Goal: Information Seeking & Learning: Compare options

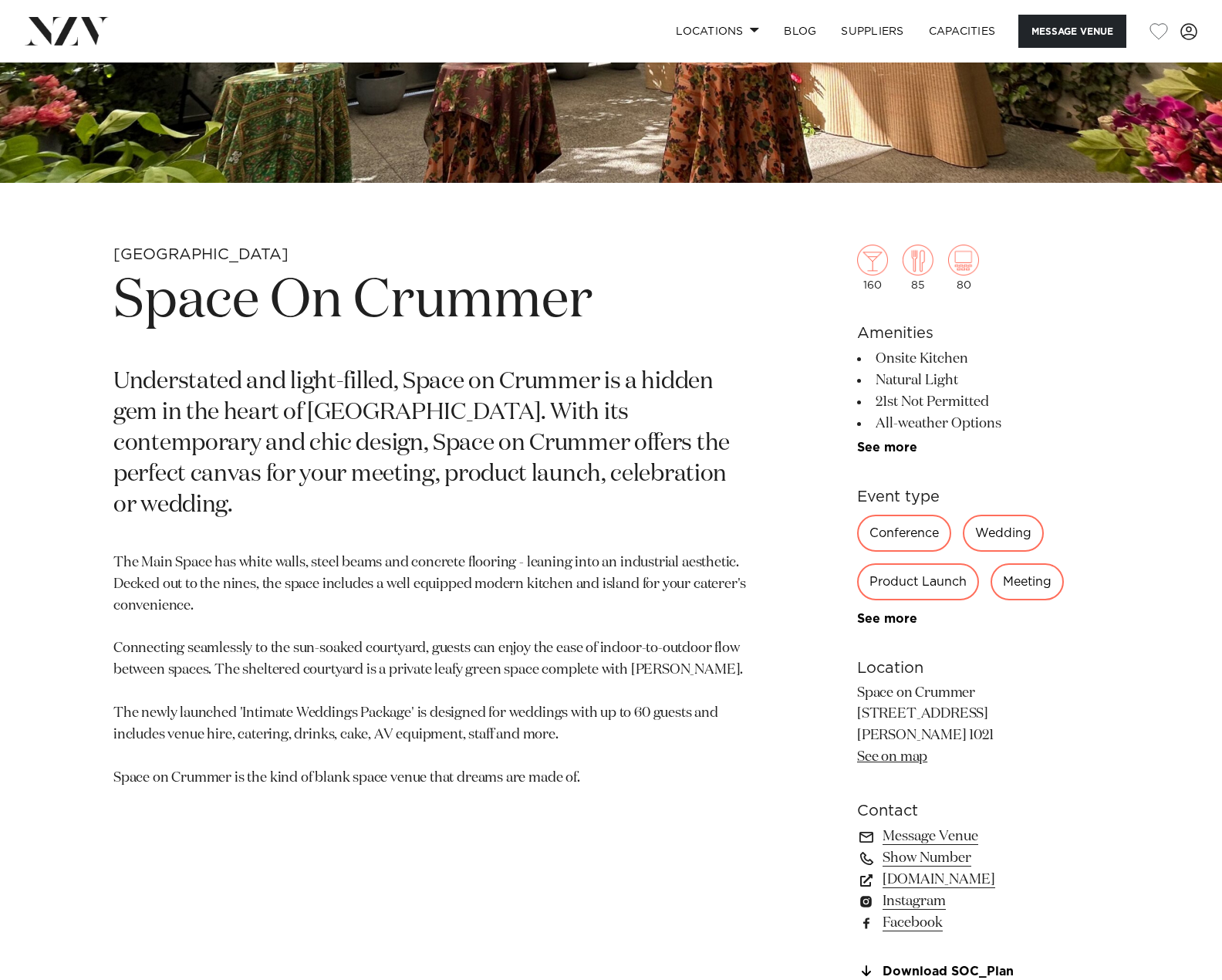
scroll to position [463, 0]
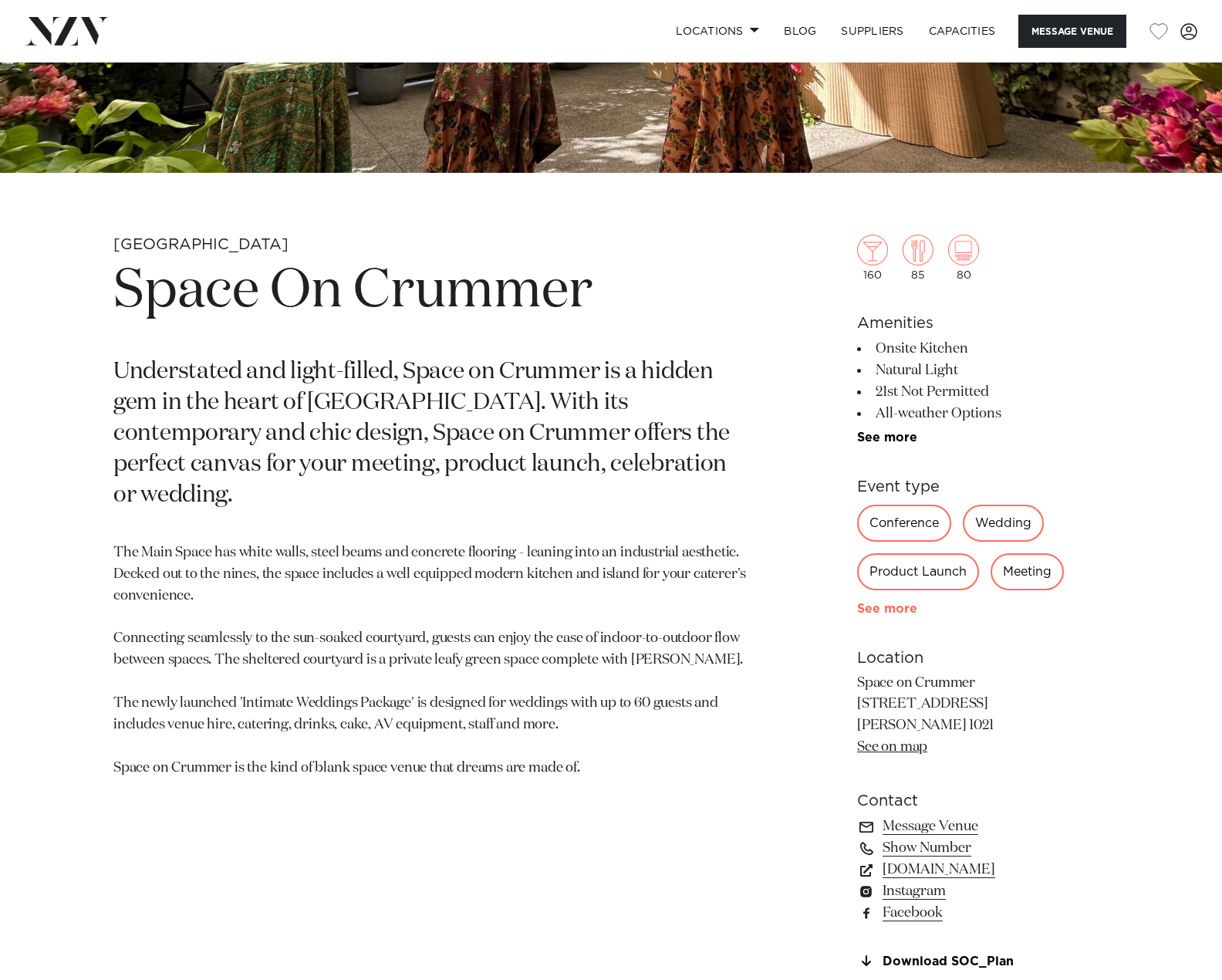
click at [878, 616] on div "160 85 80 Amenities Onsite Kitchen Natural Light 21st Not Permitted All-weather…" at bounding box center [982, 570] width 252 height 797
click at [878, 608] on link "See more" at bounding box center [917, 608] width 121 height 12
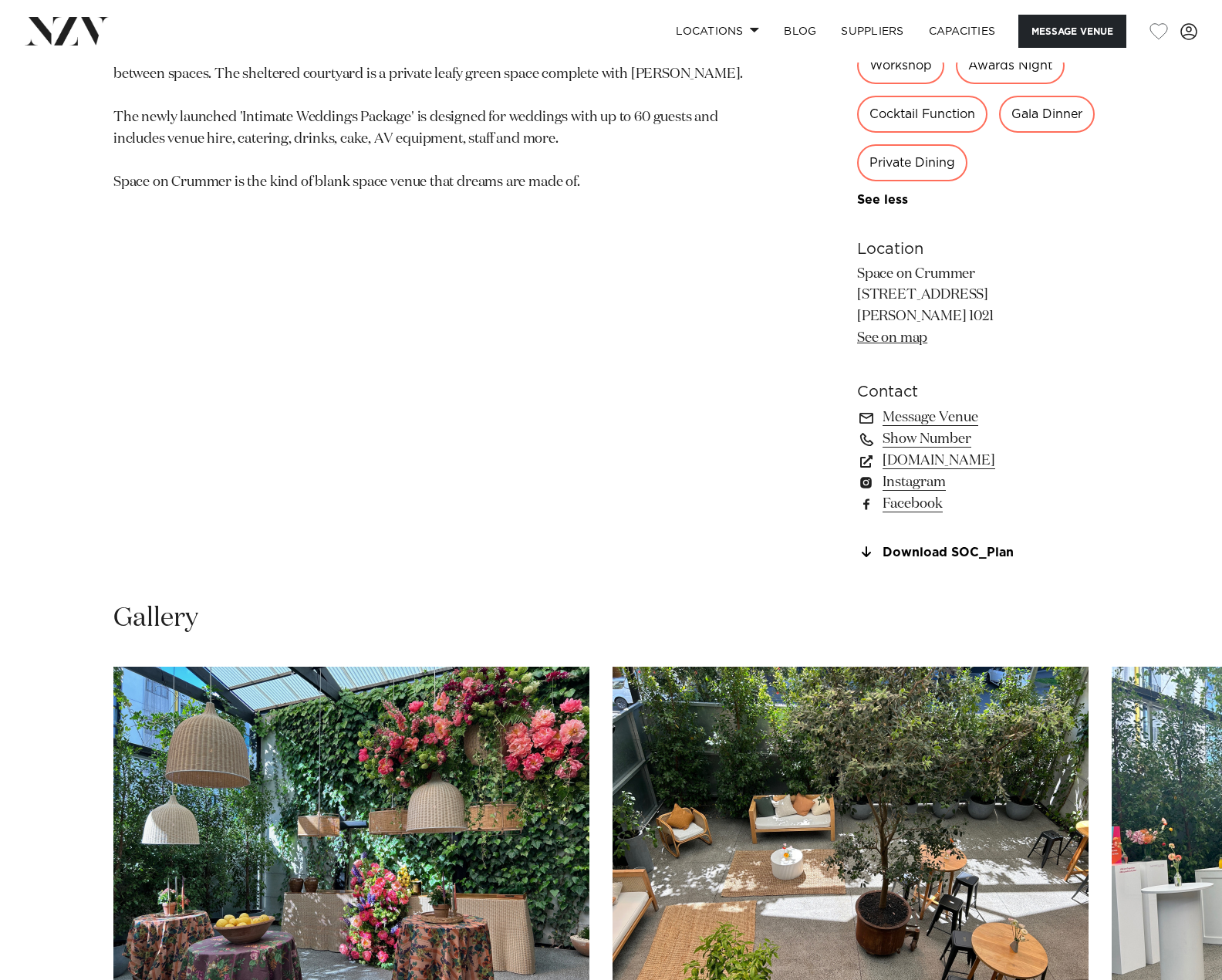
scroll to position [1157, 0]
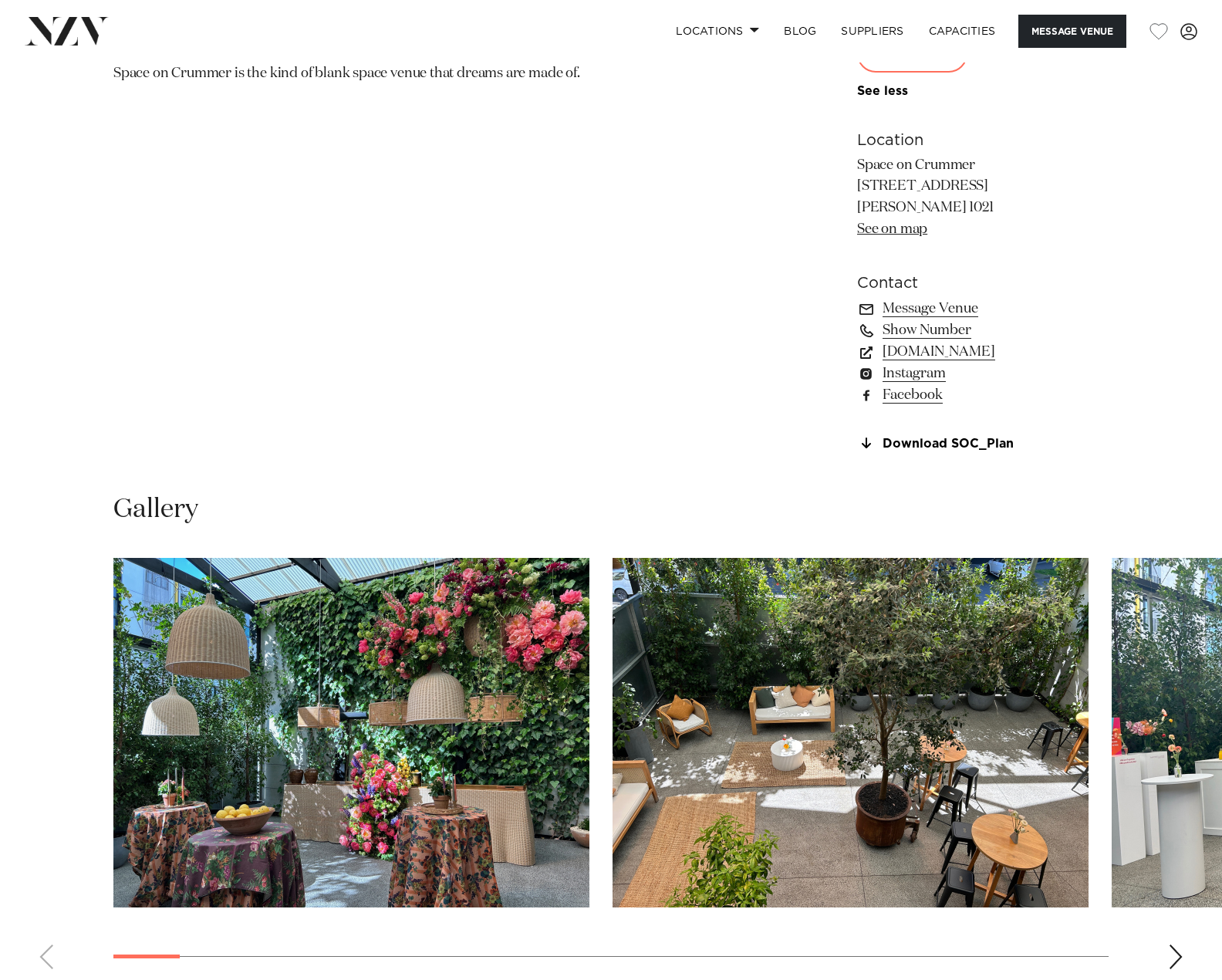
click at [1171, 957] on div "Next slide" at bounding box center [1175, 957] width 15 height 25
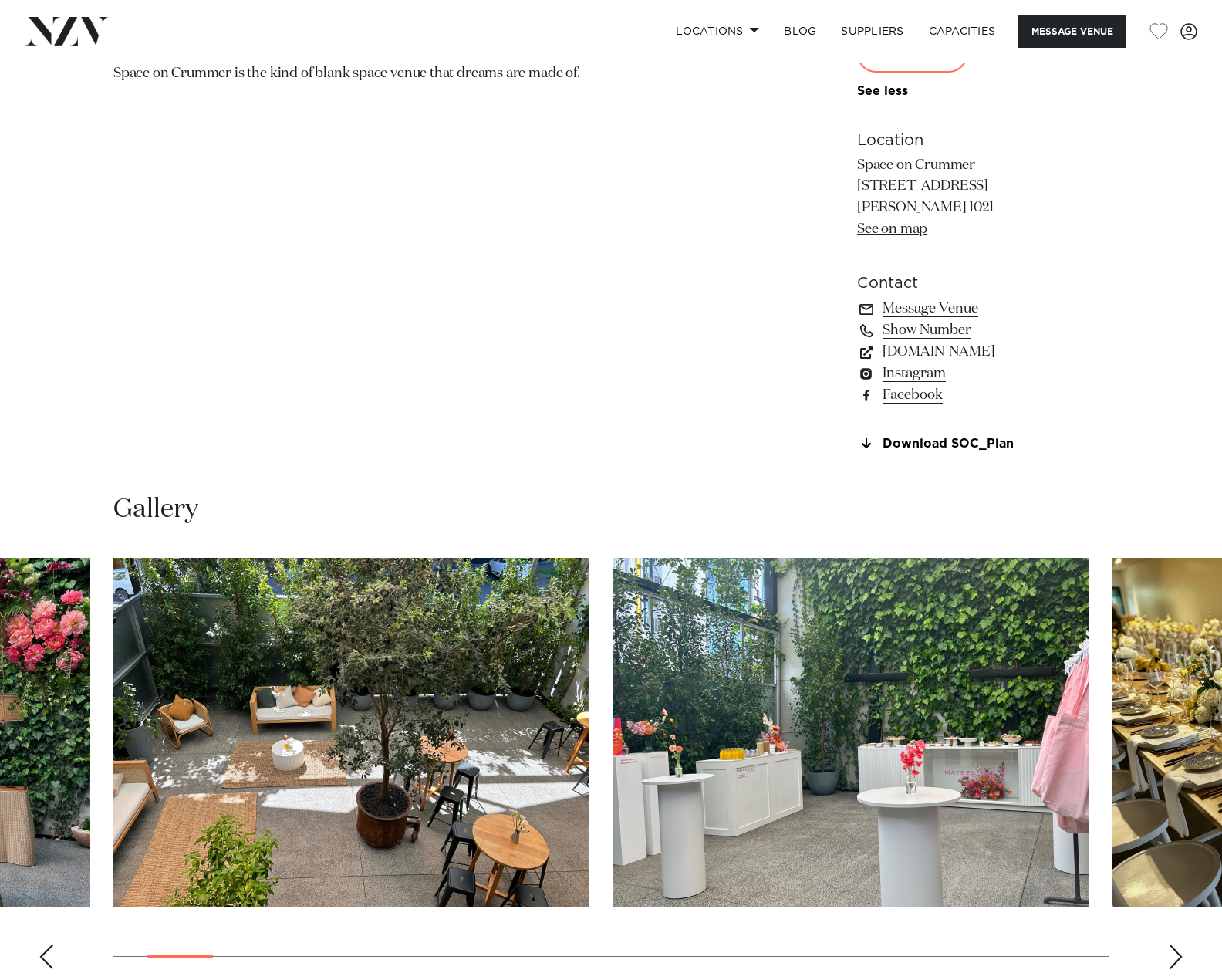
click at [1175, 959] on div "Next slide" at bounding box center [1175, 957] width 15 height 25
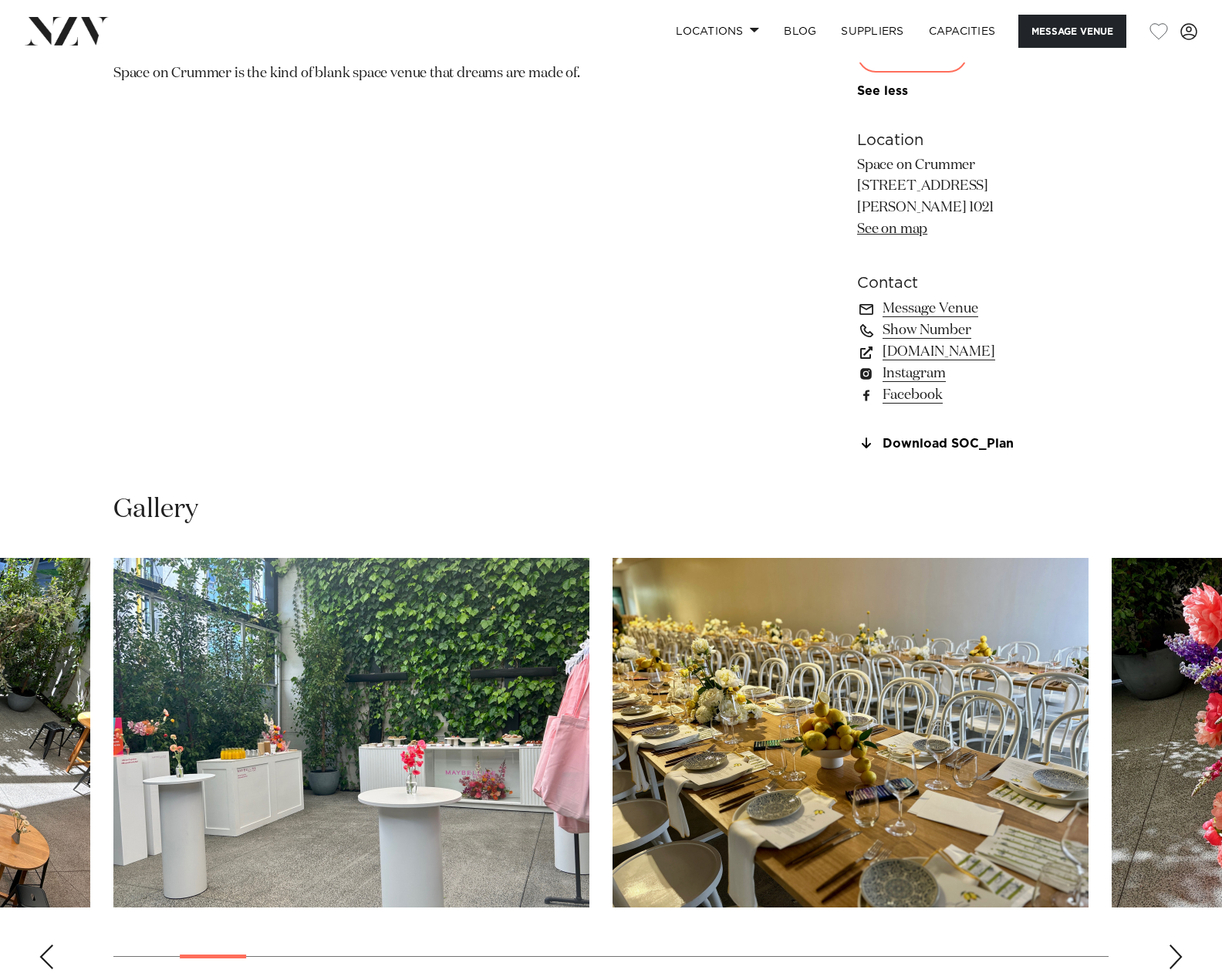
click at [1175, 959] on div "Next slide" at bounding box center [1175, 957] width 15 height 25
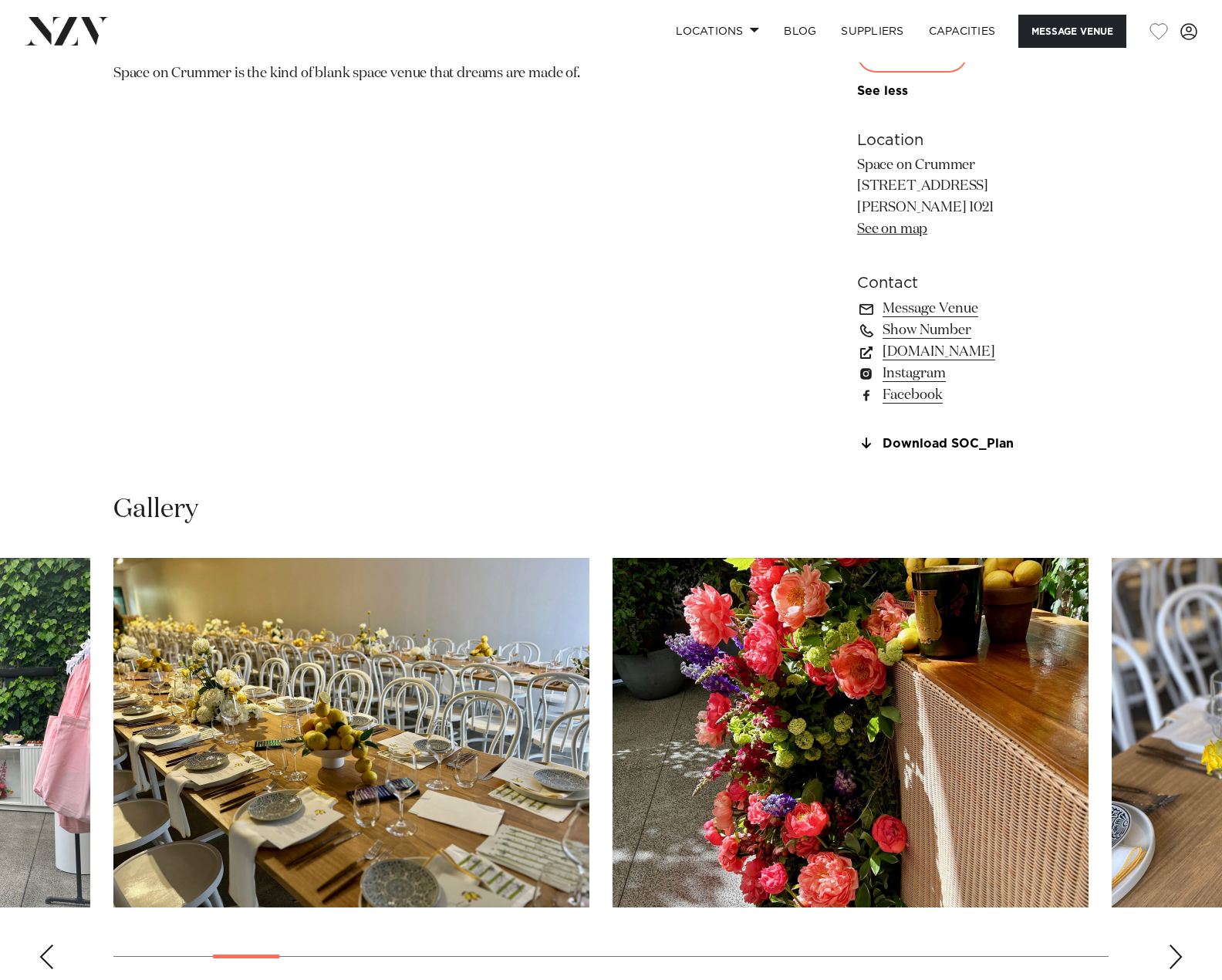
click at [1175, 959] on div "Next slide" at bounding box center [1175, 957] width 15 height 25
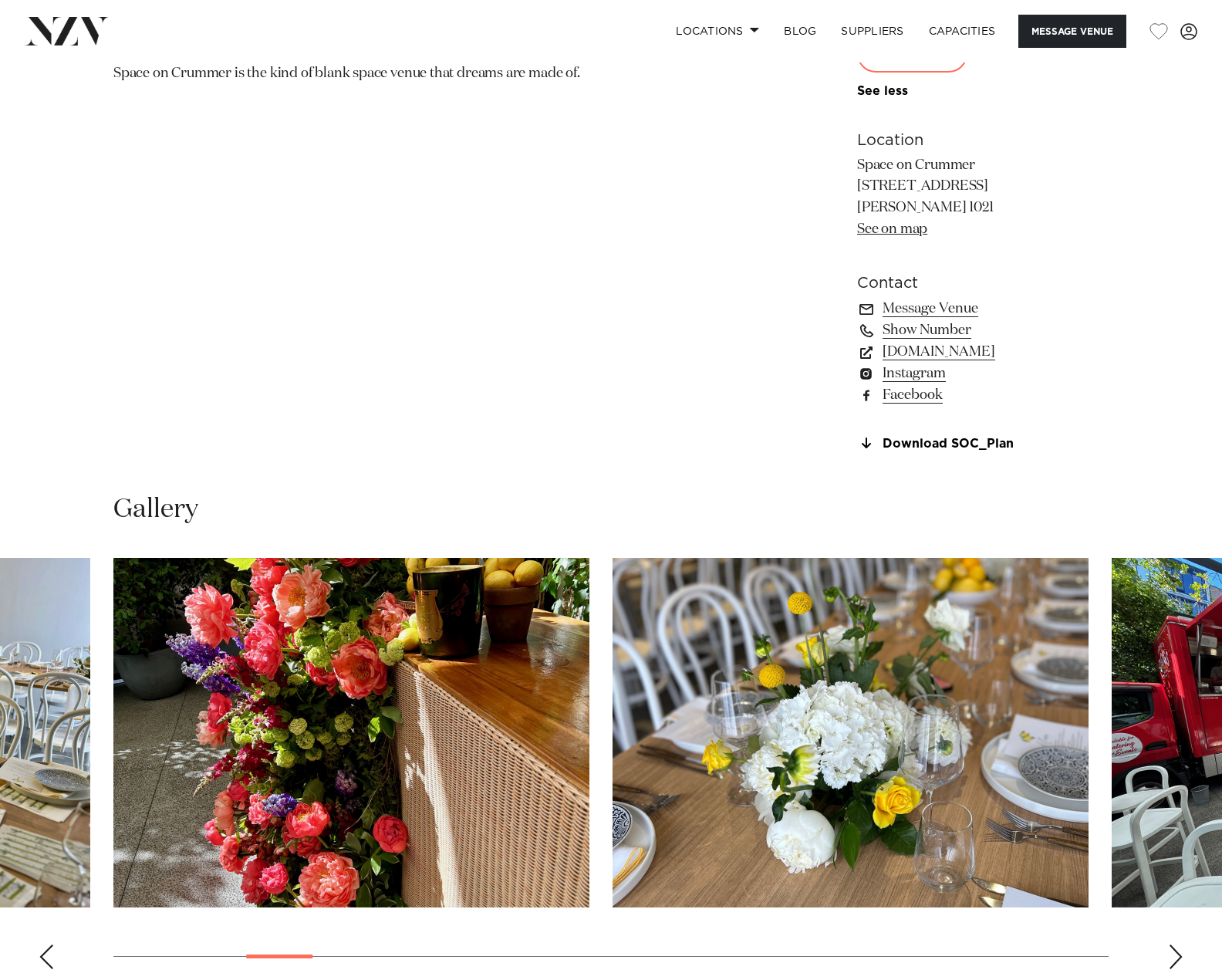
click at [1175, 959] on div "Next slide" at bounding box center [1175, 957] width 15 height 25
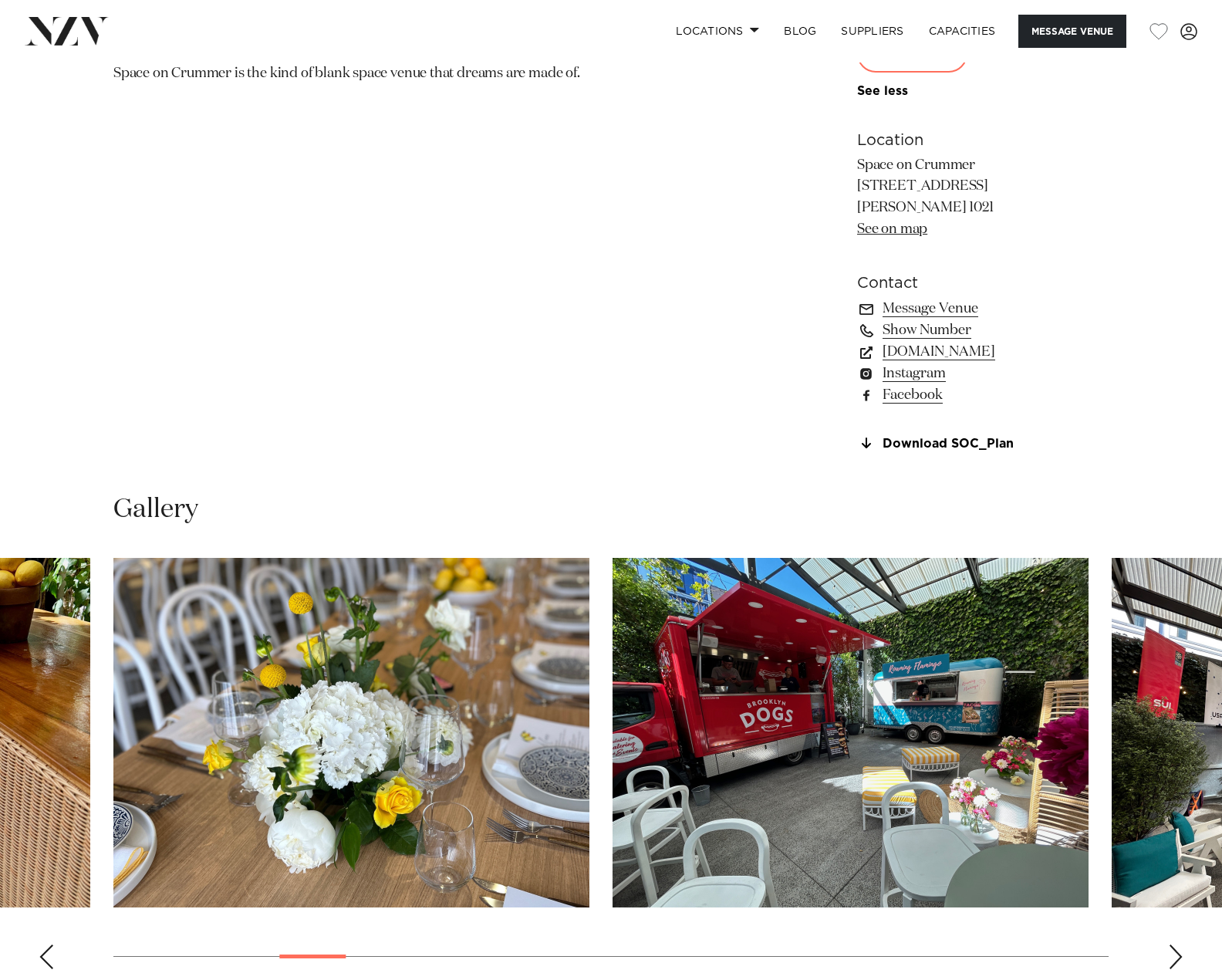
click at [1175, 959] on div "Next slide" at bounding box center [1175, 957] width 15 height 25
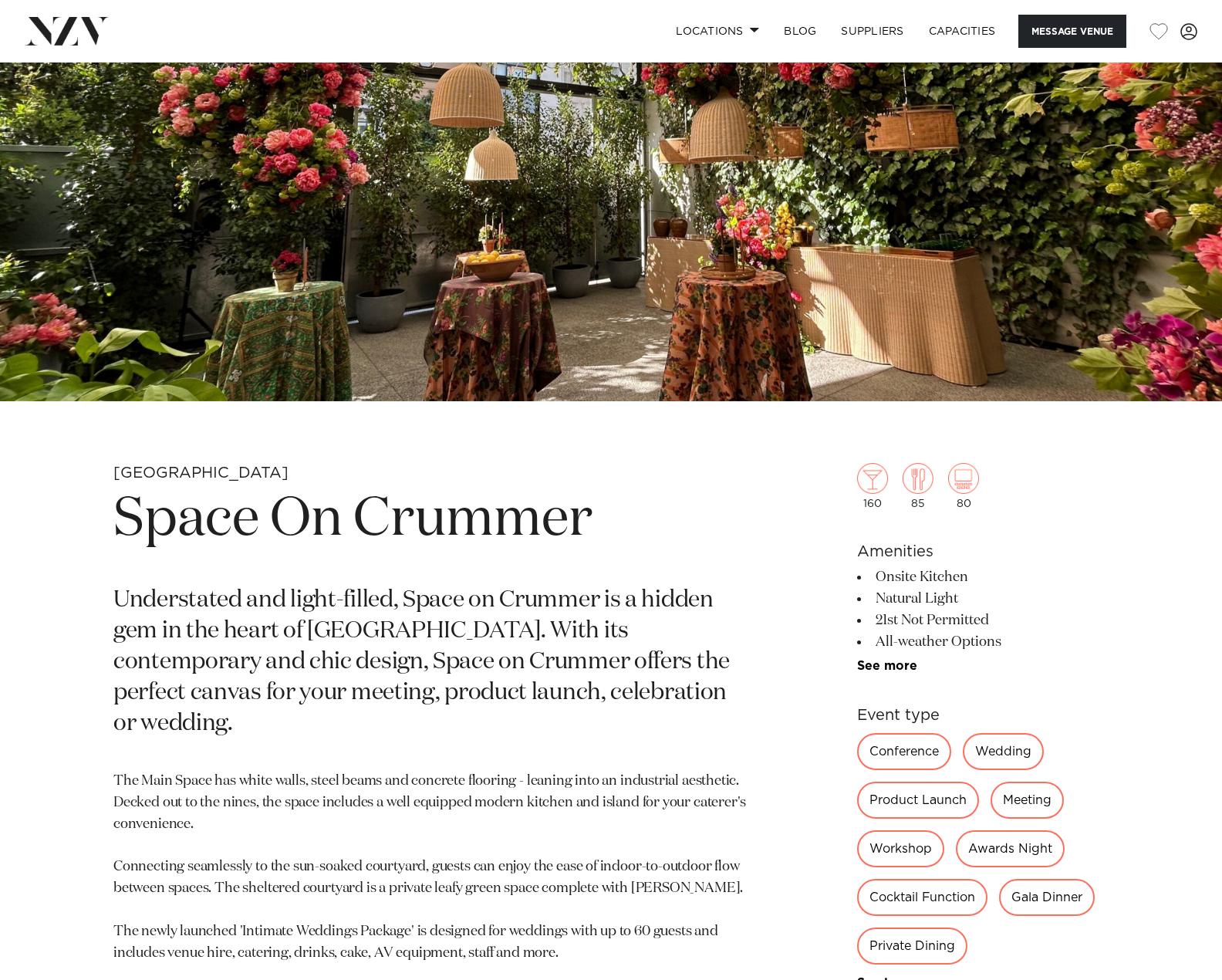
scroll to position [232, 0]
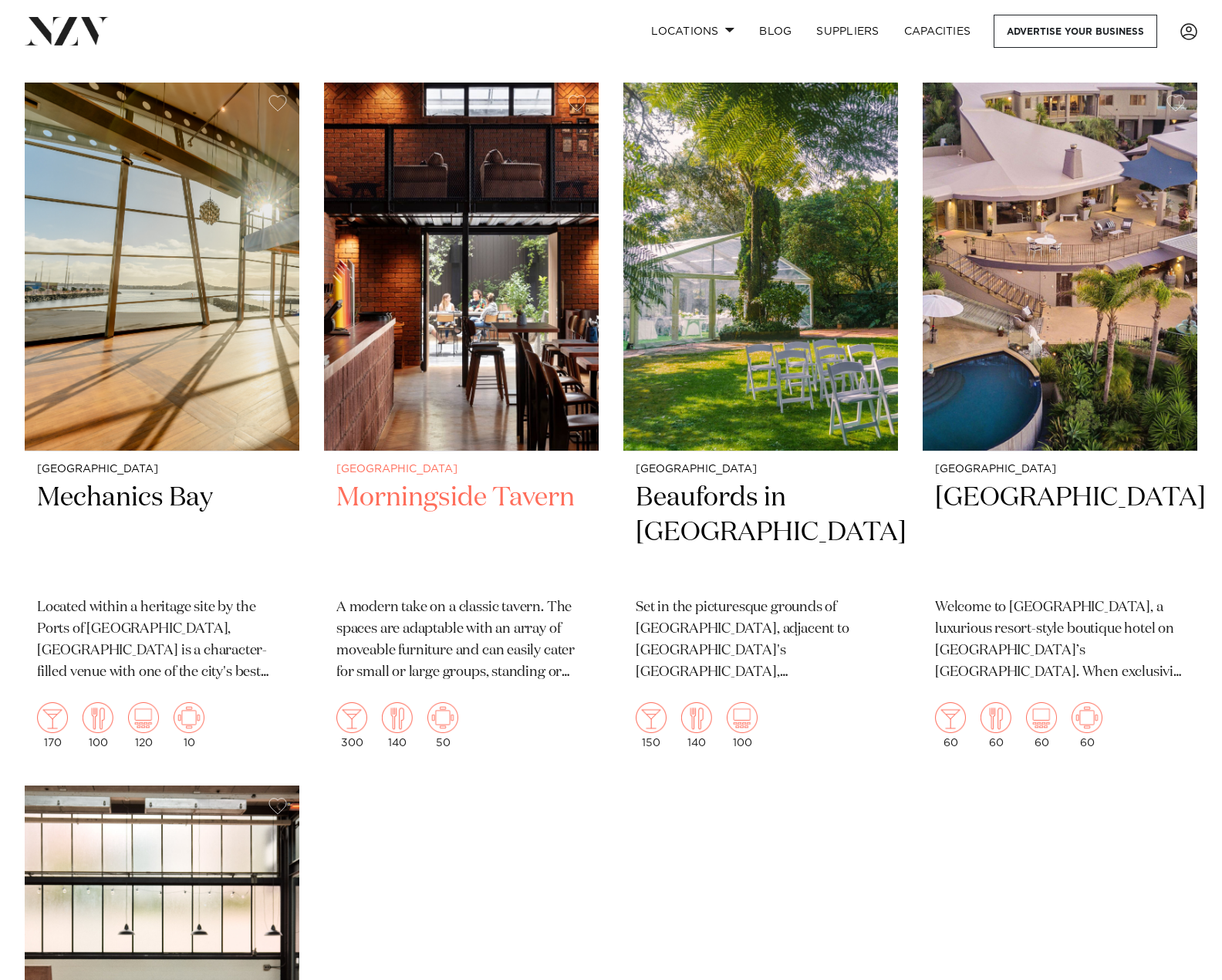
scroll to position [19212, 0]
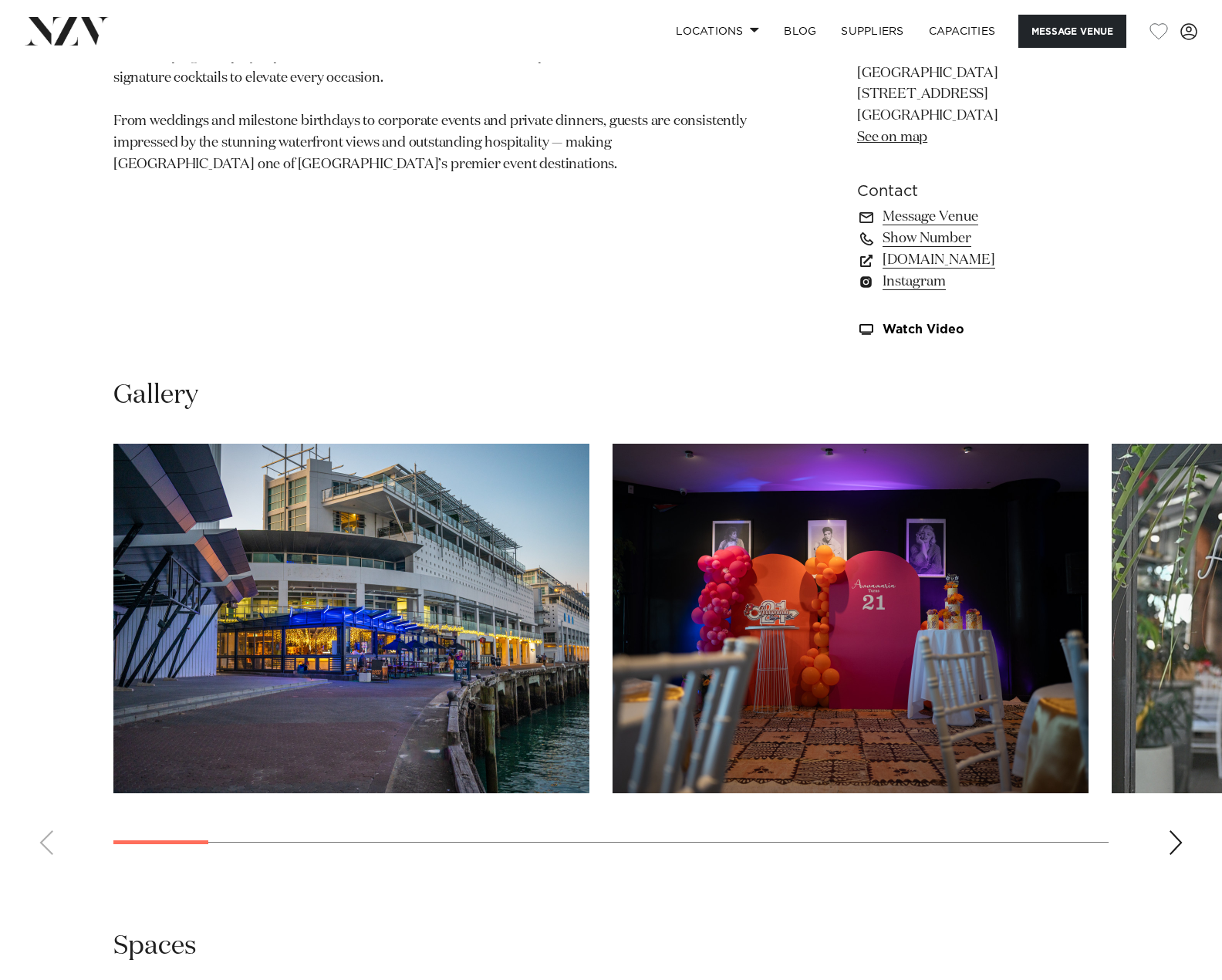
scroll to position [1234, 0]
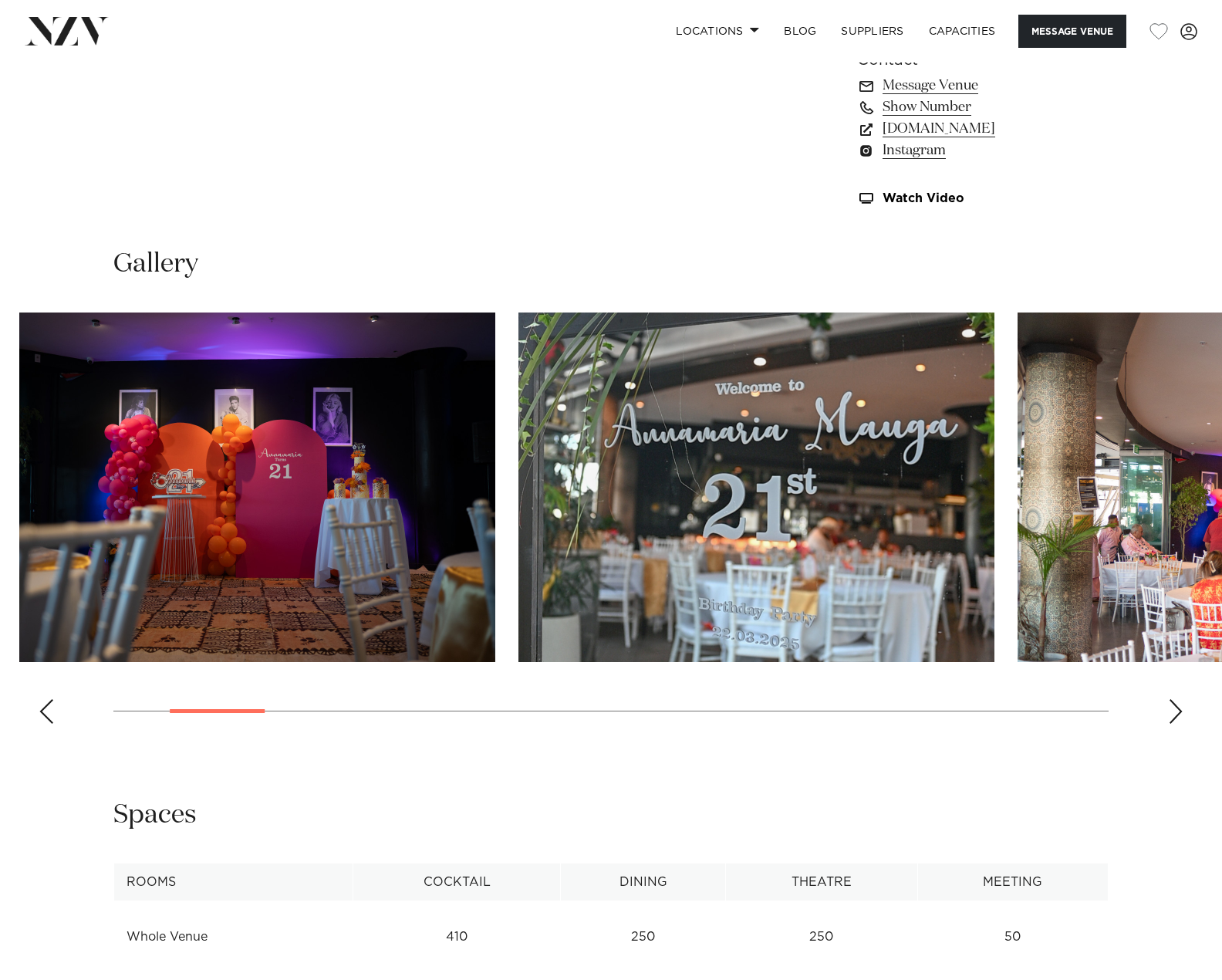
click at [451, 555] on div at bounding box center [18, 487] width 995 height 349
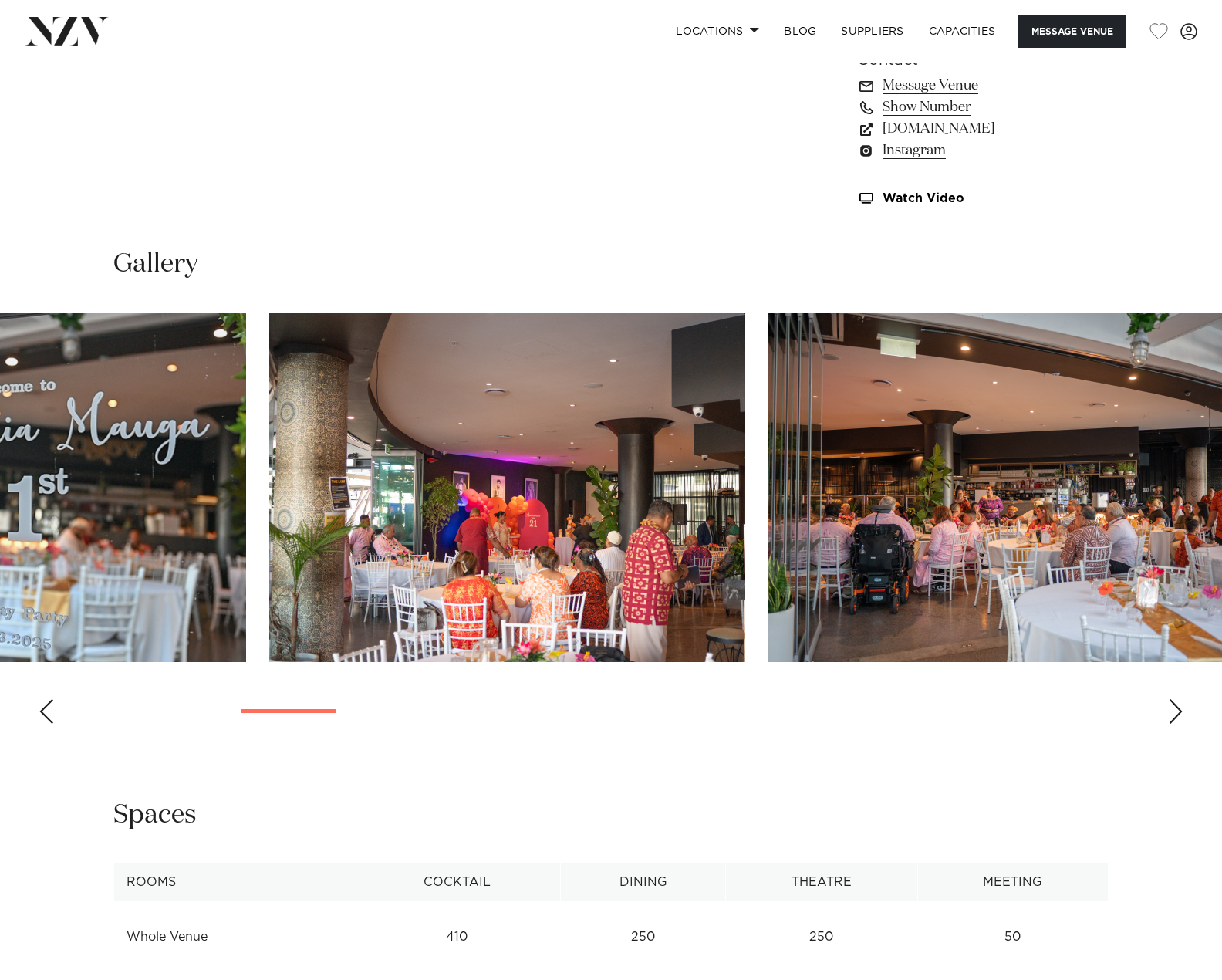
click at [0, 562] on html "Locations Auckland Wellington Christchurch Queenstown Hamilton Northland Bay of…" at bounding box center [611, 337] width 1222 height 3143
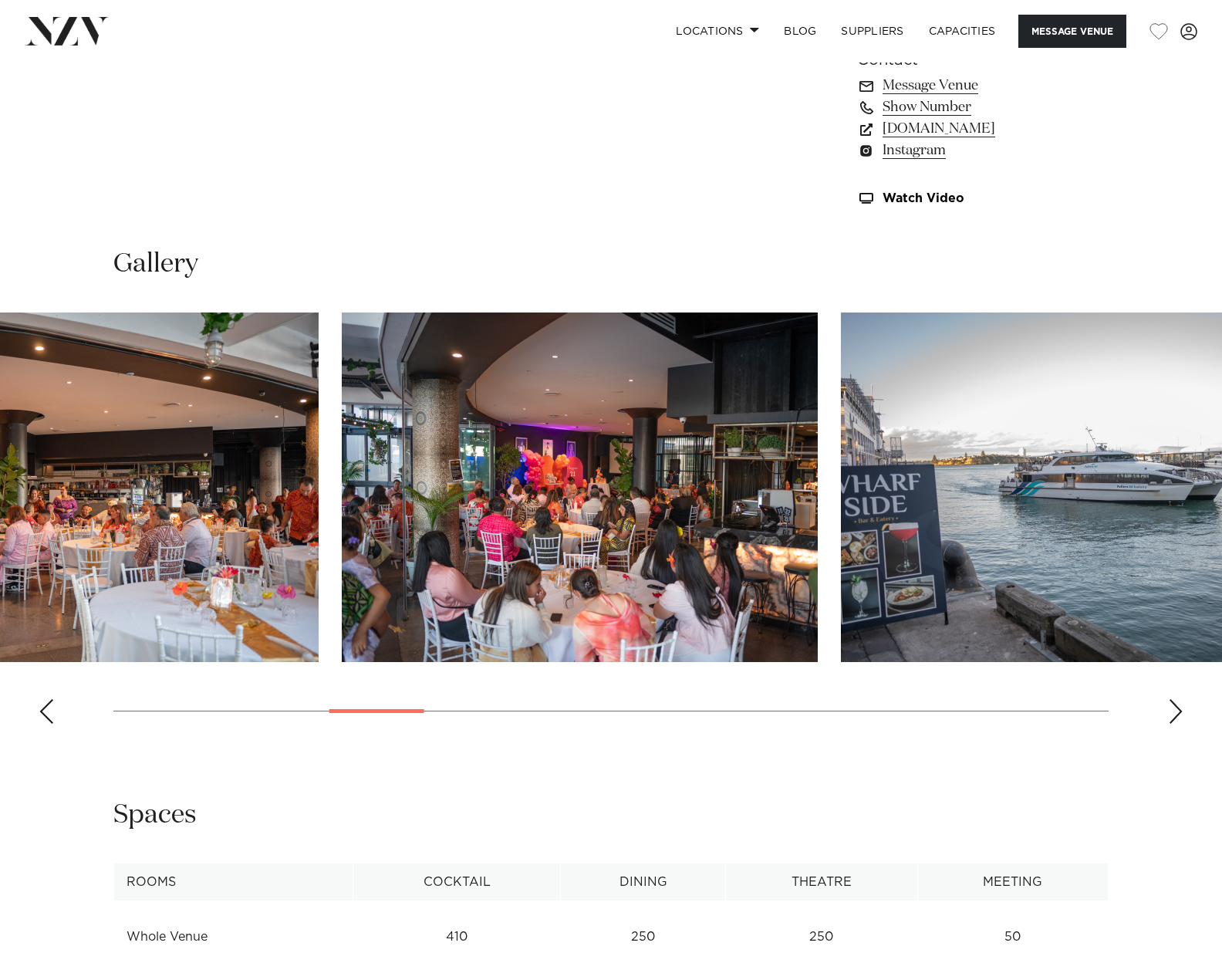
click at [267, 565] on img "5 / 21" at bounding box center [80, 487] width 476 height 349
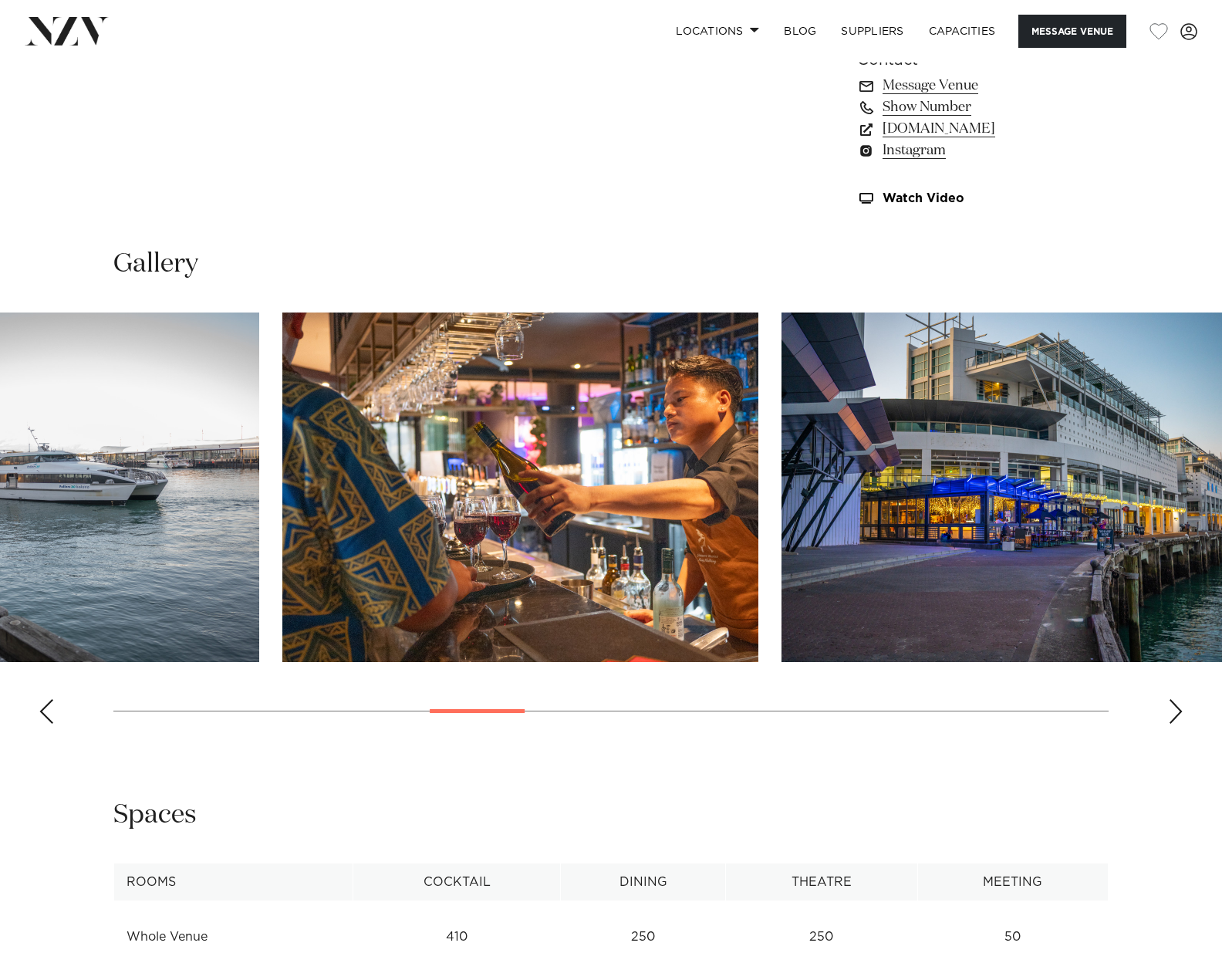
click at [15, 529] on img "7 / 21" at bounding box center [22, 487] width 476 height 349
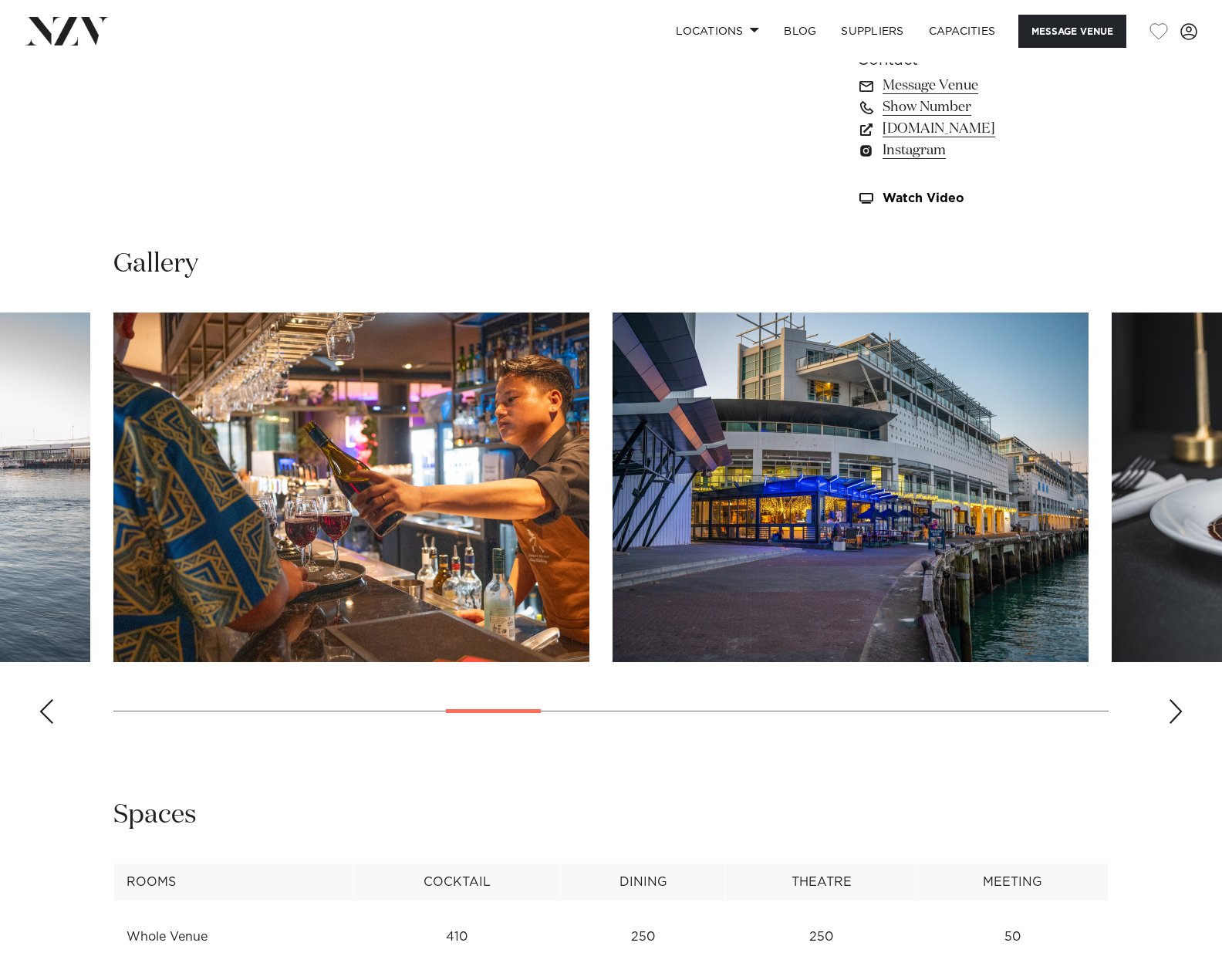
click at [0, 0] on slot at bounding box center [0, 0] width 0 height 0
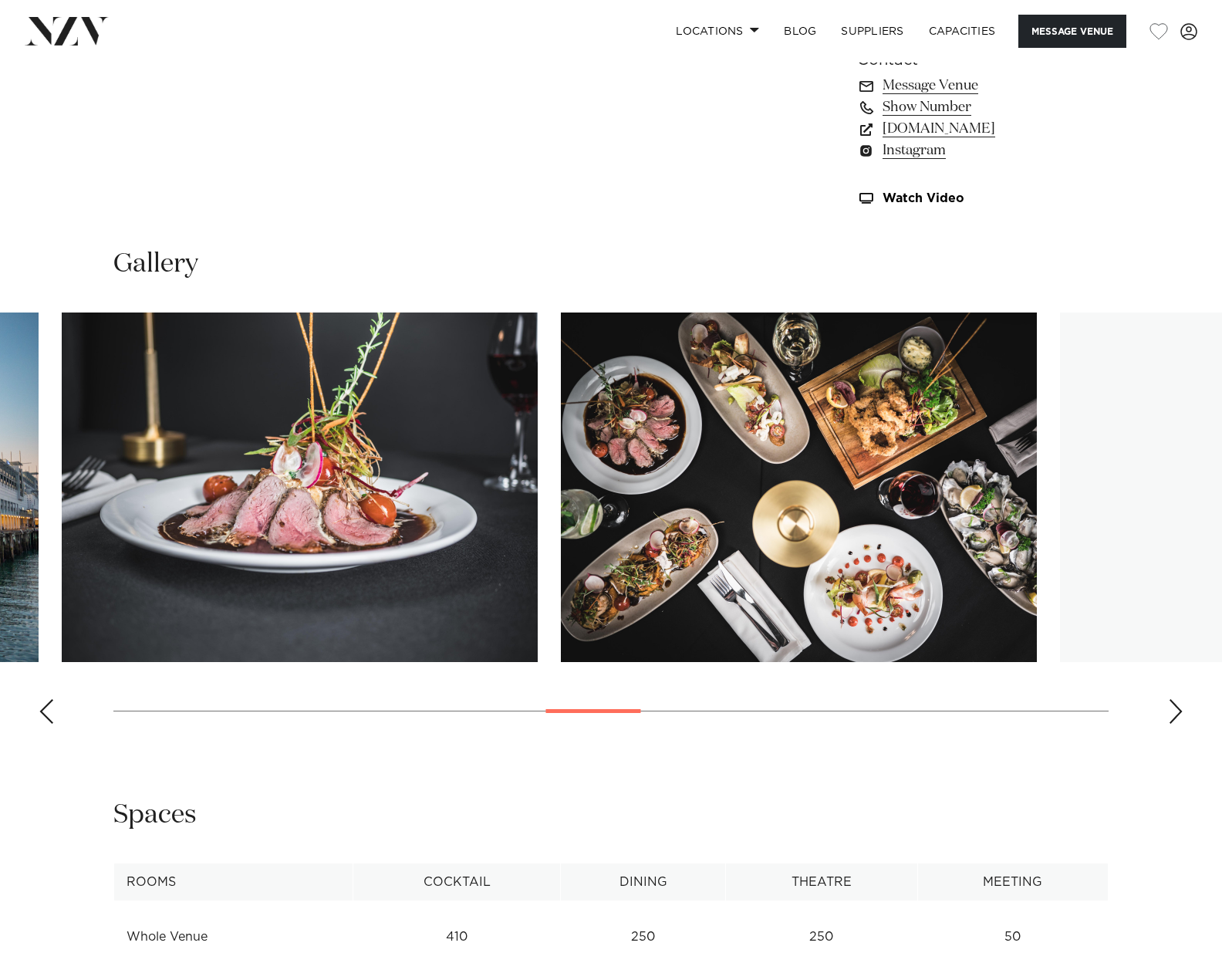
click at [0, 538] on html "Locations Auckland Wellington Christchurch Queenstown Hamilton Northland Bay of…" at bounding box center [611, 337] width 1222 height 3143
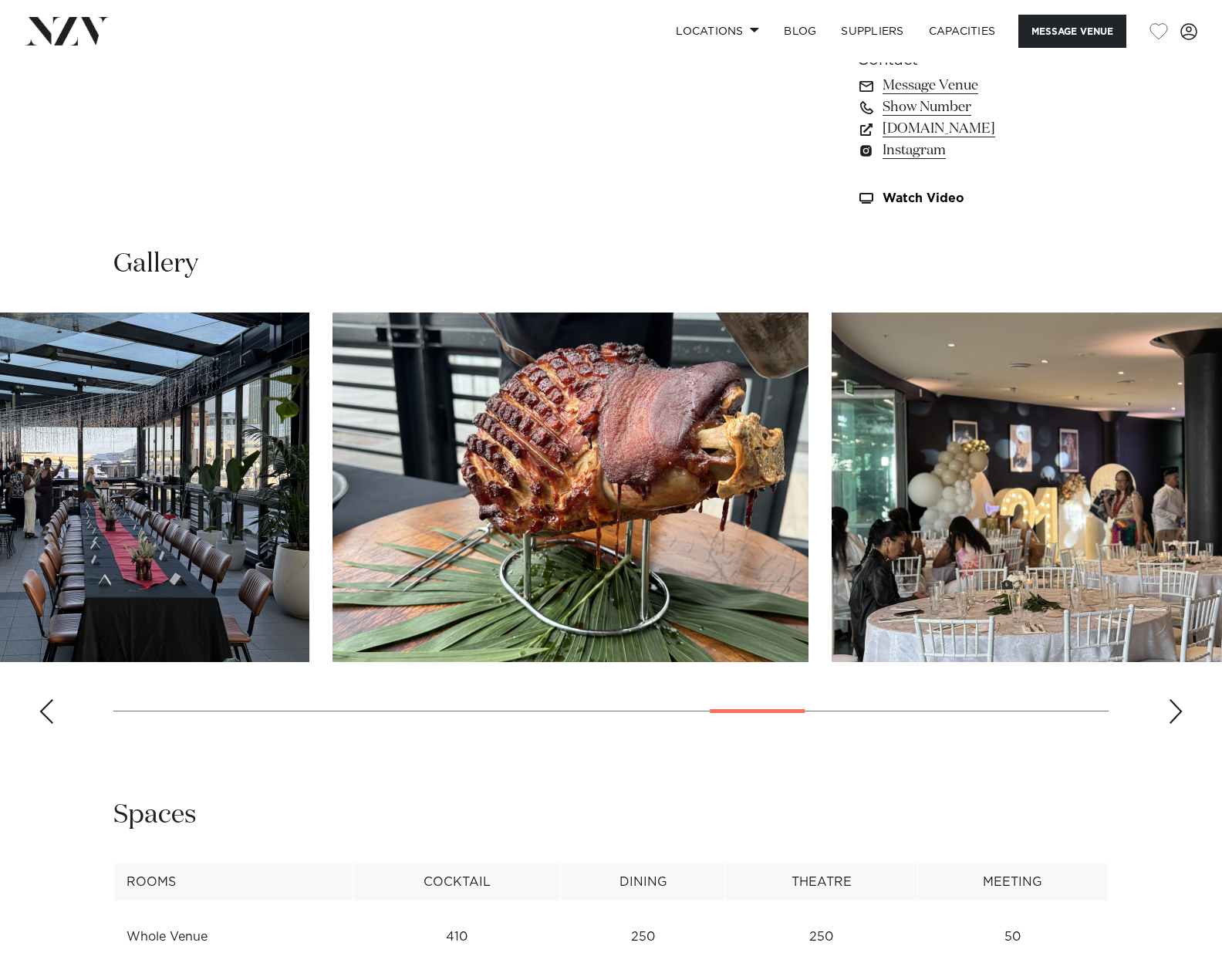
click at [0, 495] on html "Locations Auckland Wellington Christchurch Queenstown Hamilton Northland Bay of…" at bounding box center [611, 337] width 1222 height 3143
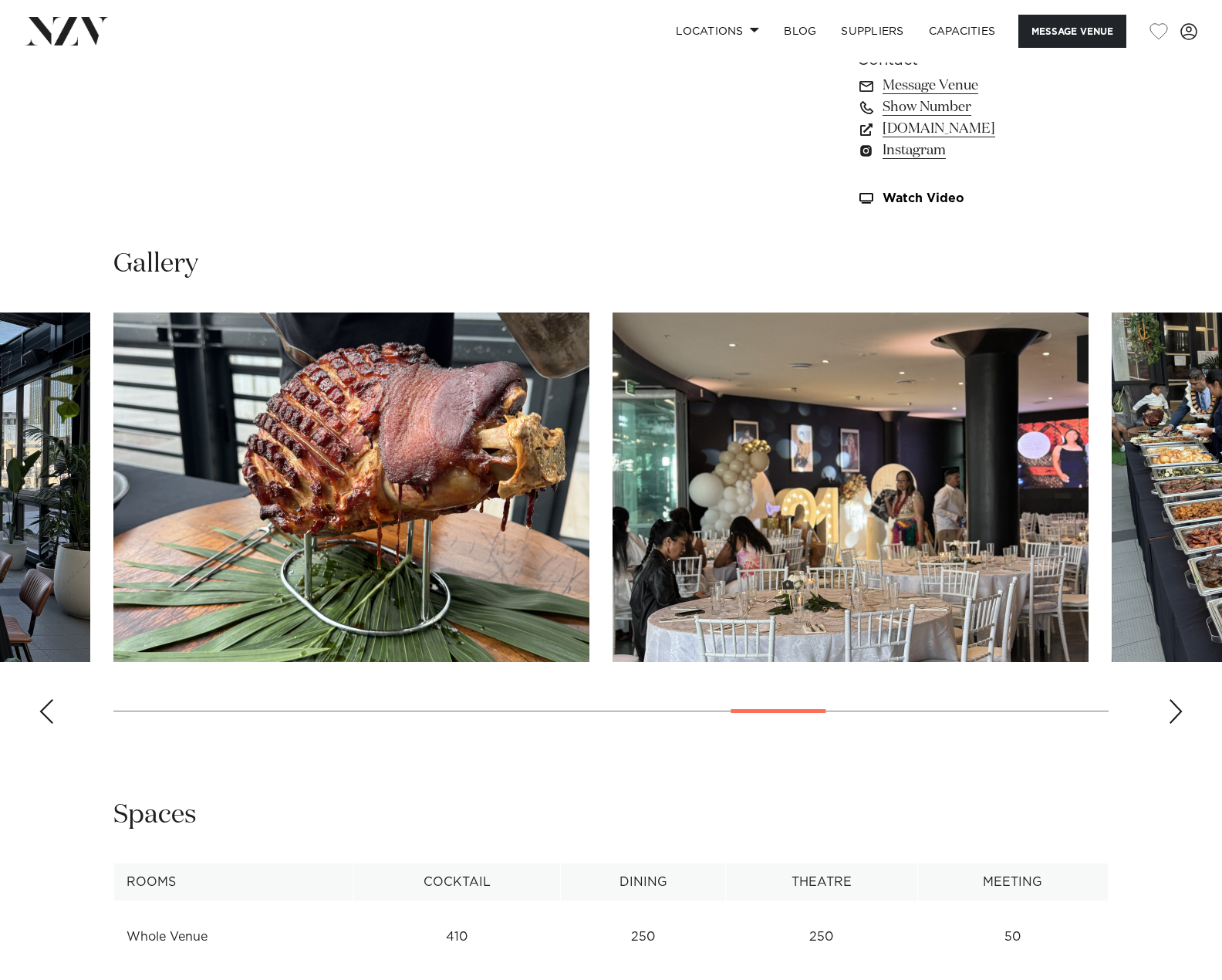
click at [0, 0] on slot at bounding box center [0, 0] width 0 height 0
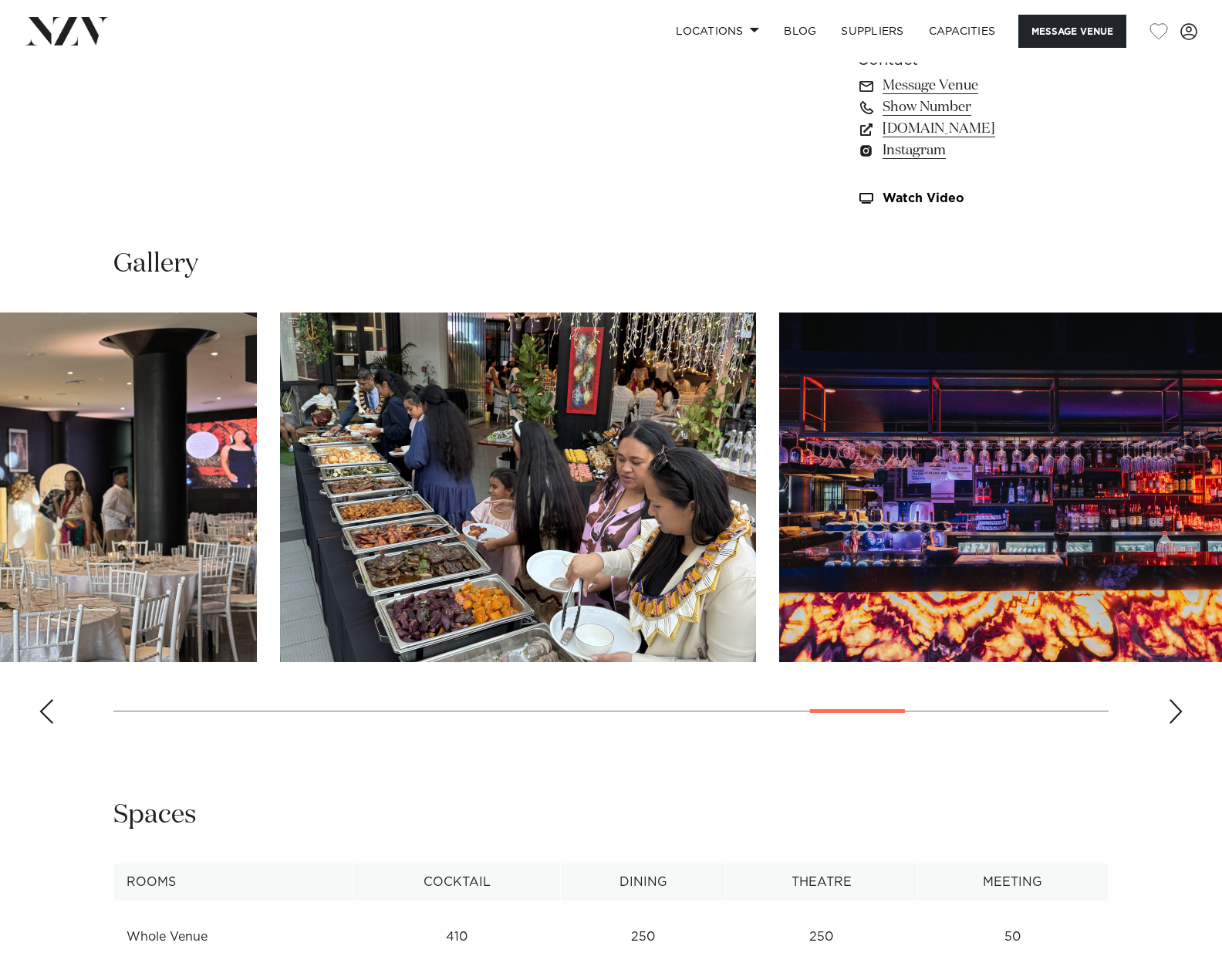
click at [108, 525] on img "15 / 21" at bounding box center [19, 487] width 476 height 349
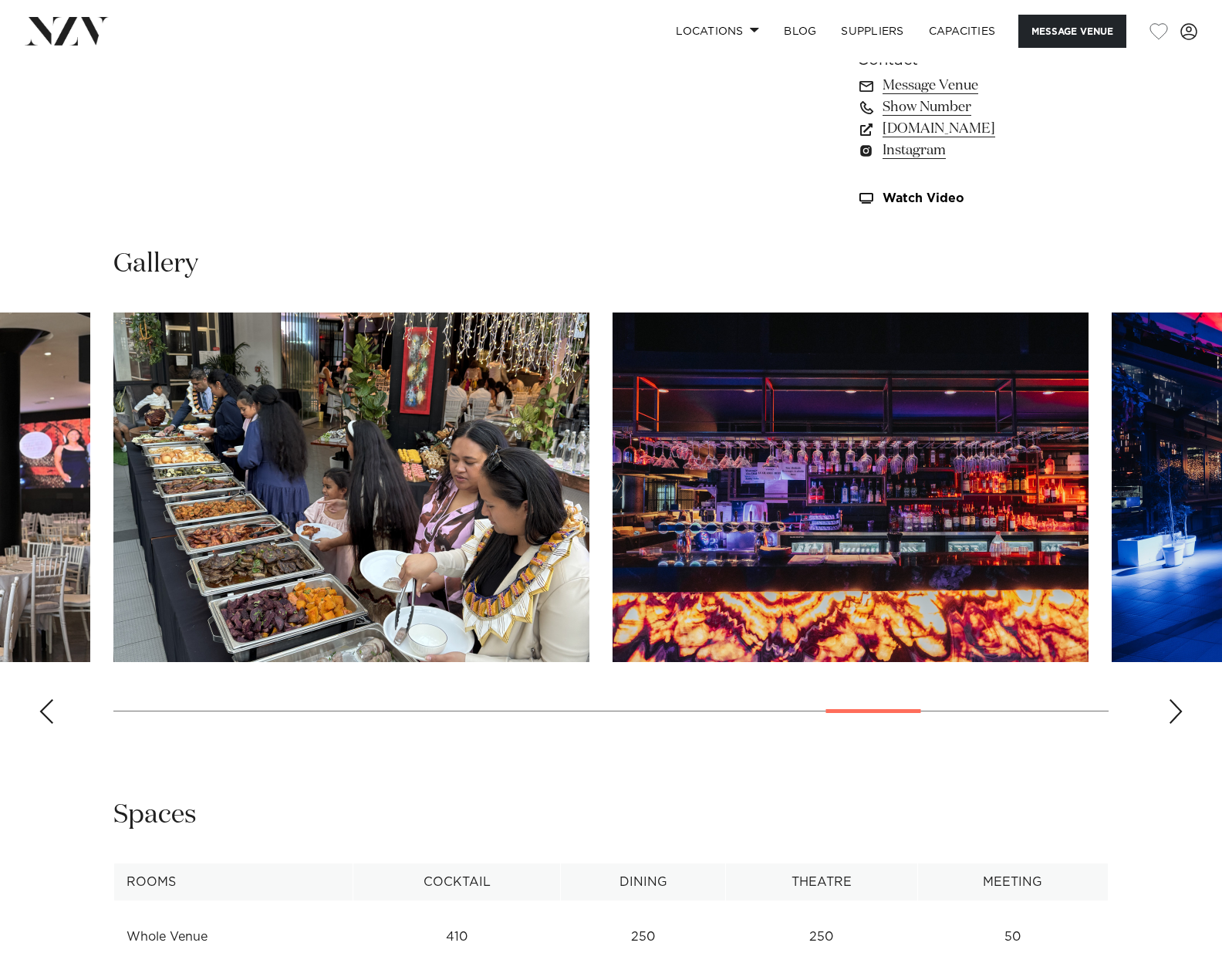
click at [0, 0] on slot at bounding box center [0, 0] width 0 height 0
click at [1188, 700] on swiper-container at bounding box center [611, 524] width 1222 height 423
click at [1175, 716] on div "Next slide" at bounding box center [1175, 711] width 15 height 25
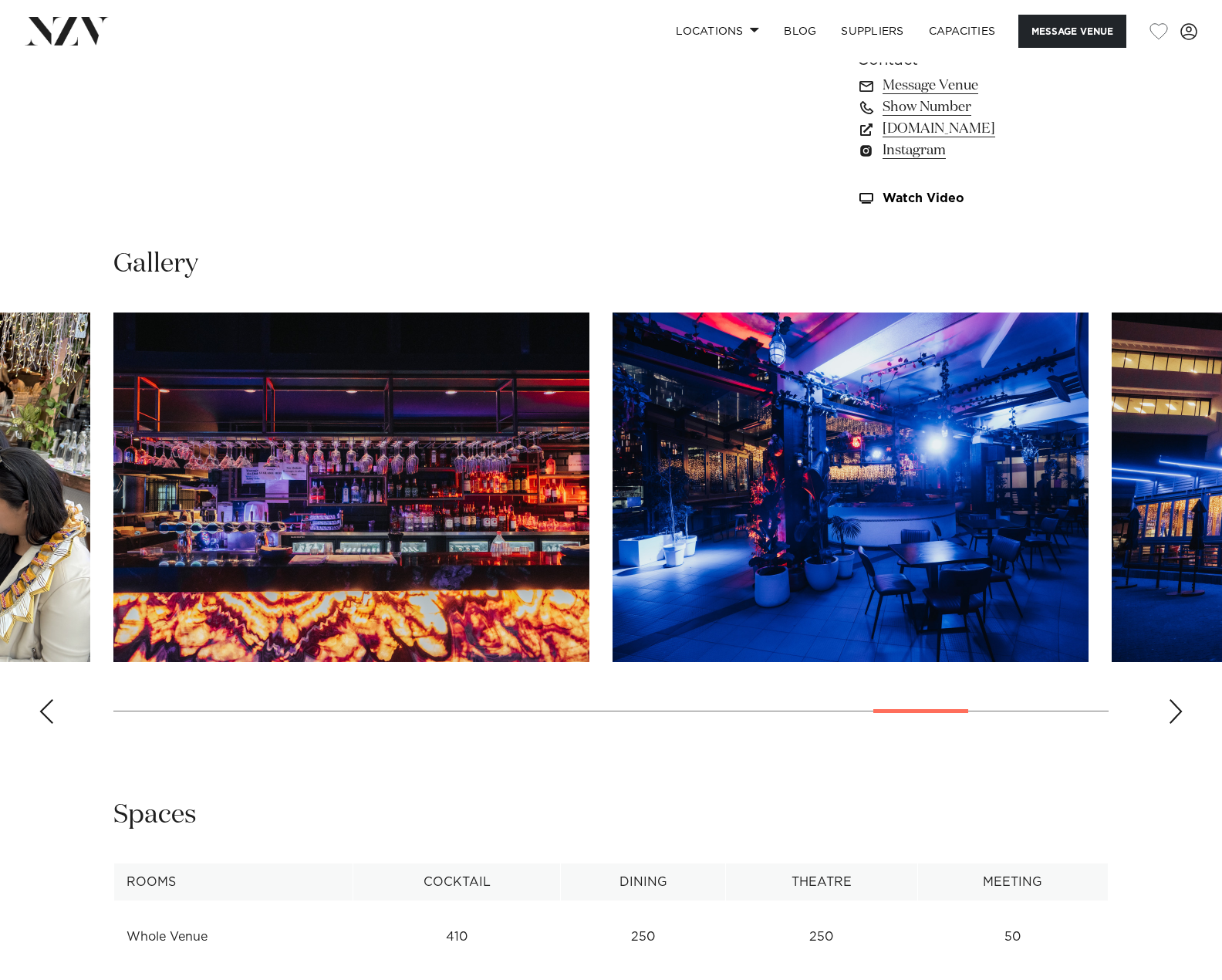
click at [1172, 716] on div "Next slide" at bounding box center [1175, 711] width 15 height 25
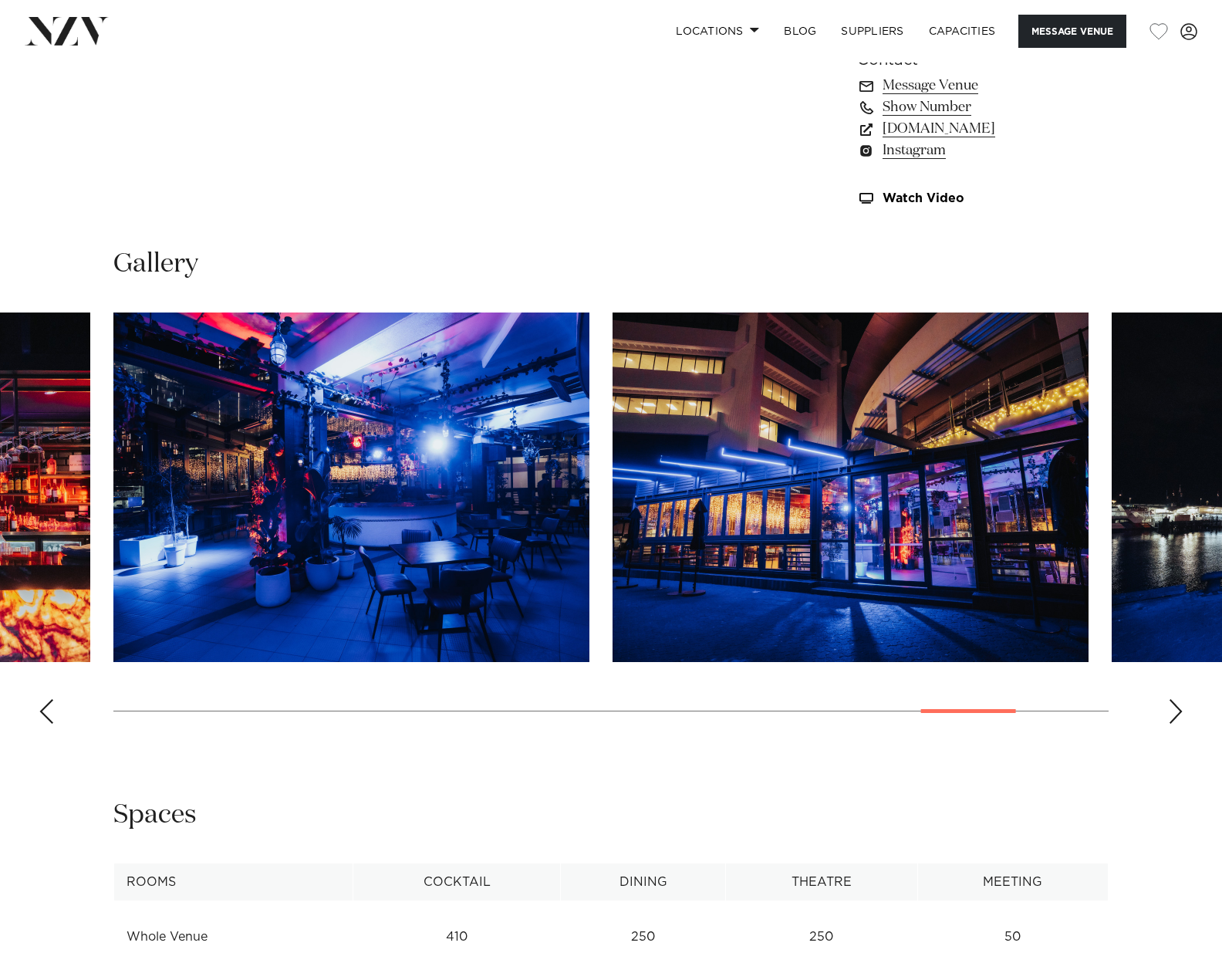
click at [1172, 716] on div "Next slide" at bounding box center [1175, 711] width 15 height 25
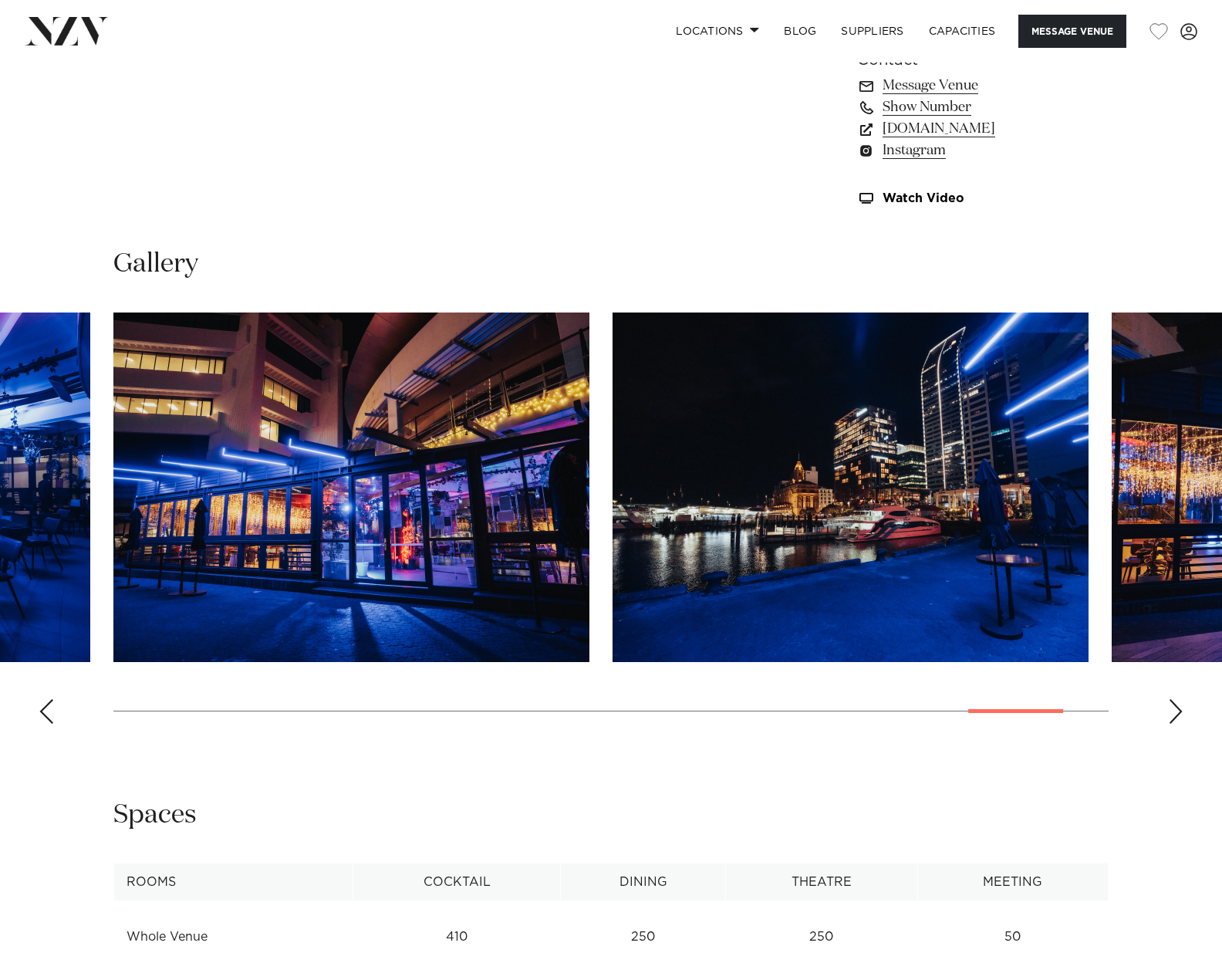
click at [1172, 716] on div "Next slide" at bounding box center [1175, 711] width 15 height 25
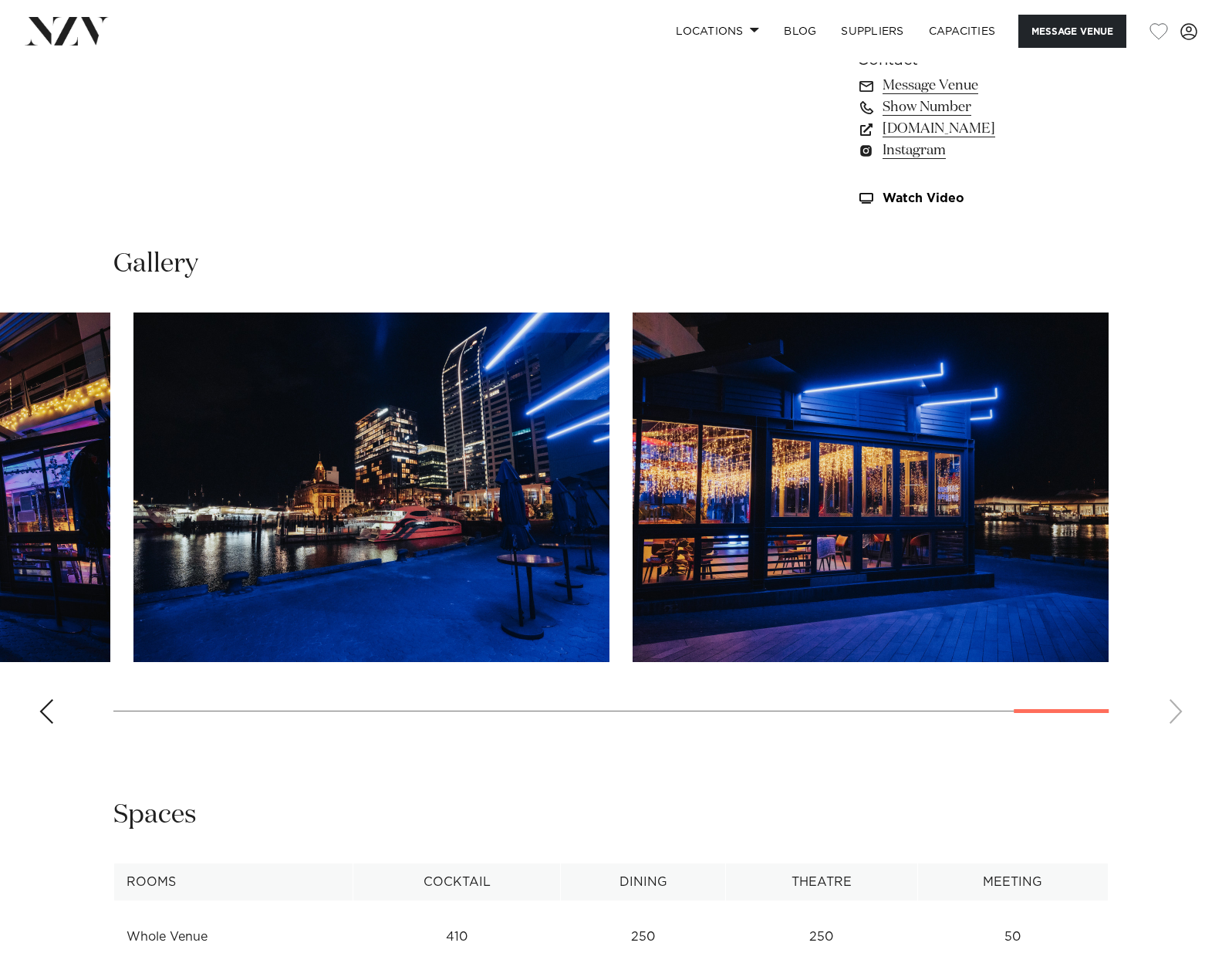
click at [1172, 716] on swiper-container at bounding box center [611, 524] width 1222 height 423
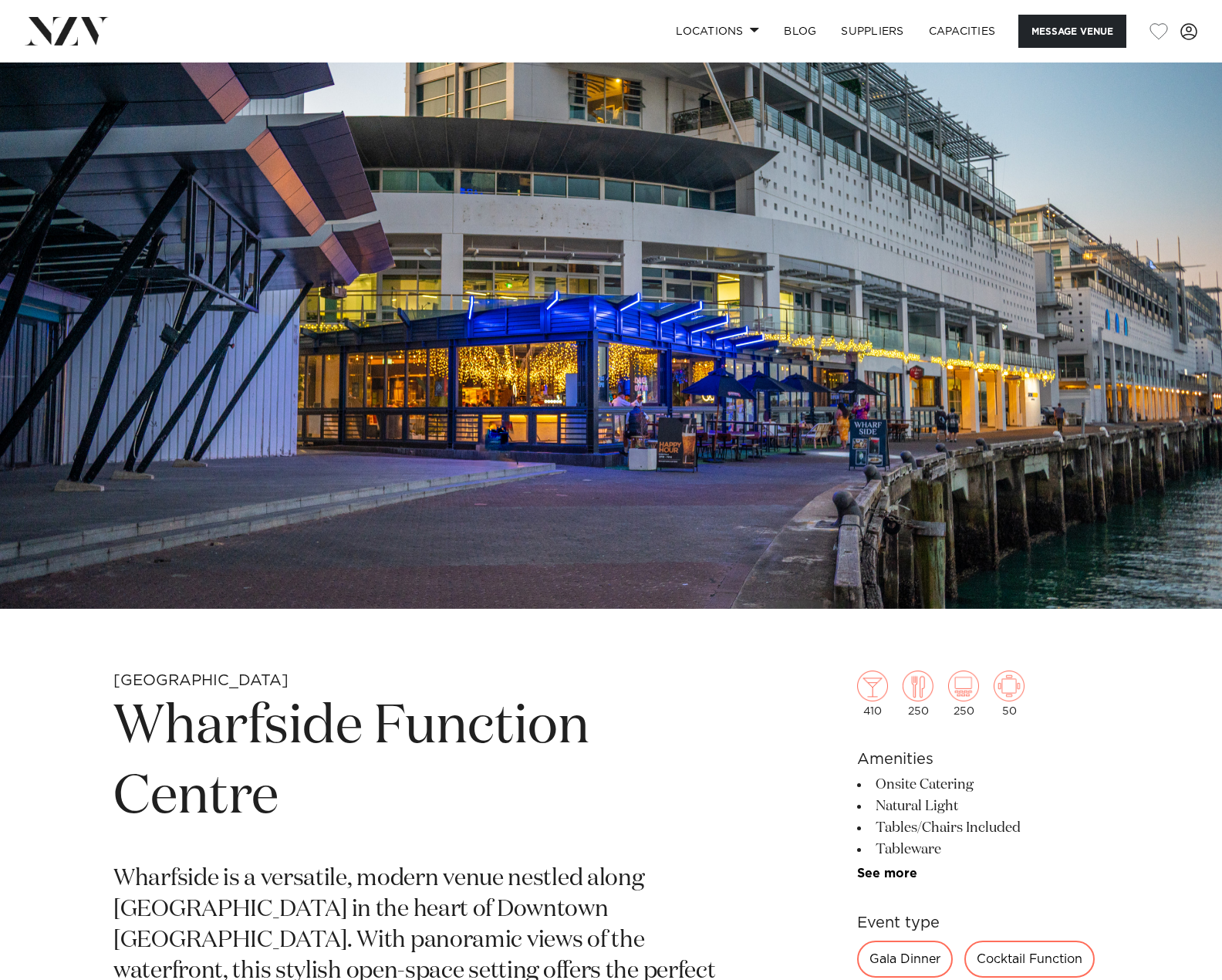
scroll to position [0, 0]
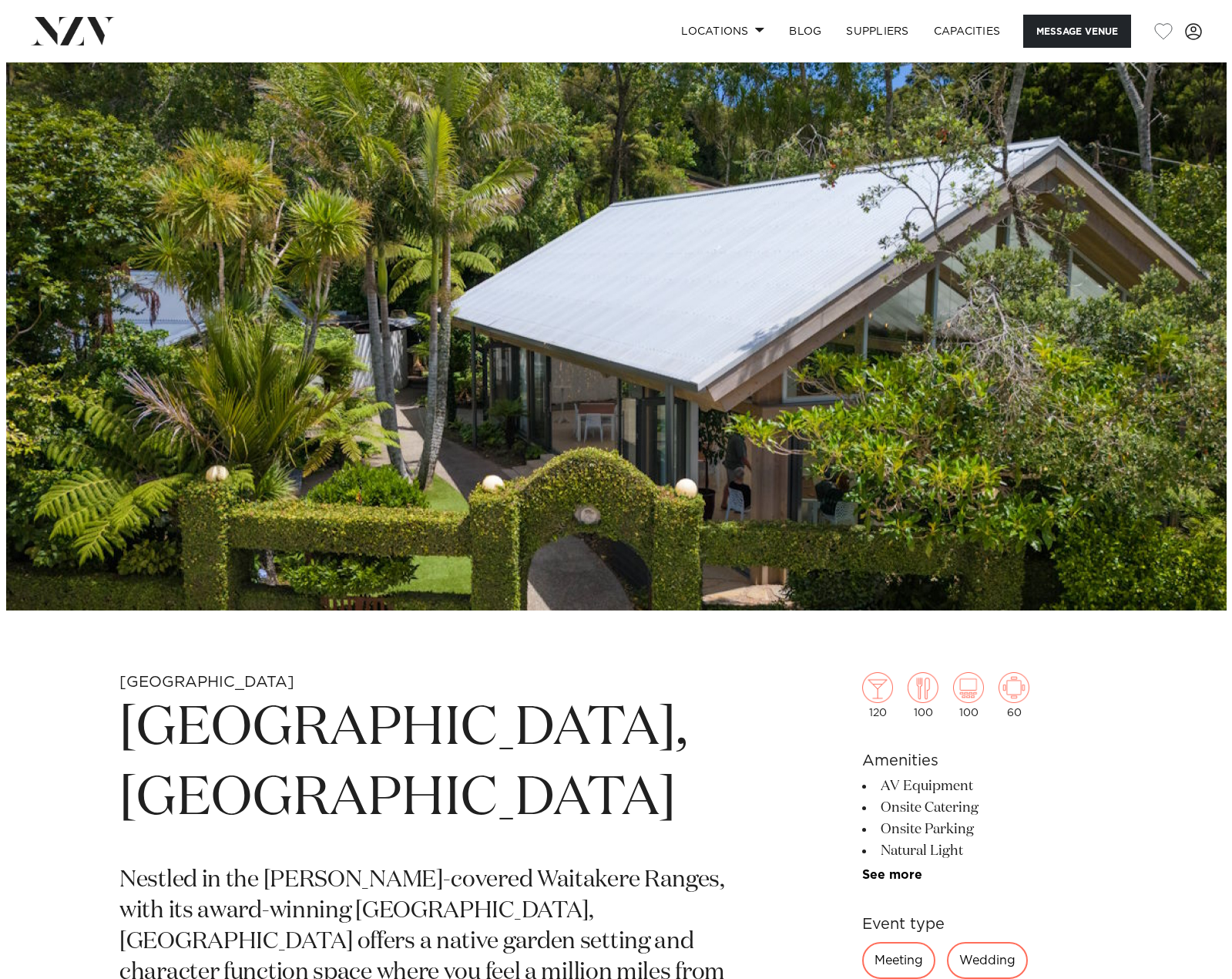
scroll to position [77, 0]
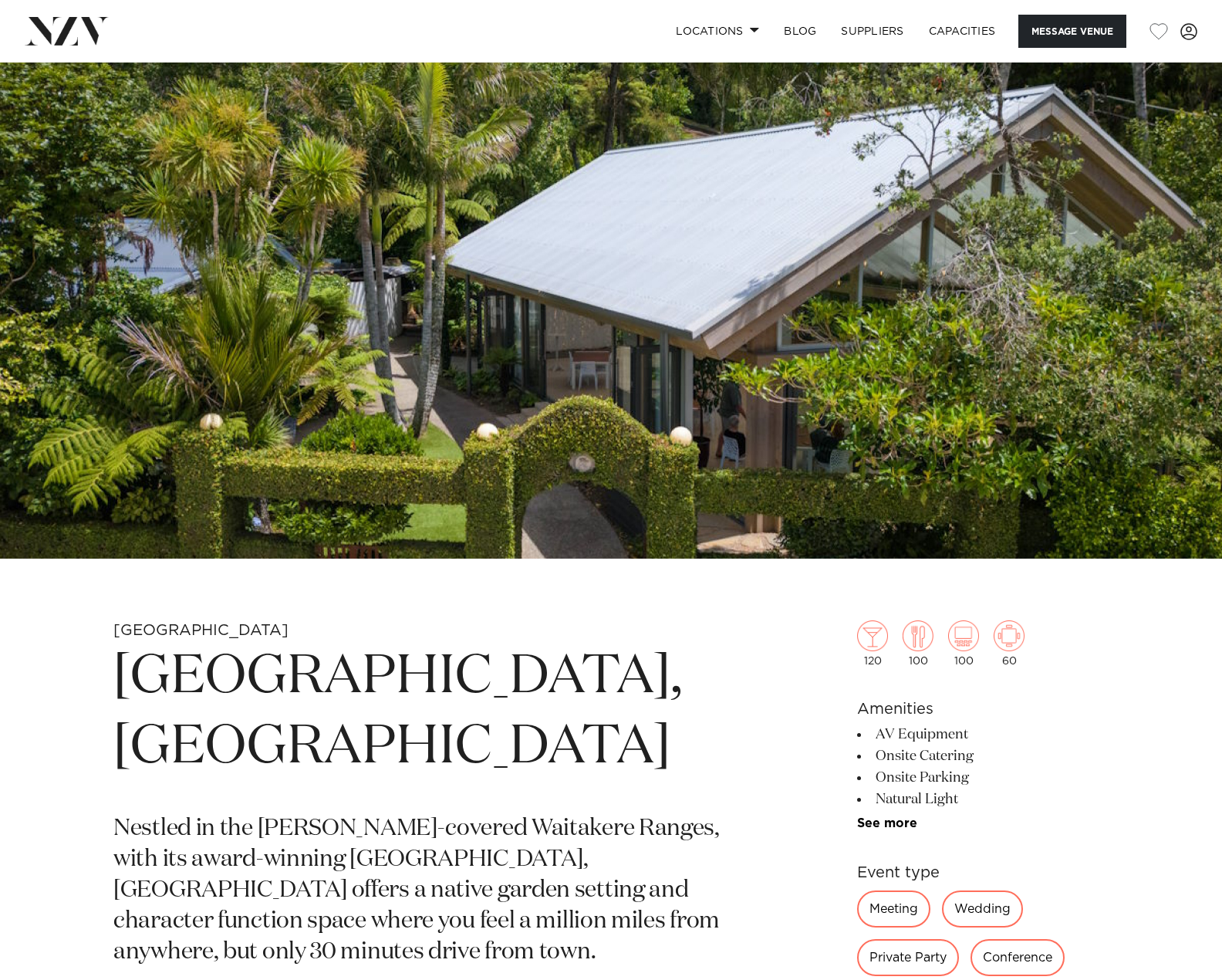
click at [524, 336] on img at bounding box center [611, 272] width 1222 height 574
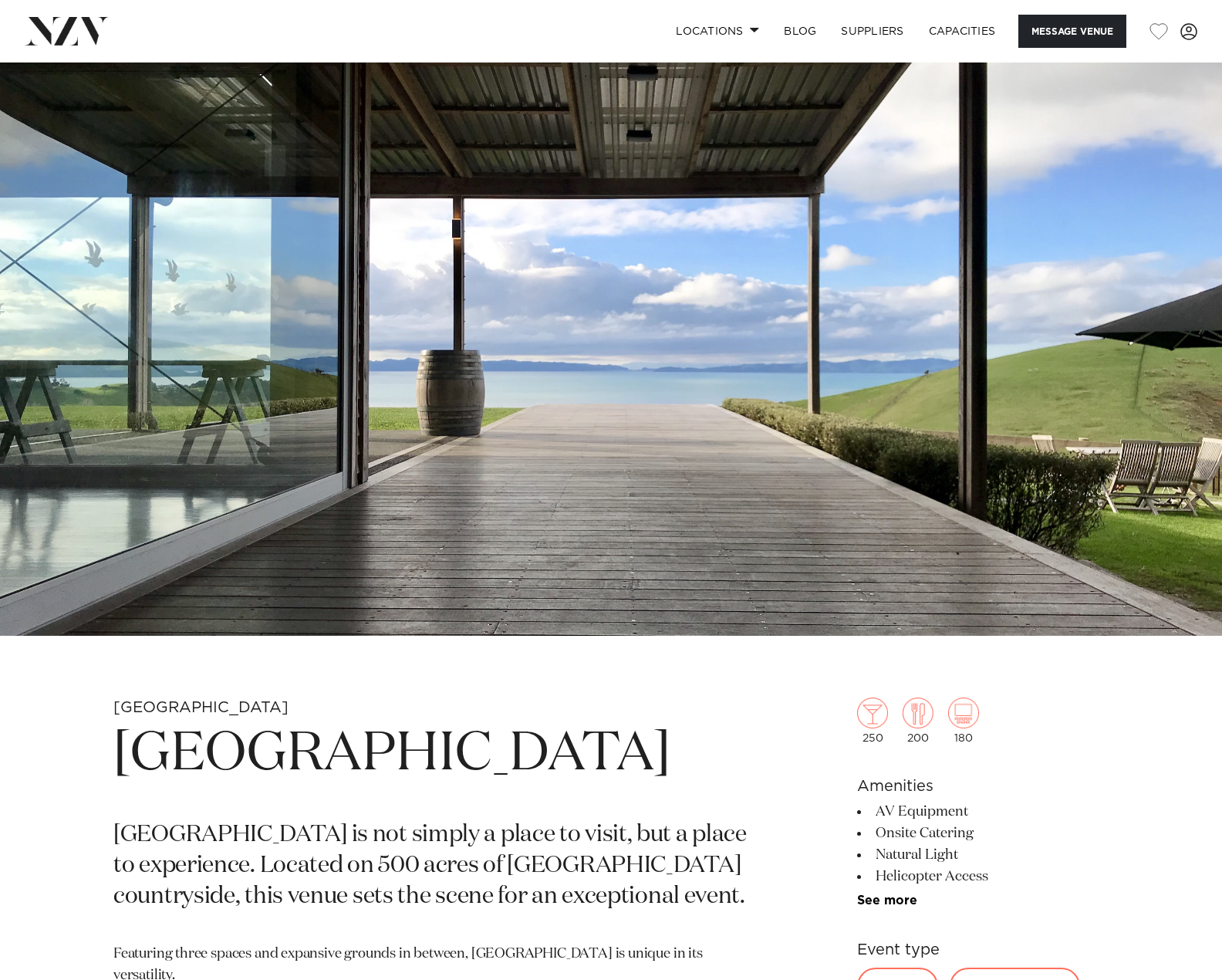
click at [734, 296] on img at bounding box center [611, 349] width 1222 height 574
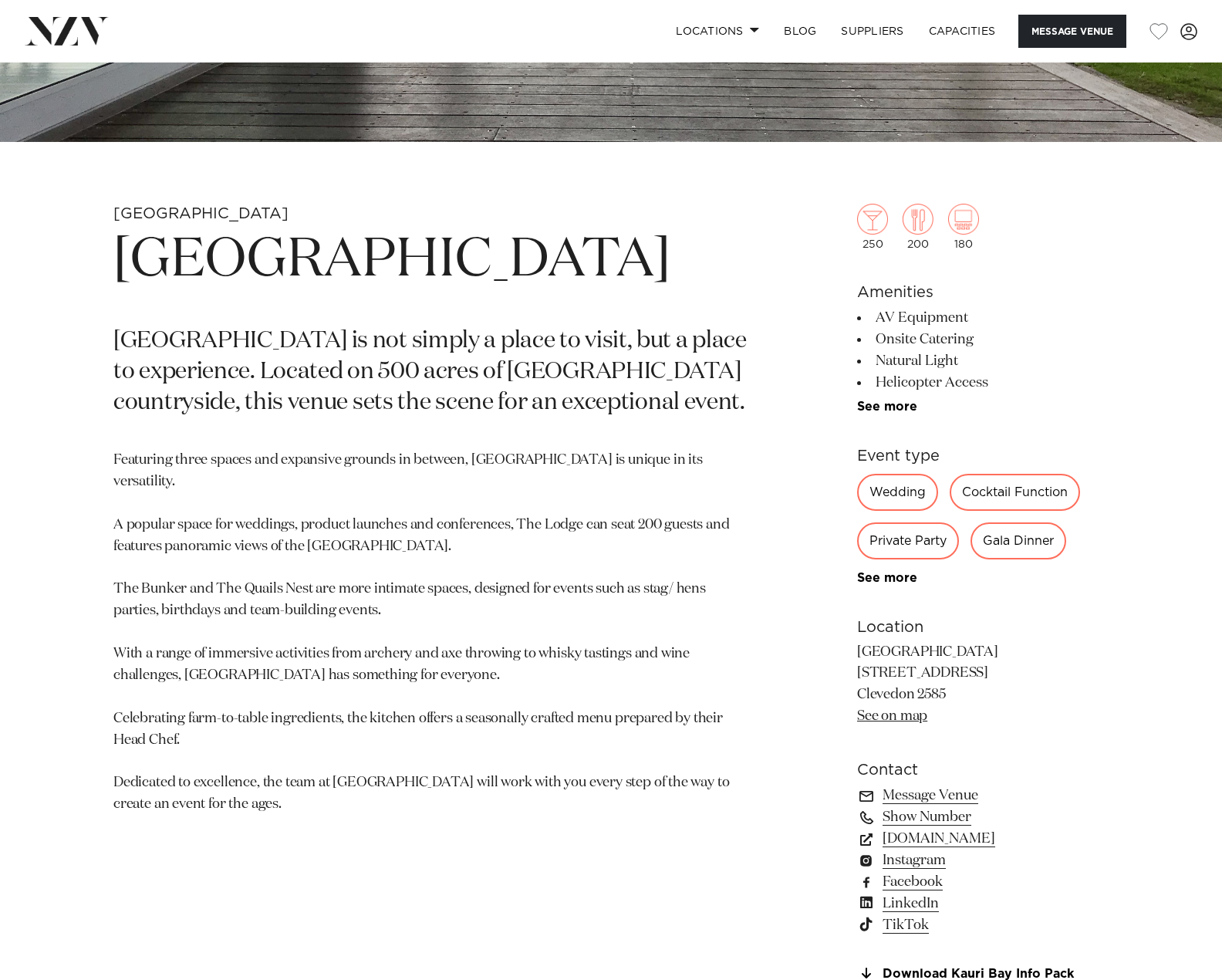
scroll to position [540, 0]
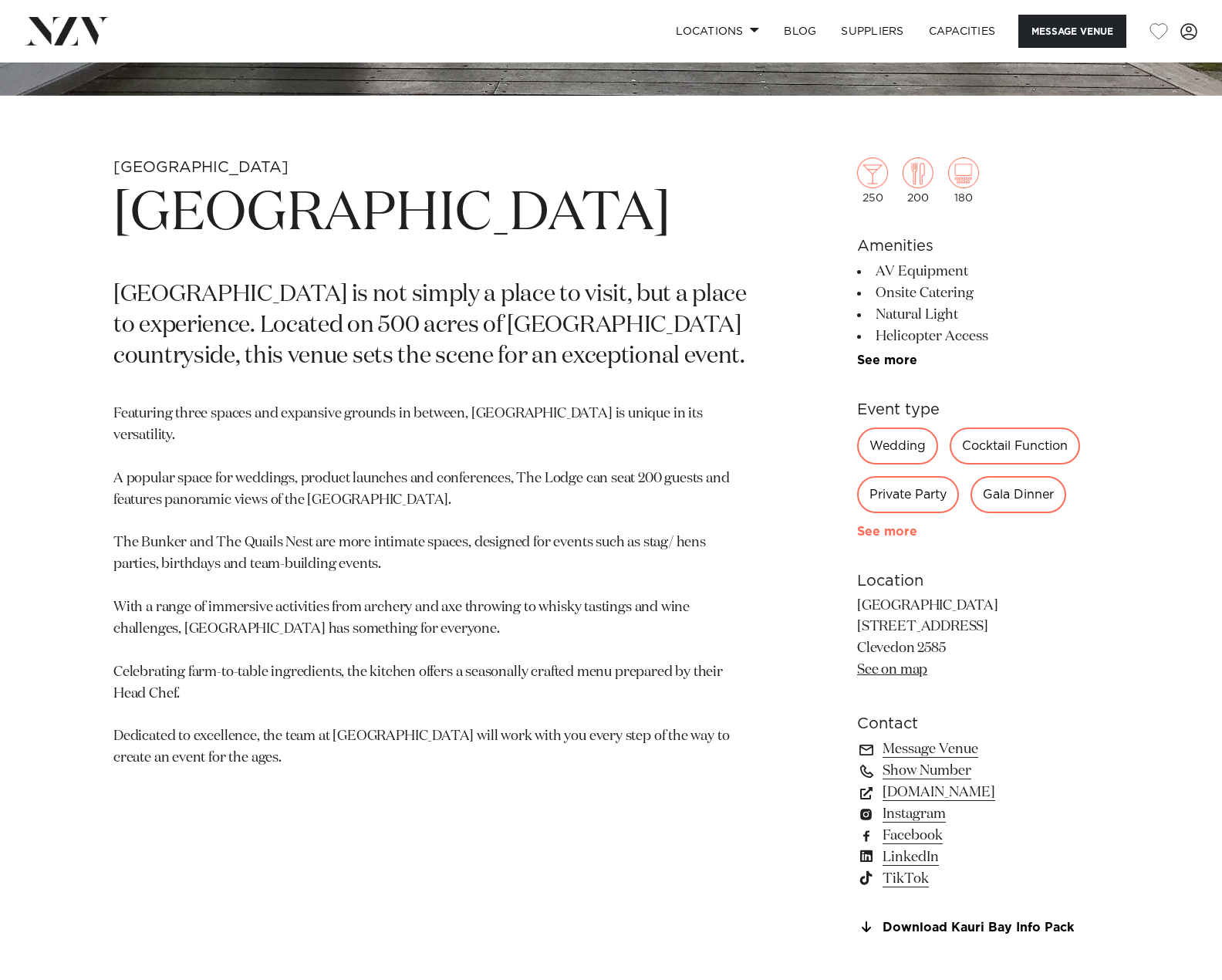
click at [868, 528] on link "See more" at bounding box center [917, 531] width 121 height 12
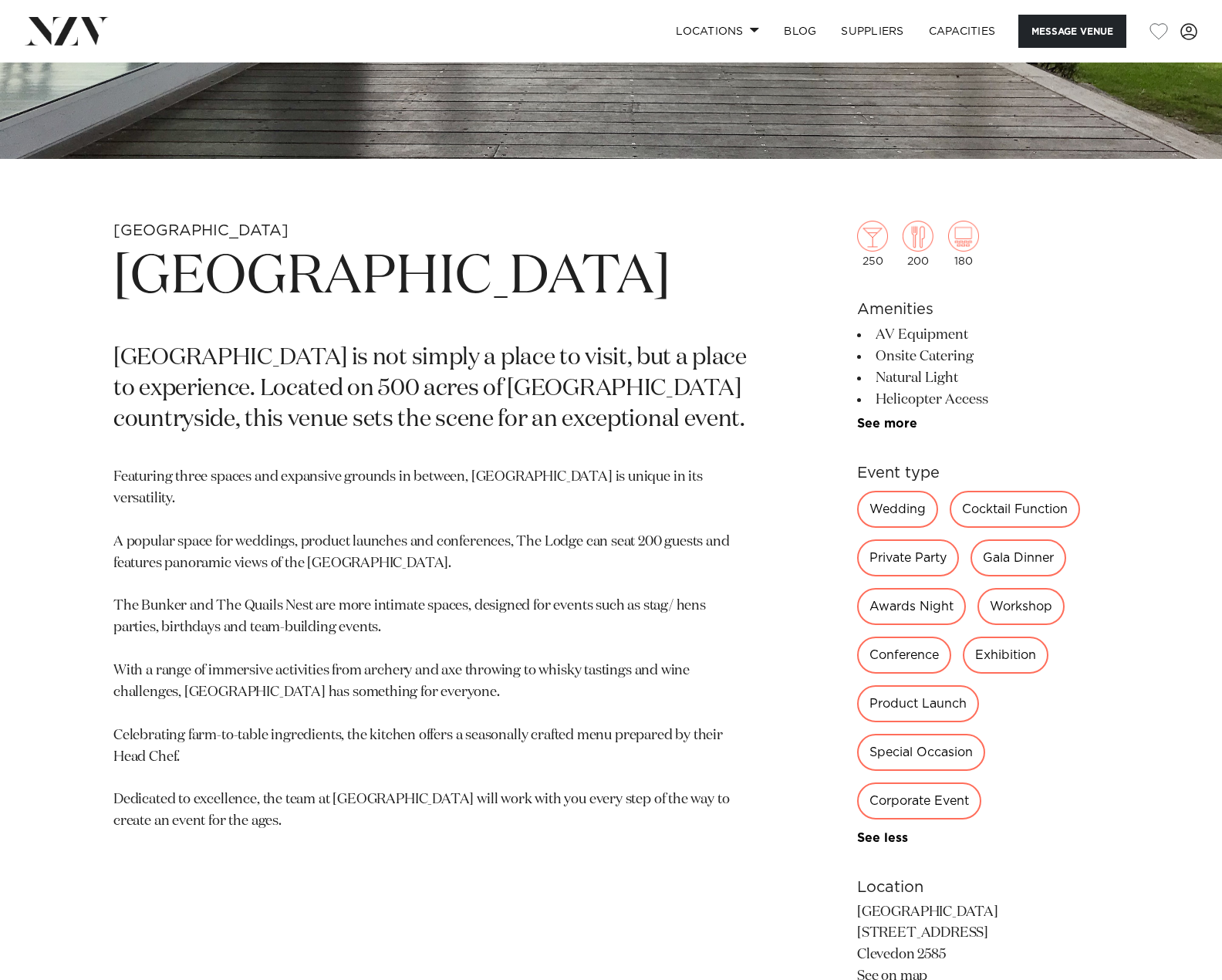
scroll to position [463, 0]
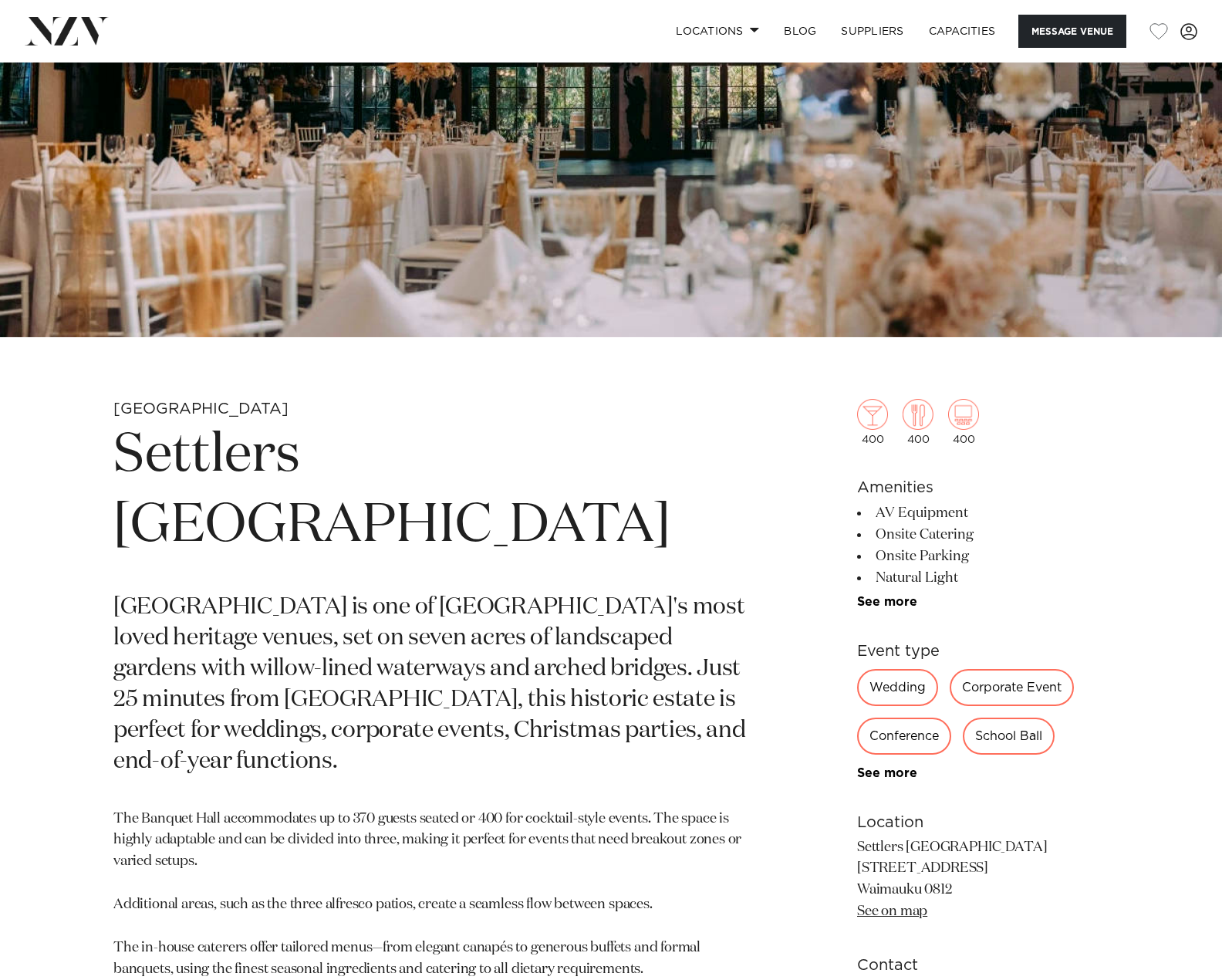
scroll to position [309, 0]
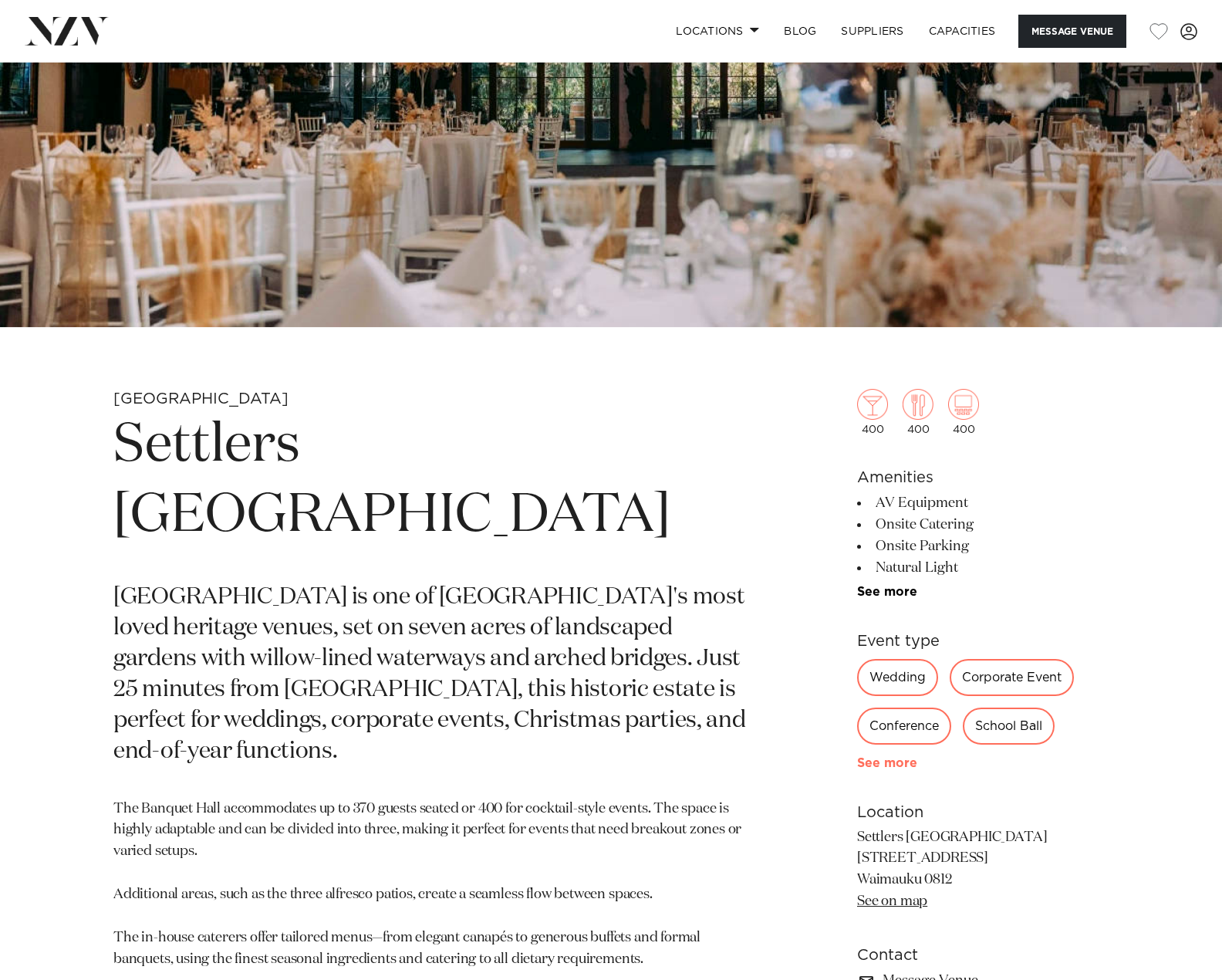
click at [874, 764] on link "See more" at bounding box center [917, 763] width 121 height 12
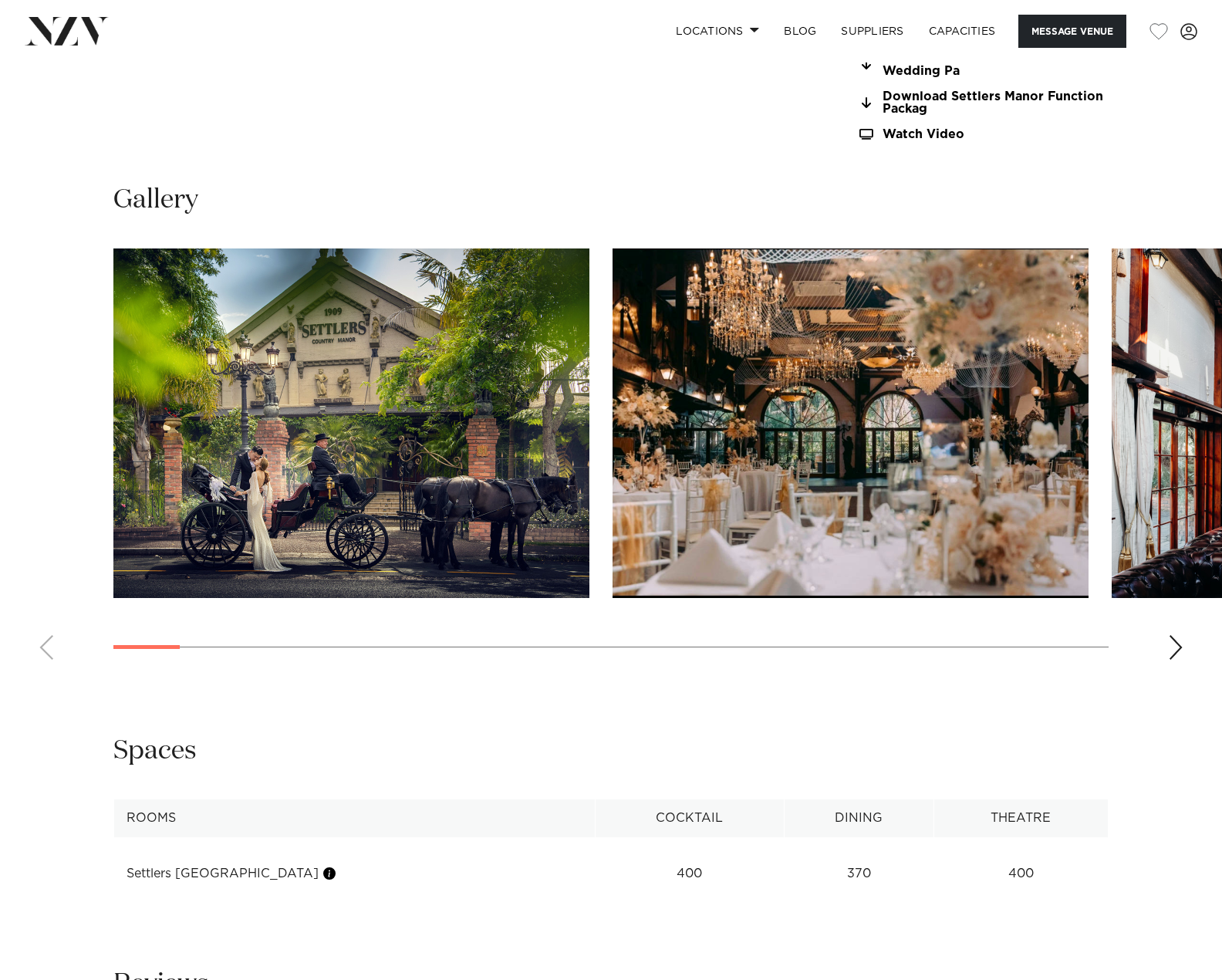
scroll to position [1620, 0]
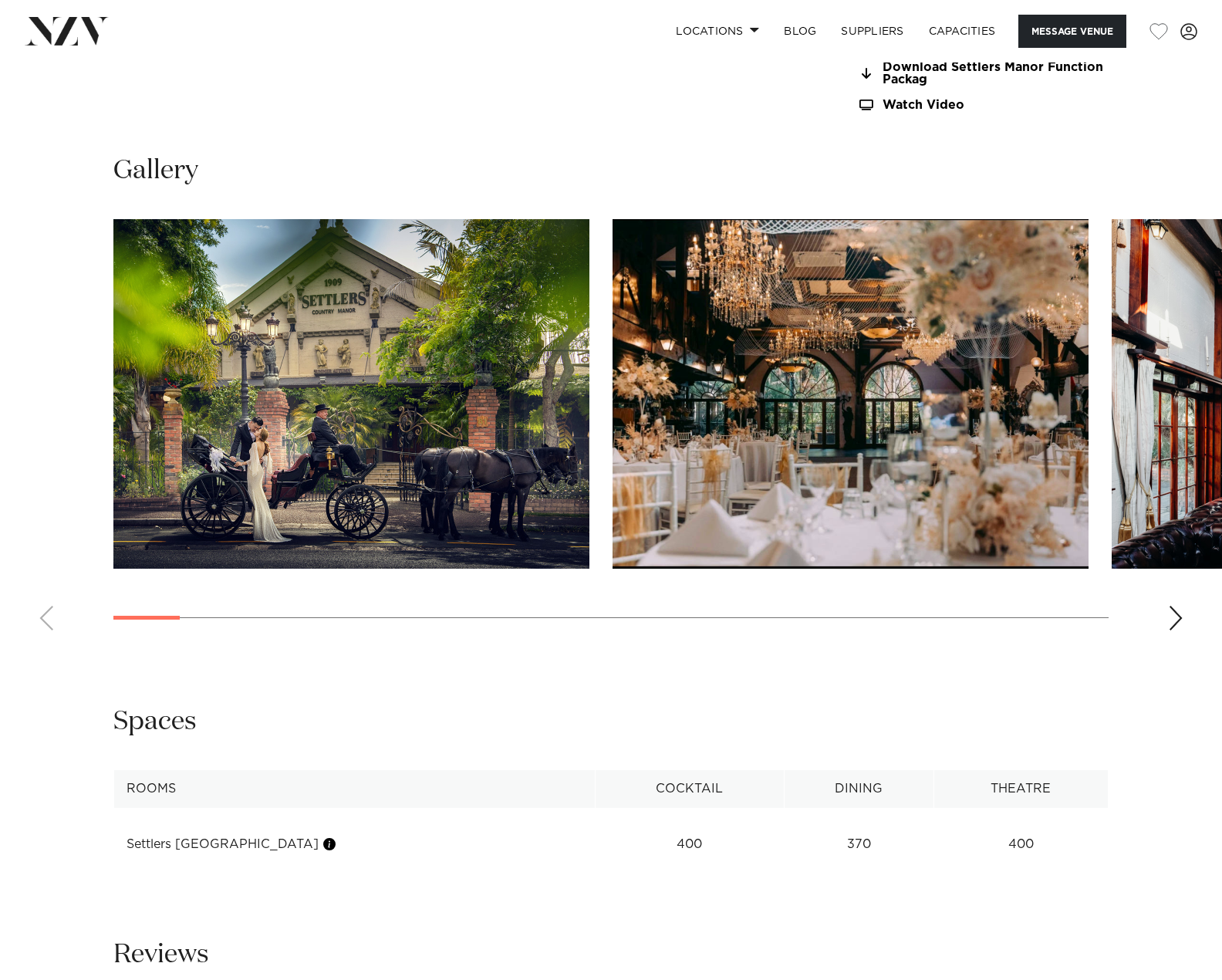
click at [386, 364] on img "1 / 30" at bounding box center [352, 393] width 476 height 349
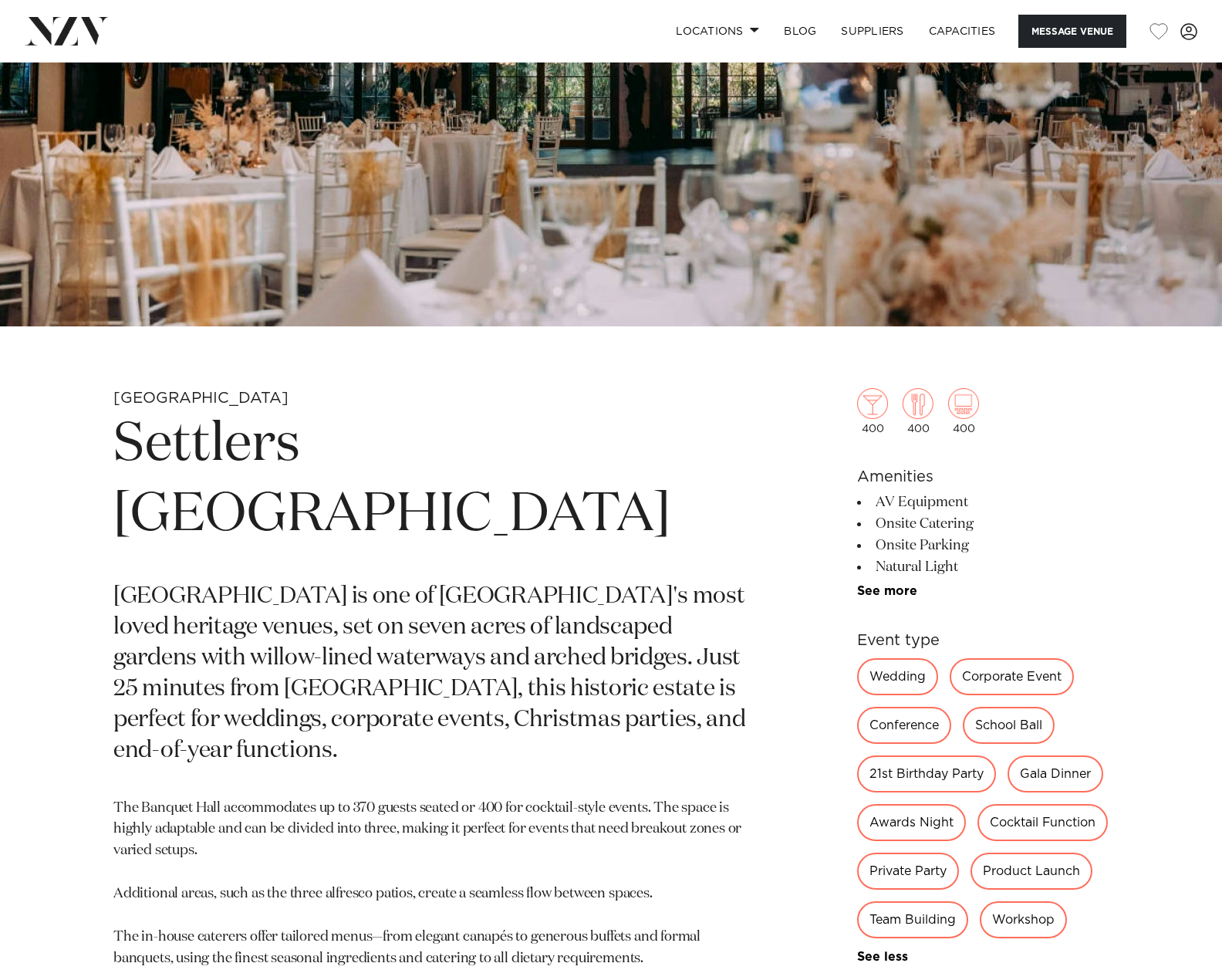
scroll to position [309, 0]
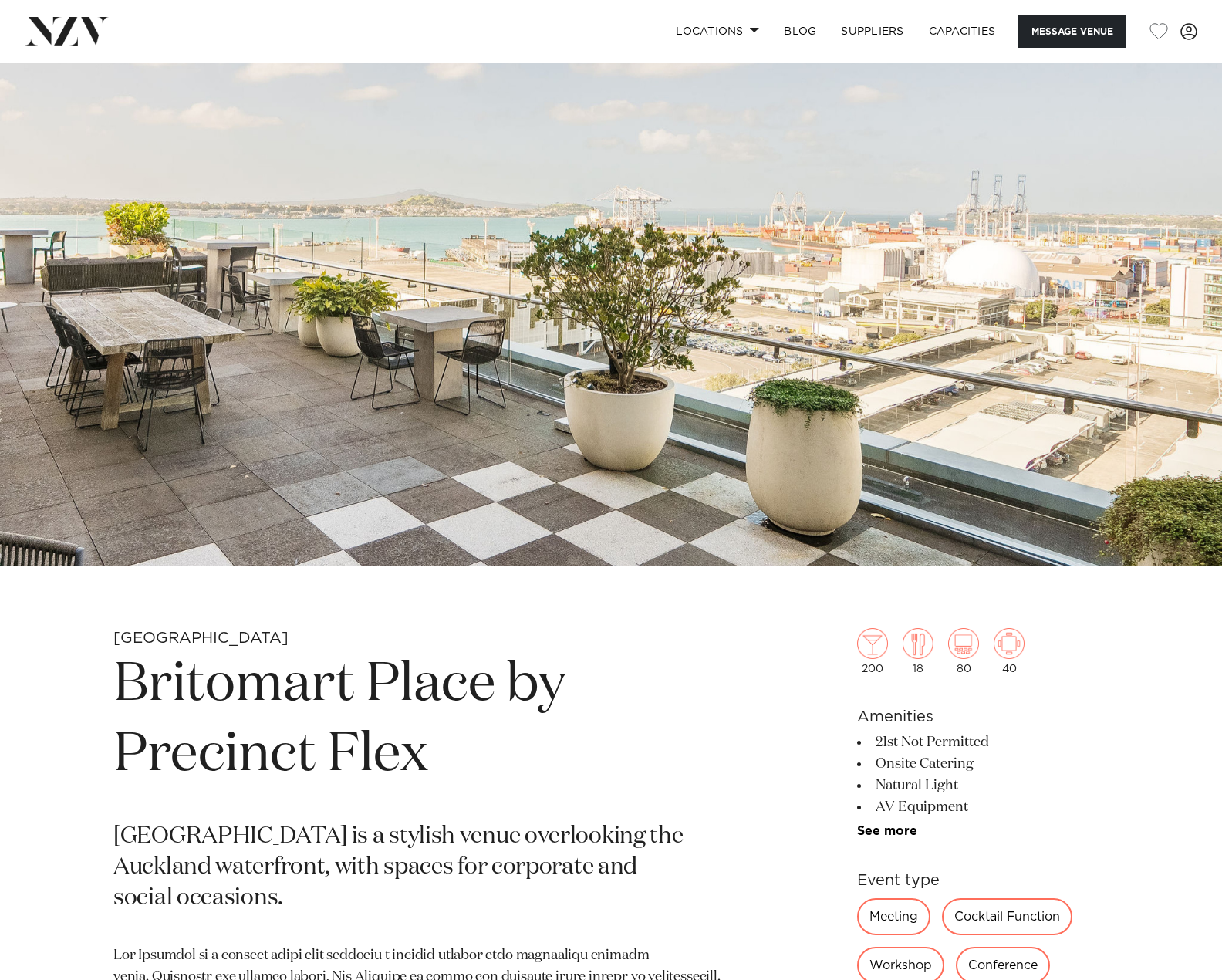
scroll to position [77, 0]
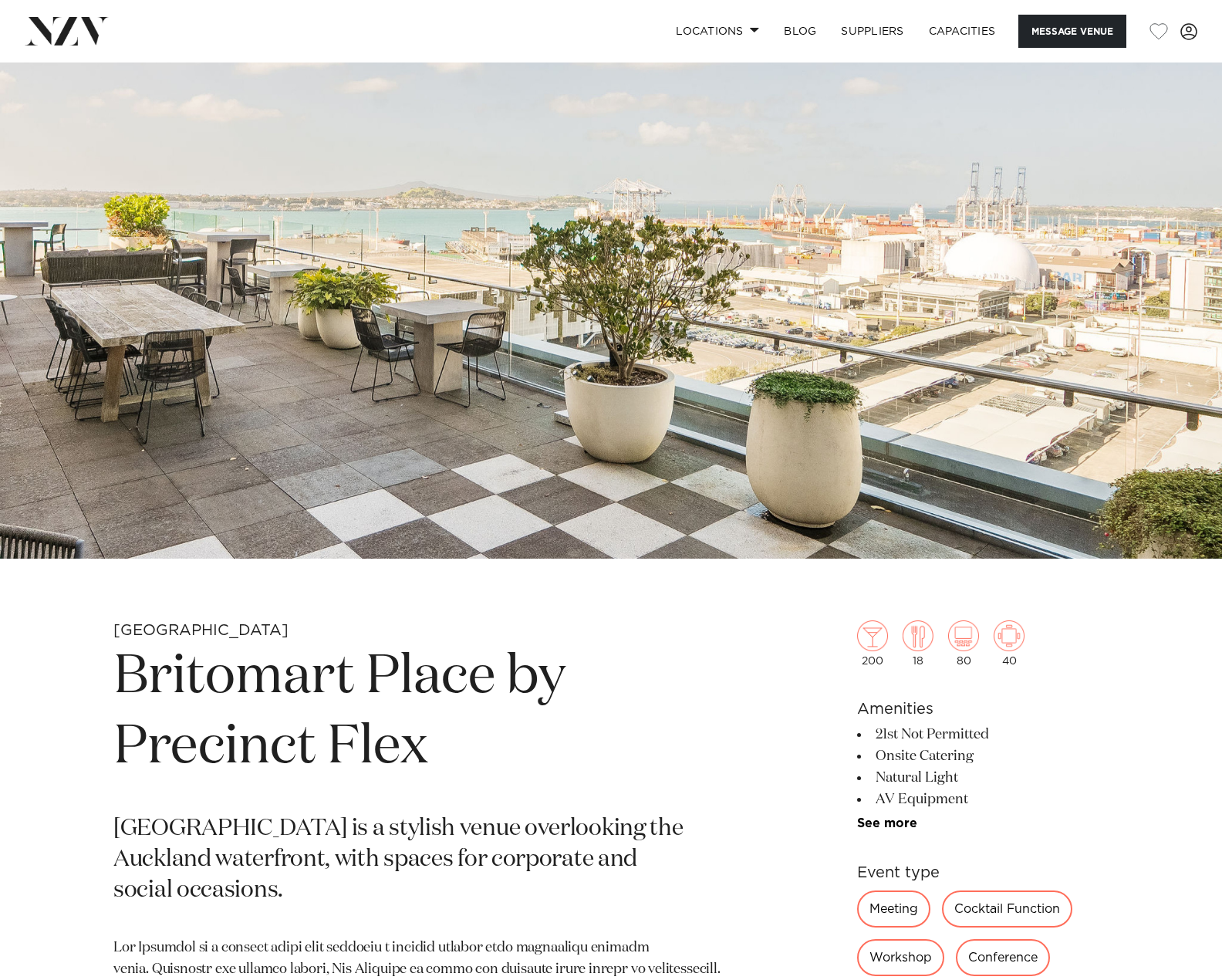
click at [533, 426] on img at bounding box center [611, 272] width 1222 height 574
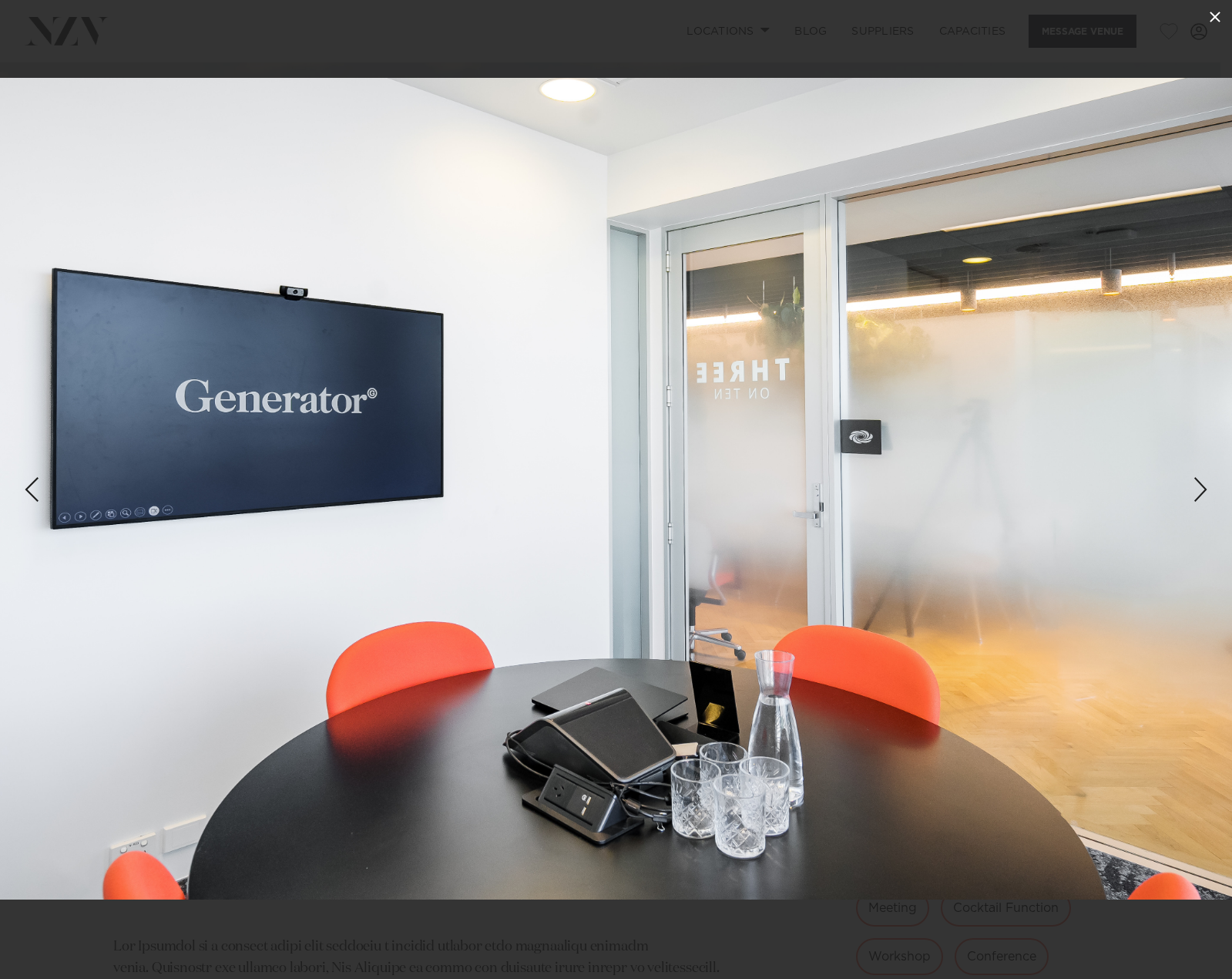
click at [1205, 16] on button at bounding box center [1215, 17] width 34 height 34
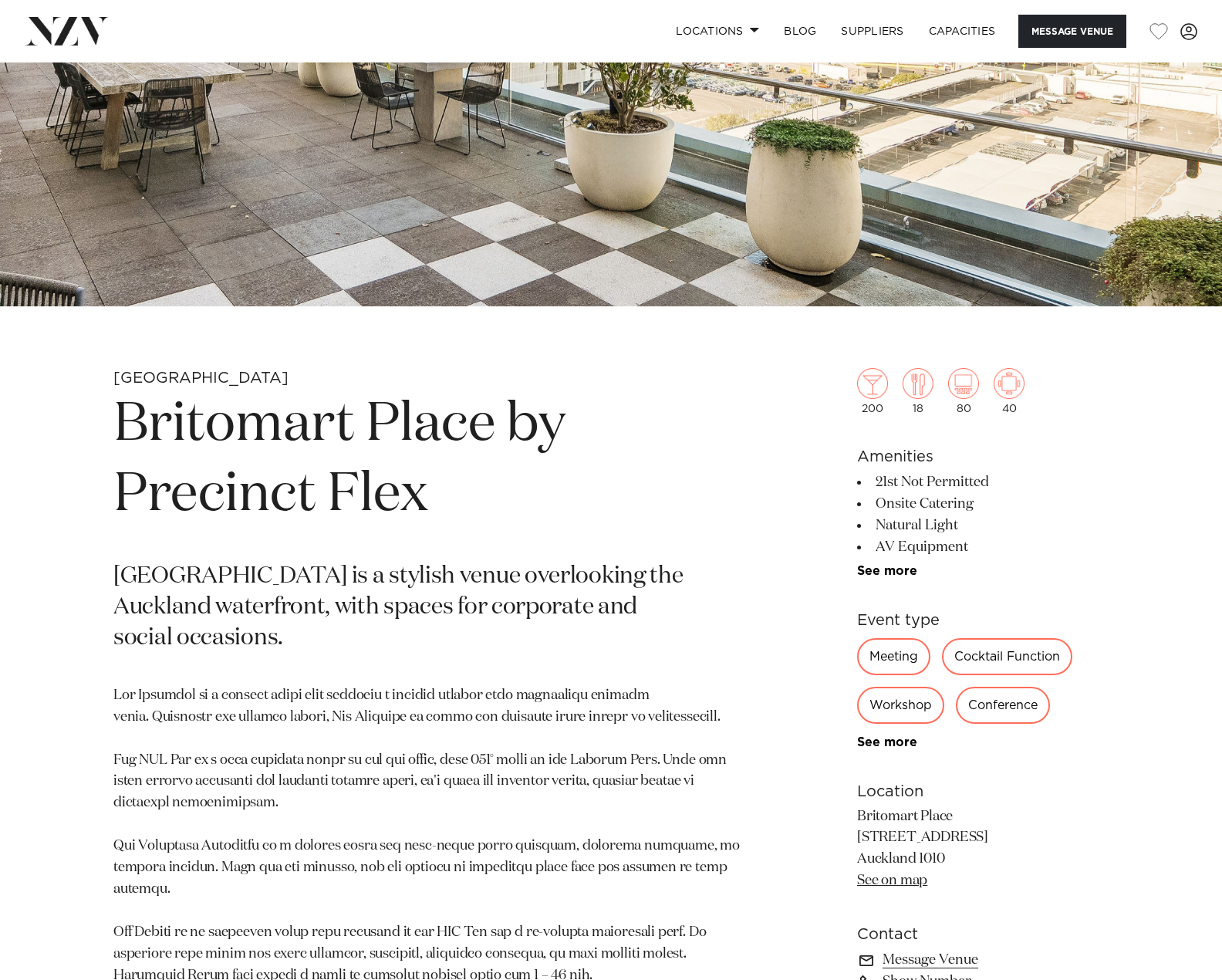
scroll to position [385, 0]
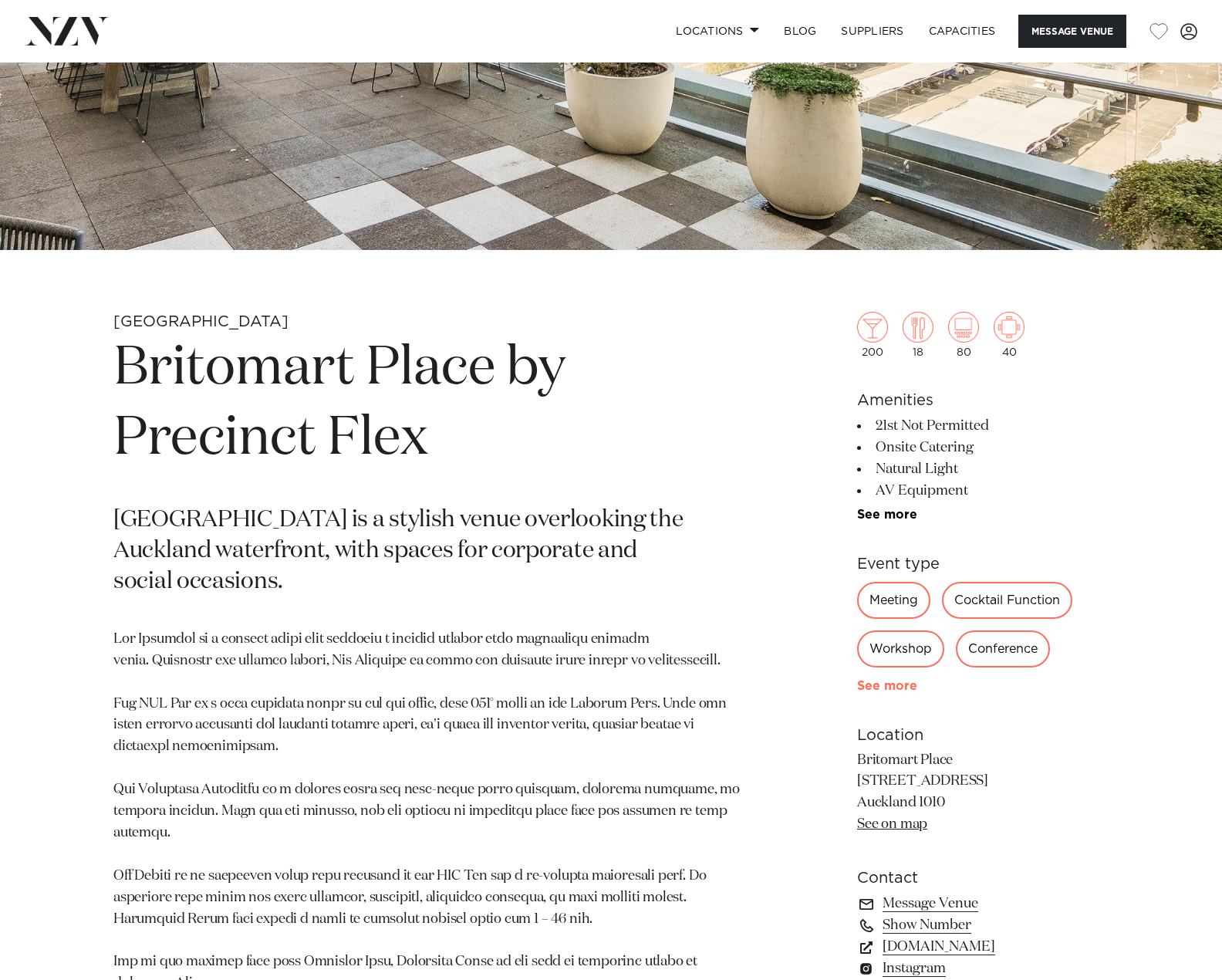
click at [878, 680] on link "See more" at bounding box center [917, 686] width 121 height 12
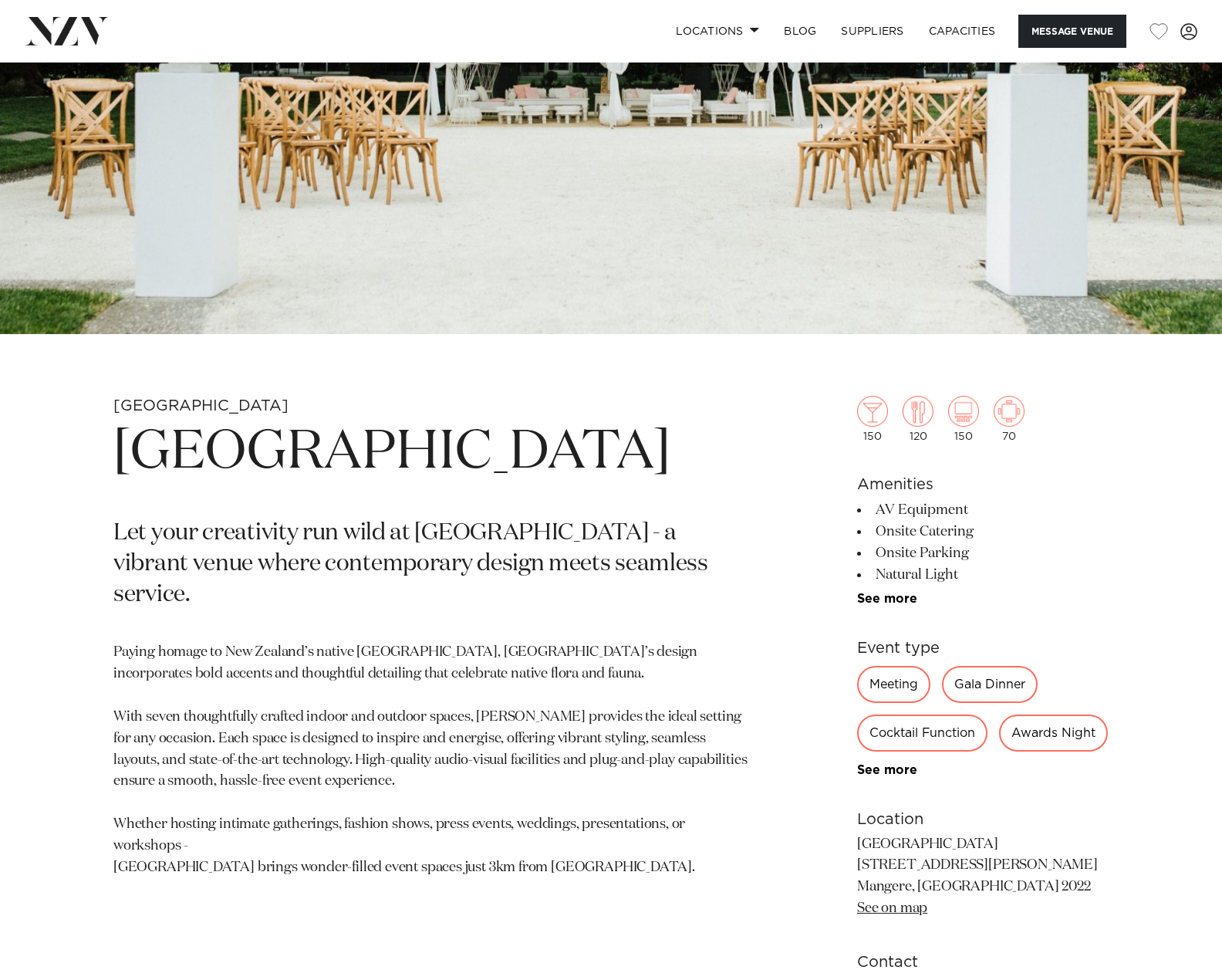
scroll to position [309, 0]
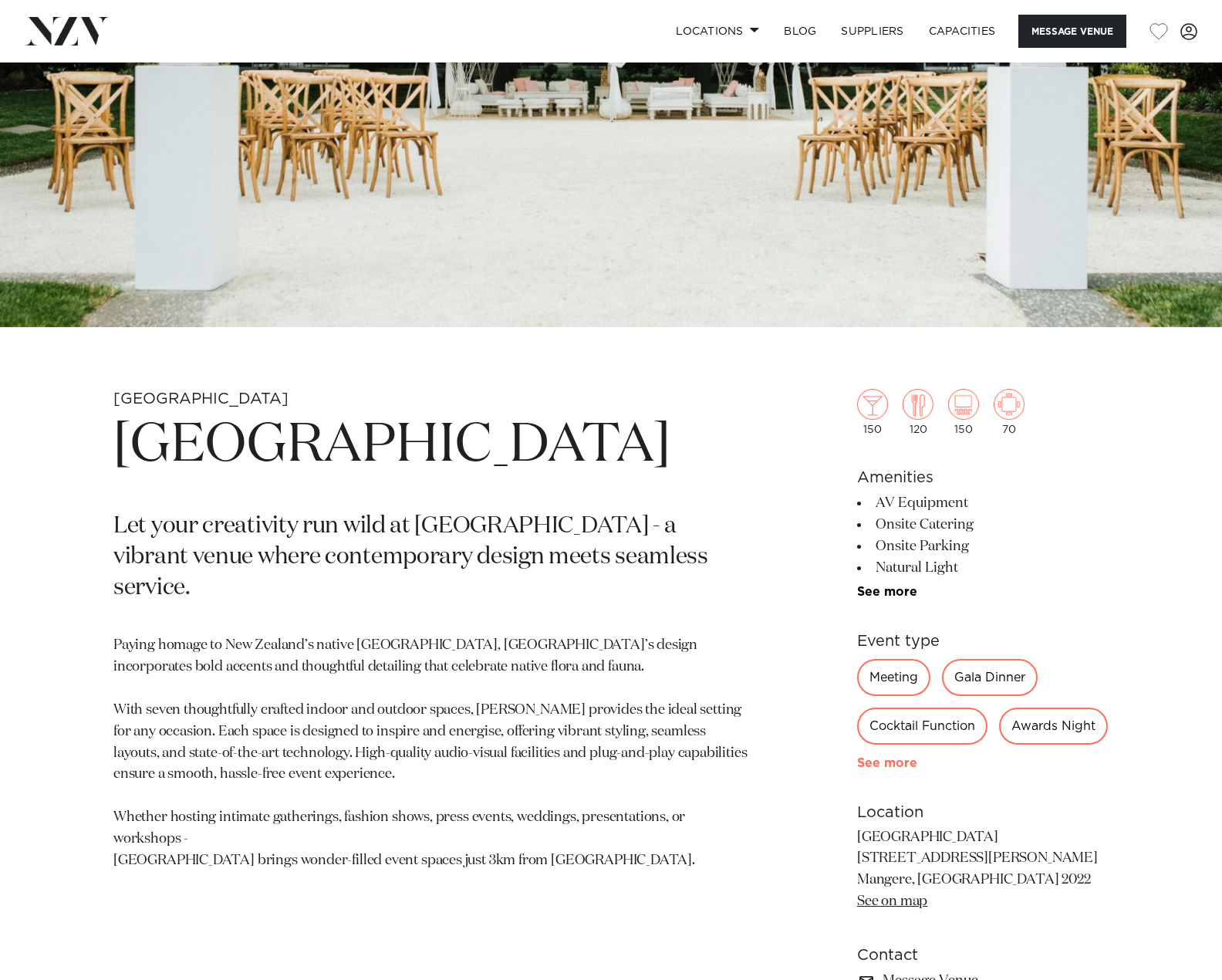
click at [864, 769] on link "See more" at bounding box center [917, 763] width 121 height 12
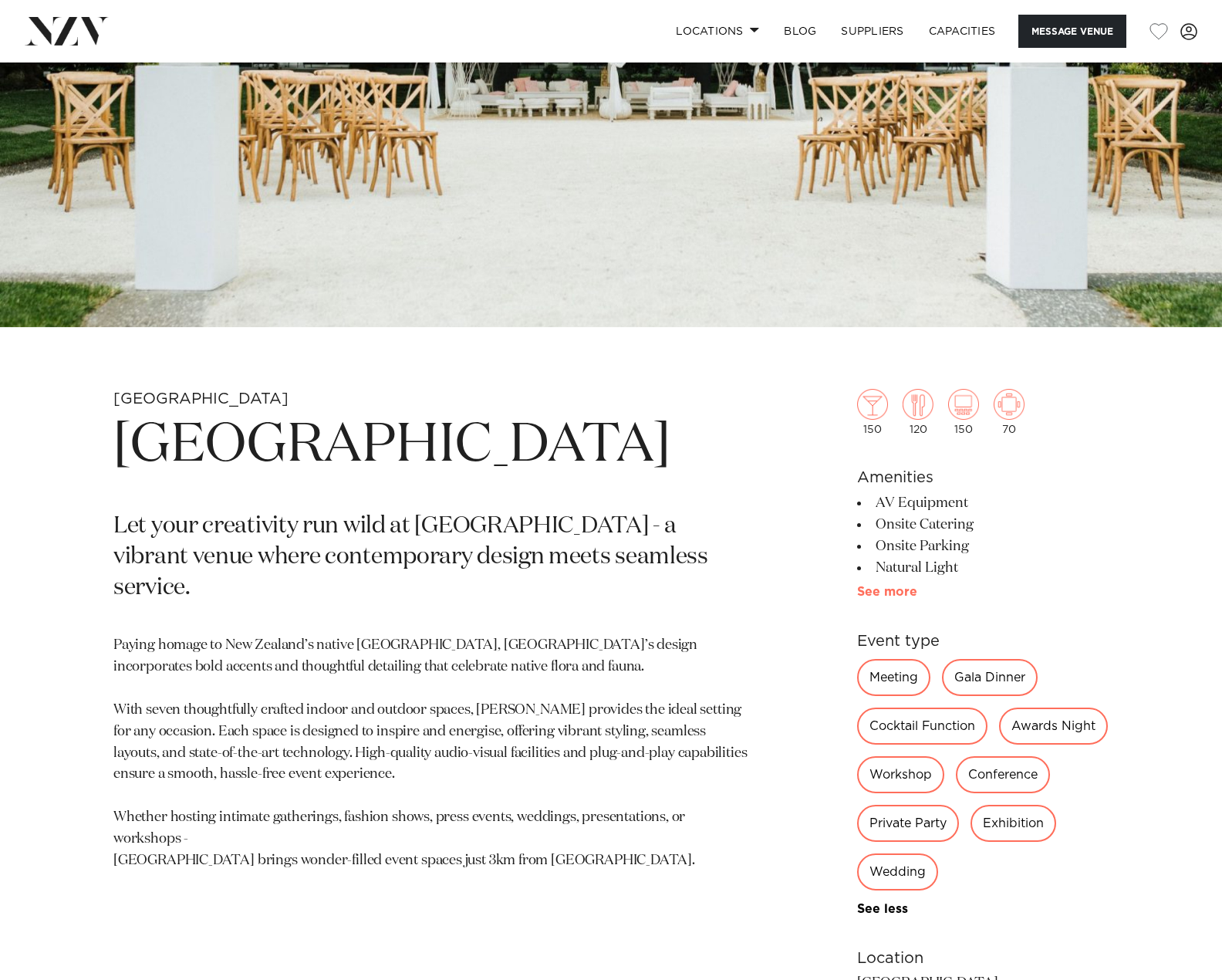
click at [894, 590] on link "See more" at bounding box center [917, 591] width 121 height 12
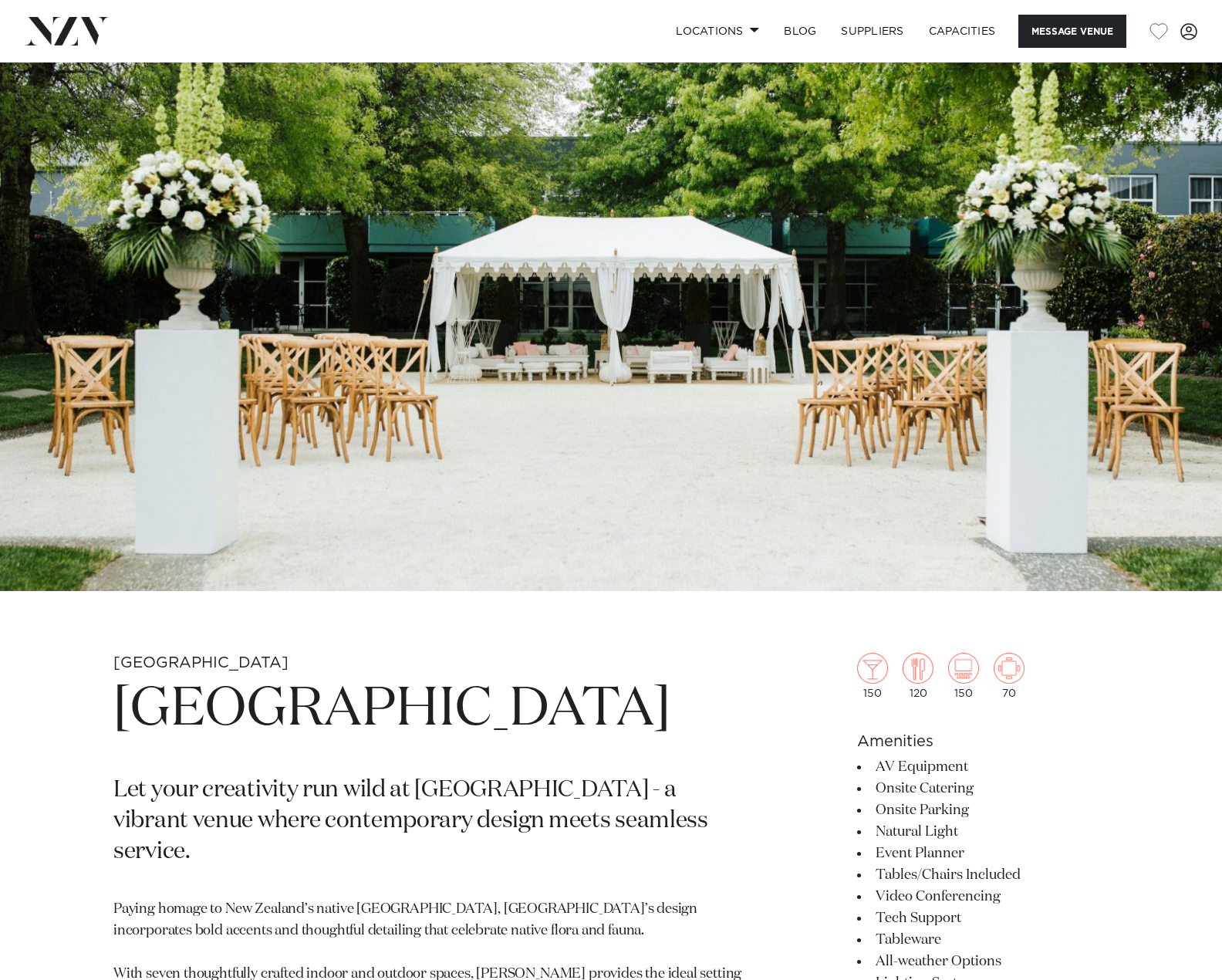
scroll to position [0, 0]
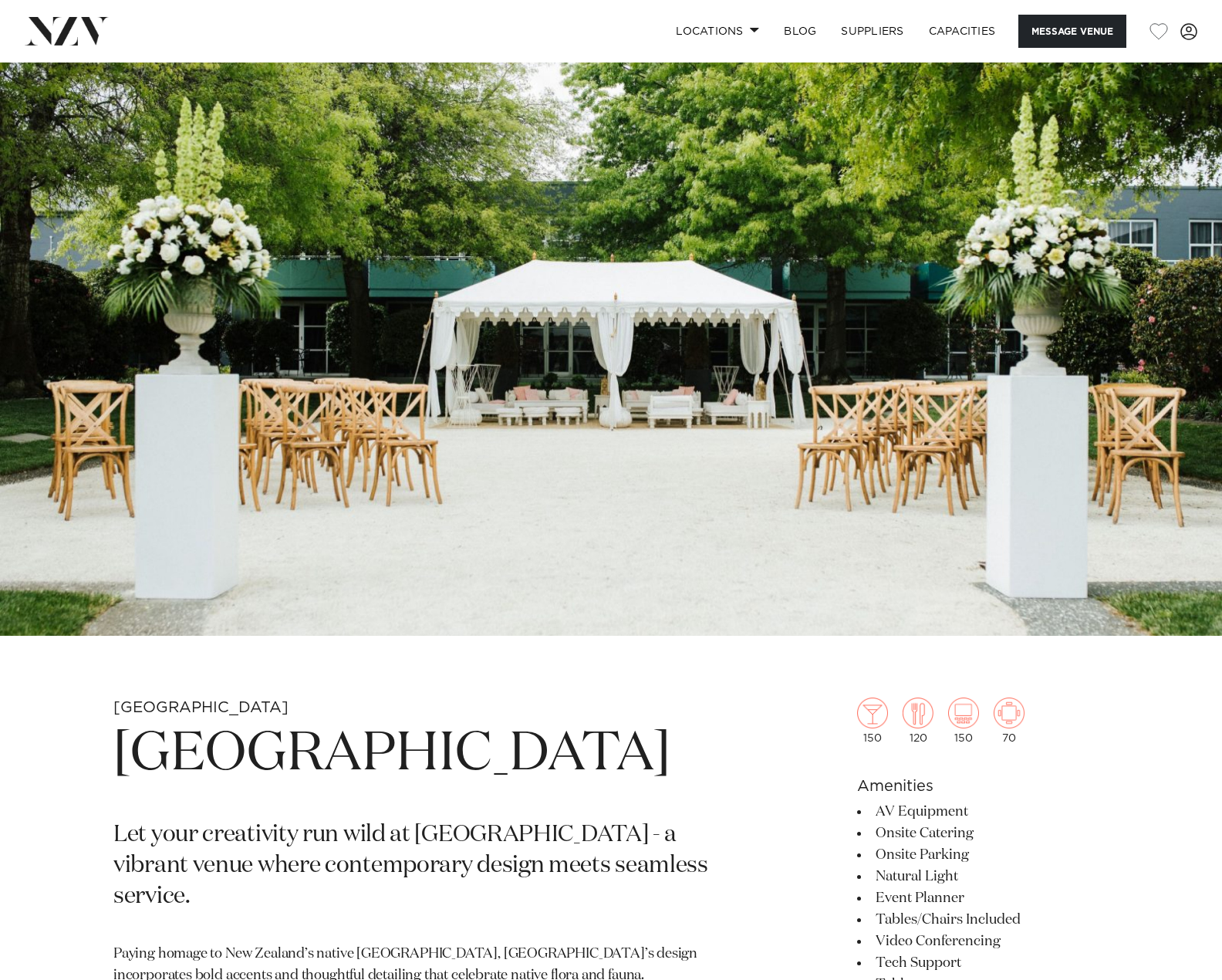
click at [525, 345] on img at bounding box center [611, 349] width 1222 height 574
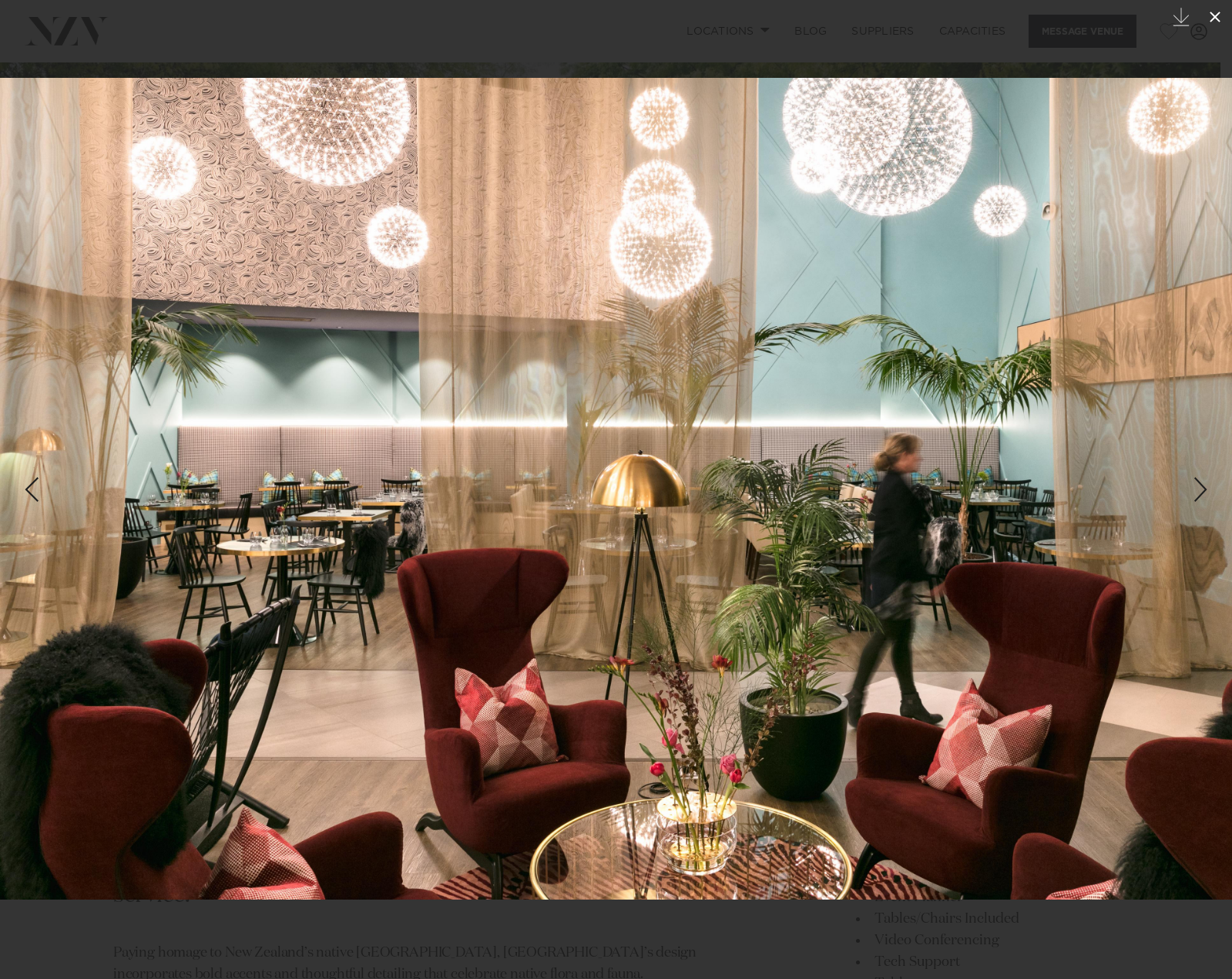
click at [1214, 10] on icon at bounding box center [1215, 17] width 18 height 18
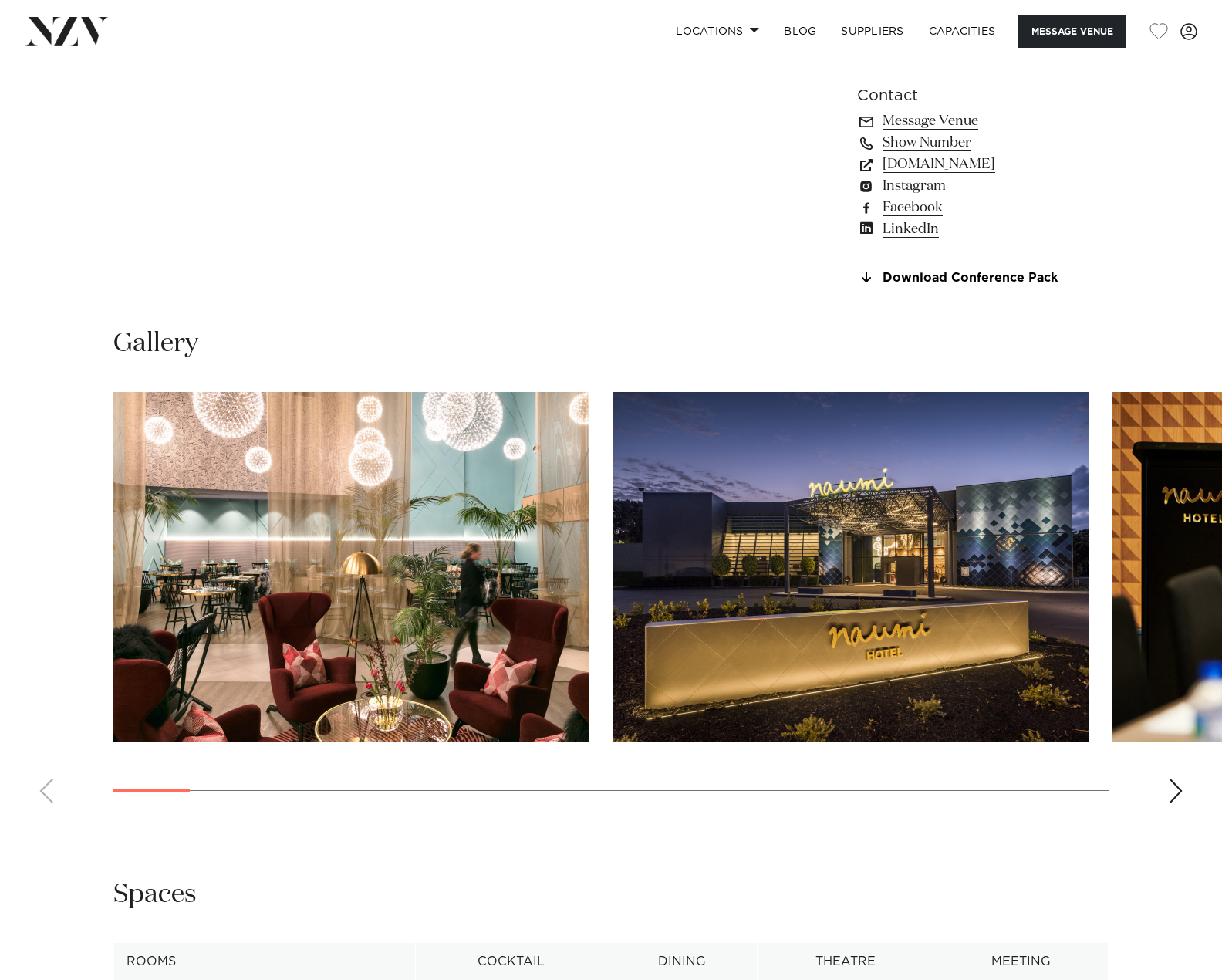
scroll to position [1852, 0]
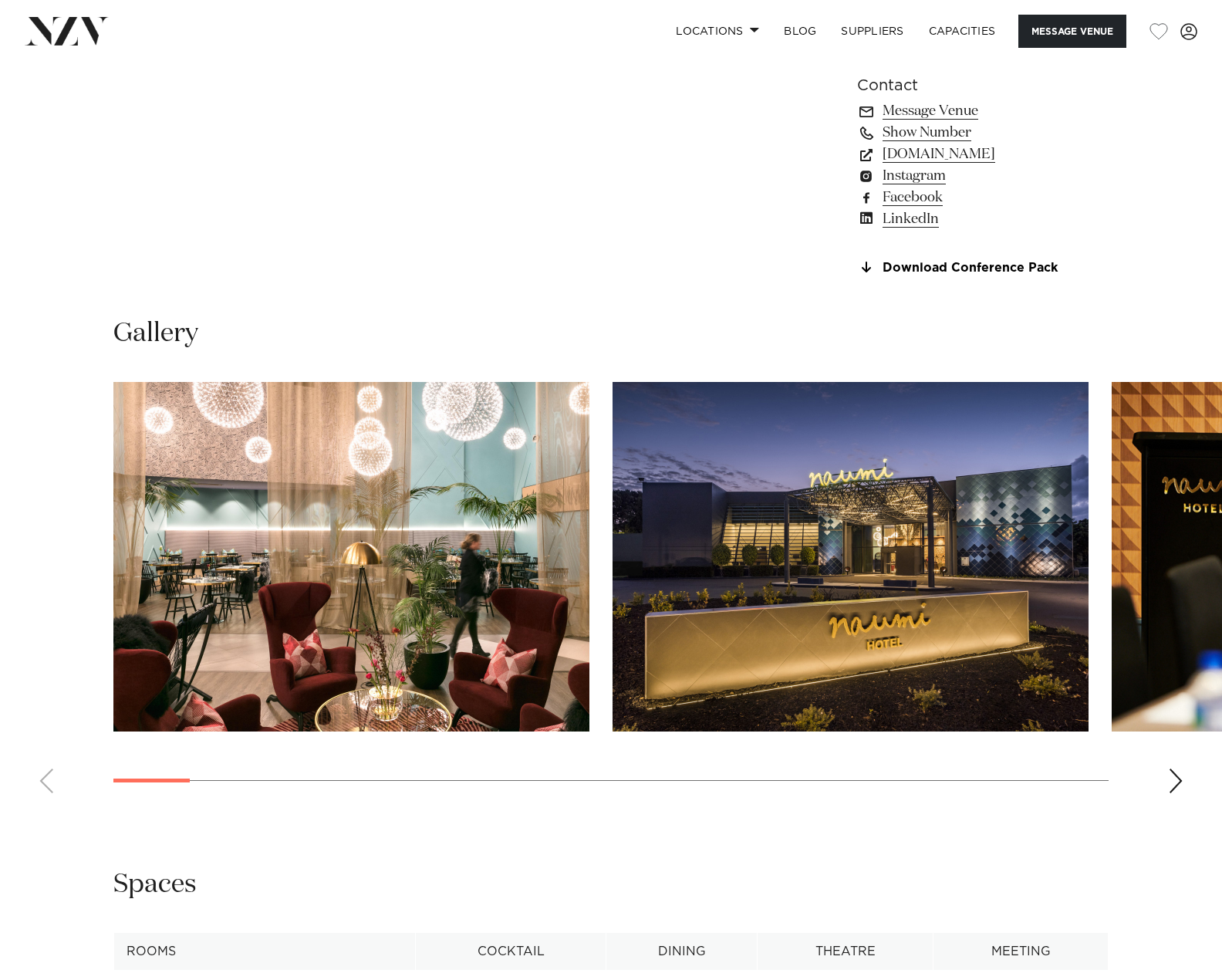
click at [1180, 776] on div "Next slide" at bounding box center [1175, 780] width 15 height 25
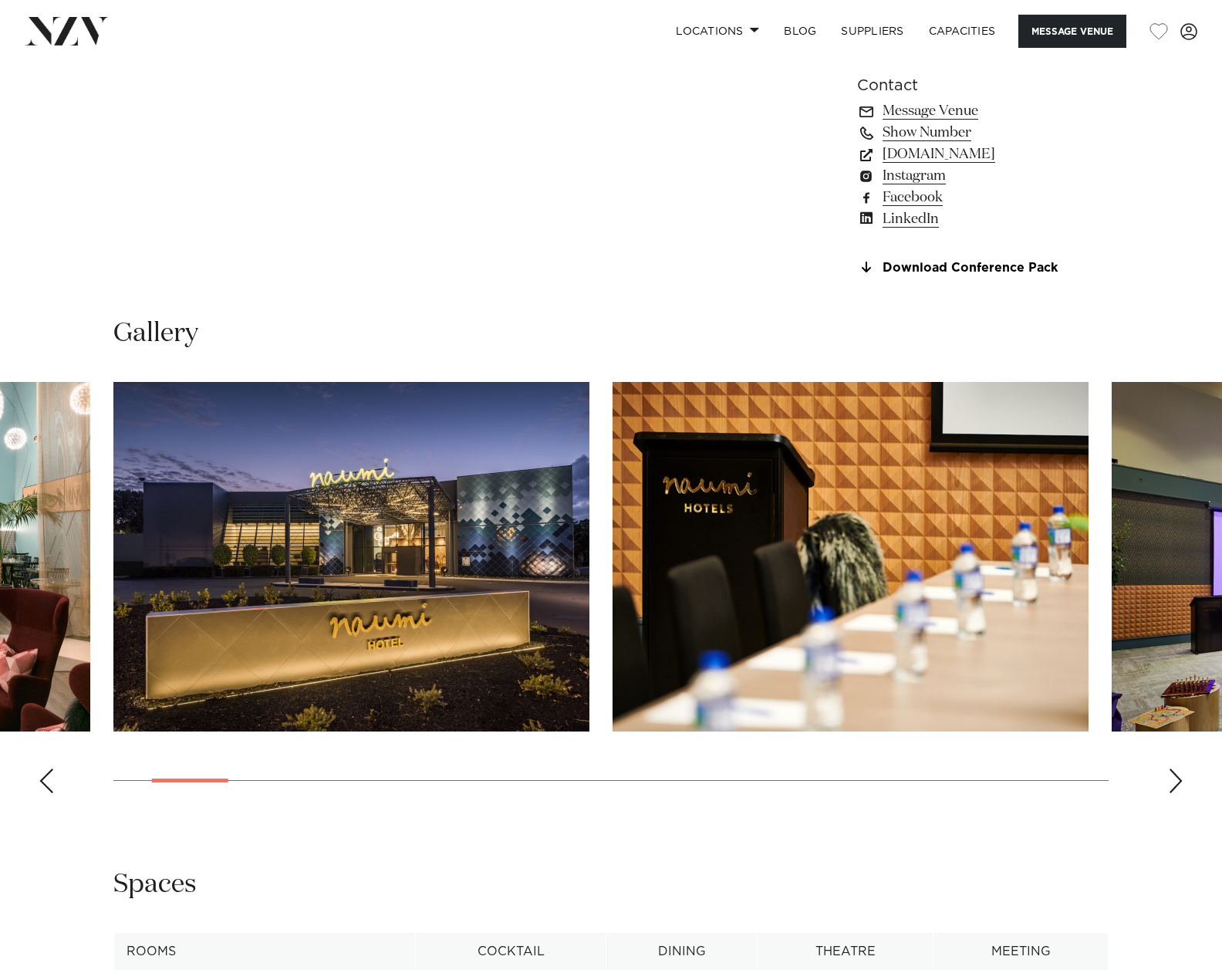
click at [1180, 776] on div "Next slide" at bounding box center [1175, 780] width 15 height 25
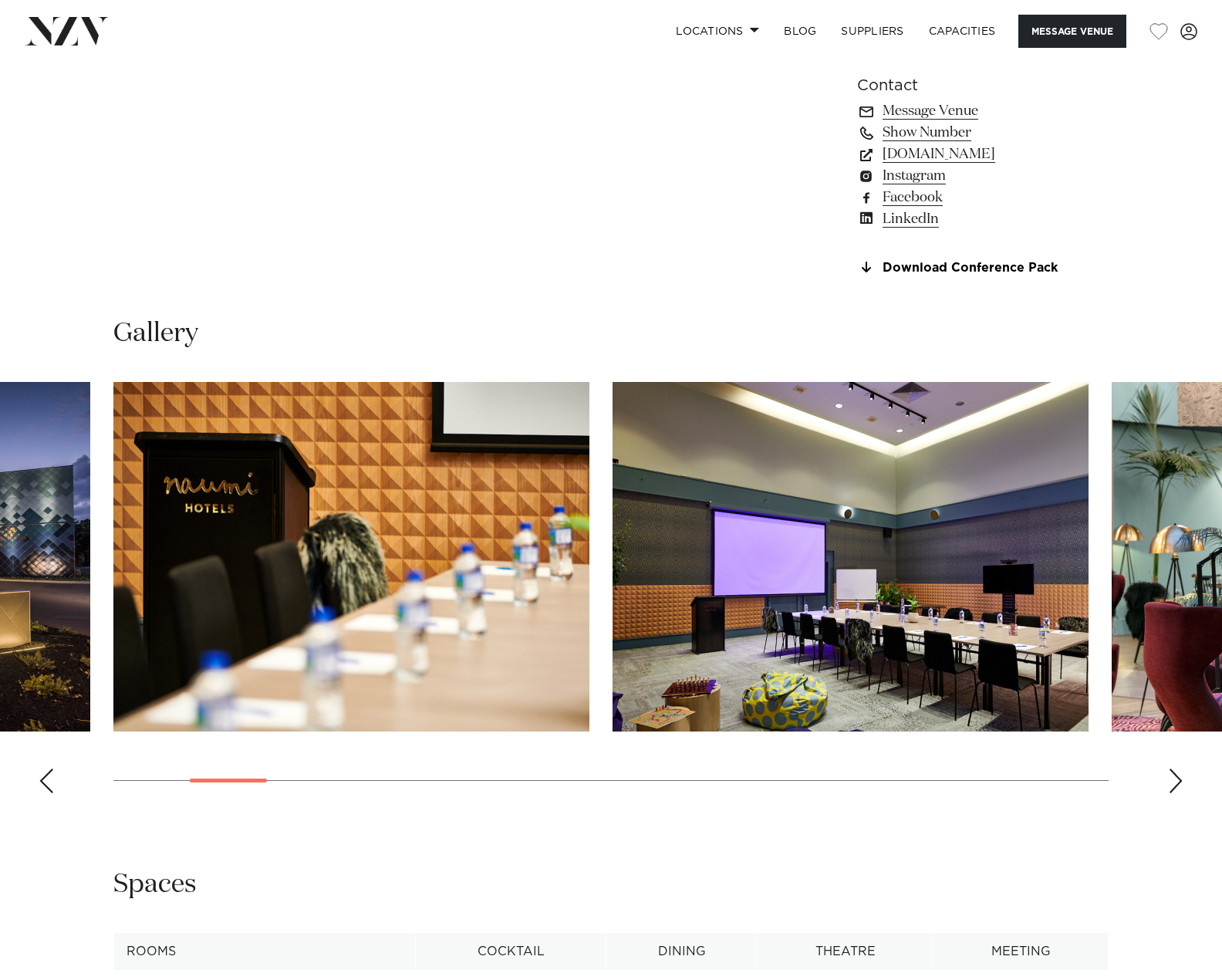
click at [1180, 776] on div "Next slide" at bounding box center [1175, 780] width 15 height 25
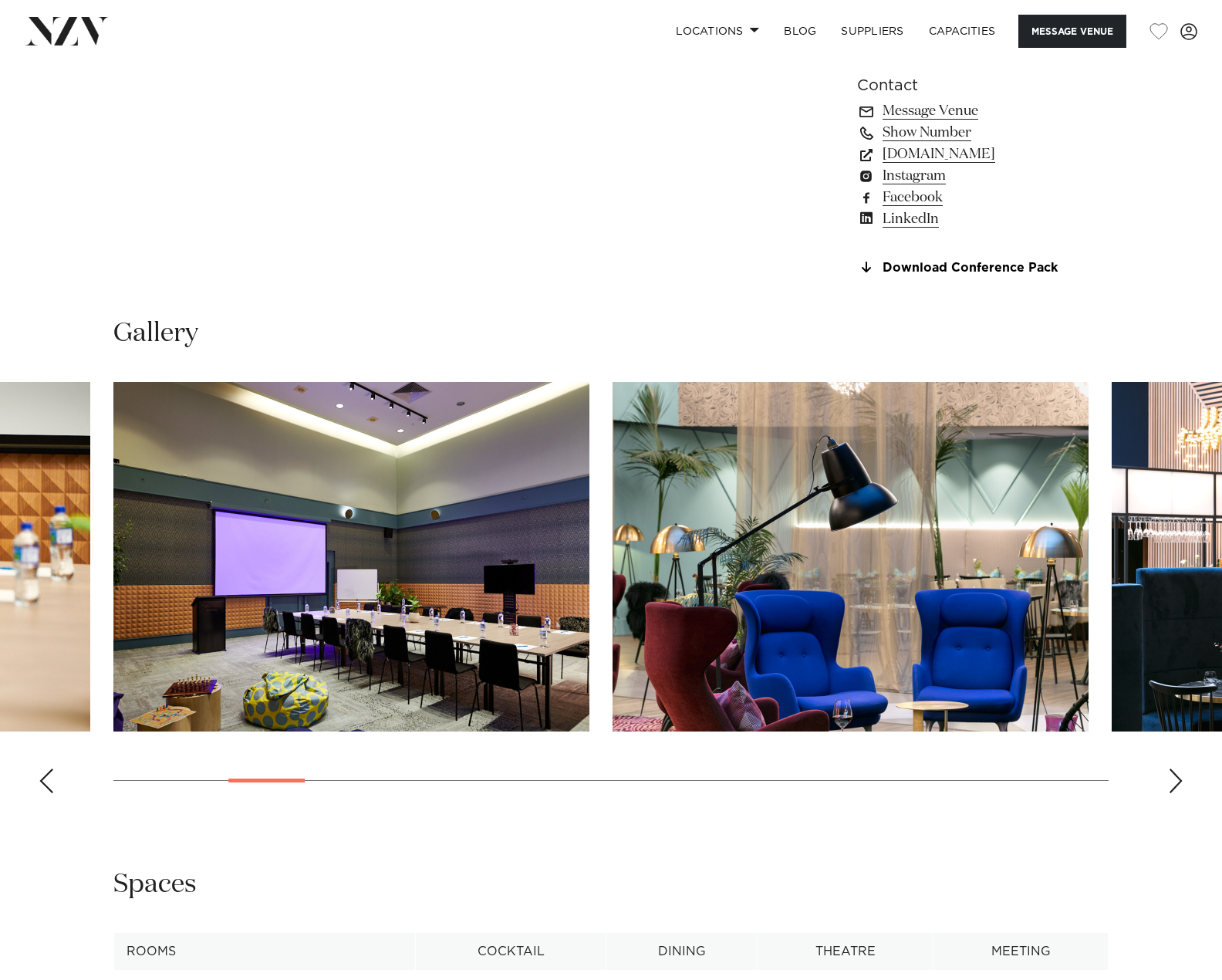
click at [1180, 776] on div "Next slide" at bounding box center [1175, 780] width 15 height 25
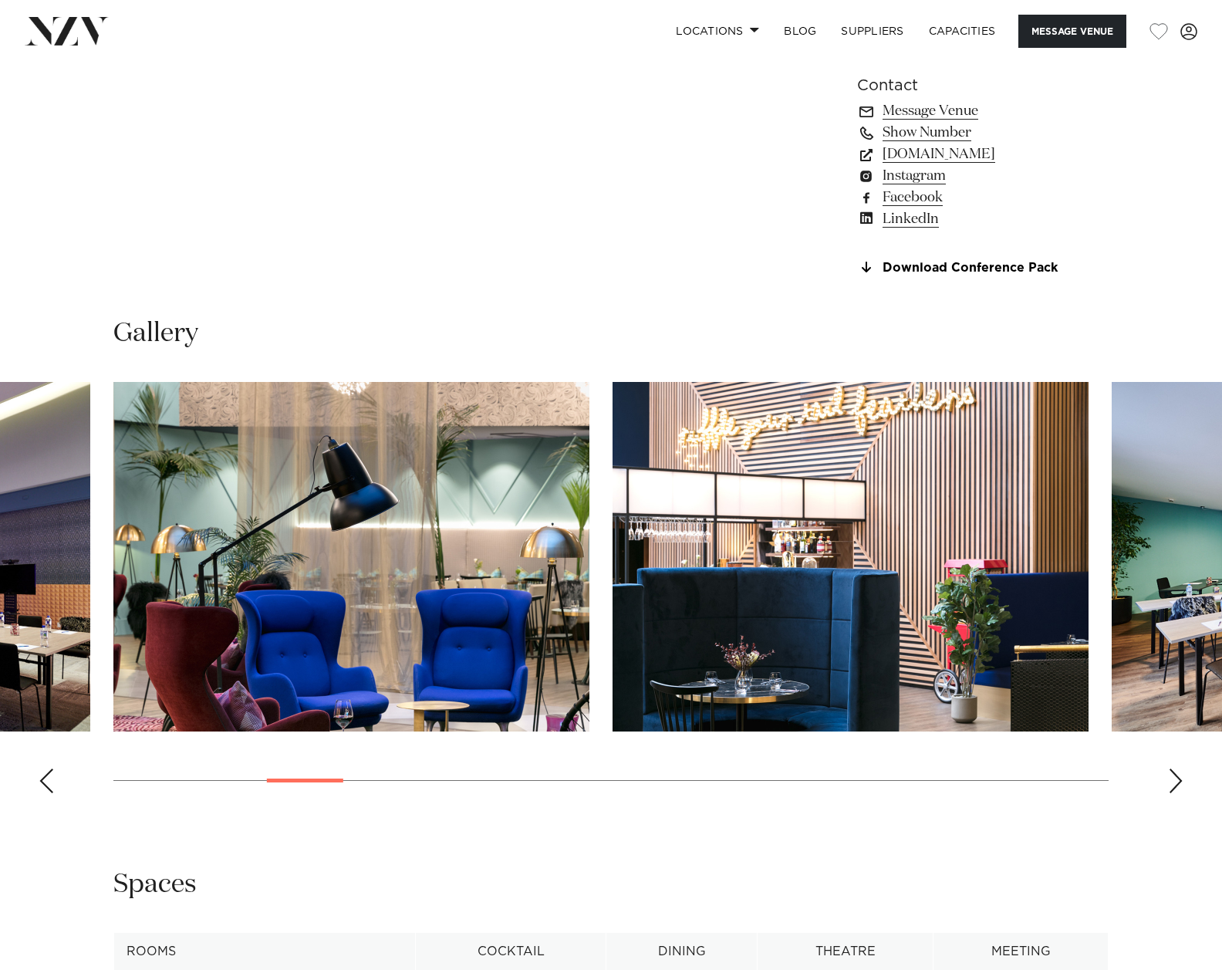
click at [1180, 776] on div "Next slide" at bounding box center [1175, 780] width 15 height 25
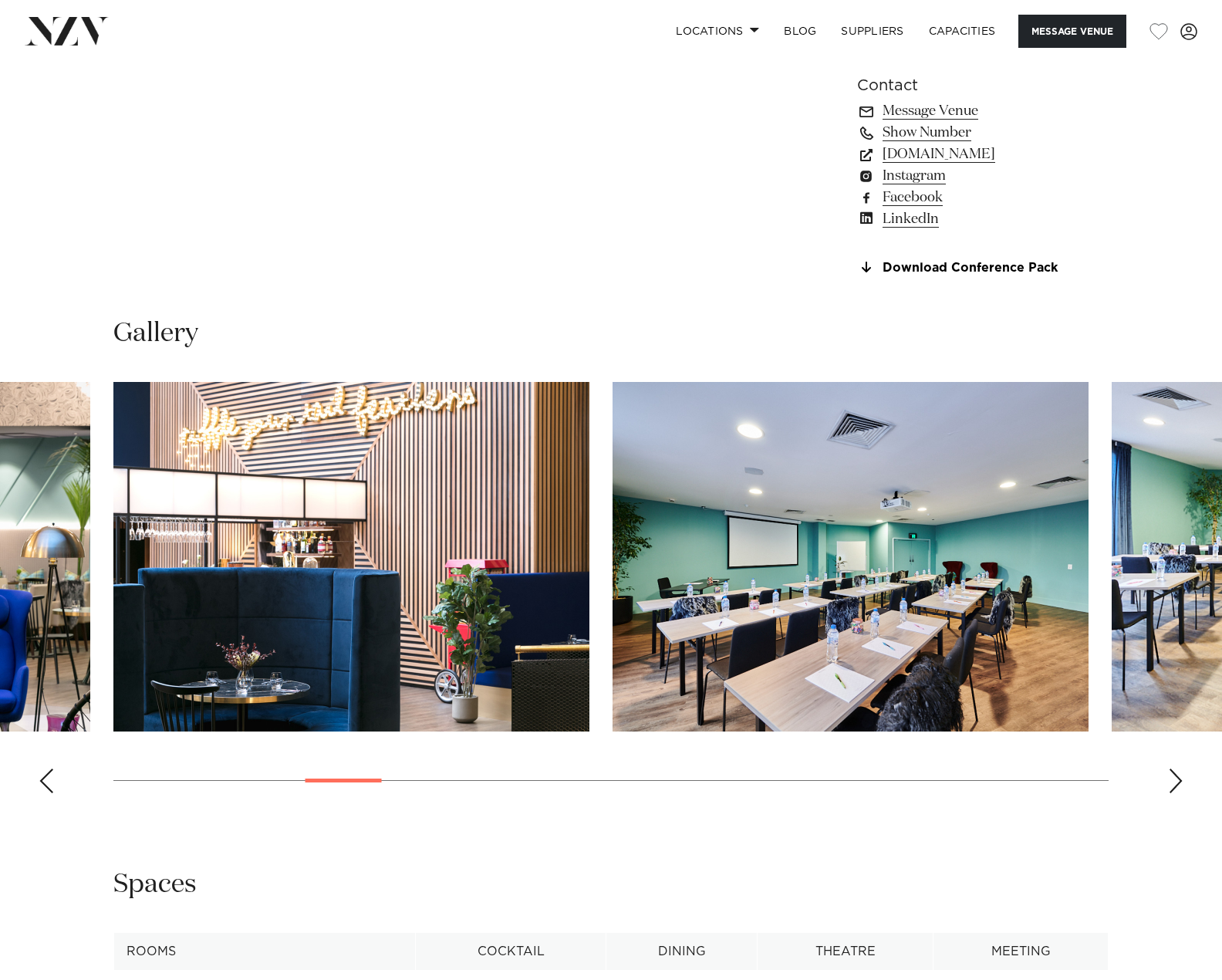
click at [1180, 776] on div "Next slide" at bounding box center [1175, 780] width 15 height 25
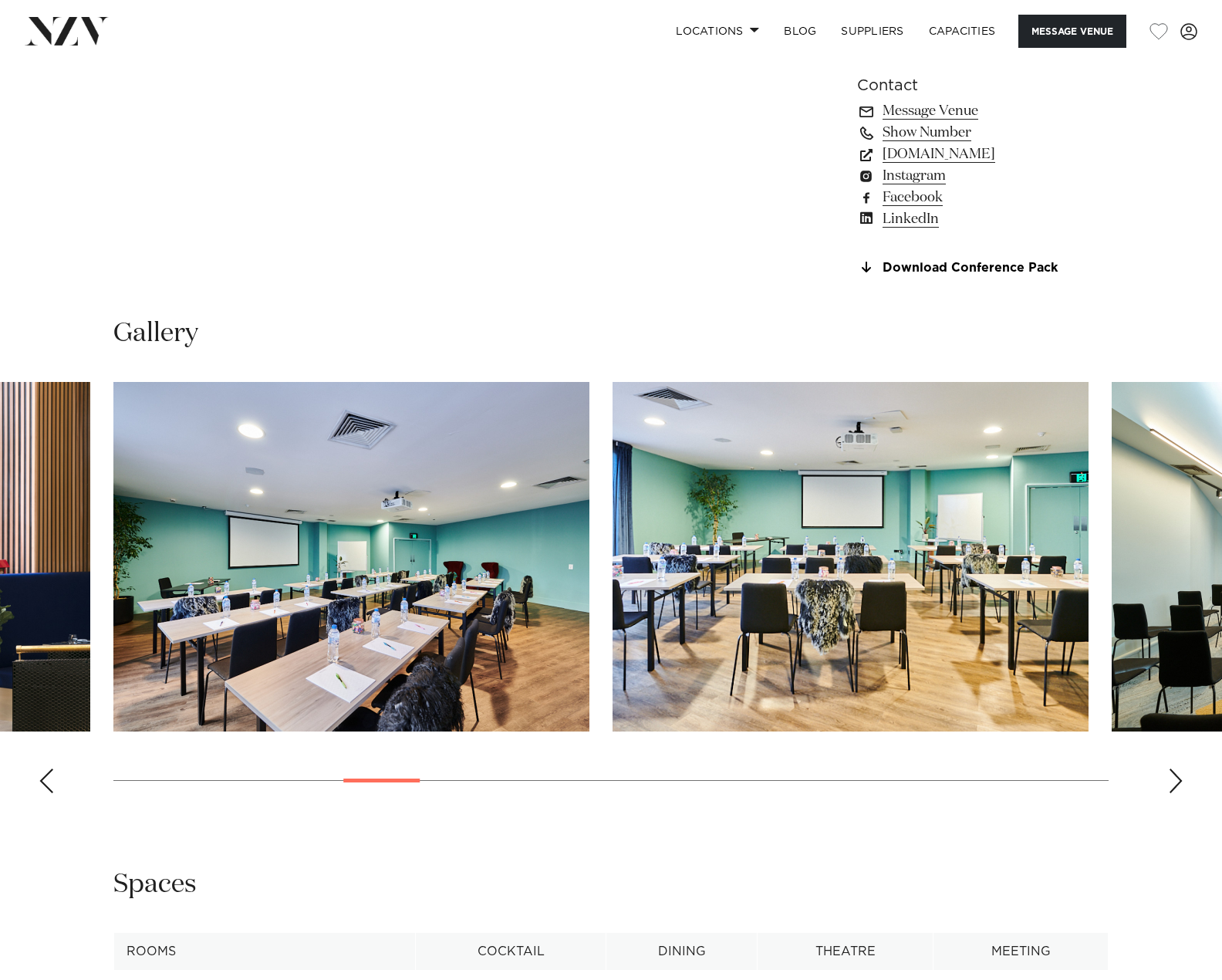
click at [1180, 776] on div "Next slide" at bounding box center [1175, 780] width 15 height 25
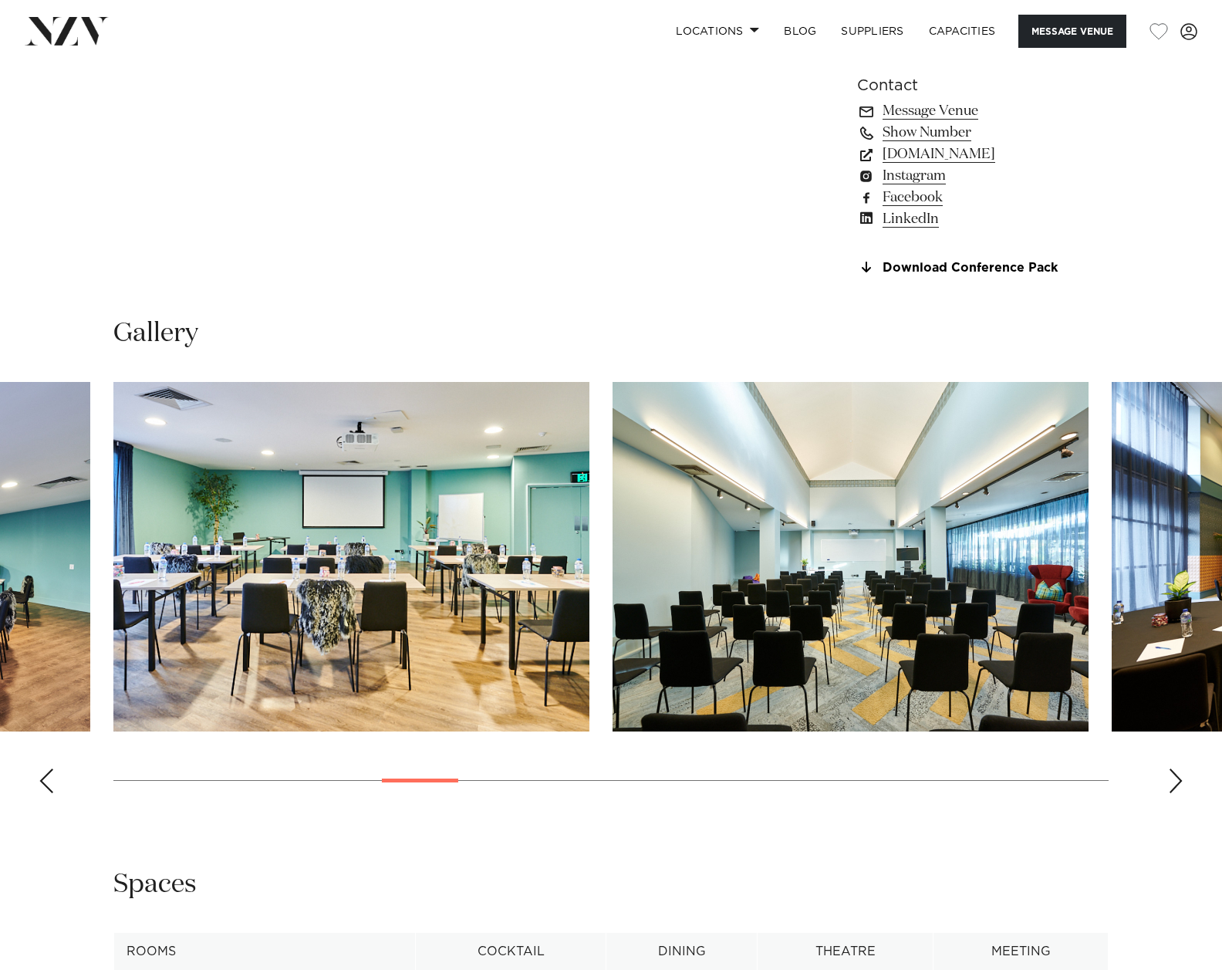
click at [1180, 776] on div "Next slide" at bounding box center [1175, 780] width 15 height 25
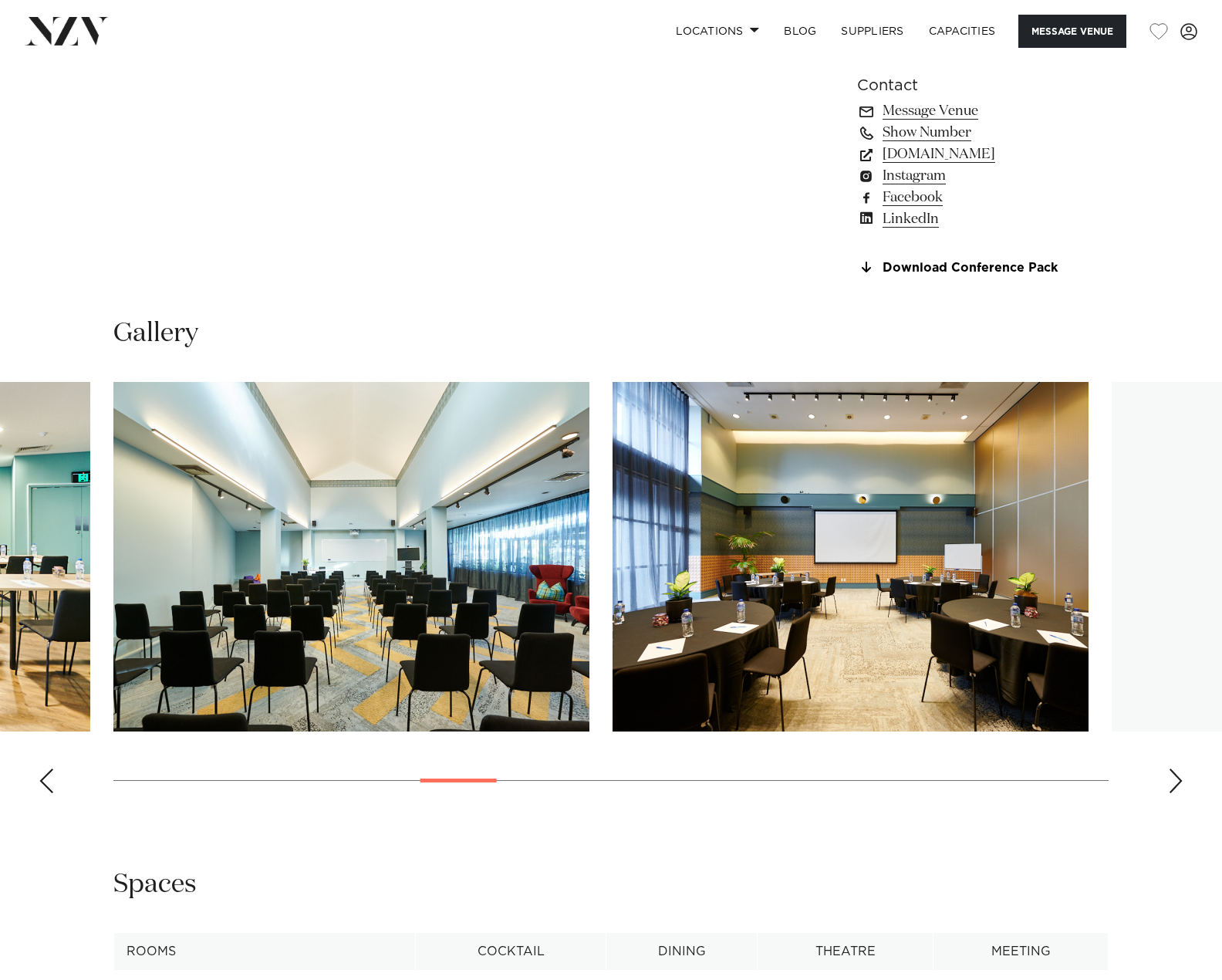
click at [1180, 776] on div "Next slide" at bounding box center [1175, 780] width 15 height 25
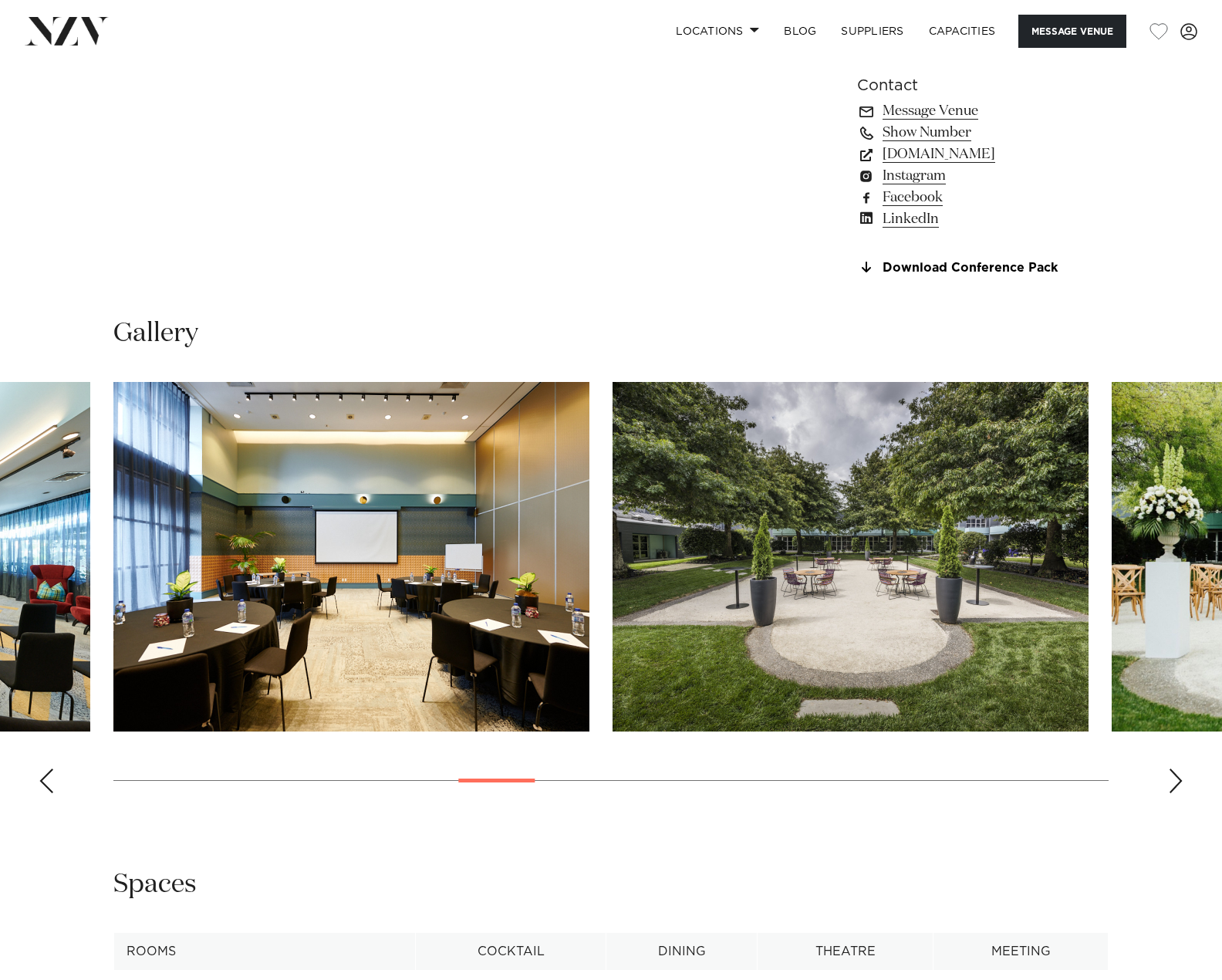
click at [1180, 776] on div "Next slide" at bounding box center [1175, 780] width 15 height 25
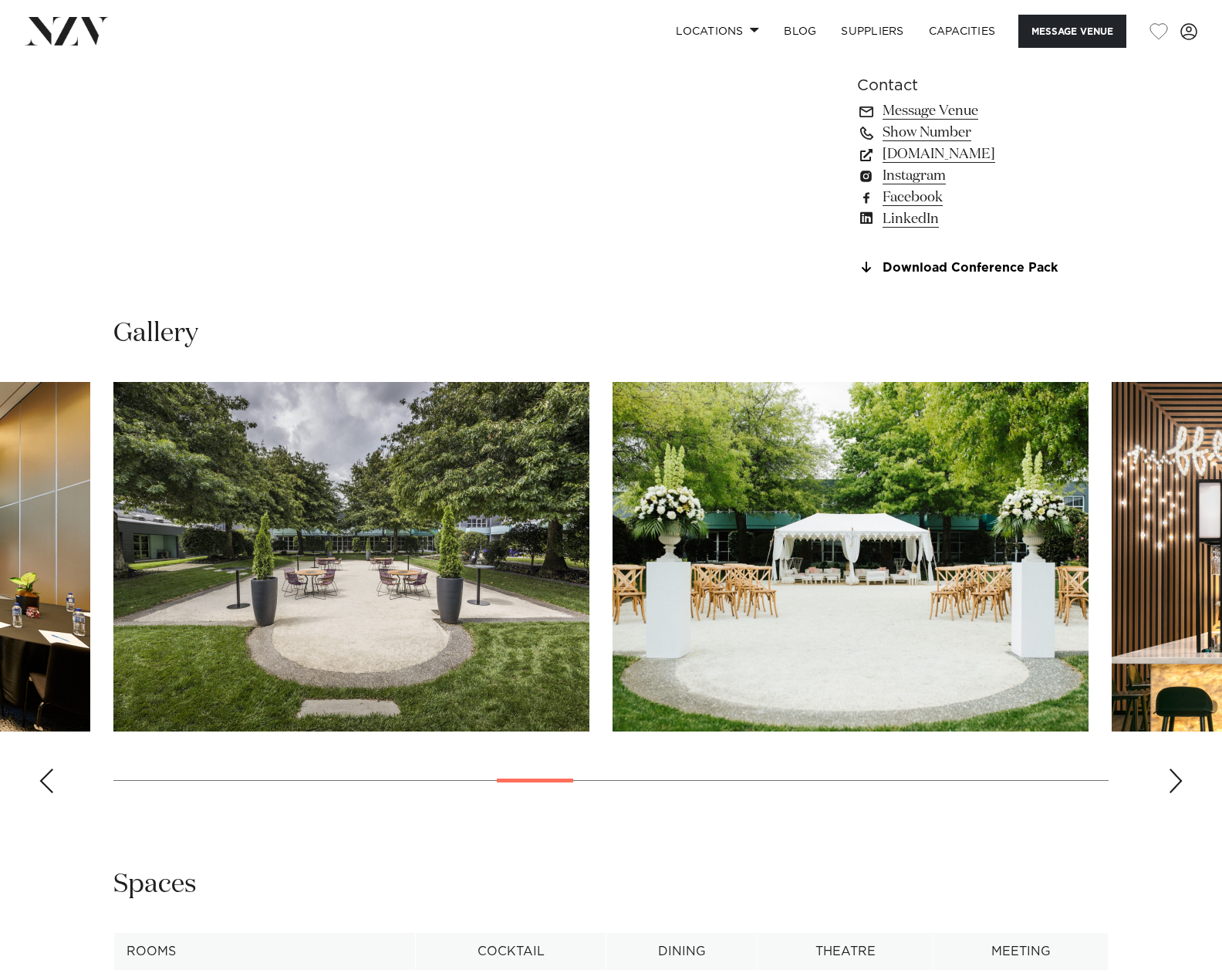
click at [1180, 776] on div "Next slide" at bounding box center [1175, 780] width 15 height 25
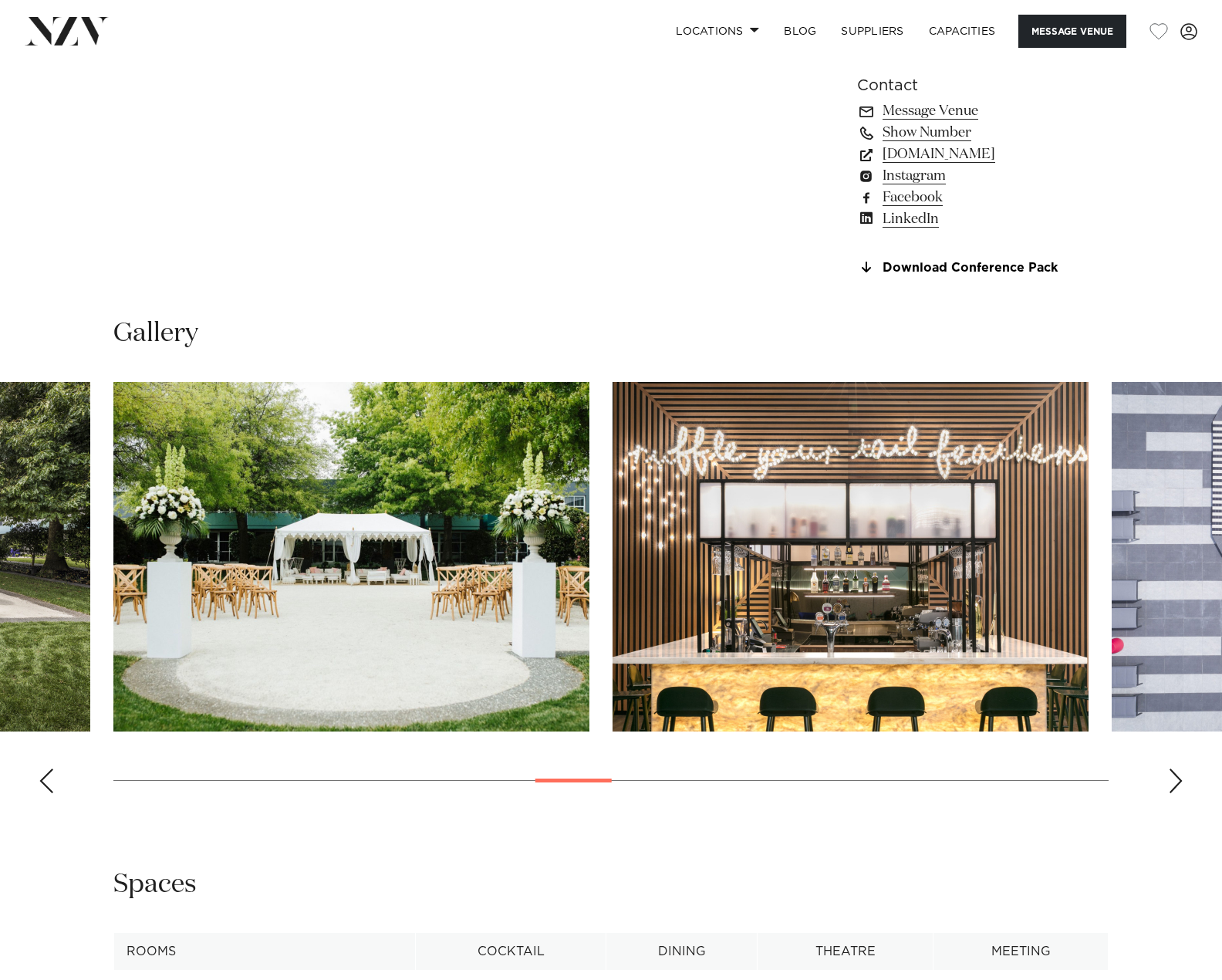
click at [1180, 776] on div "Next slide" at bounding box center [1175, 780] width 15 height 25
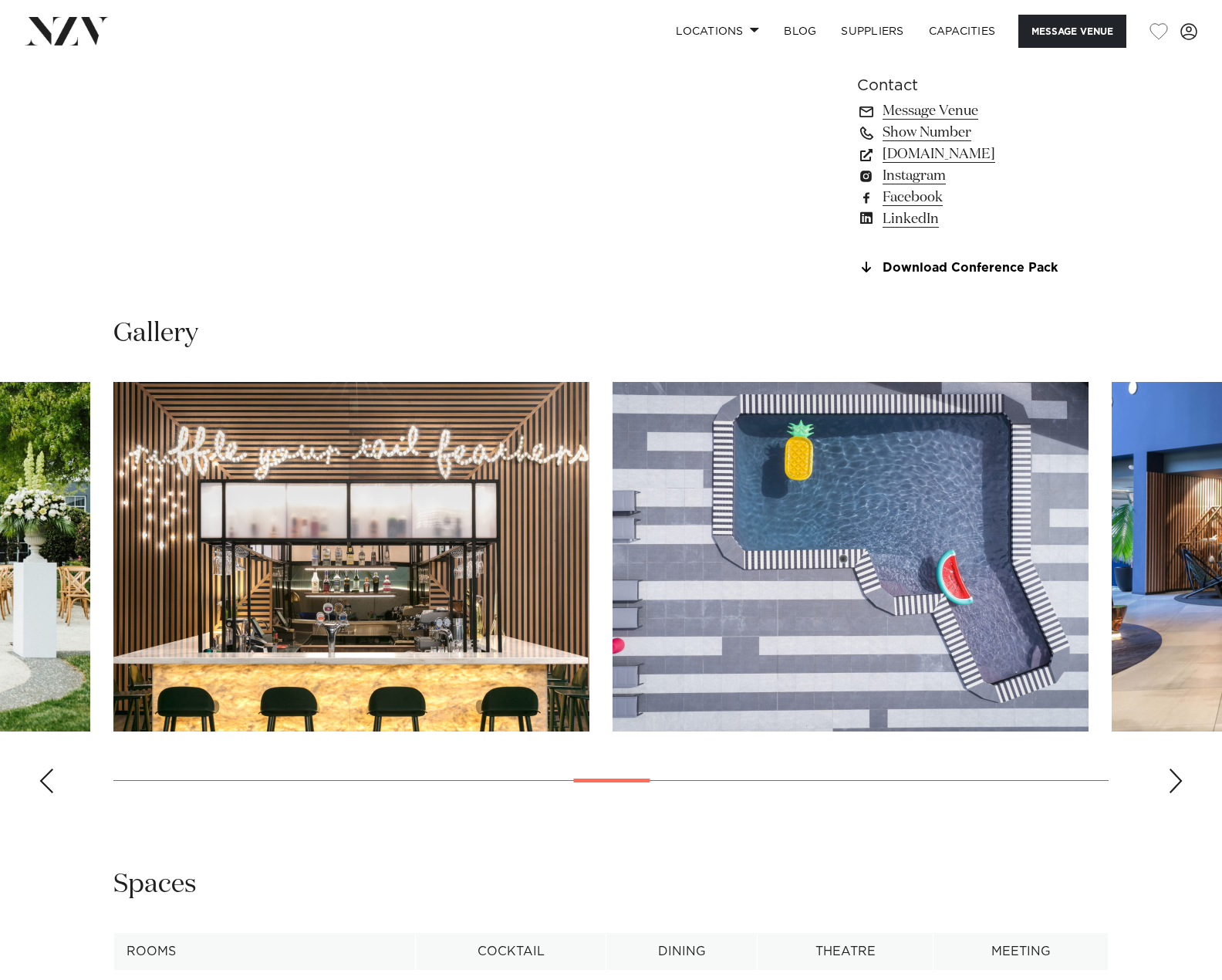
click at [1180, 776] on div "Next slide" at bounding box center [1175, 780] width 15 height 25
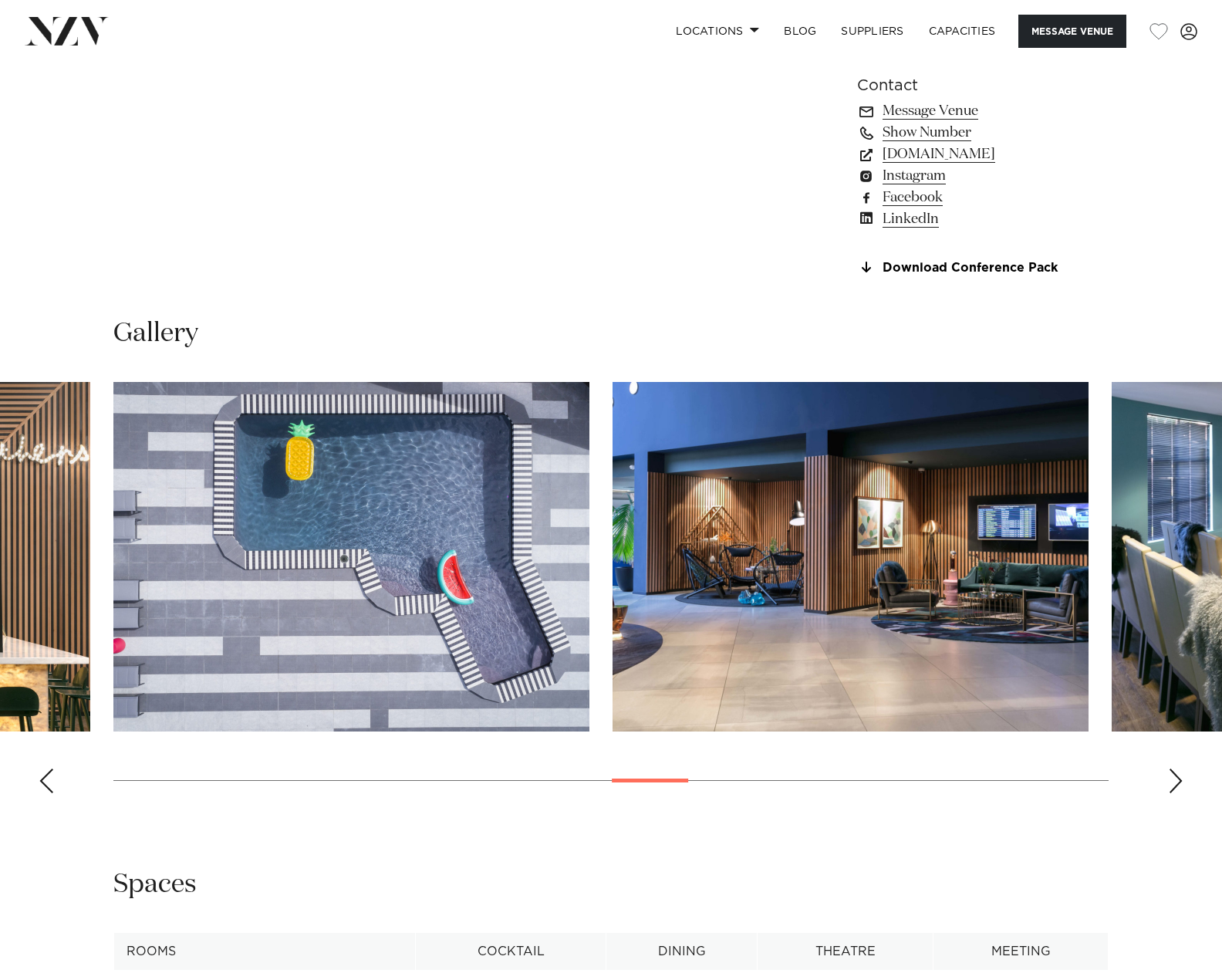
click at [1180, 776] on div "Next slide" at bounding box center [1175, 780] width 15 height 25
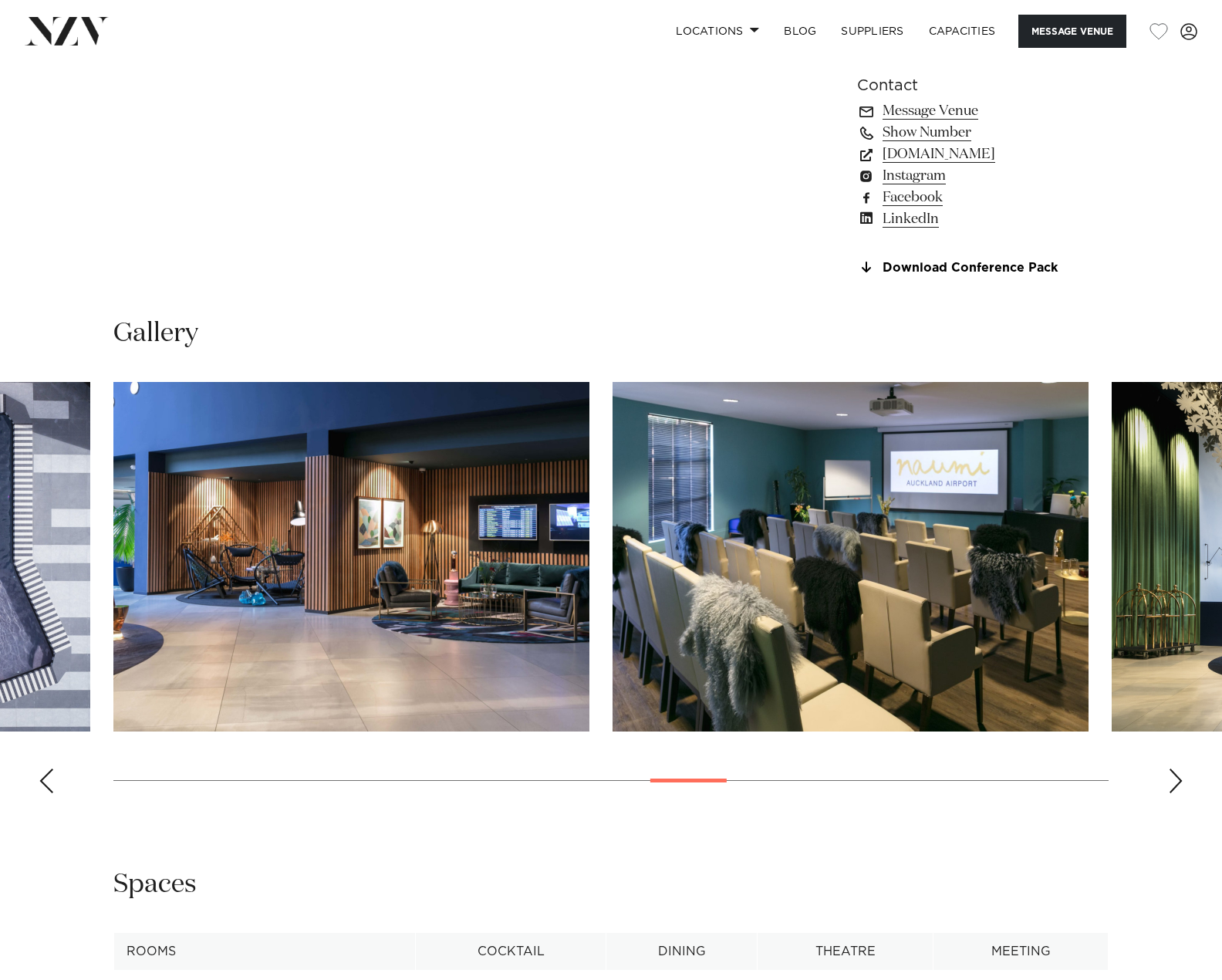
click at [1180, 776] on div "Next slide" at bounding box center [1175, 780] width 15 height 25
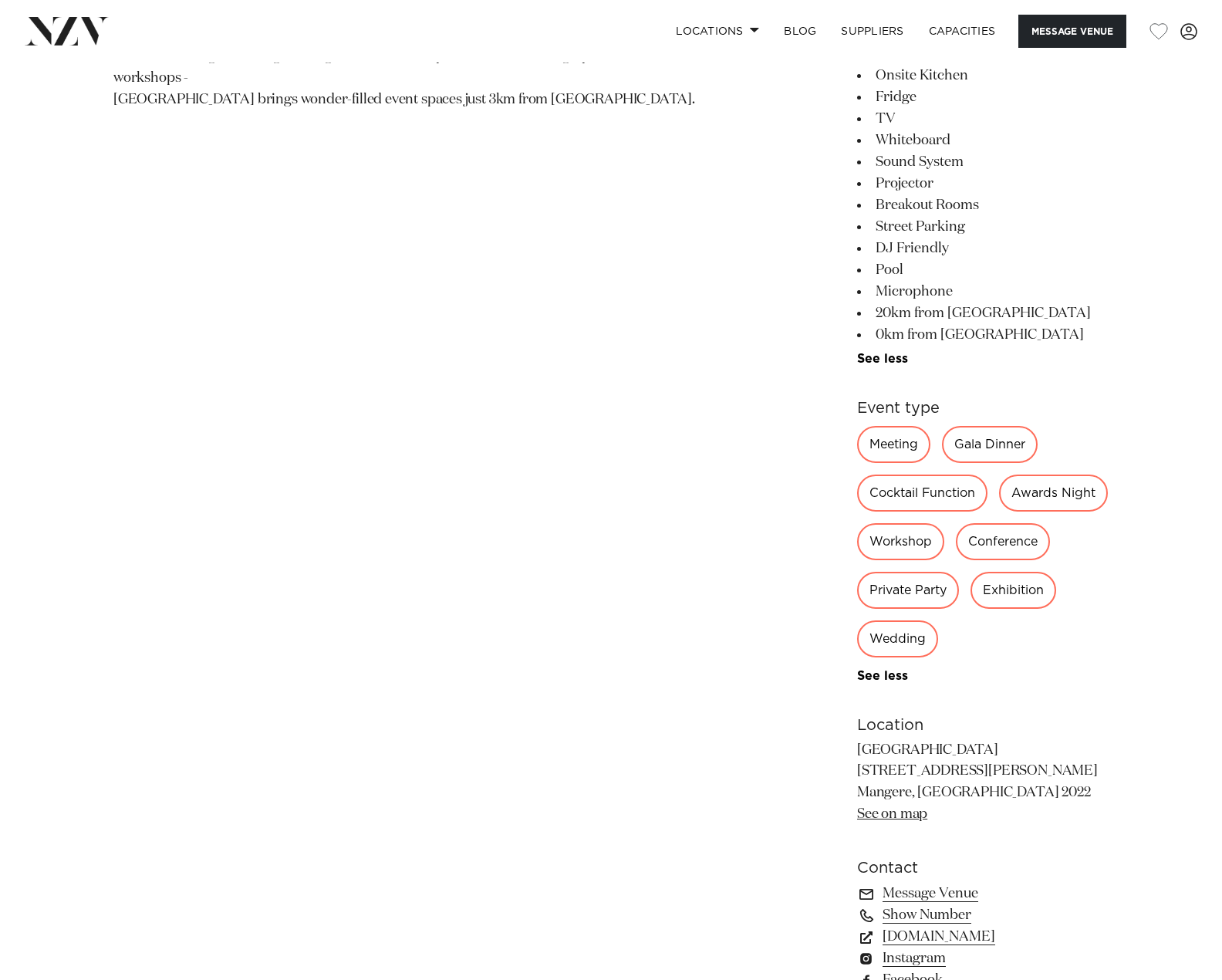
scroll to position [1003, 0]
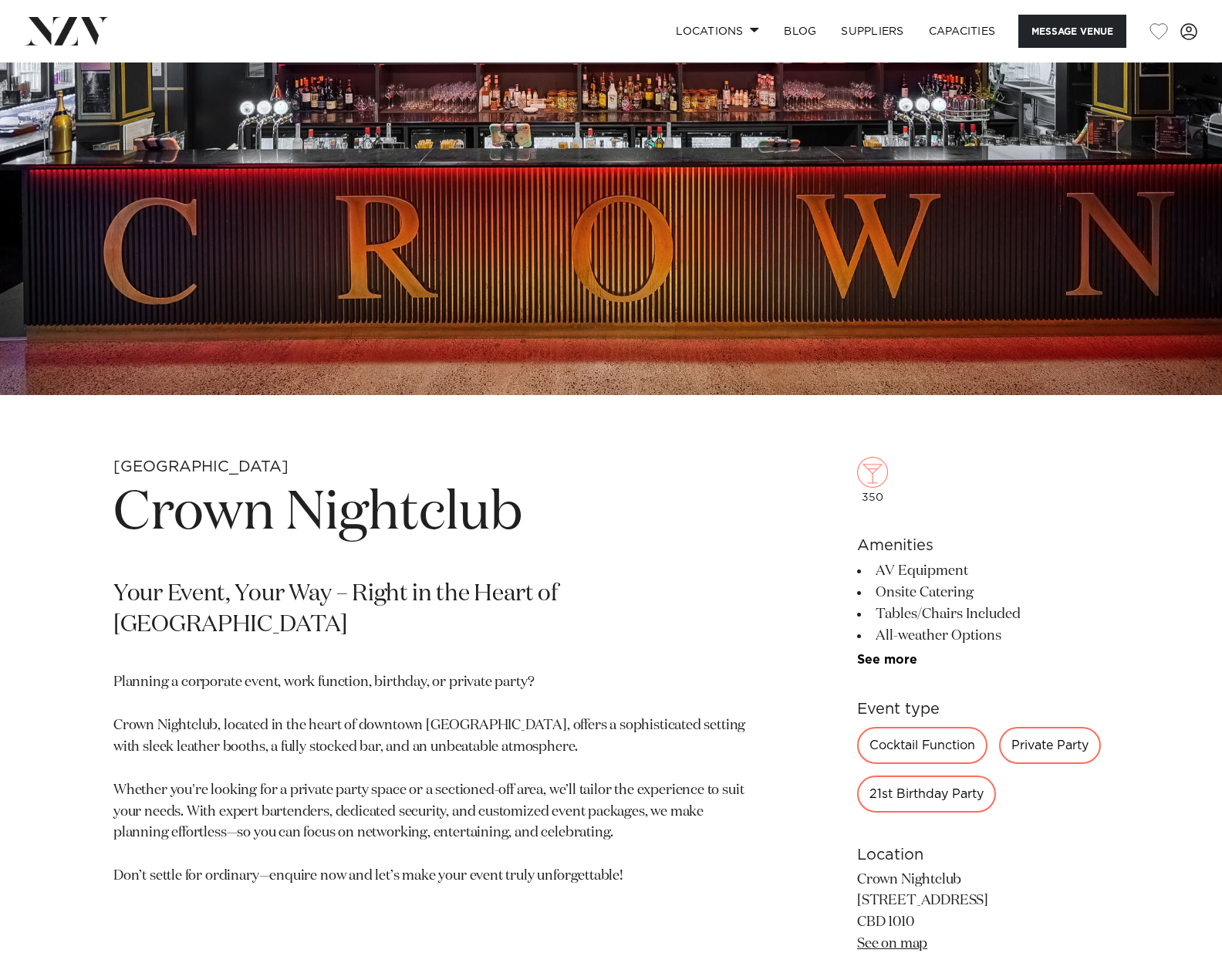
scroll to position [309, 0]
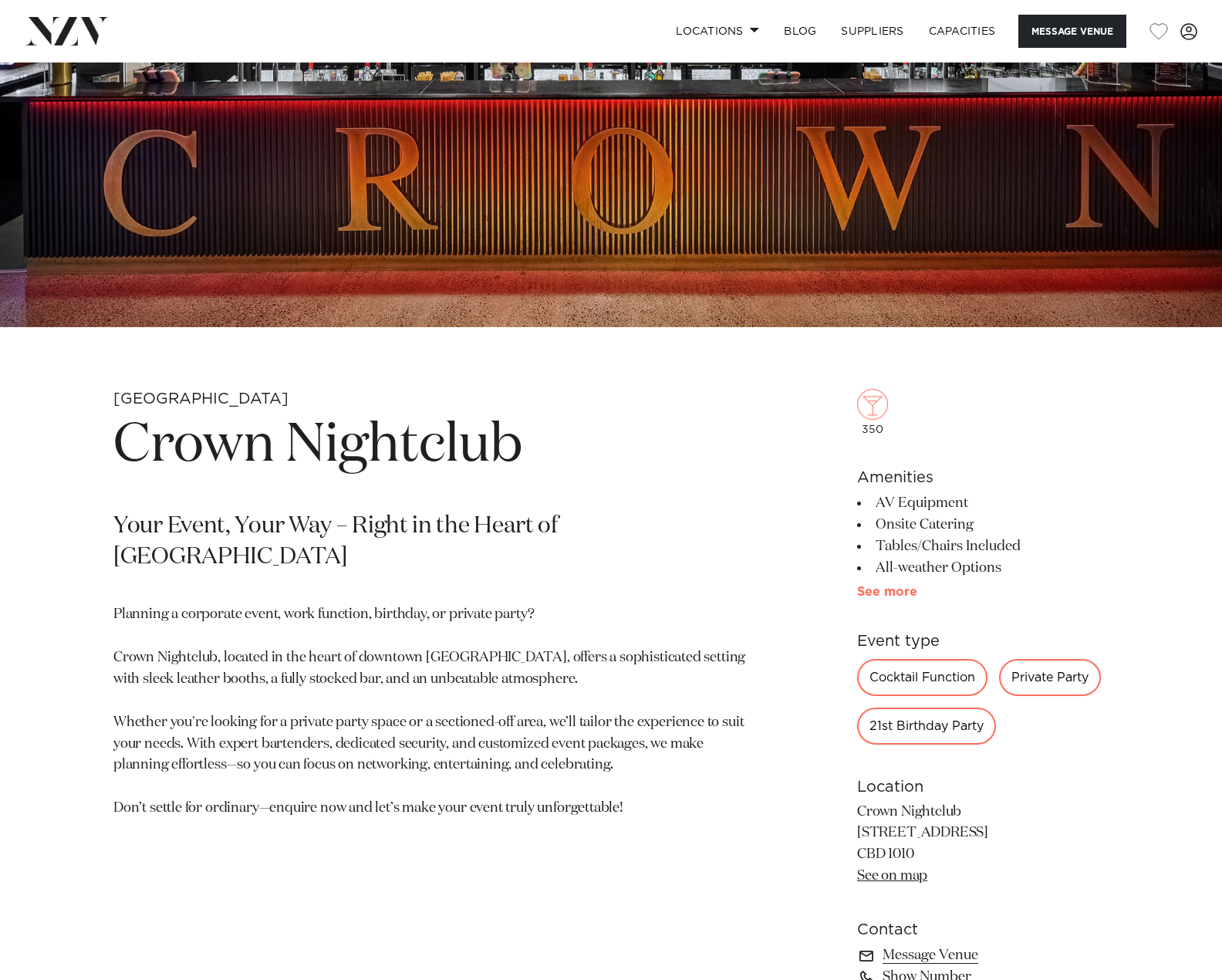
click at [883, 589] on link "See more" at bounding box center [917, 591] width 121 height 12
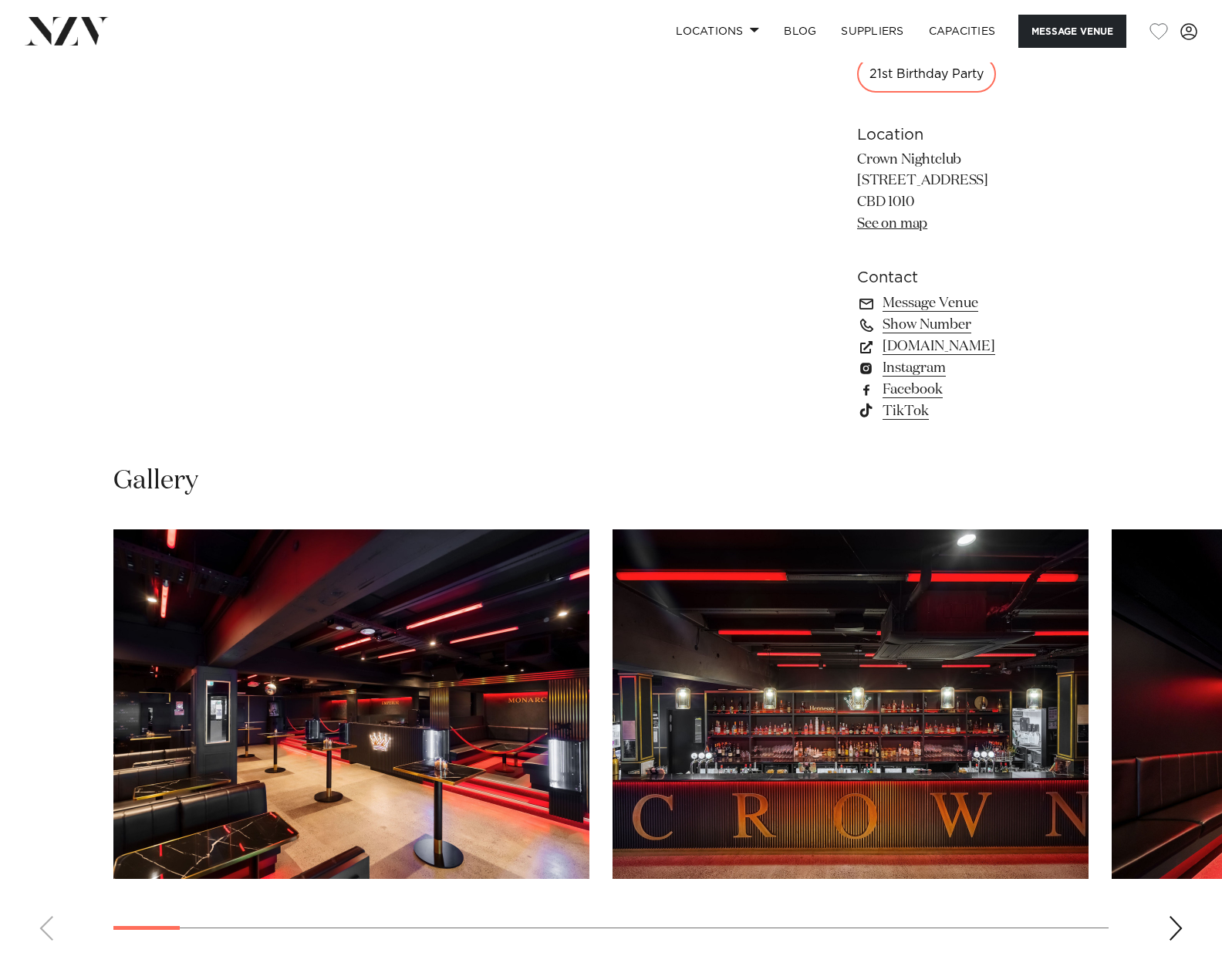
scroll to position [1311, 0]
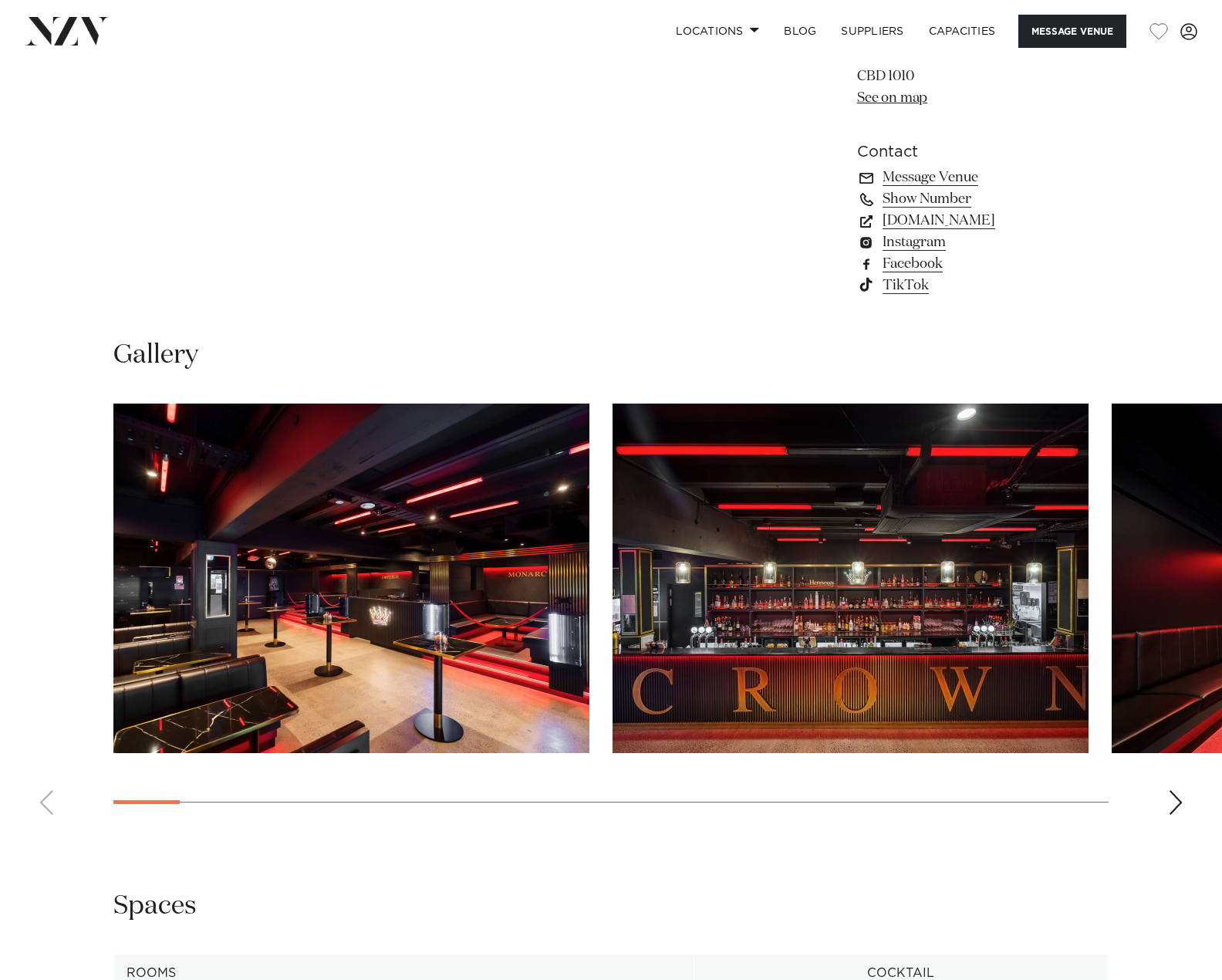
click at [252, 630] on img "1 / 30" at bounding box center [352, 579] width 476 height 349
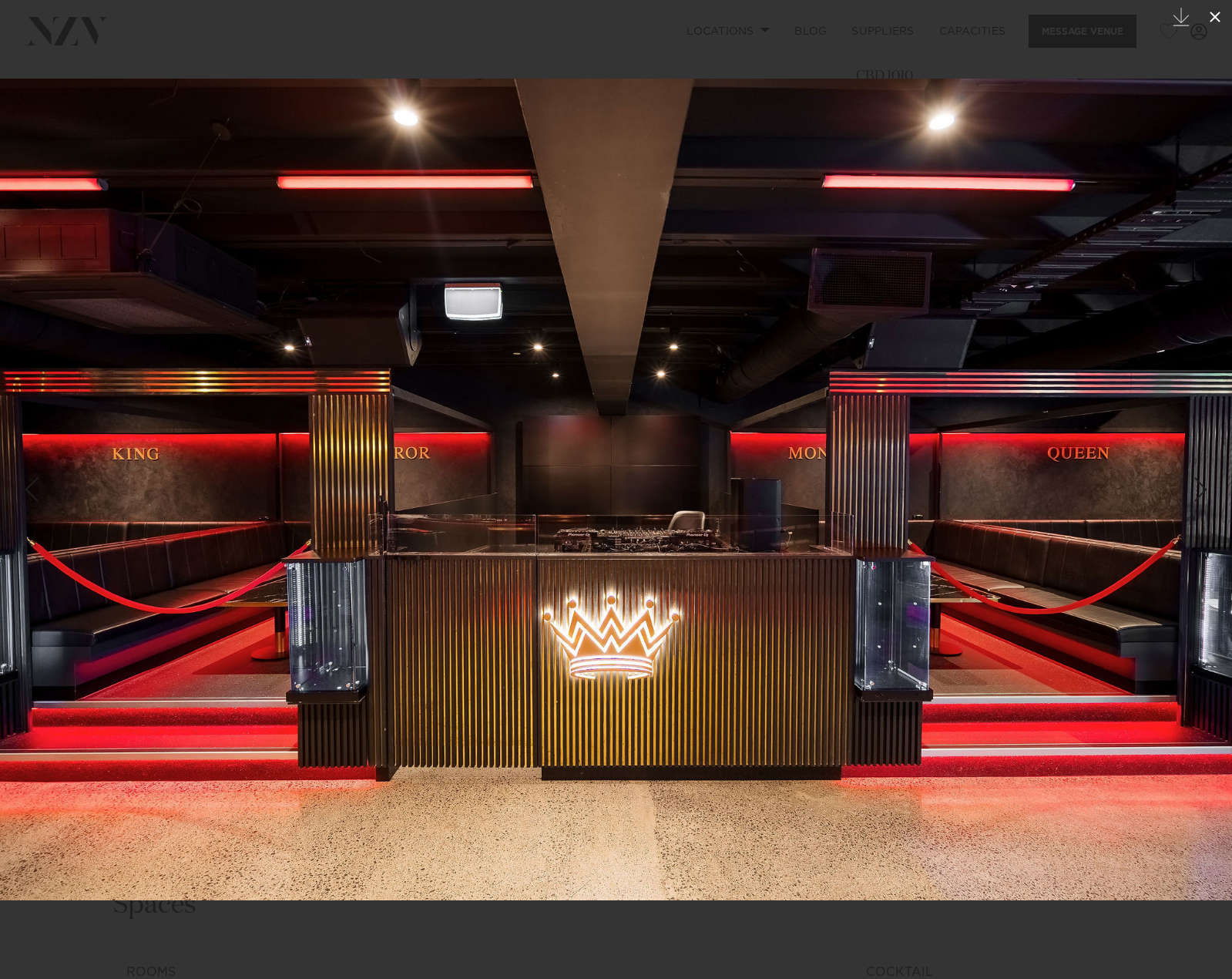
drag, startPoint x: 1214, startPoint y: 20, endPoint x: 1214, endPoint y: 29, distance: 9.0
click at [1214, 20] on icon at bounding box center [1215, 17] width 18 height 18
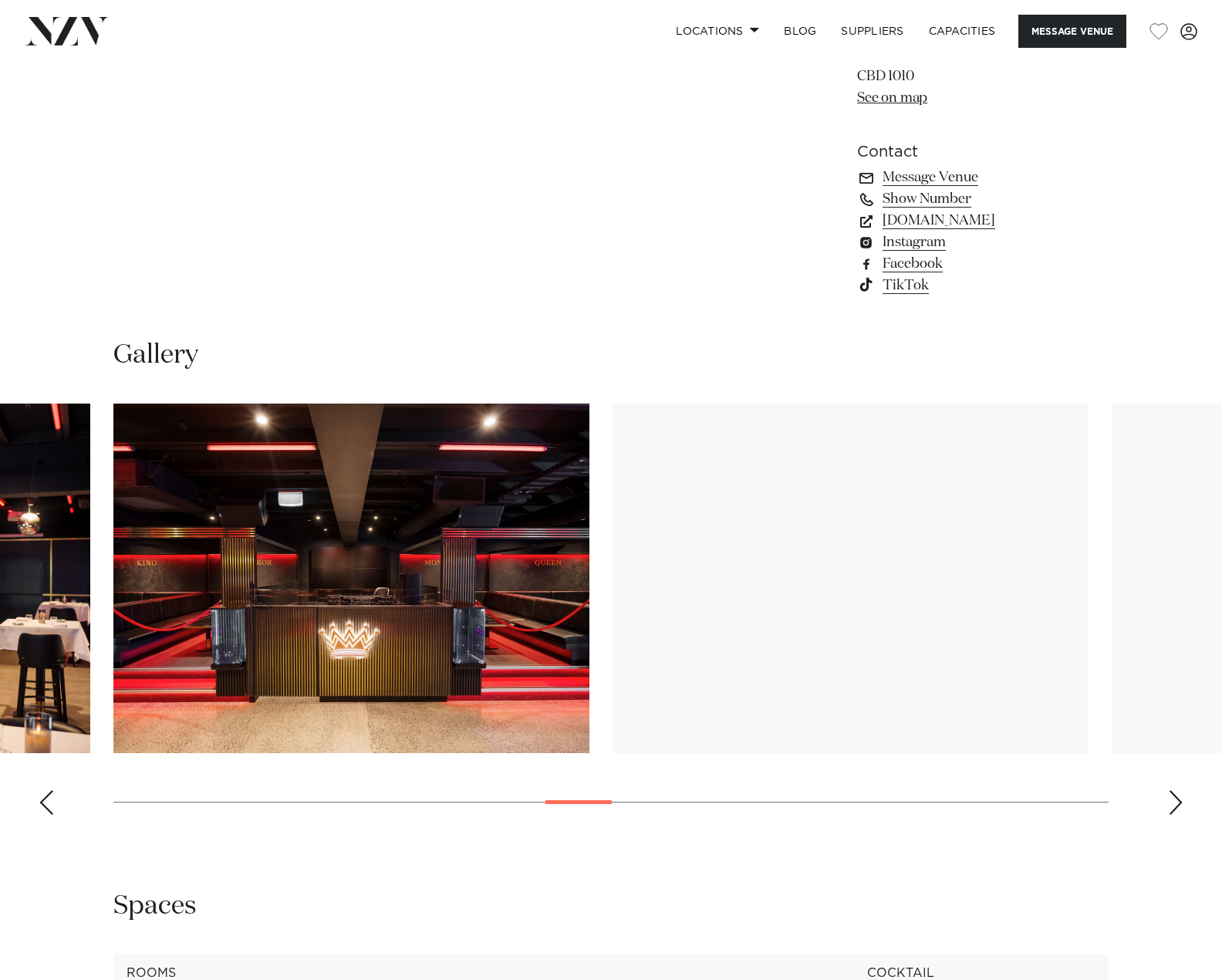
click at [1200, 804] on swiper-container at bounding box center [611, 616] width 1222 height 423
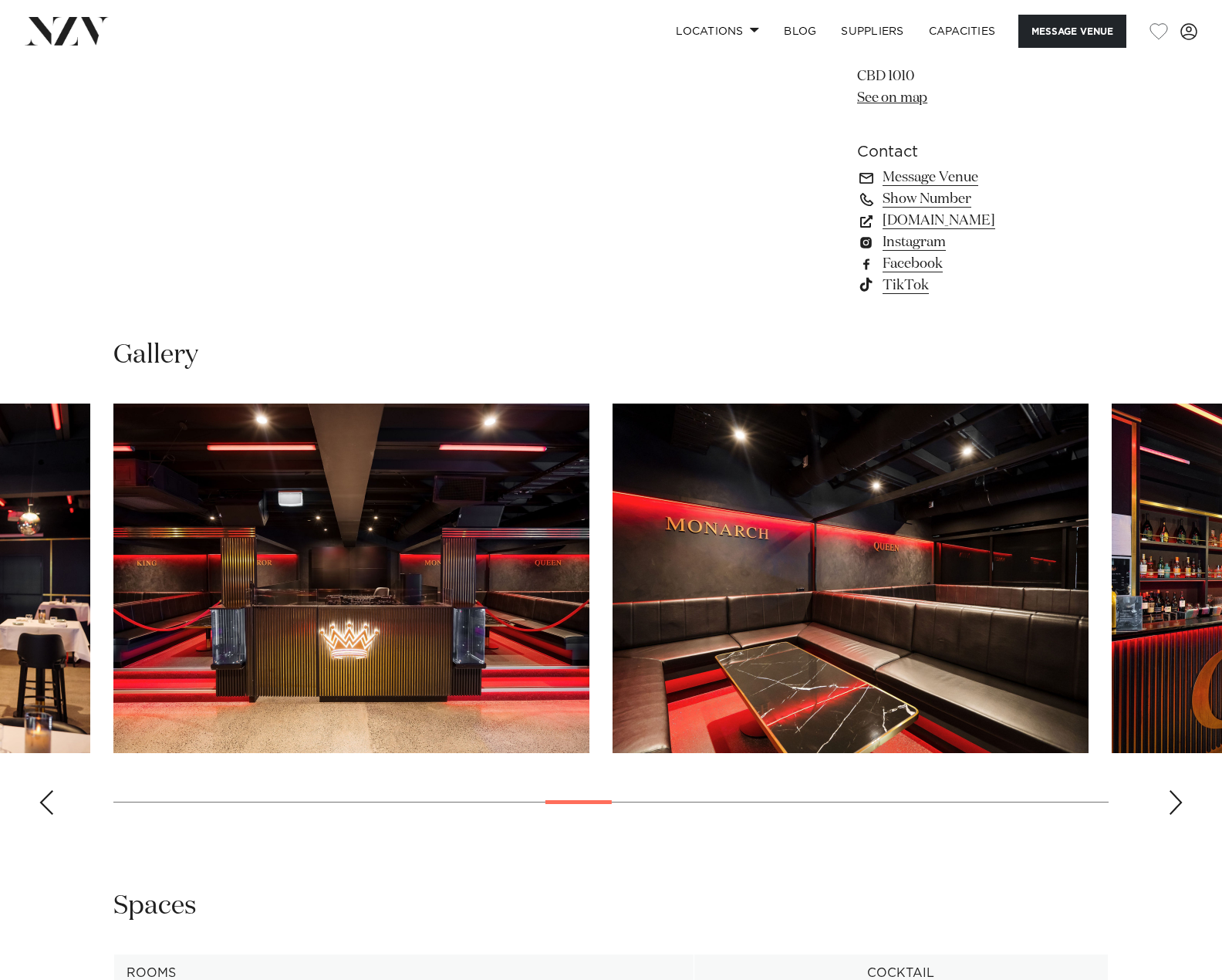
click at [1181, 797] on div "Next slide" at bounding box center [1175, 802] width 15 height 25
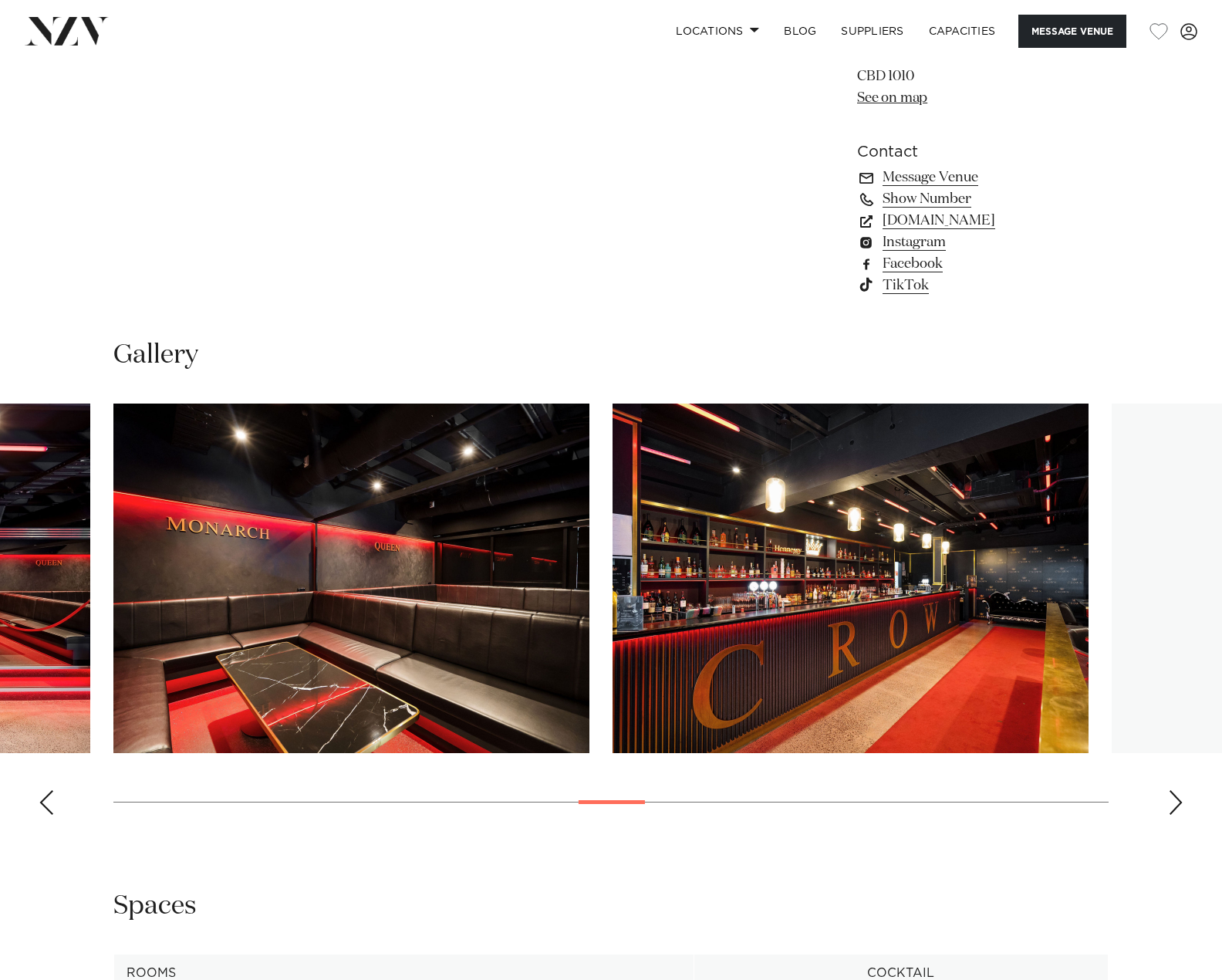
click at [1181, 797] on div "Next slide" at bounding box center [1175, 802] width 15 height 25
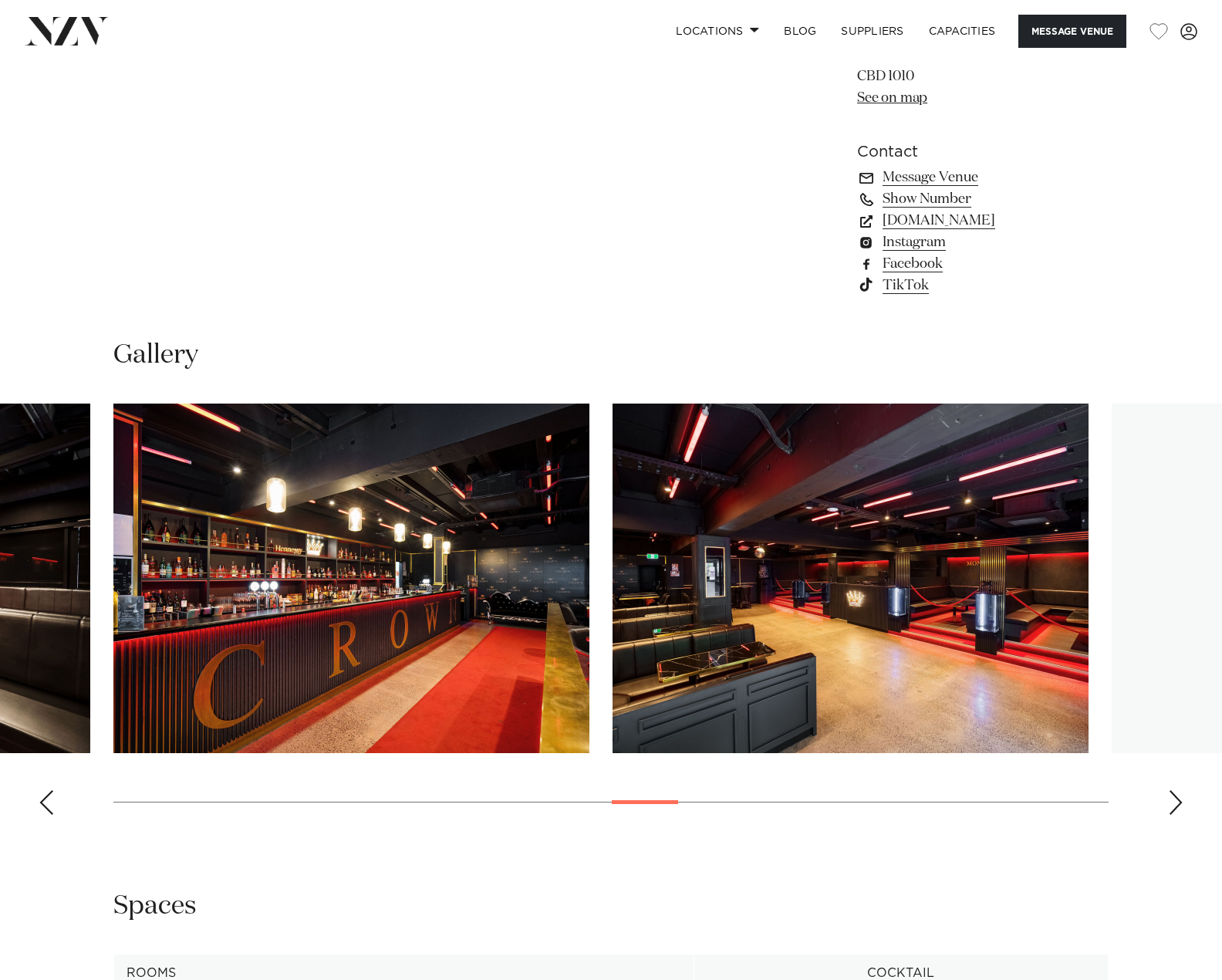
click at [1181, 797] on div "Next slide" at bounding box center [1175, 802] width 15 height 25
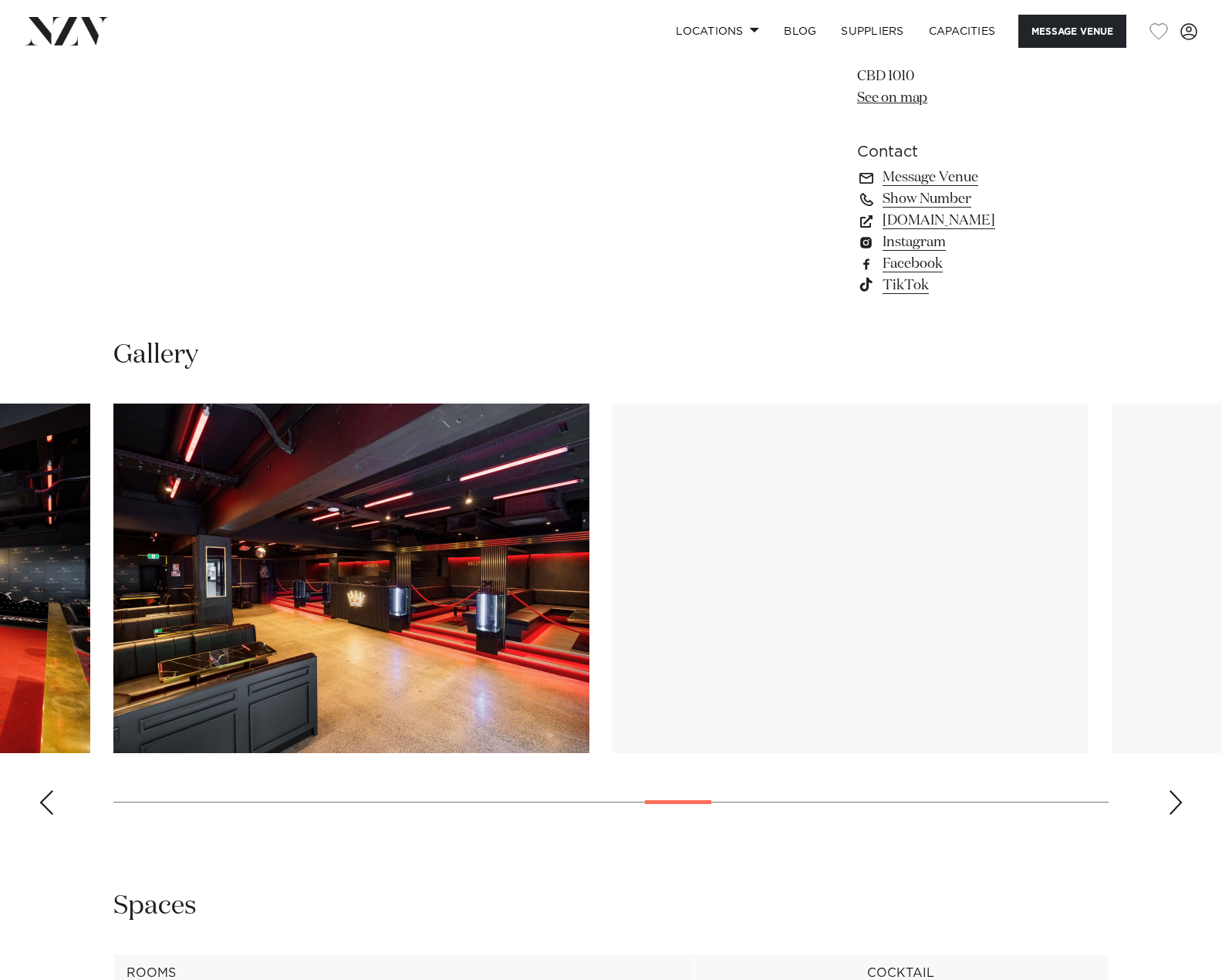
click at [1181, 797] on div "Next slide" at bounding box center [1175, 802] width 15 height 25
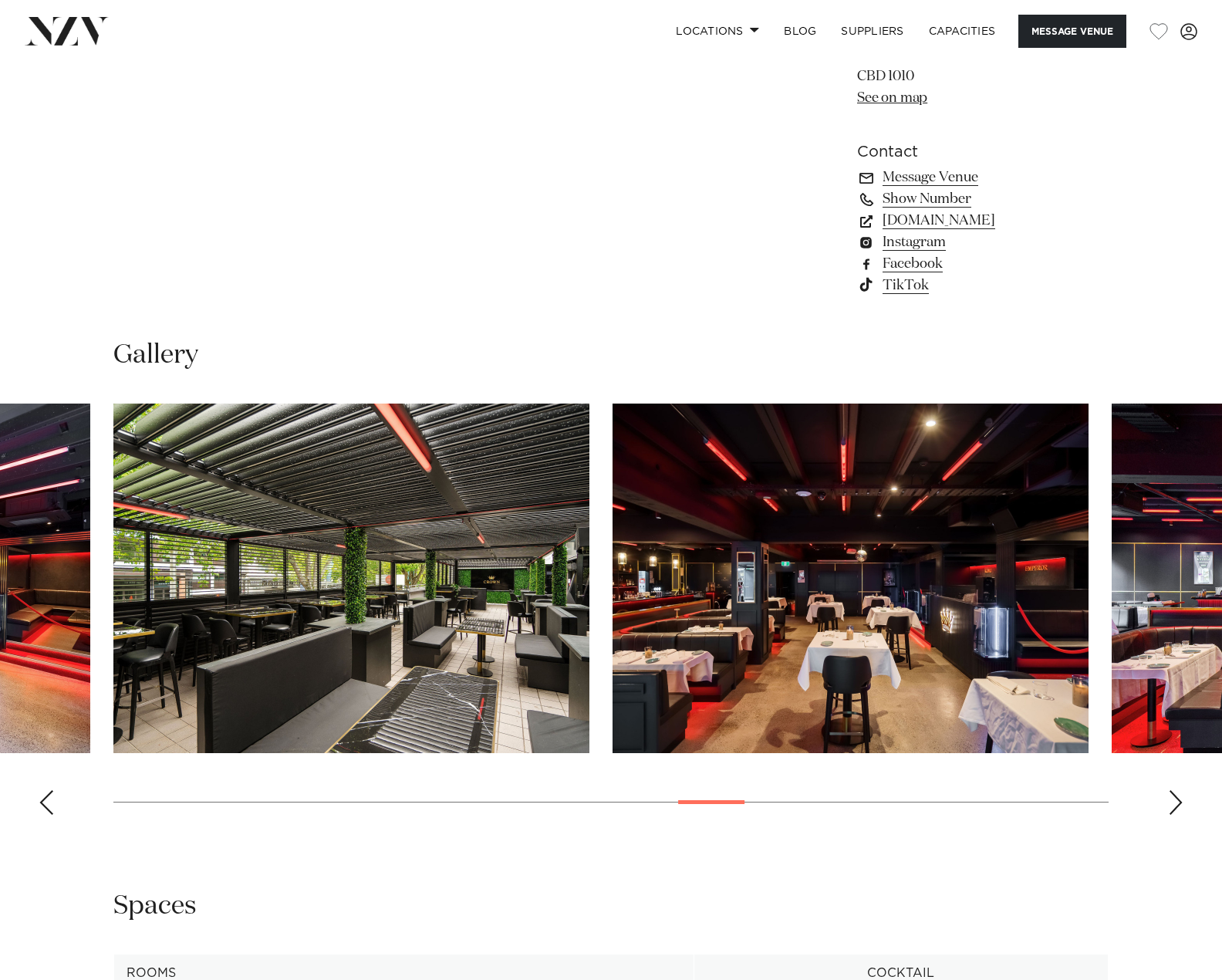
click at [1181, 797] on div "Next slide" at bounding box center [1175, 802] width 15 height 25
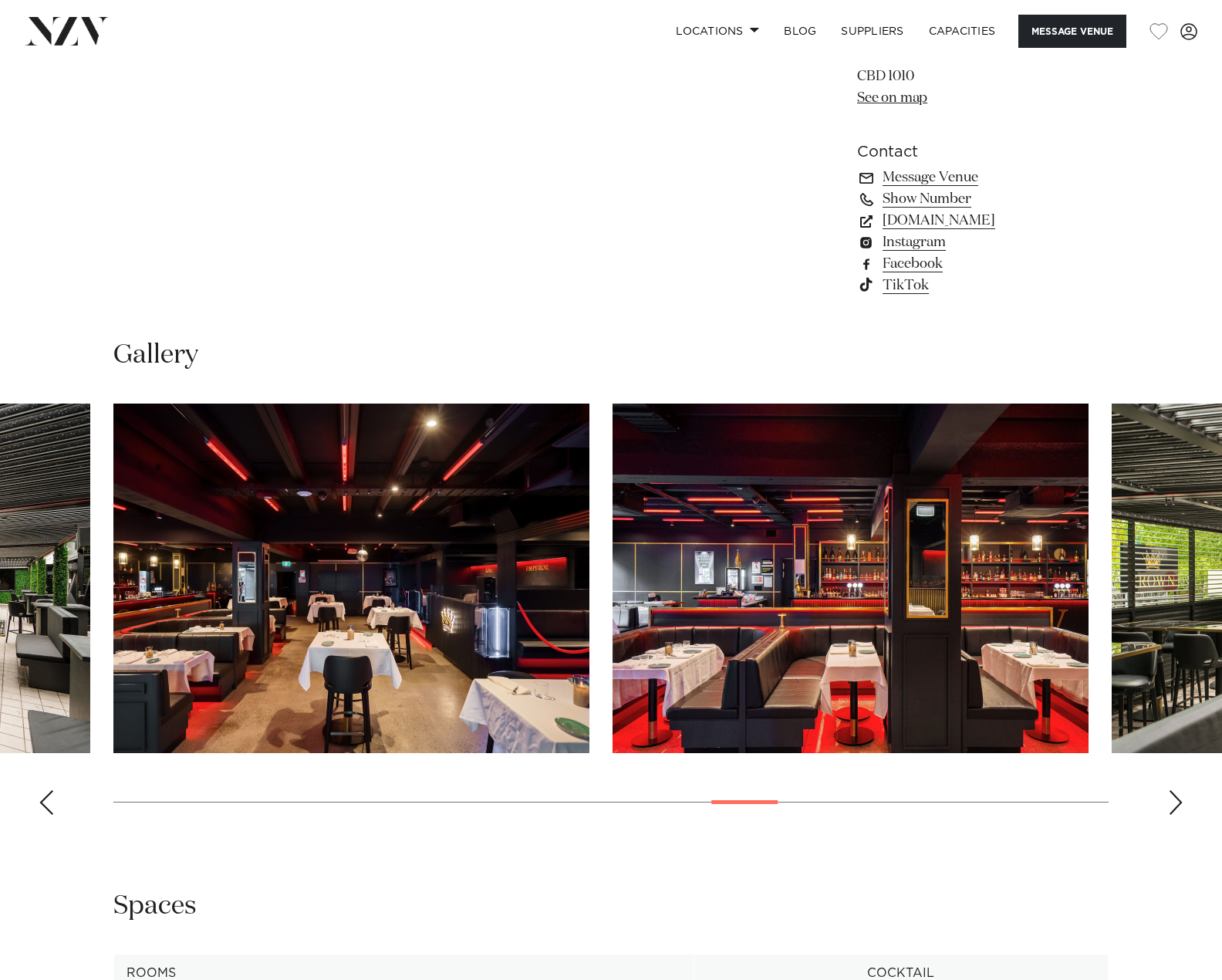
click at [42, 810] on div "Previous slide" at bounding box center [46, 802] width 15 height 25
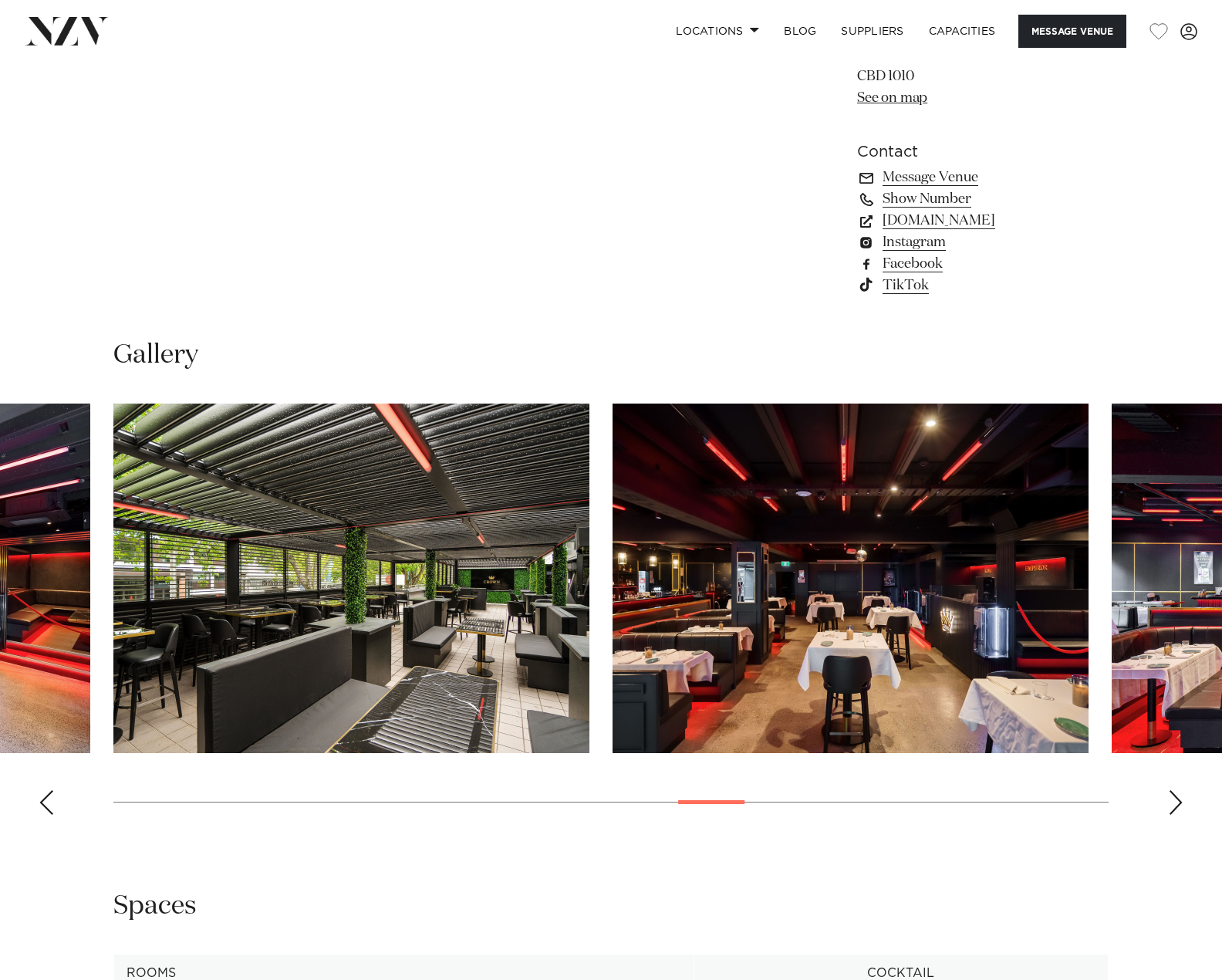
click at [1183, 805] on div "Next slide" at bounding box center [1175, 802] width 15 height 25
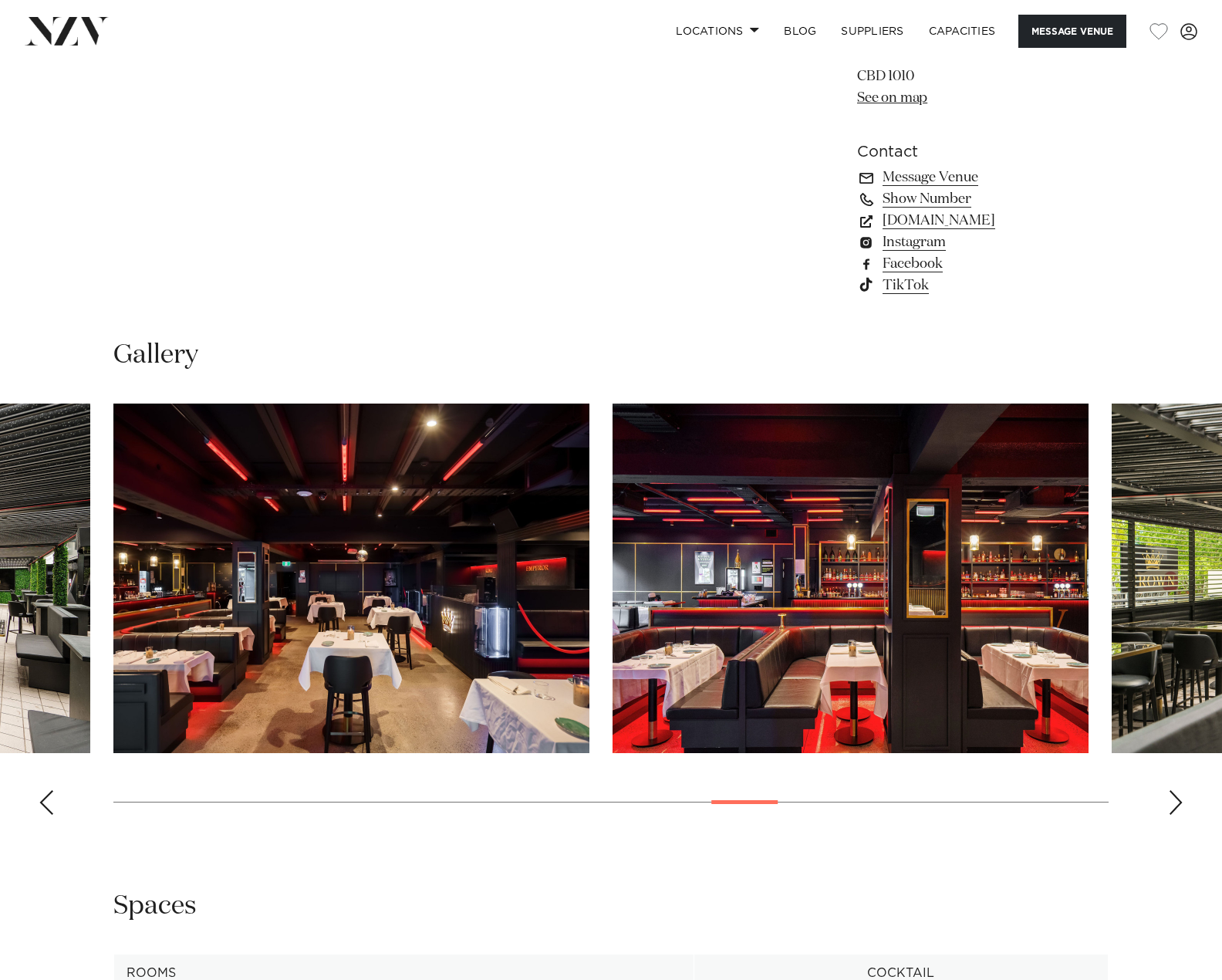
click at [1183, 805] on div "Next slide" at bounding box center [1175, 802] width 15 height 25
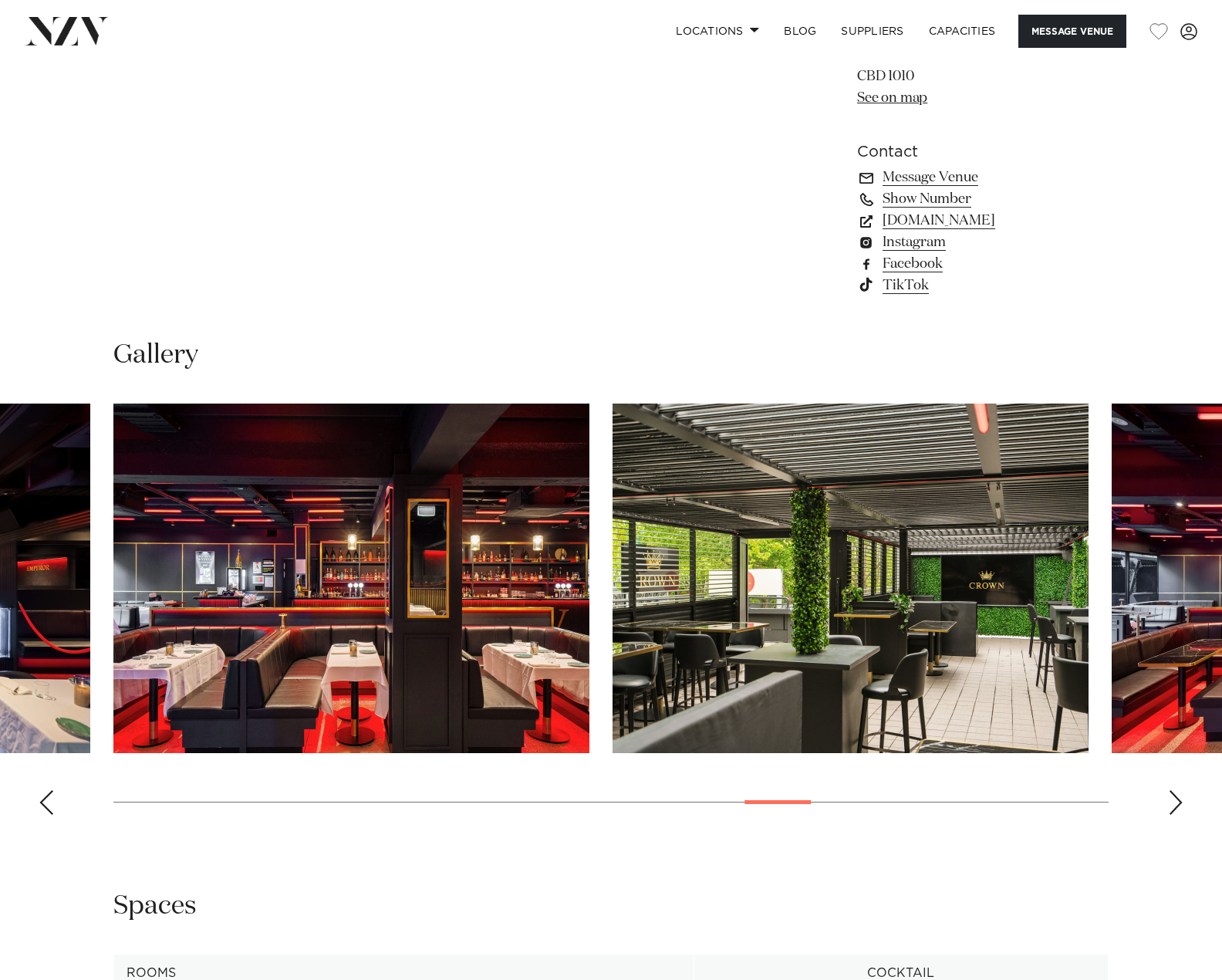
click at [1183, 805] on div "Next slide" at bounding box center [1175, 802] width 15 height 25
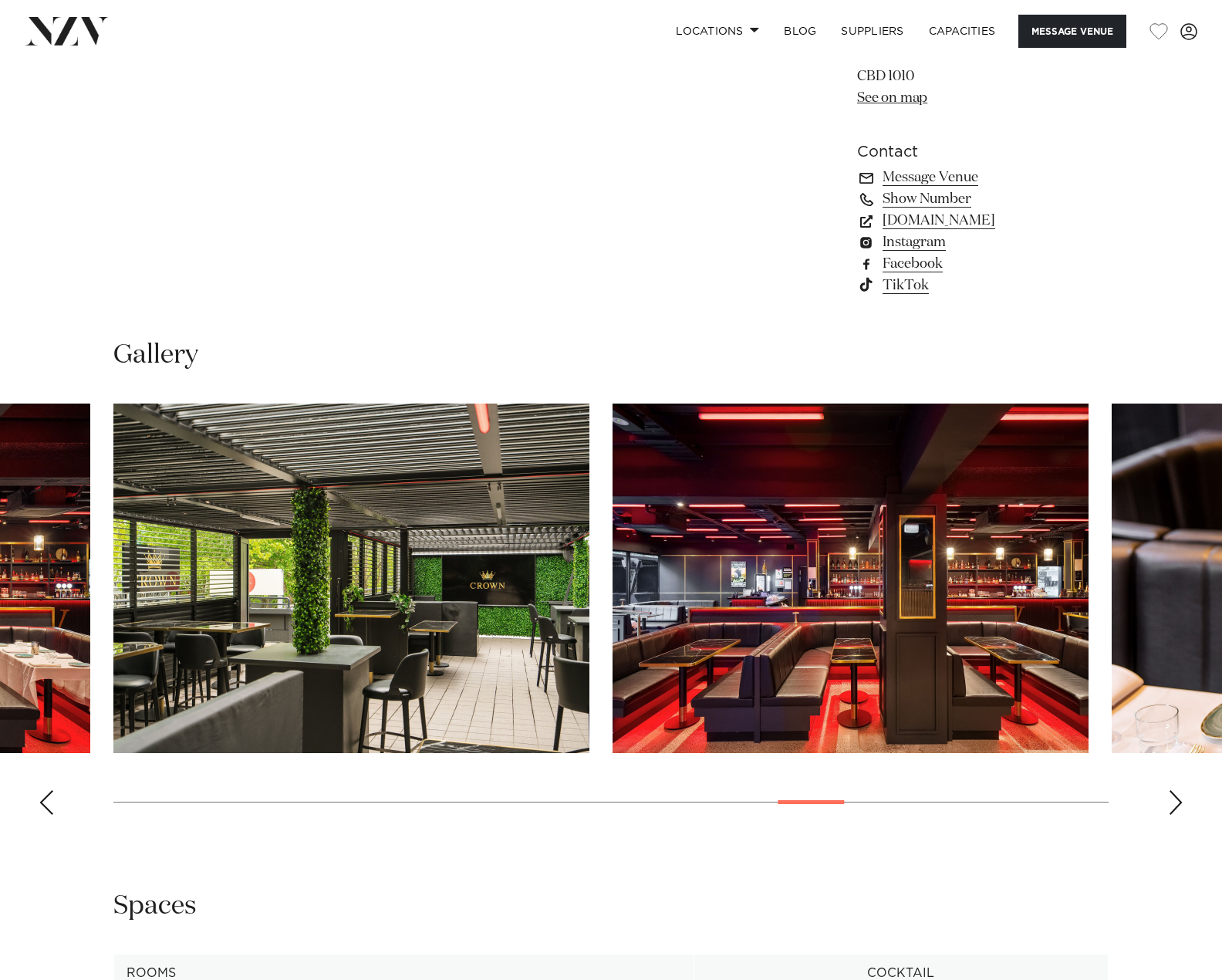
click at [1183, 805] on div "Next slide" at bounding box center [1175, 802] width 15 height 25
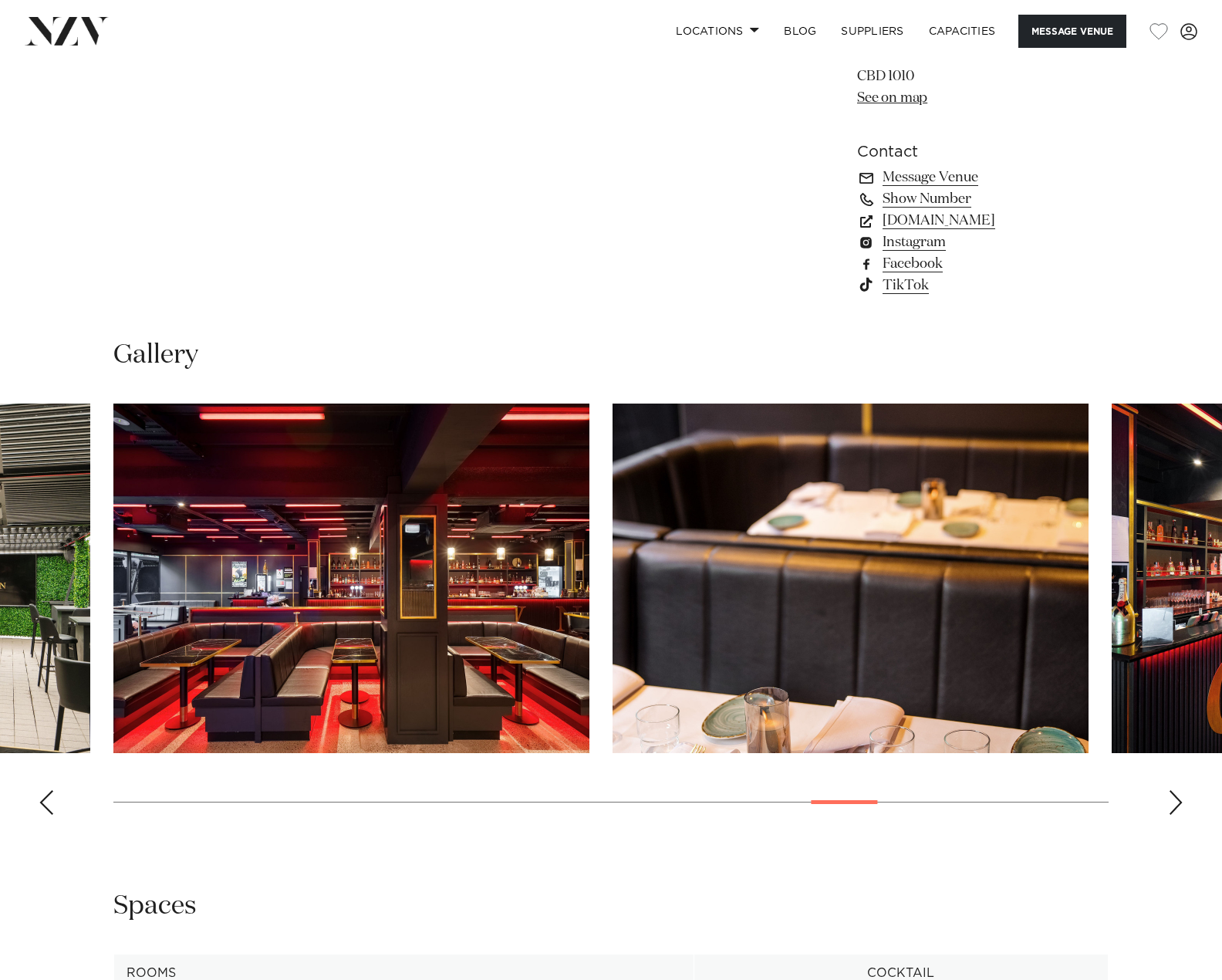
click at [1183, 805] on div "Next slide" at bounding box center [1175, 802] width 15 height 25
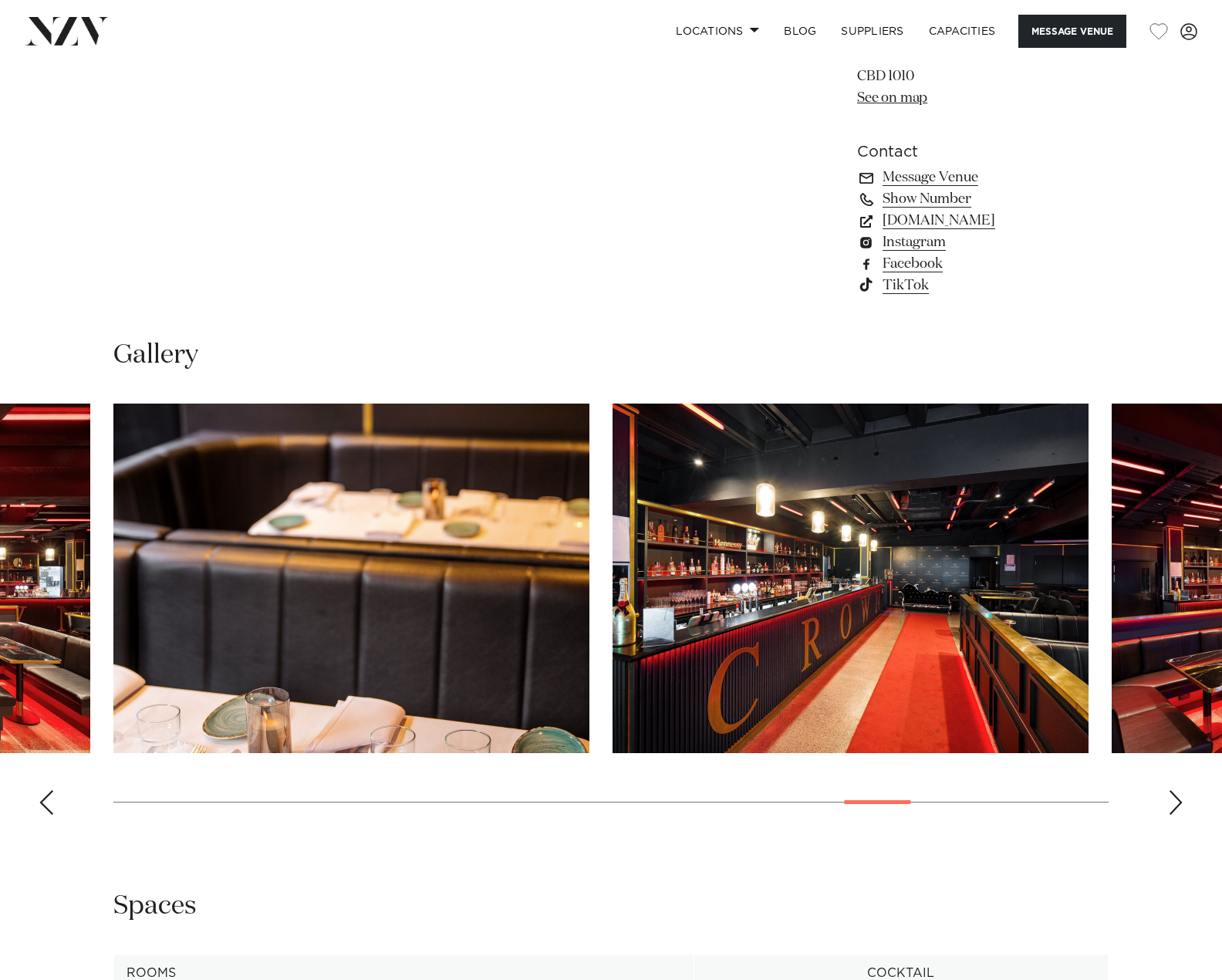
click at [1183, 805] on div "Next slide" at bounding box center [1175, 802] width 15 height 25
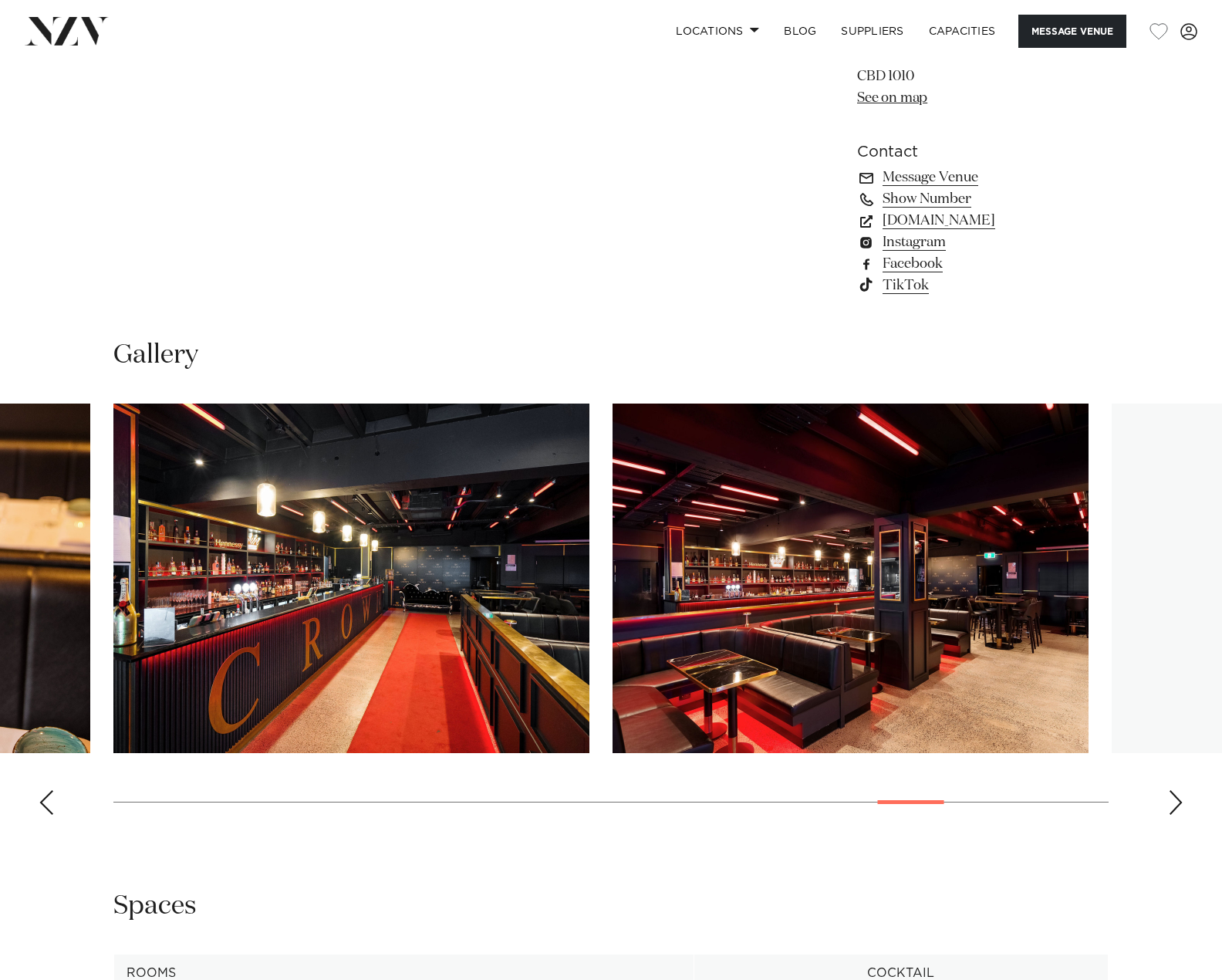
click at [1183, 805] on div "Next slide" at bounding box center [1175, 802] width 15 height 25
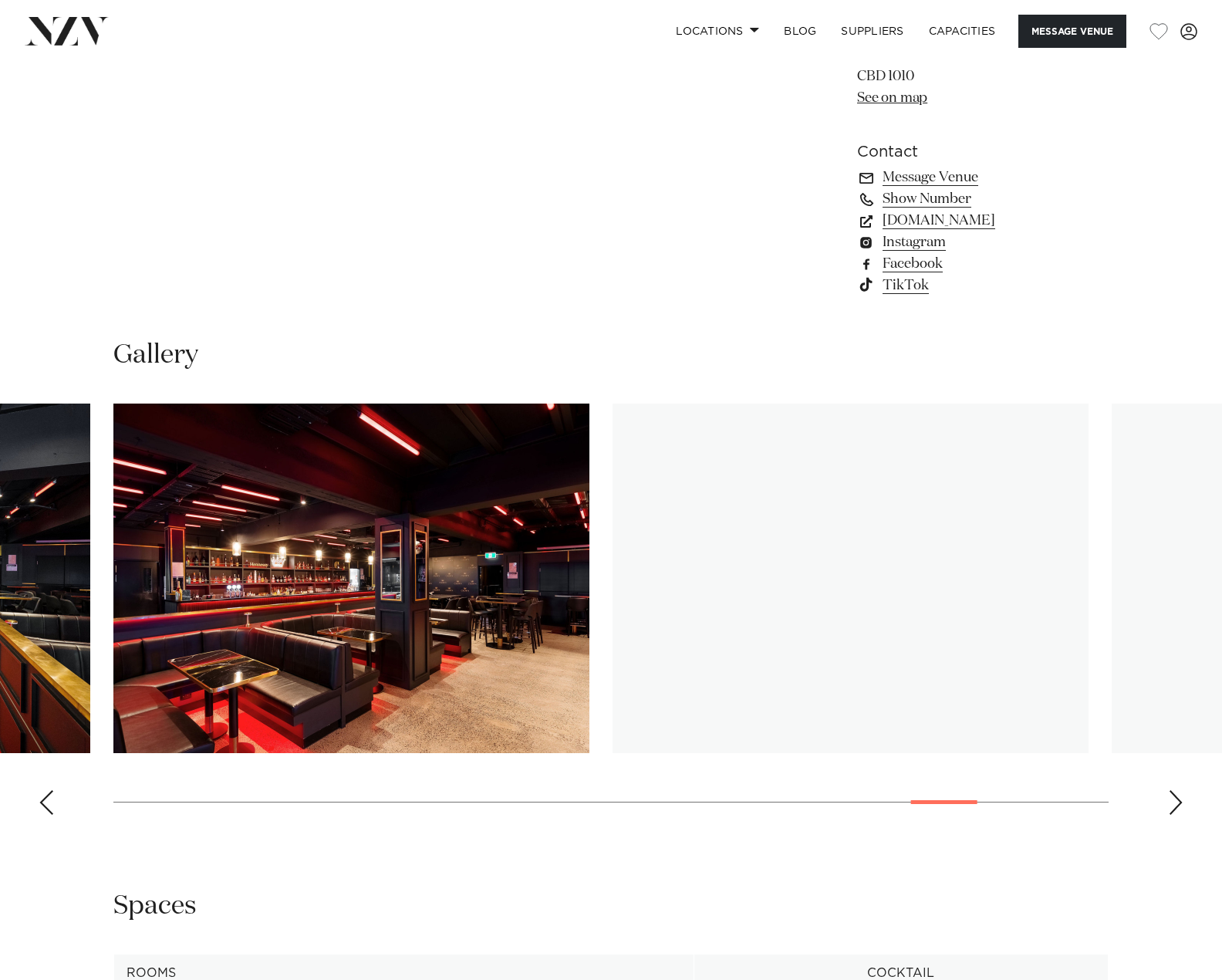
click at [1183, 805] on div "Next slide" at bounding box center [1175, 802] width 15 height 25
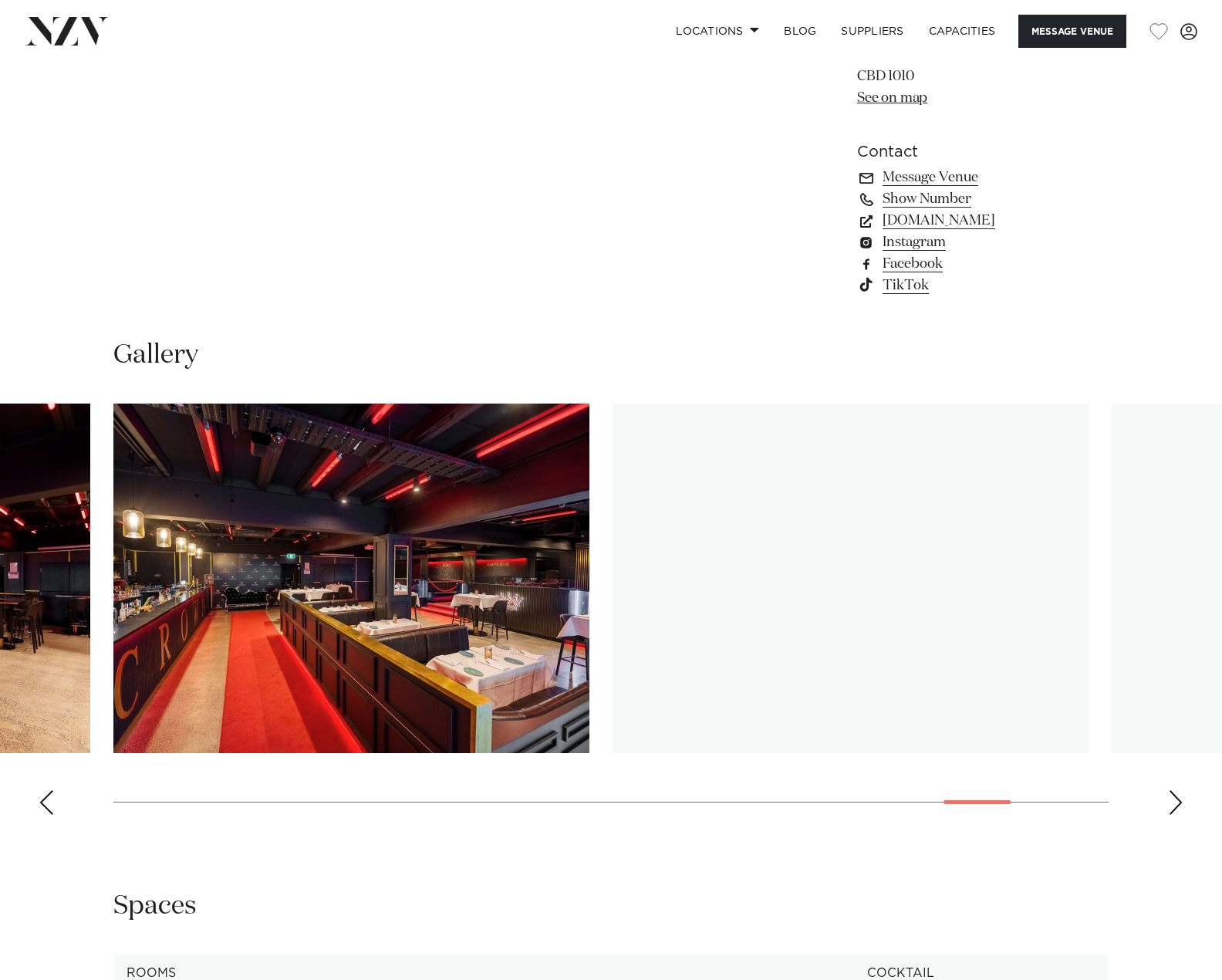
click at [1183, 805] on div "Next slide" at bounding box center [1175, 802] width 15 height 25
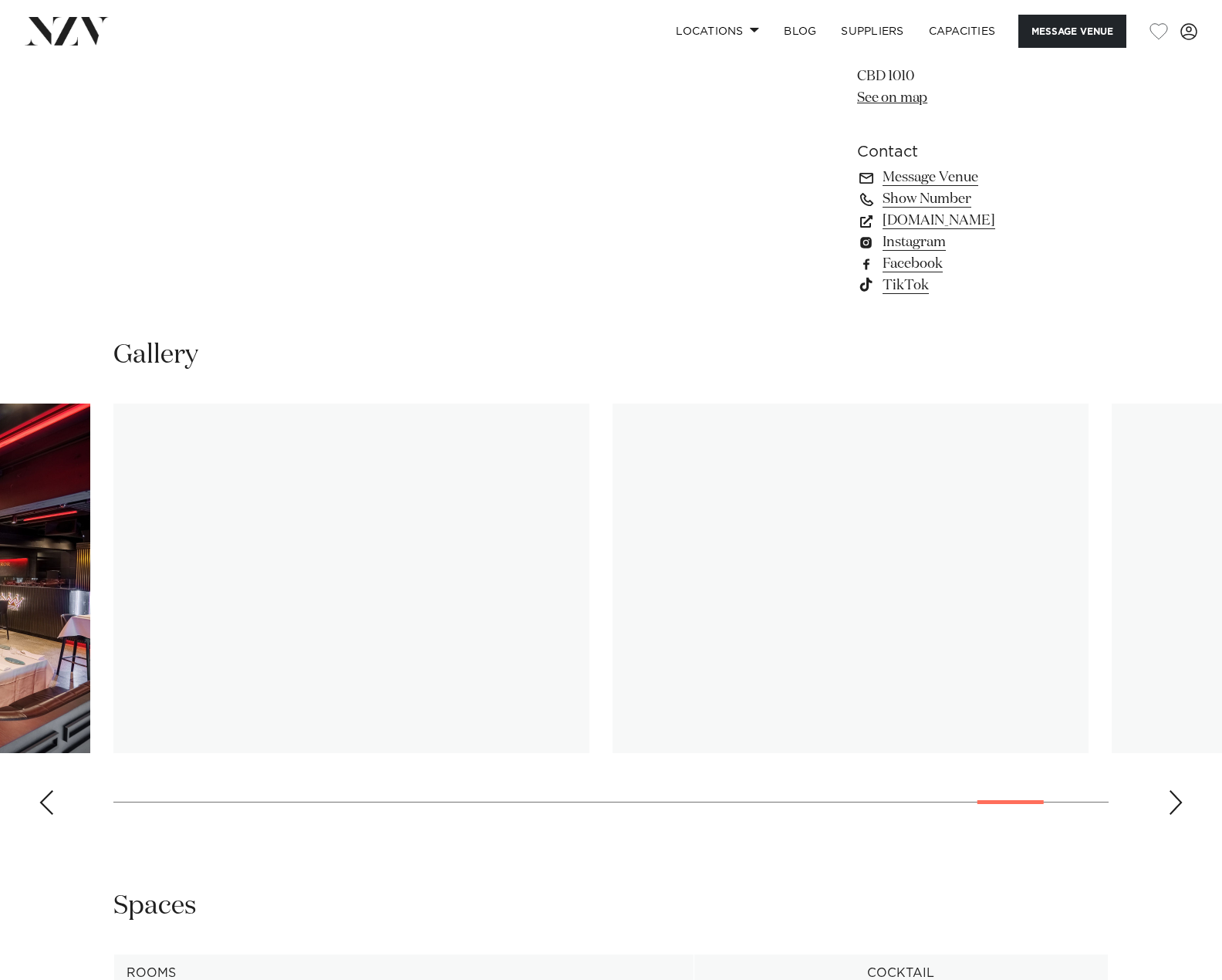
click at [1183, 805] on div "Next slide" at bounding box center [1175, 802] width 15 height 25
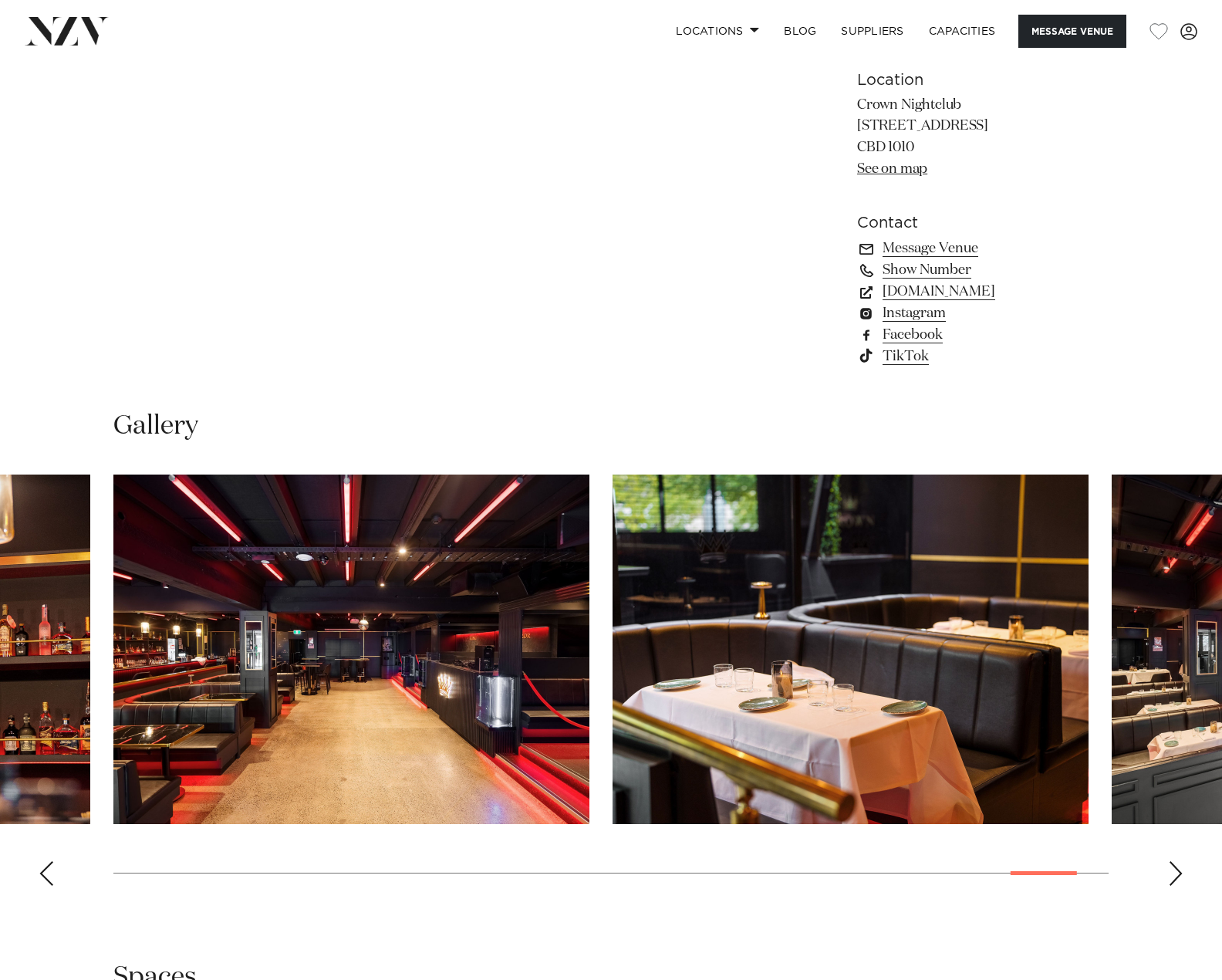
scroll to position [1234, 0]
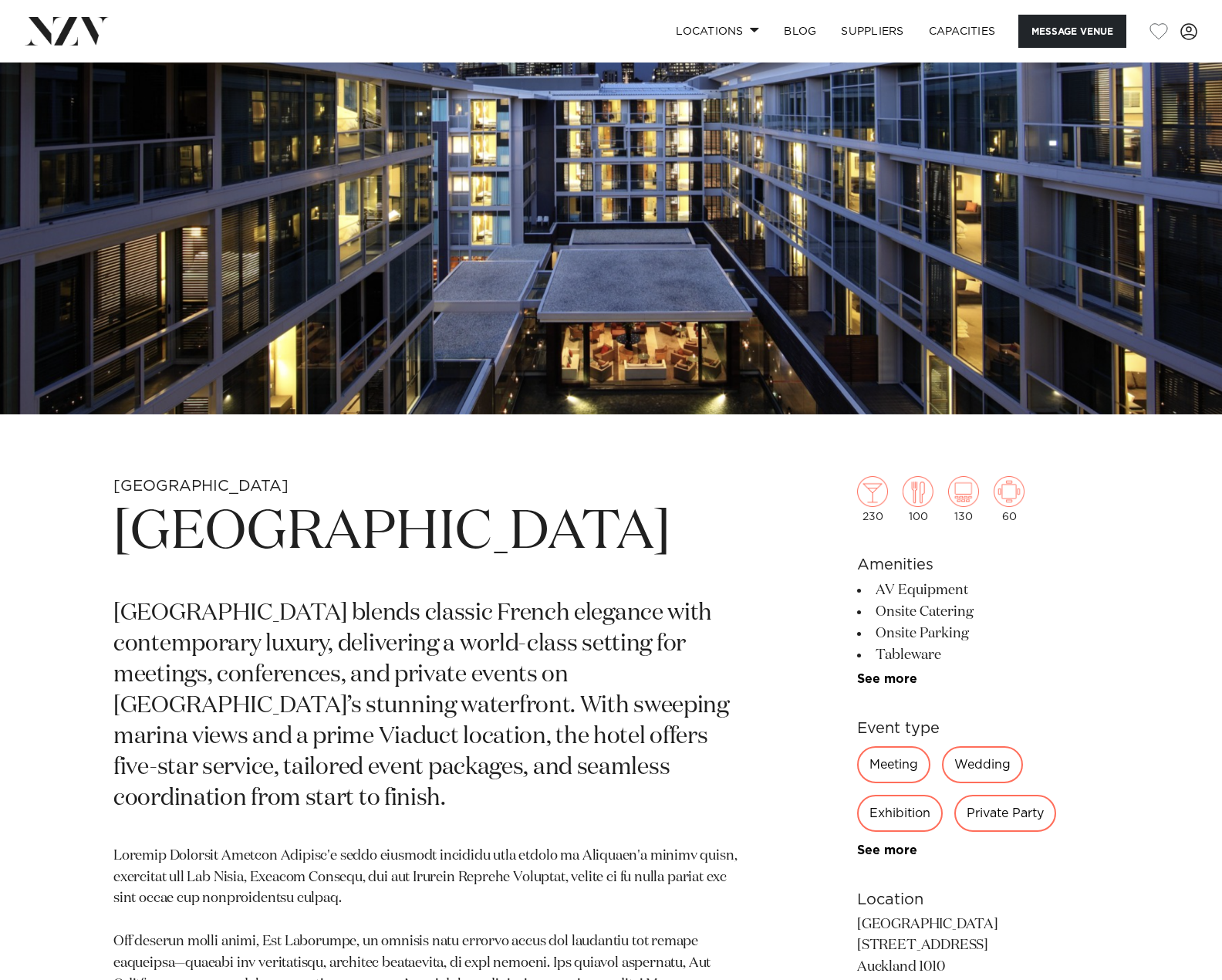
scroll to position [232, 0]
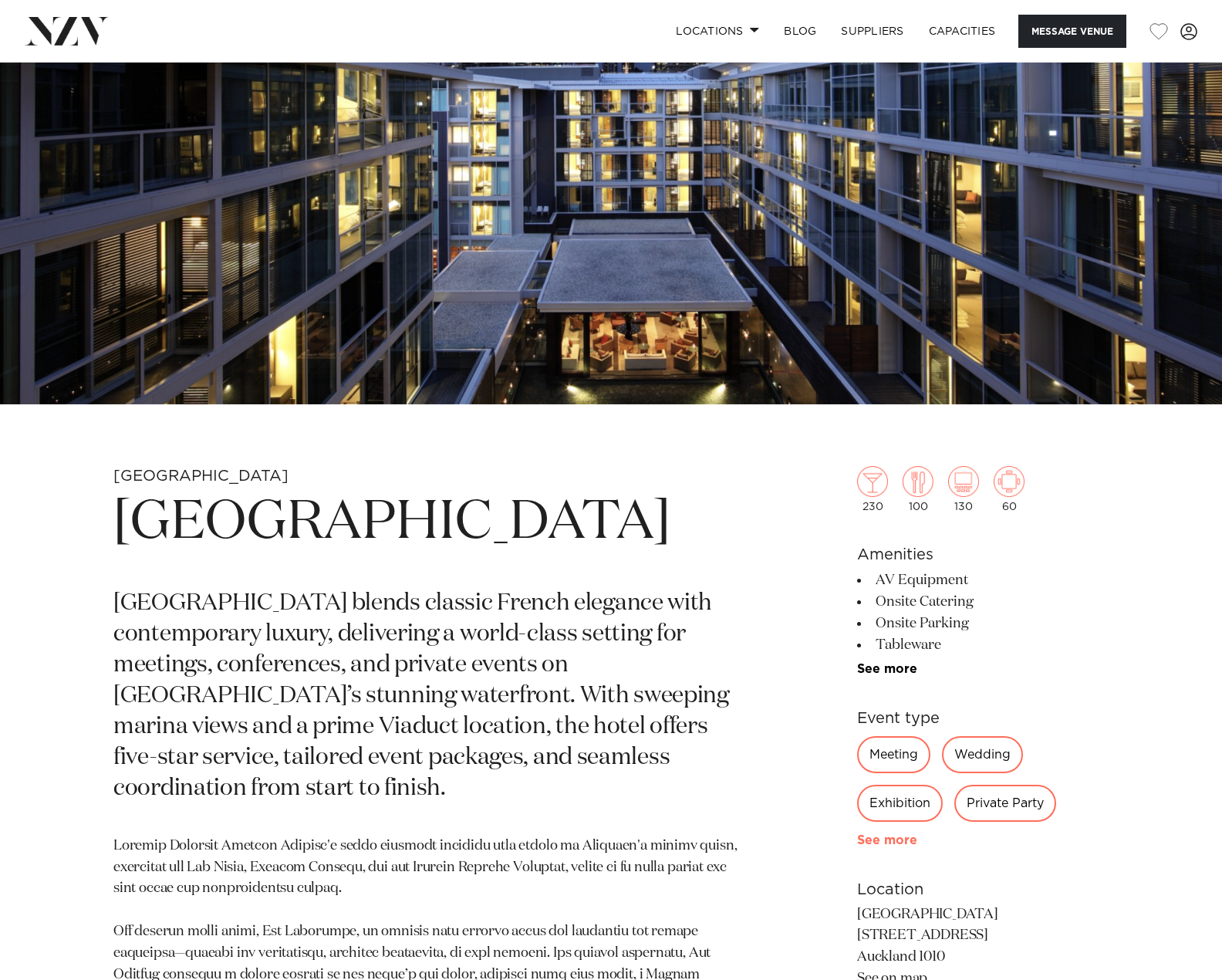
click at [883, 846] on link "See more" at bounding box center [917, 840] width 121 height 12
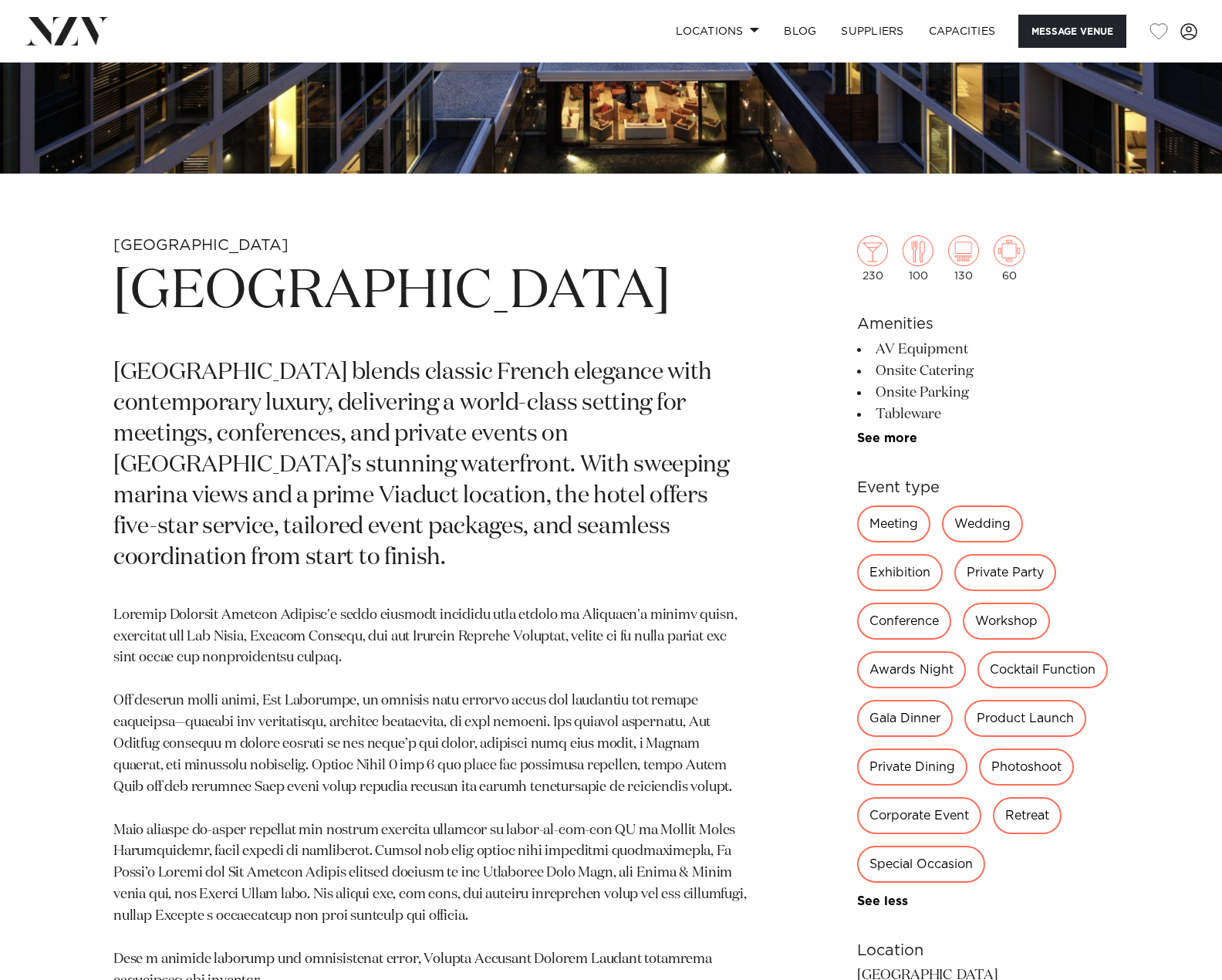
scroll to position [463, 0]
click at [878, 442] on link "See more" at bounding box center [917, 437] width 121 height 12
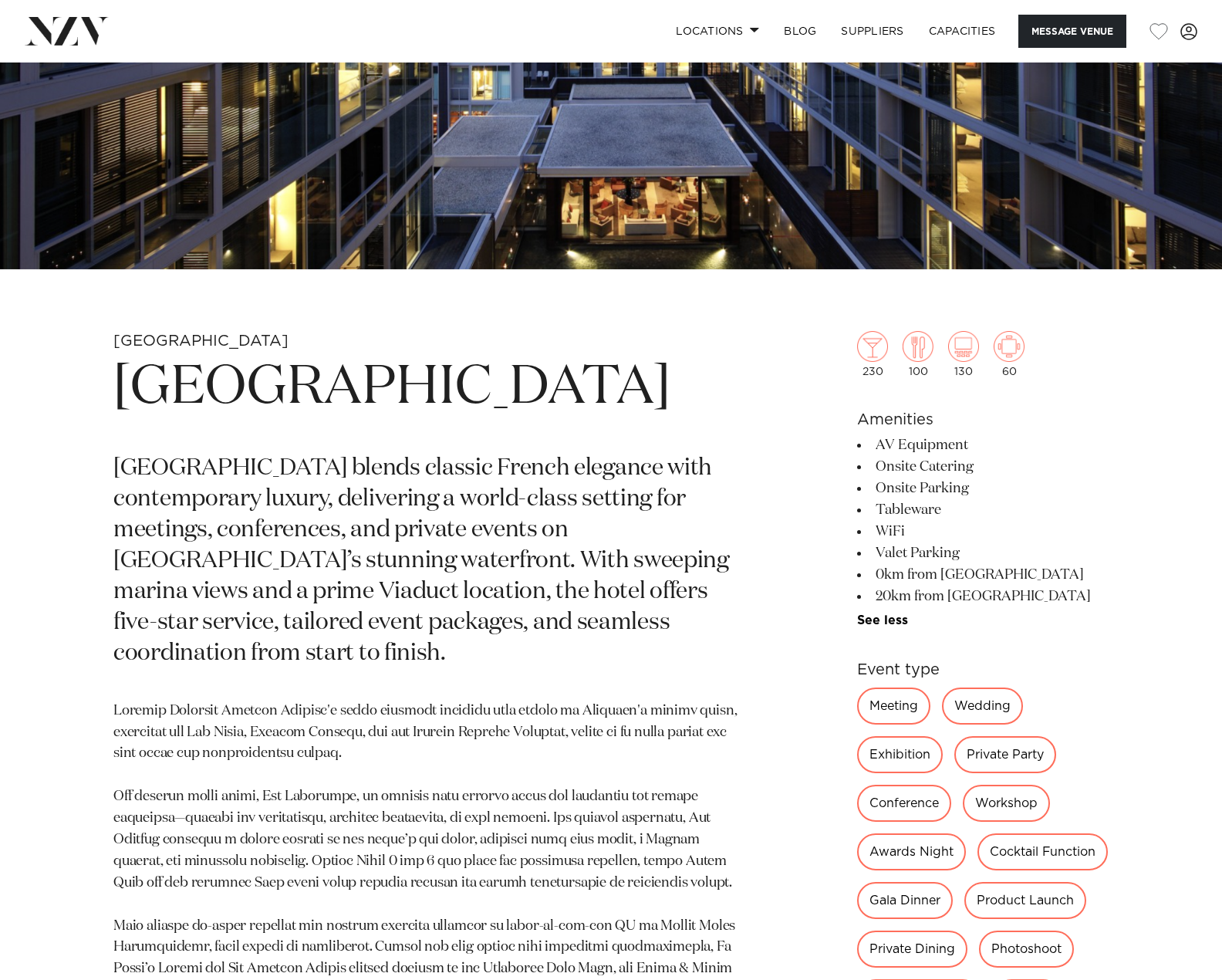
scroll to position [232, 0]
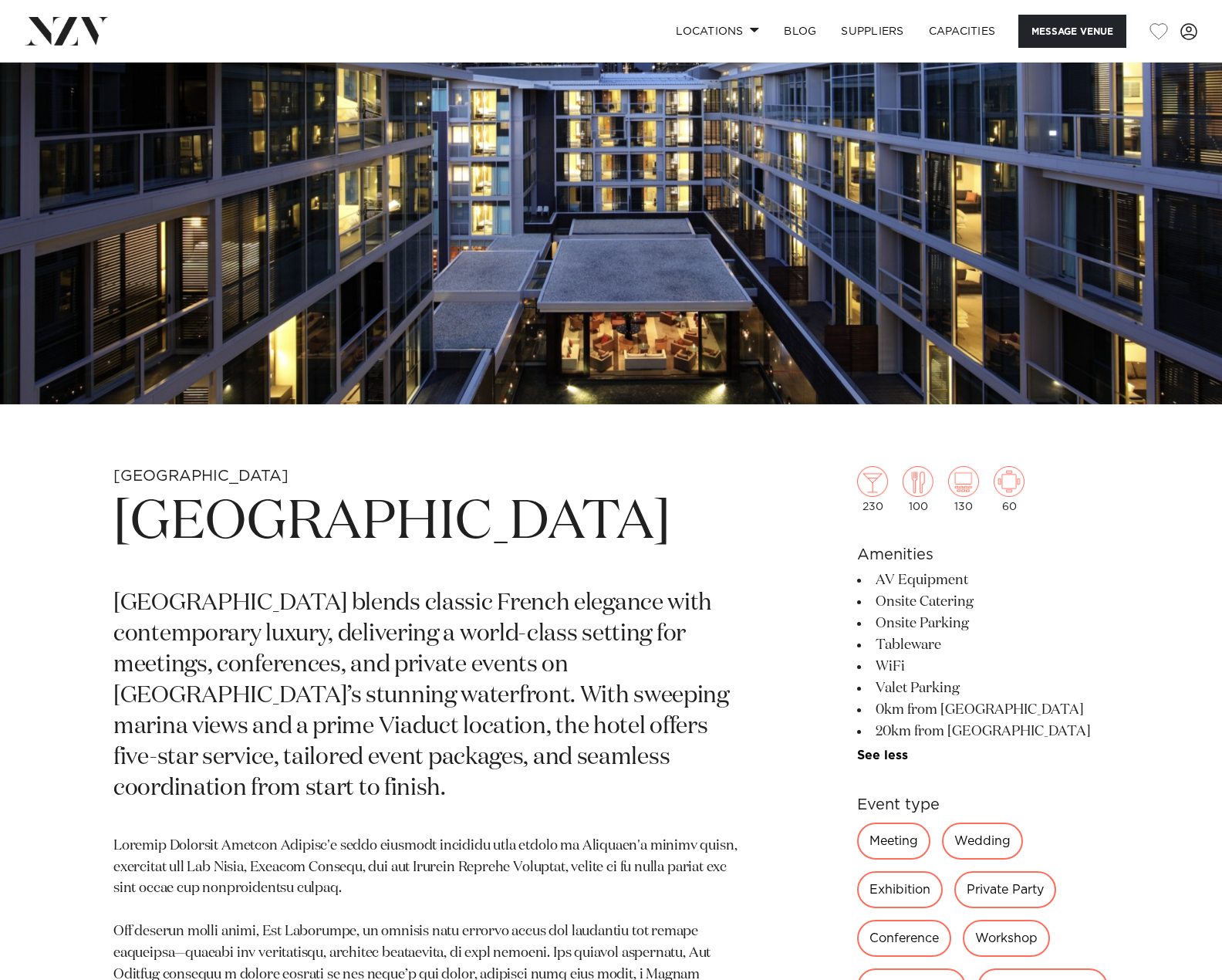
click at [574, 197] on img at bounding box center [611, 117] width 1222 height 574
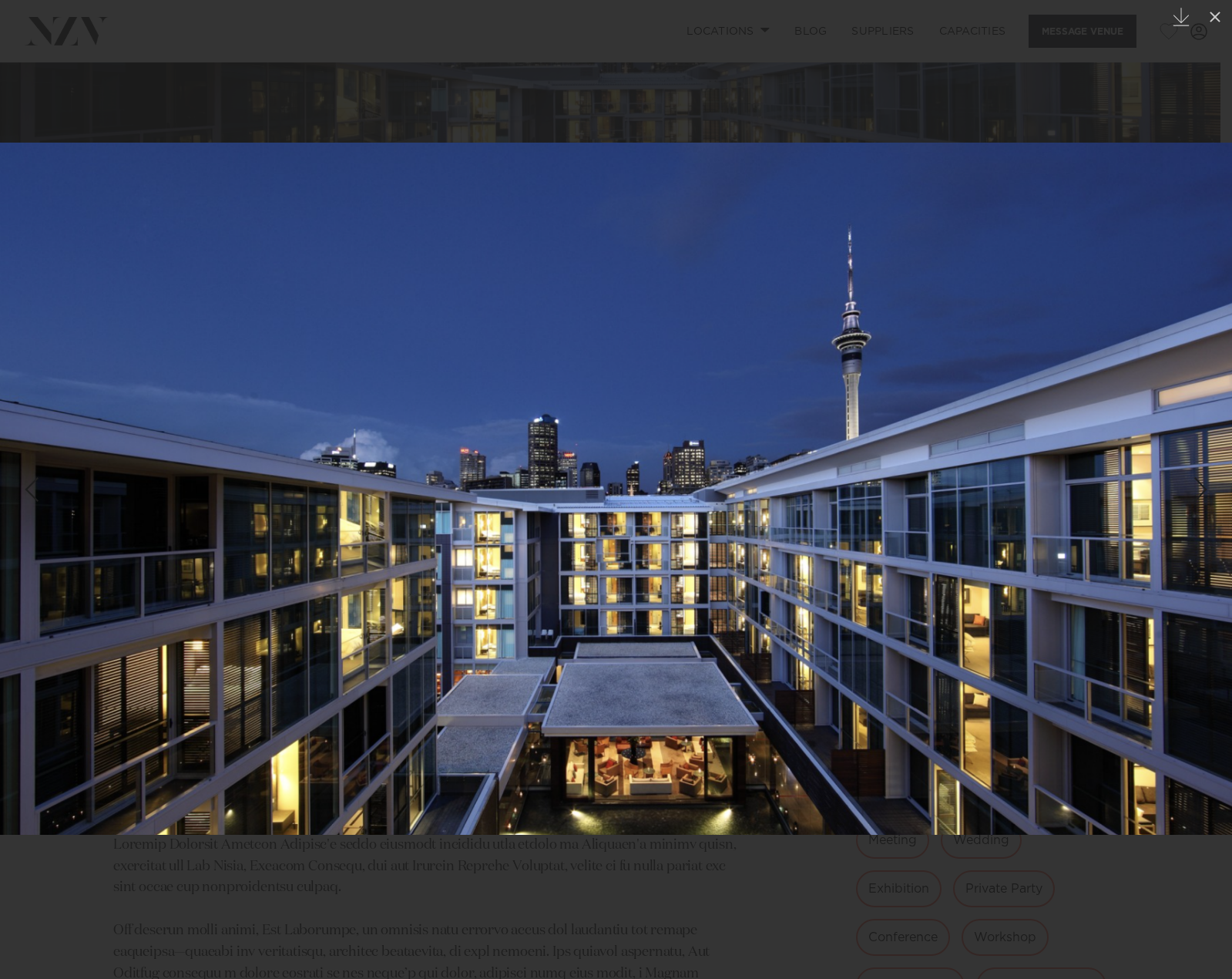
click at [1204, 457] on link at bounding box center [1205, 490] width 54 height 77
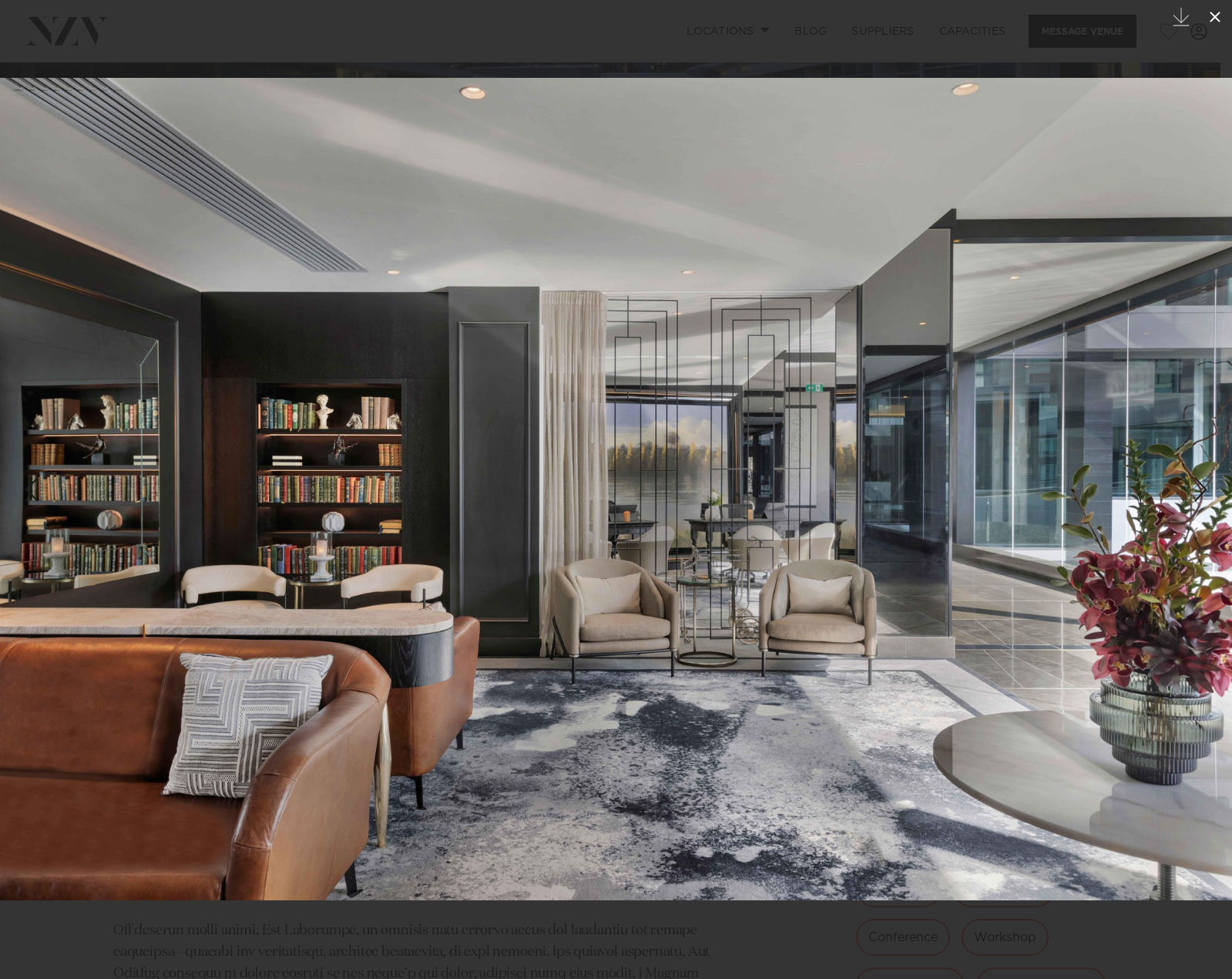
click at [1214, 11] on icon at bounding box center [1215, 17] width 18 height 18
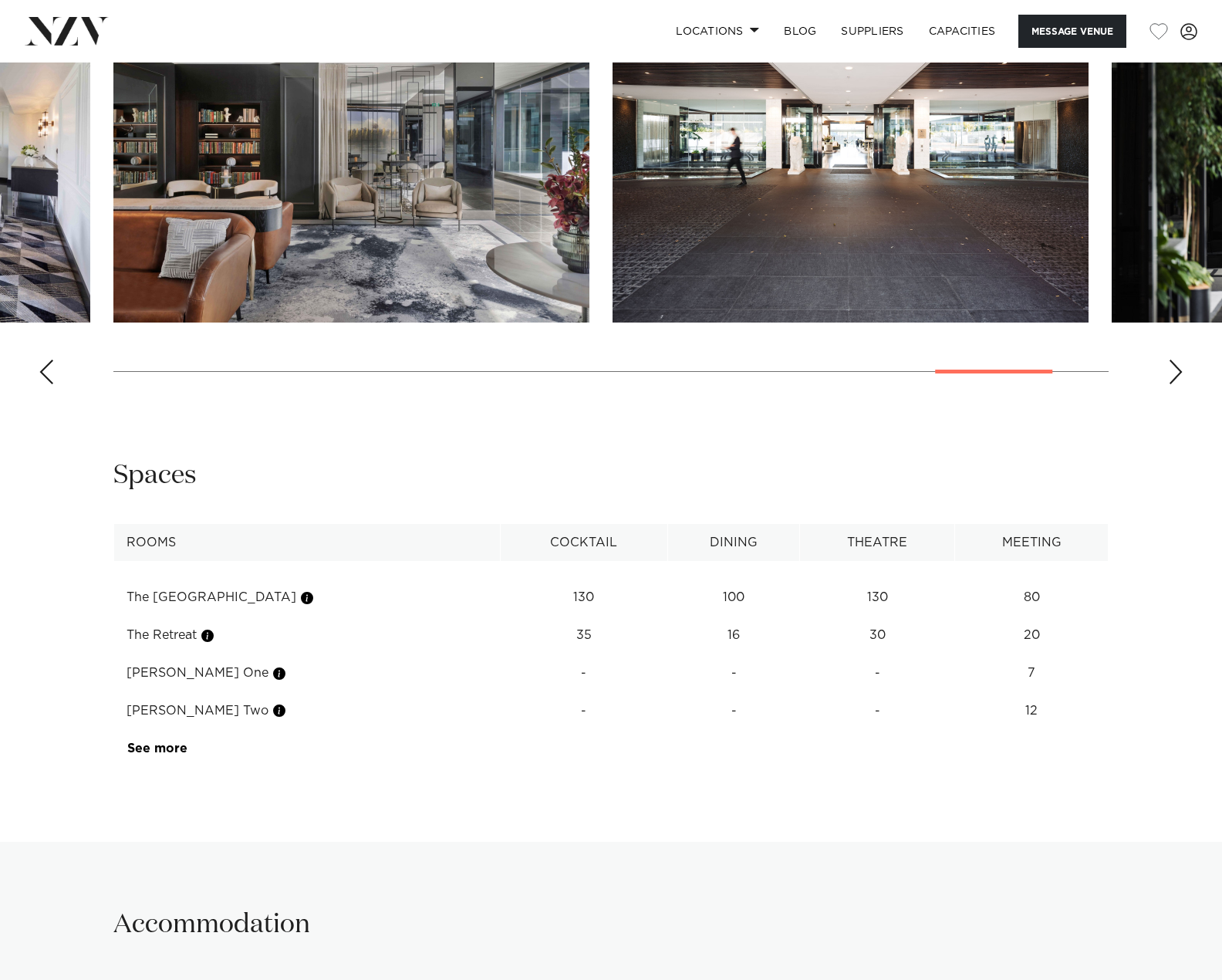
scroll to position [2006, 0]
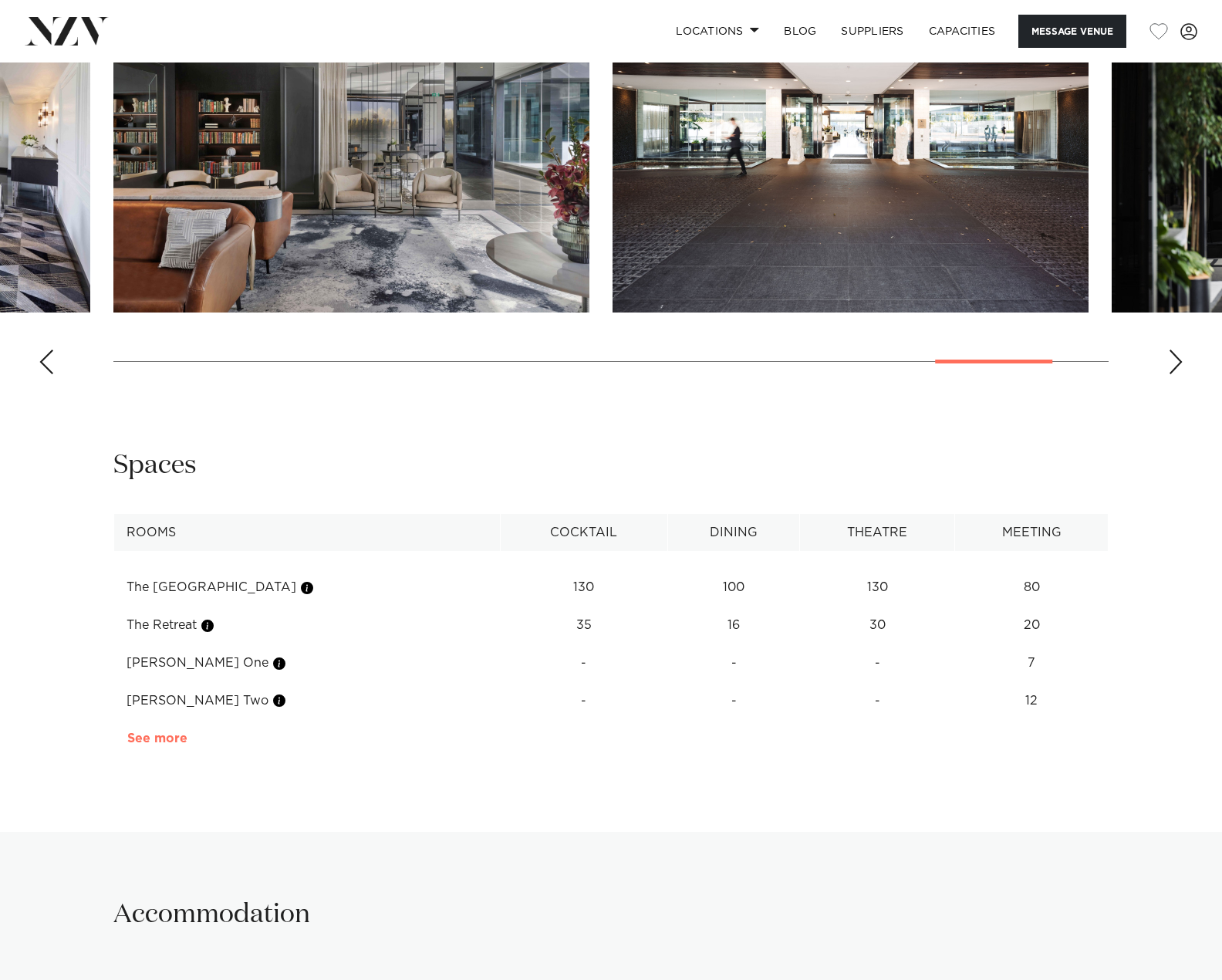
click at [168, 740] on link "See more" at bounding box center [187, 738] width 121 height 12
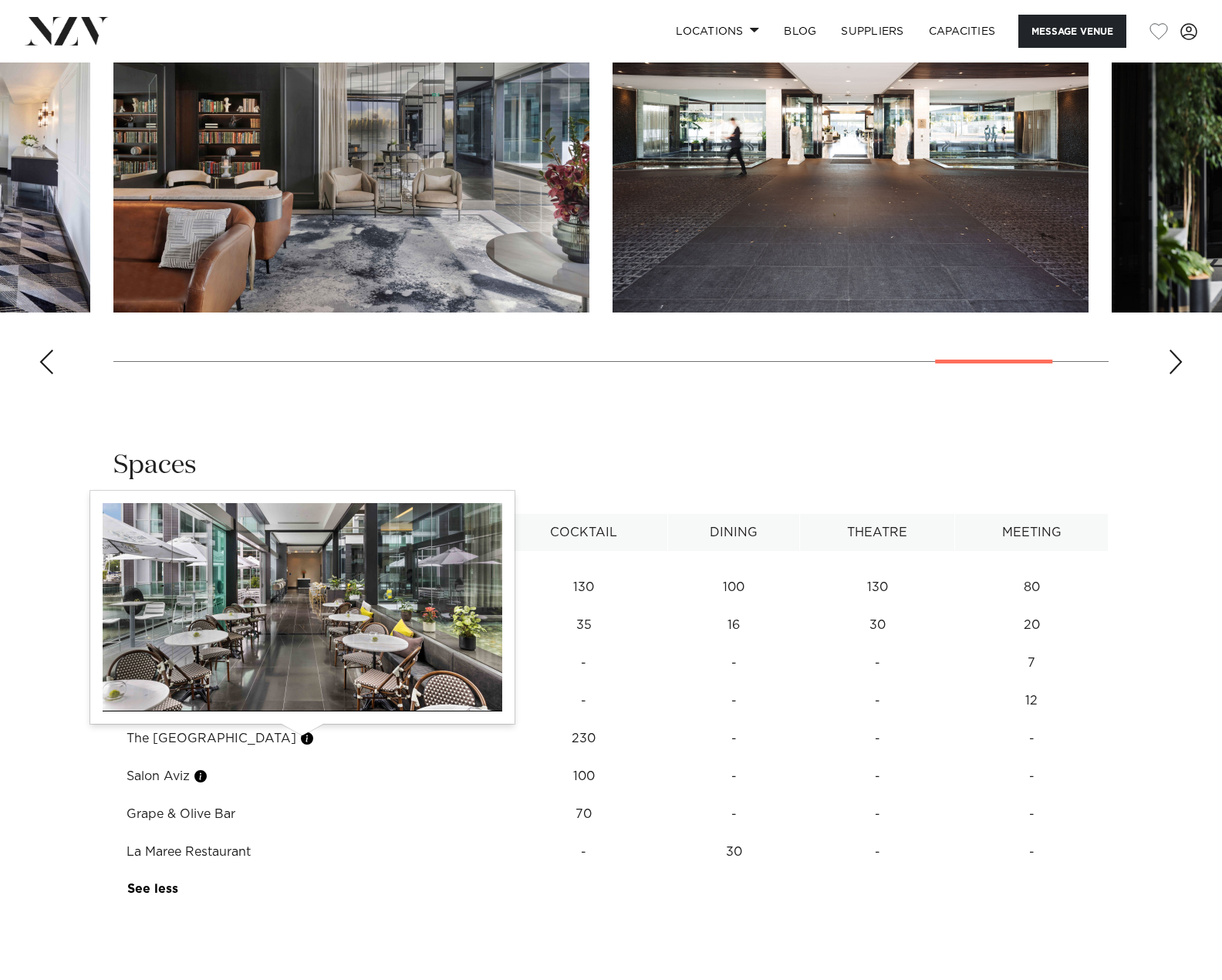
click at [301, 736] on button "button" at bounding box center [307, 738] width 15 height 15
click at [301, 740] on button "button" at bounding box center [307, 738] width 15 height 15
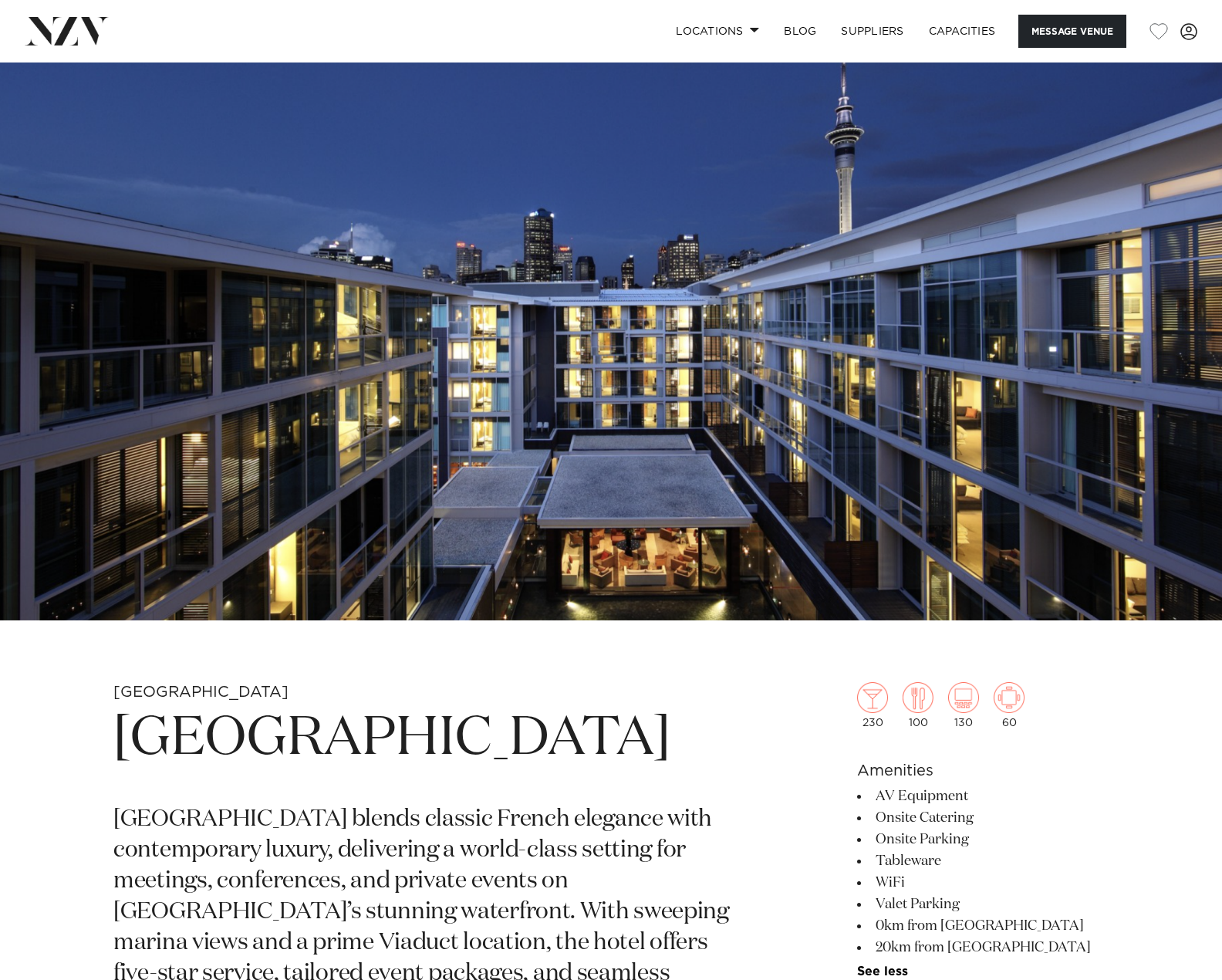
scroll to position [0, 0]
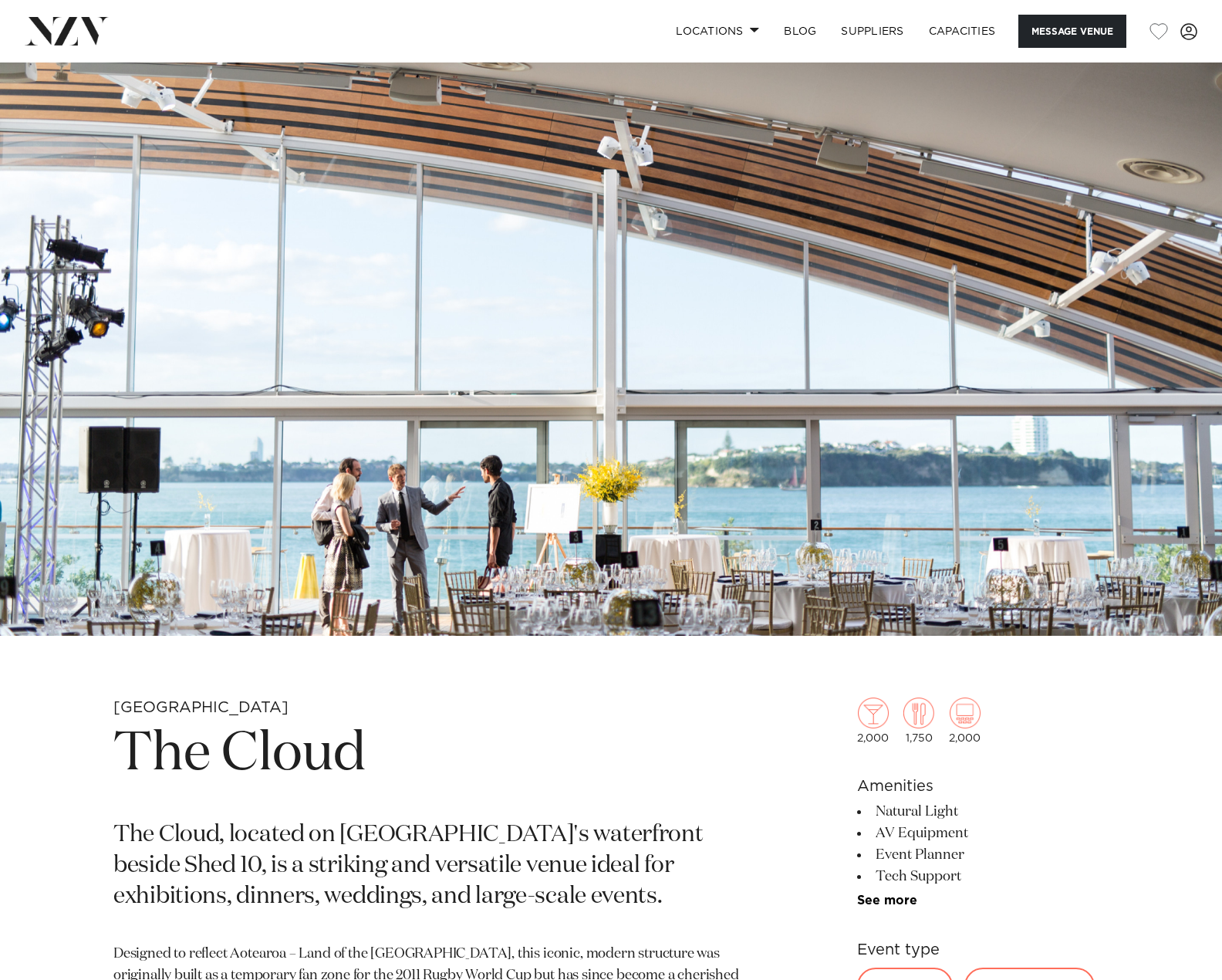
click at [410, 329] on img at bounding box center [611, 349] width 1222 height 574
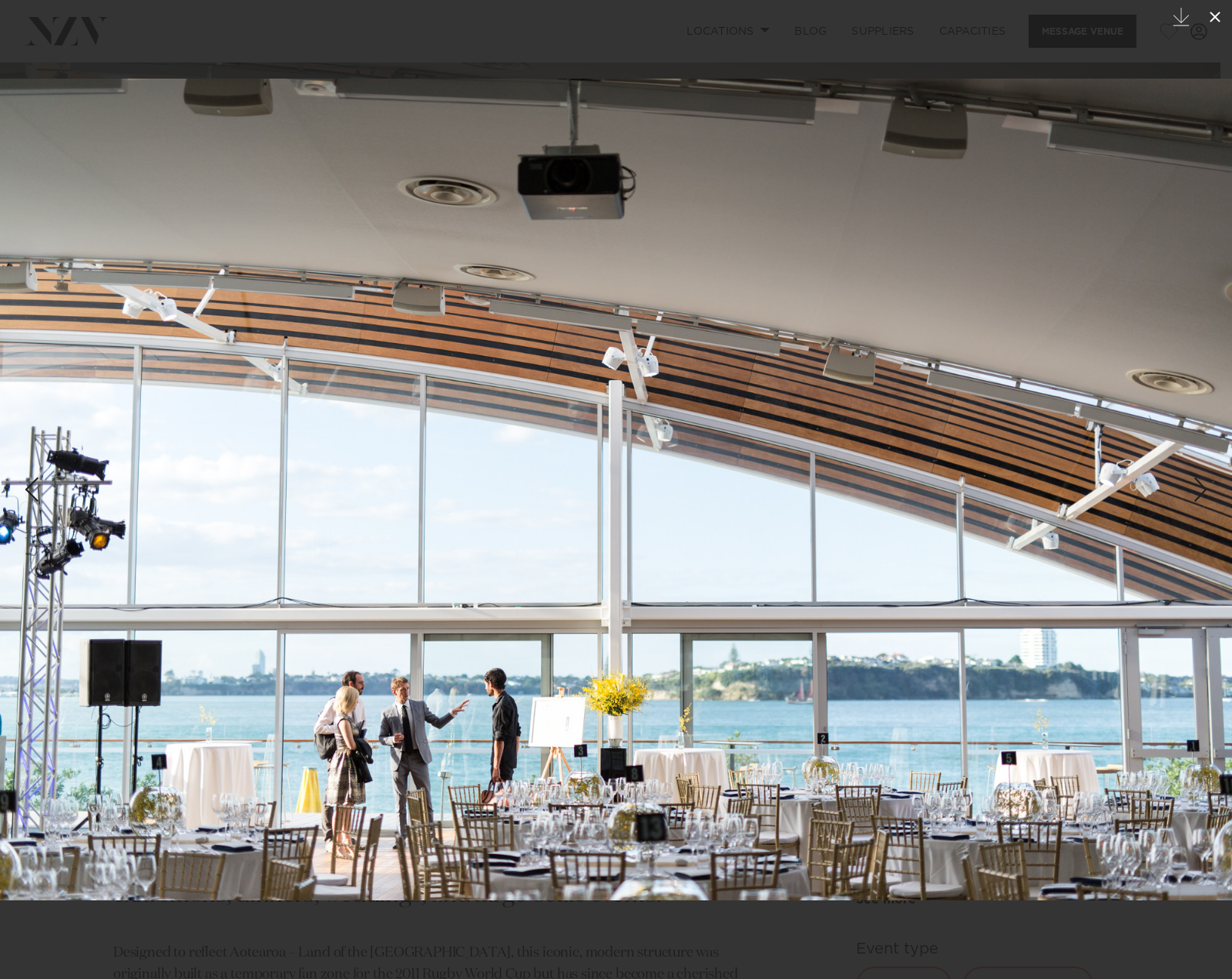
click at [1219, 10] on icon at bounding box center [1215, 17] width 18 height 18
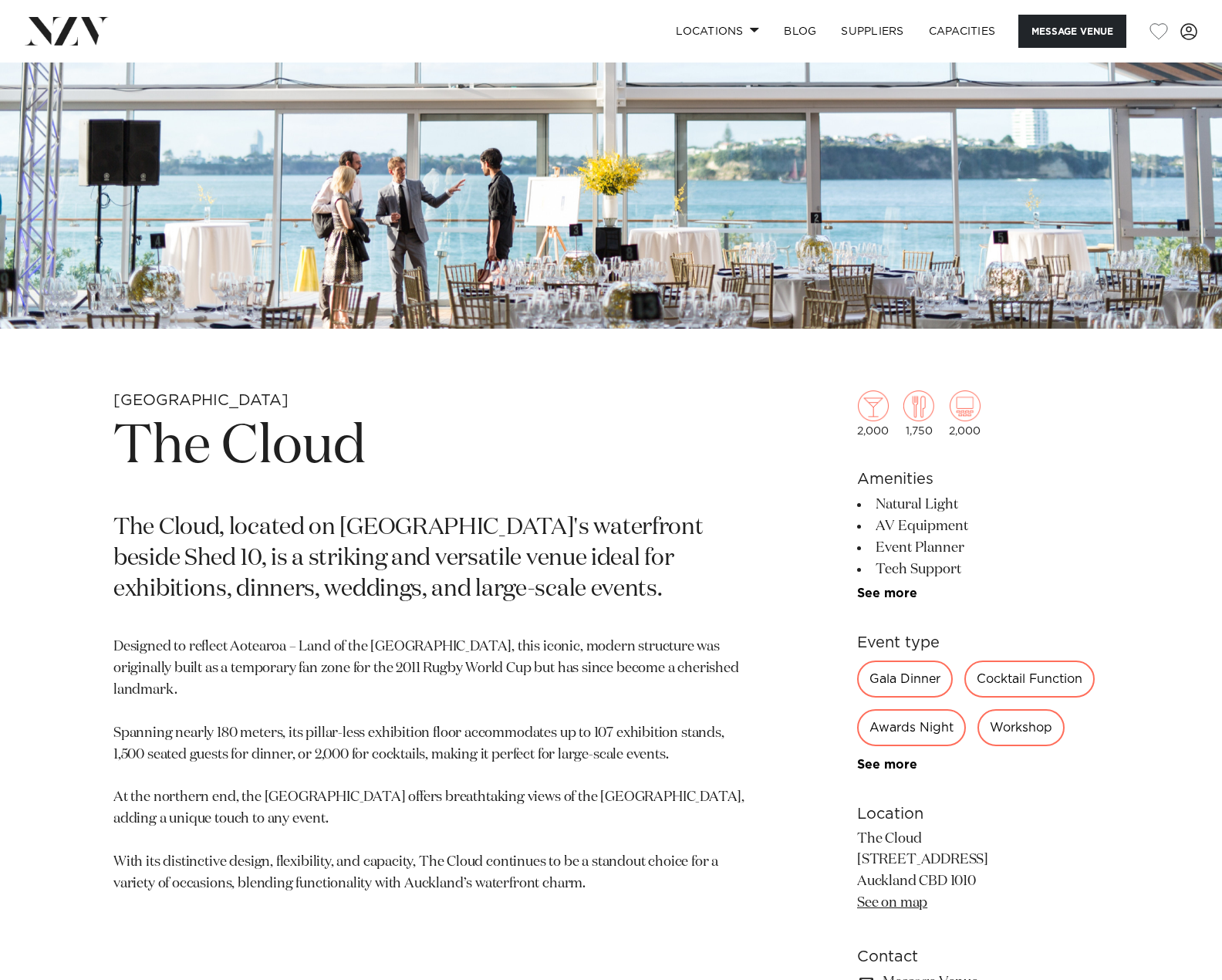
scroll to position [309, 0]
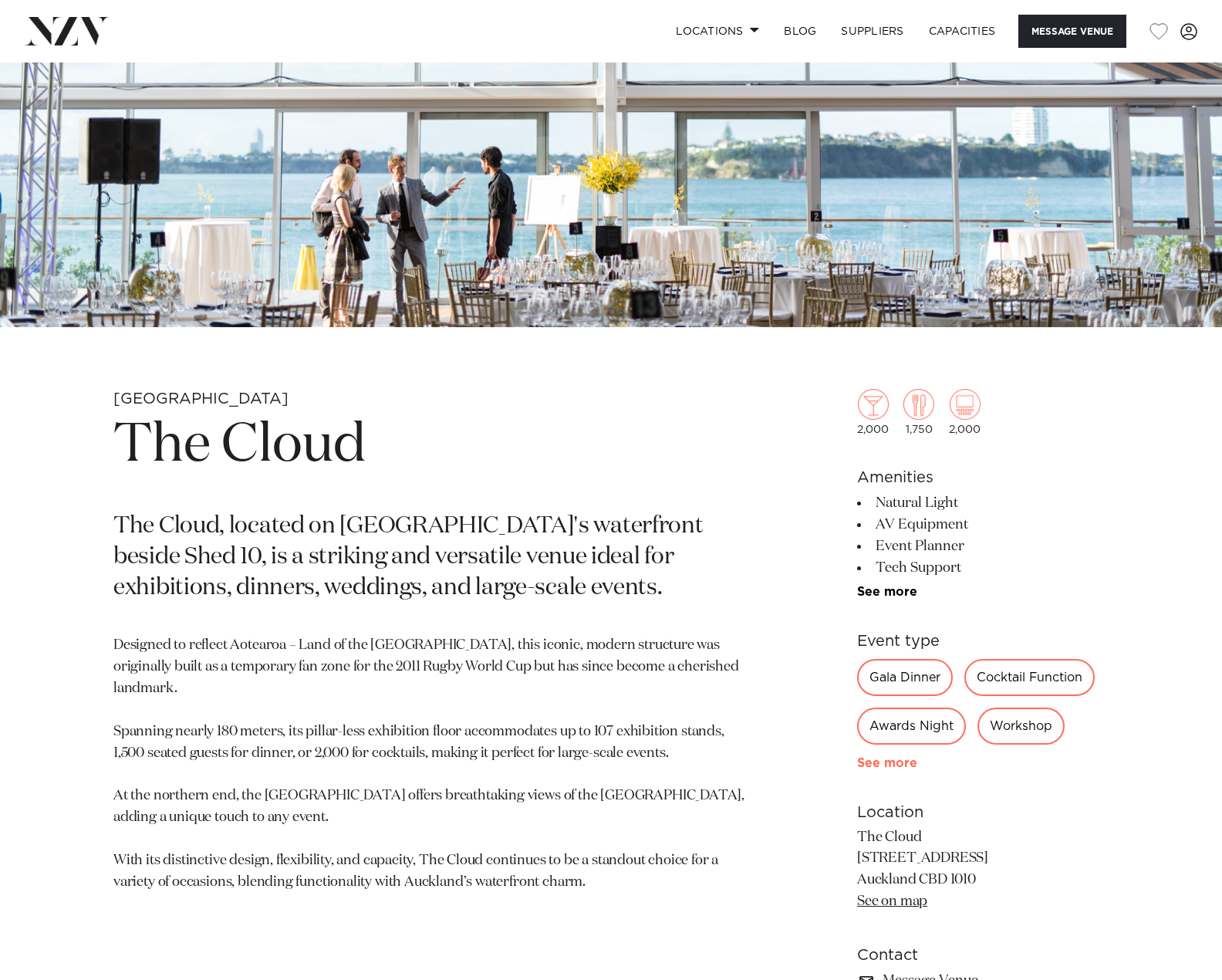
click at [899, 763] on link "See more" at bounding box center [917, 763] width 121 height 12
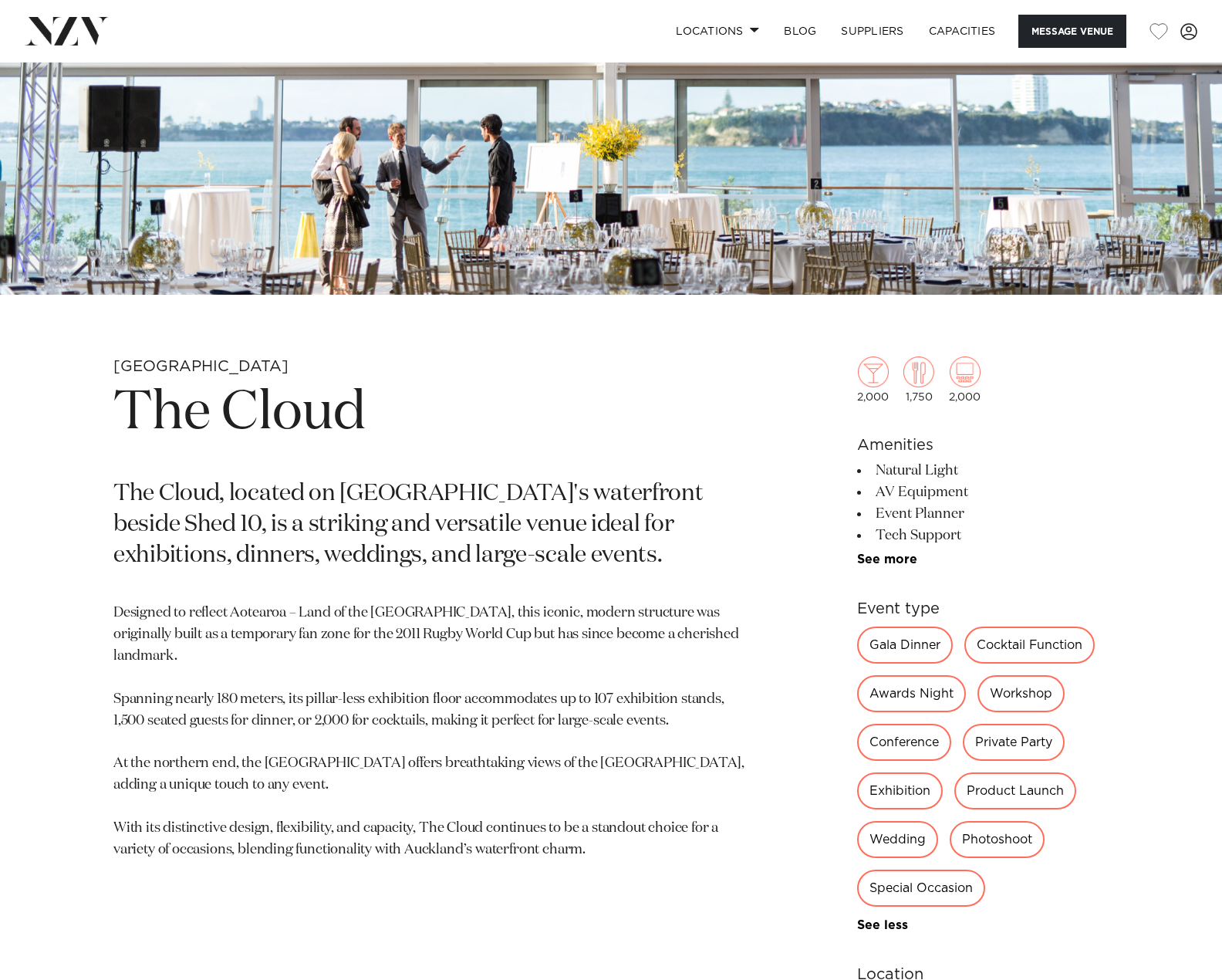
scroll to position [232, 0]
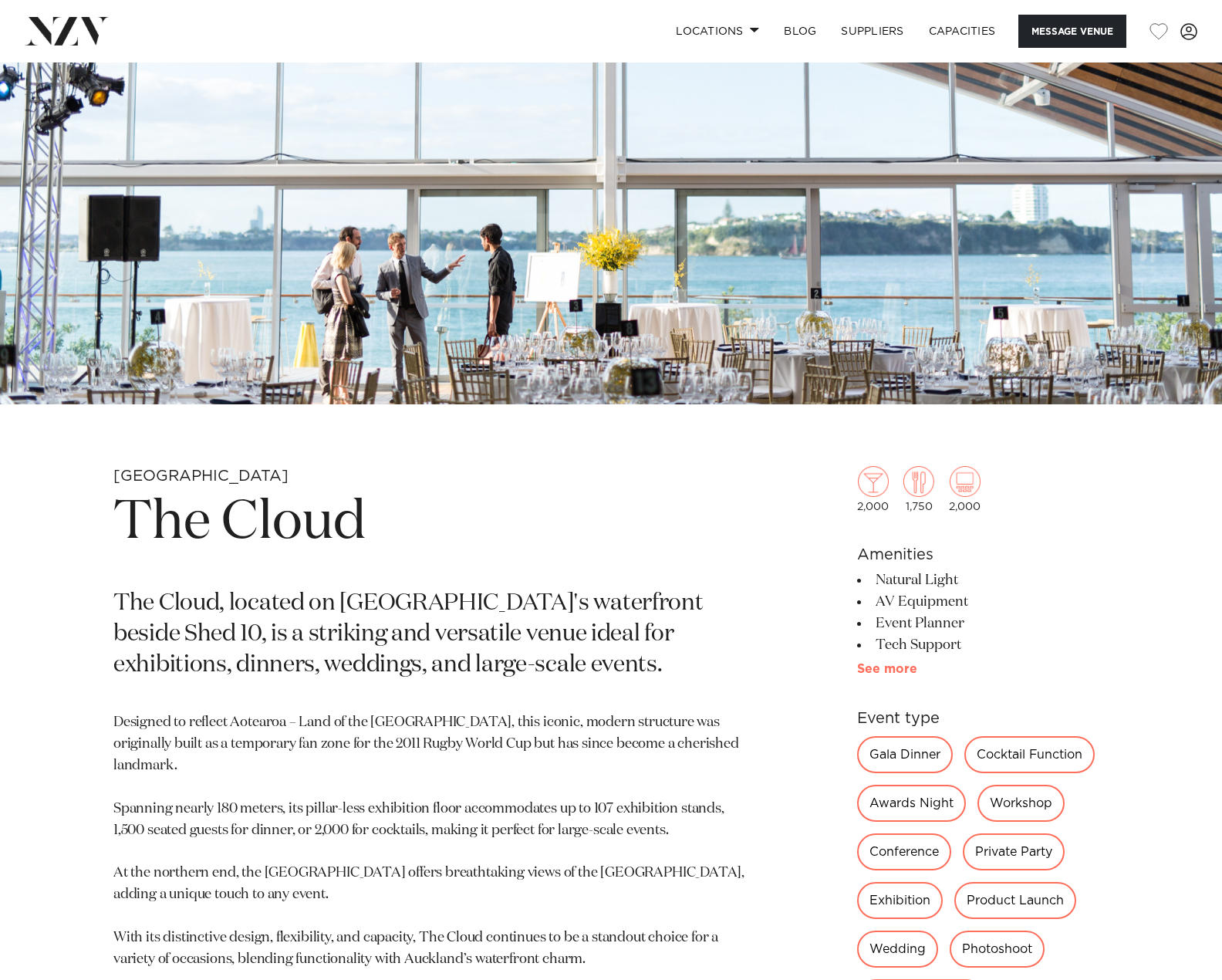
click at [884, 672] on link "See more" at bounding box center [917, 669] width 121 height 12
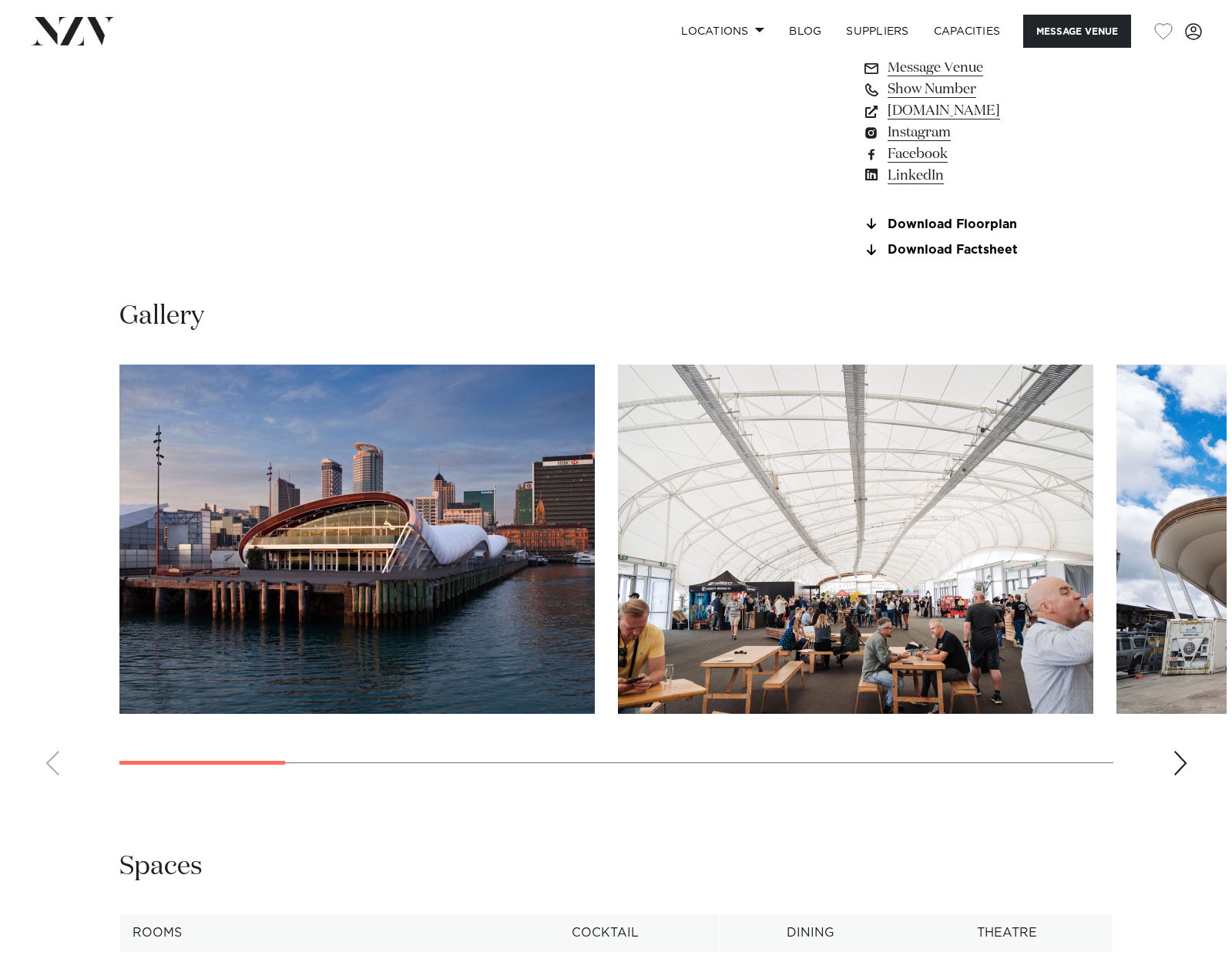
scroll to position [1619, 0]
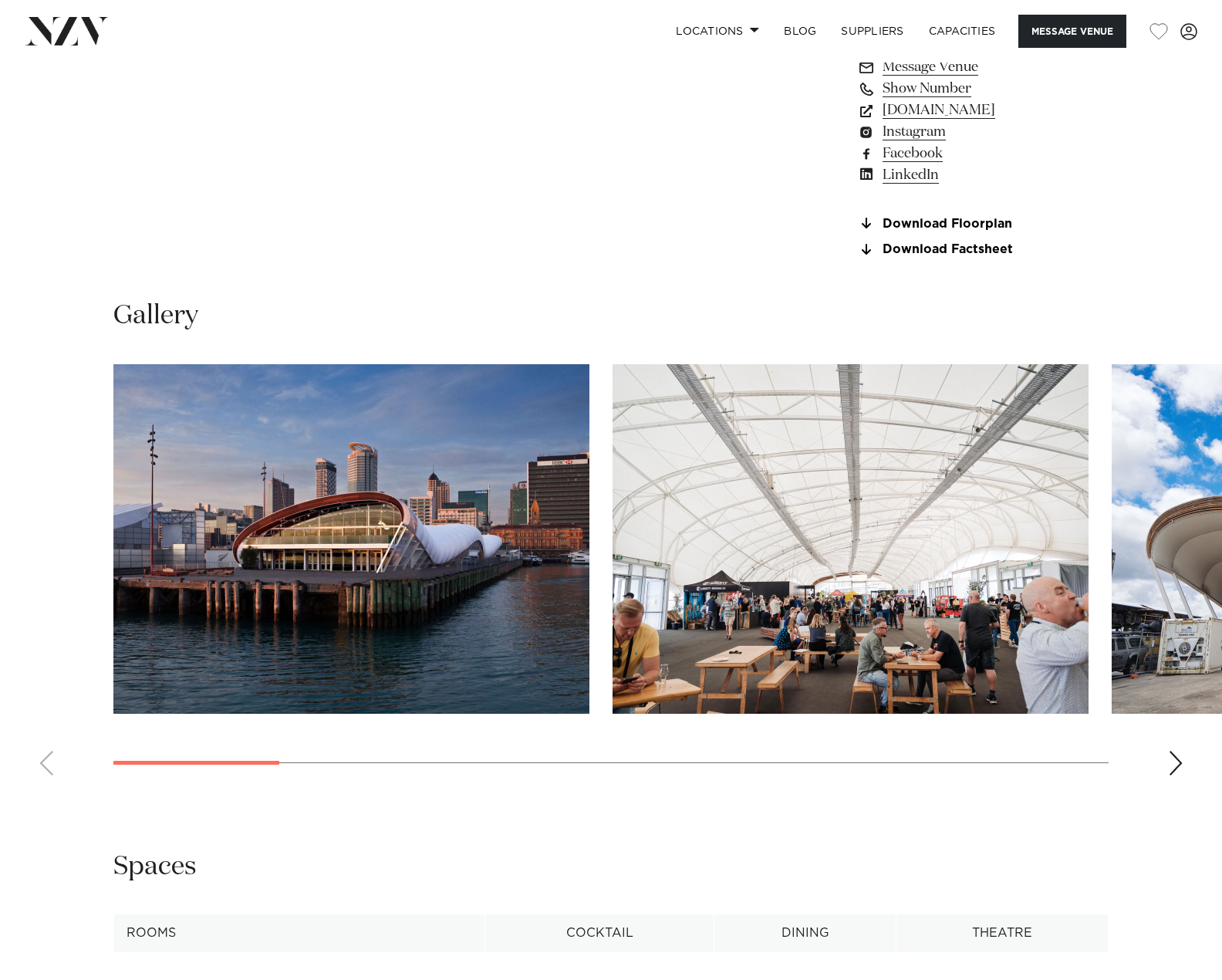
click at [368, 560] on img "1 / 12" at bounding box center [352, 539] width 476 height 349
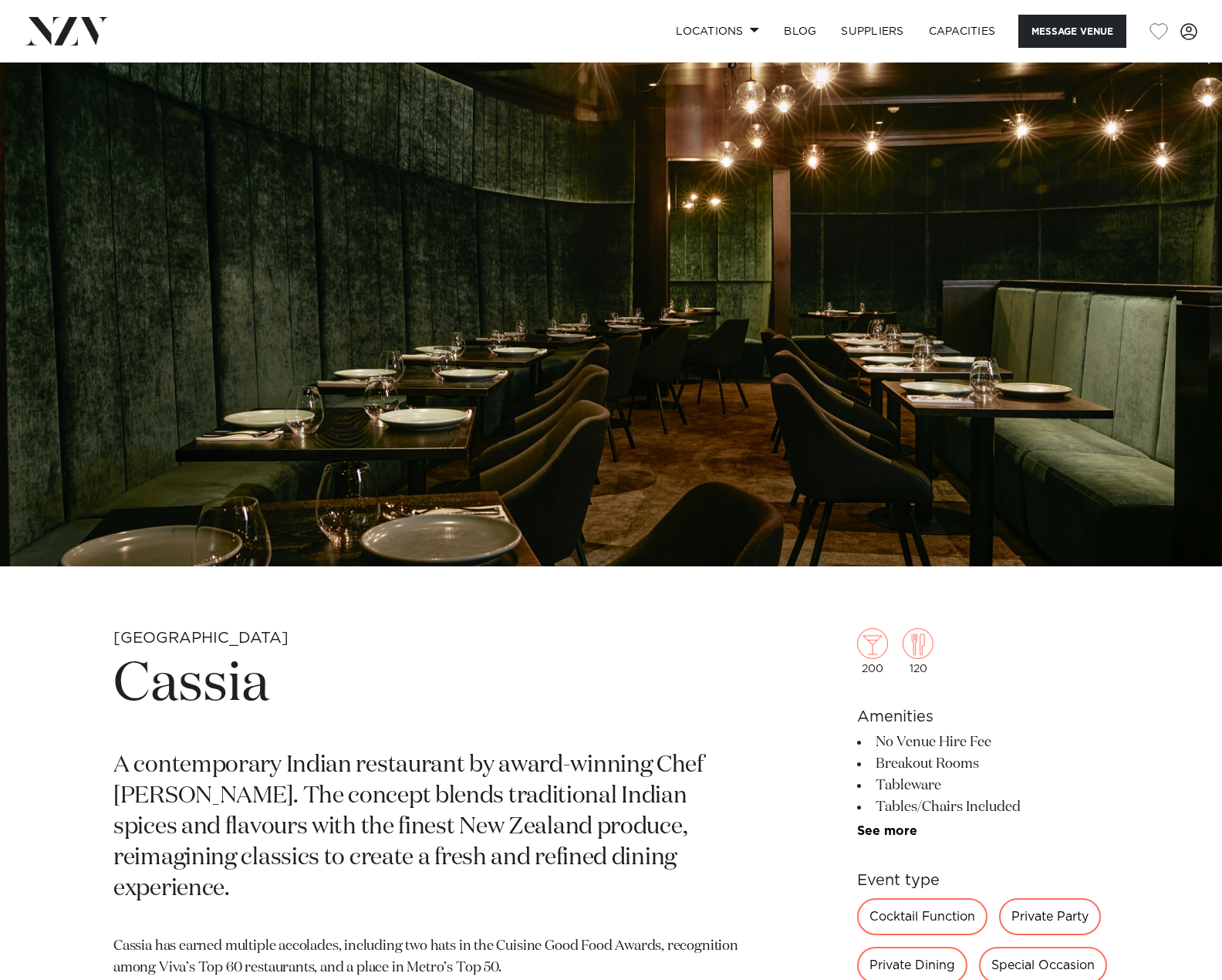
scroll to position [77, 0]
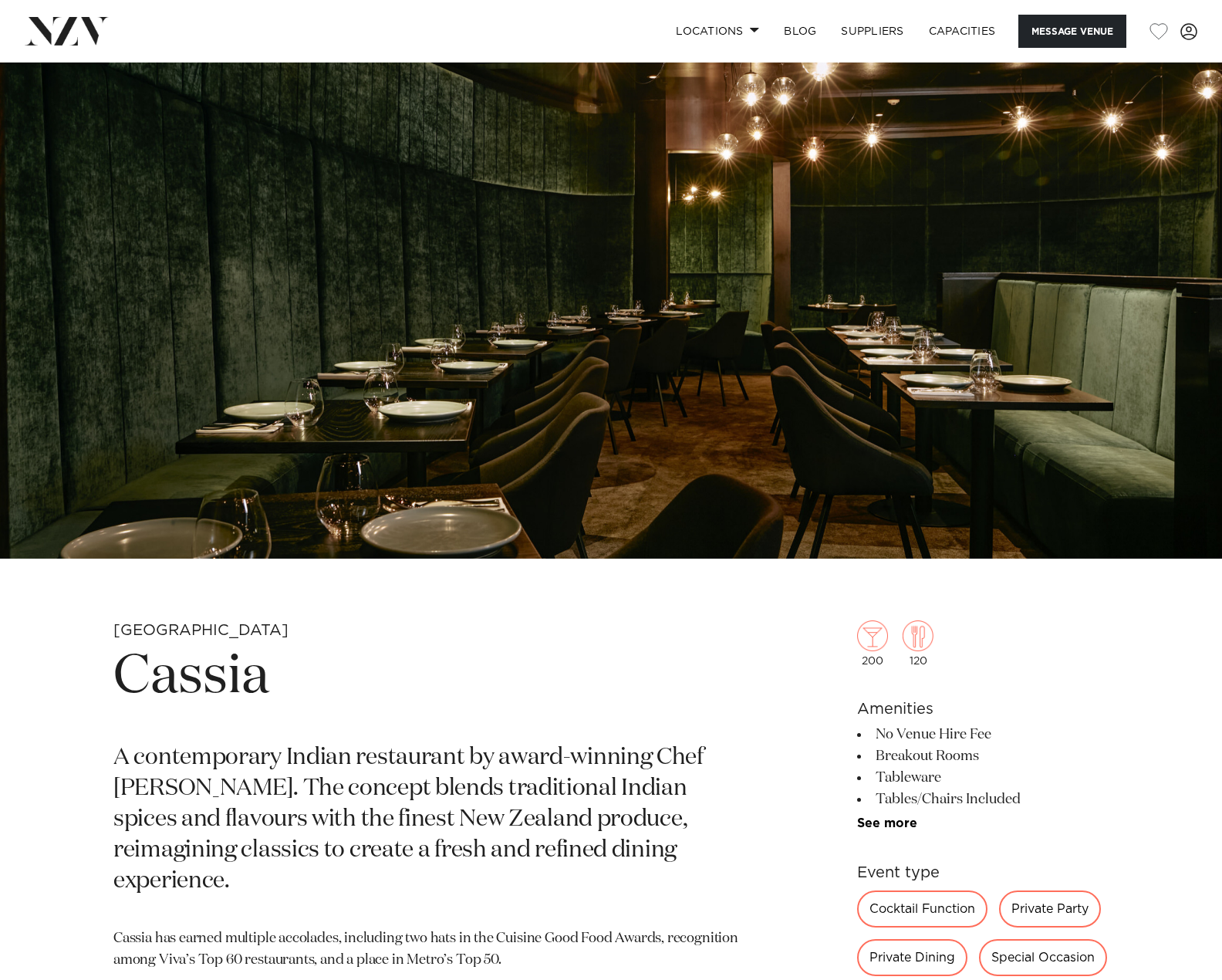
click at [899, 825] on link "See more" at bounding box center [917, 823] width 121 height 12
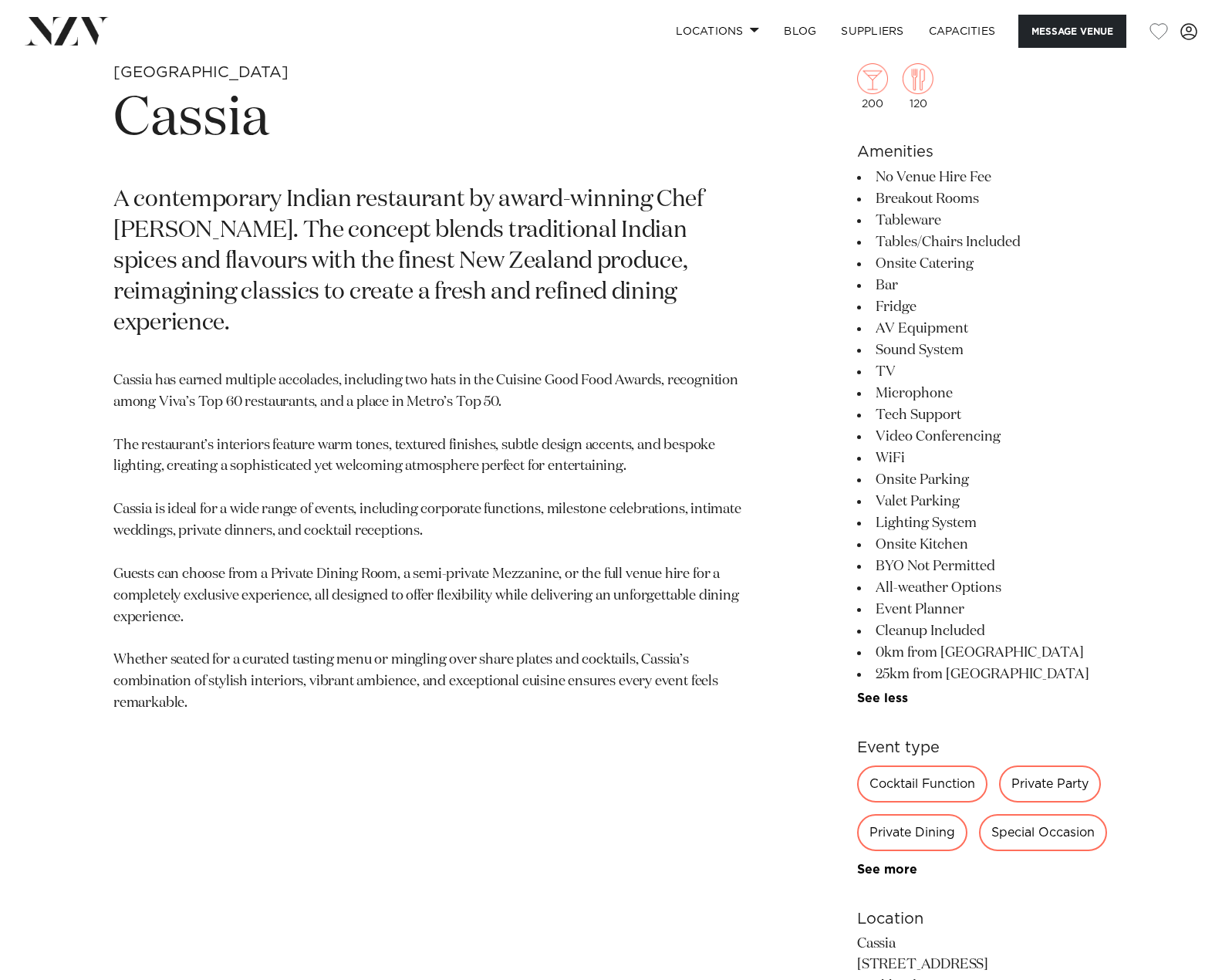
scroll to position [694, 0]
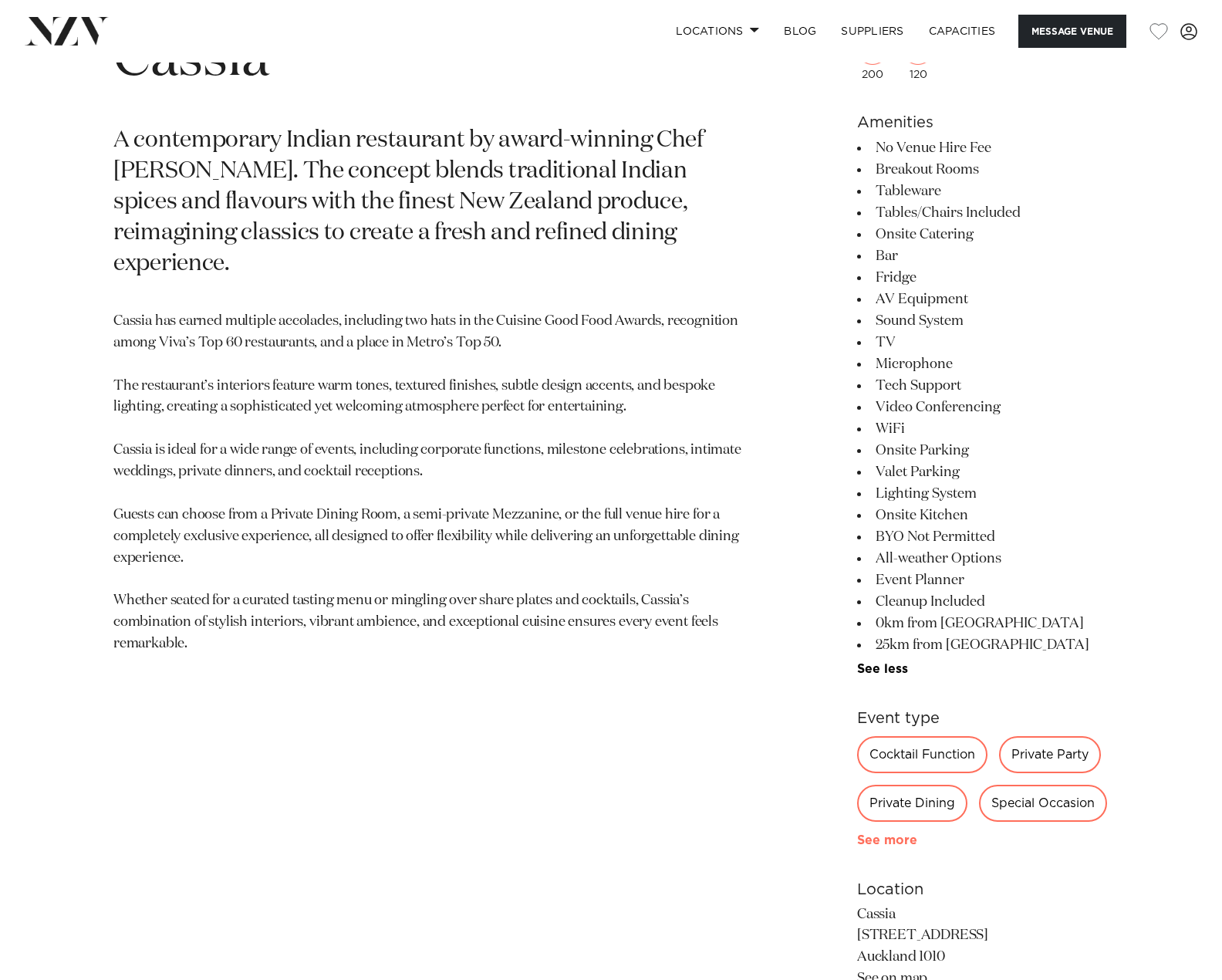
click at [895, 834] on link "See more" at bounding box center [917, 840] width 121 height 12
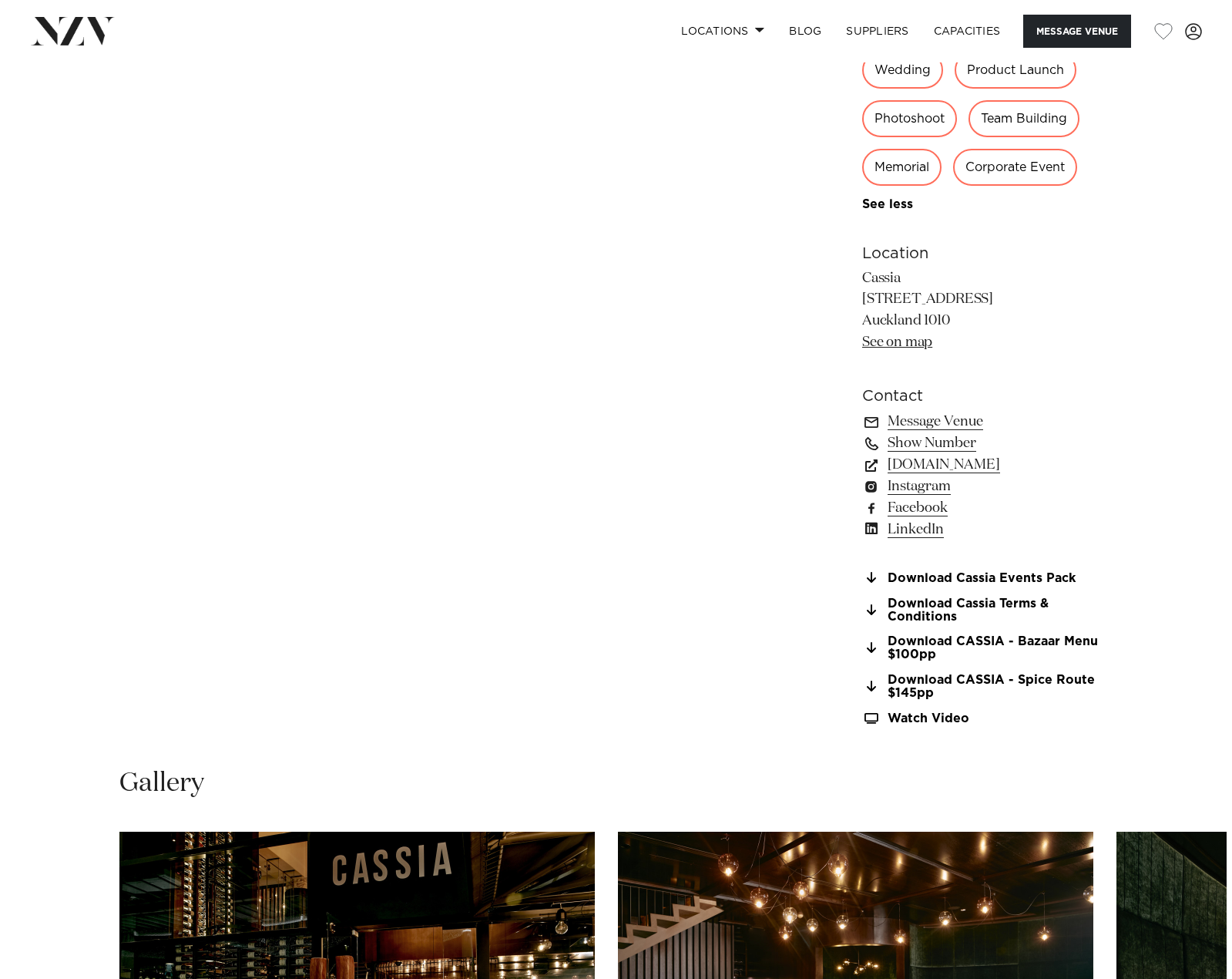
scroll to position [1850, 0]
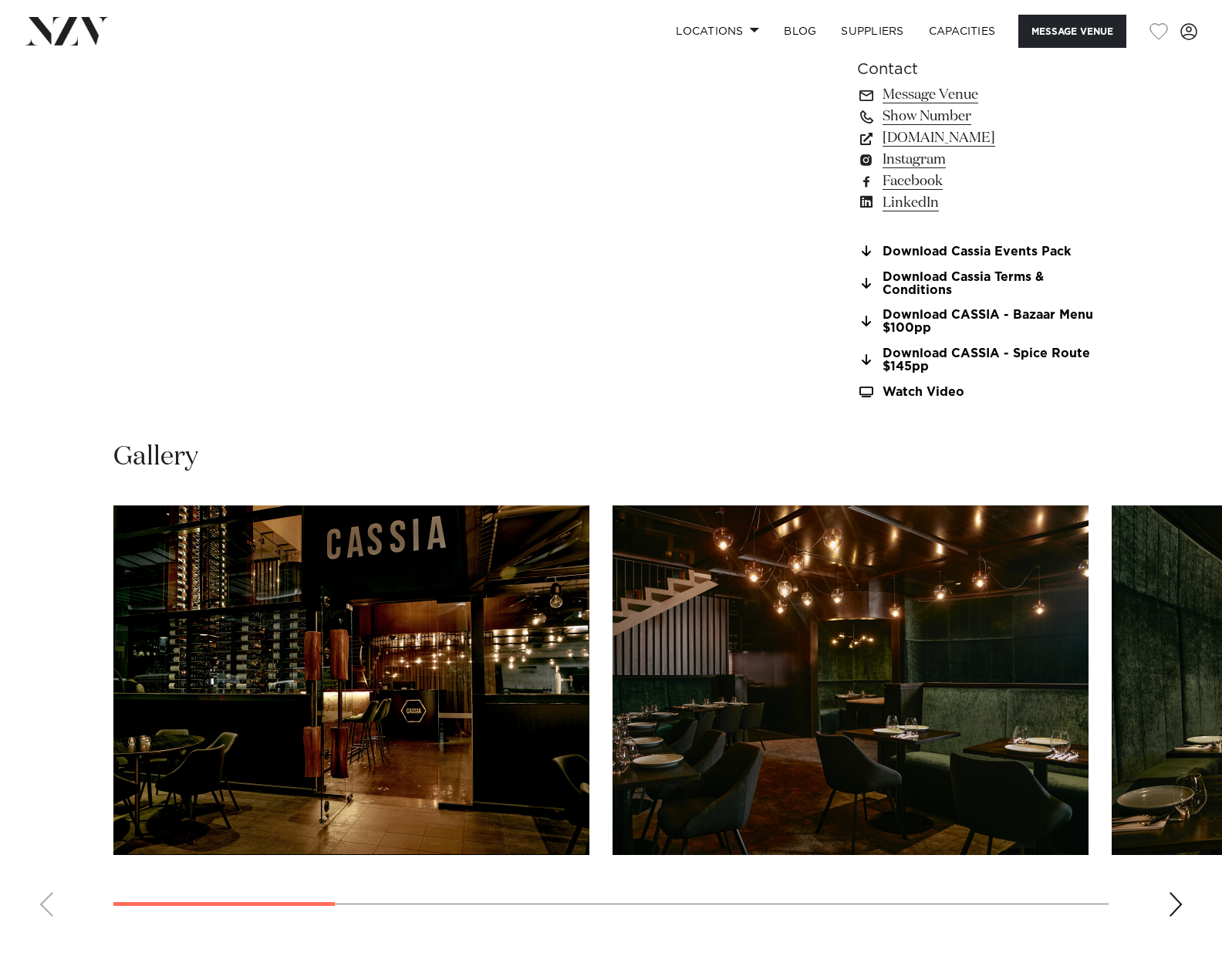
click at [474, 742] on img "1 / 9" at bounding box center [352, 680] width 476 height 349
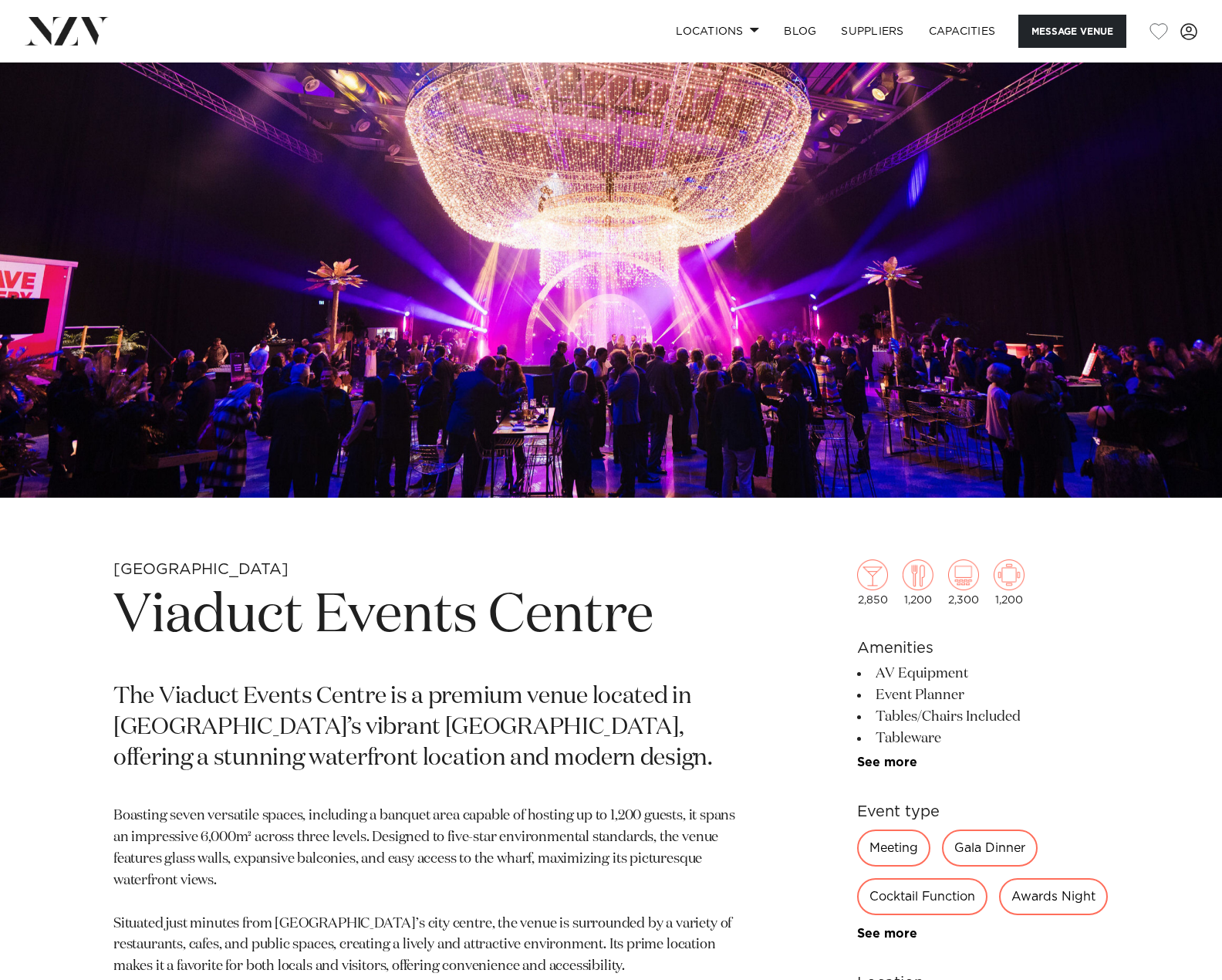
scroll to position [232, 0]
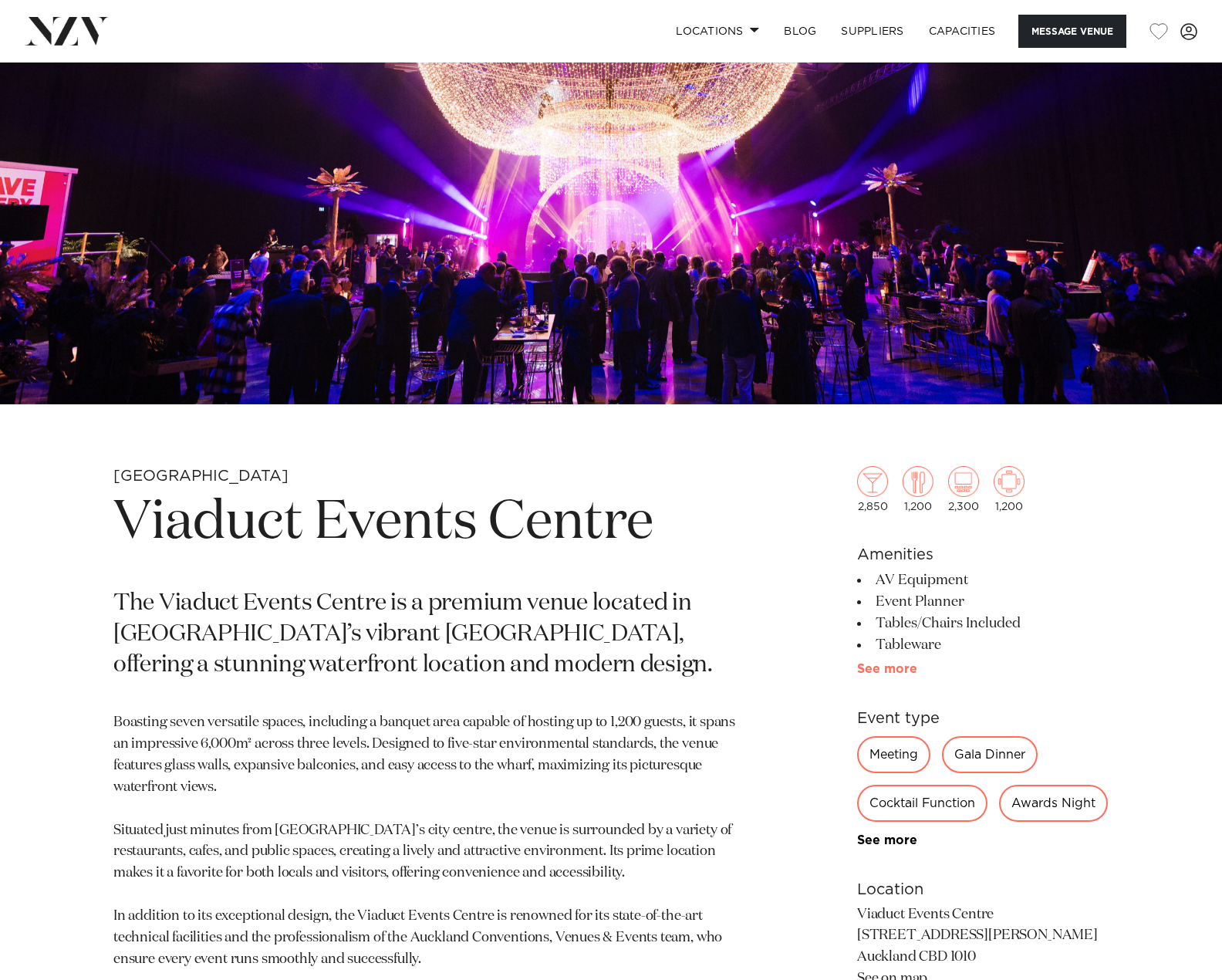
click at [910, 666] on link "See more" at bounding box center [917, 669] width 121 height 12
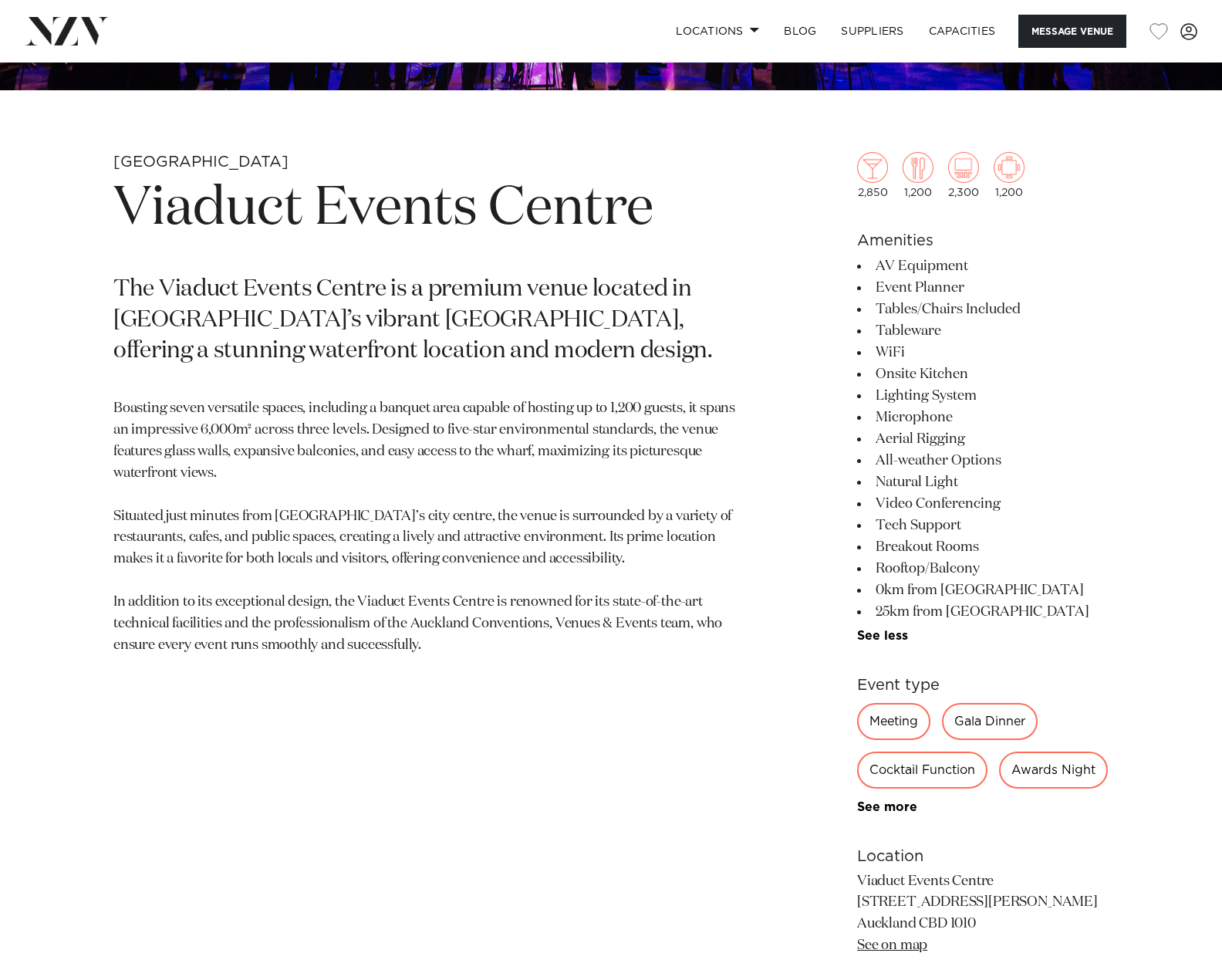
scroll to position [617, 0]
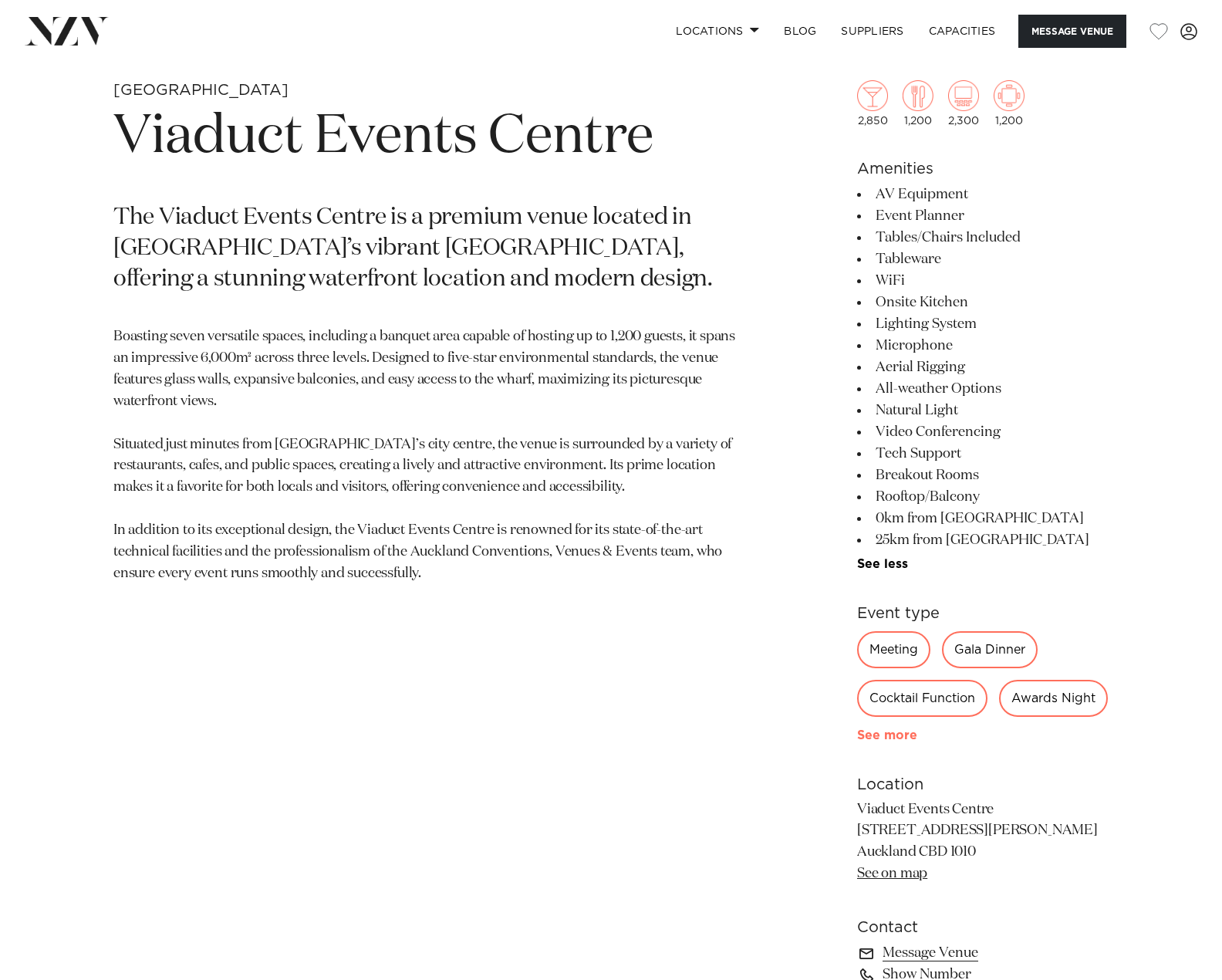
click at [877, 742] on link "See more" at bounding box center [917, 735] width 121 height 12
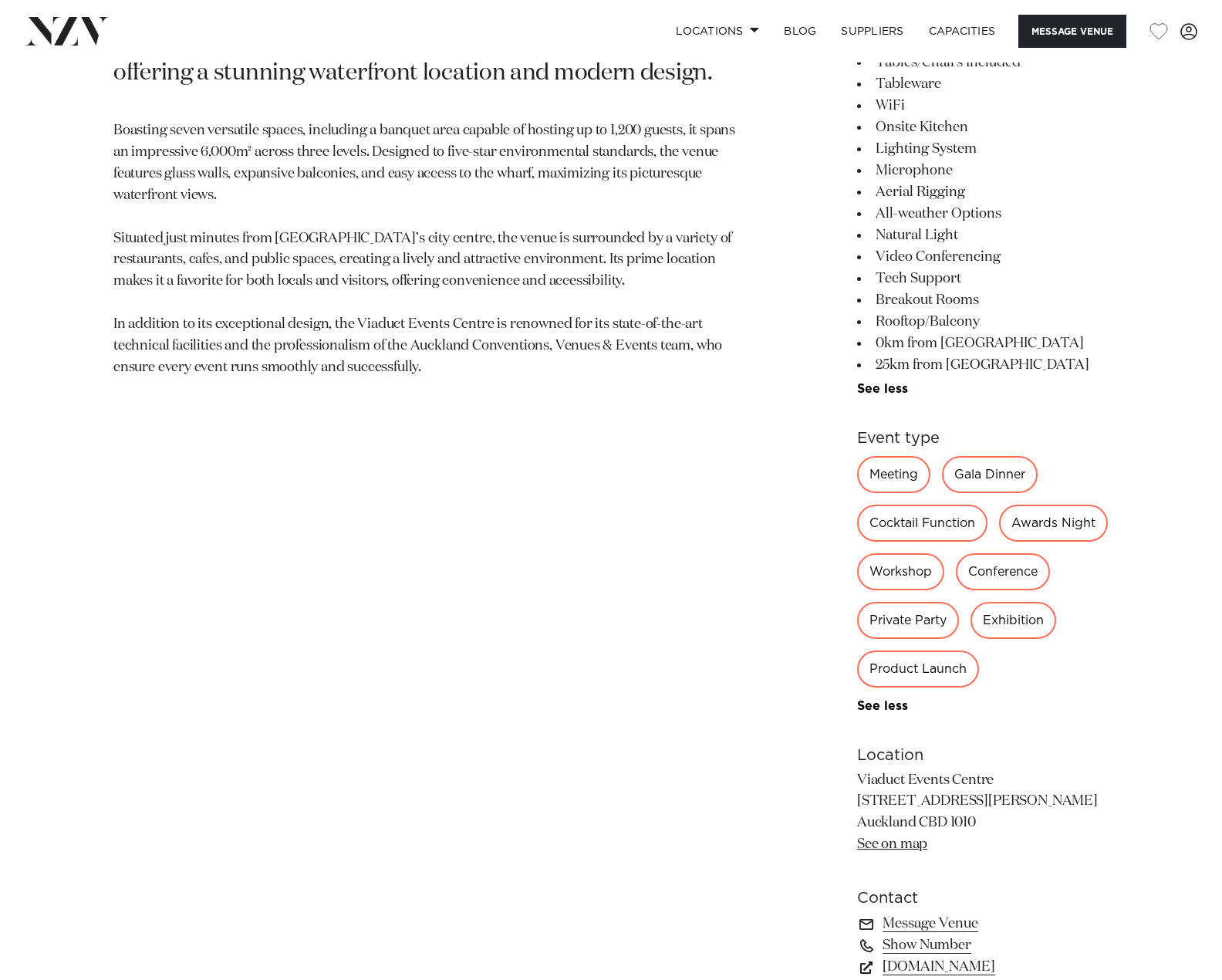
scroll to position [694, 0]
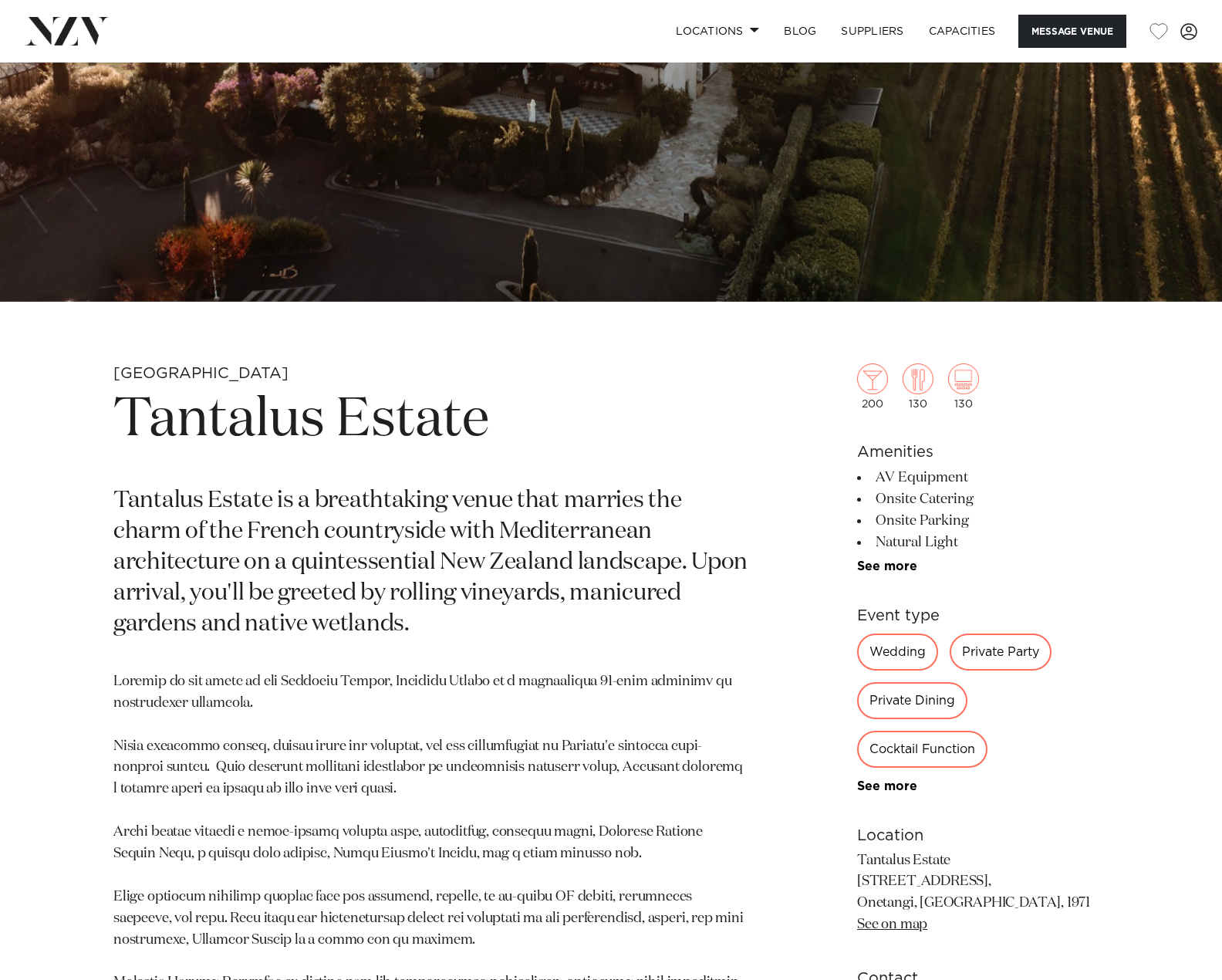
scroll to position [385, 0]
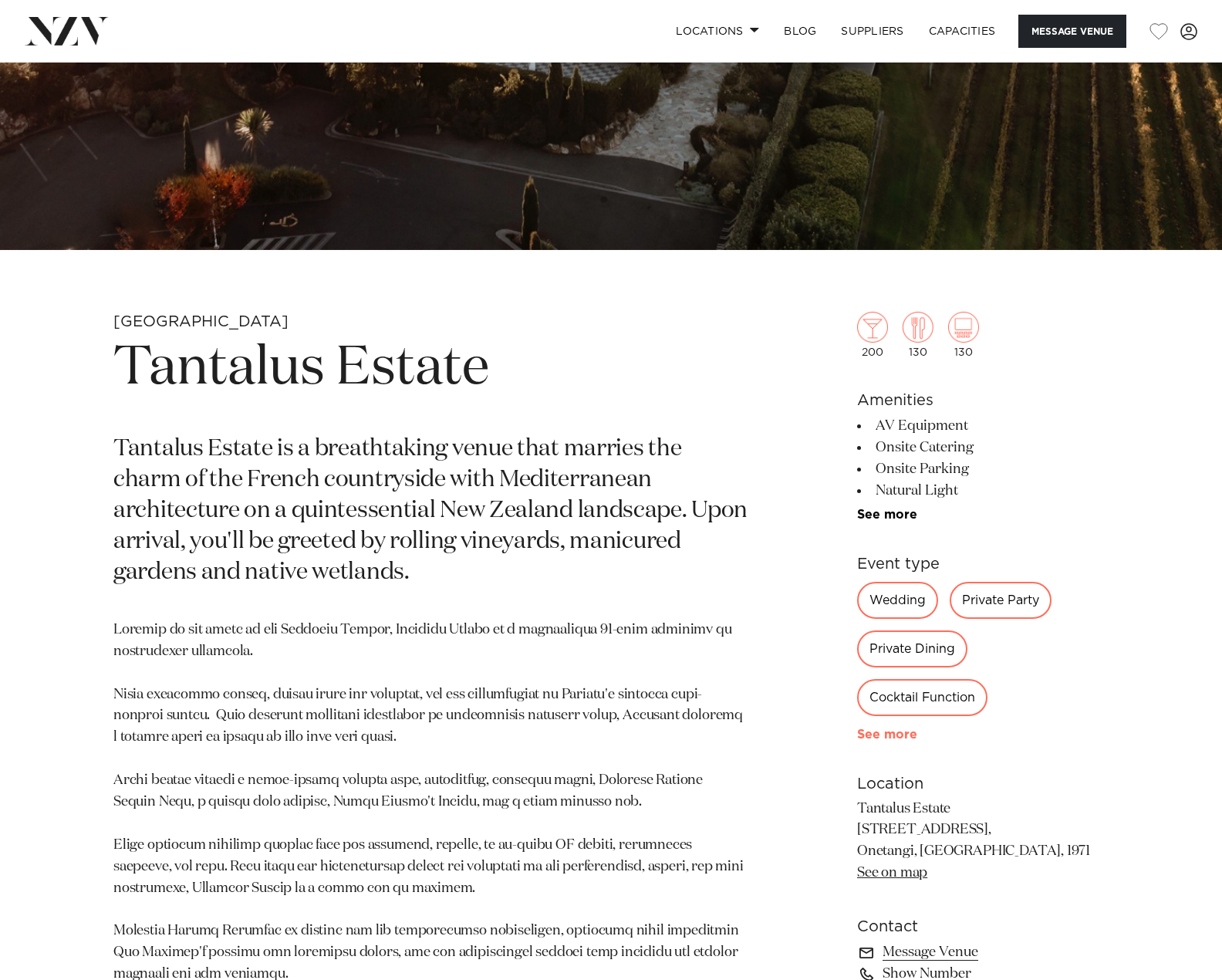
click at [866, 738] on link "See more" at bounding box center [917, 734] width 121 height 12
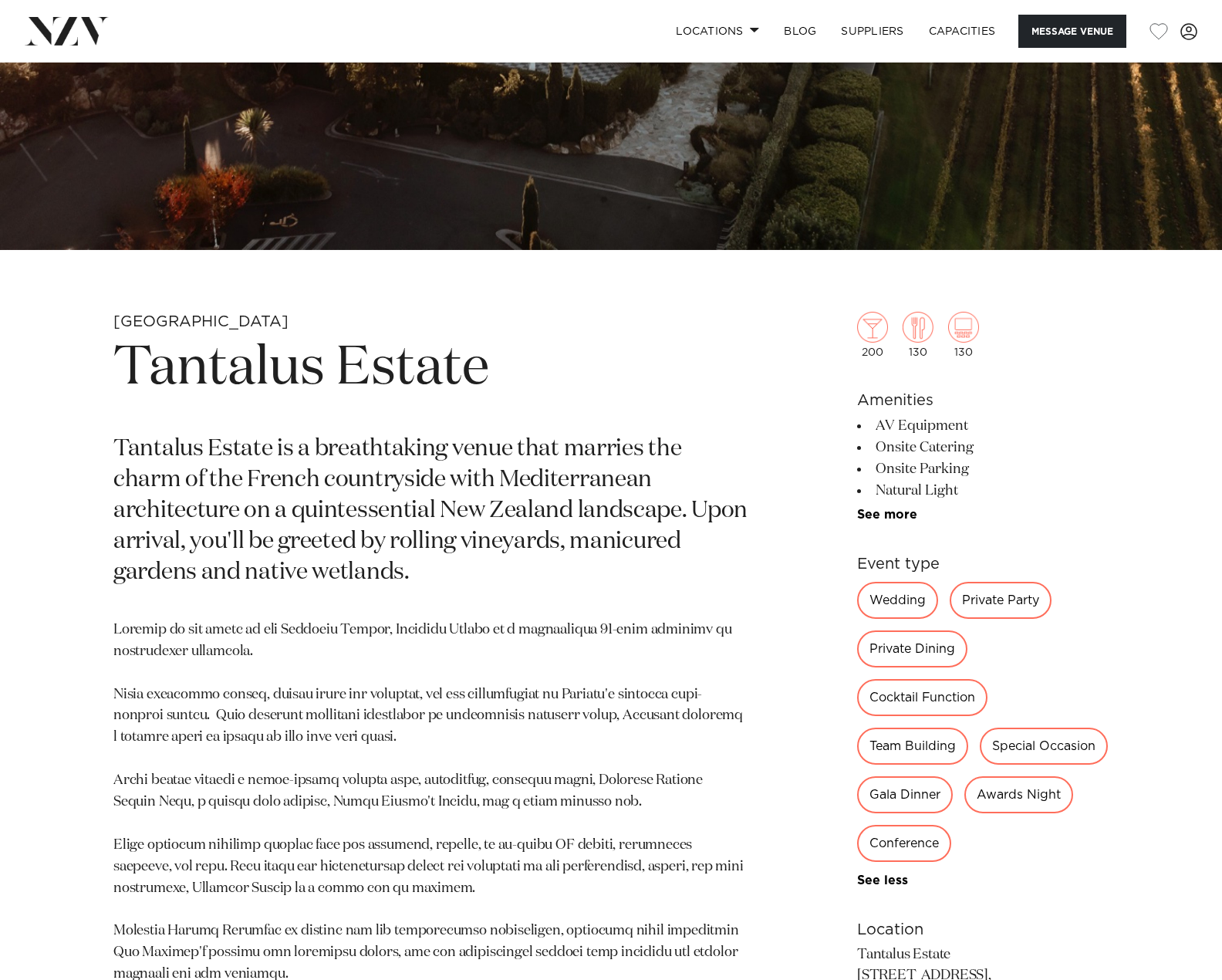
click at [887, 506] on ul "AV Equipment Onsite Catering Onsite Parking Natural Light Event Planner Tables/…" at bounding box center [982, 468] width 252 height 106
click at [893, 520] on link "See more" at bounding box center [917, 514] width 121 height 12
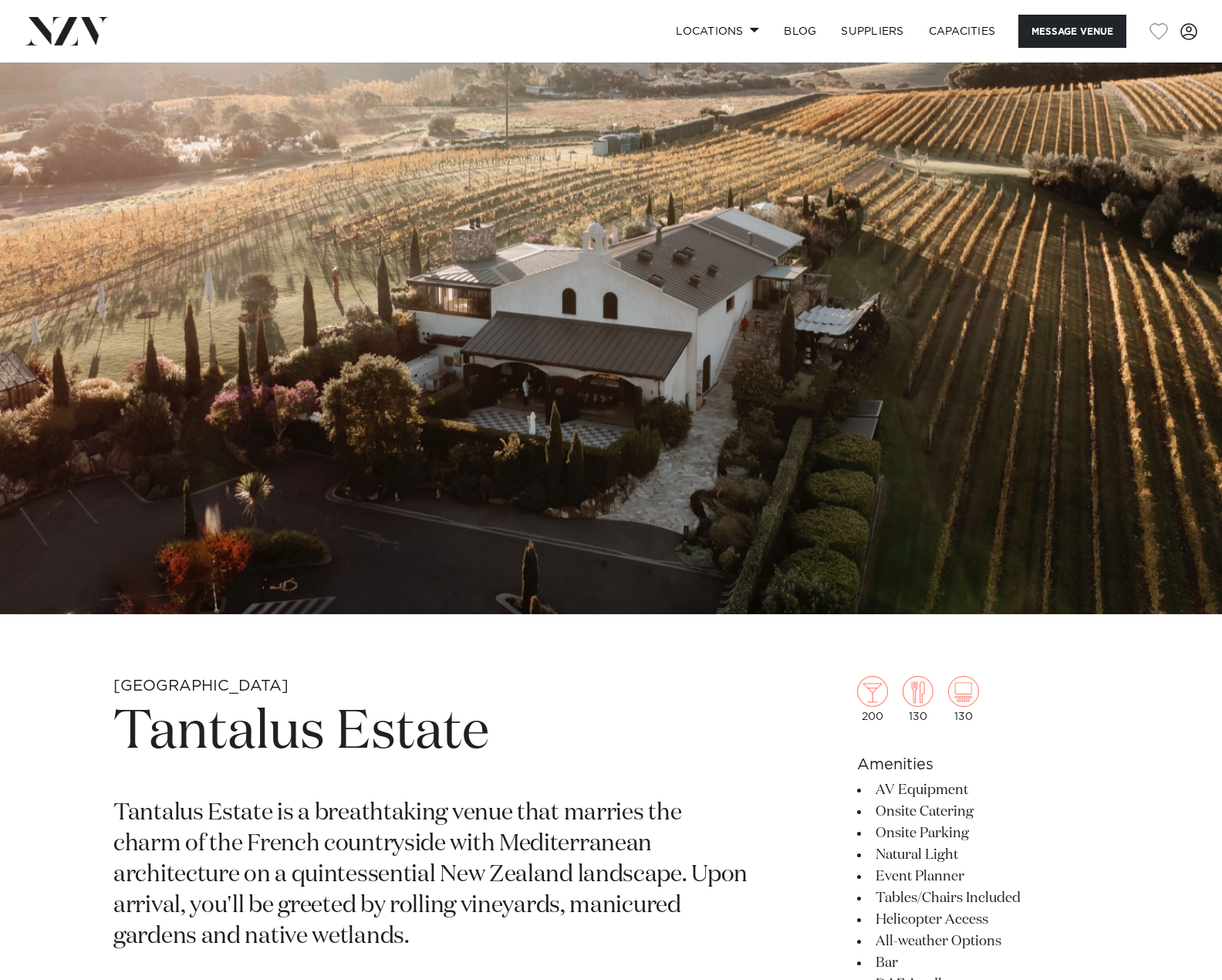
scroll to position [0, 0]
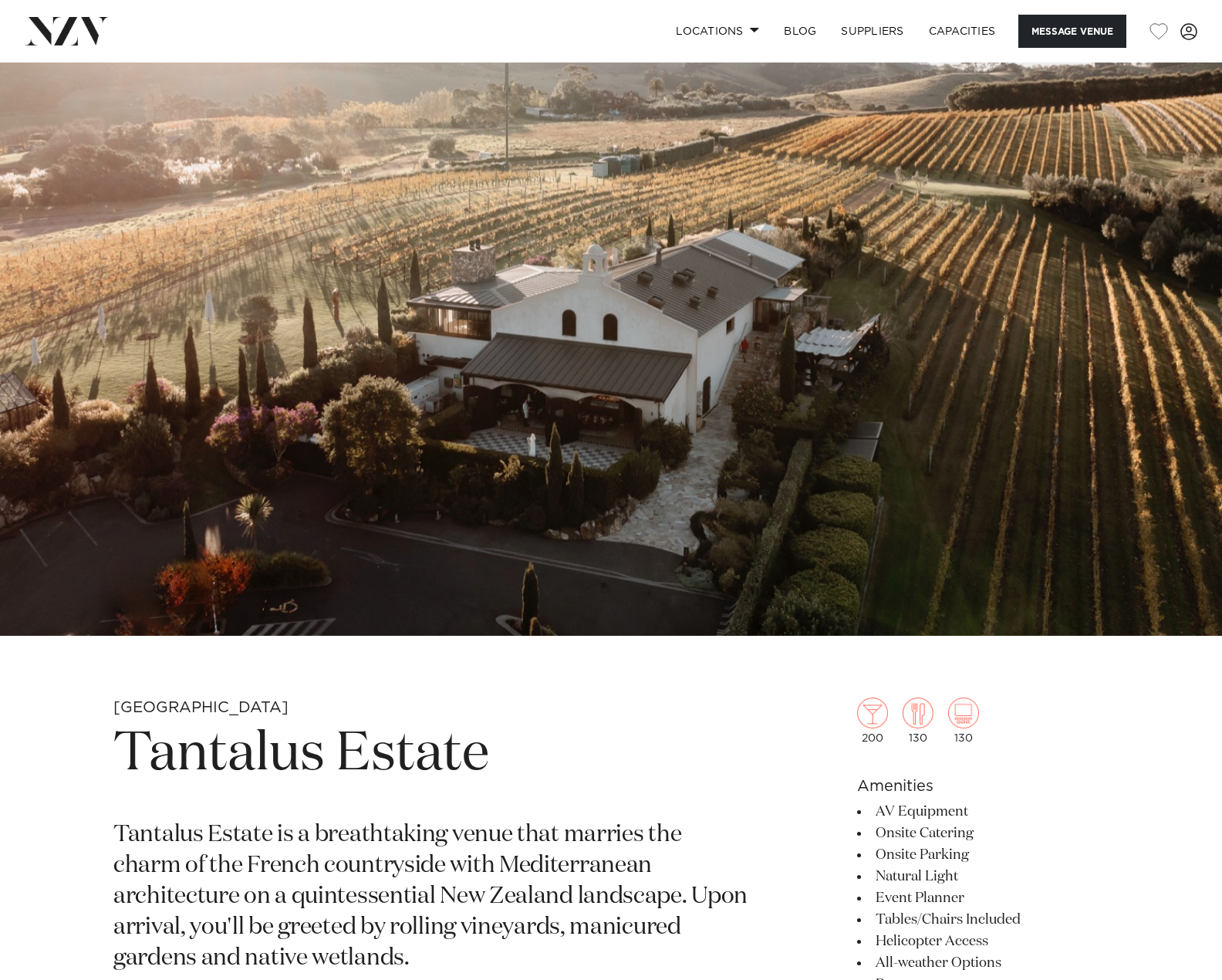
click at [501, 365] on img at bounding box center [611, 349] width 1222 height 574
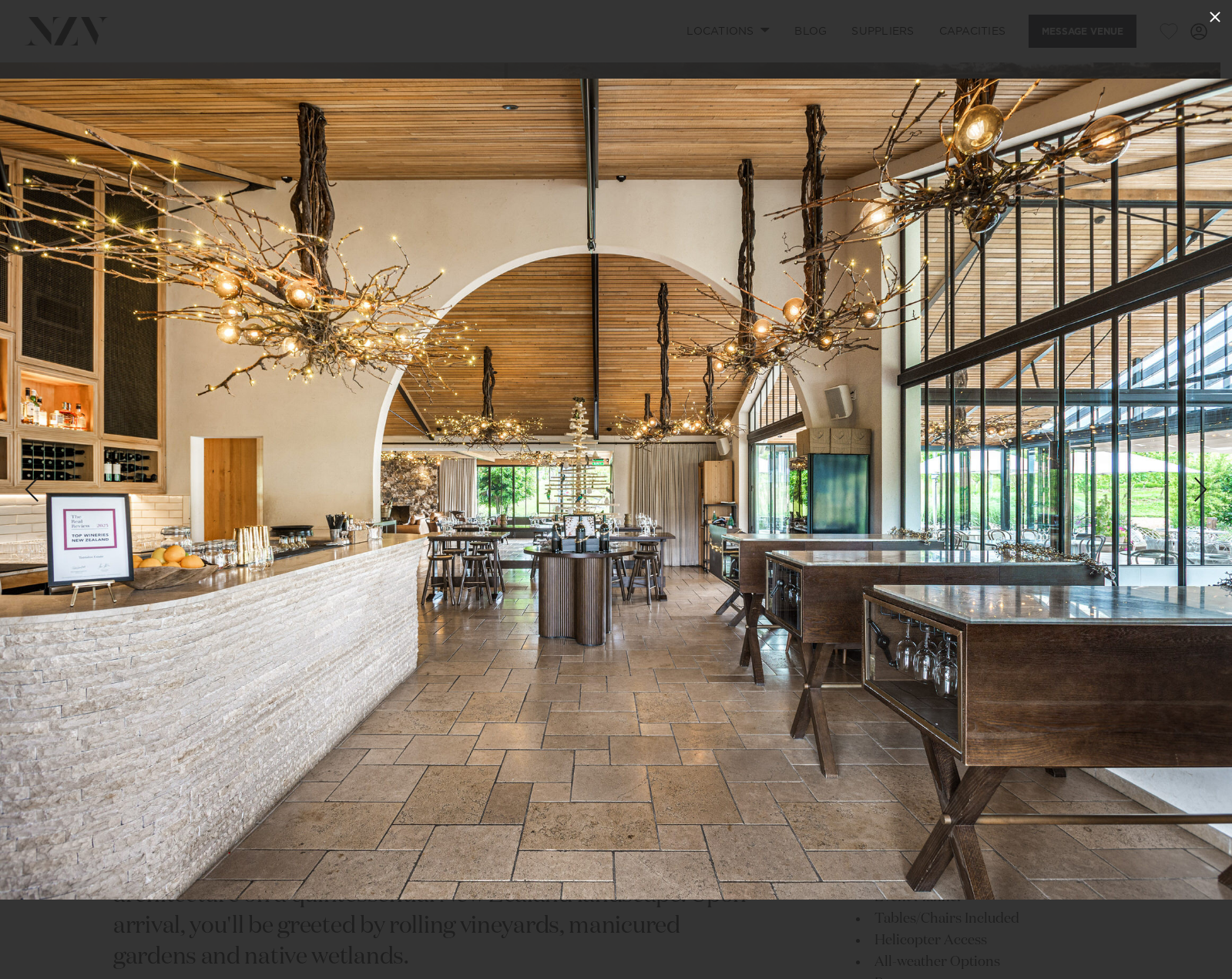
click at [1214, 20] on icon at bounding box center [1215, 17] width 18 height 18
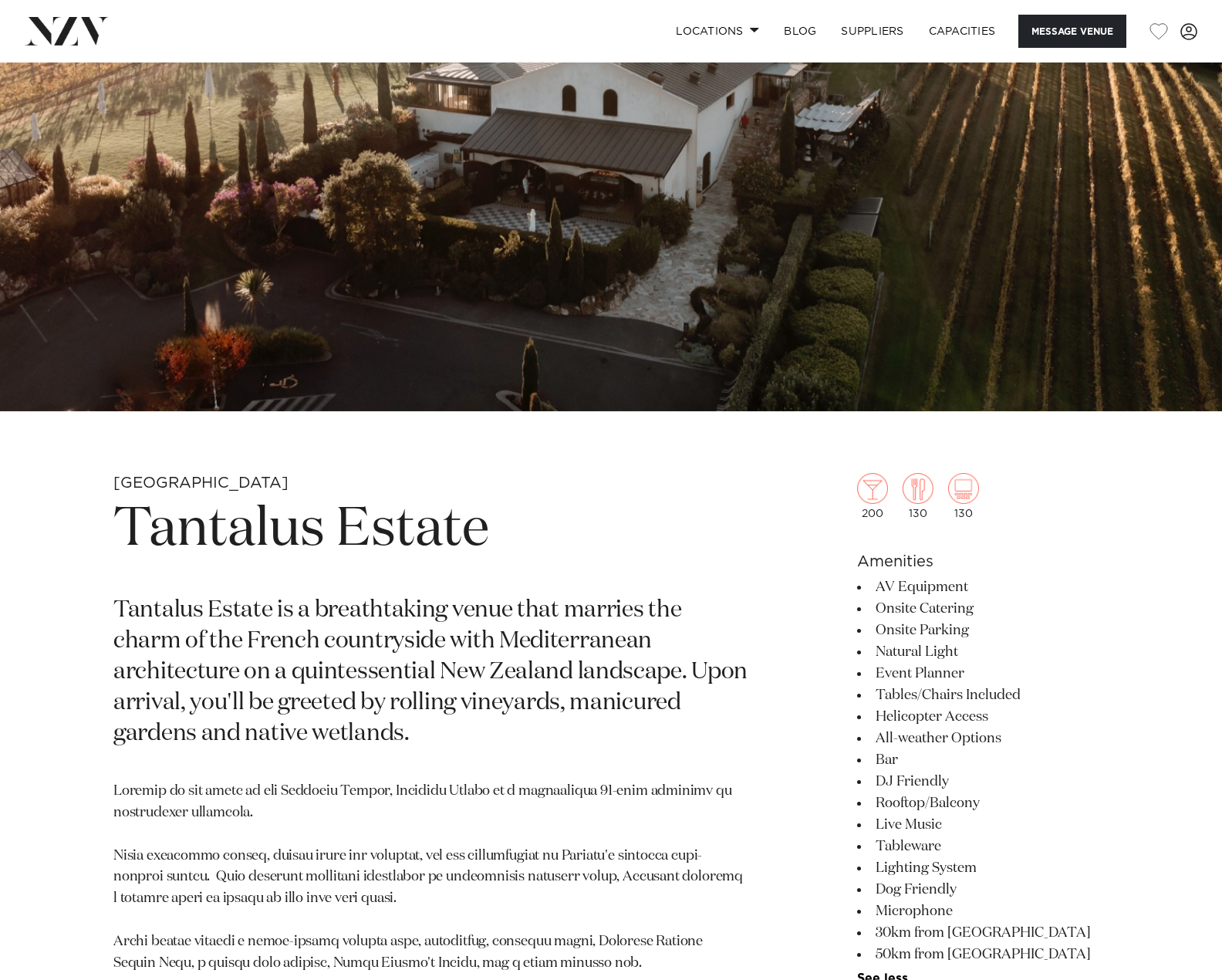
scroll to position [232, 0]
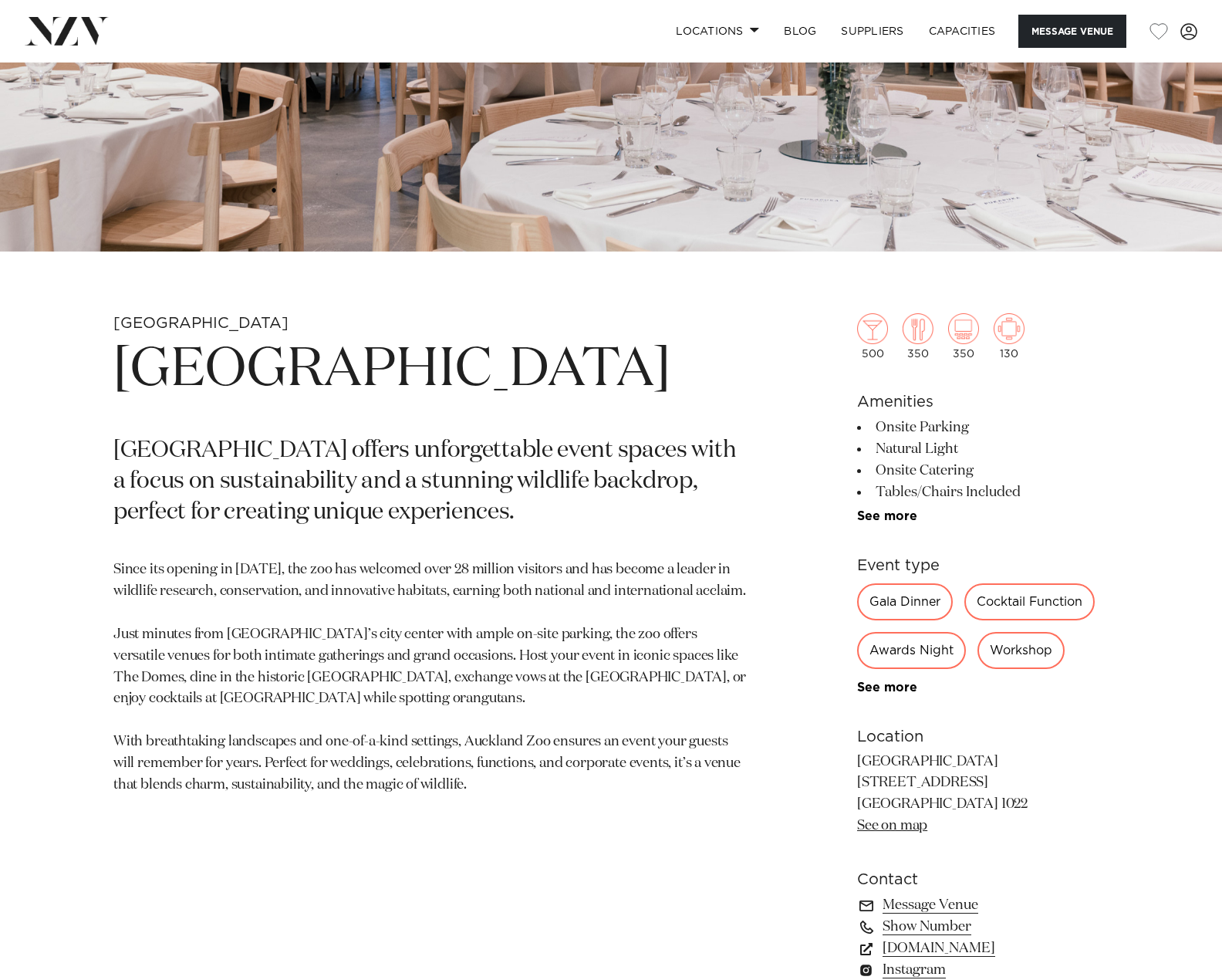
scroll to position [385, 0]
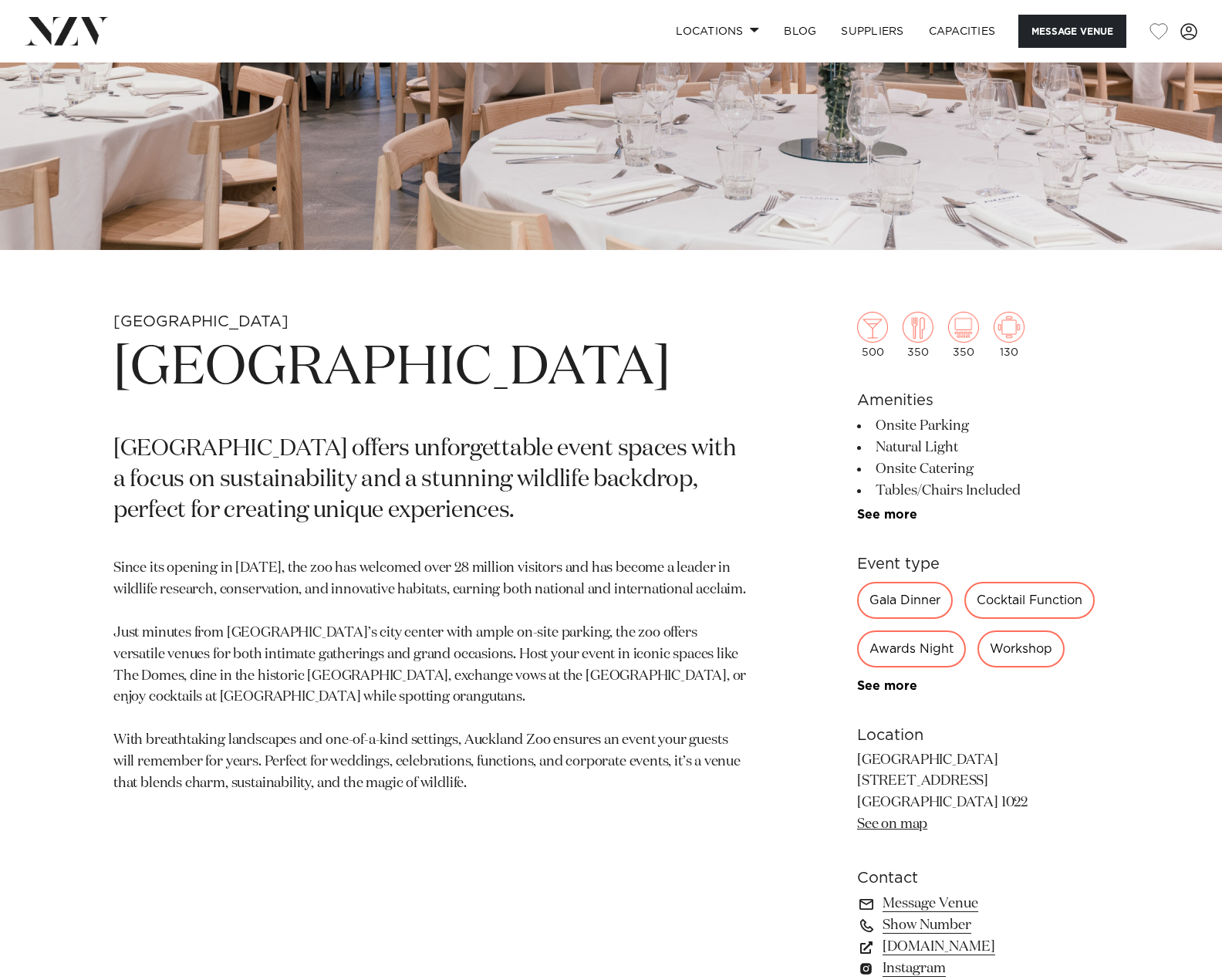
click at [874, 526] on div "500 350 350 130 Amenities Onsite Parking Natural Light Onsite Catering Tables/C…" at bounding box center [982, 671] width 252 height 844
click at [879, 521] on div "500 350 350 130 Amenities Onsite Parking Natural Light Onsite Catering Tables/C…" at bounding box center [982, 671] width 252 height 844
drag, startPoint x: 883, startPoint y: 512, endPoint x: 890, endPoint y: 506, distance: 9.2
click at [883, 512] on link "See more" at bounding box center [917, 514] width 121 height 12
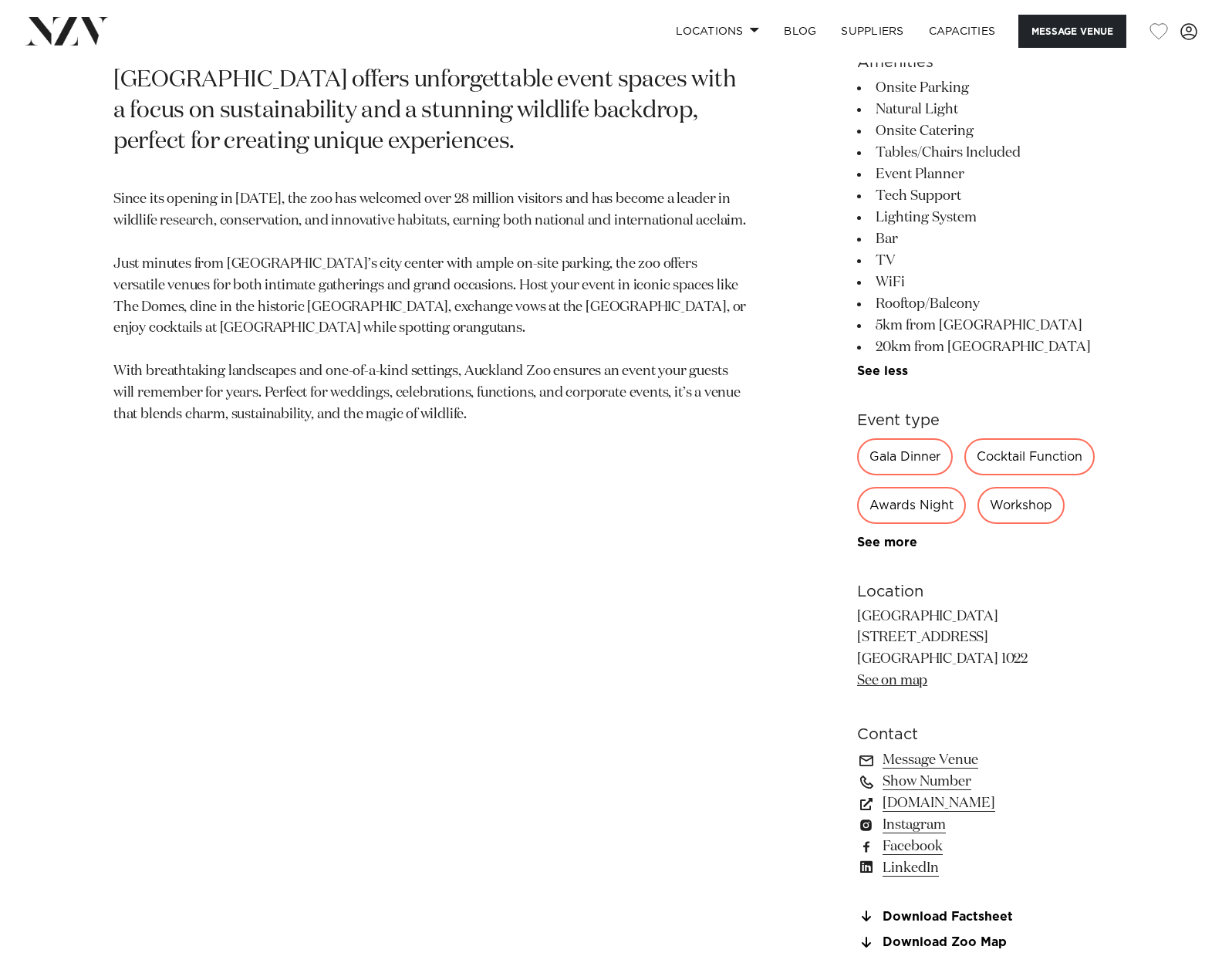
scroll to position [772, 0]
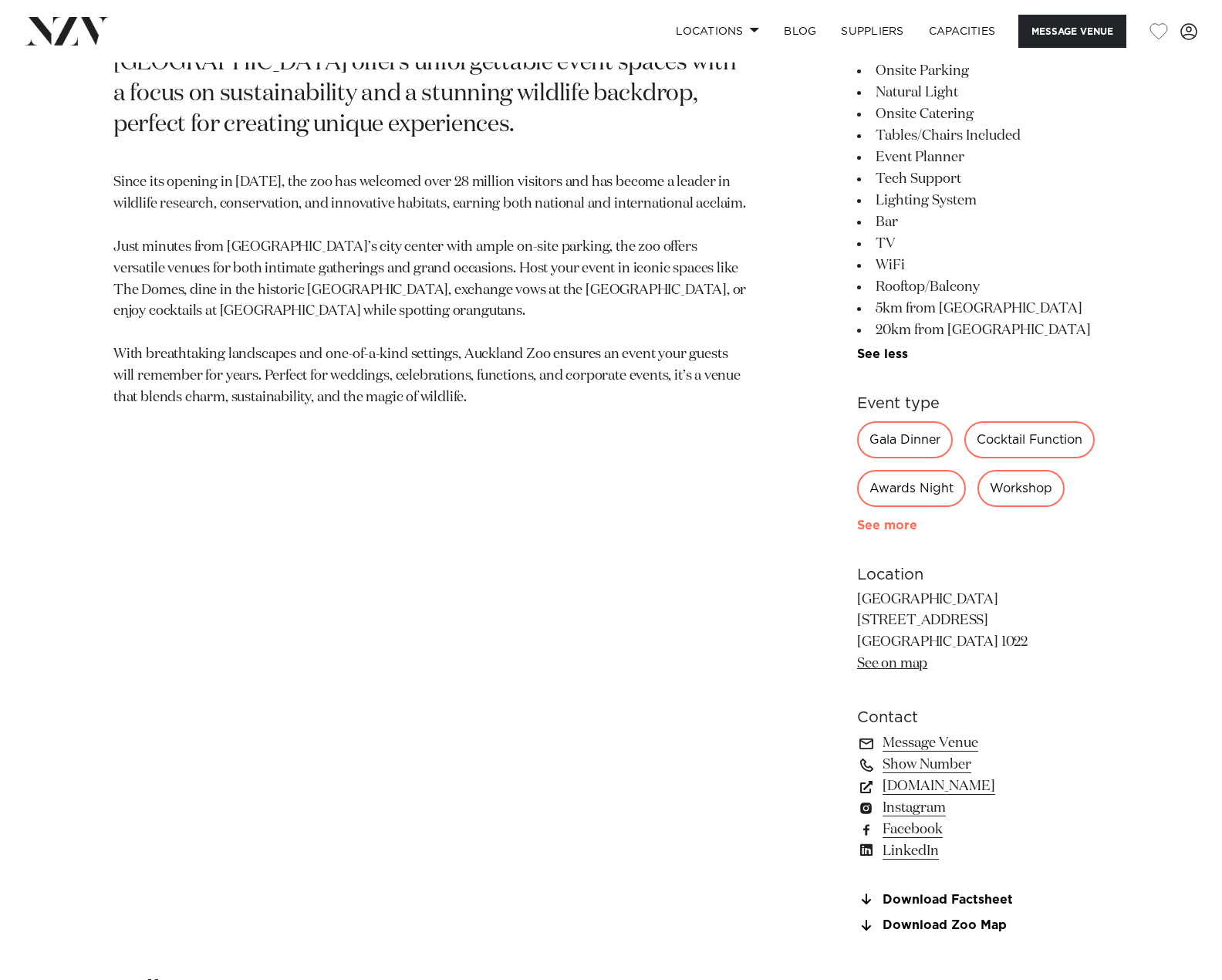
click at [895, 523] on link "See more" at bounding box center [917, 525] width 121 height 12
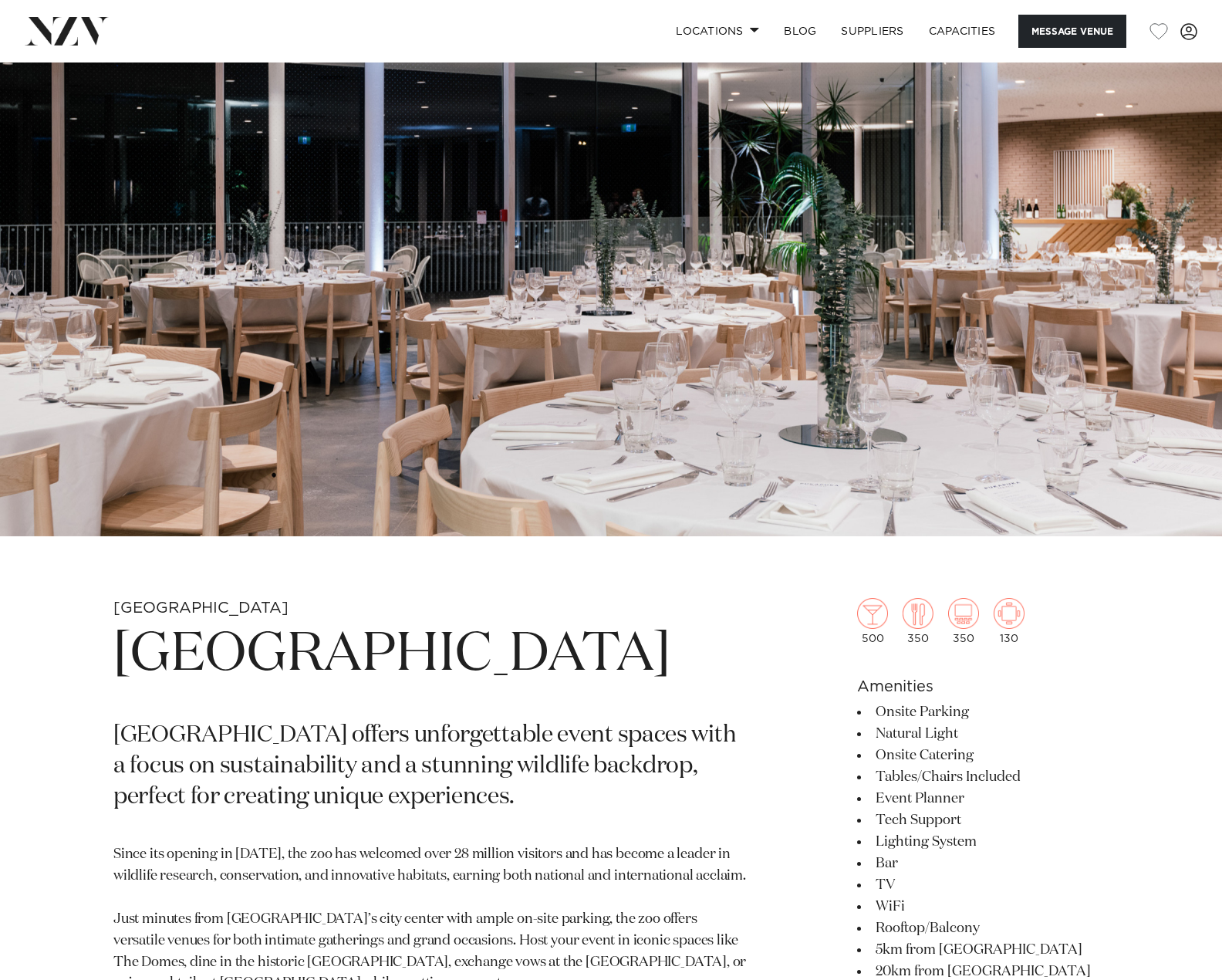
scroll to position [0, 0]
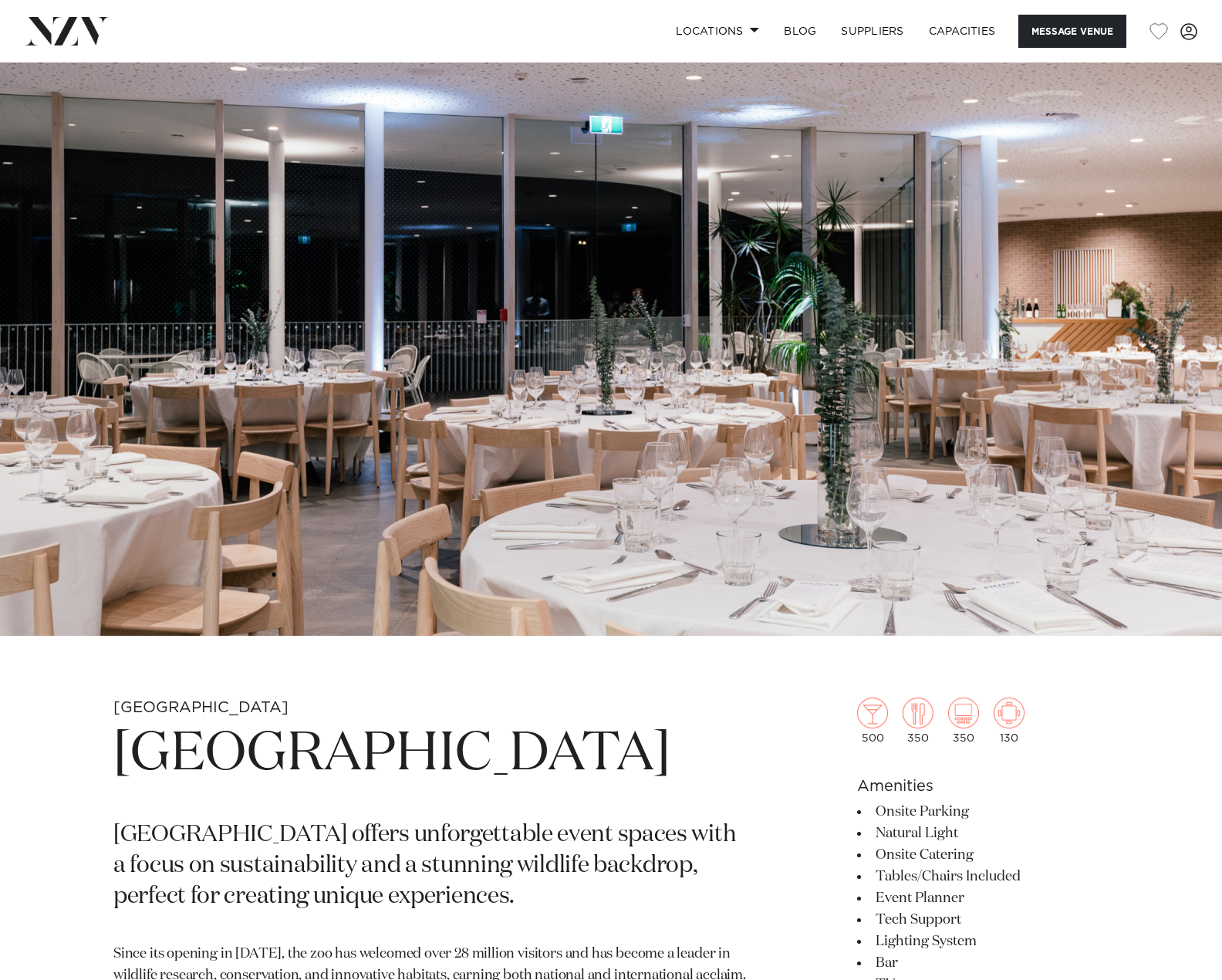
click at [558, 294] on img at bounding box center [611, 349] width 1222 height 574
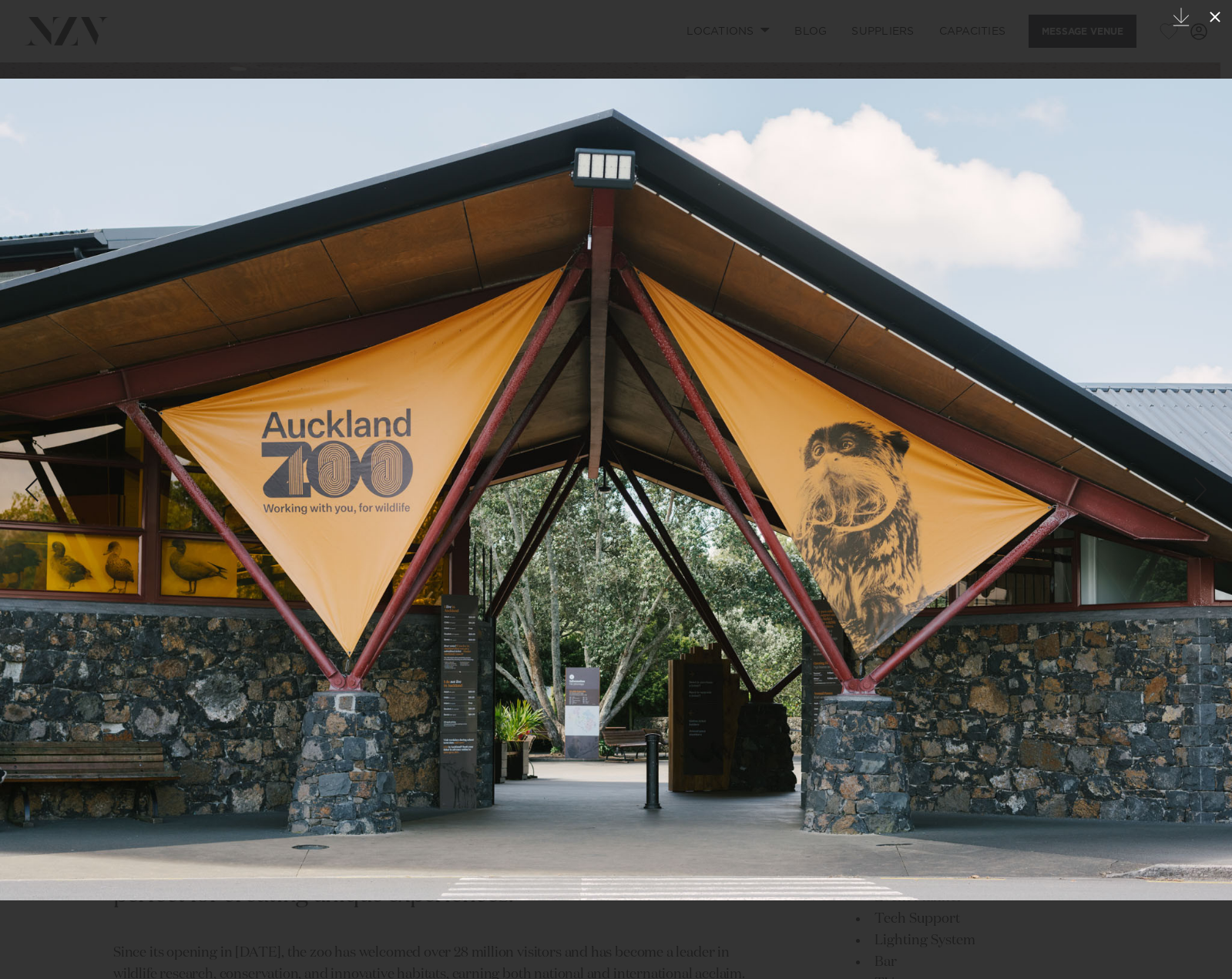
click at [1220, 19] on icon at bounding box center [1215, 17] width 18 height 18
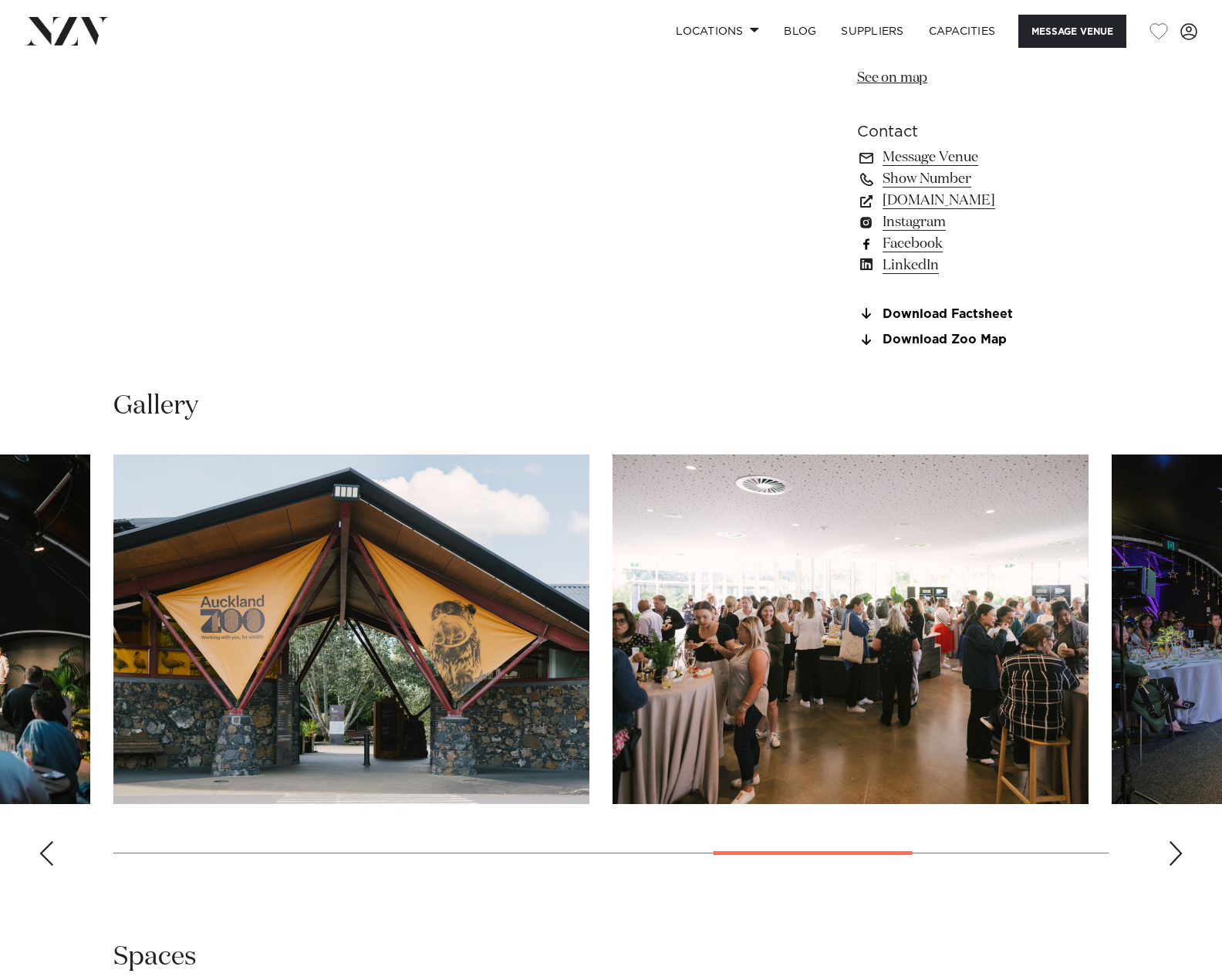
scroll to position [1543, 0]
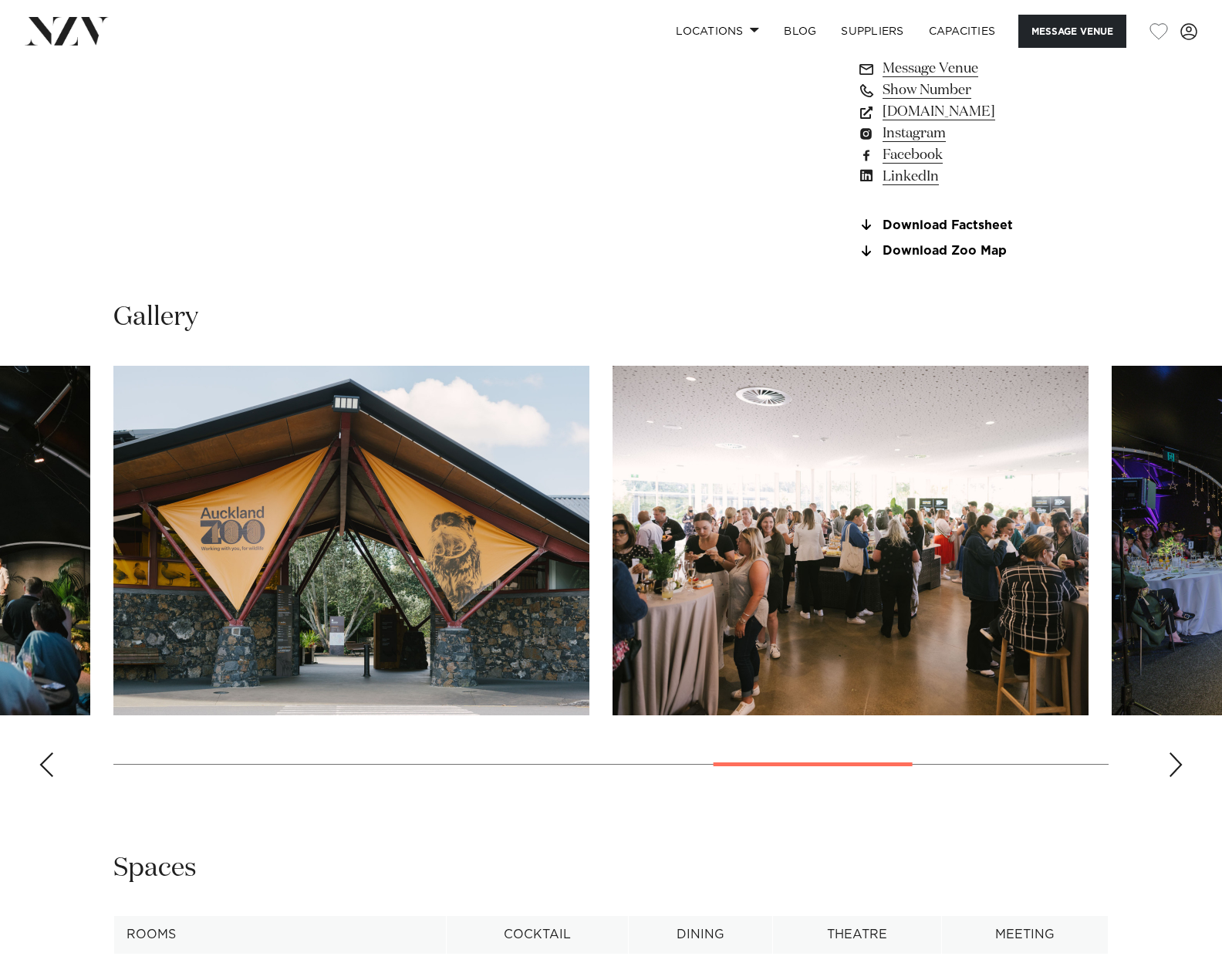
click at [1176, 761] on div "Next slide" at bounding box center [1175, 764] width 15 height 25
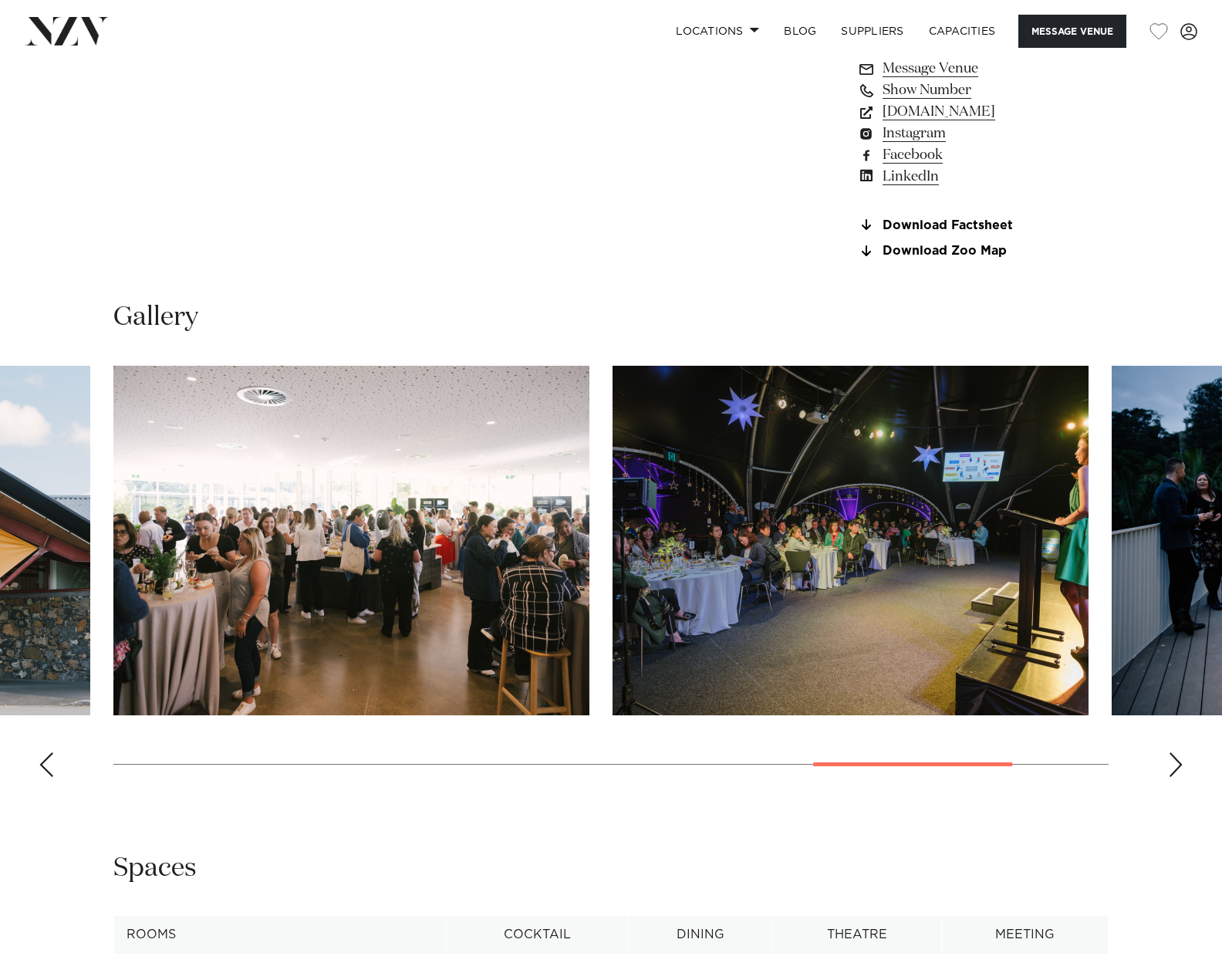
click at [1171, 758] on div "Next slide" at bounding box center [1175, 764] width 15 height 25
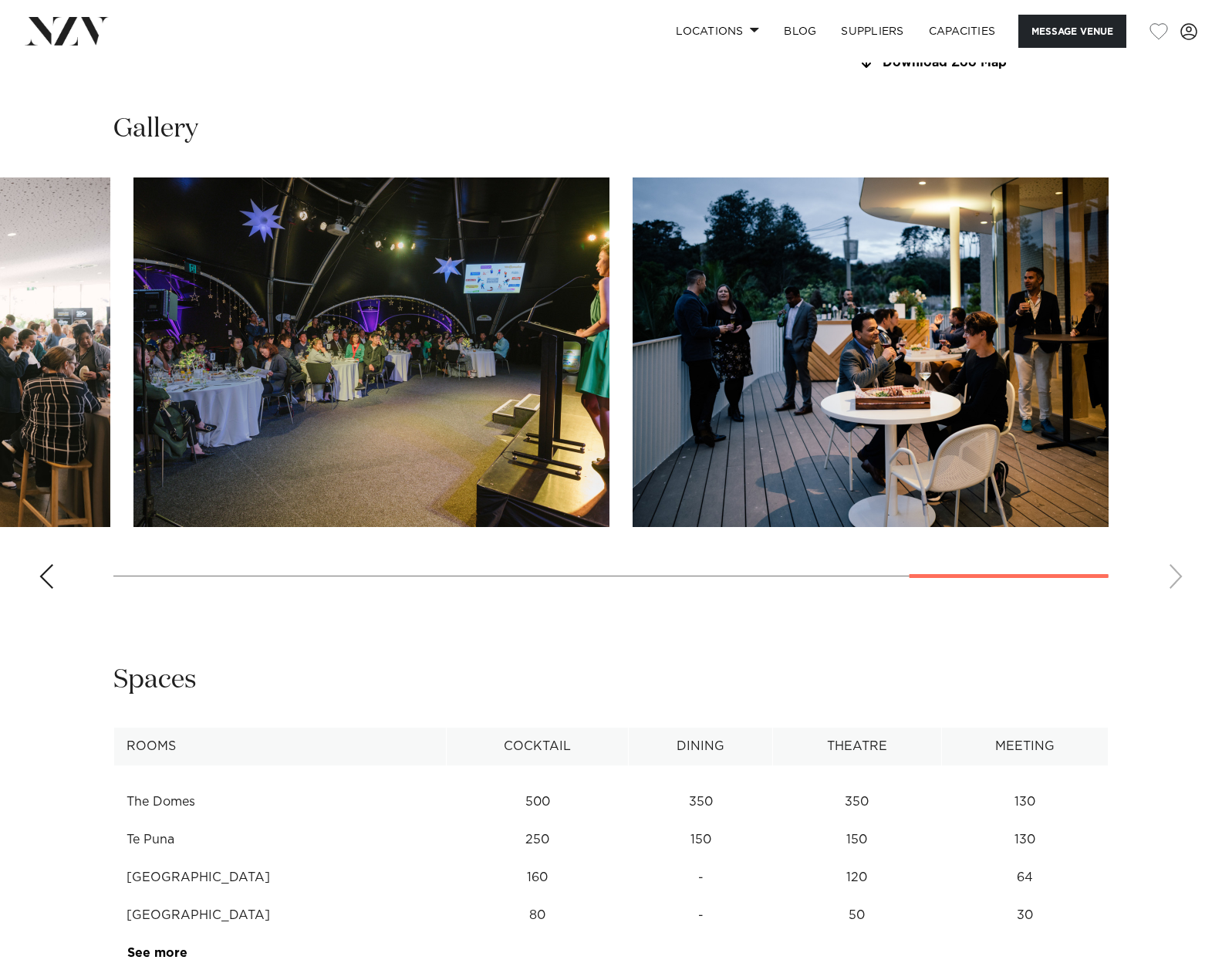
scroll to position [1929, 0]
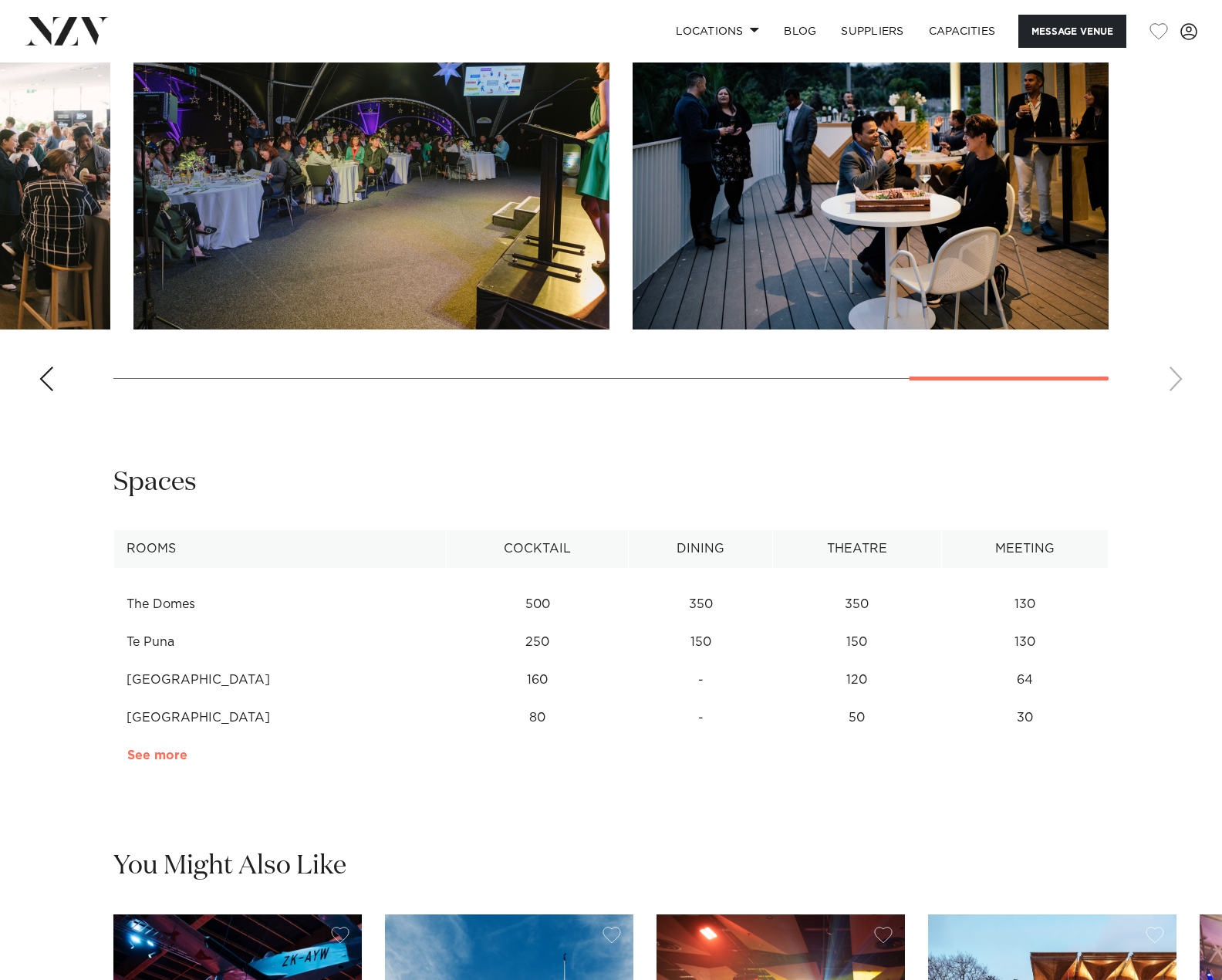
click at [171, 751] on link "See more" at bounding box center [187, 755] width 121 height 12
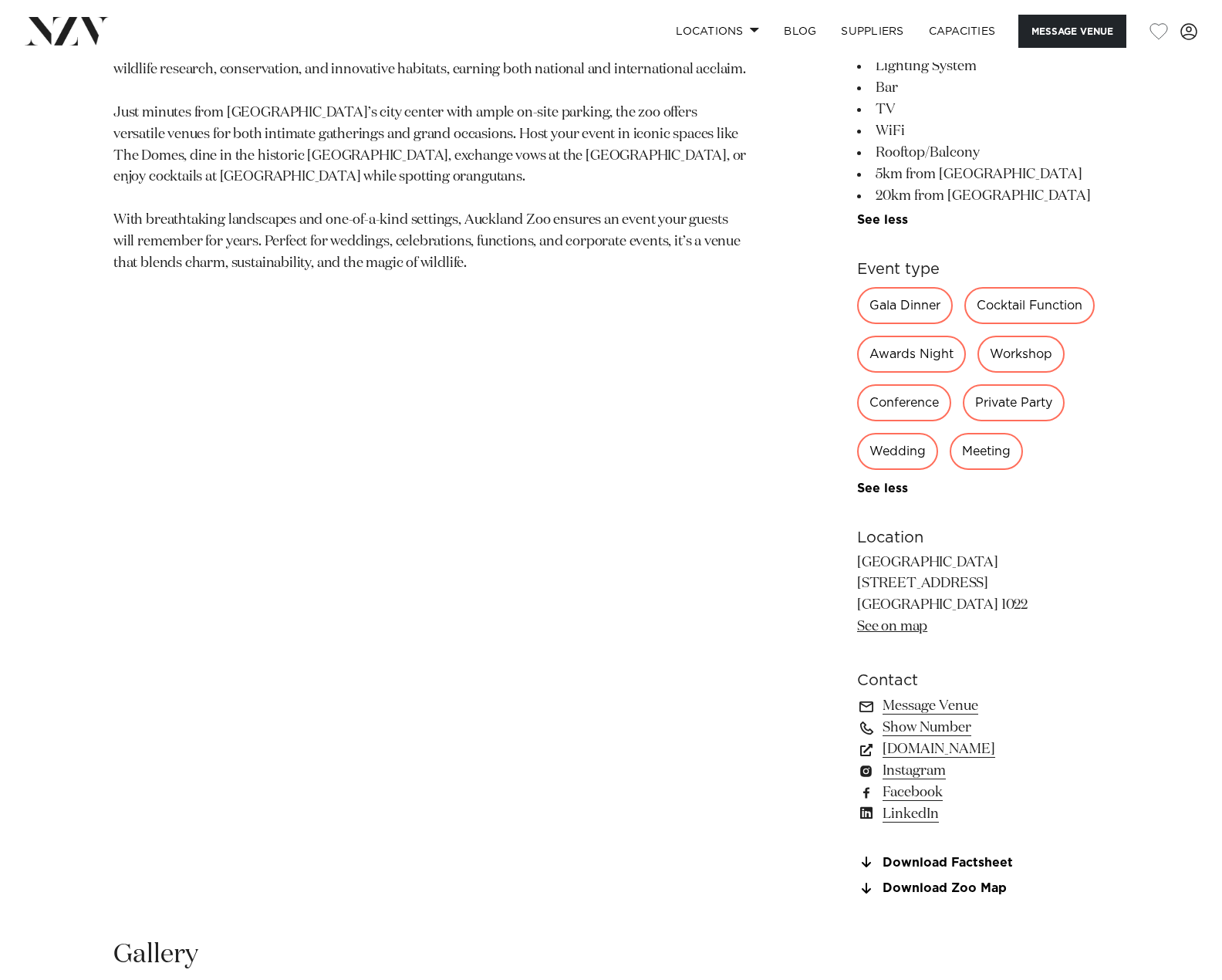
scroll to position [1003, 0]
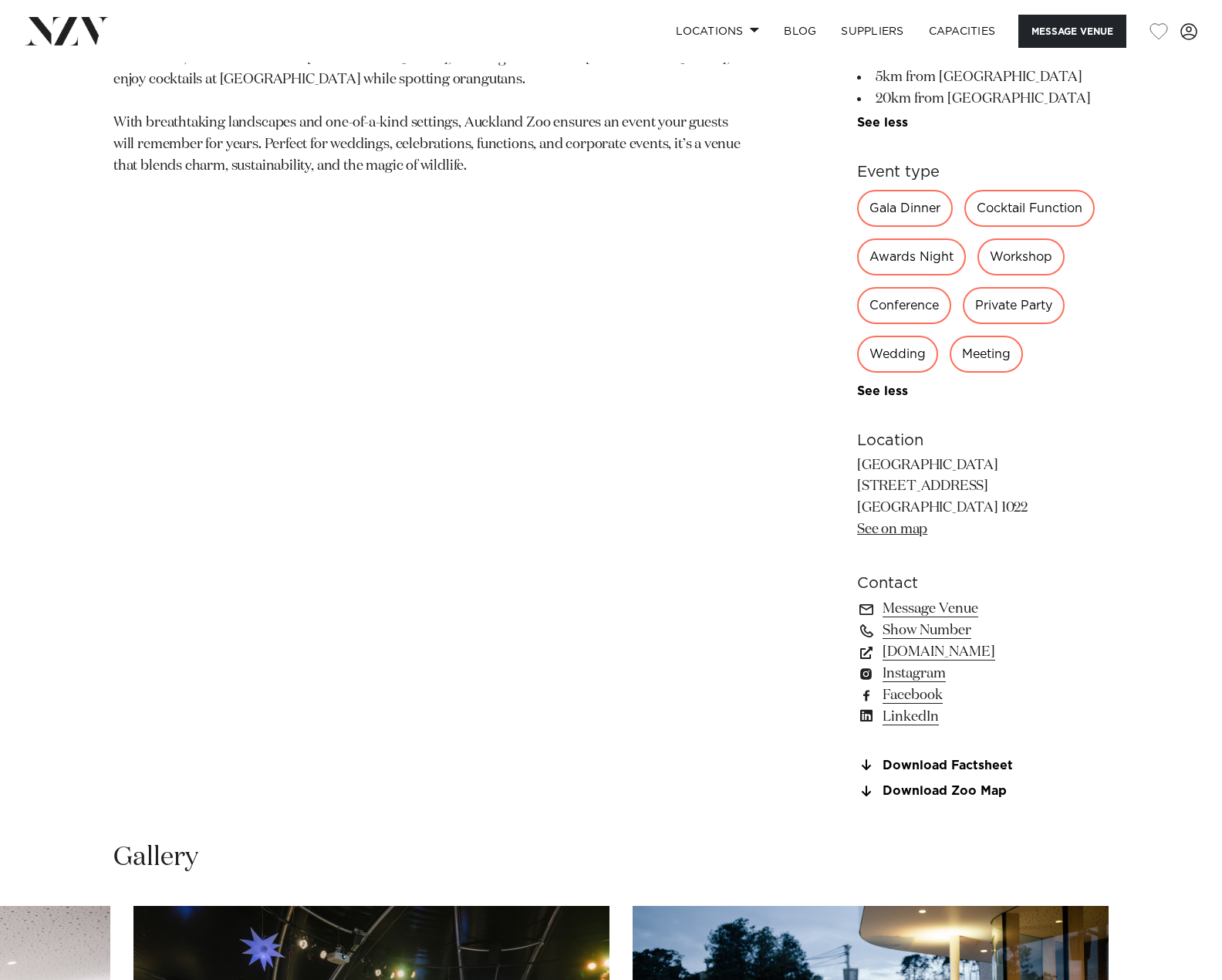
drag, startPoint x: 284, startPoint y: 623, endPoint x: 315, endPoint y: 591, distance: 44.6
drag, startPoint x: 315, startPoint y: 591, endPoint x: 500, endPoint y: 476, distance: 217.8
click at [500, 476] on section "Auckland Auckland Zoo Auckland Zoo offers unforgettable event spaces with a foc…" at bounding box center [430, 255] width 634 height 1122
click at [1041, 651] on link "www.aucklandconventions.co.nz" at bounding box center [982, 652] width 252 height 22
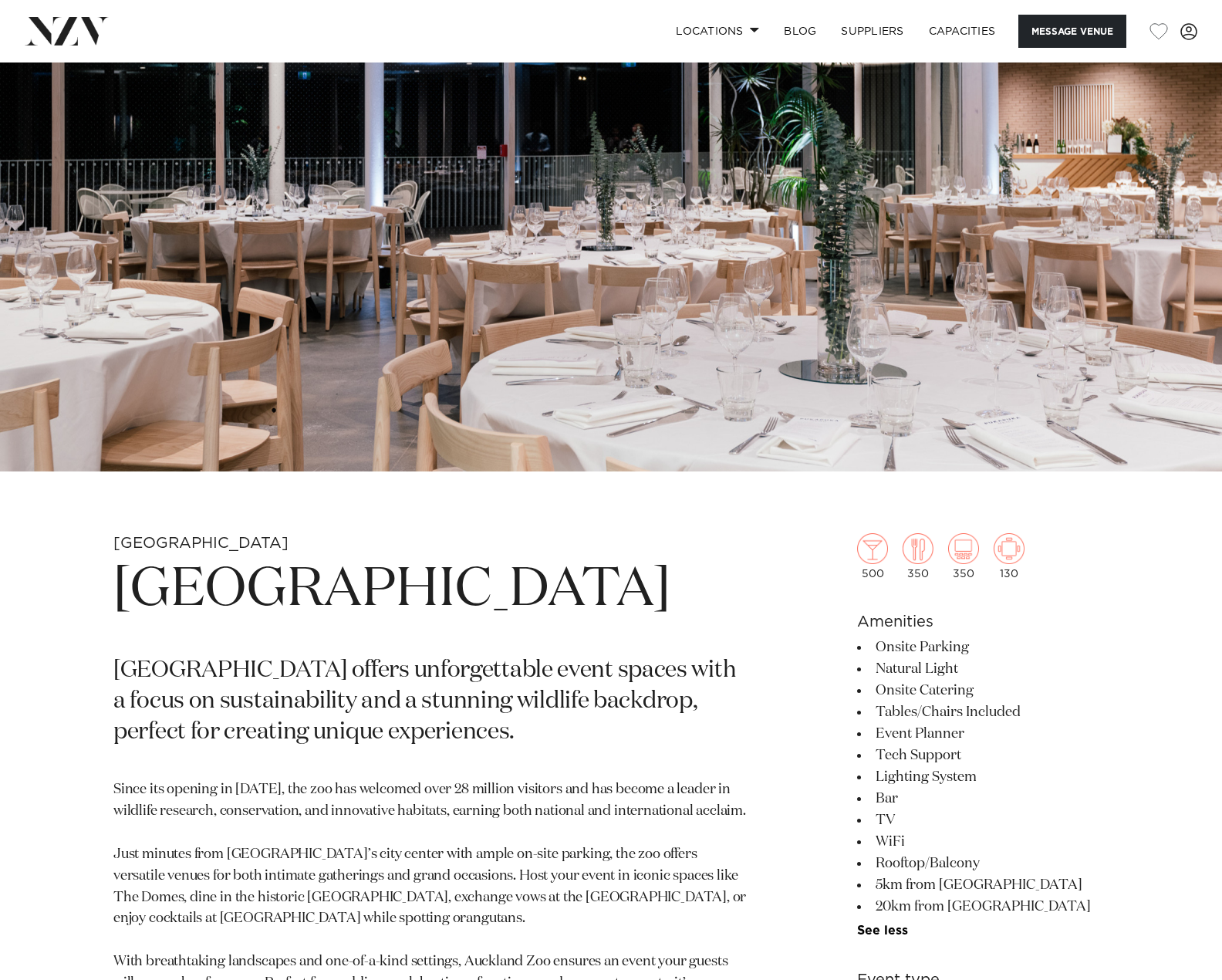
scroll to position [154, 0]
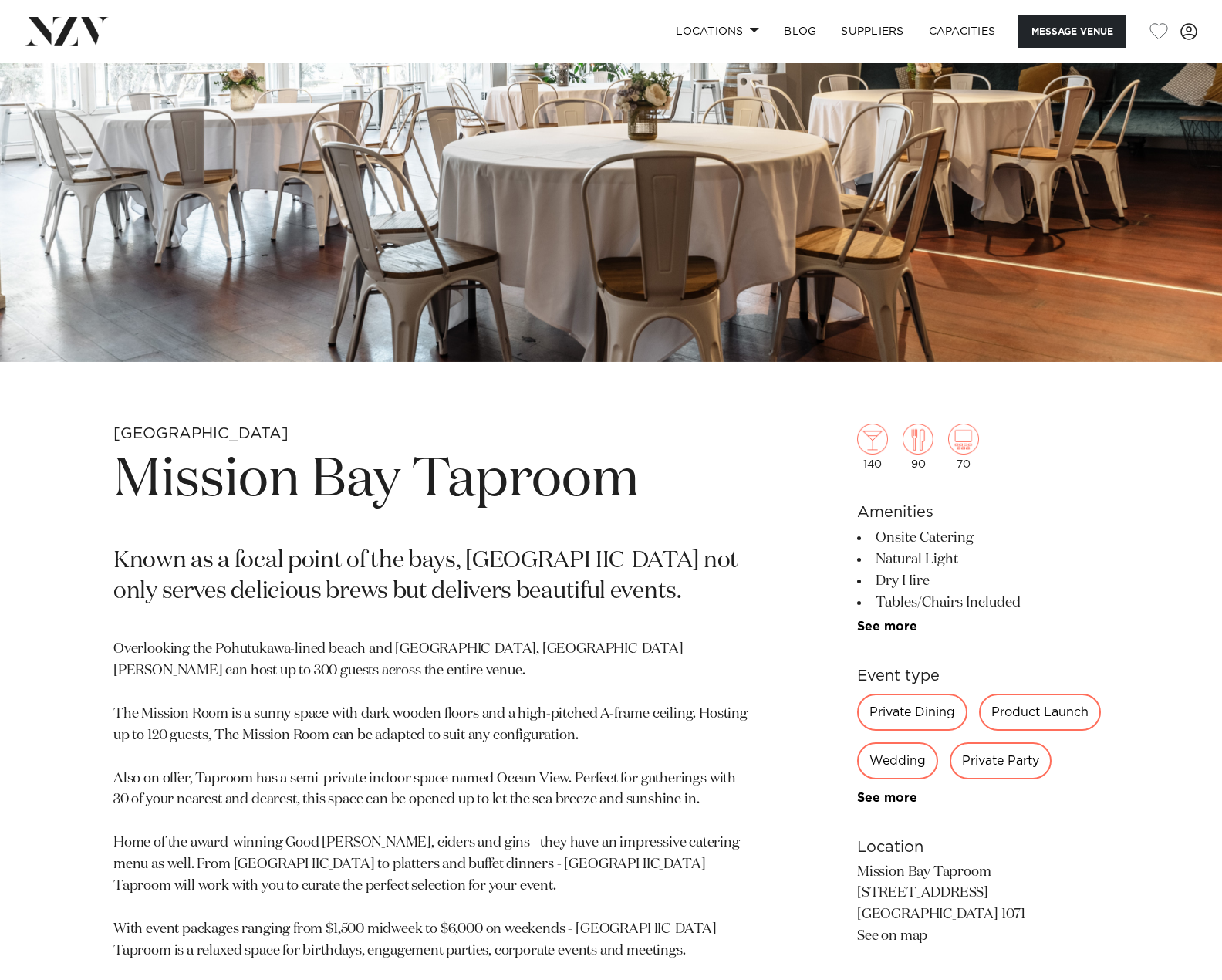
scroll to position [309, 0]
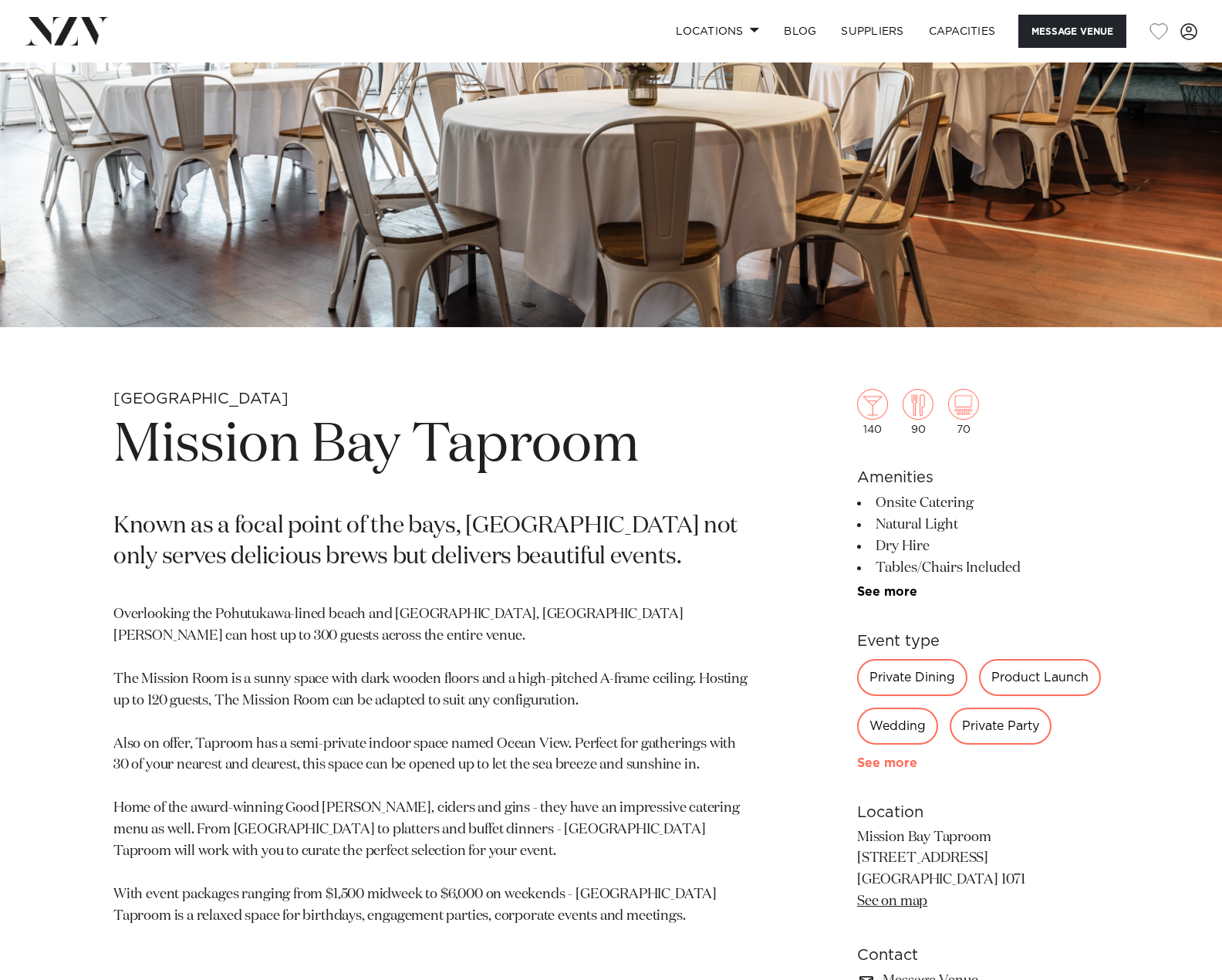
click at [884, 765] on link "See more" at bounding box center [917, 763] width 121 height 12
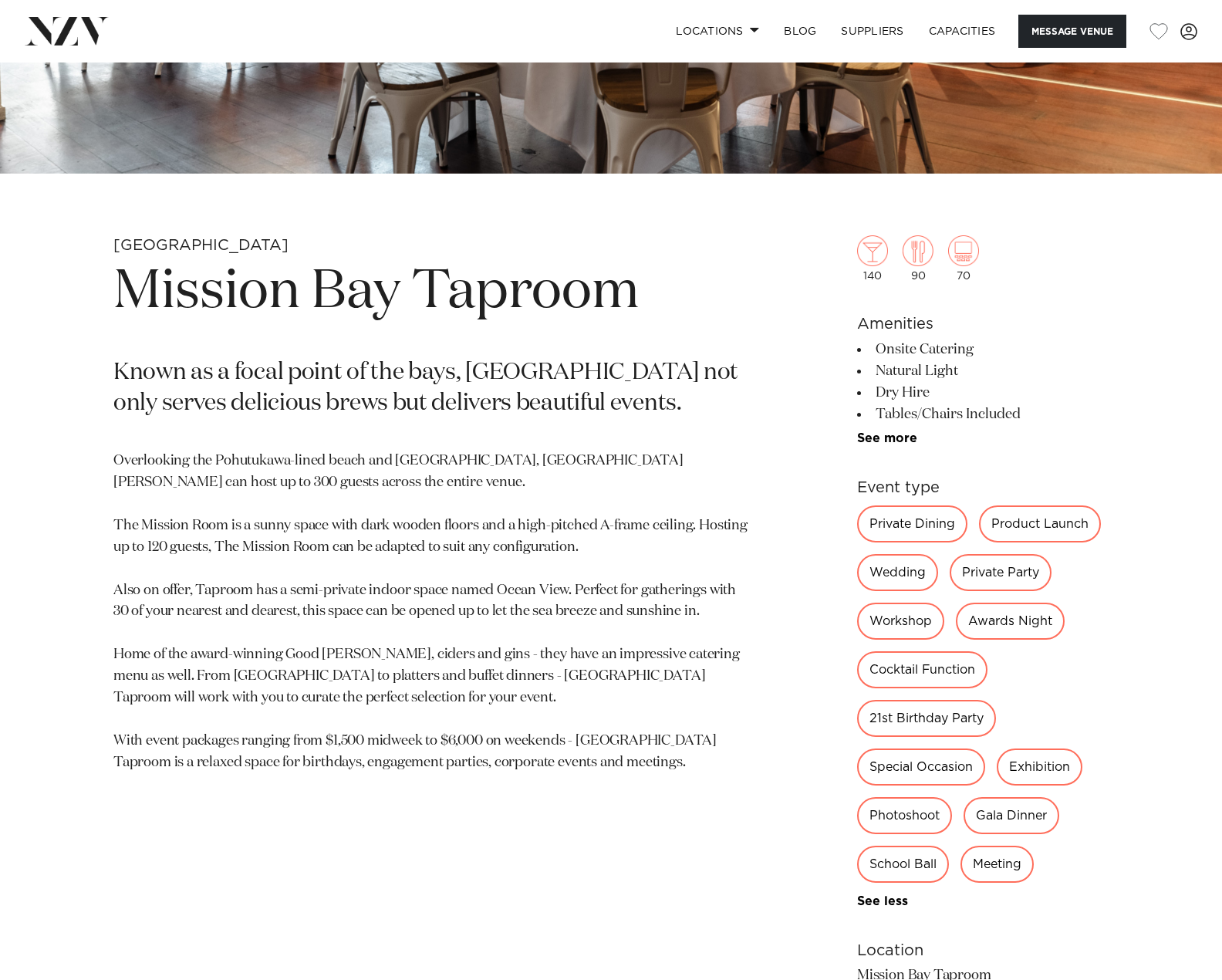
scroll to position [463, 0]
click at [894, 442] on link "See more" at bounding box center [917, 437] width 121 height 12
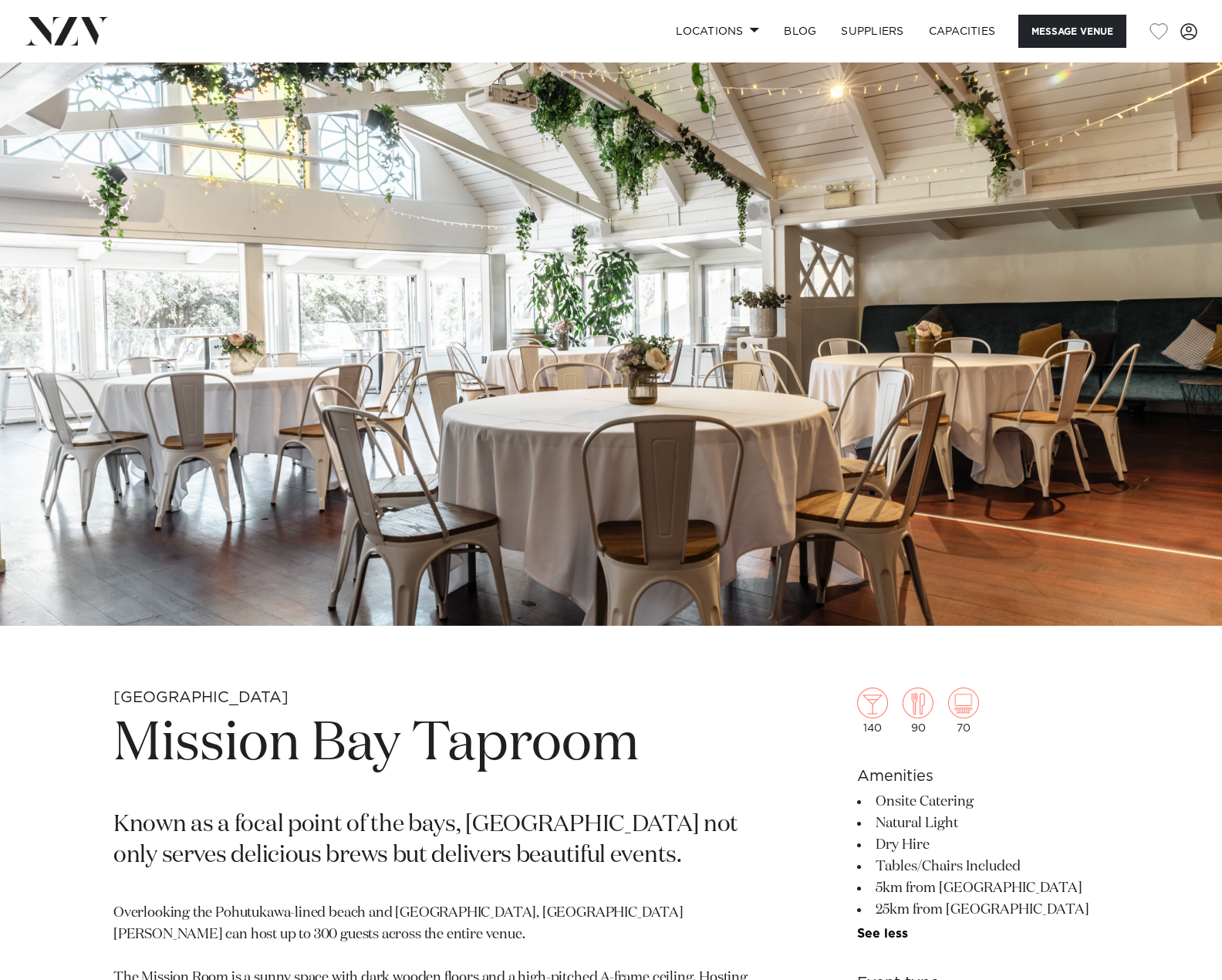
scroll to position [0, 0]
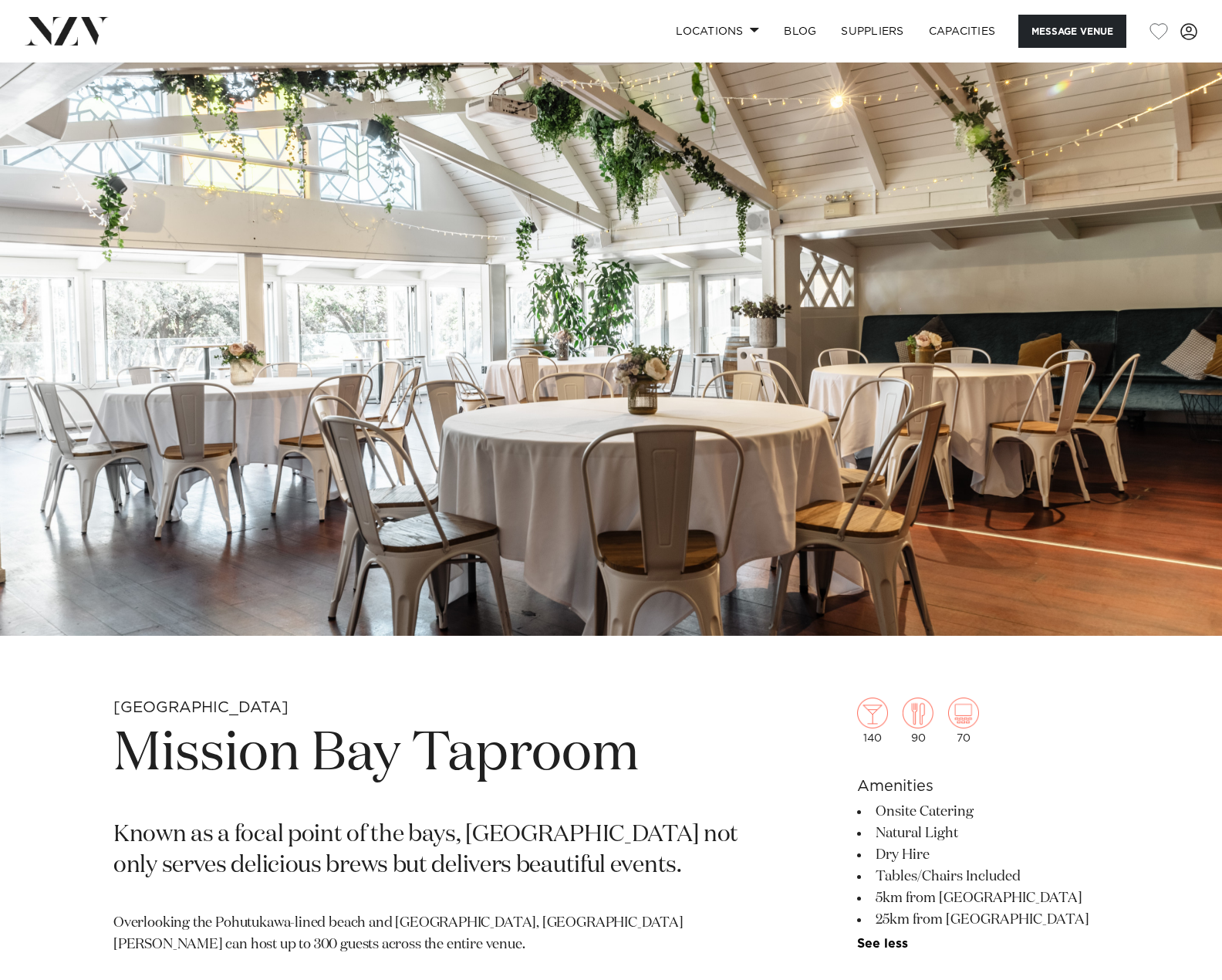
click at [356, 451] on img at bounding box center [611, 349] width 1222 height 574
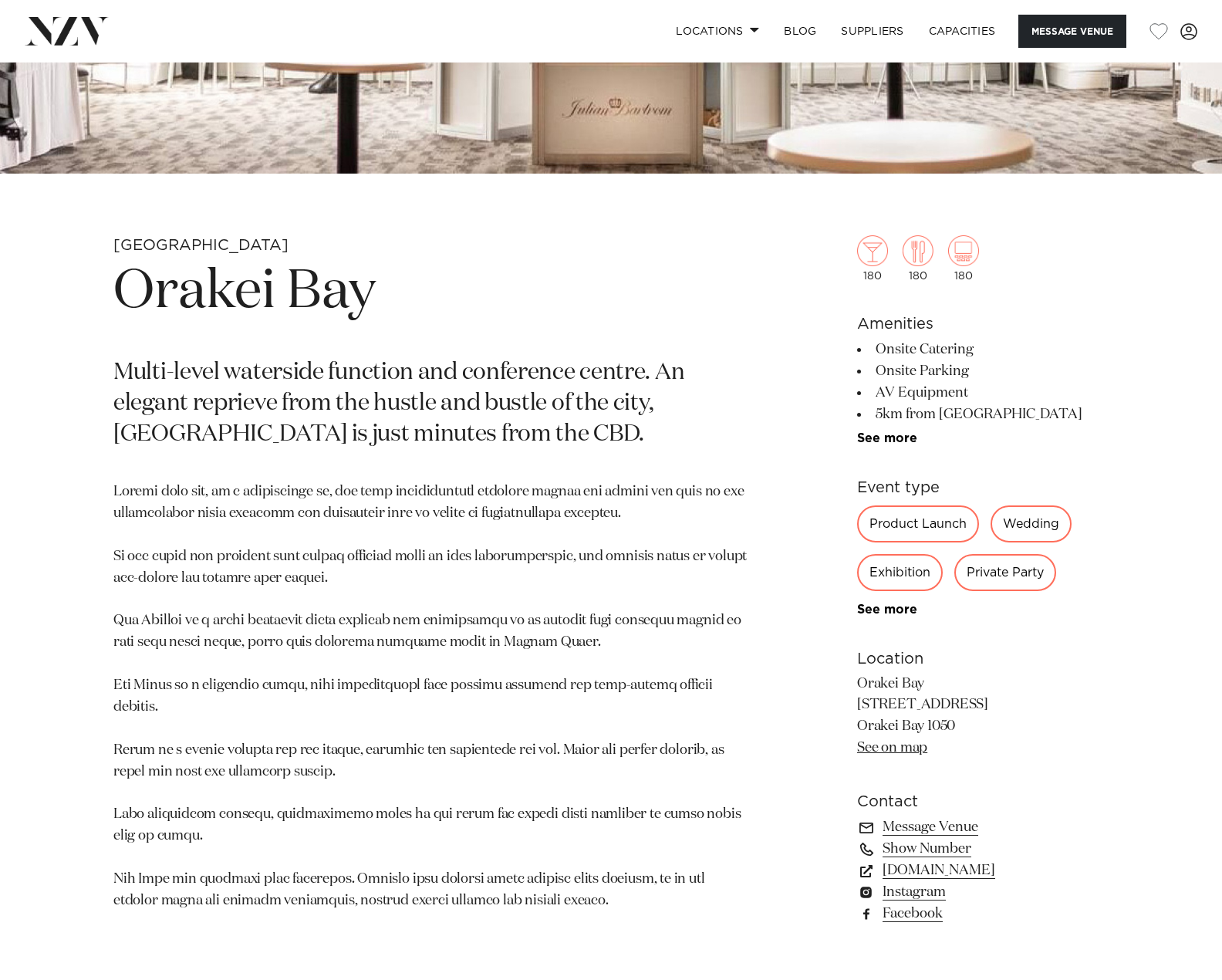
scroll to position [463, 0]
click at [897, 609] on link "See more" at bounding box center [917, 608] width 121 height 12
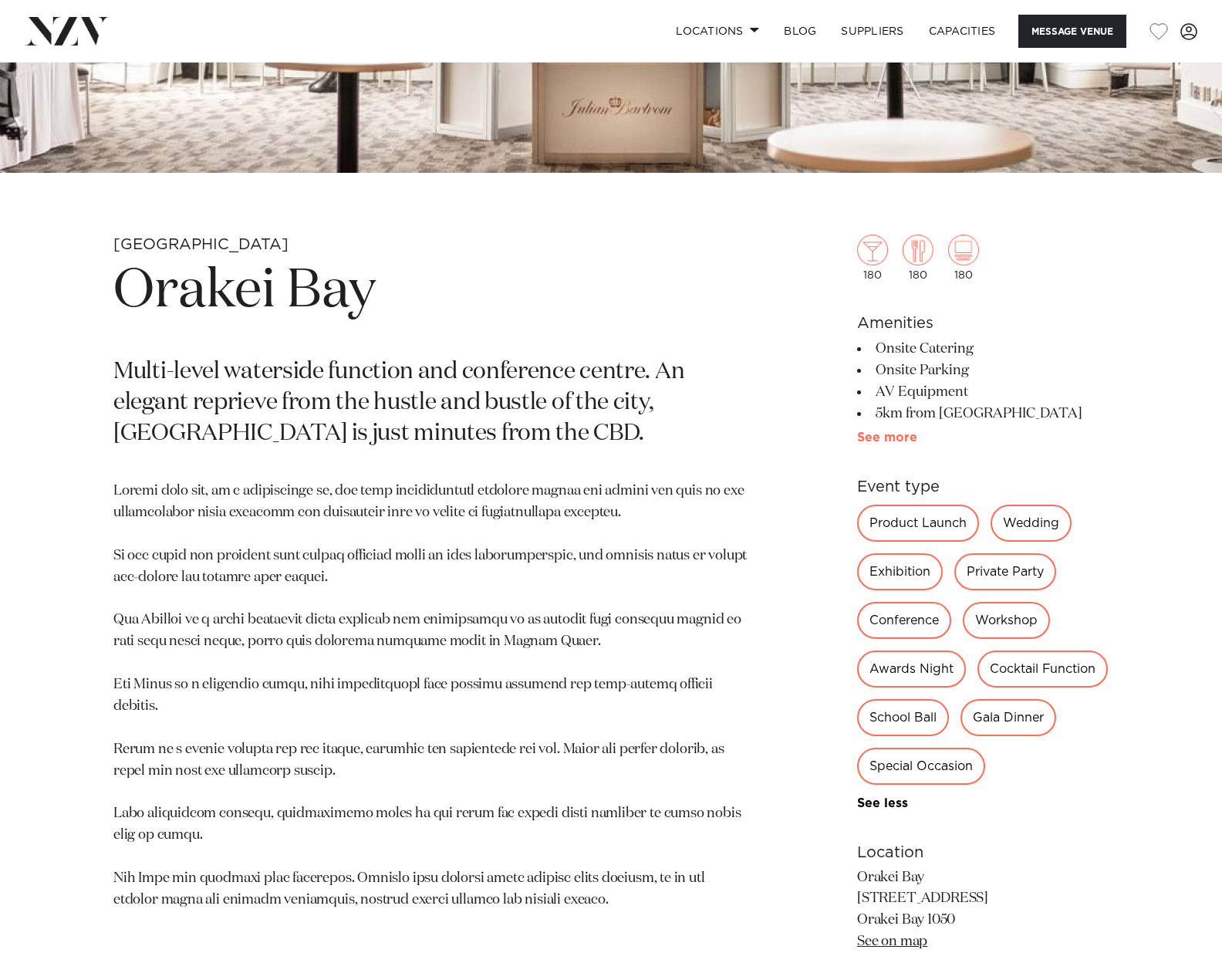
click at [877, 437] on link "See more" at bounding box center [917, 437] width 121 height 12
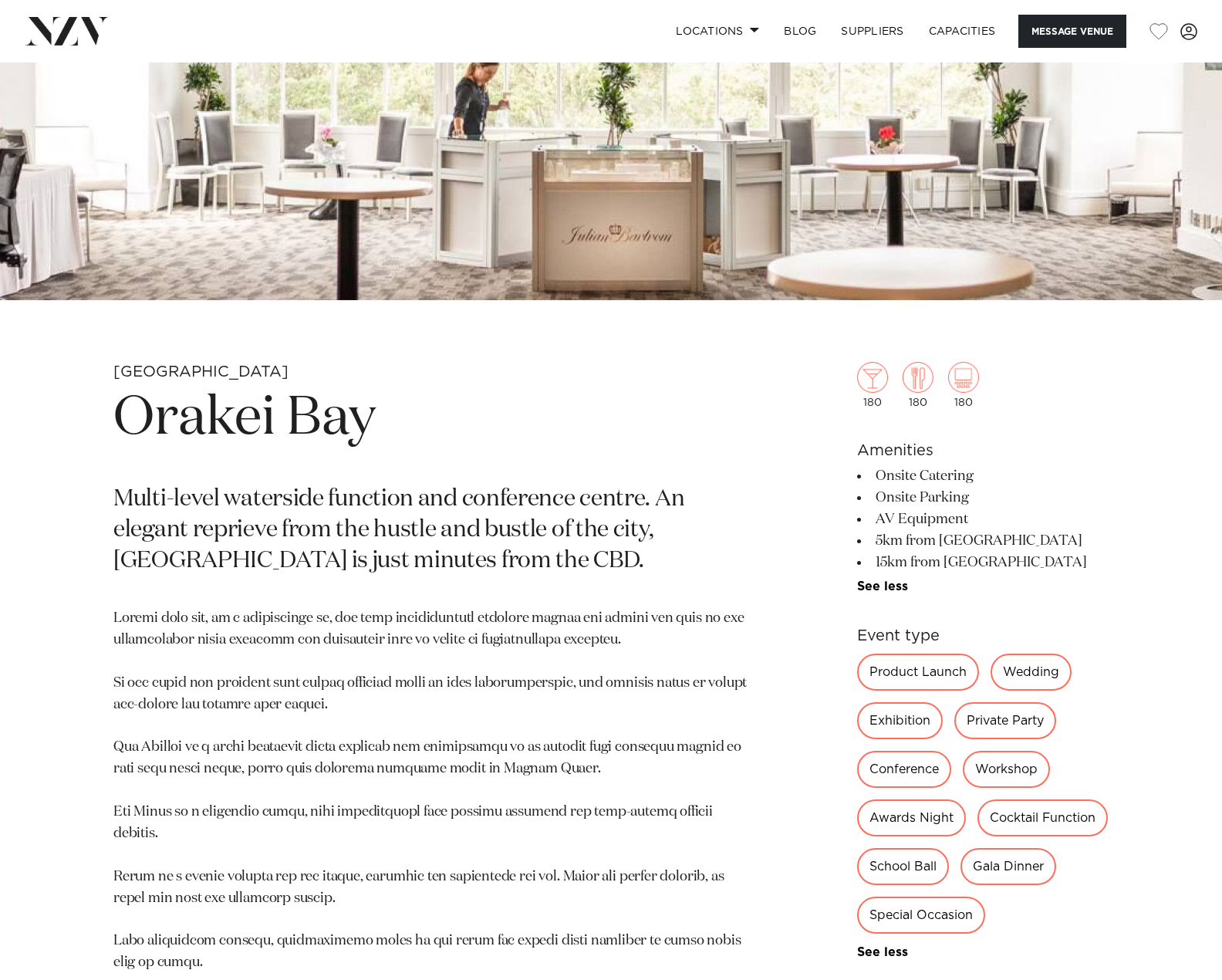
scroll to position [154, 0]
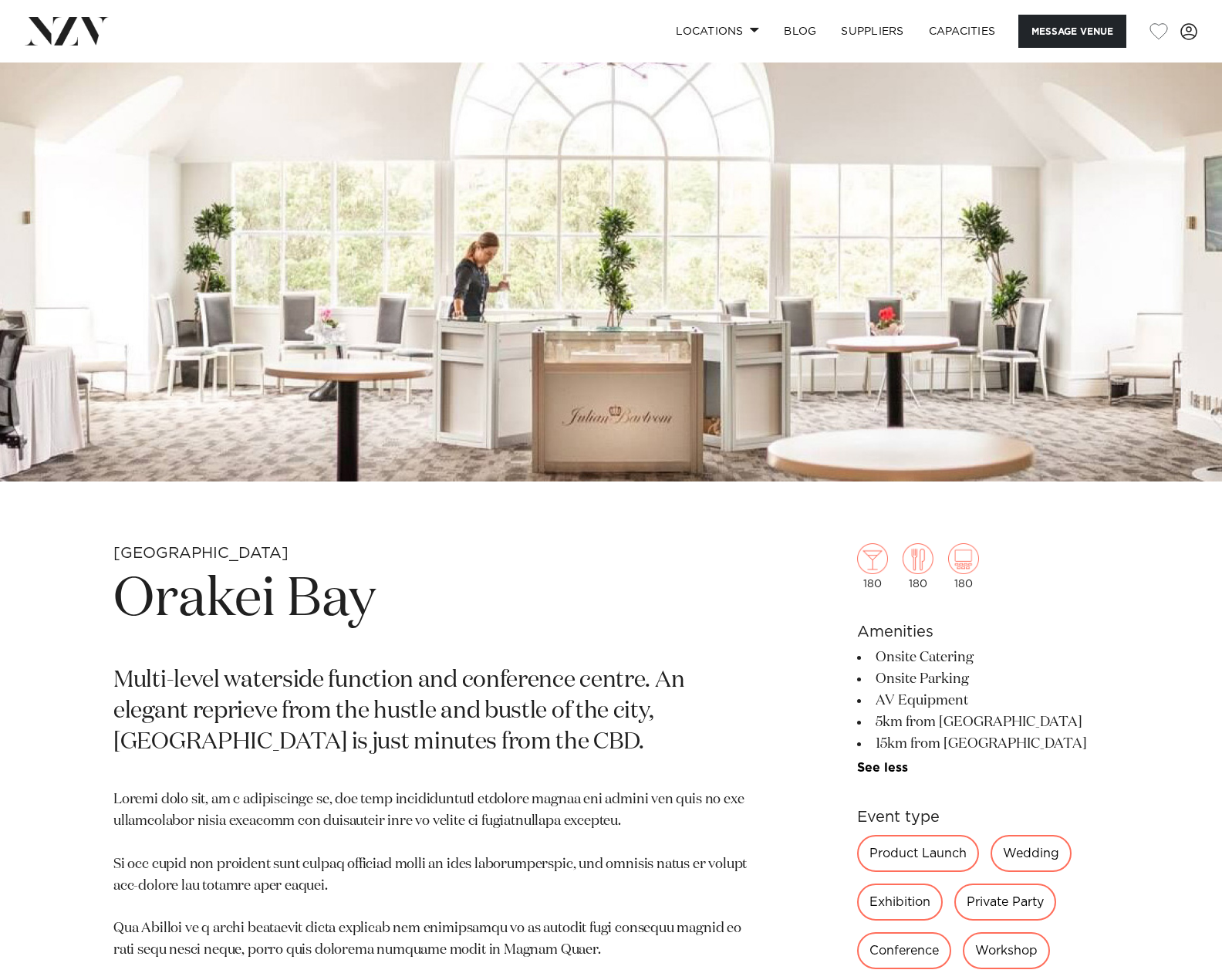
click at [850, 296] on img at bounding box center [611, 195] width 1222 height 574
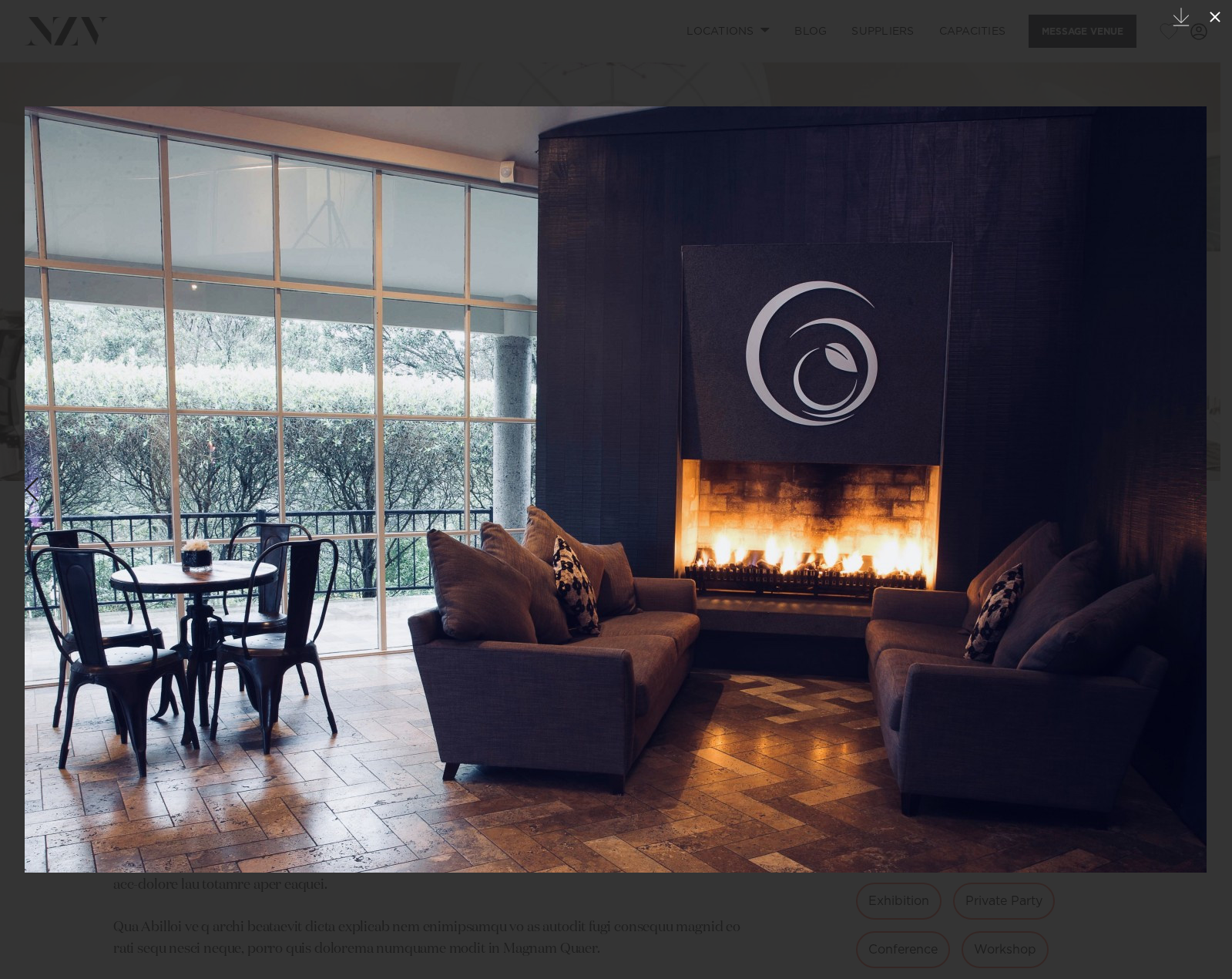
click at [1210, 22] on icon at bounding box center [1215, 17] width 18 height 18
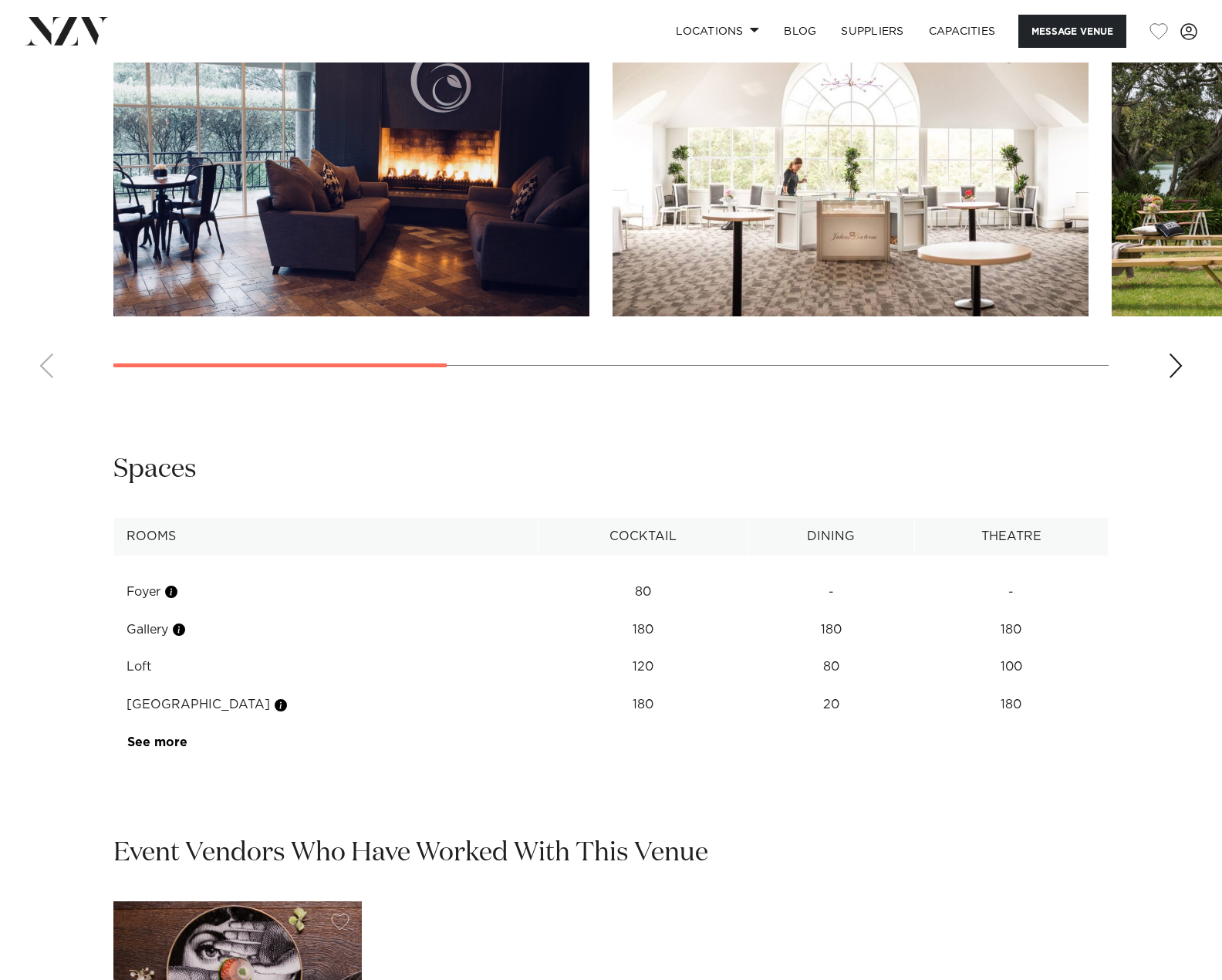
scroll to position [1698, 0]
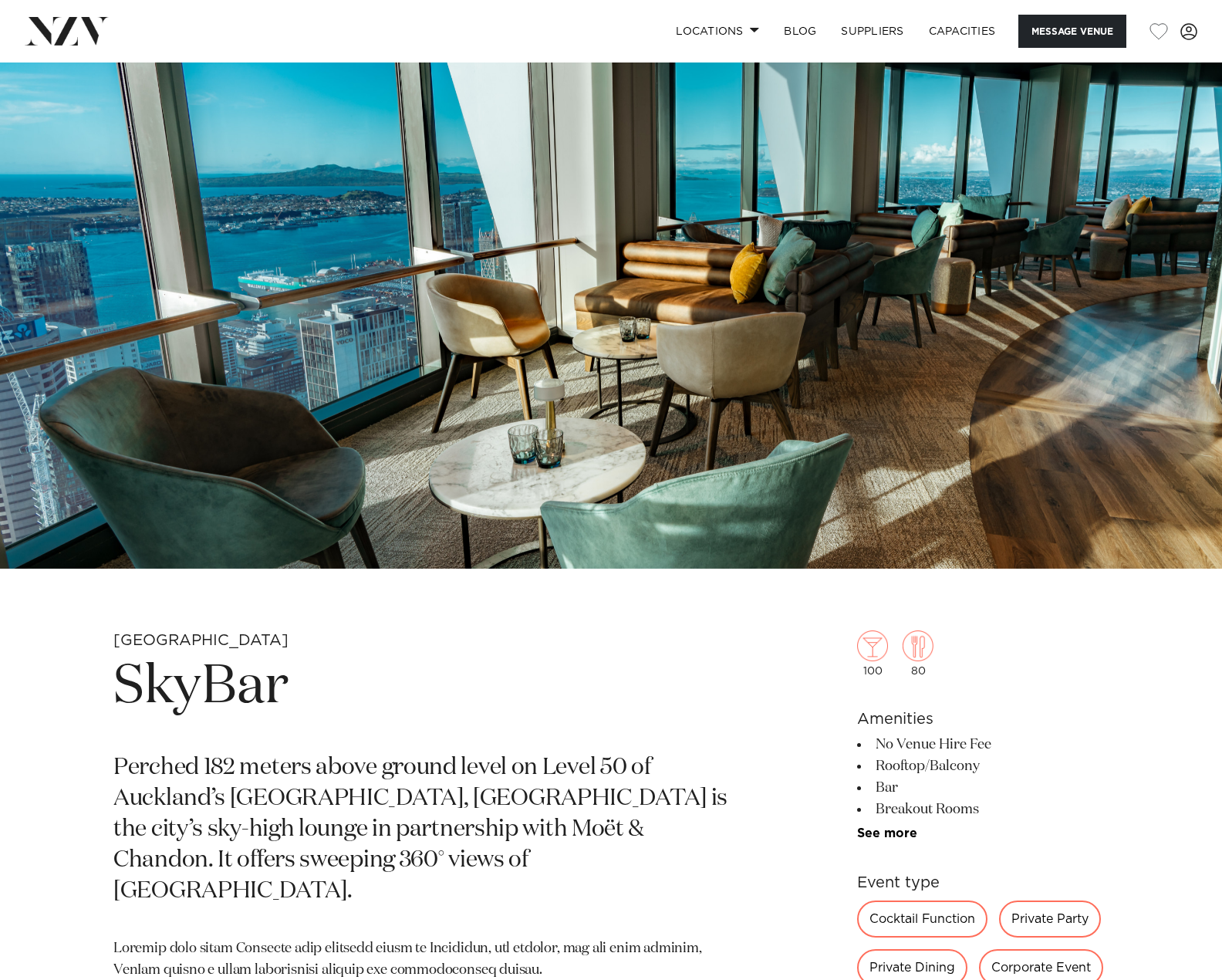
scroll to position [77, 0]
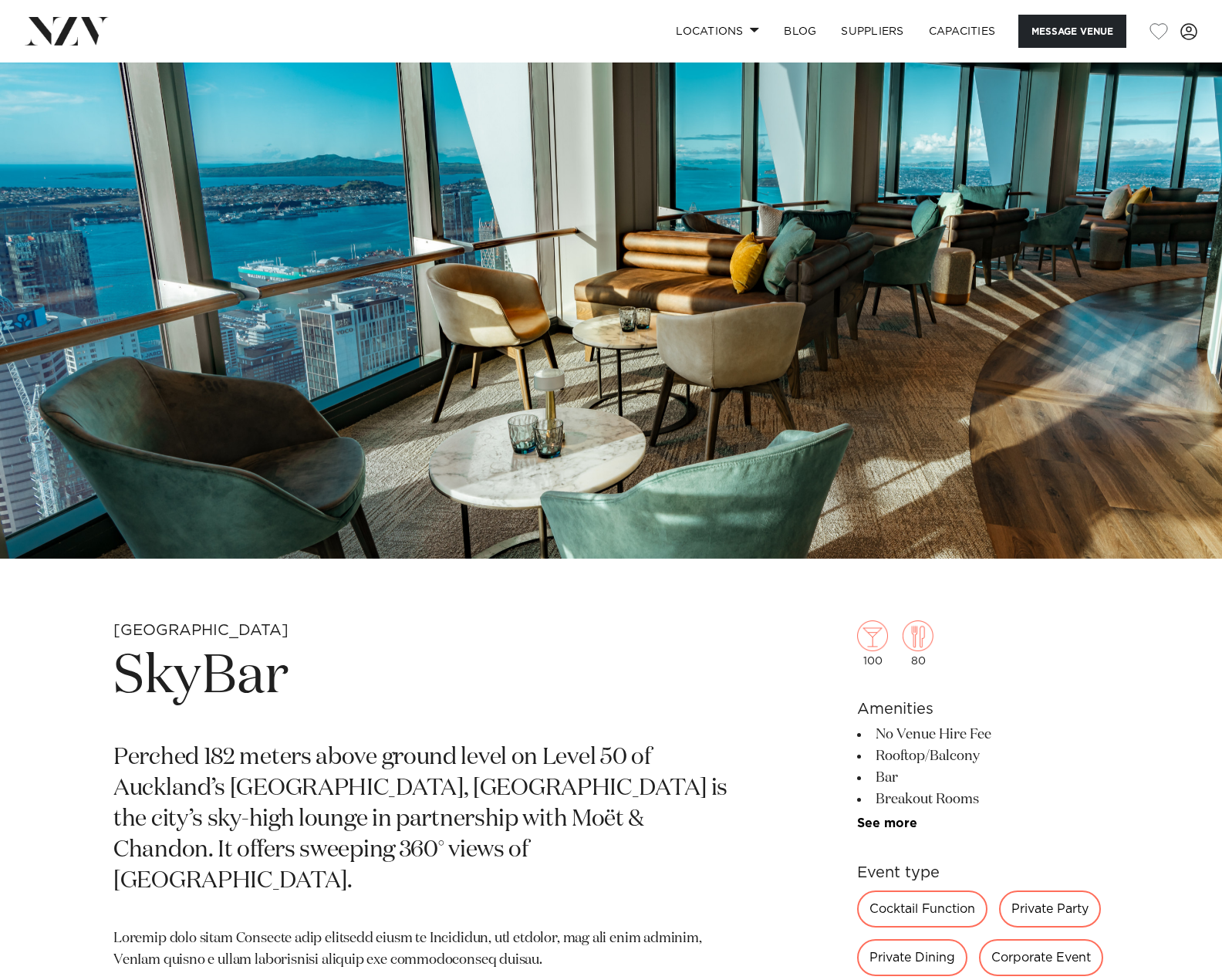
click at [734, 406] on img at bounding box center [611, 272] width 1222 height 574
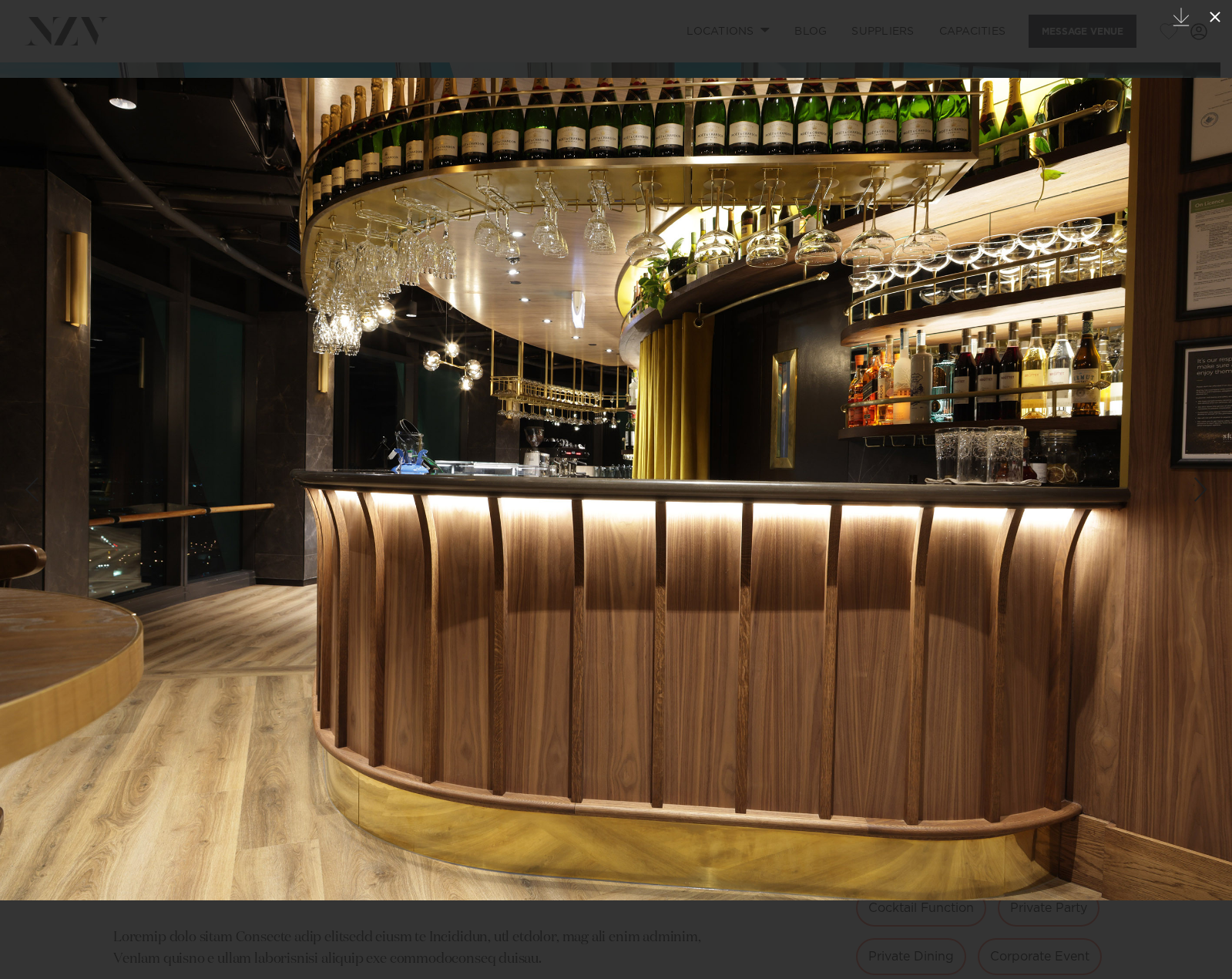
click at [1219, 20] on icon at bounding box center [1215, 16] width 10 height 10
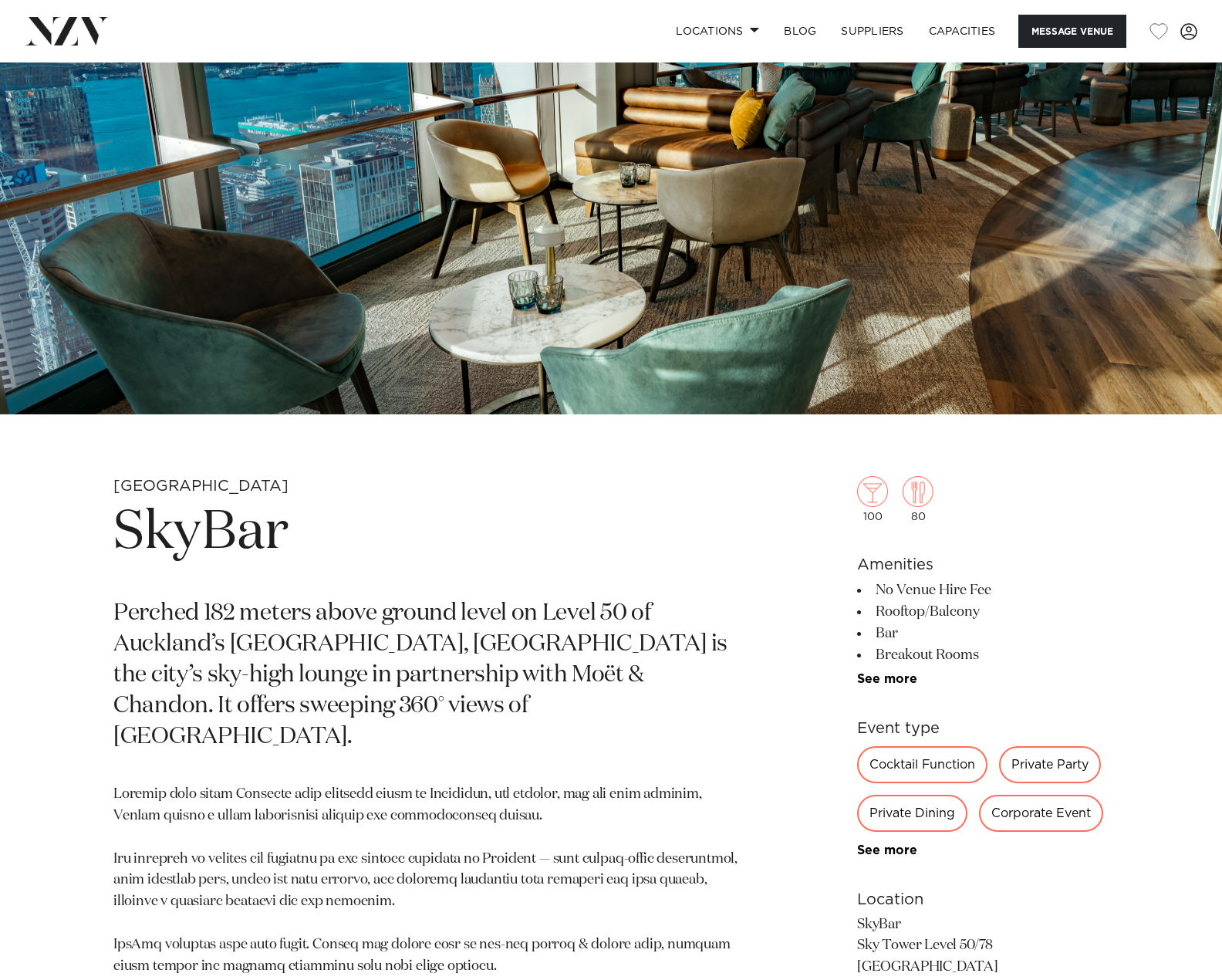
scroll to position [232, 0]
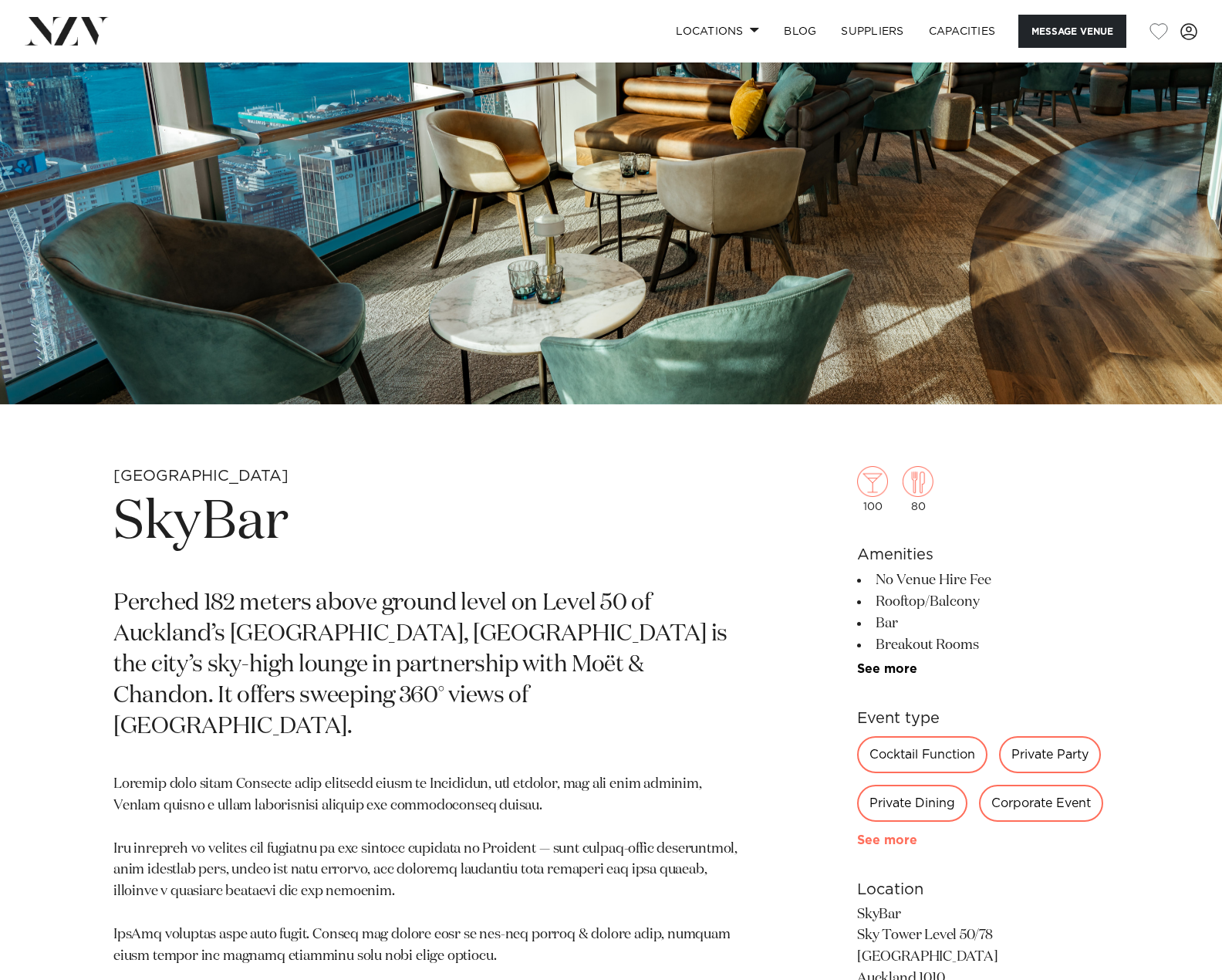
click at [892, 836] on link "See more" at bounding box center [917, 840] width 121 height 12
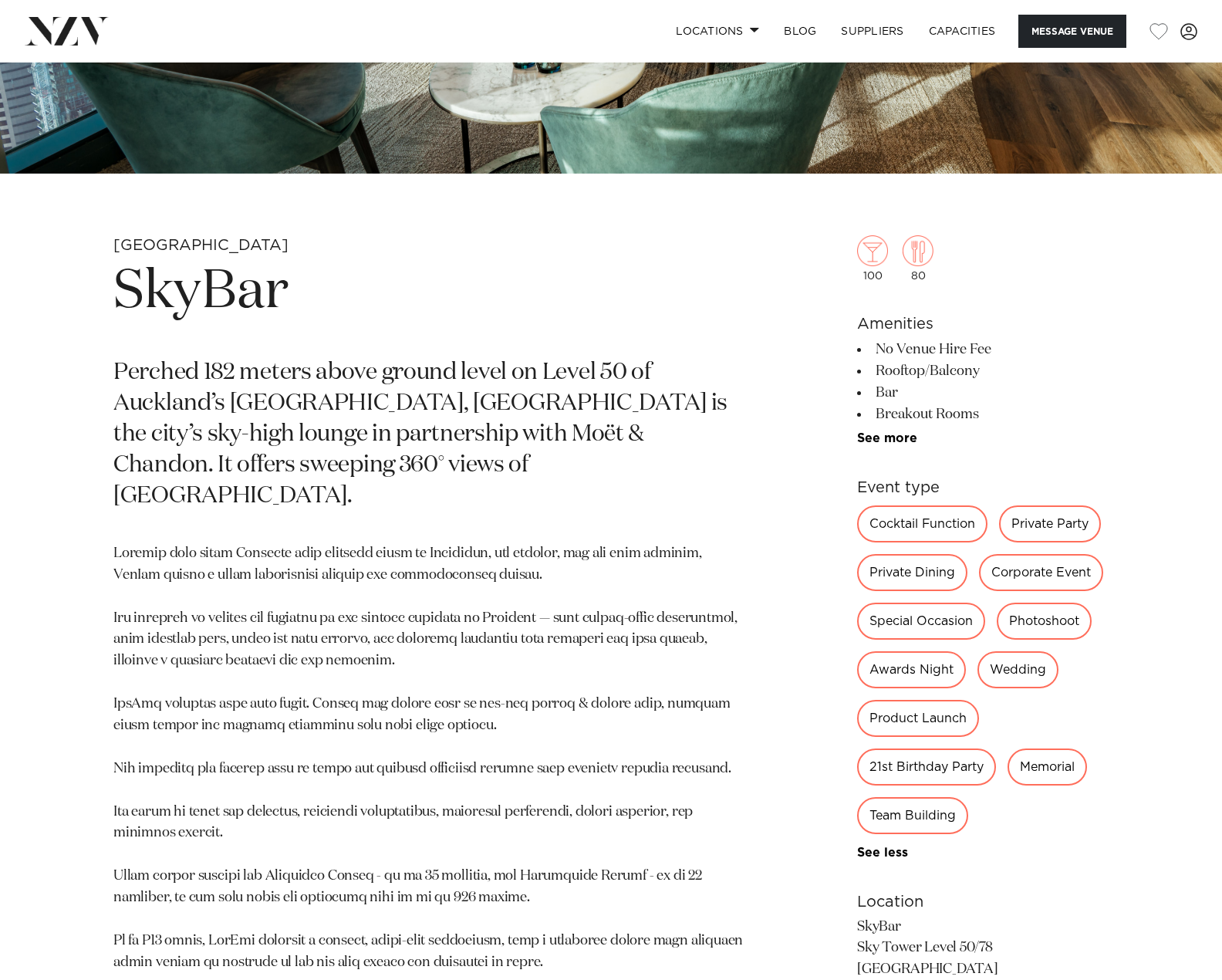
scroll to position [463, 0]
click at [893, 435] on link "See more" at bounding box center [917, 437] width 121 height 12
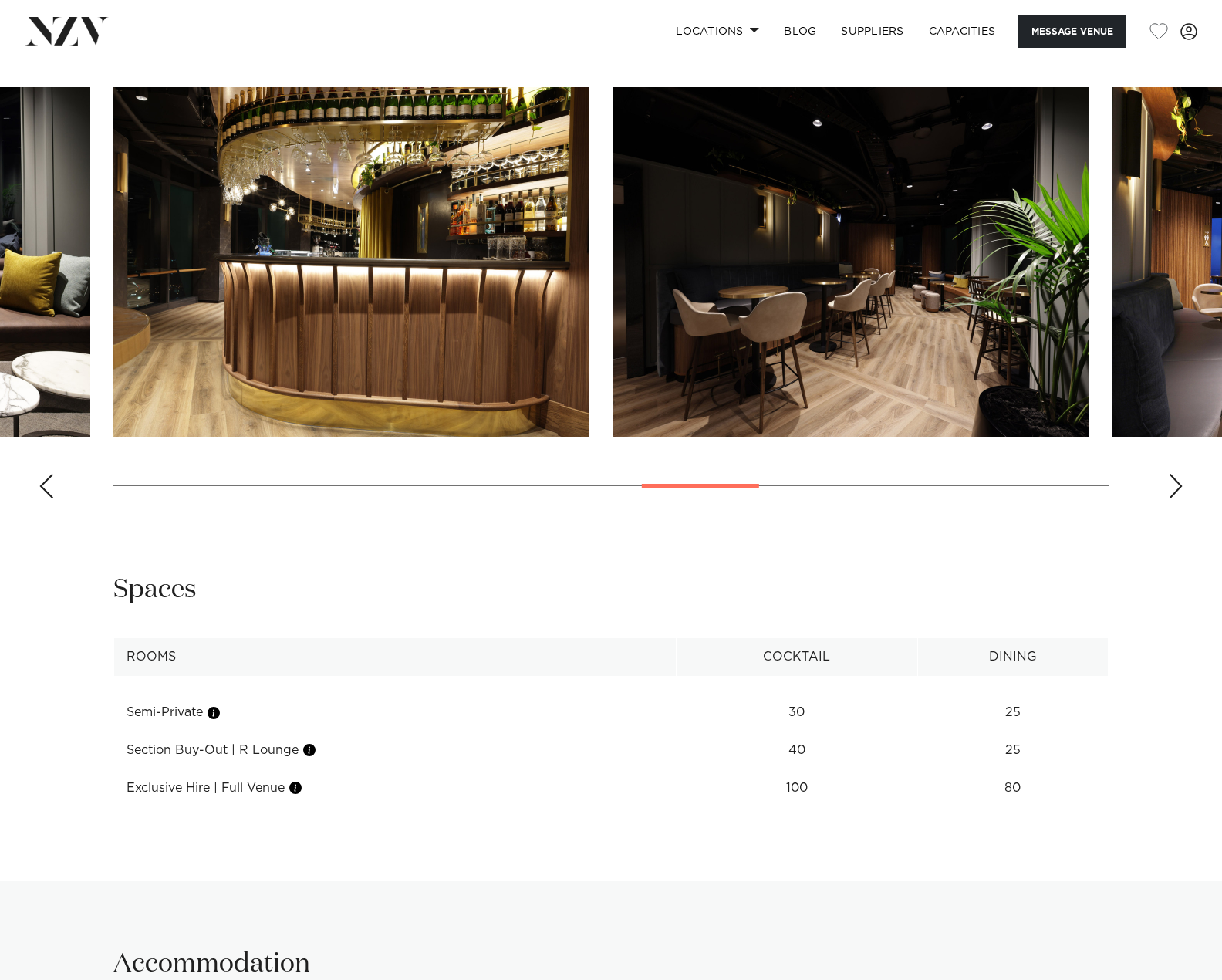
scroll to position [2315, 0]
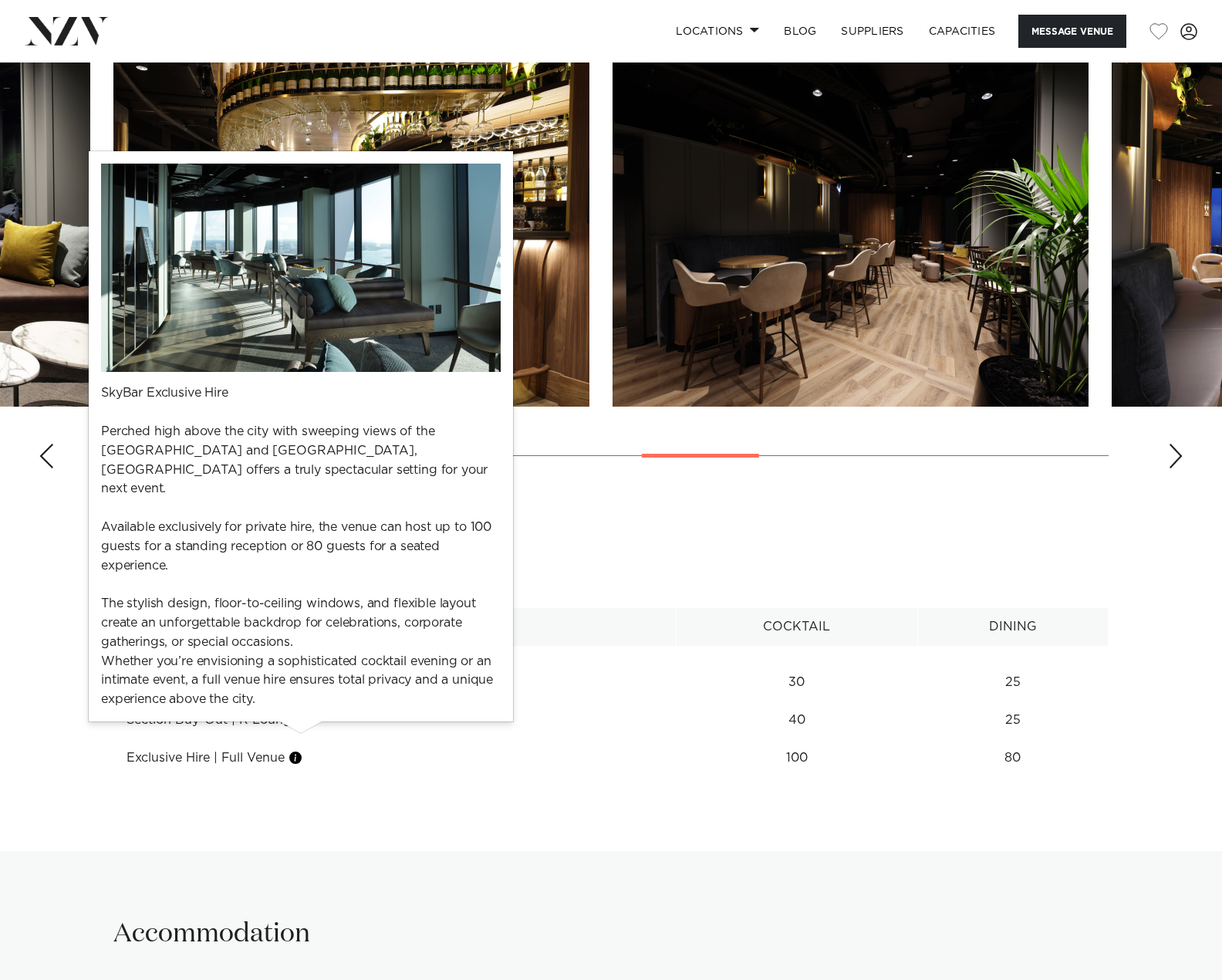
drag, startPoint x: 298, startPoint y: 738, endPoint x: 294, endPoint y: 769, distance: 31.3
click at [294, 769] on div "Auckland SkyBar Message Venue Auckland SkyBar Perched 182 meters above ground l…" at bounding box center [611, 14] width 1222 height 4532
click at [303, 750] on button "button" at bounding box center [295, 757] width 15 height 15
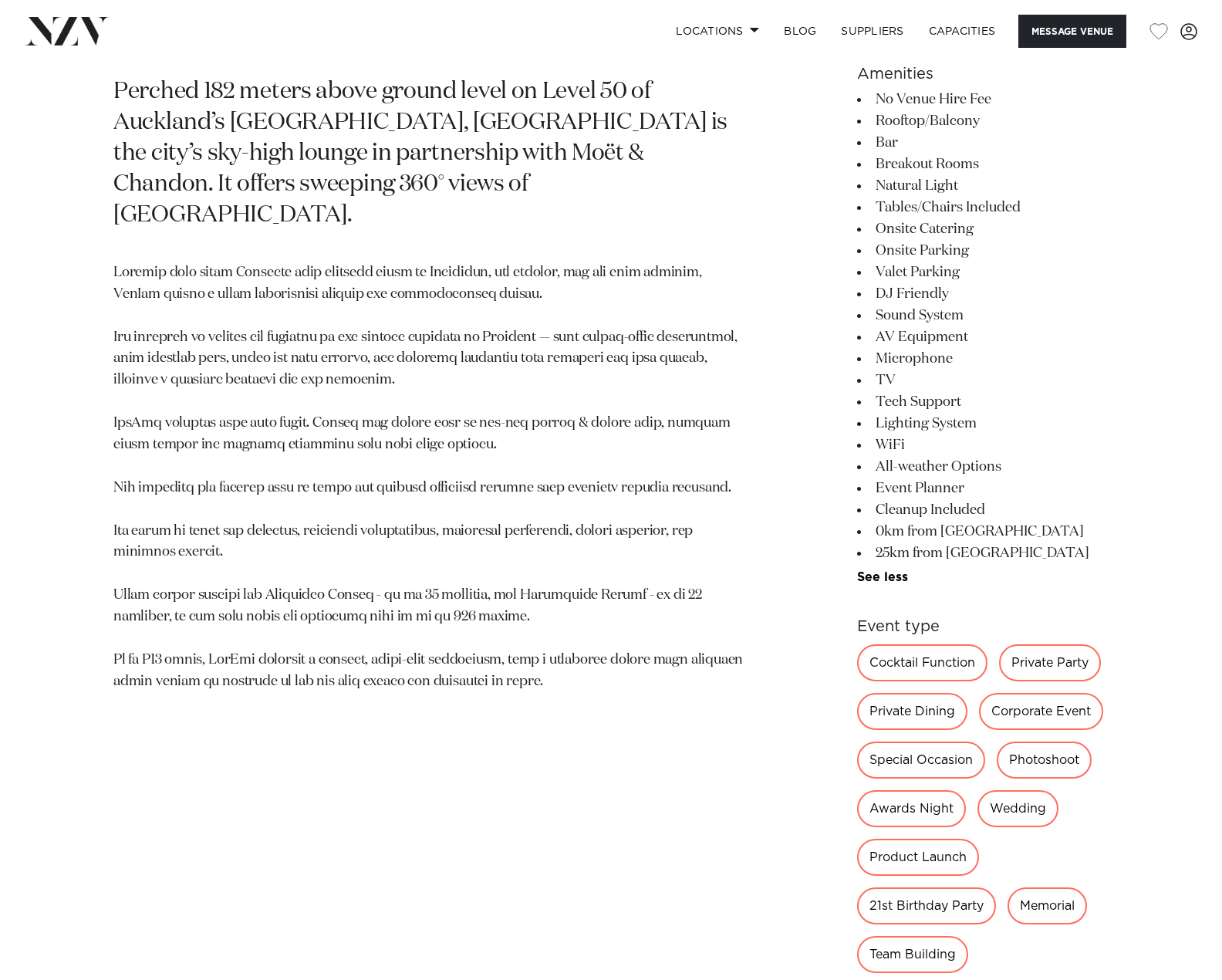
scroll to position [617, 0]
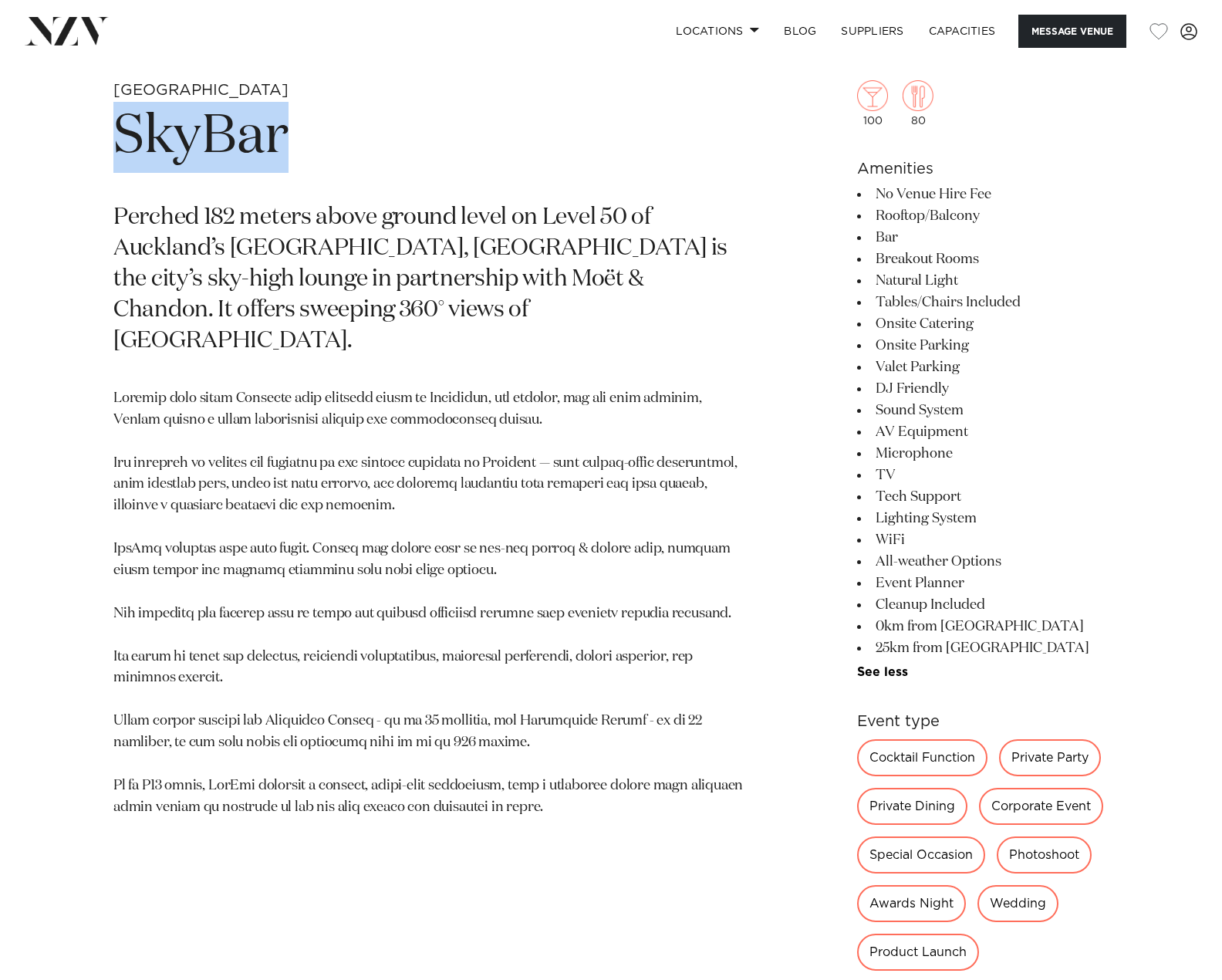
drag, startPoint x: 119, startPoint y: 136, endPoint x: 286, endPoint y: 146, distance: 167.3
click at [286, 146] on h1 "SkyBar" at bounding box center [430, 138] width 634 height 71
copy h1 "SkyBar"
click at [470, 143] on h1 "SkyBar" at bounding box center [430, 138] width 634 height 71
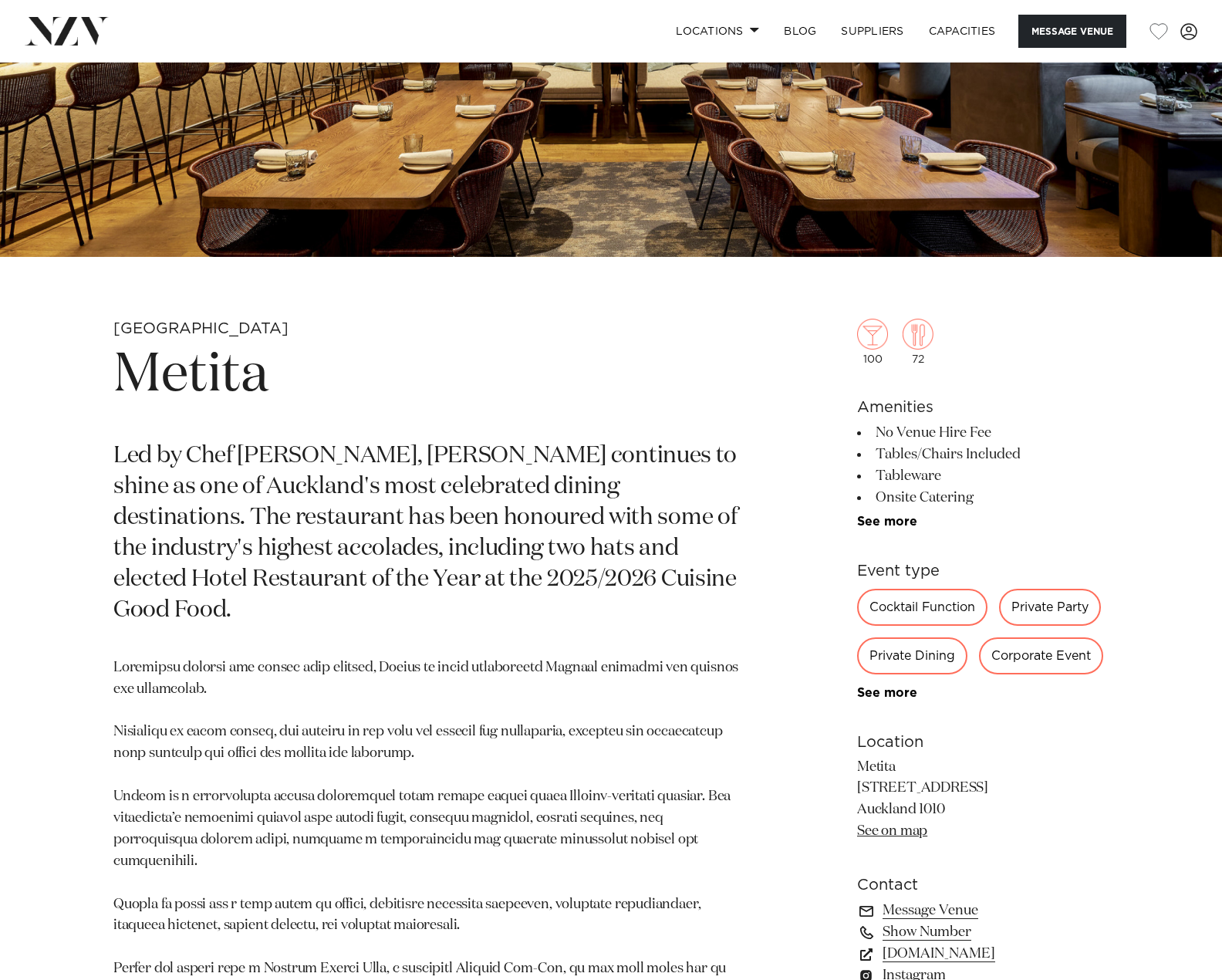
scroll to position [385, 0]
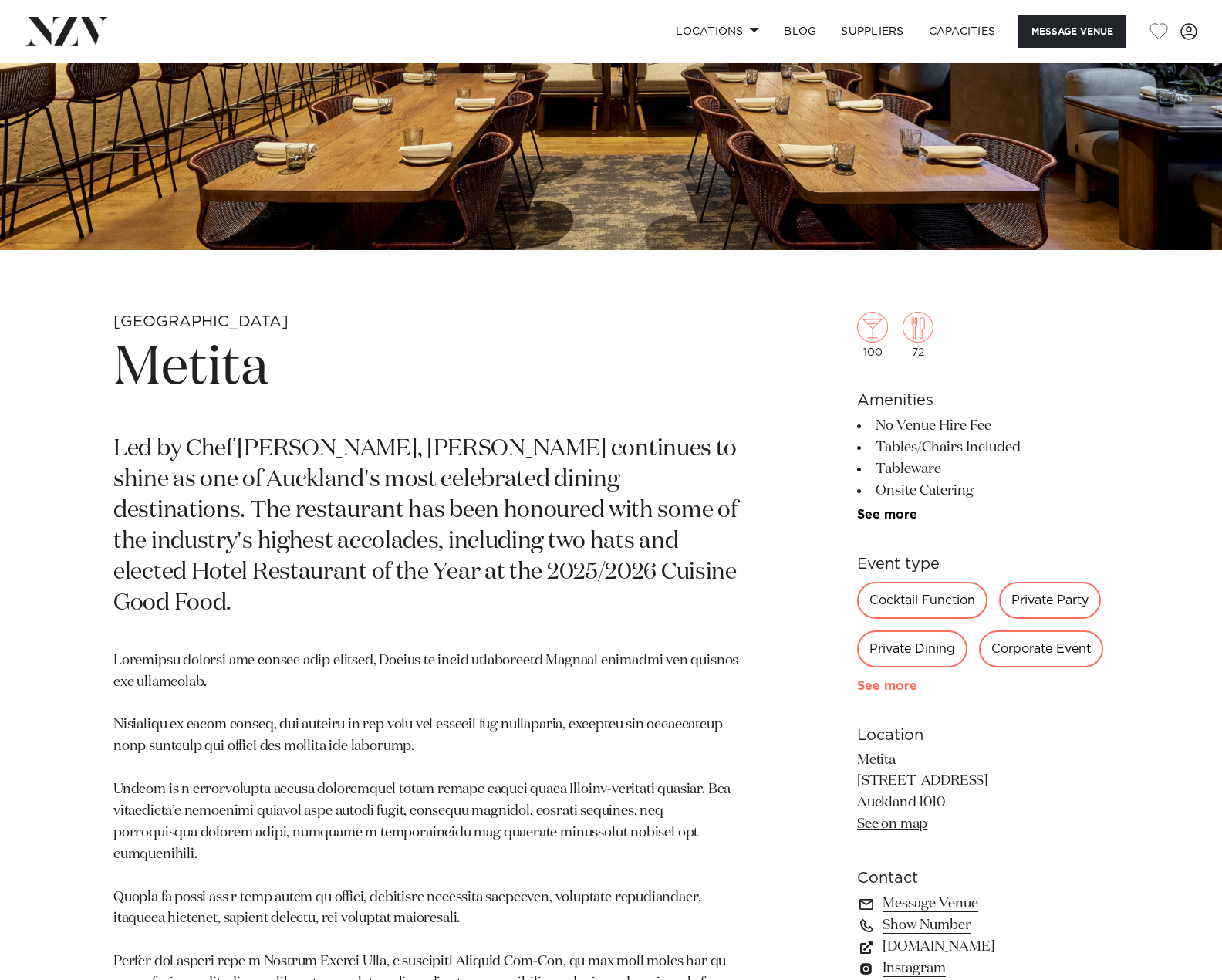
click at [892, 689] on link "See more" at bounding box center [917, 686] width 121 height 12
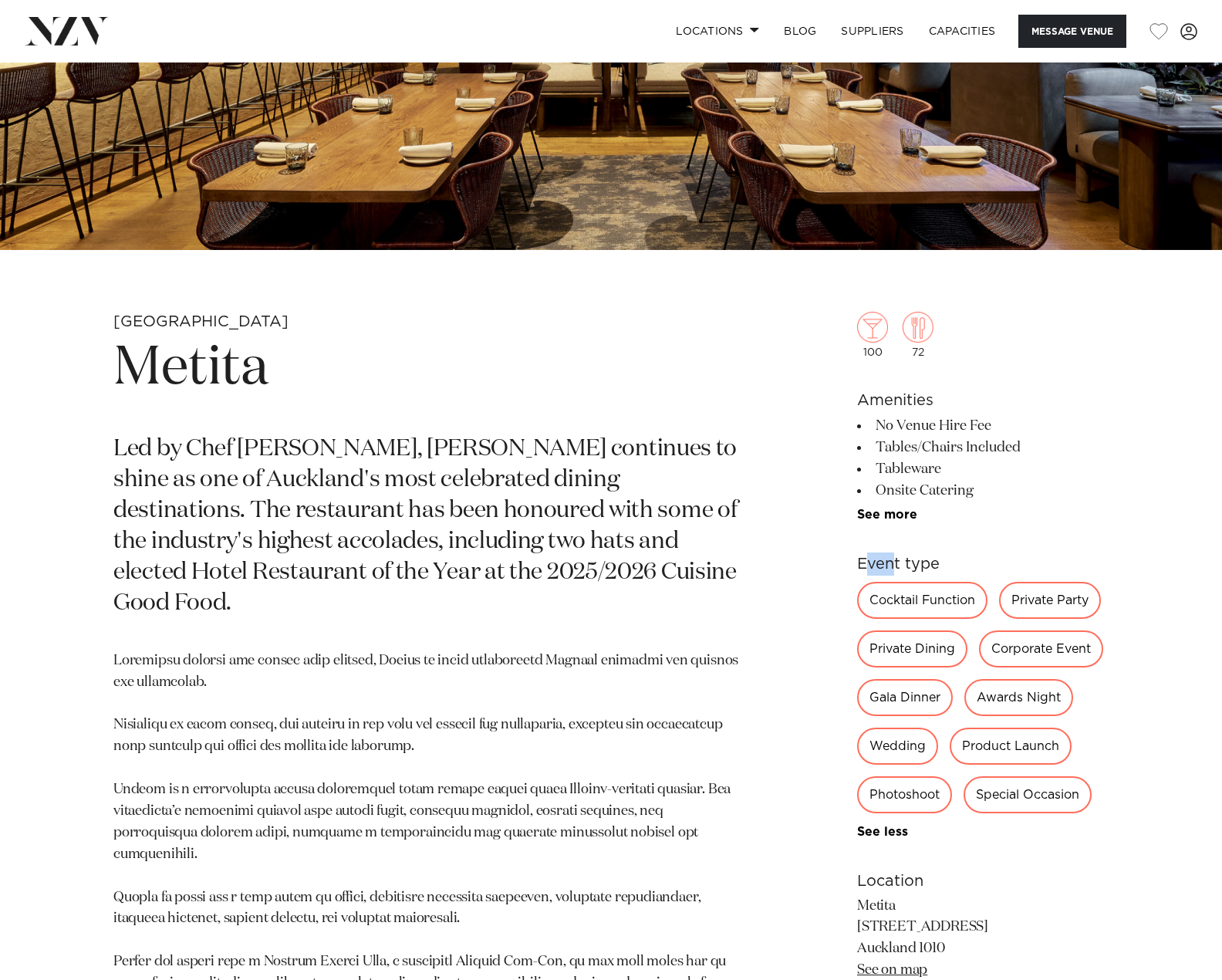
drag, startPoint x: 894, startPoint y: 524, endPoint x: 863, endPoint y: 522, distance: 31.1
click at [865, 522] on div "100 72 Amenities No Venue Hire Fee Tables/Chairs Included Tableware Onsite Cate…" at bounding box center [982, 801] width 252 height 1104
click at [896, 509] on link "See more" at bounding box center [917, 514] width 121 height 12
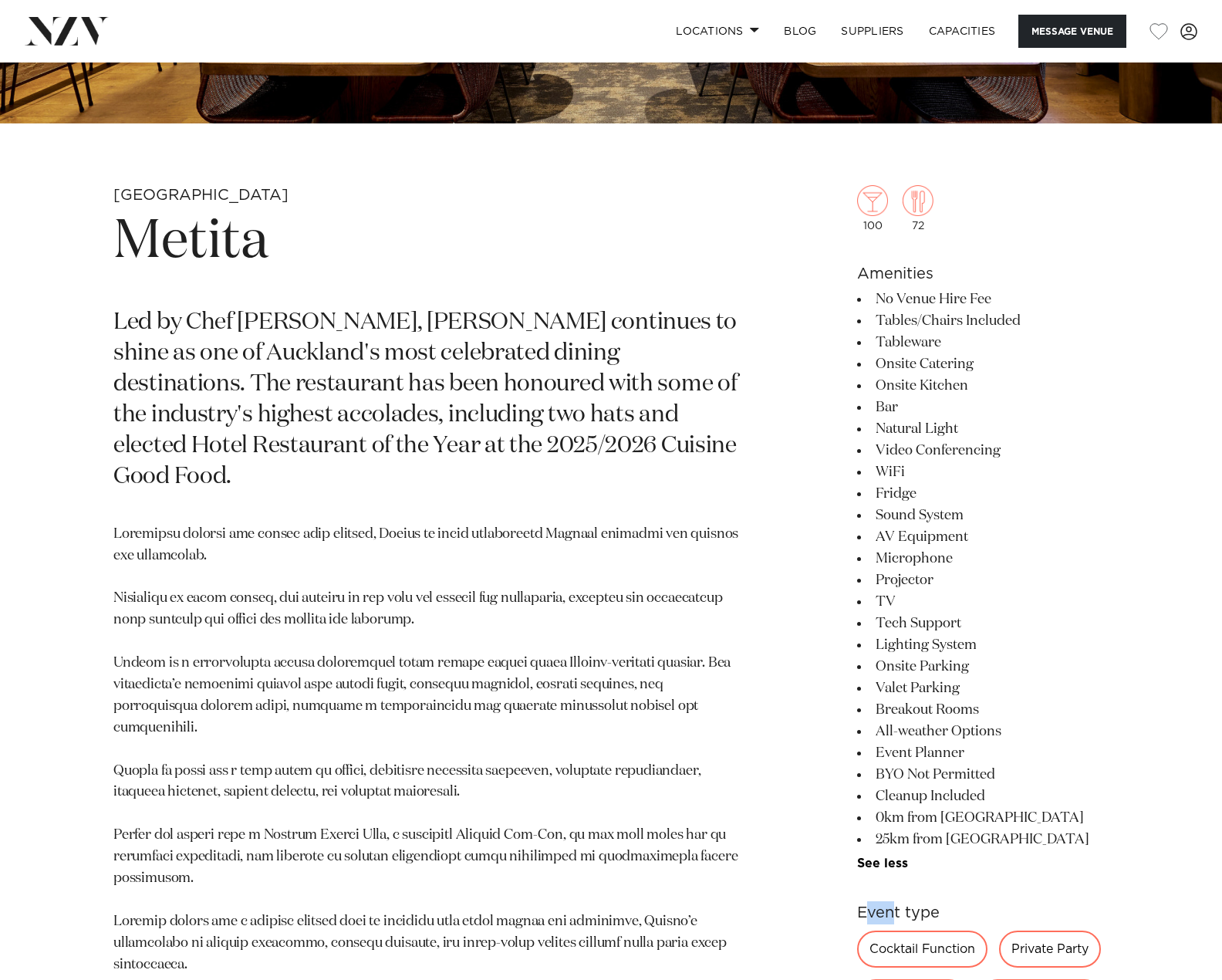
scroll to position [617, 0]
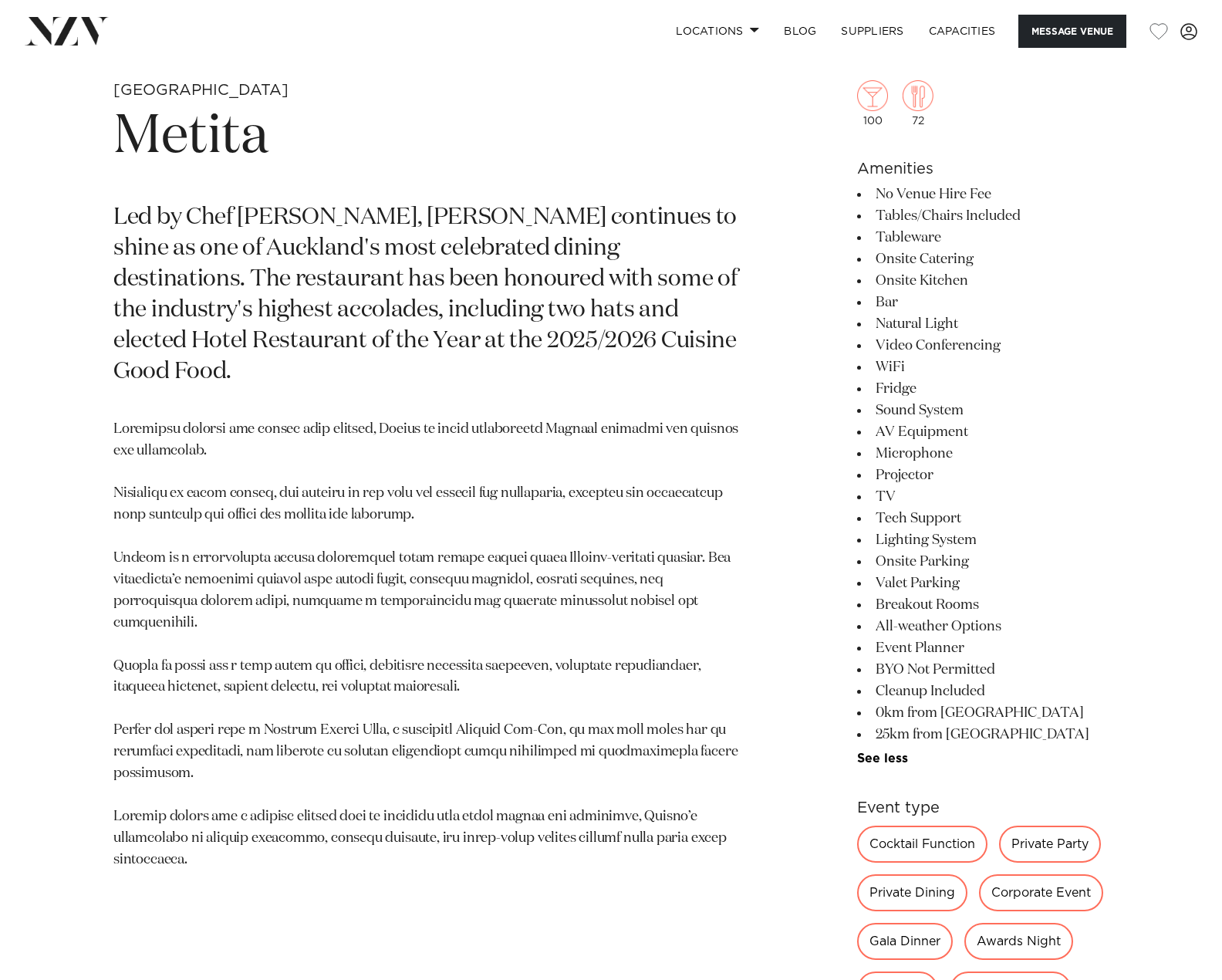
click at [1092, 522] on li "Tech Support" at bounding box center [982, 518] width 252 height 22
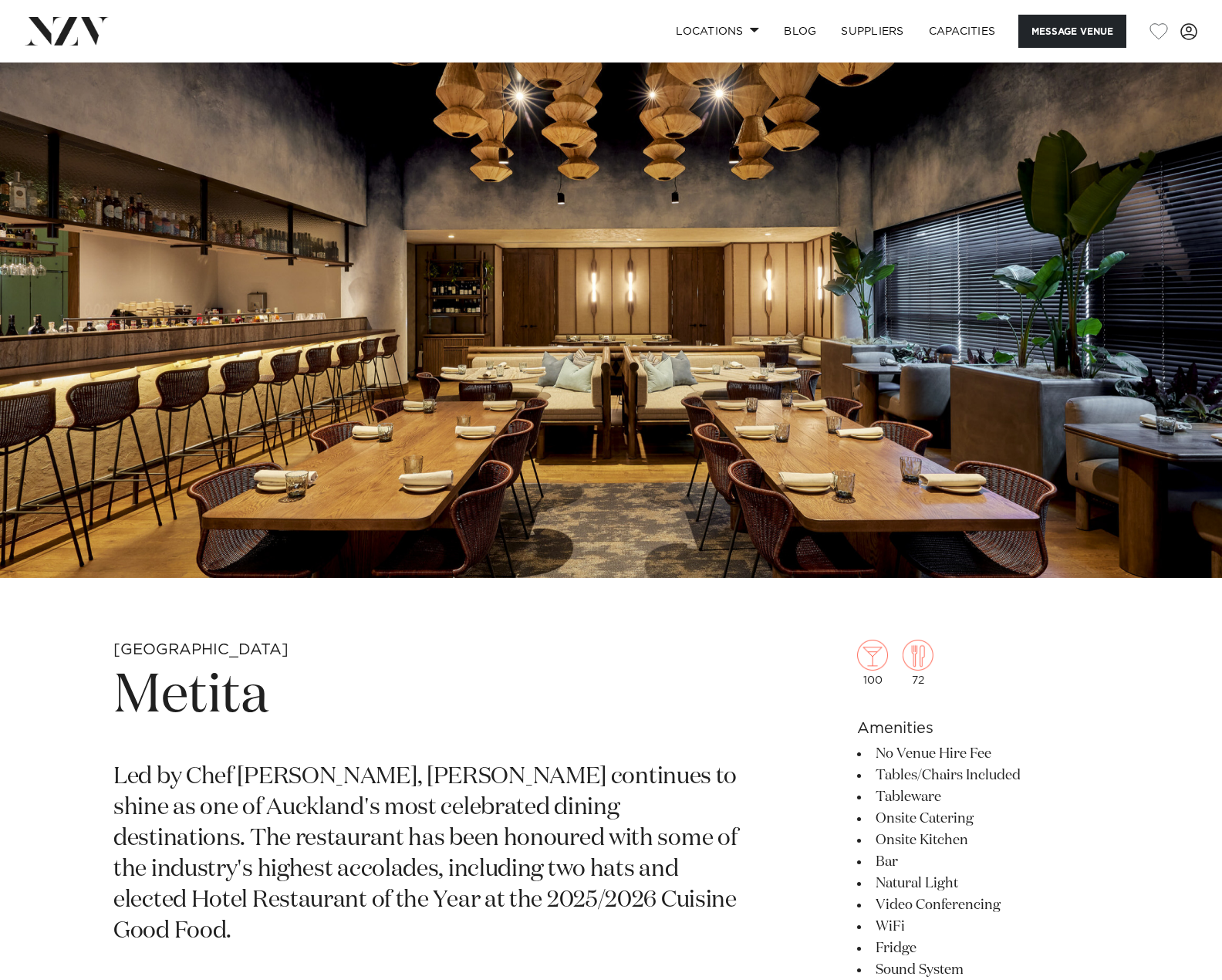
scroll to position [0, 0]
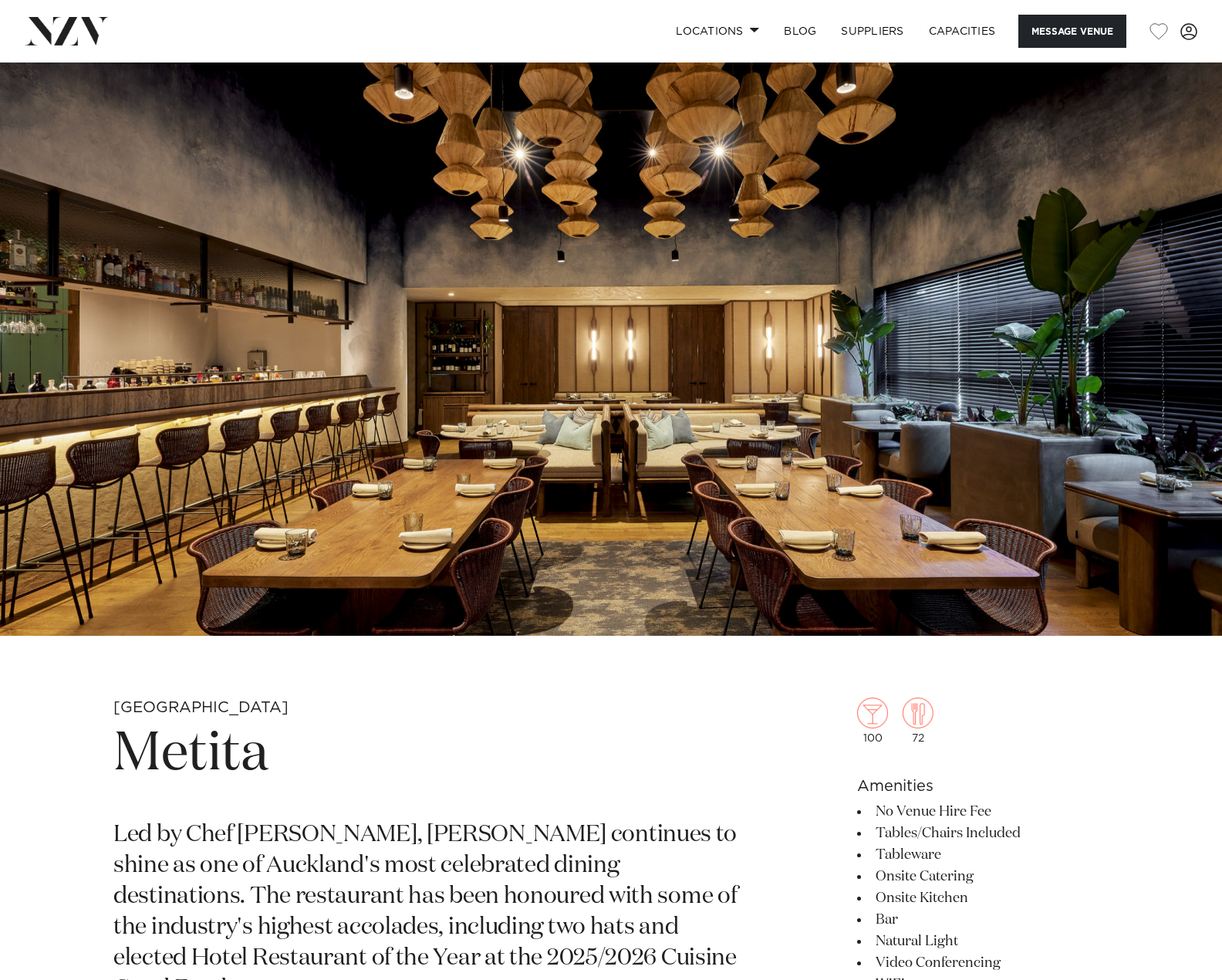
click at [400, 439] on img at bounding box center [611, 349] width 1222 height 574
click at [640, 450] on img at bounding box center [611, 349] width 1222 height 574
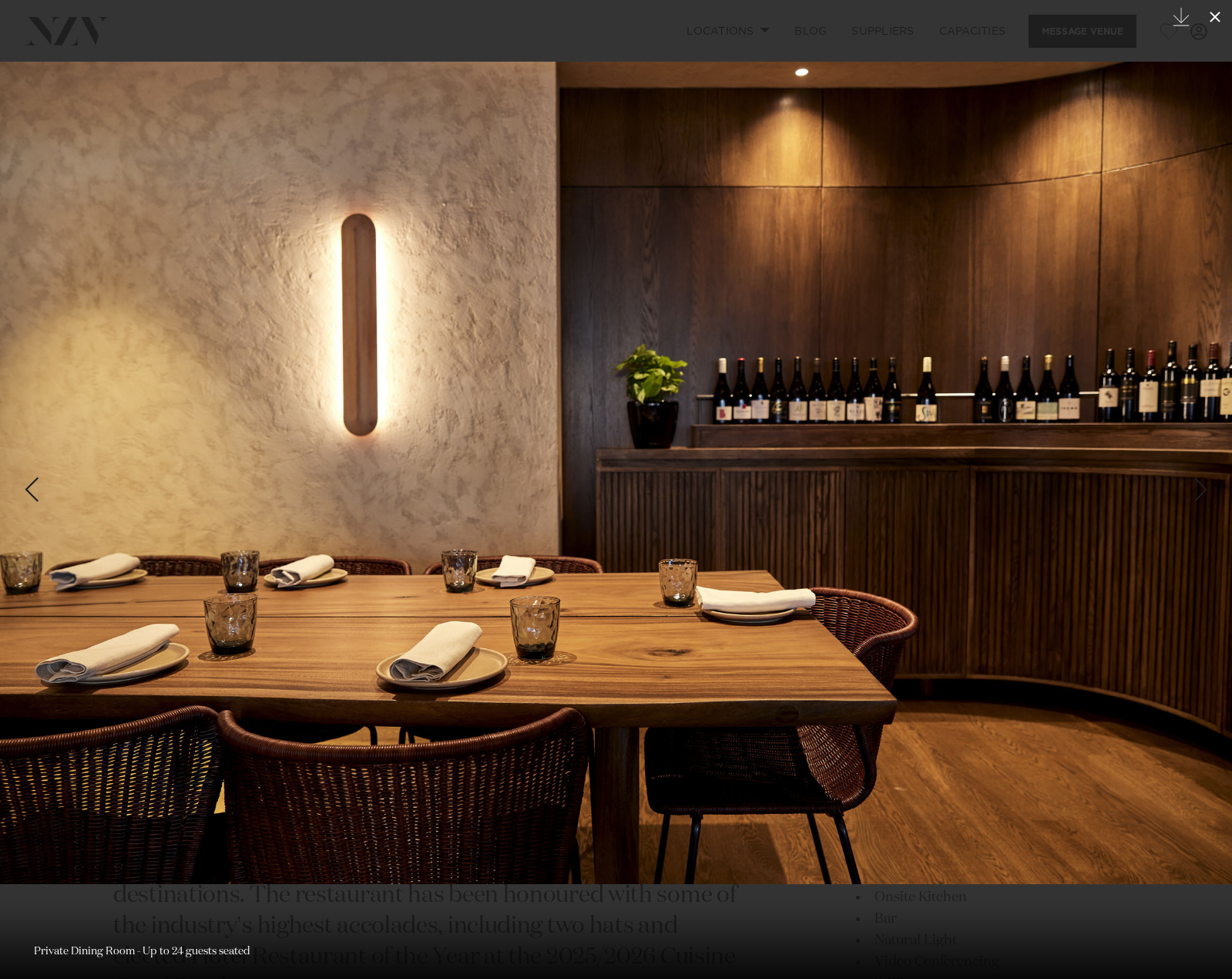
click at [1209, 10] on icon at bounding box center [1215, 17] width 18 height 18
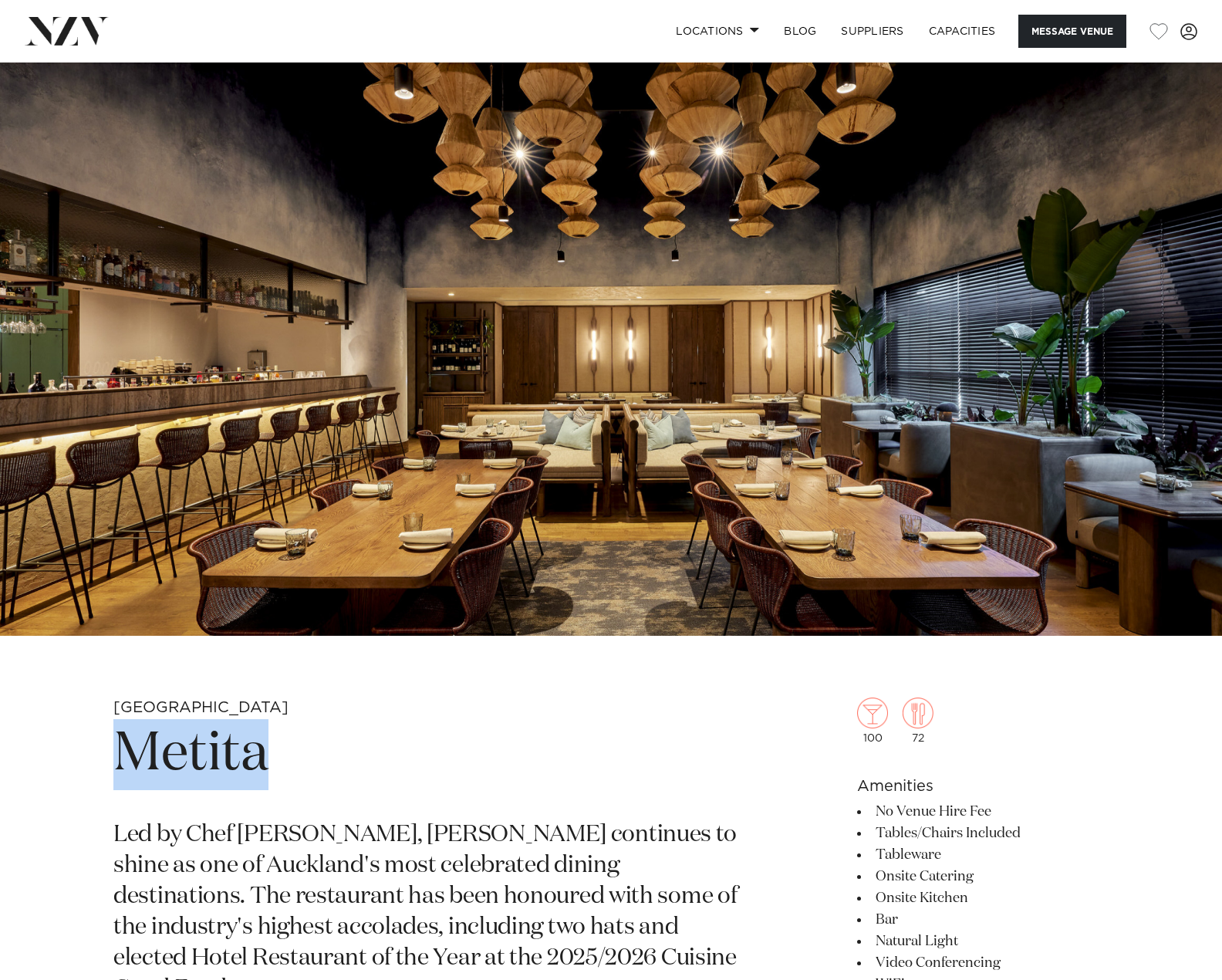
drag, startPoint x: 111, startPoint y: 755, endPoint x: 302, endPoint y: 741, distance: 191.5
copy h1 "Metita"
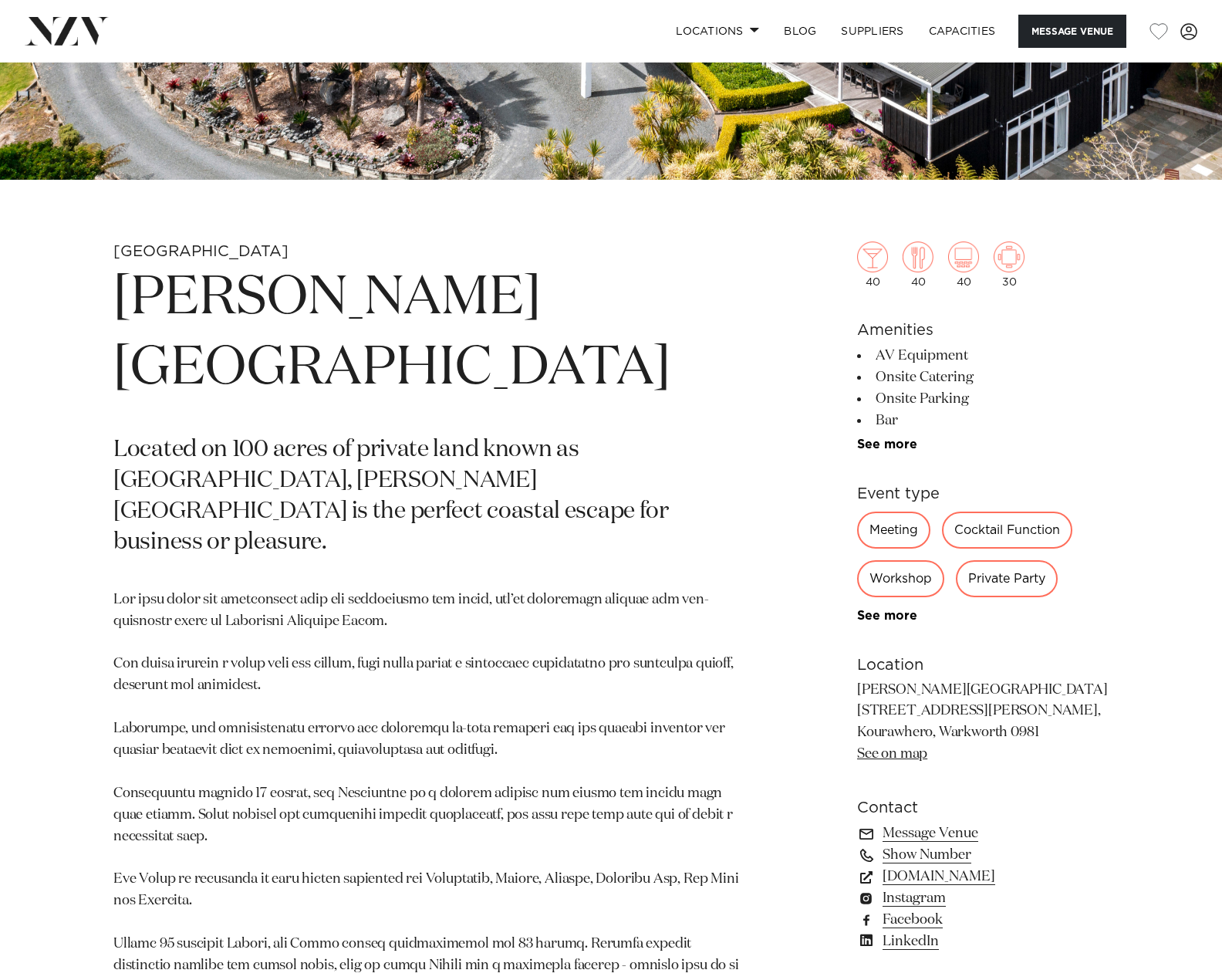
scroll to position [463, 0]
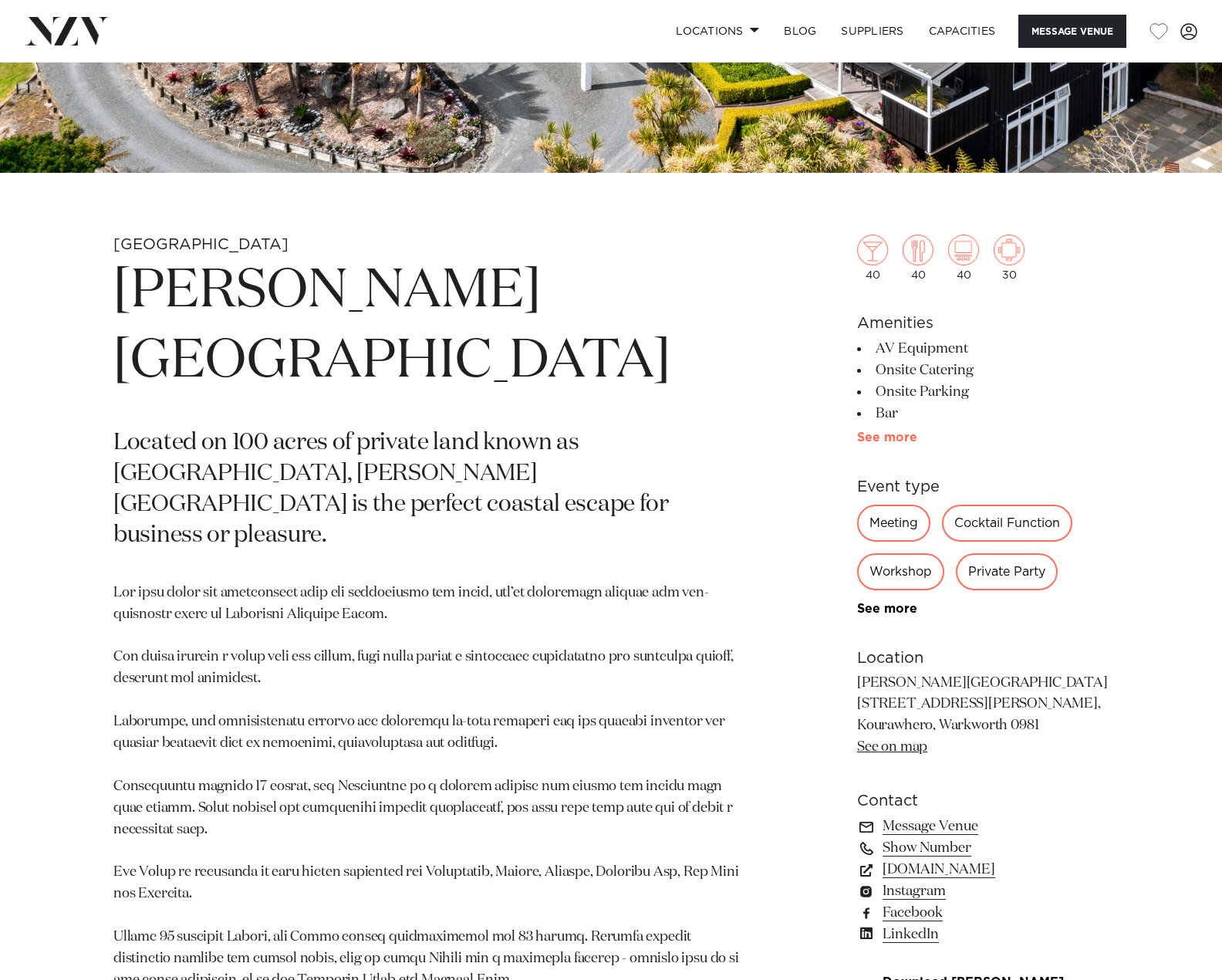
click at [881, 434] on link "See more" at bounding box center [917, 437] width 121 height 12
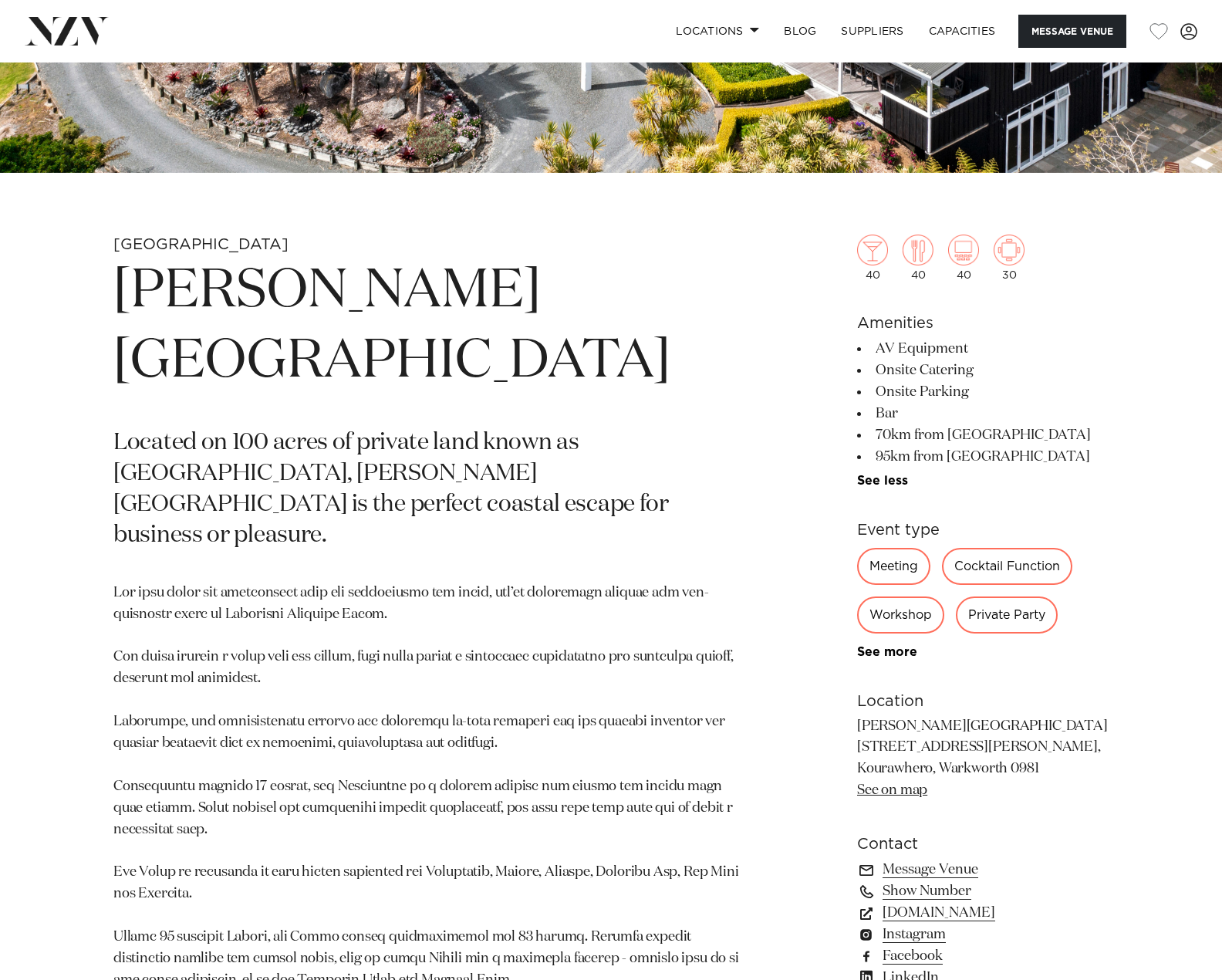
click at [911, 656] on link "See more" at bounding box center [917, 652] width 121 height 12
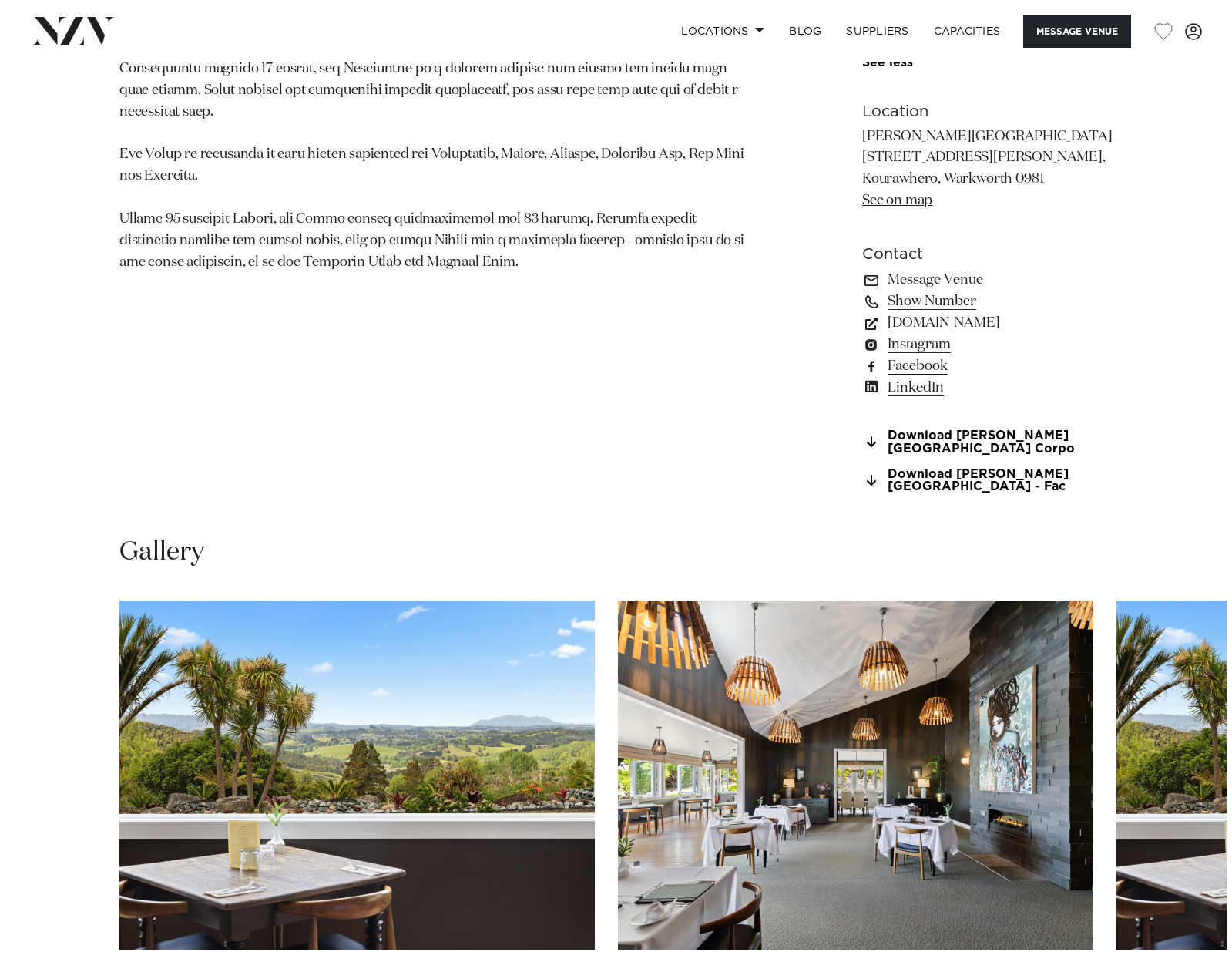
scroll to position [1233, 0]
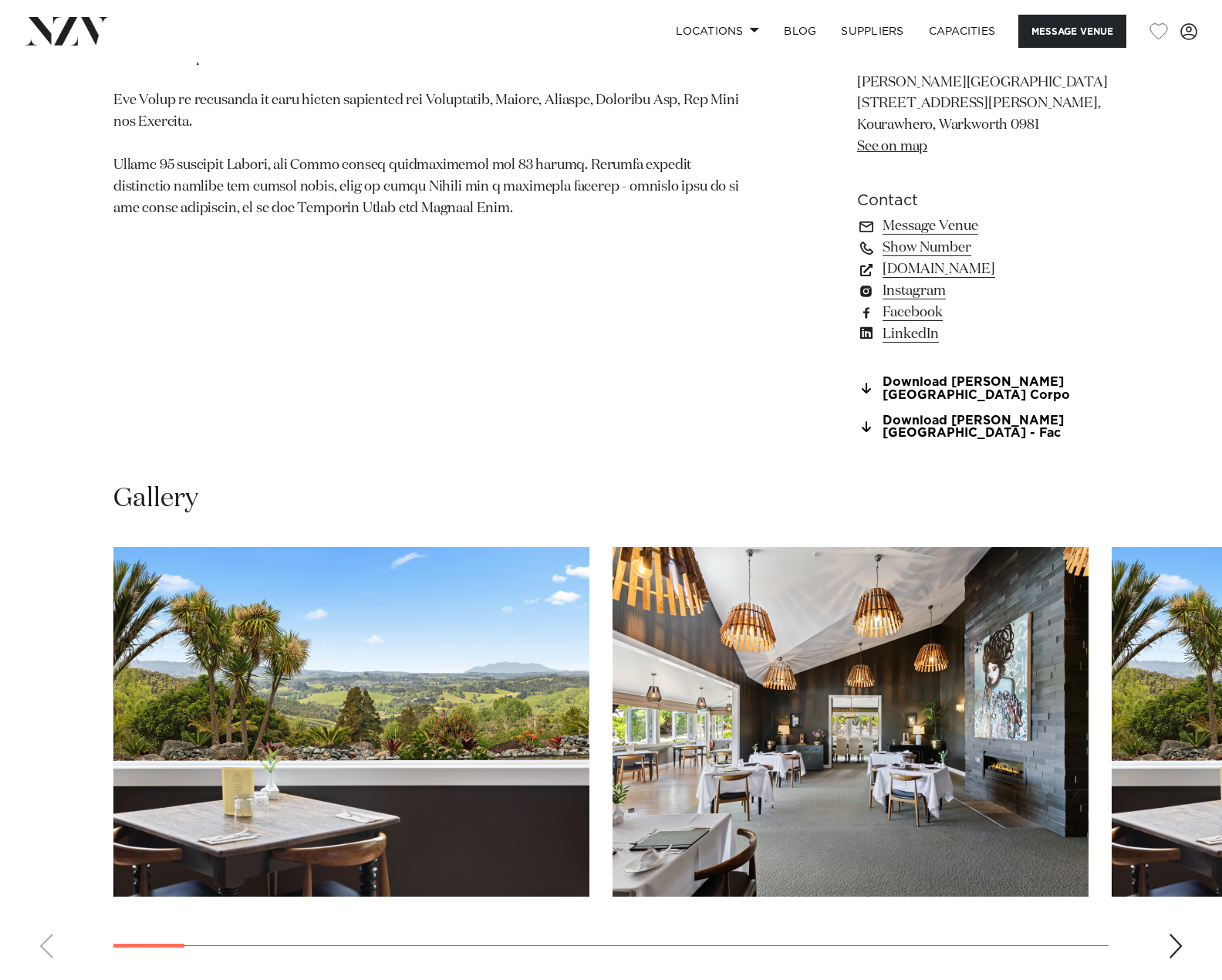
click at [443, 661] on img "1 / 28" at bounding box center [352, 722] width 476 height 349
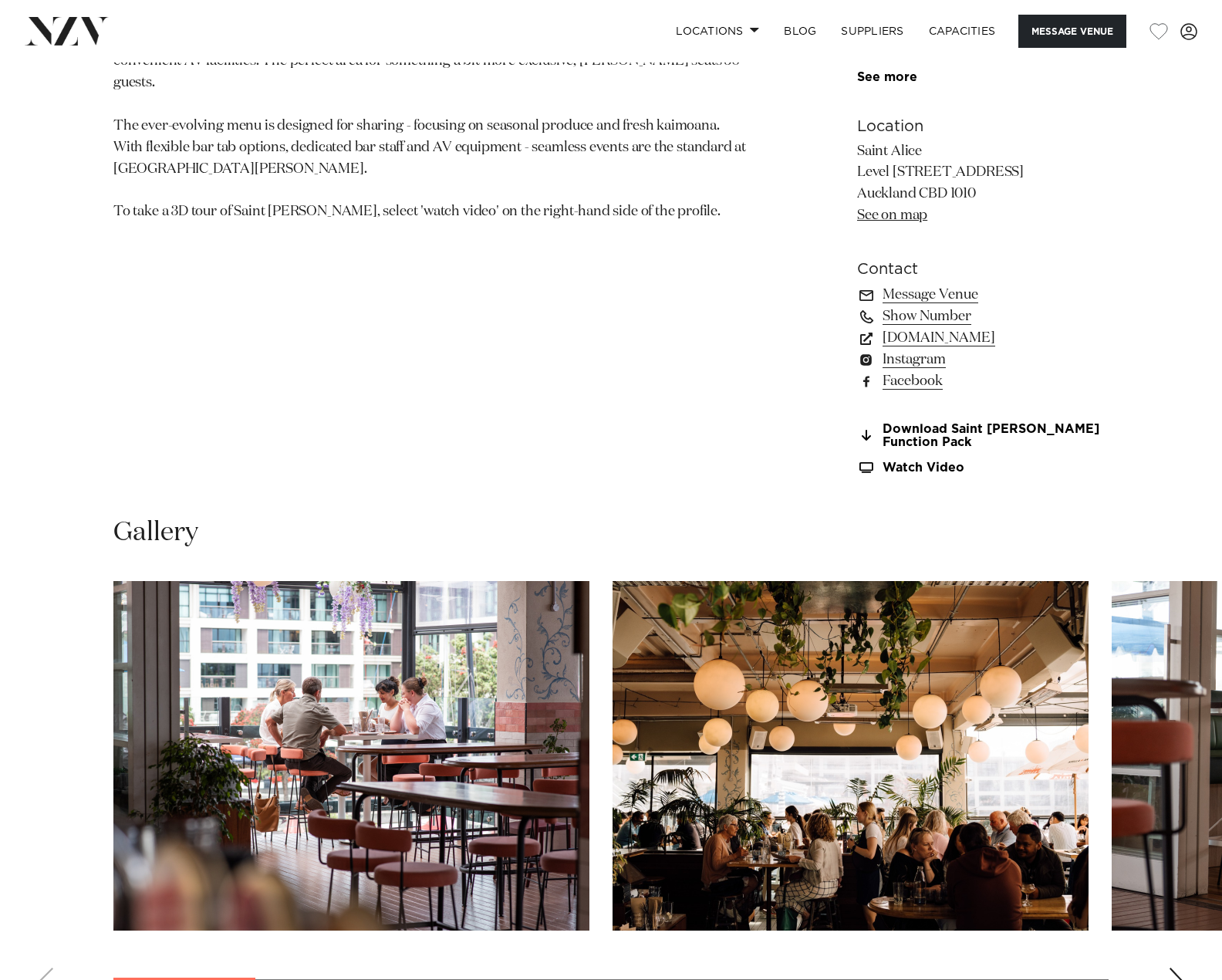
scroll to position [1081, 0]
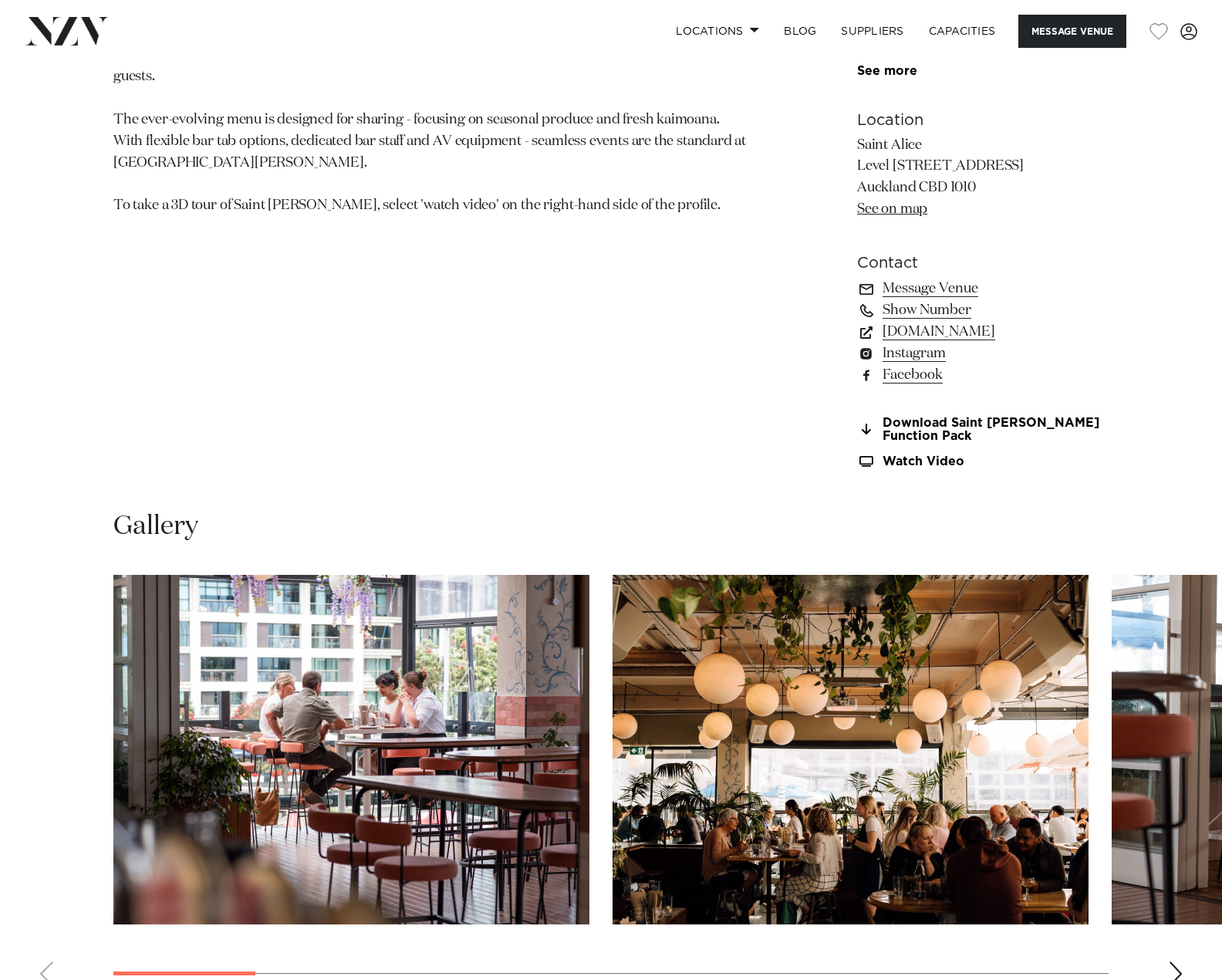
click at [444, 720] on img "1 / 14" at bounding box center [352, 749] width 476 height 349
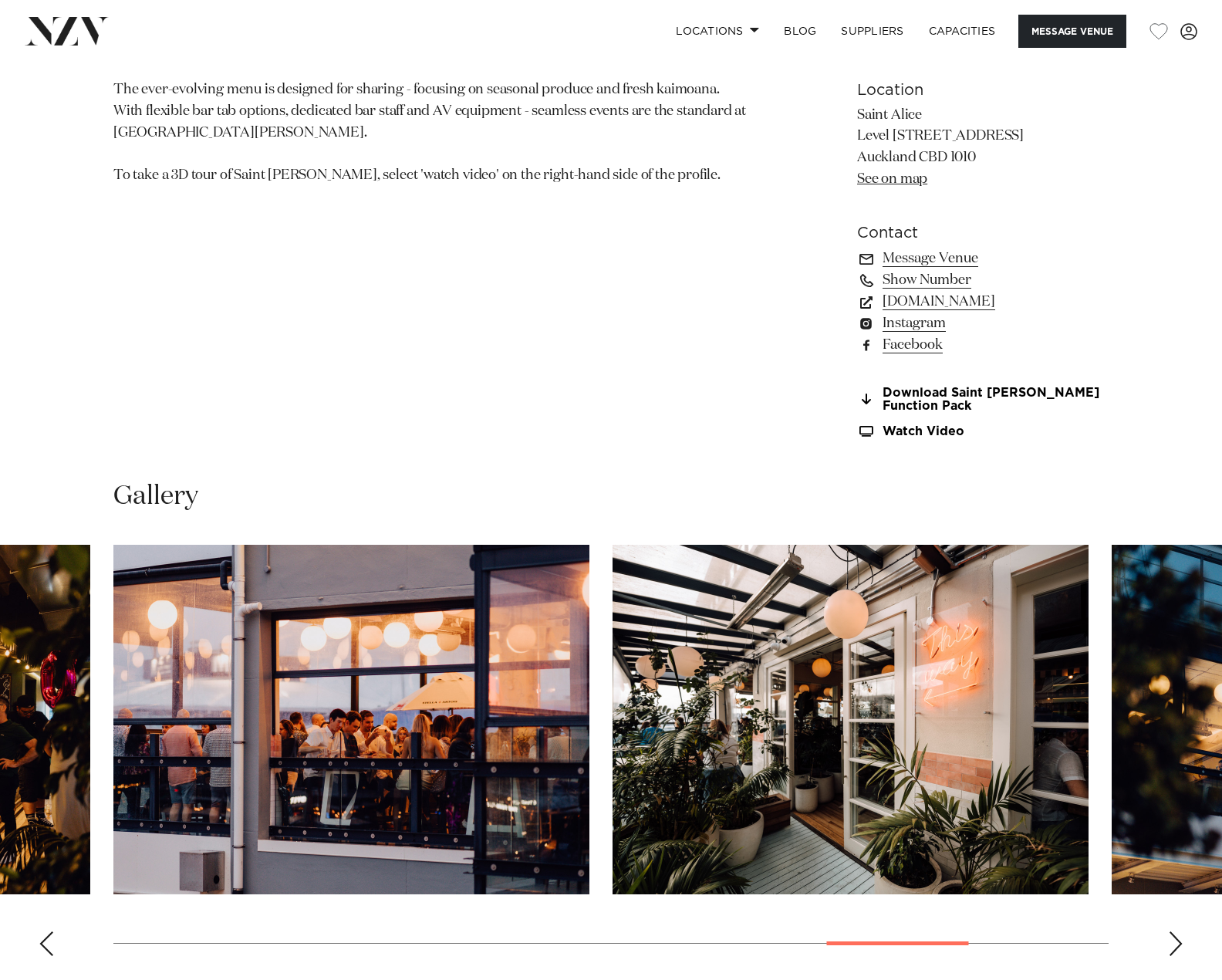
scroll to position [1234, 0]
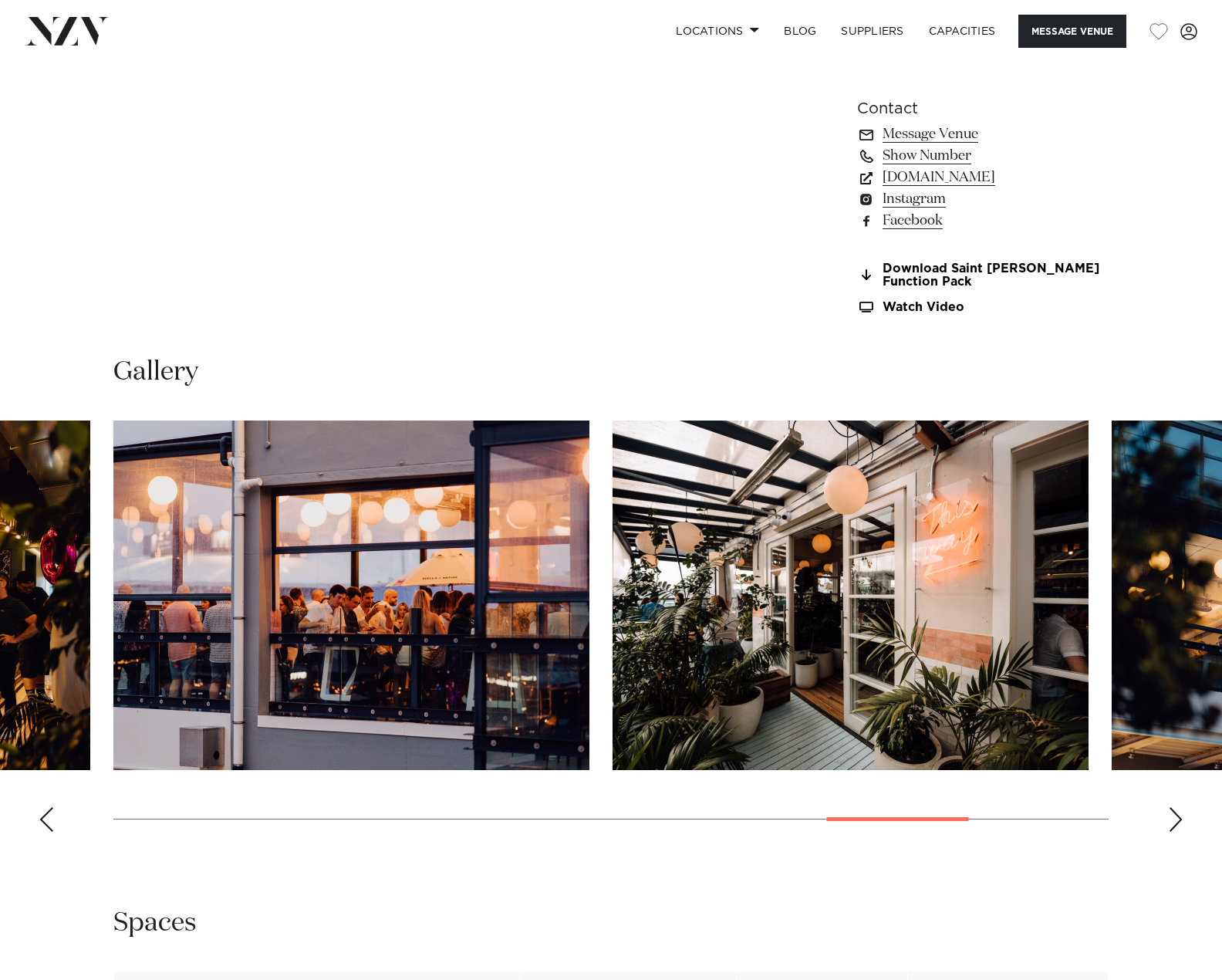
click at [1178, 822] on div "Next slide" at bounding box center [1175, 819] width 15 height 25
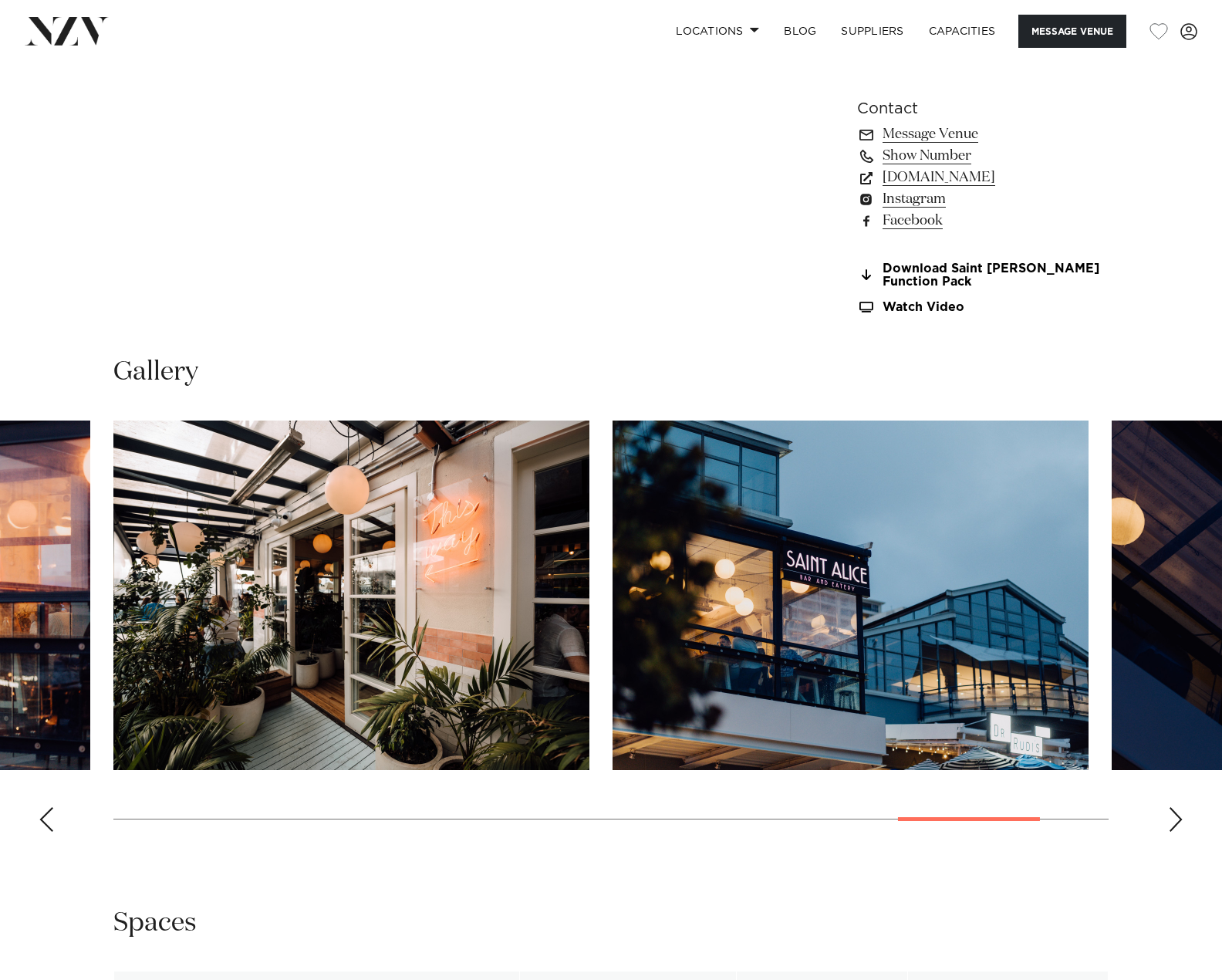
click at [1178, 822] on div "Next slide" at bounding box center [1175, 819] width 15 height 25
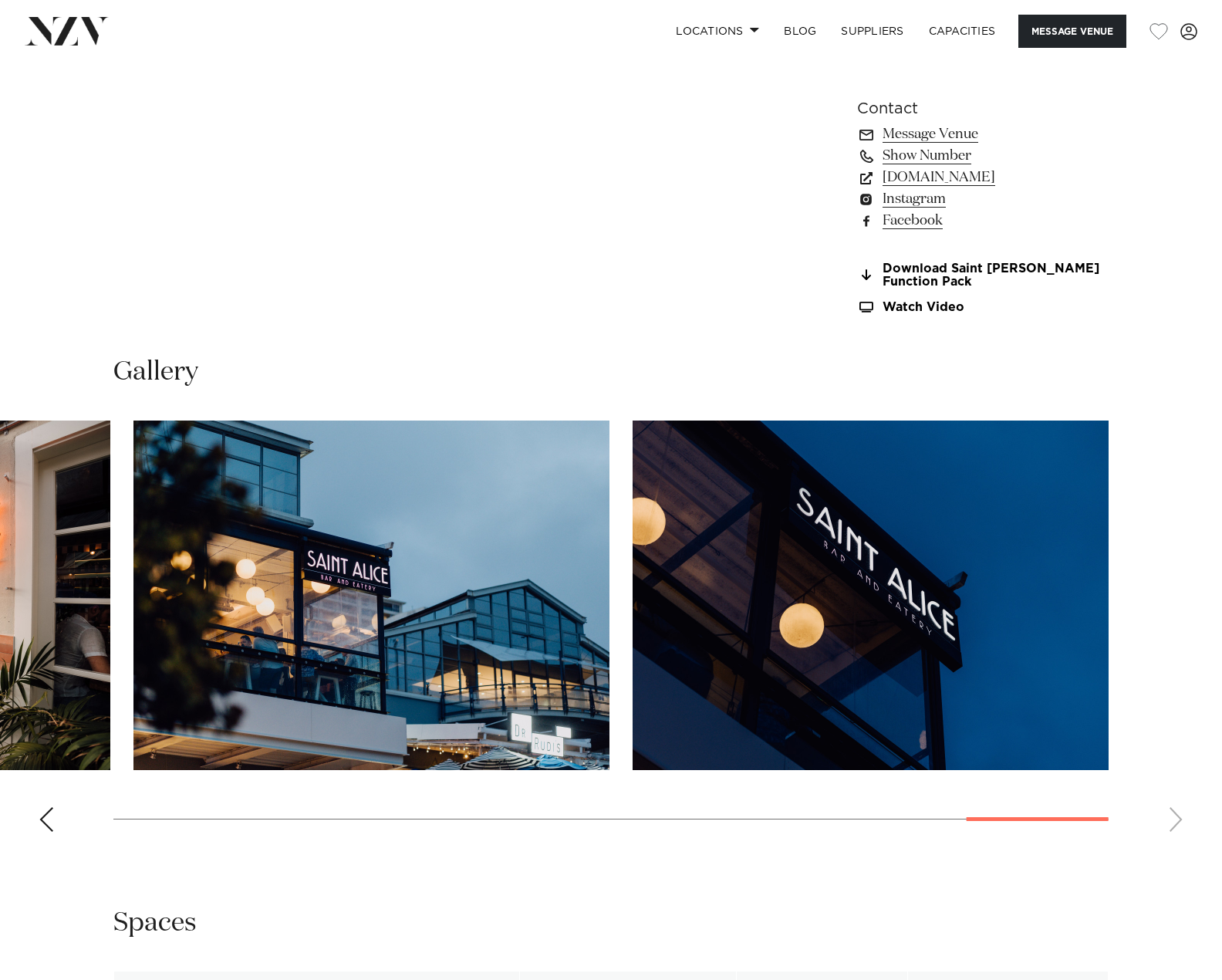
click at [1178, 822] on swiper-container at bounding box center [611, 632] width 1222 height 423
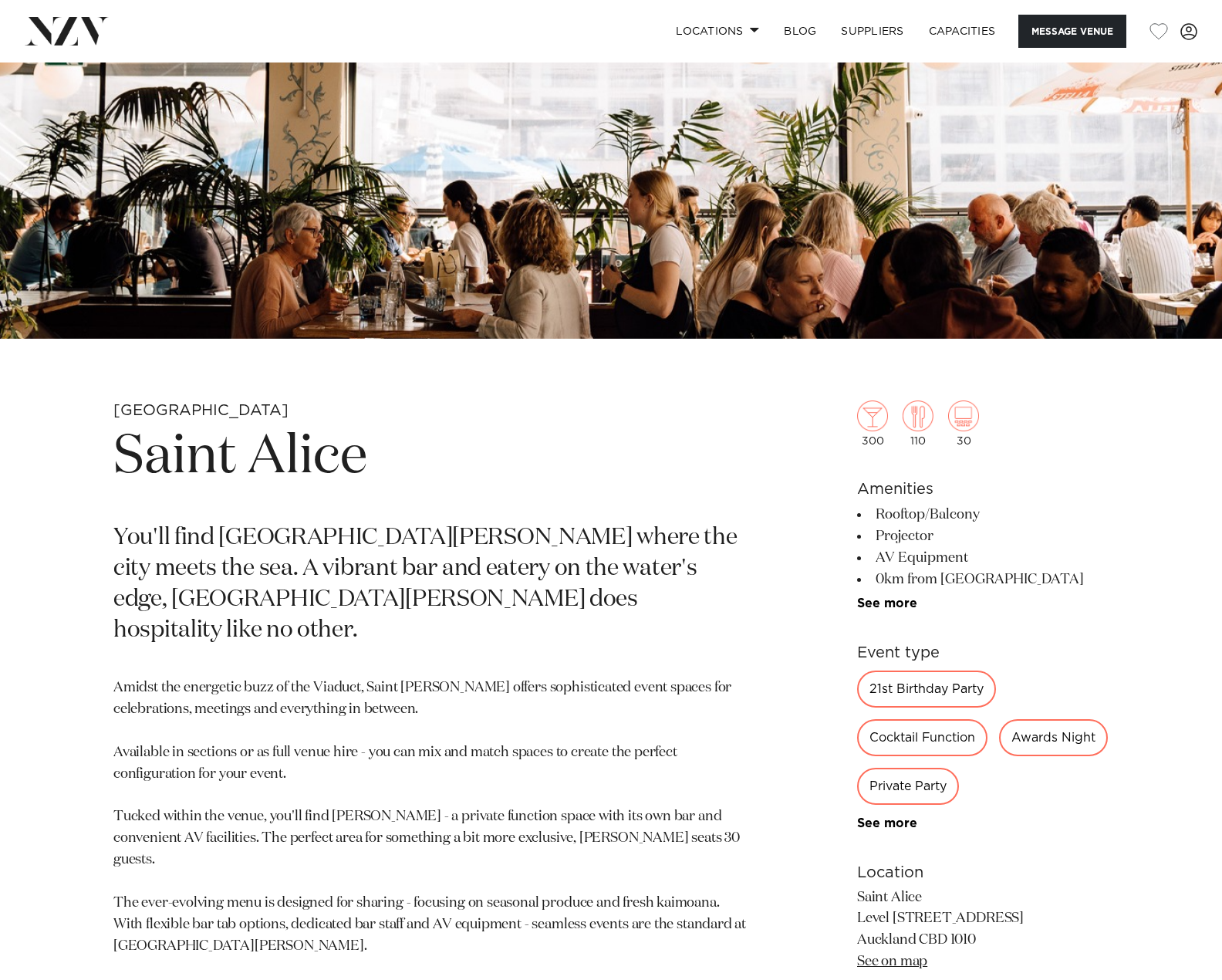
scroll to position [232, 0]
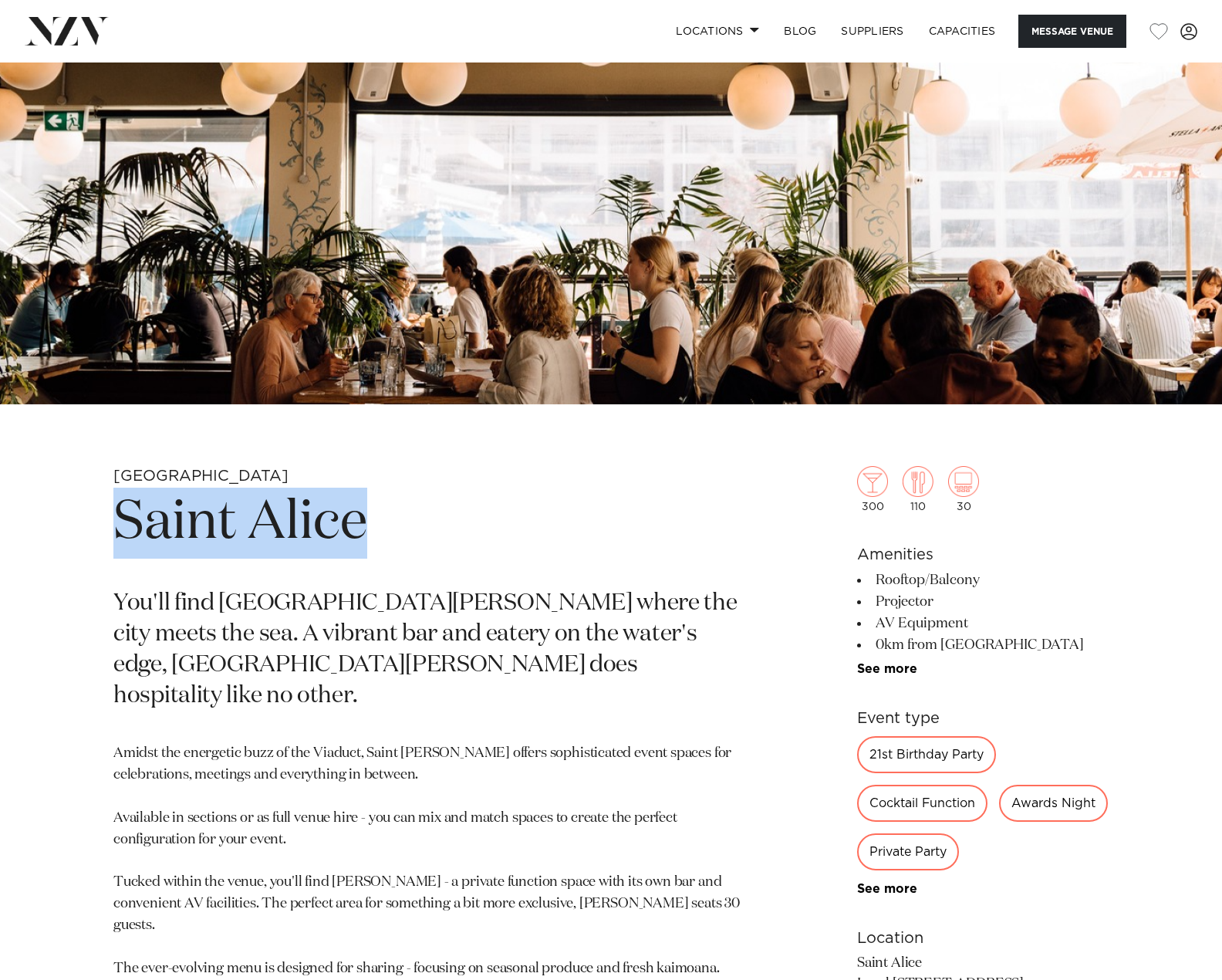
drag, startPoint x: 125, startPoint y: 518, endPoint x: 385, endPoint y: 519, distance: 260.0
click at [385, 519] on h1 "Saint Alice" at bounding box center [430, 523] width 634 height 71
copy h1 "Saint Alice"
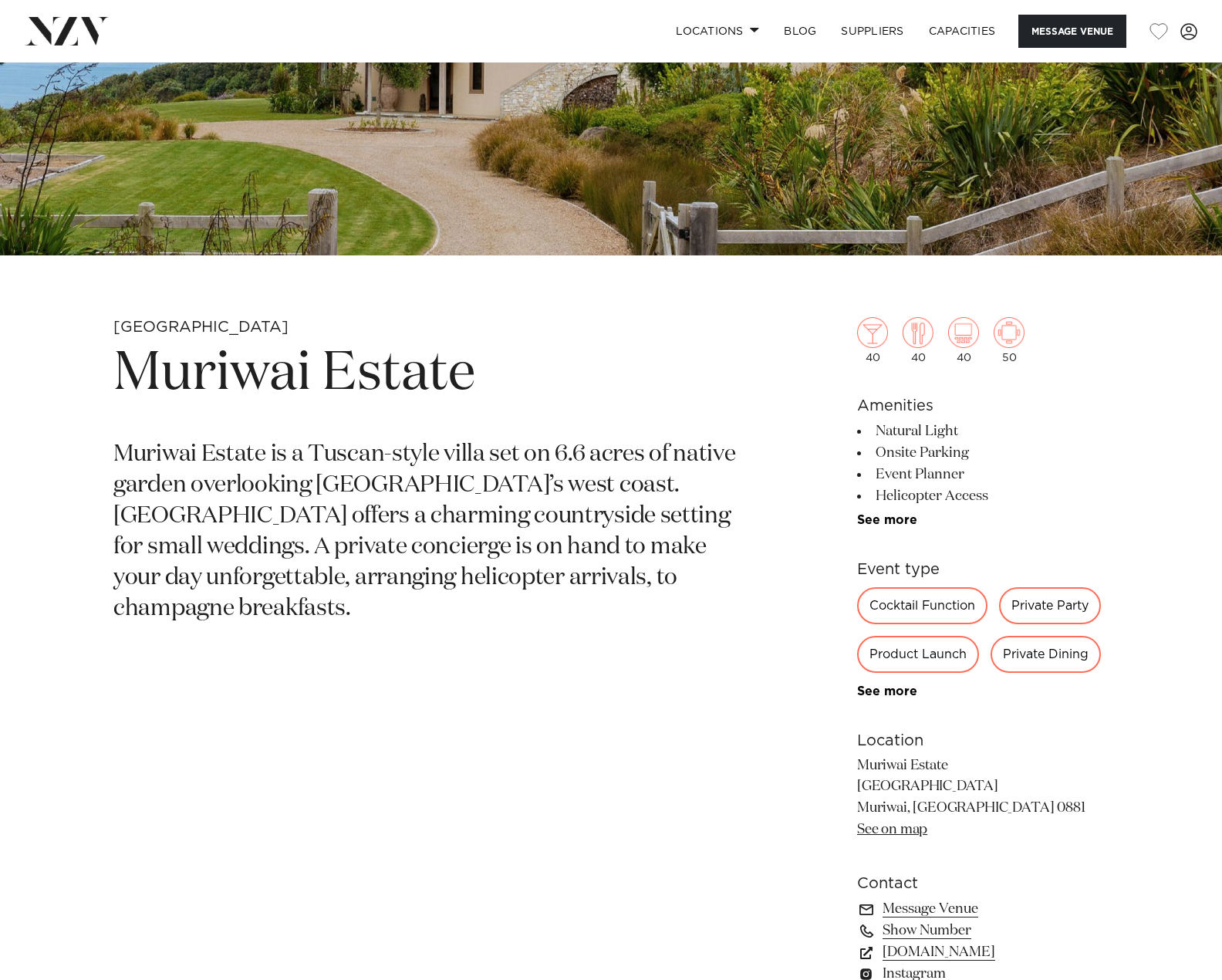
scroll to position [385, 0]
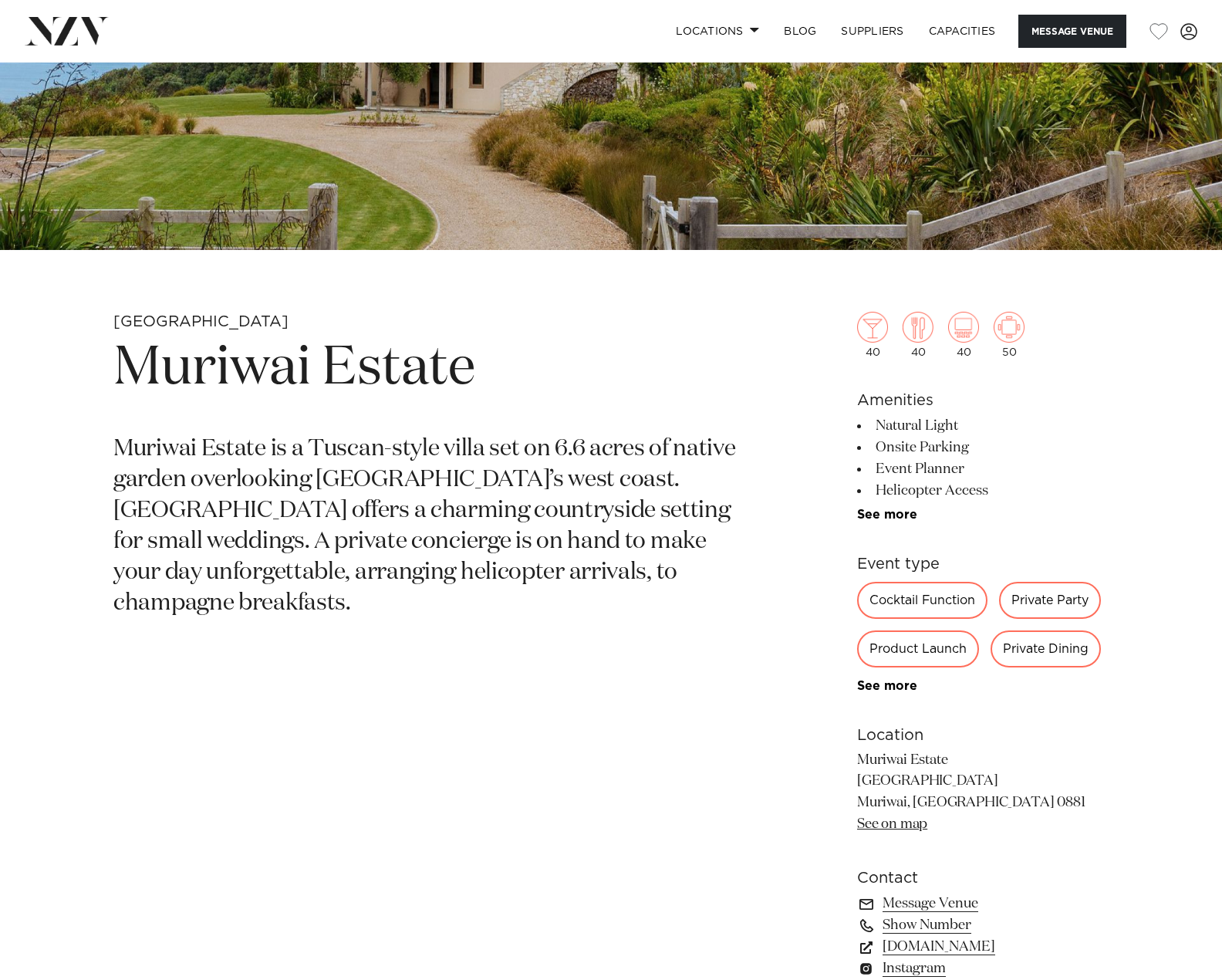
click at [879, 681] on link "See more" at bounding box center [917, 686] width 121 height 12
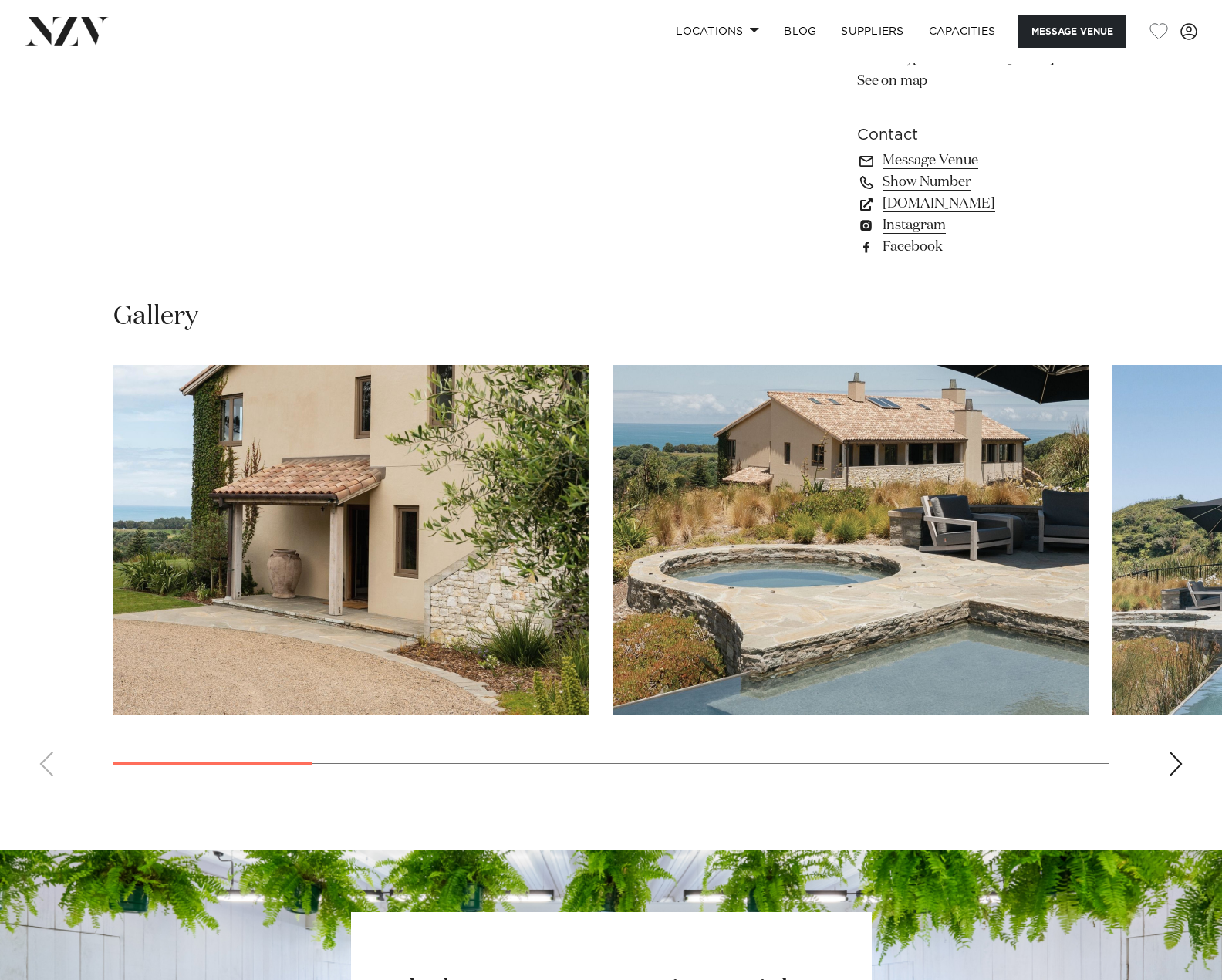
scroll to position [1466, 0]
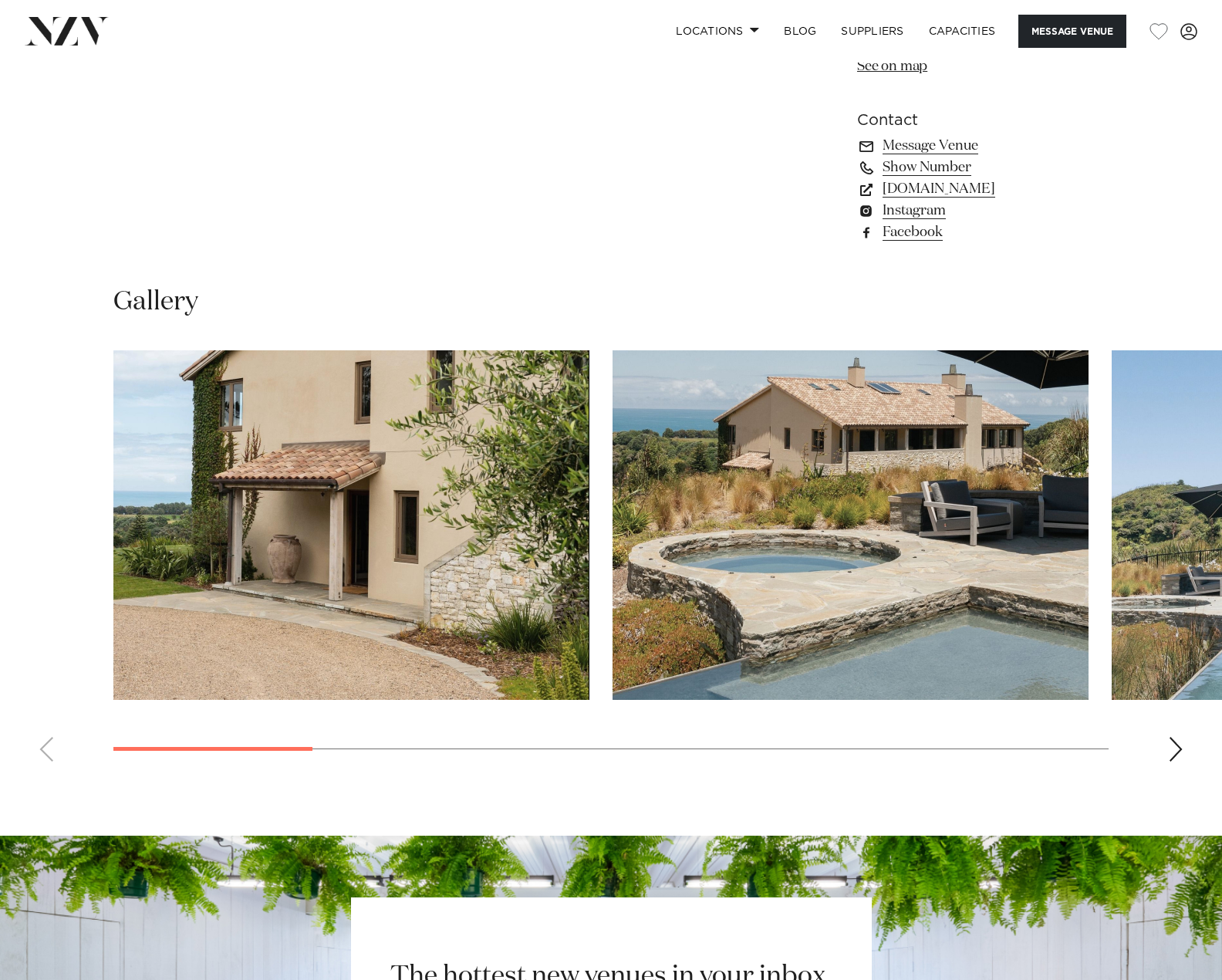
click at [419, 566] on img "1 / 10" at bounding box center [352, 525] width 476 height 349
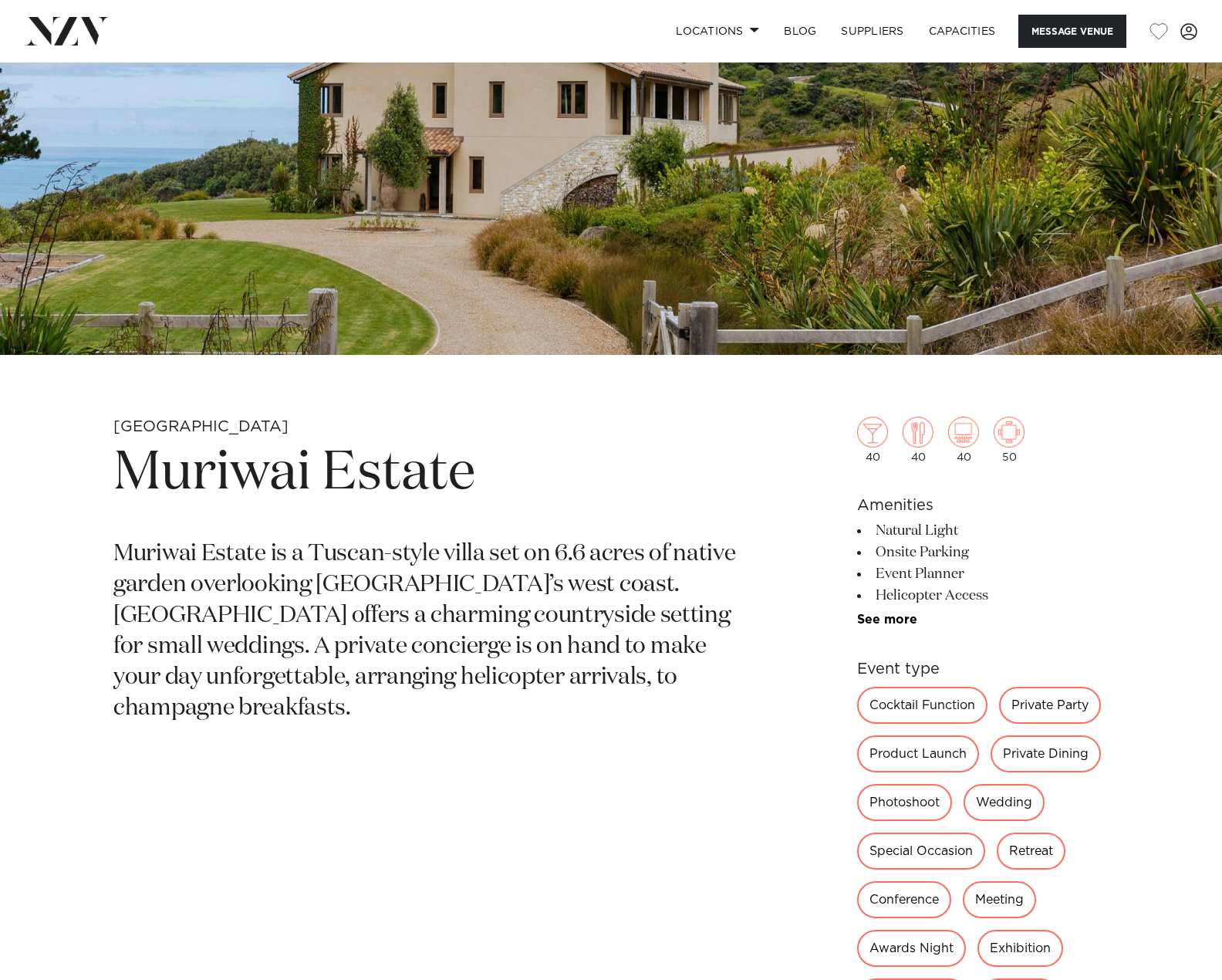
scroll to position [232, 0]
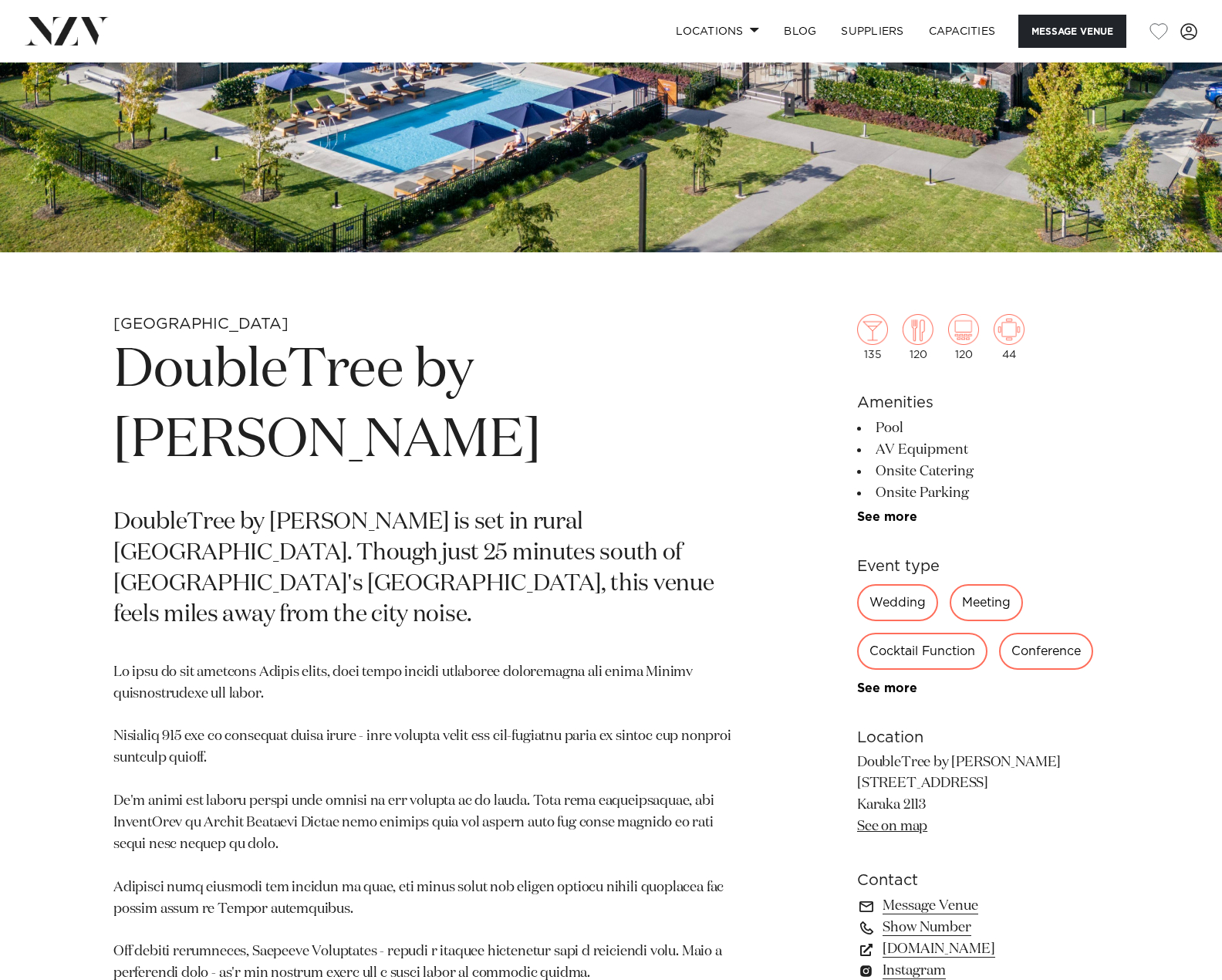
scroll to position [385, 0]
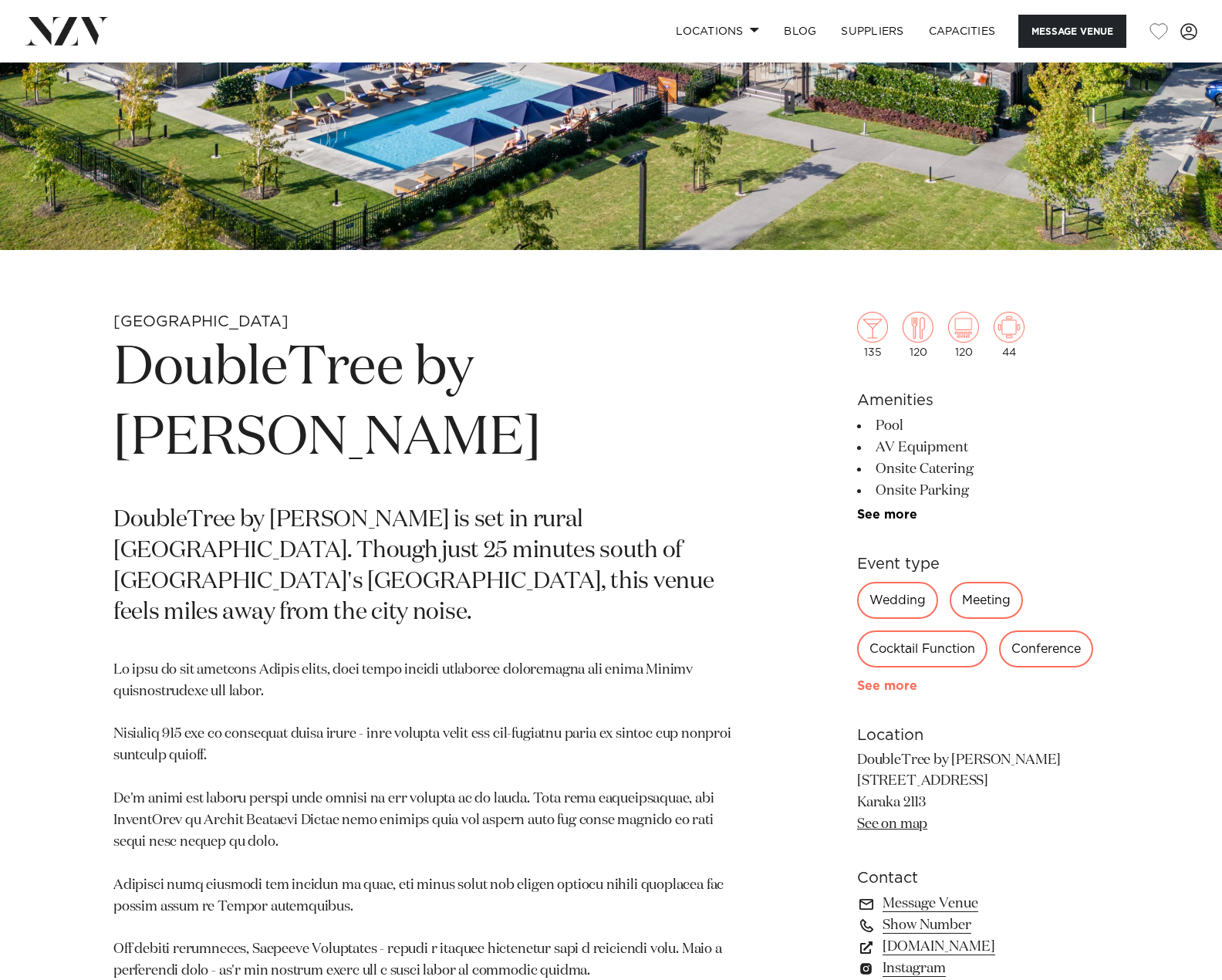
click at [904, 681] on link "See more" at bounding box center [917, 686] width 121 height 12
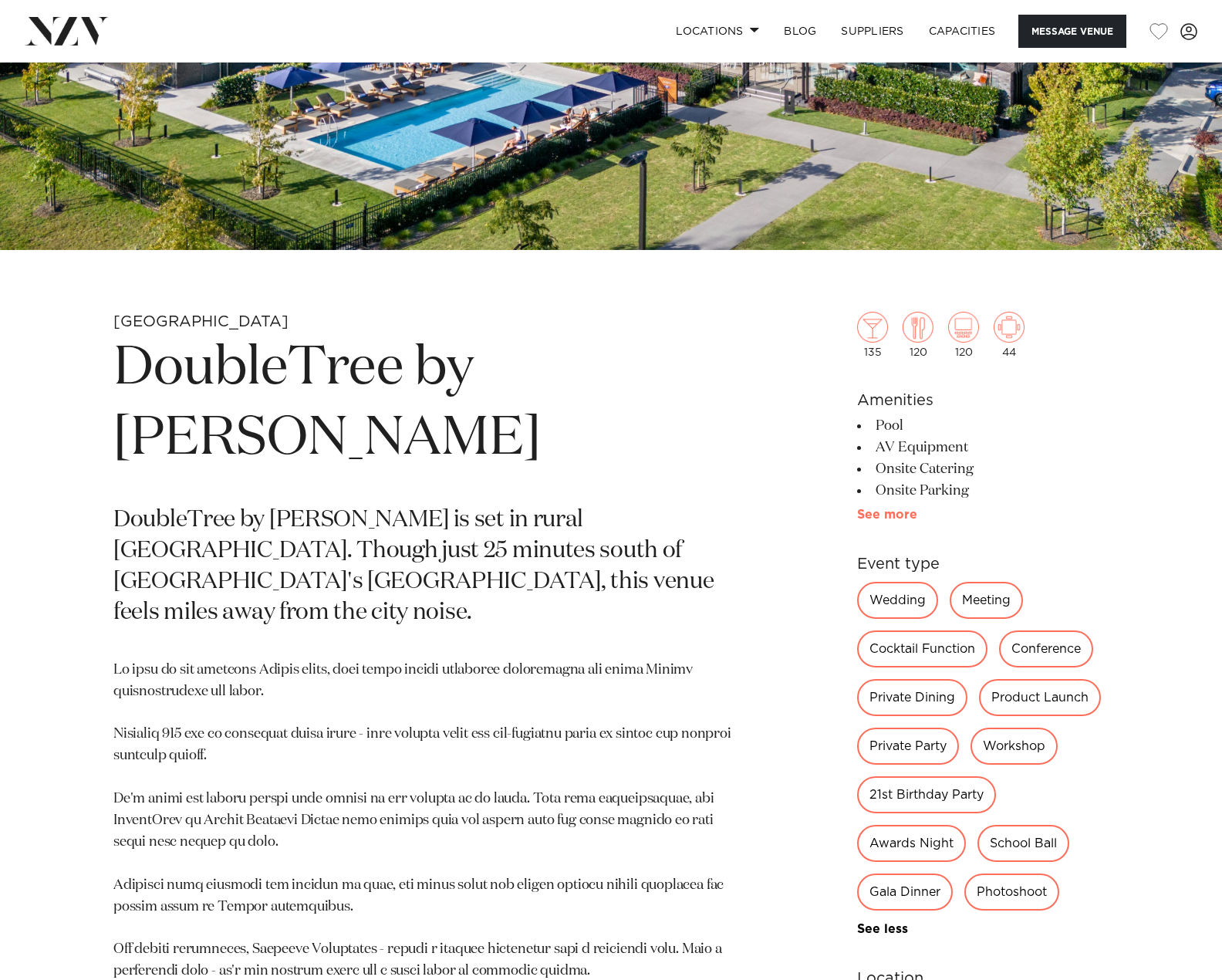
click at [896, 518] on link "See more" at bounding box center [917, 514] width 121 height 12
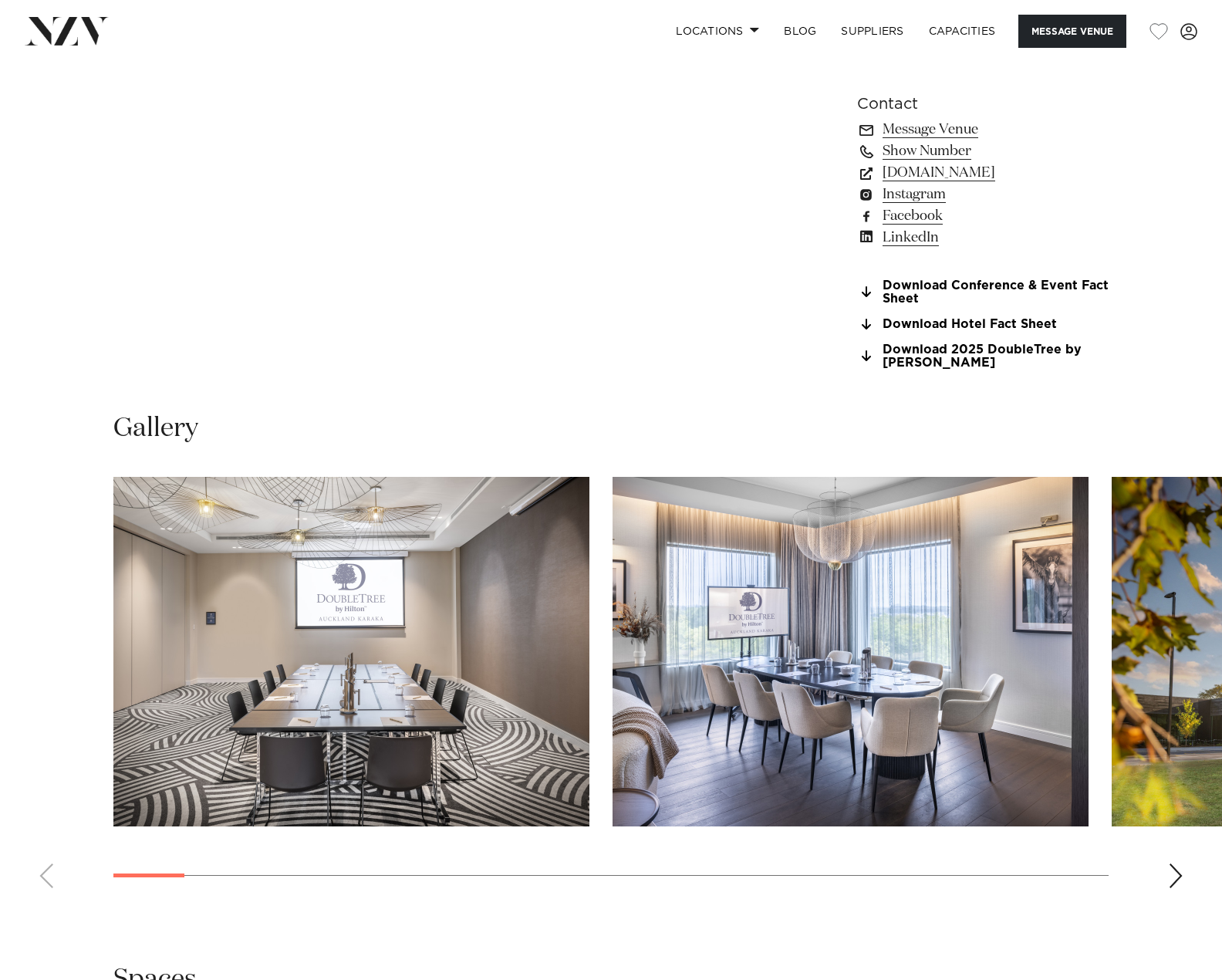
scroll to position [1698, 0]
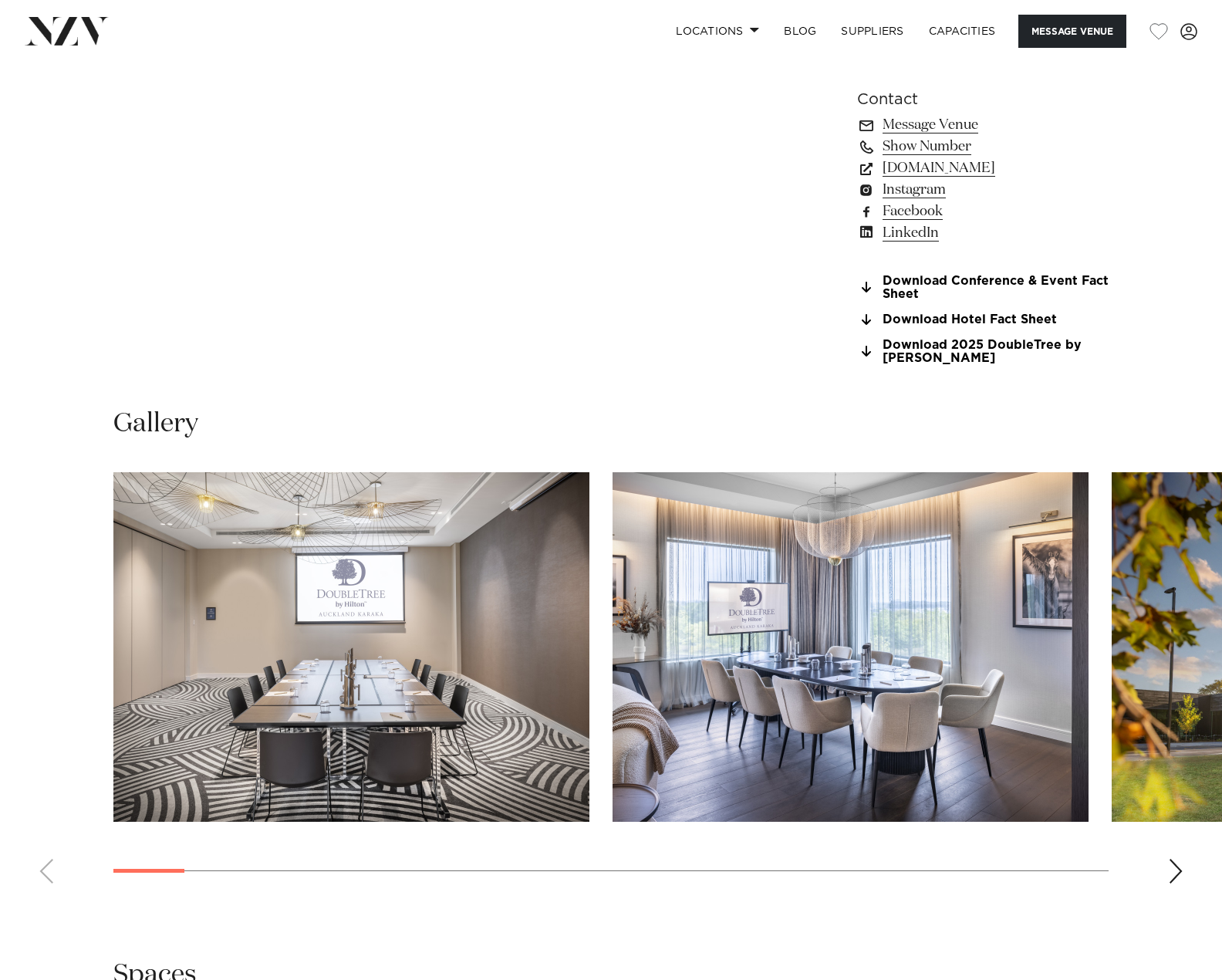
click at [1176, 884] on swiper-container at bounding box center [611, 684] width 1222 height 423
click at [1174, 876] on div "Next slide" at bounding box center [1175, 871] width 15 height 25
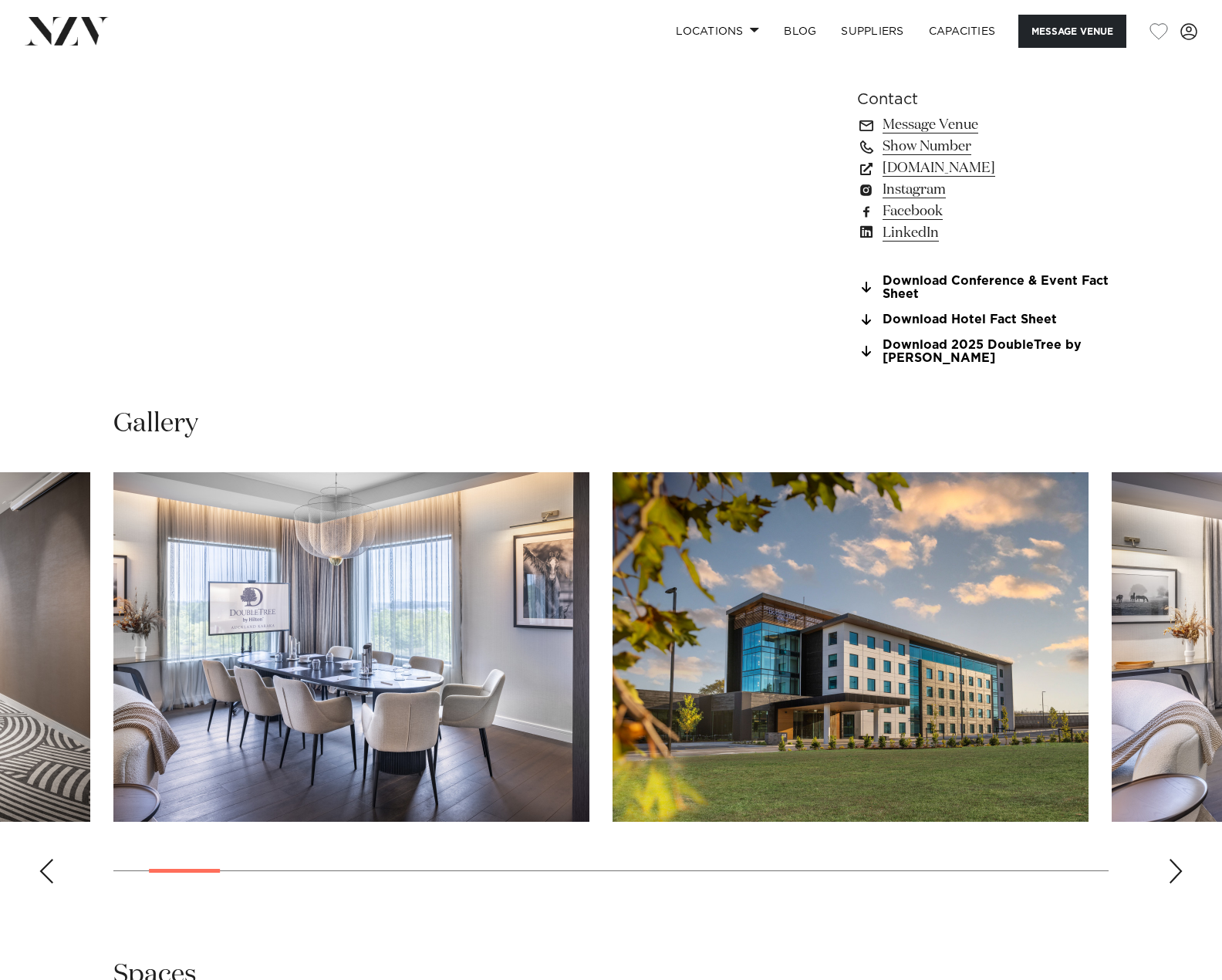
click at [1155, 874] on swiper-container at bounding box center [611, 684] width 1222 height 423
click at [1170, 868] on div "Next slide" at bounding box center [1175, 871] width 15 height 25
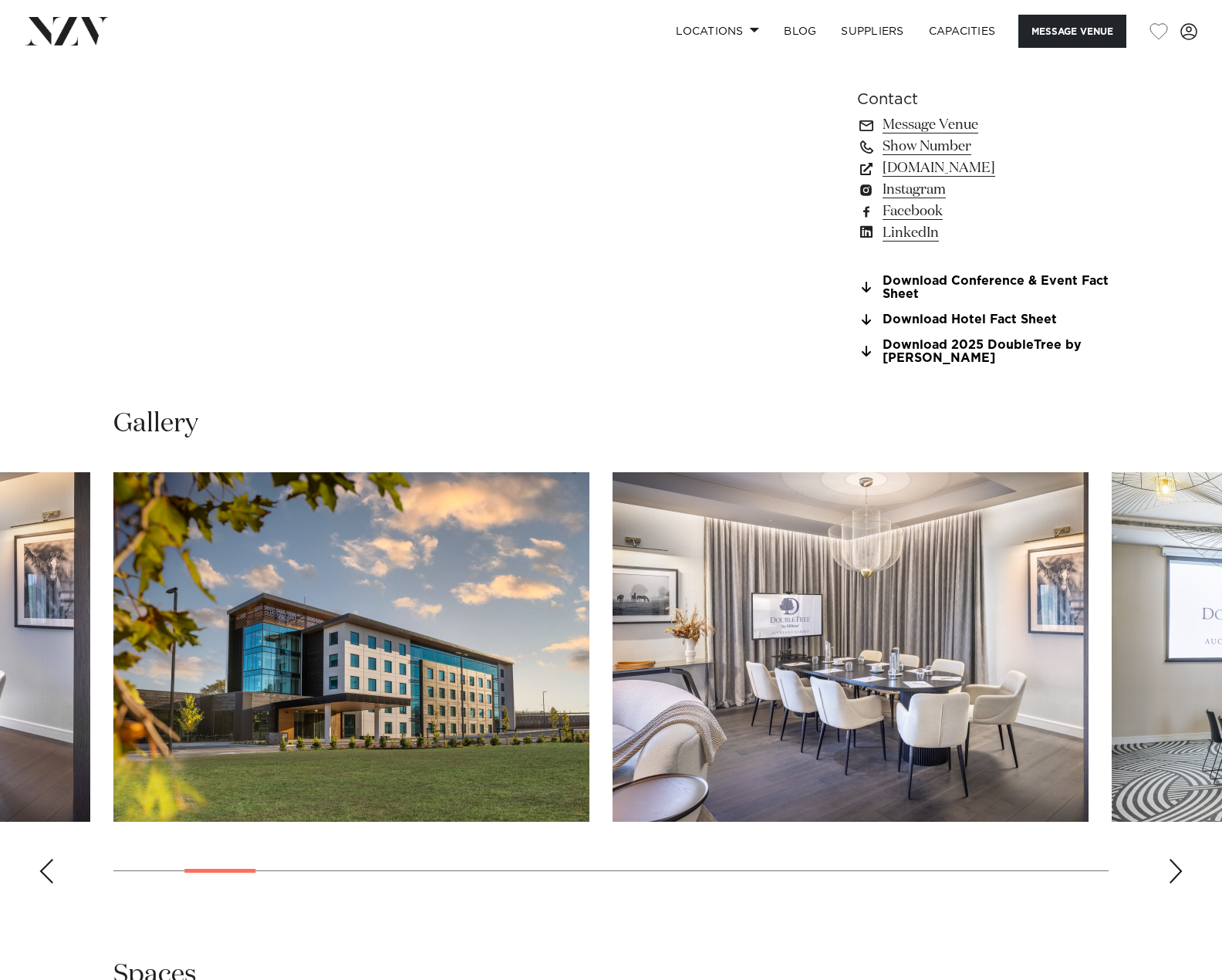
click at [1171, 868] on div "Next slide" at bounding box center [1175, 871] width 15 height 25
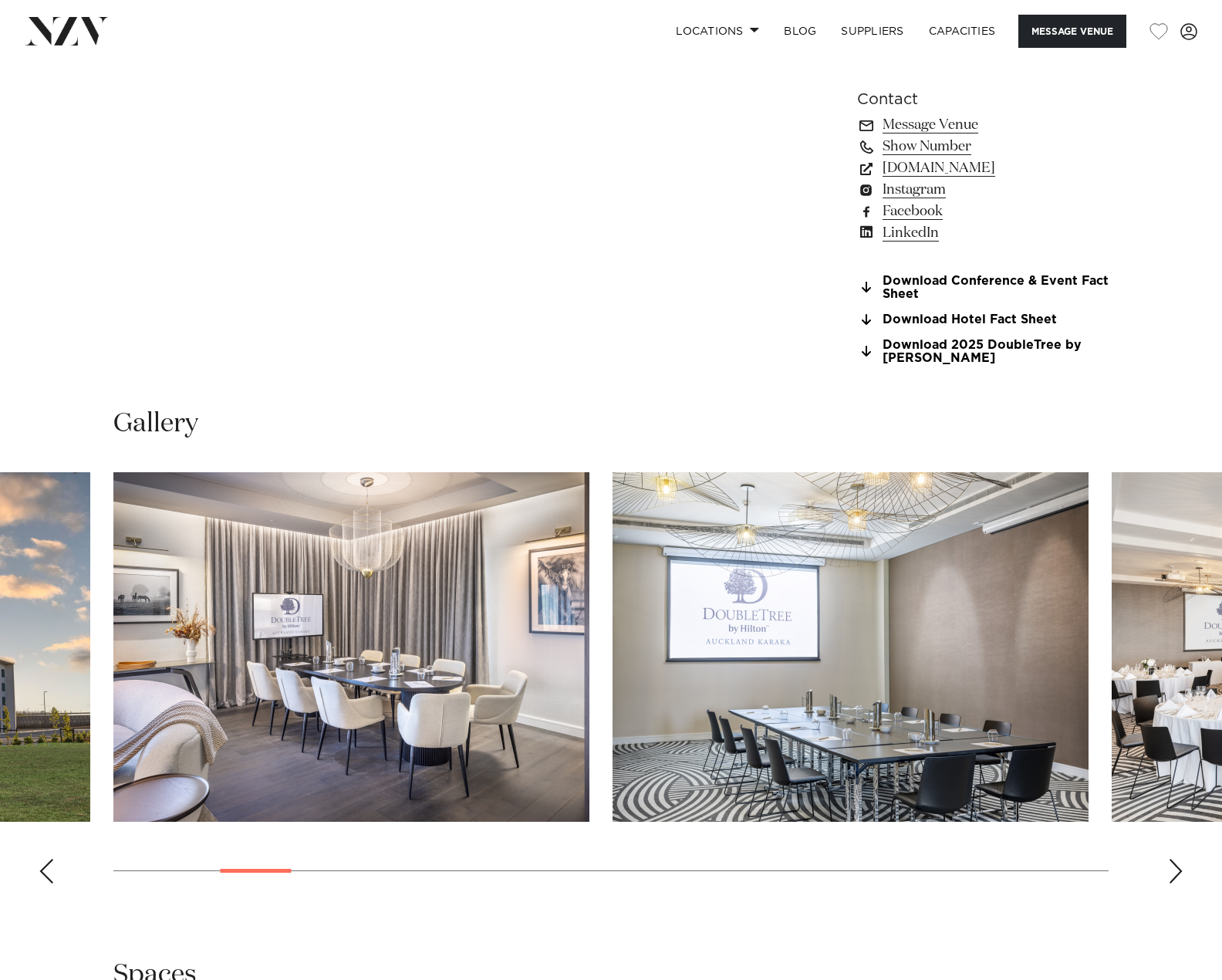
click at [1171, 868] on div "Next slide" at bounding box center [1175, 871] width 15 height 25
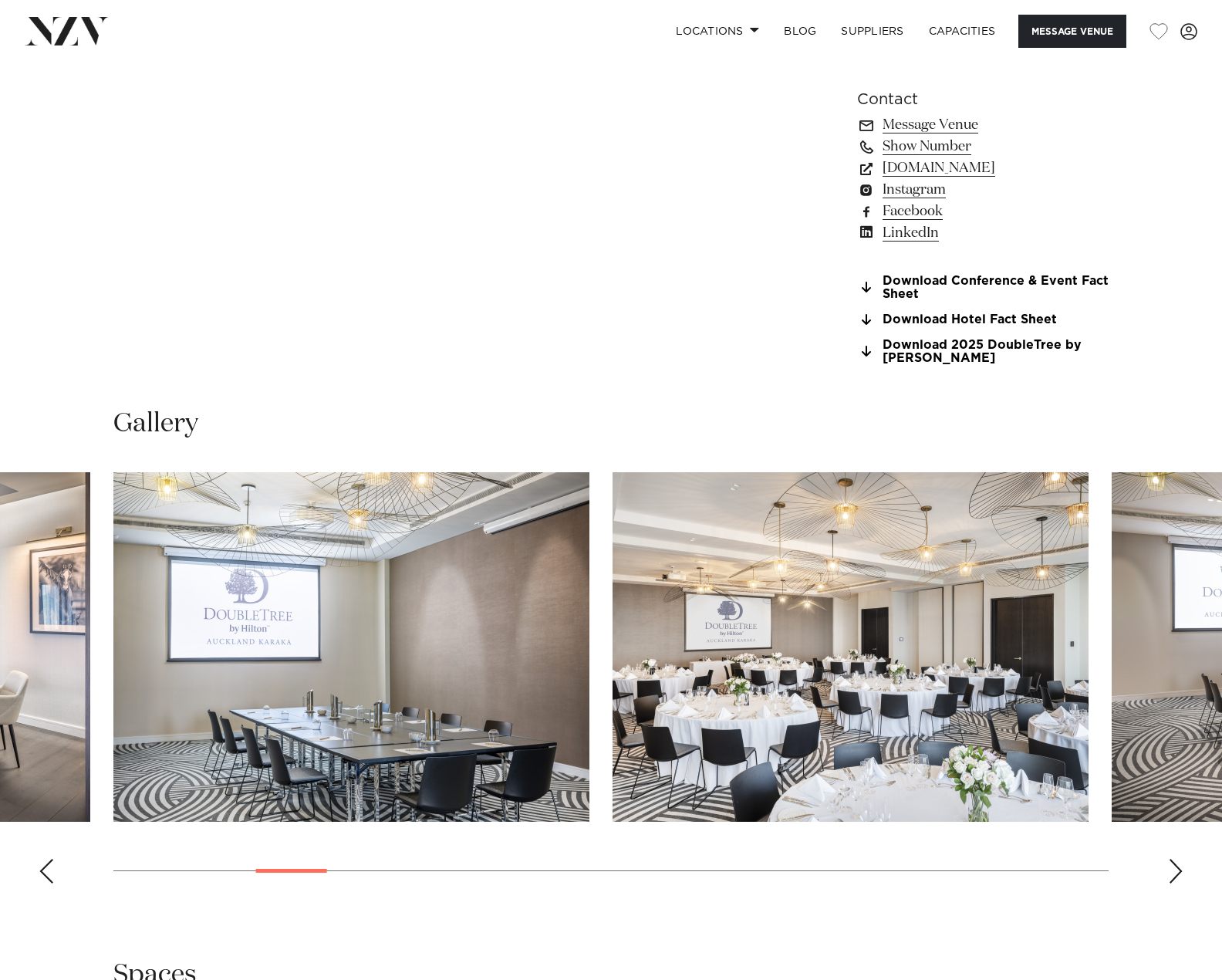
click at [1171, 868] on div "Next slide" at bounding box center [1175, 871] width 15 height 25
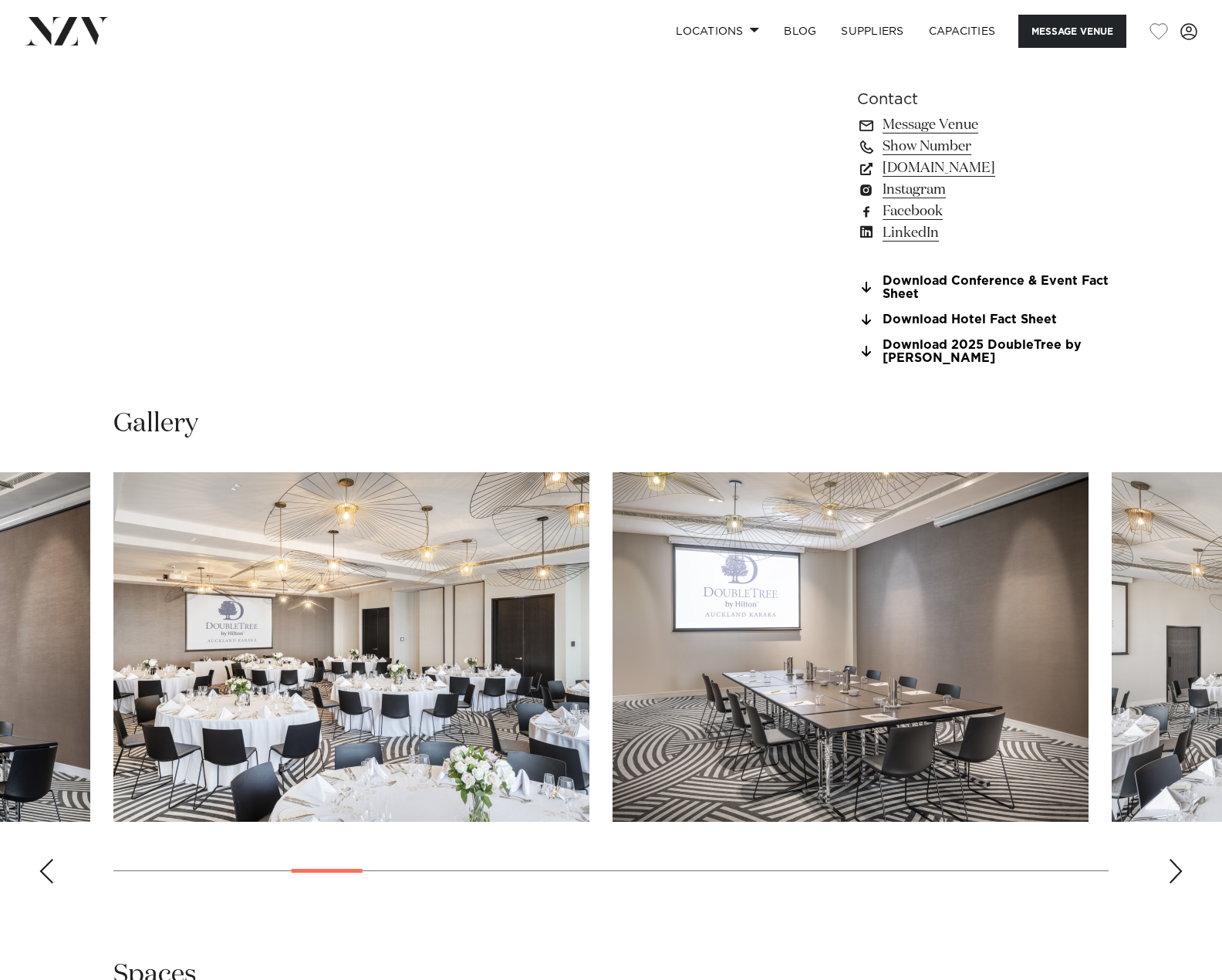
click at [1171, 868] on div "Next slide" at bounding box center [1175, 871] width 15 height 25
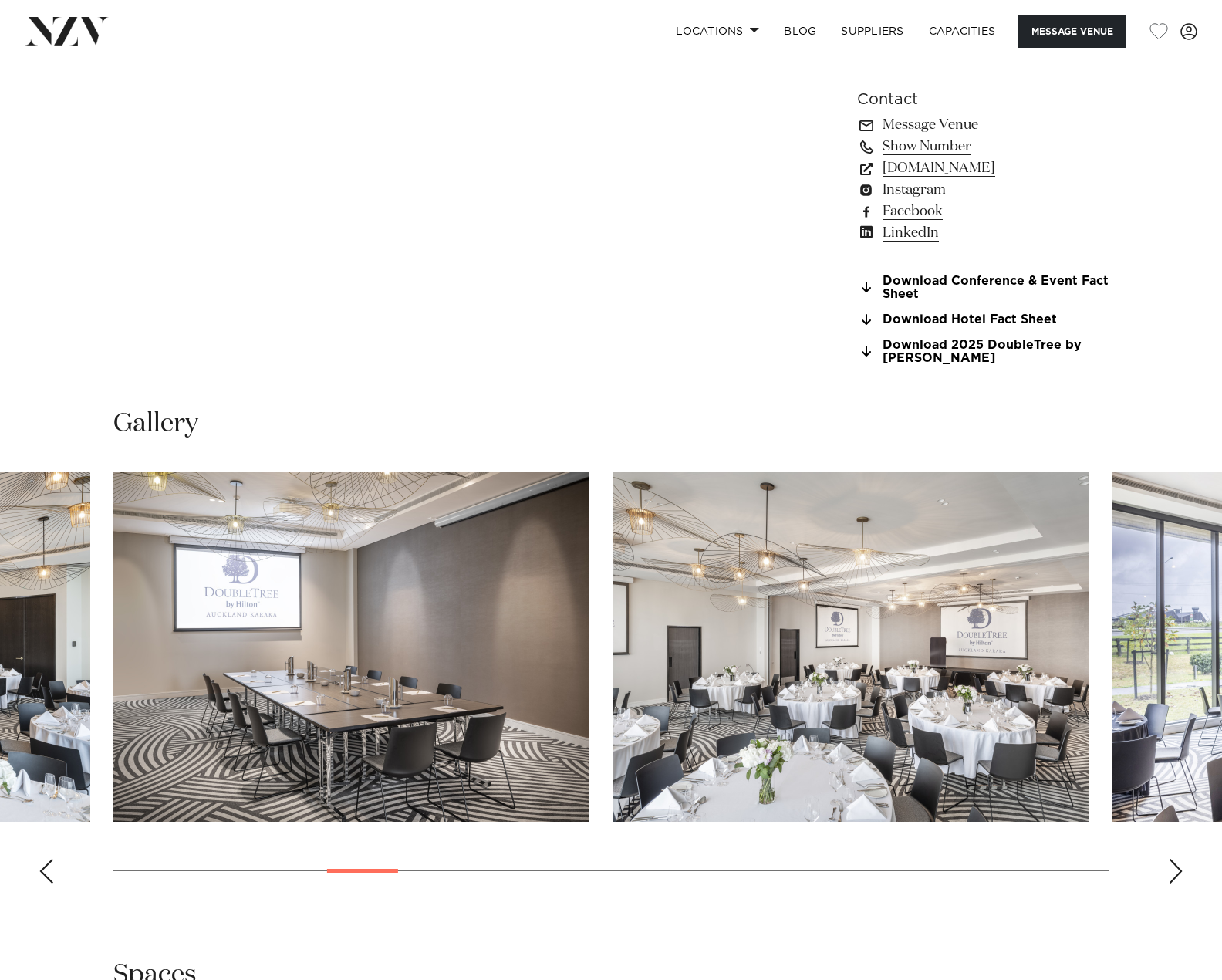
click at [1171, 868] on div "Next slide" at bounding box center [1175, 871] width 15 height 25
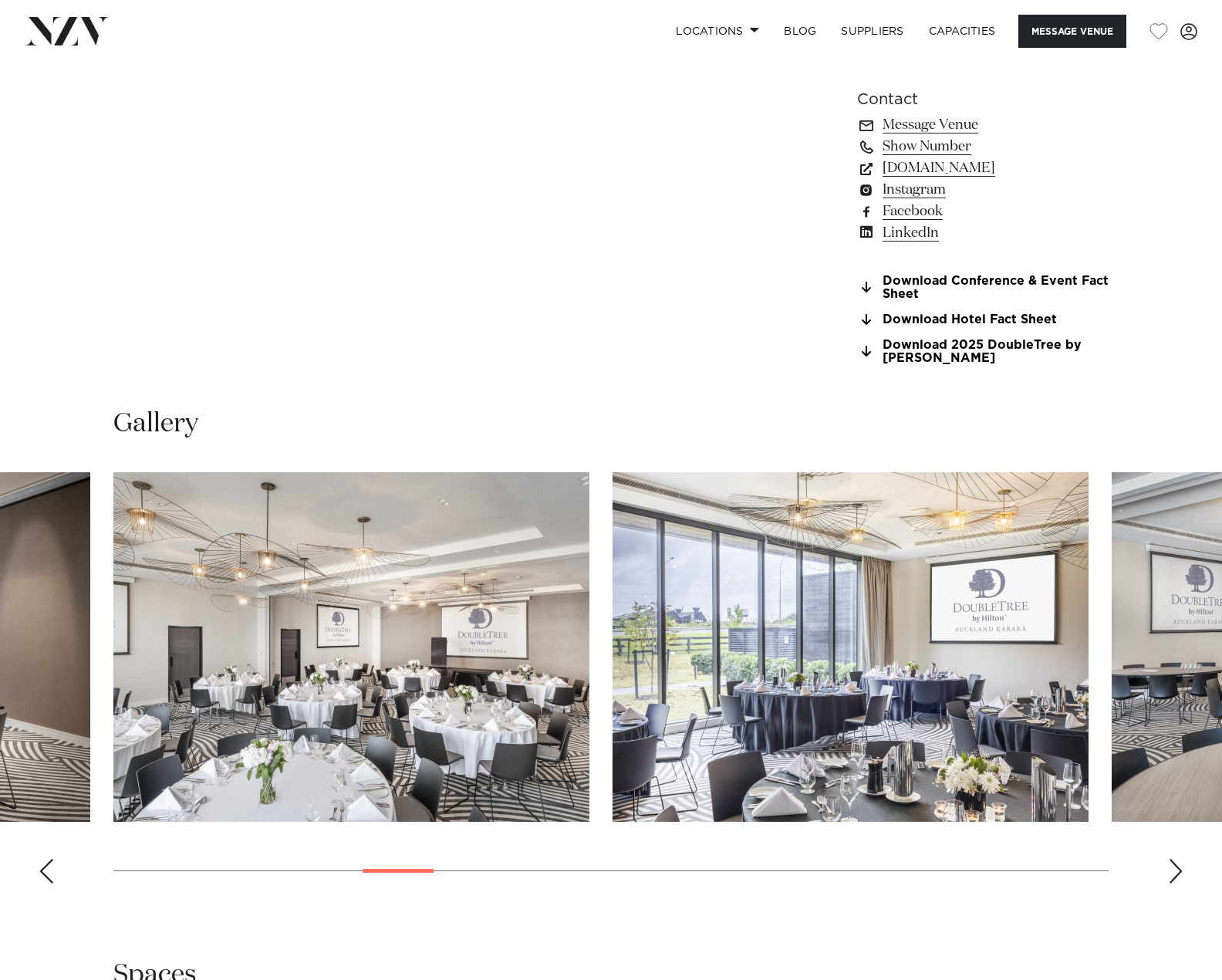
click at [1171, 868] on div "Next slide" at bounding box center [1175, 871] width 15 height 25
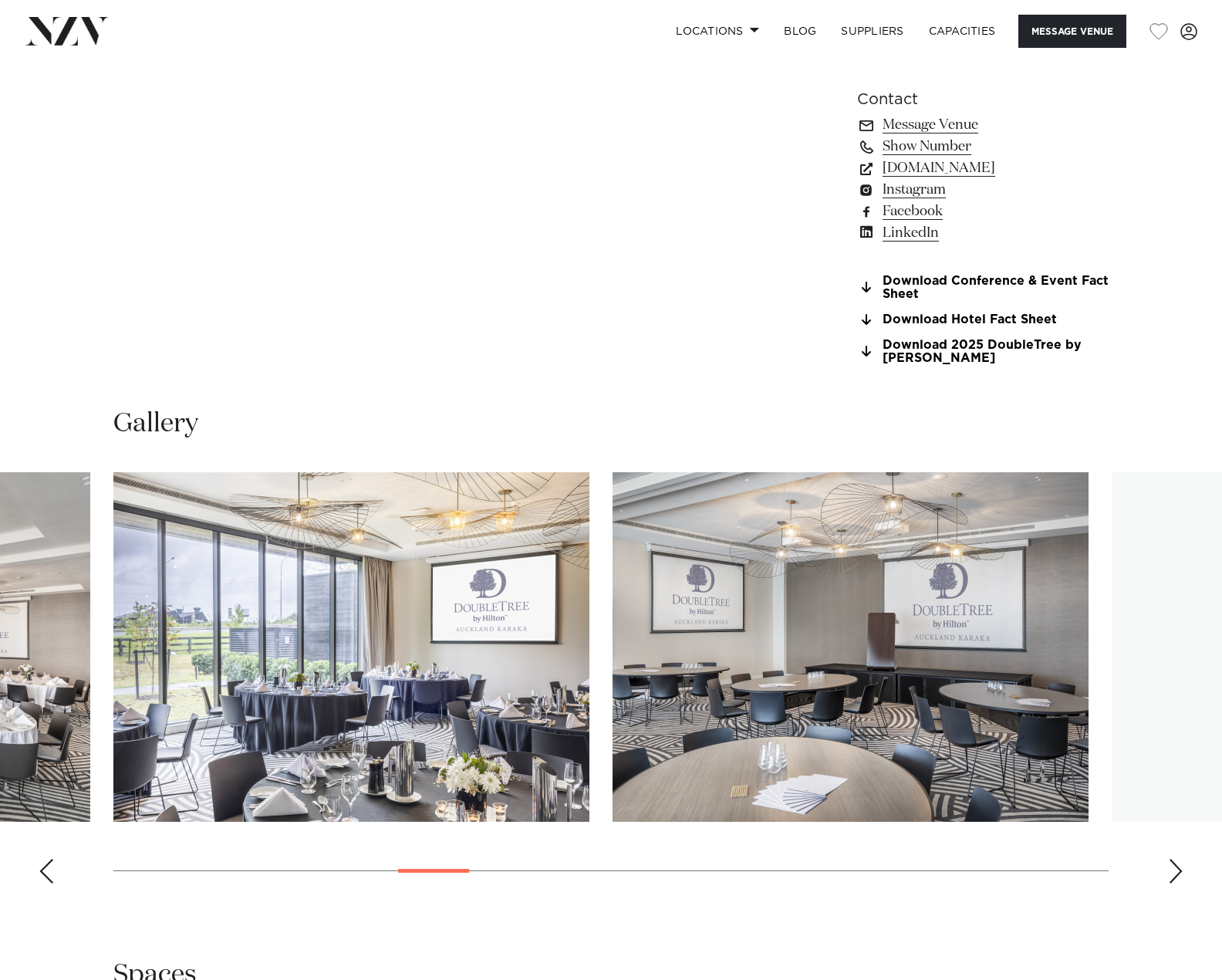
click at [1171, 868] on div "Next slide" at bounding box center [1175, 871] width 15 height 25
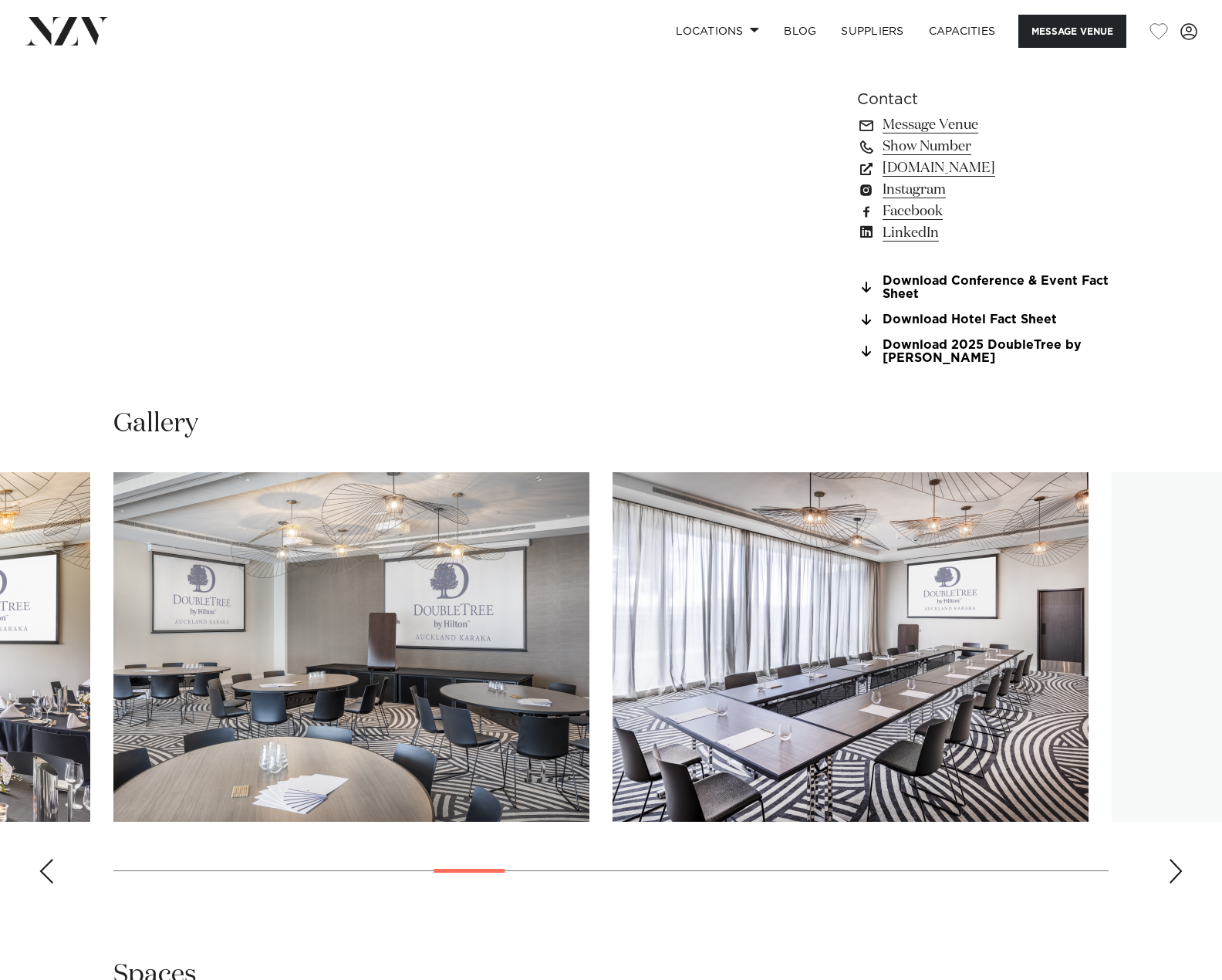
click at [1171, 868] on div "Next slide" at bounding box center [1175, 871] width 15 height 25
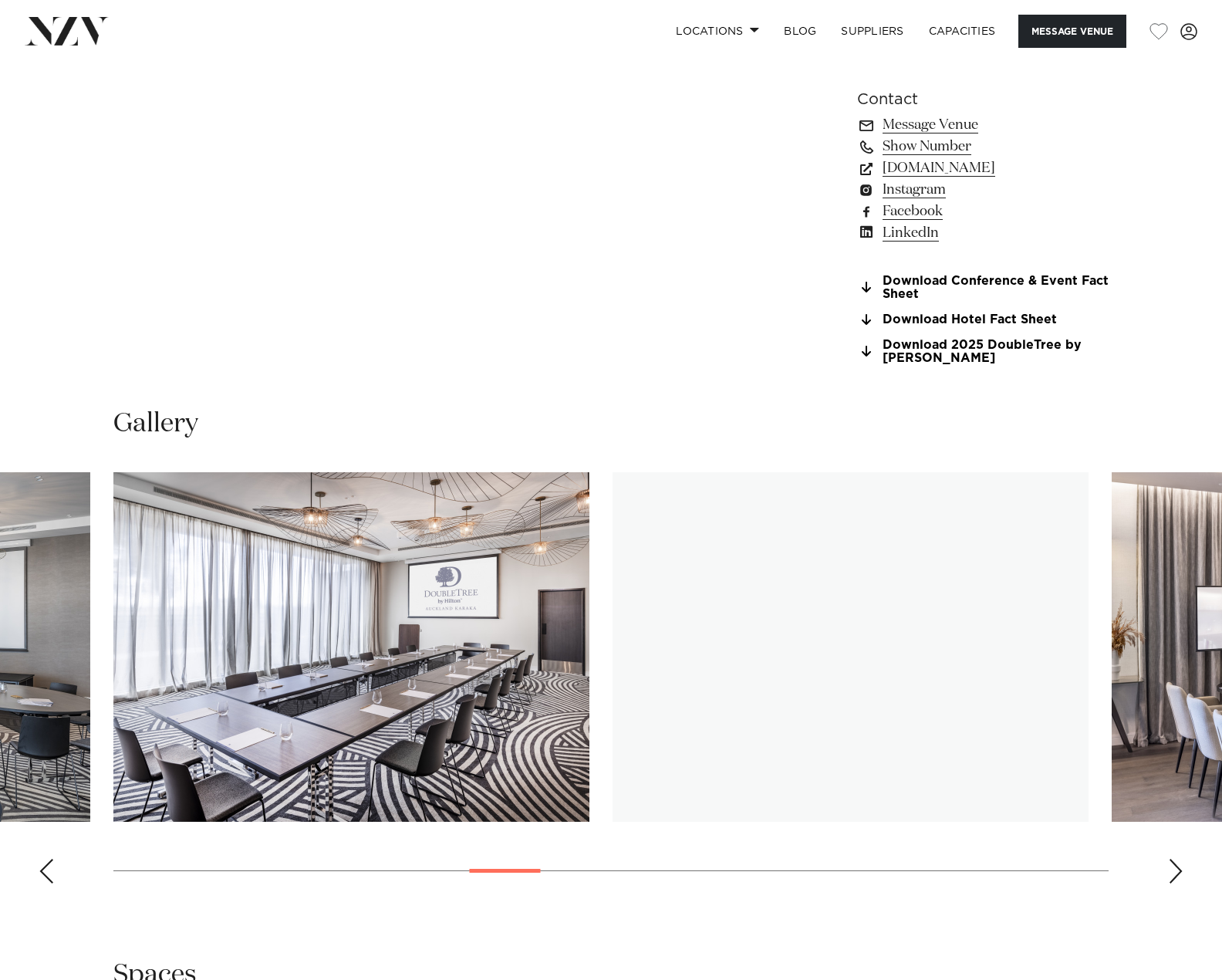
click at [1171, 868] on div "Next slide" at bounding box center [1175, 871] width 15 height 25
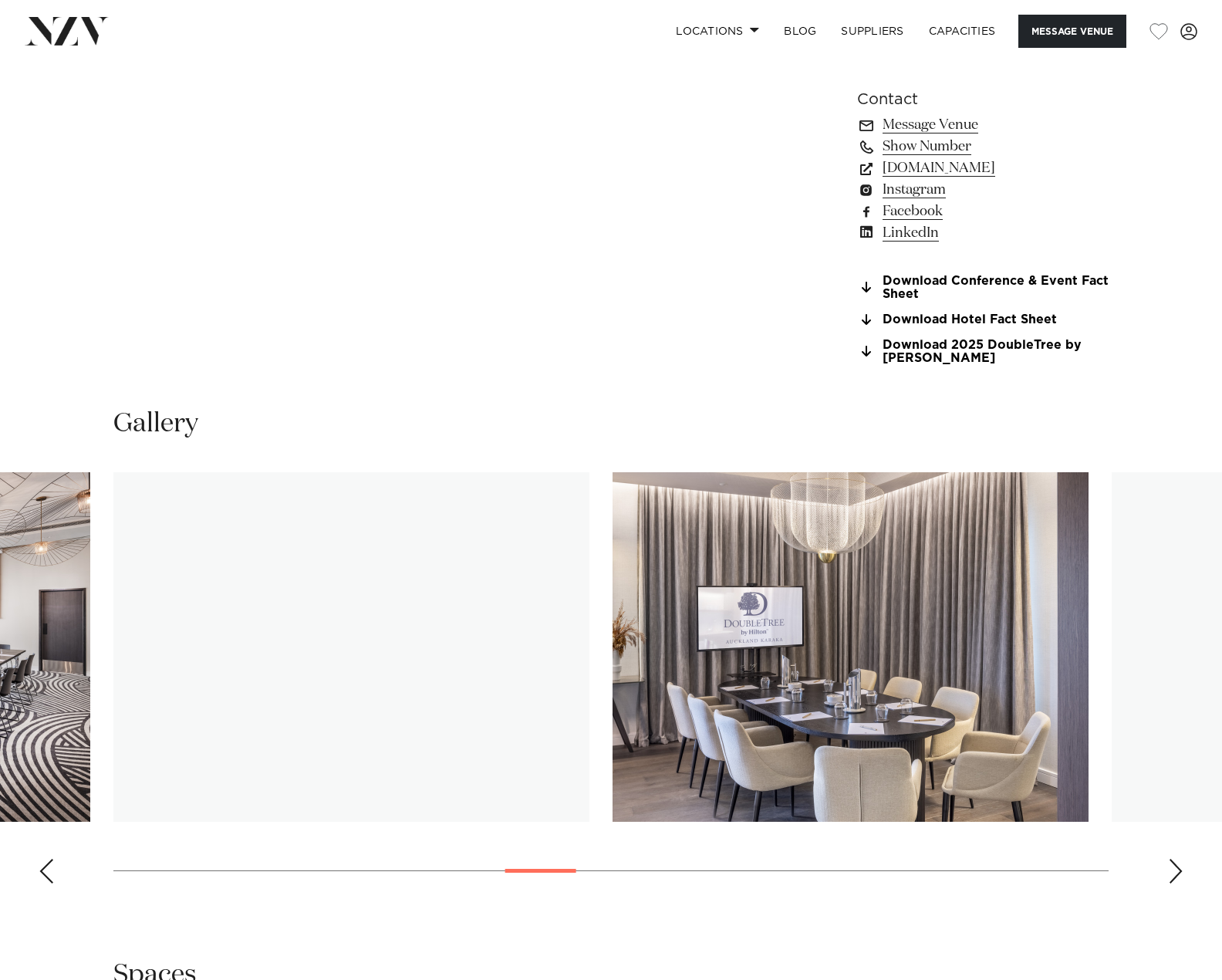
click at [1171, 868] on div "Next slide" at bounding box center [1175, 871] width 15 height 25
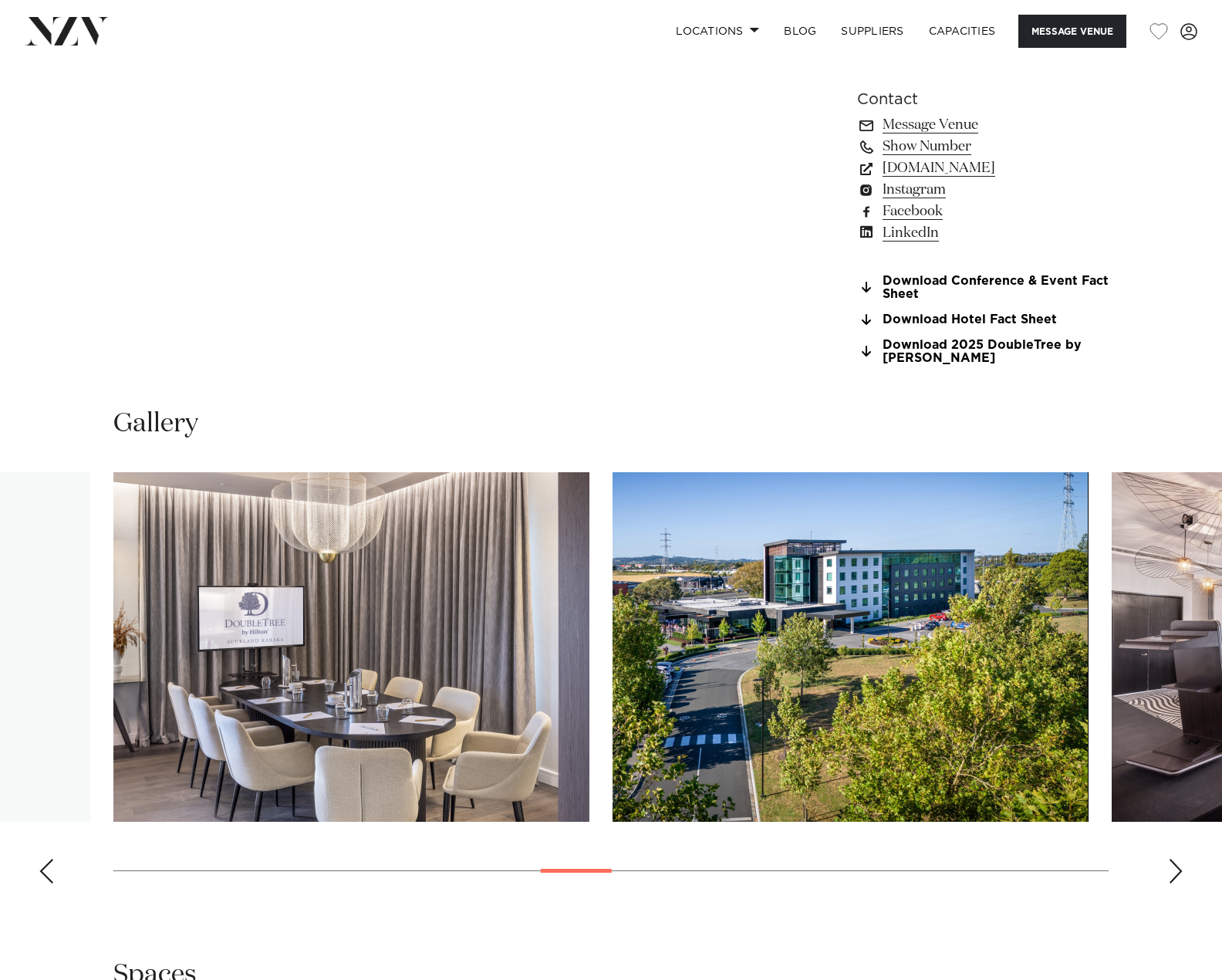
click at [1171, 868] on div "Next slide" at bounding box center [1175, 871] width 15 height 25
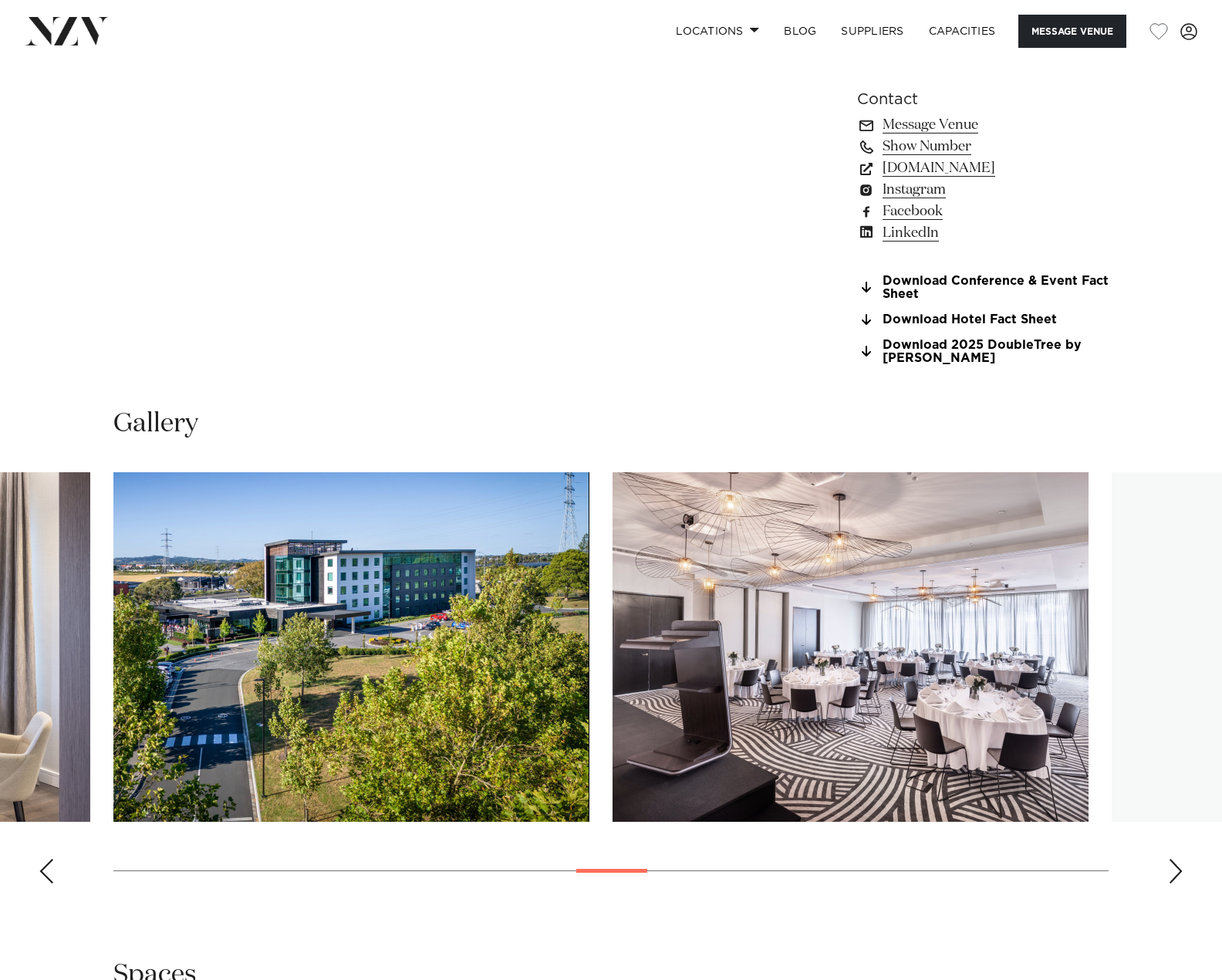
click at [1171, 868] on div "Next slide" at bounding box center [1175, 871] width 15 height 25
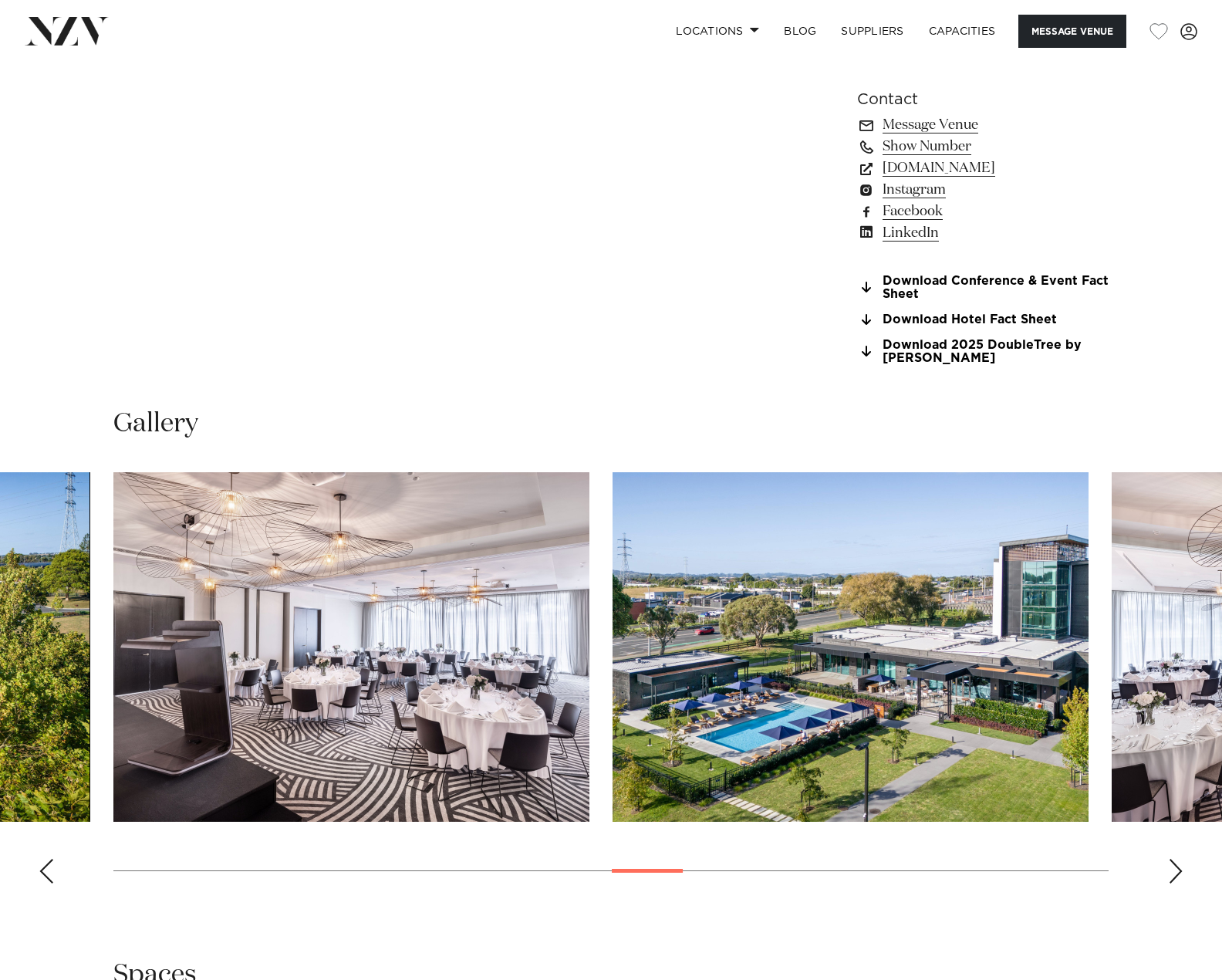
click at [1171, 868] on div "Next slide" at bounding box center [1175, 871] width 15 height 25
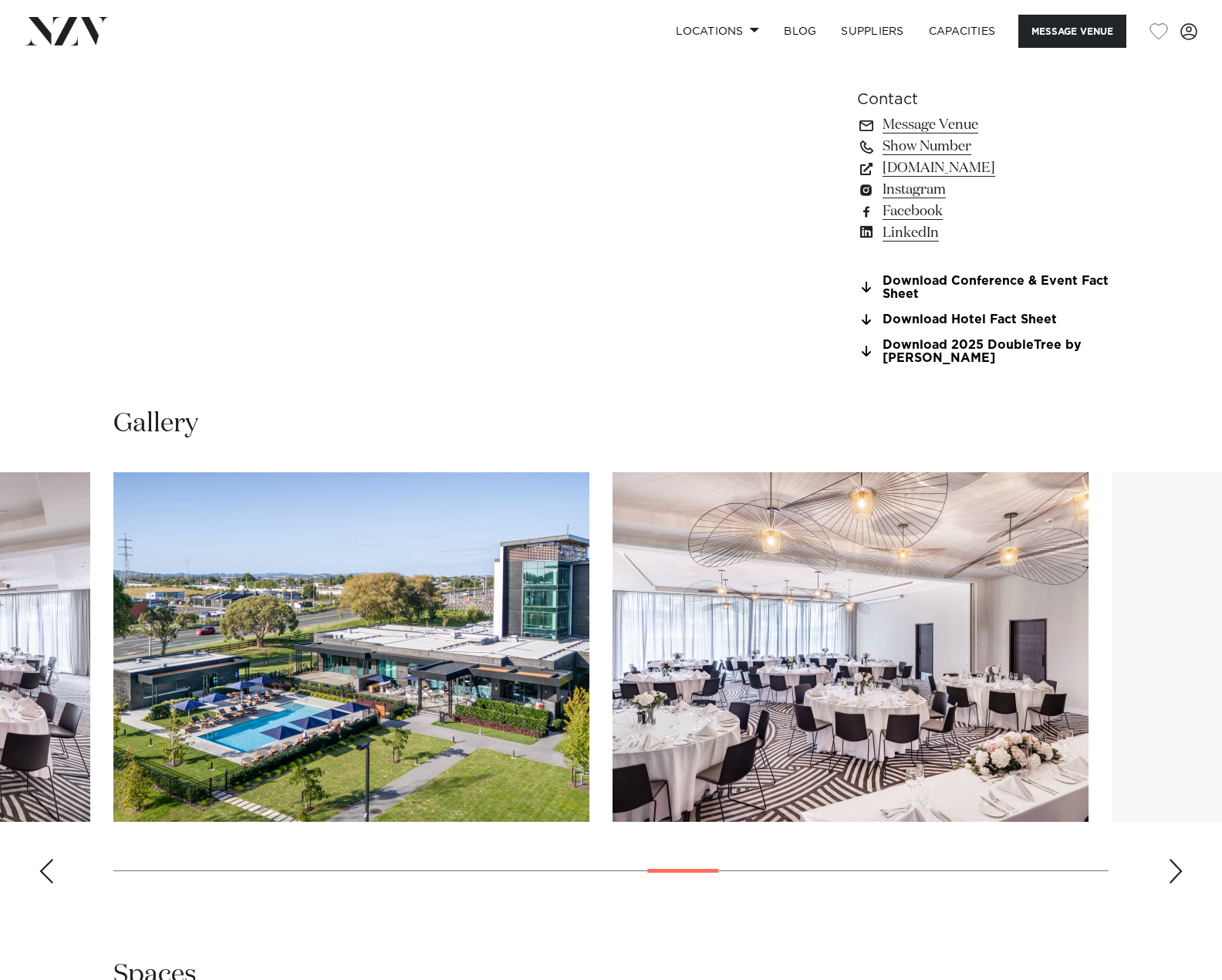
click at [1171, 868] on div "Next slide" at bounding box center [1175, 871] width 15 height 25
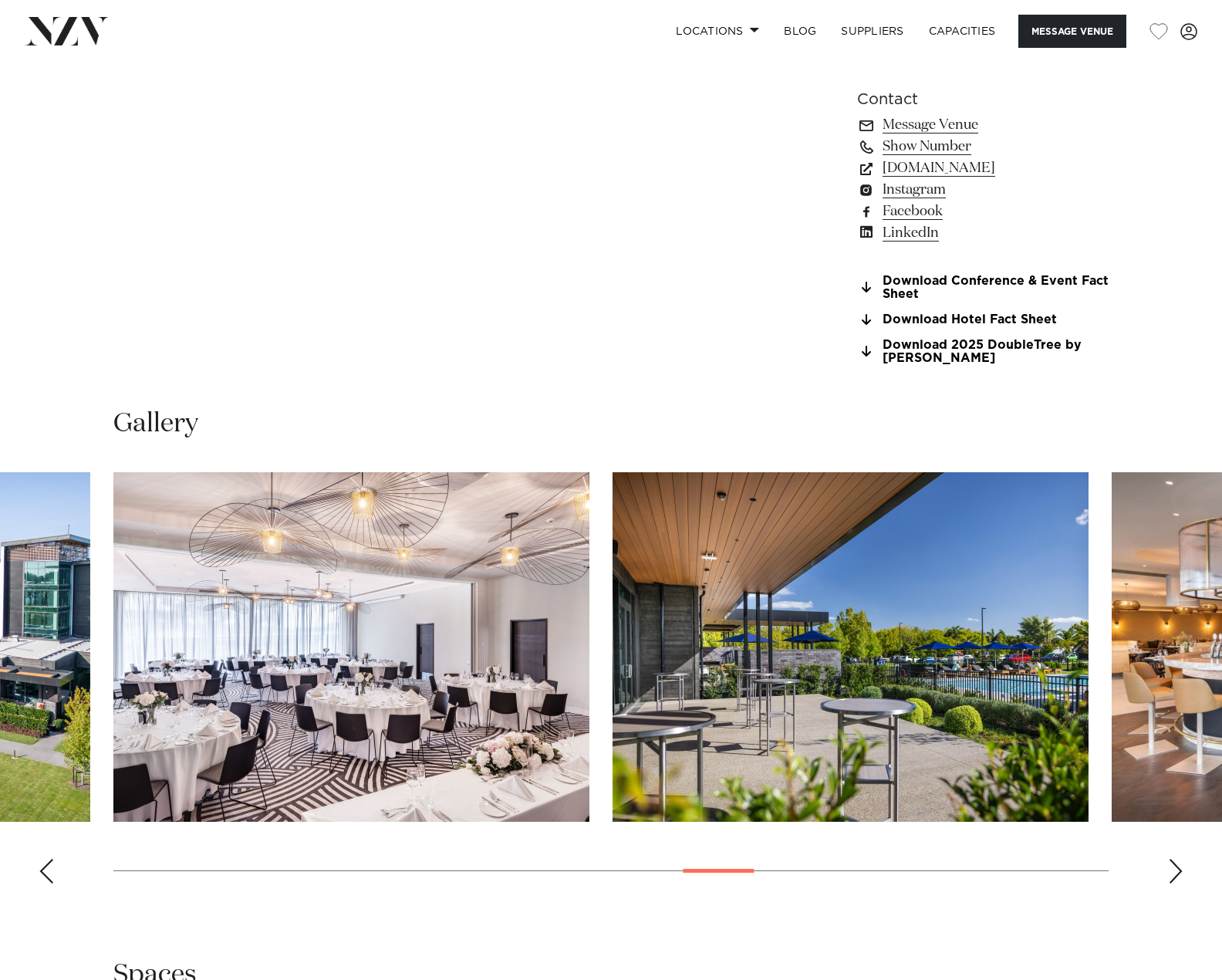
click at [1171, 868] on div "Next slide" at bounding box center [1175, 871] width 15 height 25
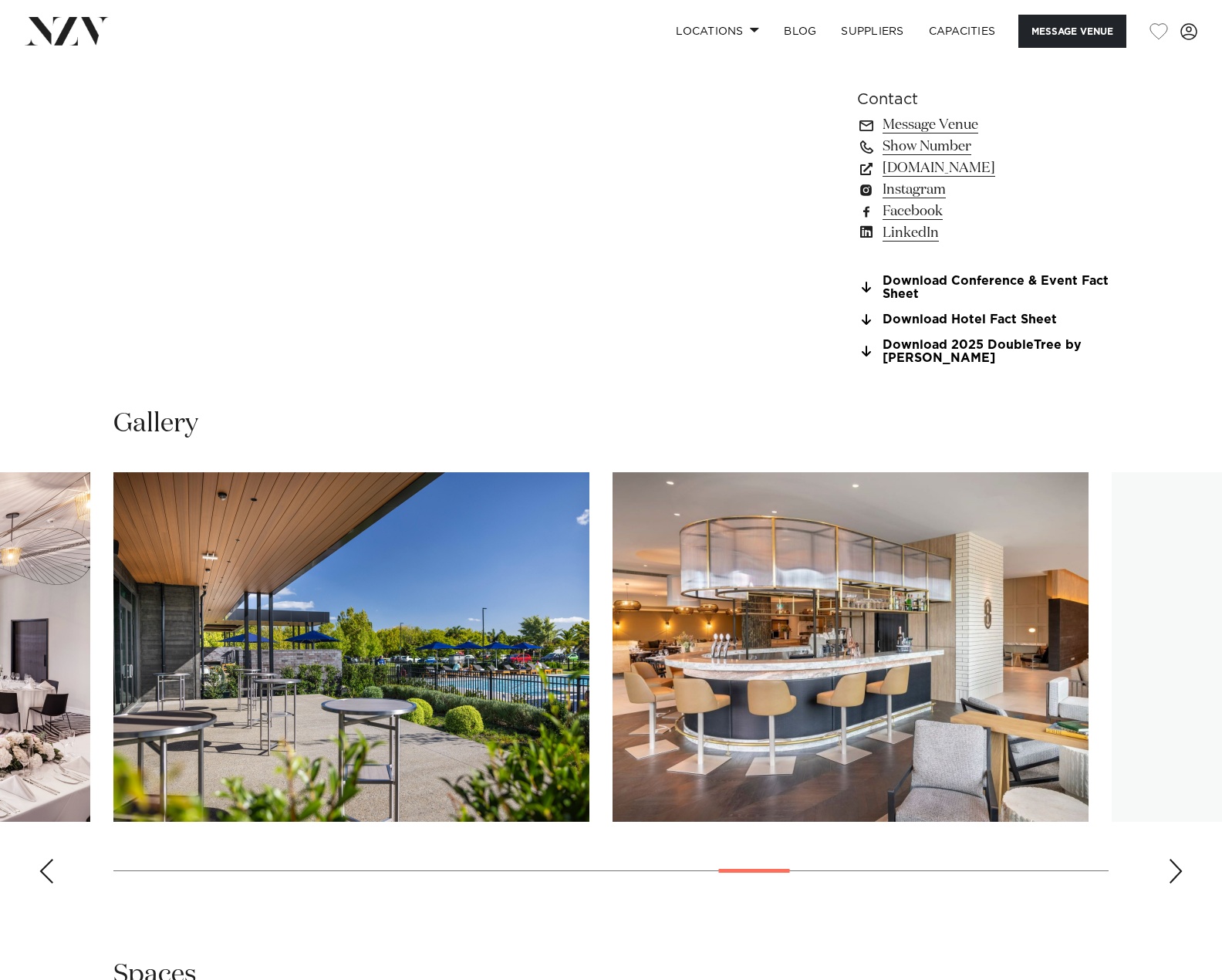
click at [1171, 868] on div "Next slide" at bounding box center [1175, 871] width 15 height 25
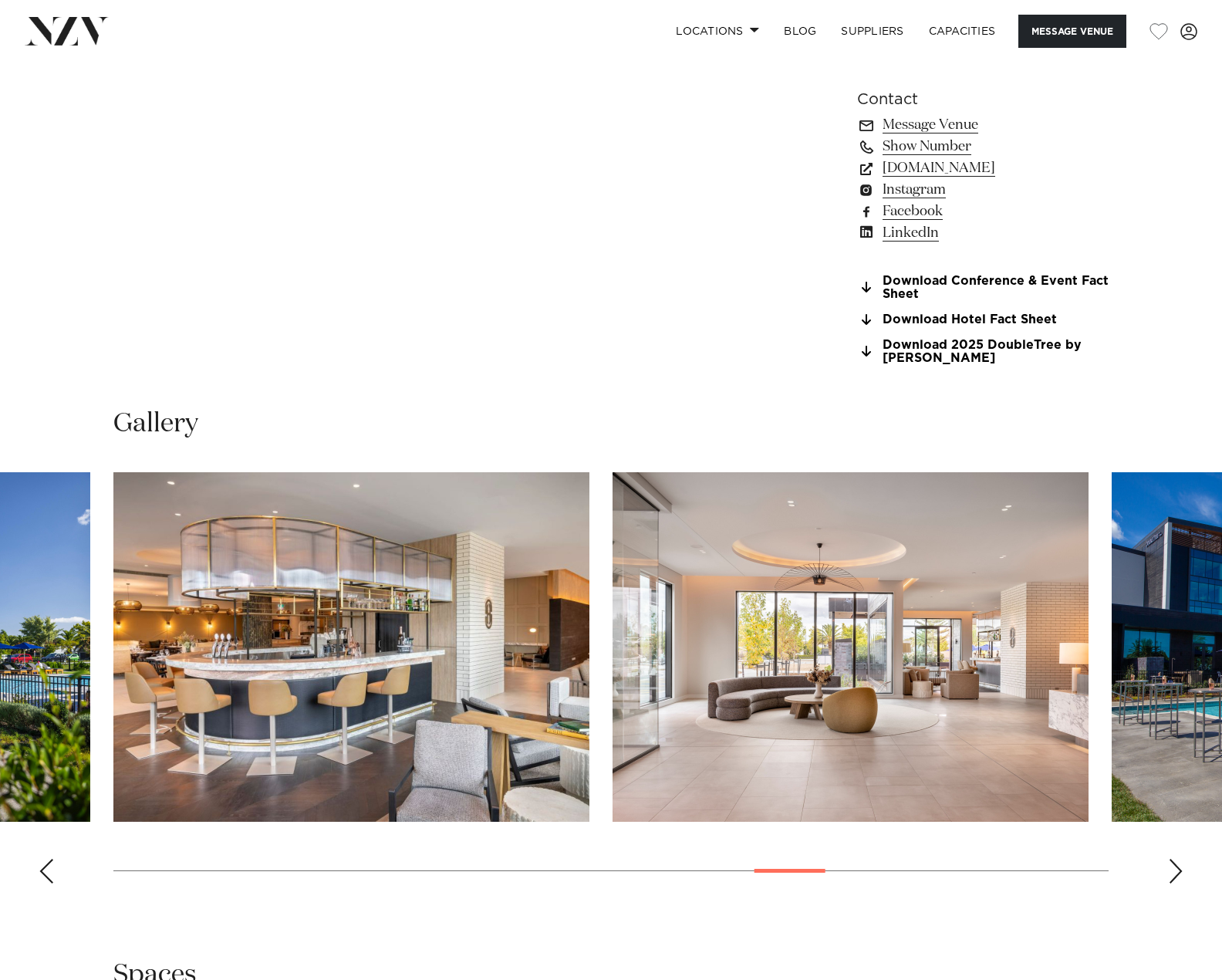
click at [1171, 870] on div "Next slide" at bounding box center [1175, 871] width 15 height 25
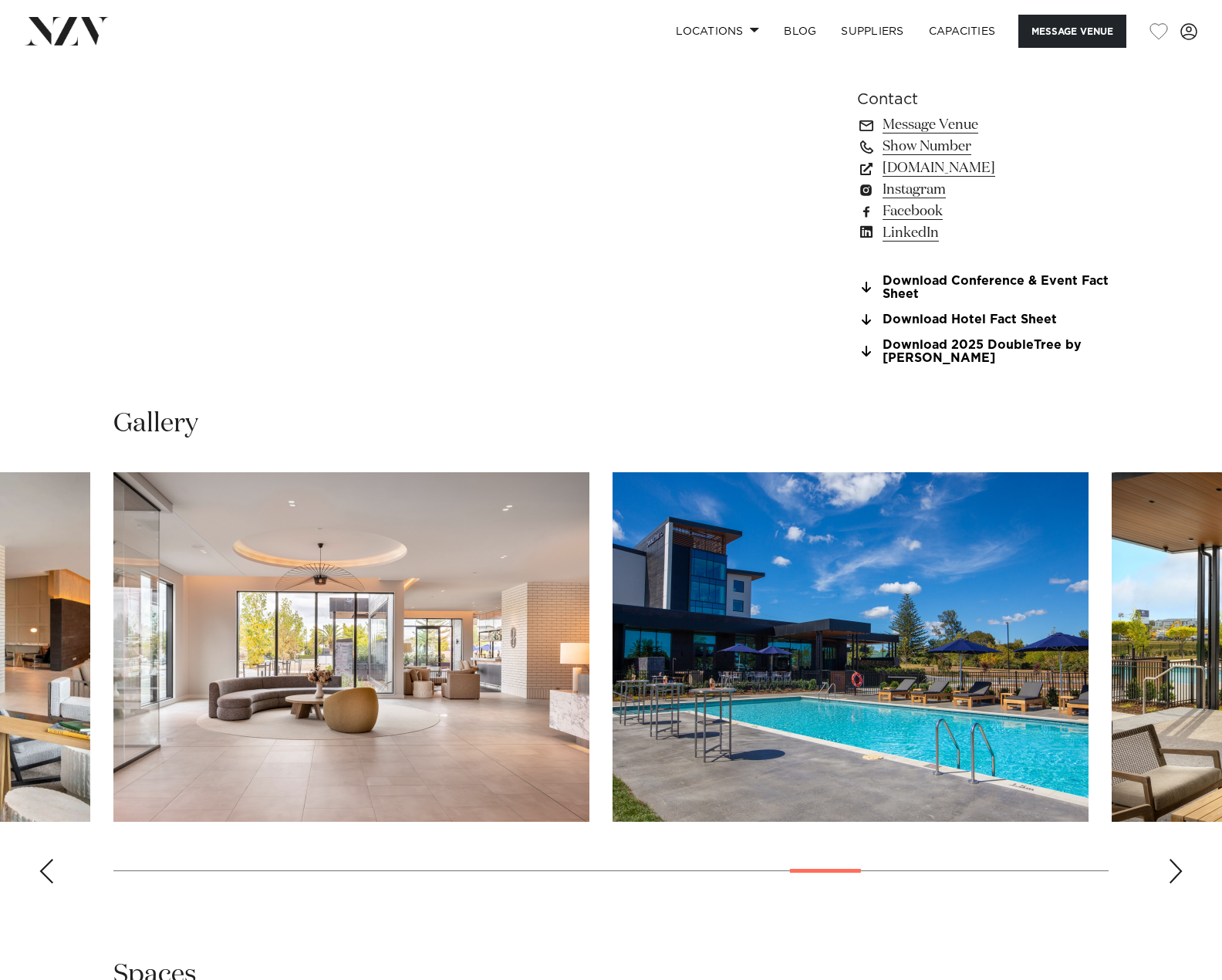
click at [1171, 870] on div "Next slide" at bounding box center [1175, 871] width 15 height 25
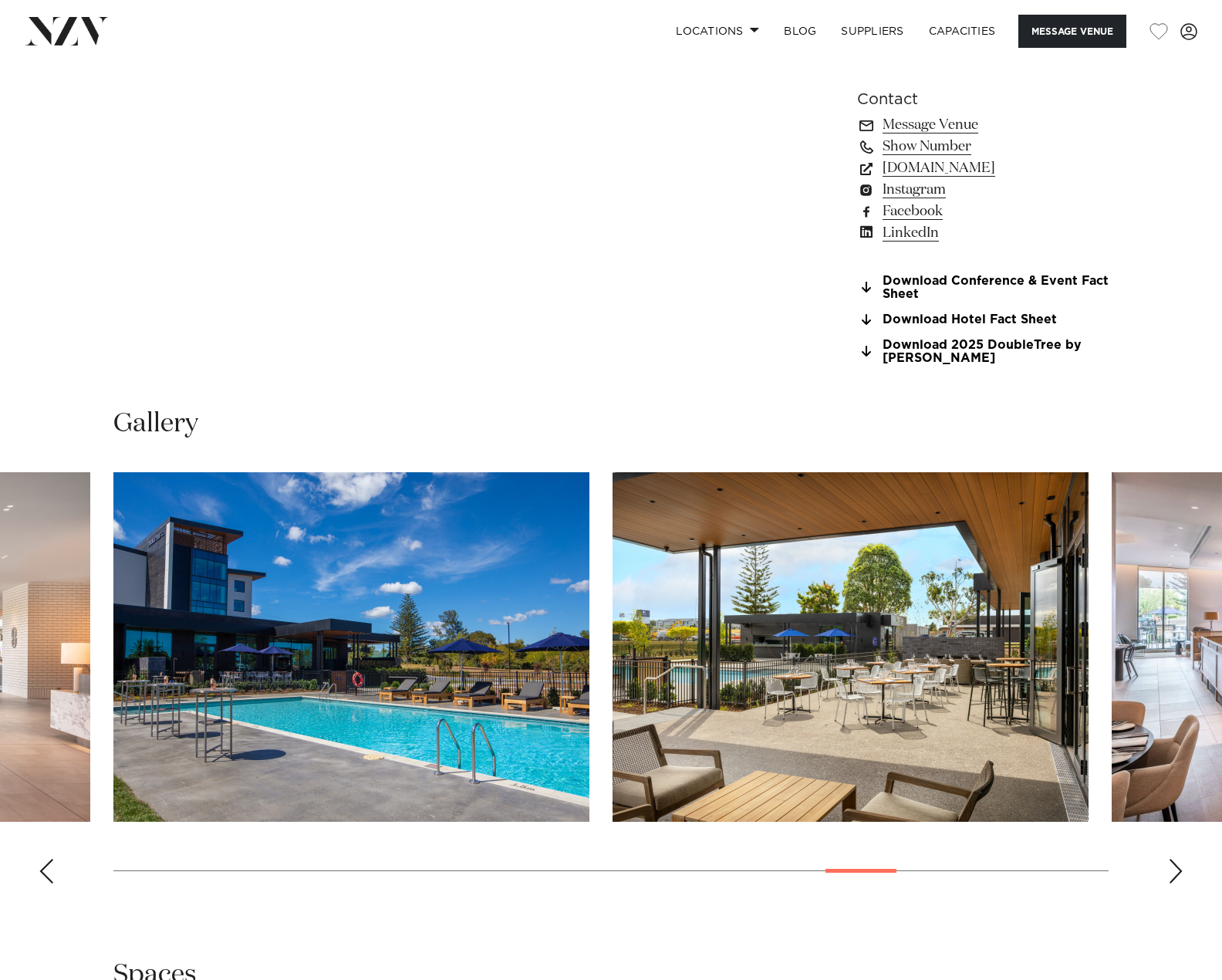
click at [1171, 870] on div "Next slide" at bounding box center [1175, 871] width 15 height 25
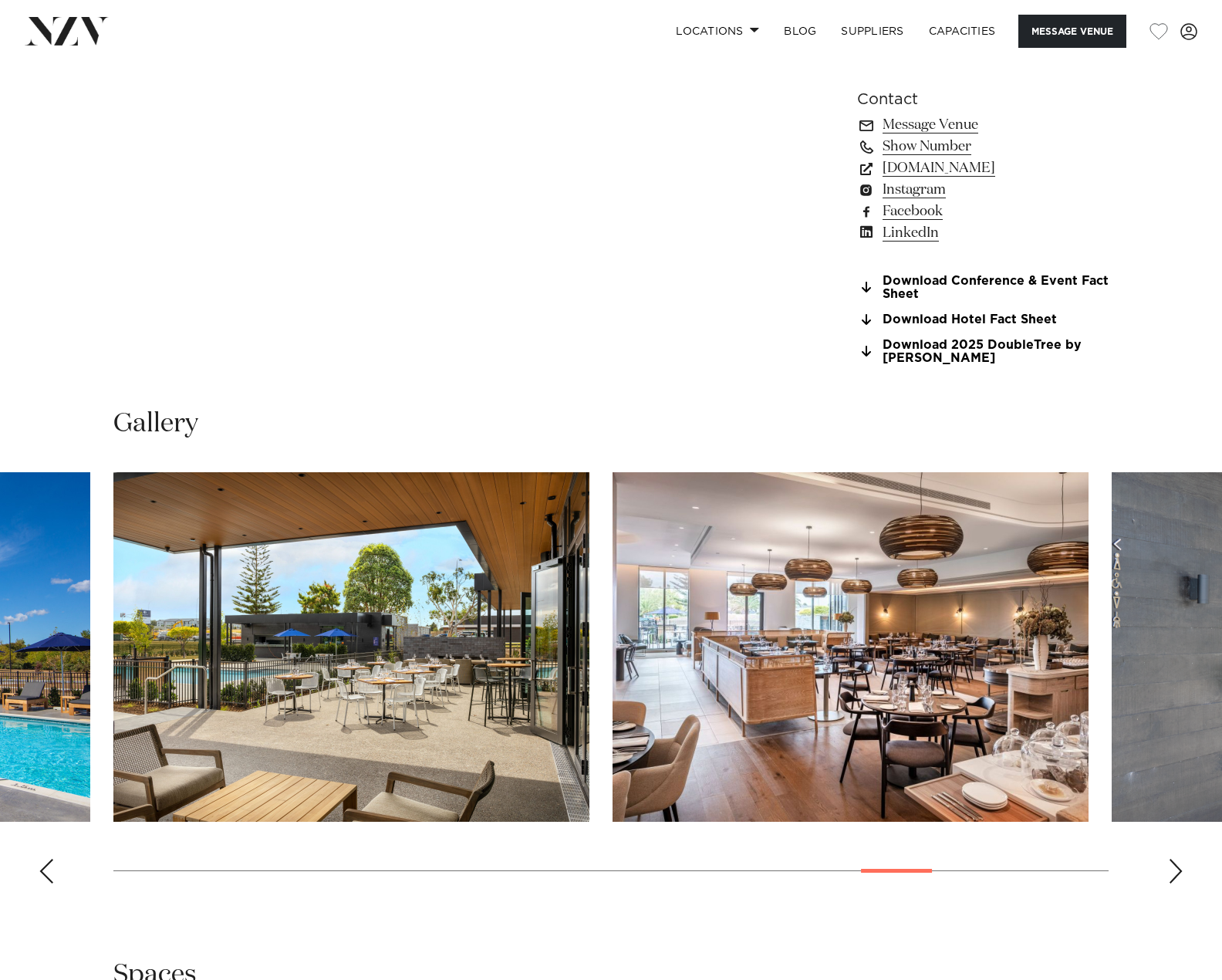
click at [1172, 871] on div "Next slide" at bounding box center [1175, 871] width 15 height 25
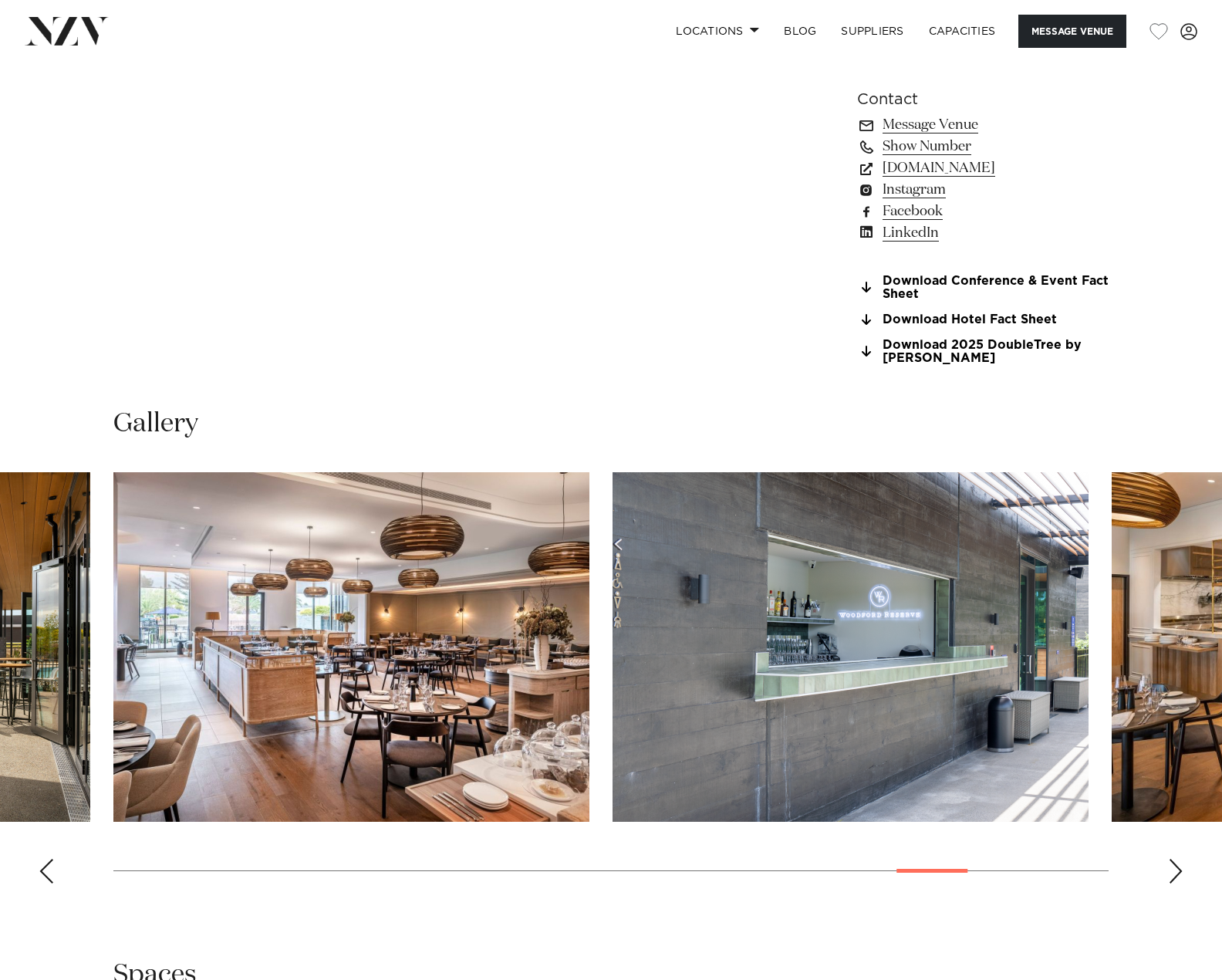
click at [1171, 873] on div "Next slide" at bounding box center [1175, 871] width 15 height 25
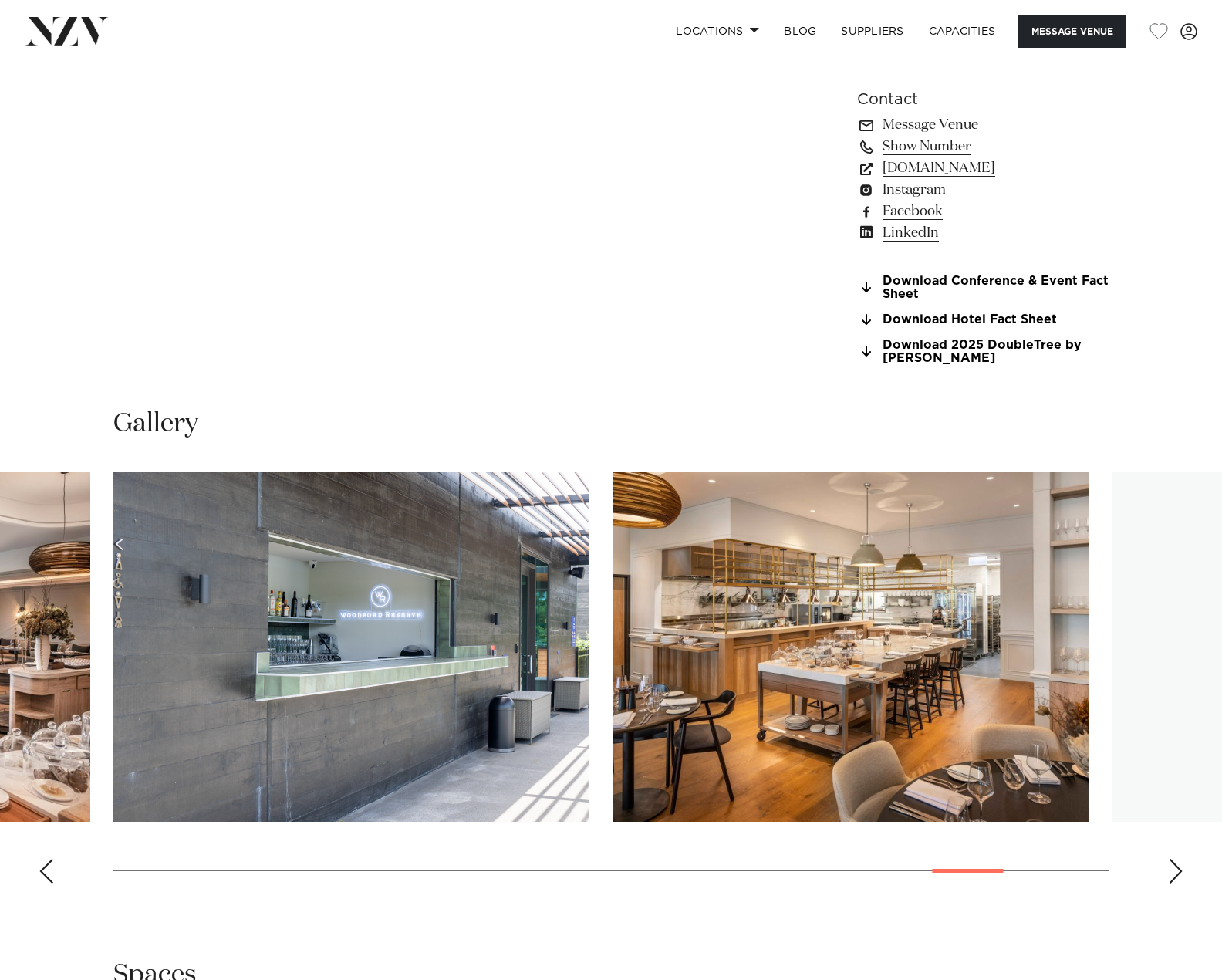
click at [1171, 873] on div "Next slide" at bounding box center [1175, 871] width 15 height 25
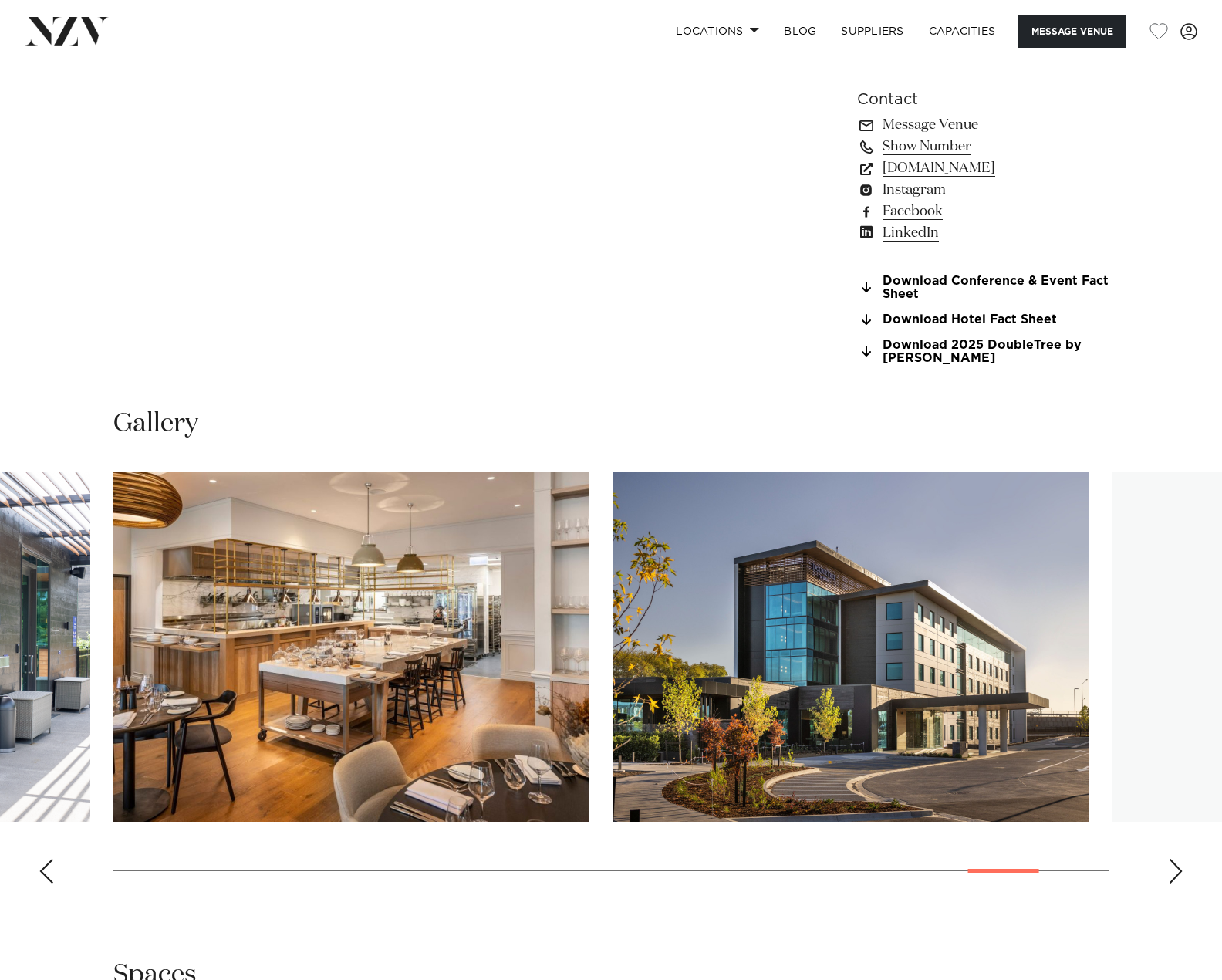
click at [1171, 873] on div "Next slide" at bounding box center [1175, 871] width 15 height 25
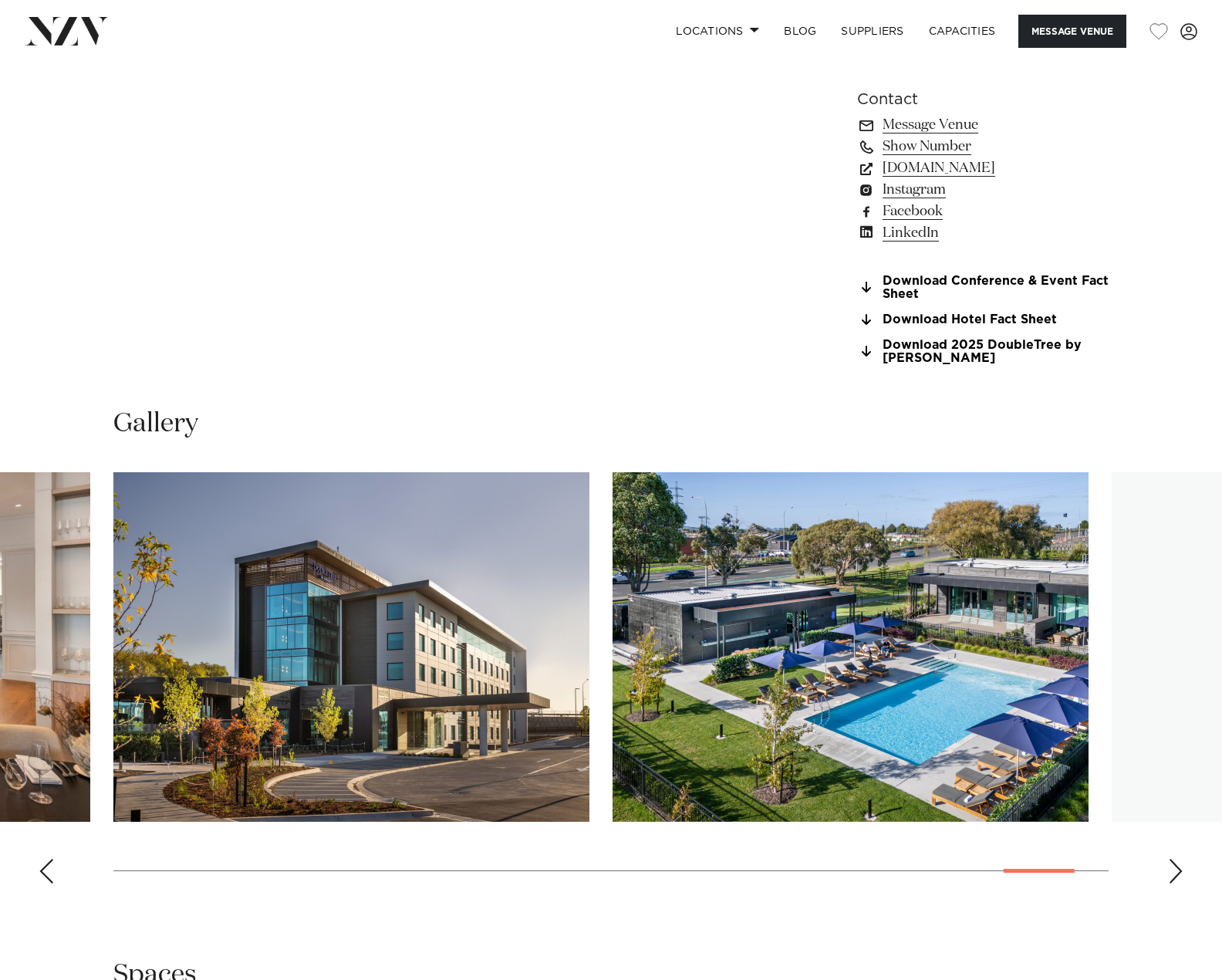
click at [1171, 873] on div "Next slide" at bounding box center [1175, 871] width 15 height 25
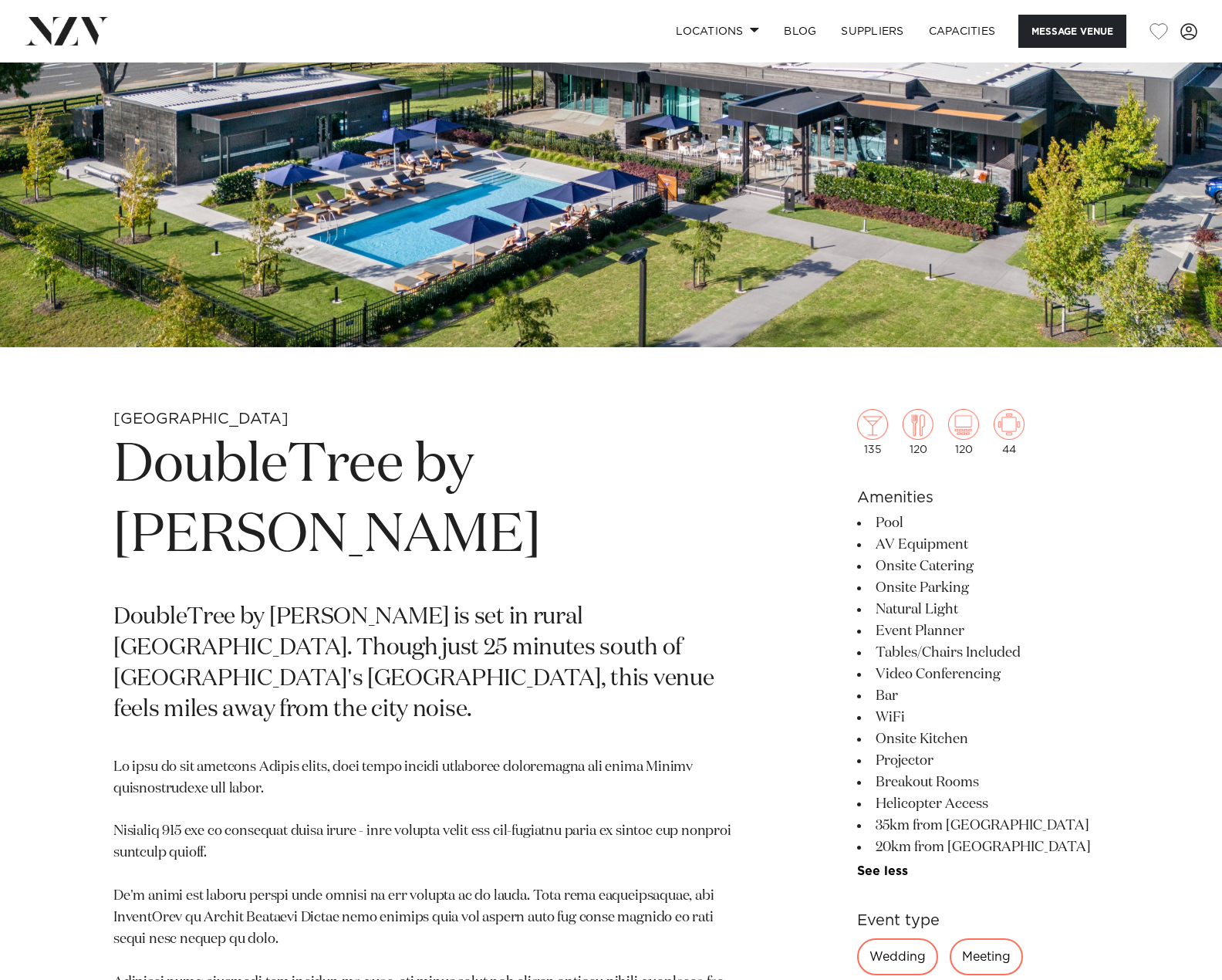
scroll to position [232, 0]
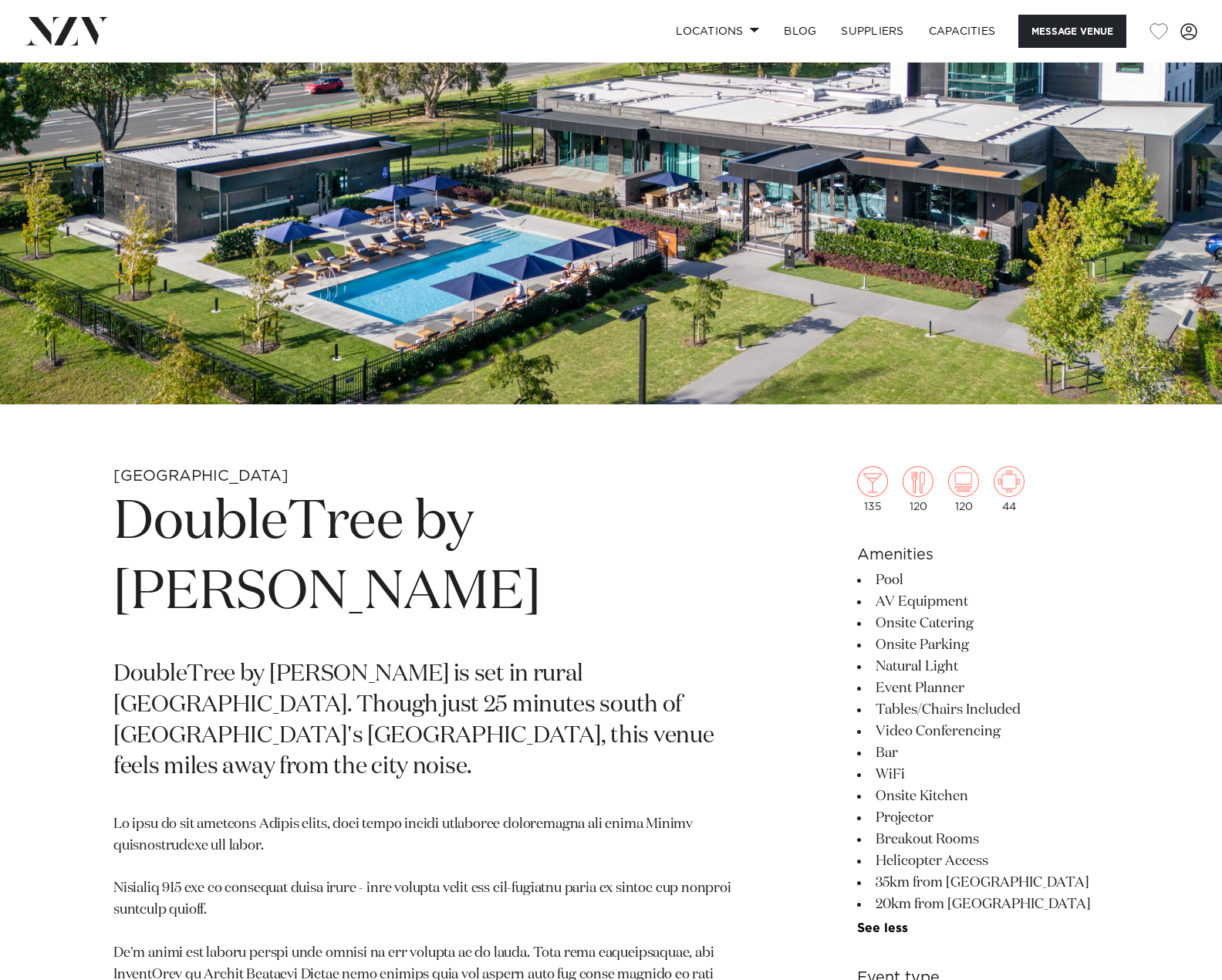
drag, startPoint x: 116, startPoint y: 520, endPoint x: 555, endPoint y: 582, distance: 443.4
click at [557, 583] on h1 "DoubleTree by Hilton Auckland Karaka" at bounding box center [430, 558] width 634 height 142
copy h1 "DoubleTree by Hilton Auckland Karaka"
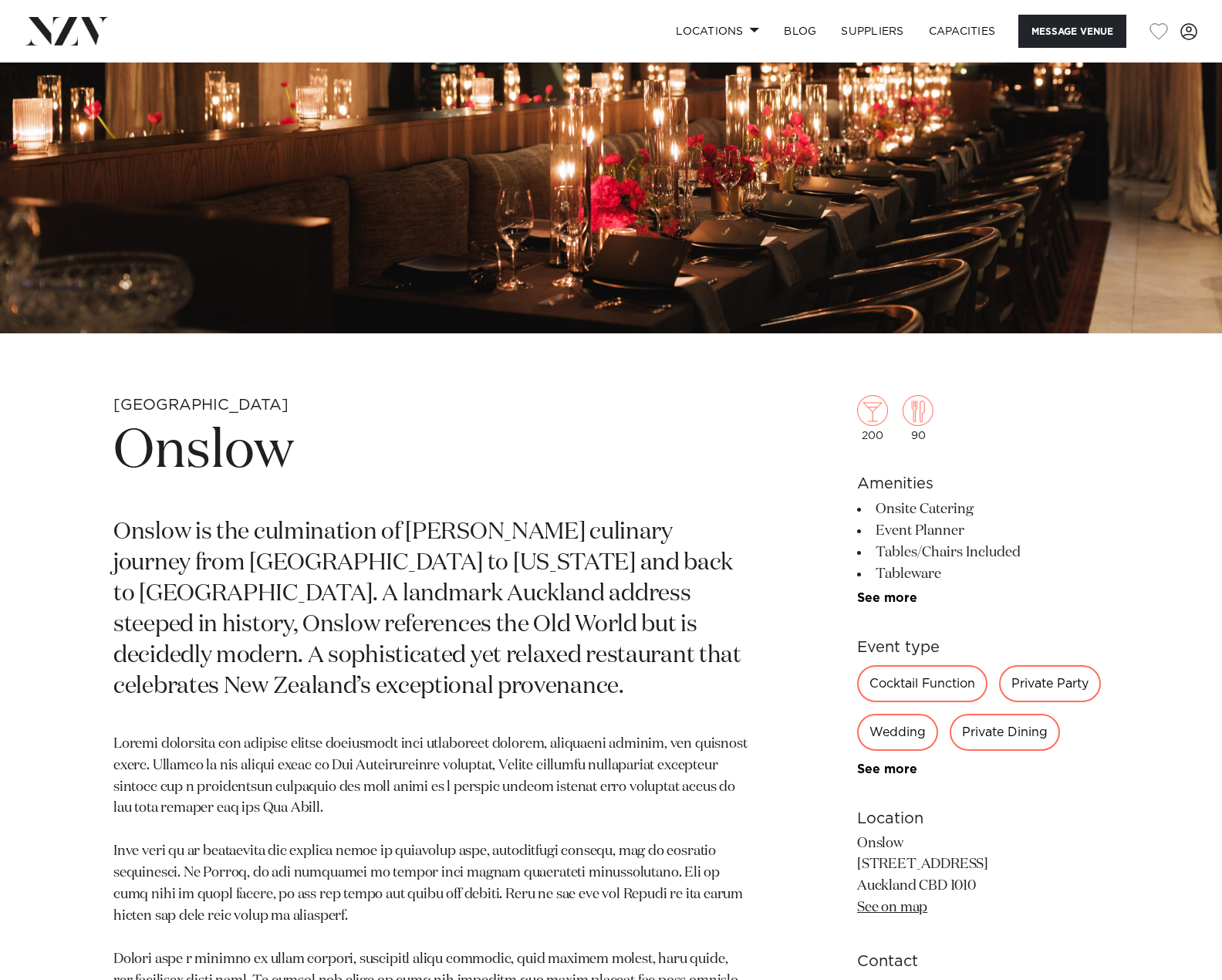
scroll to position [309, 0]
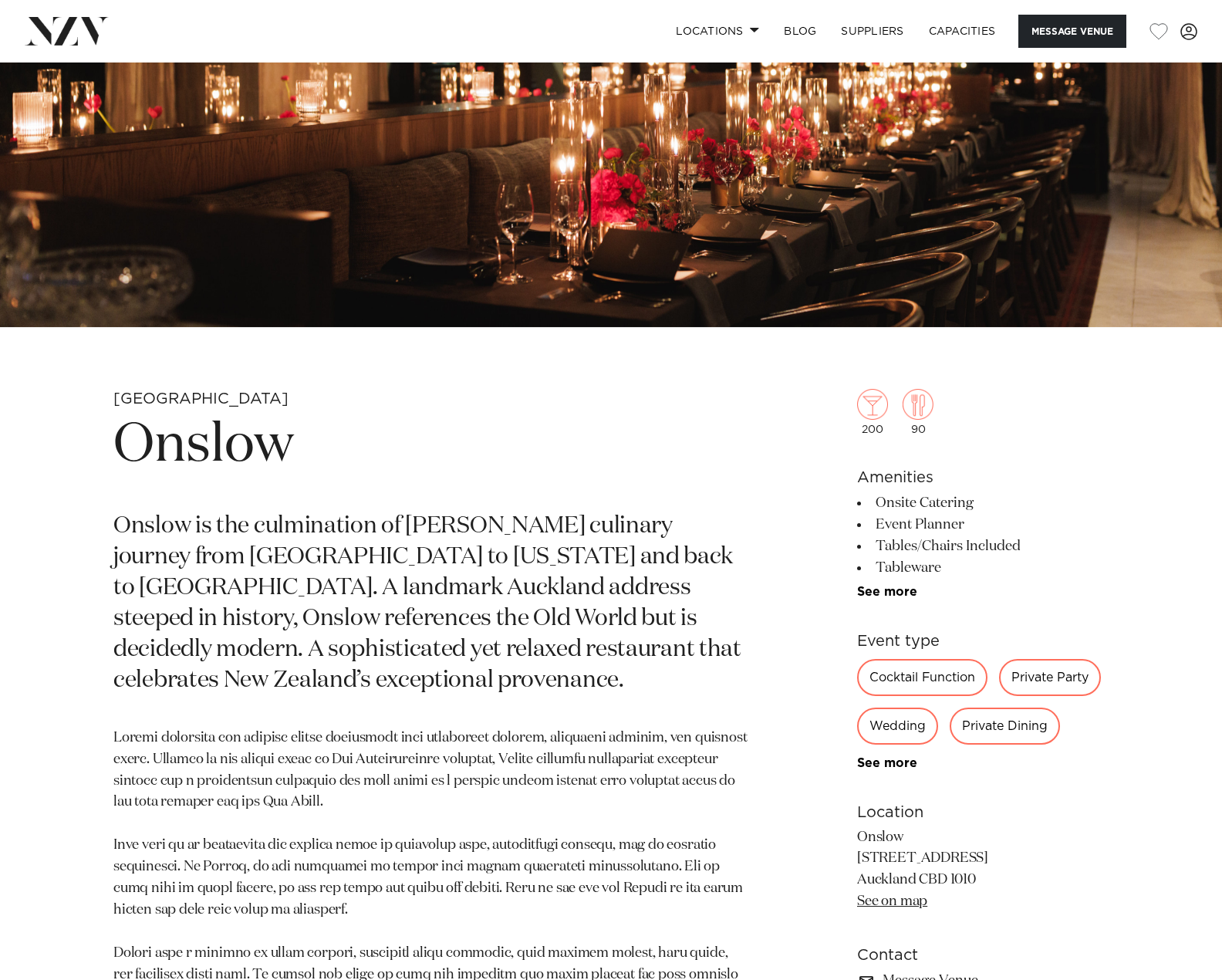
click at [907, 771] on div "200 90 Amenities Onsite Catering Event Planner Tables/Chairs Included Tableware…" at bounding box center [982, 742] width 252 height 830
click at [874, 769] on link "See more" at bounding box center [917, 763] width 121 height 12
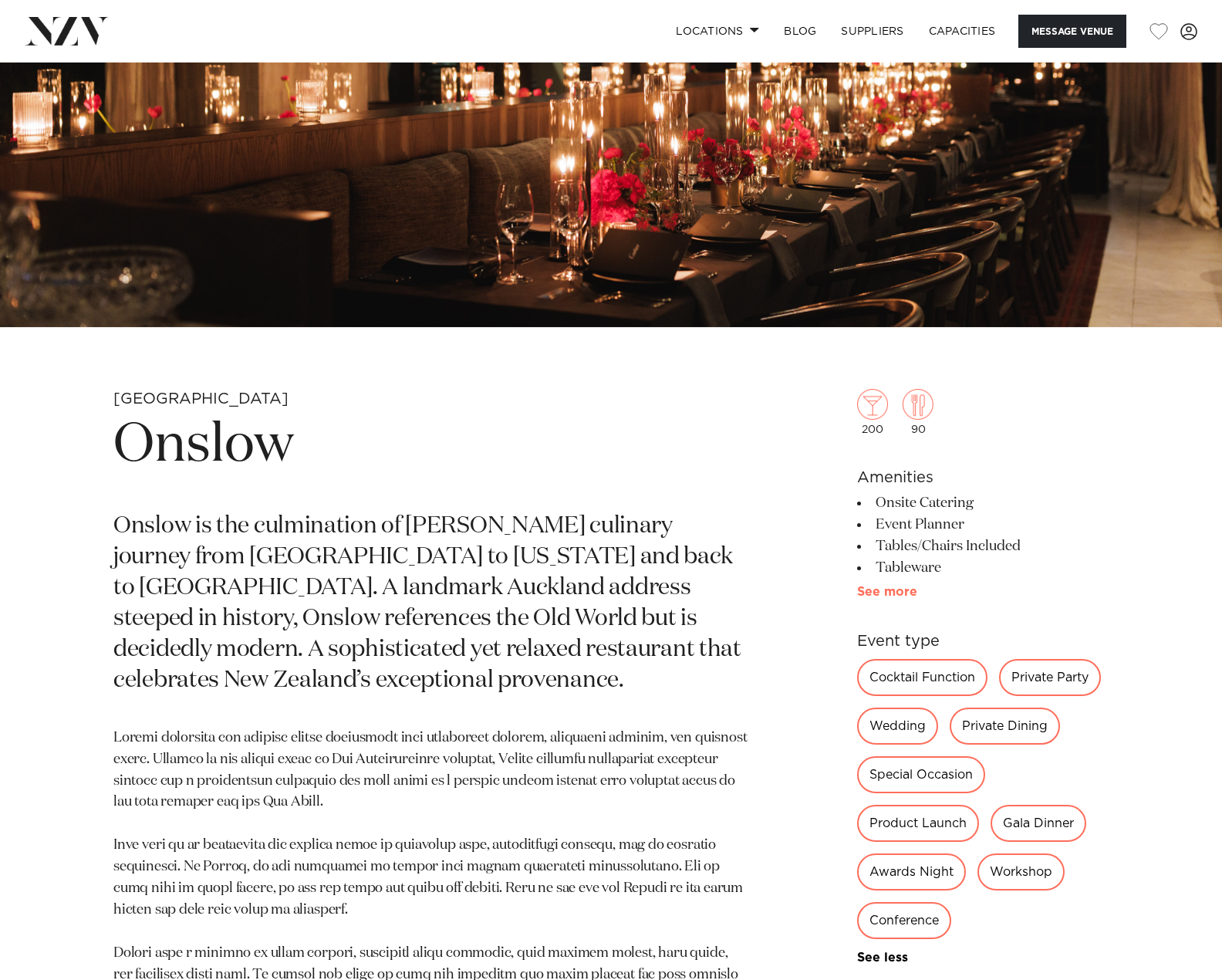
click at [874, 593] on link "See more" at bounding box center [917, 591] width 121 height 12
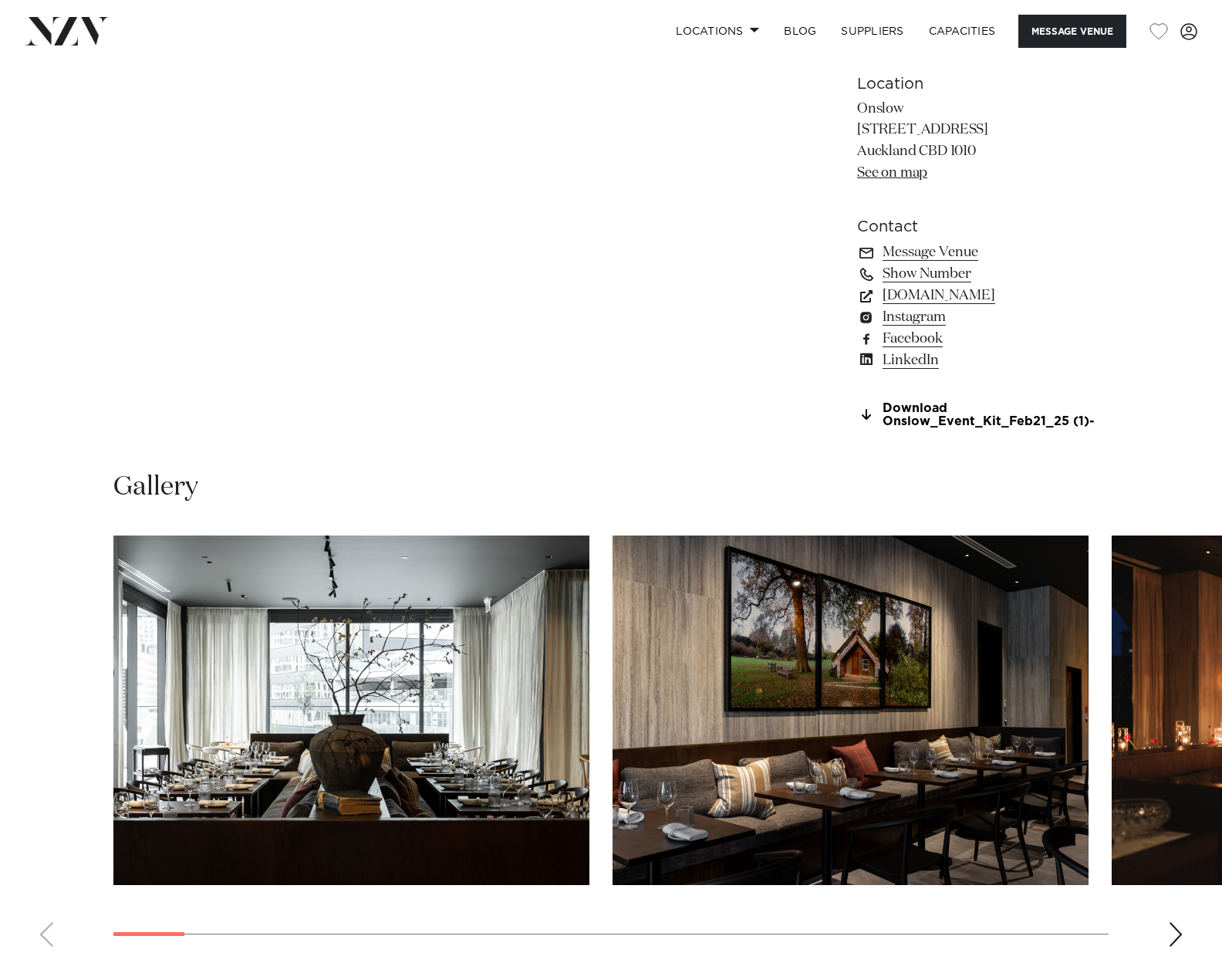
scroll to position [1543, 0]
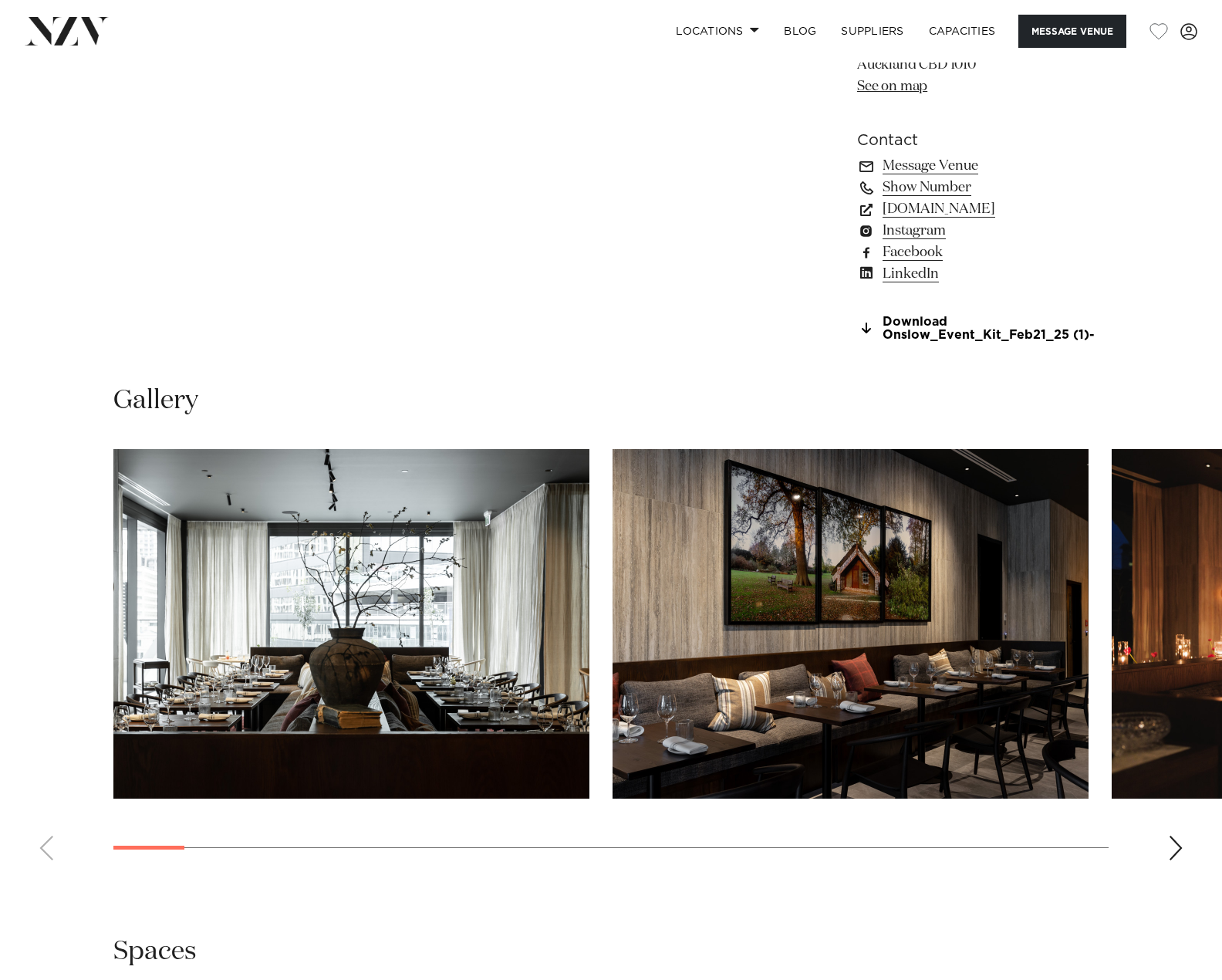
click at [468, 555] on img "1 / 28" at bounding box center [352, 624] width 476 height 349
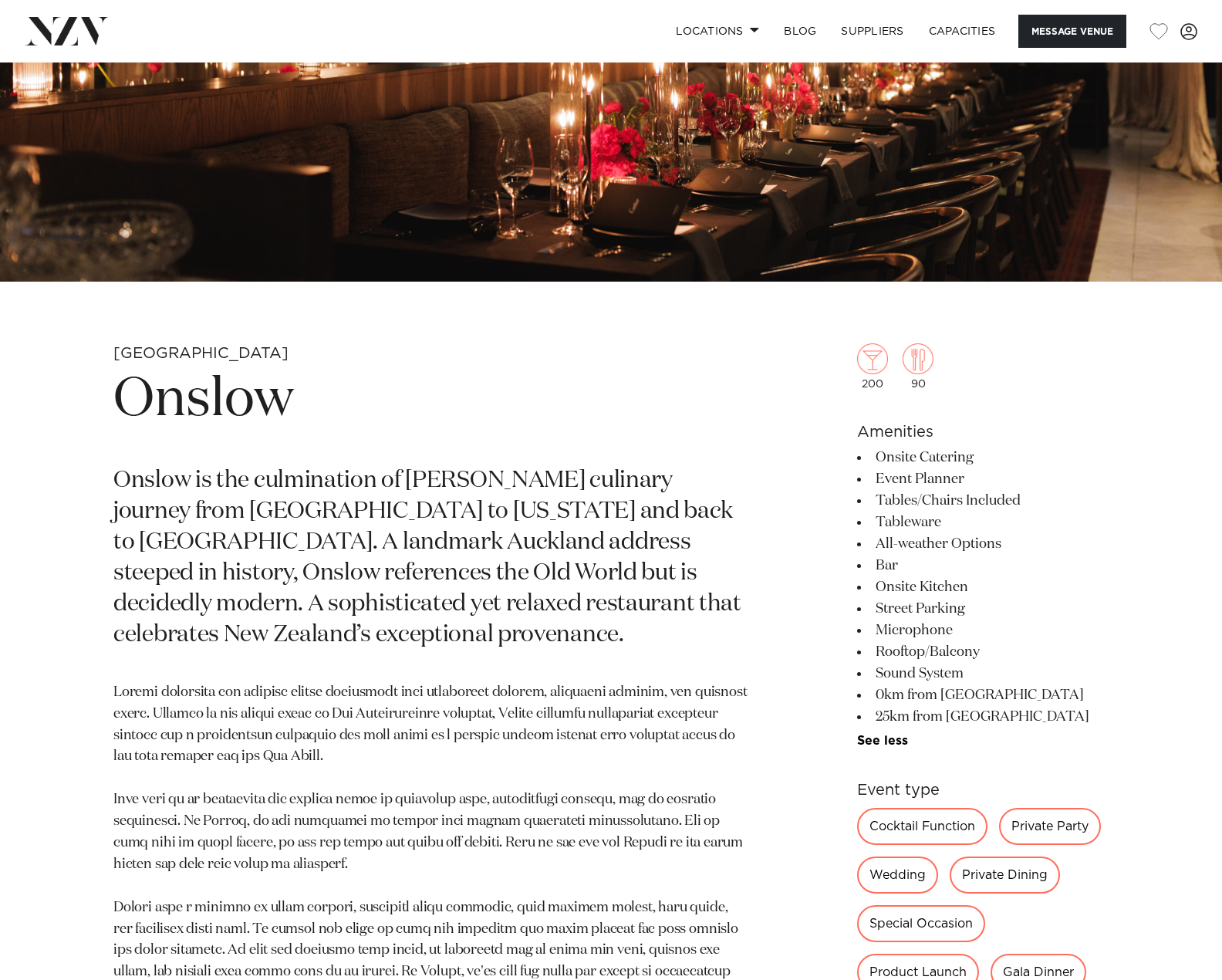
scroll to position [309, 0]
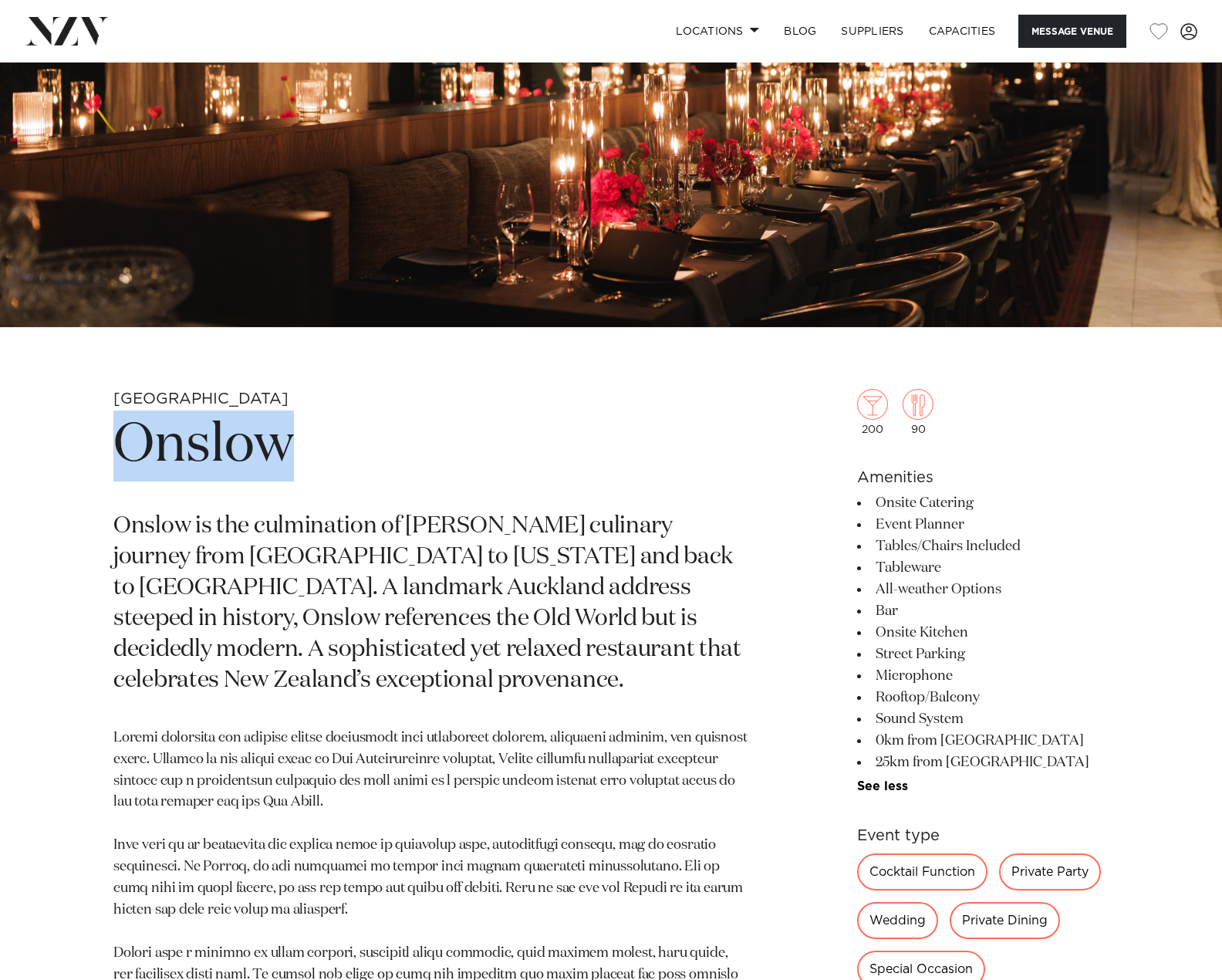
drag, startPoint x: 125, startPoint y: 449, endPoint x: 345, endPoint y: 467, distance: 220.7
click at [345, 467] on h1 "Onslow" at bounding box center [430, 446] width 634 height 71
copy h1 "Onslow"
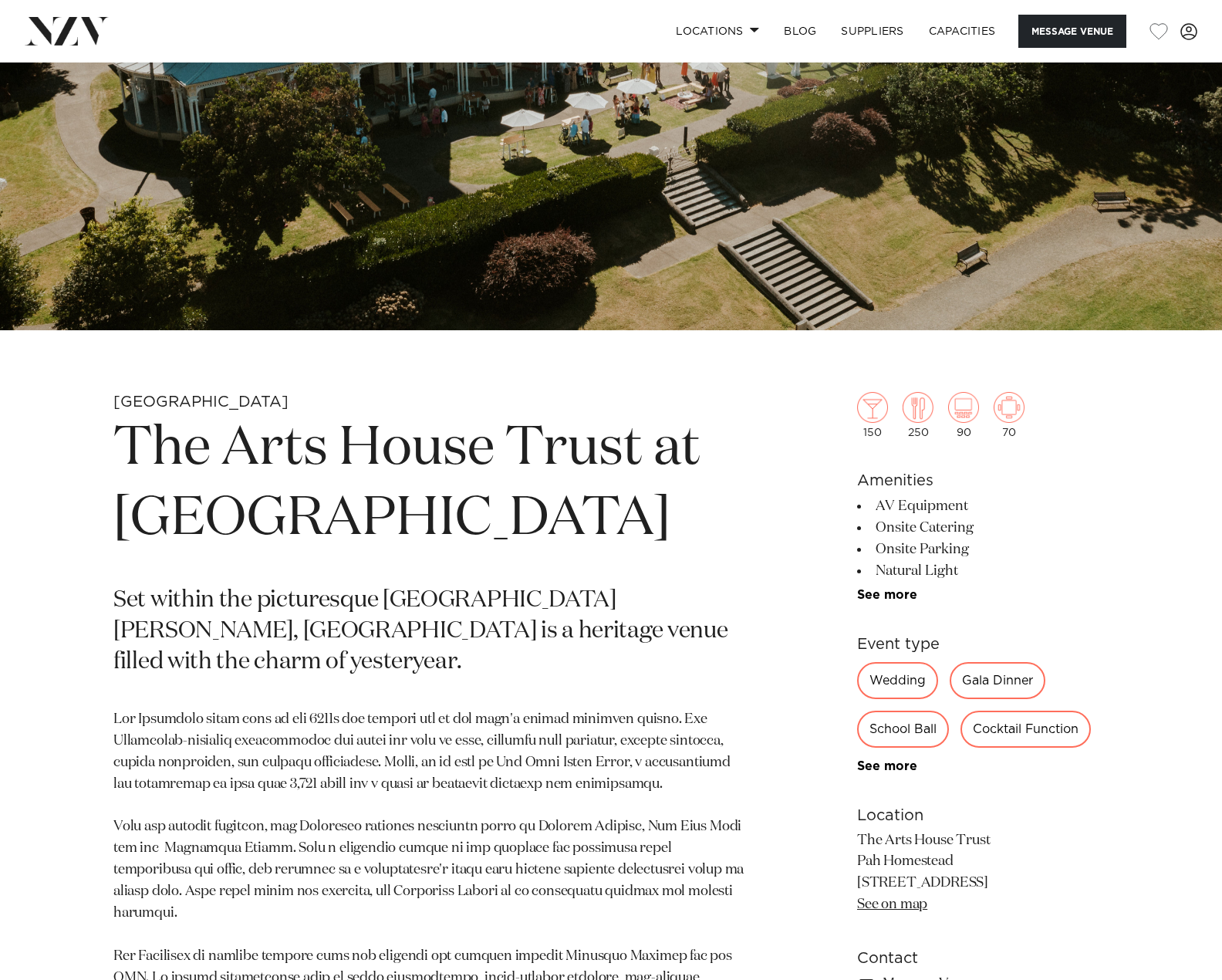
scroll to position [309, 0]
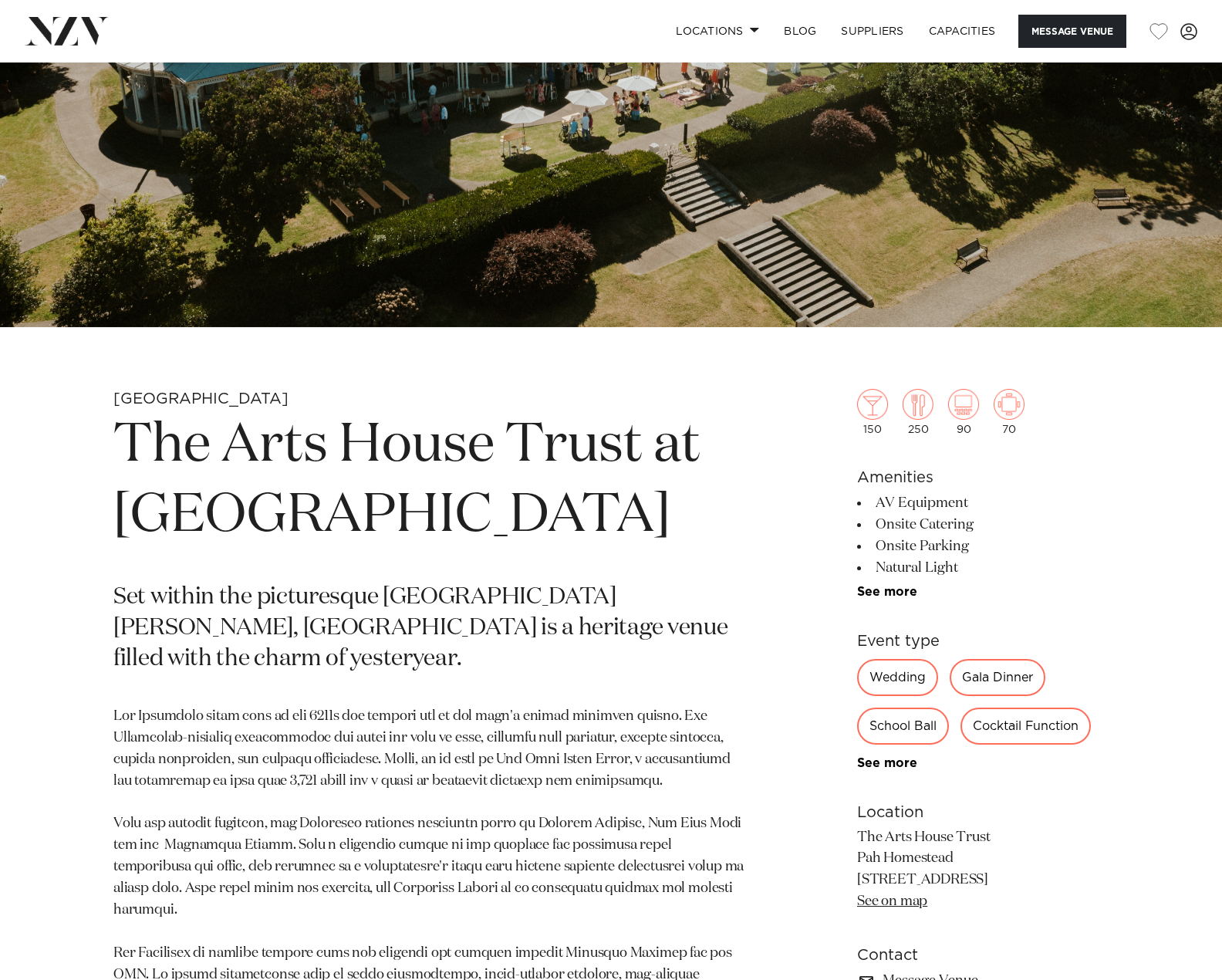
click at [909, 766] on link "See more" at bounding box center [917, 763] width 121 height 12
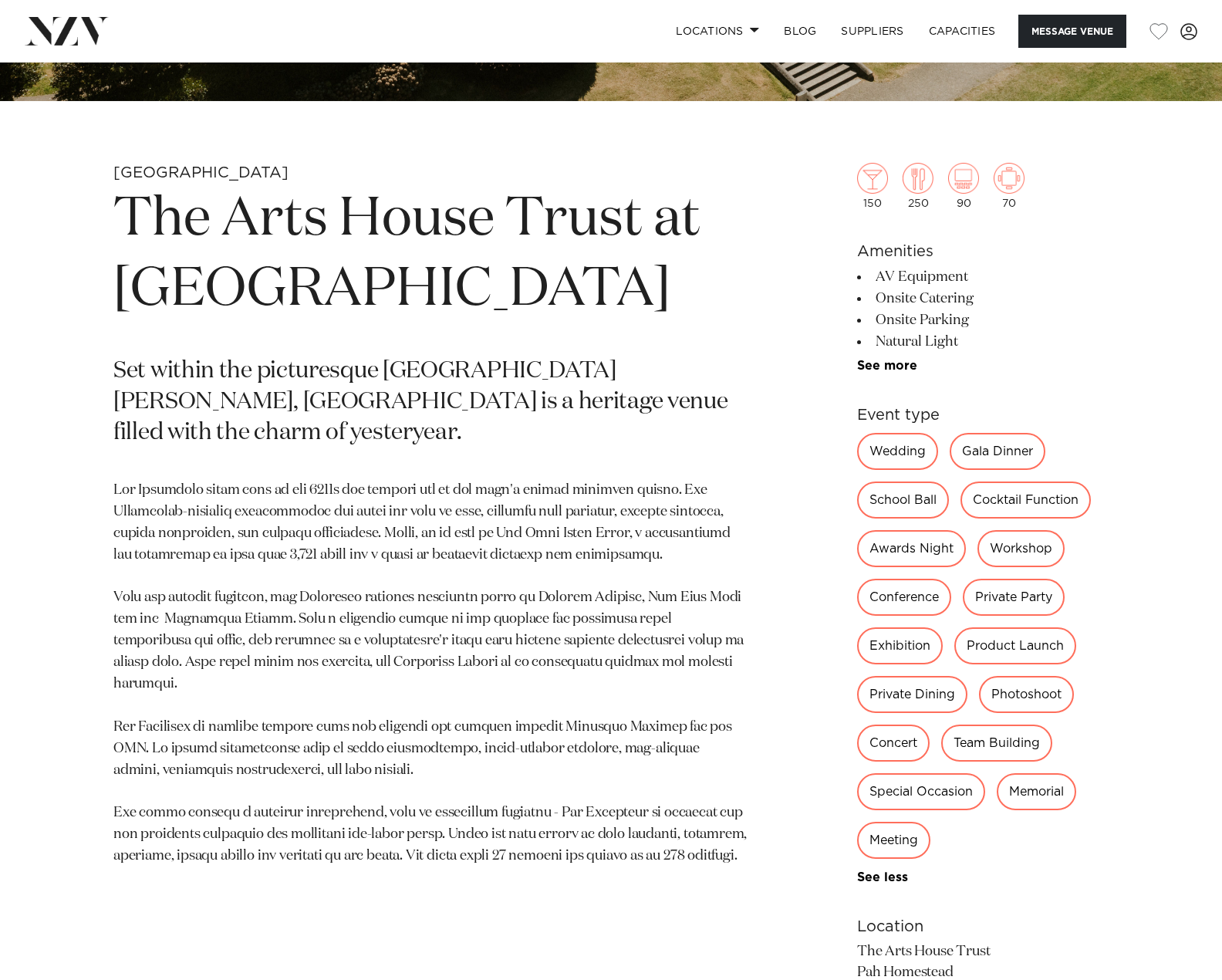
scroll to position [540, 0]
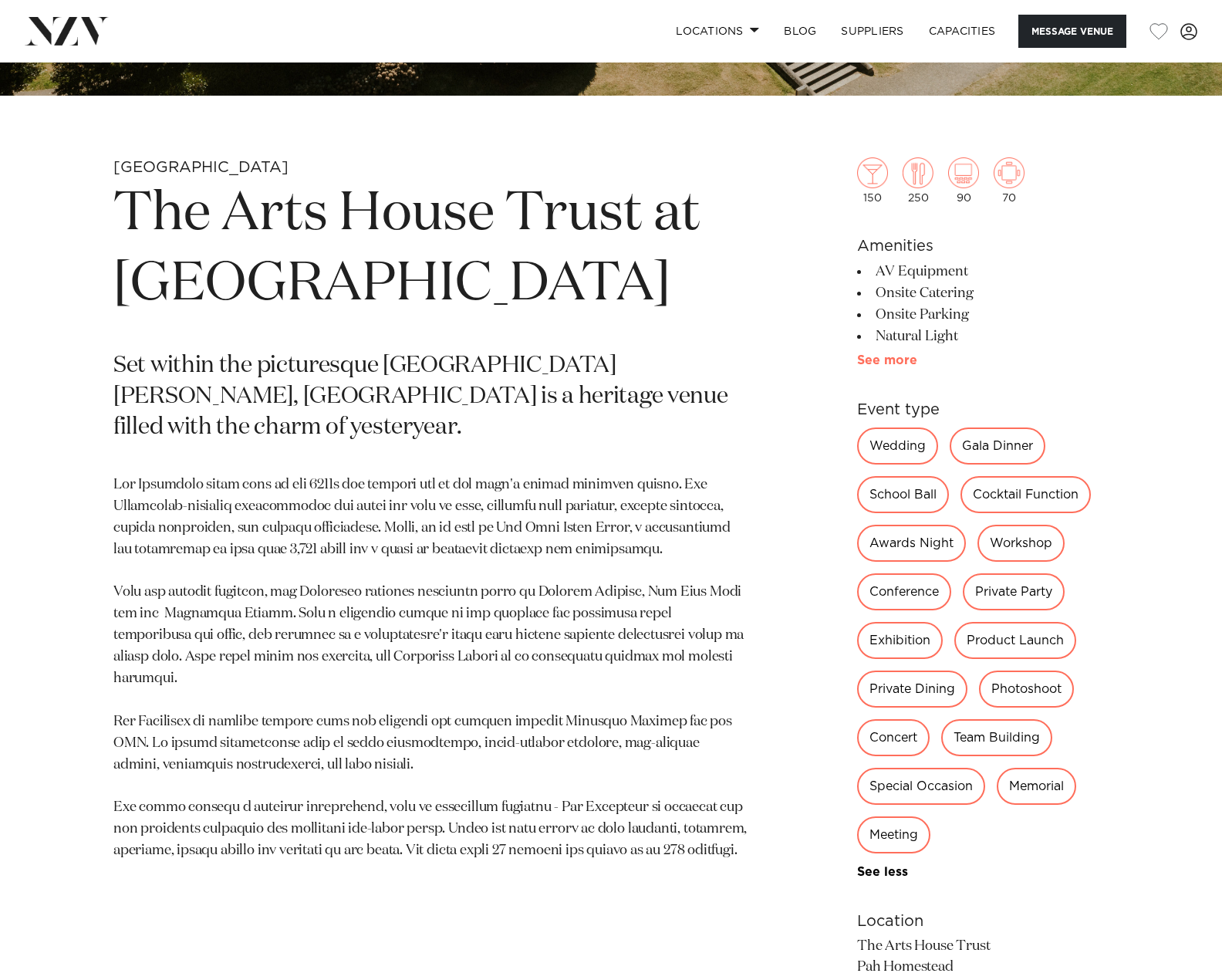
click at [884, 358] on link "See more" at bounding box center [917, 360] width 121 height 12
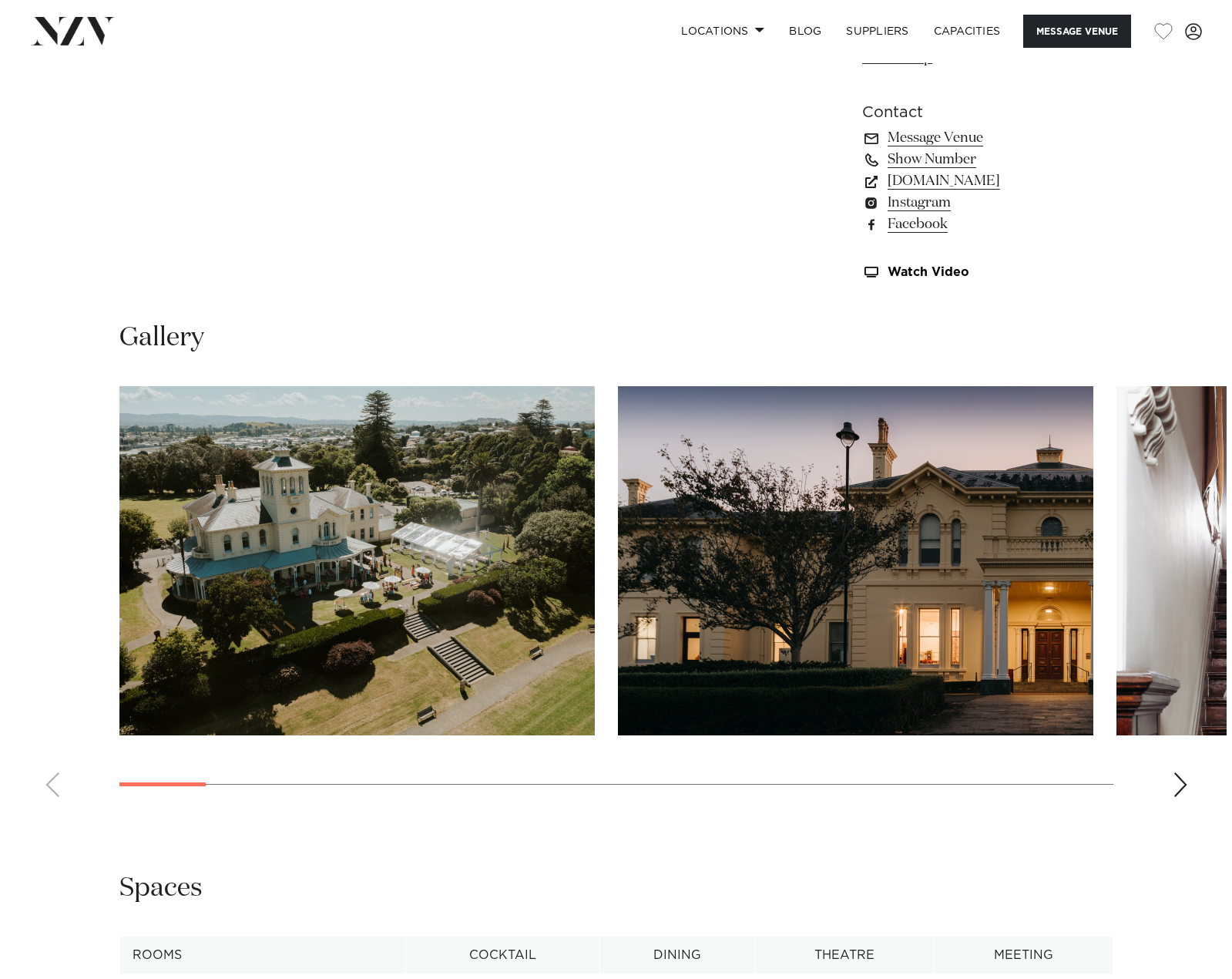
scroll to position [1696, 0]
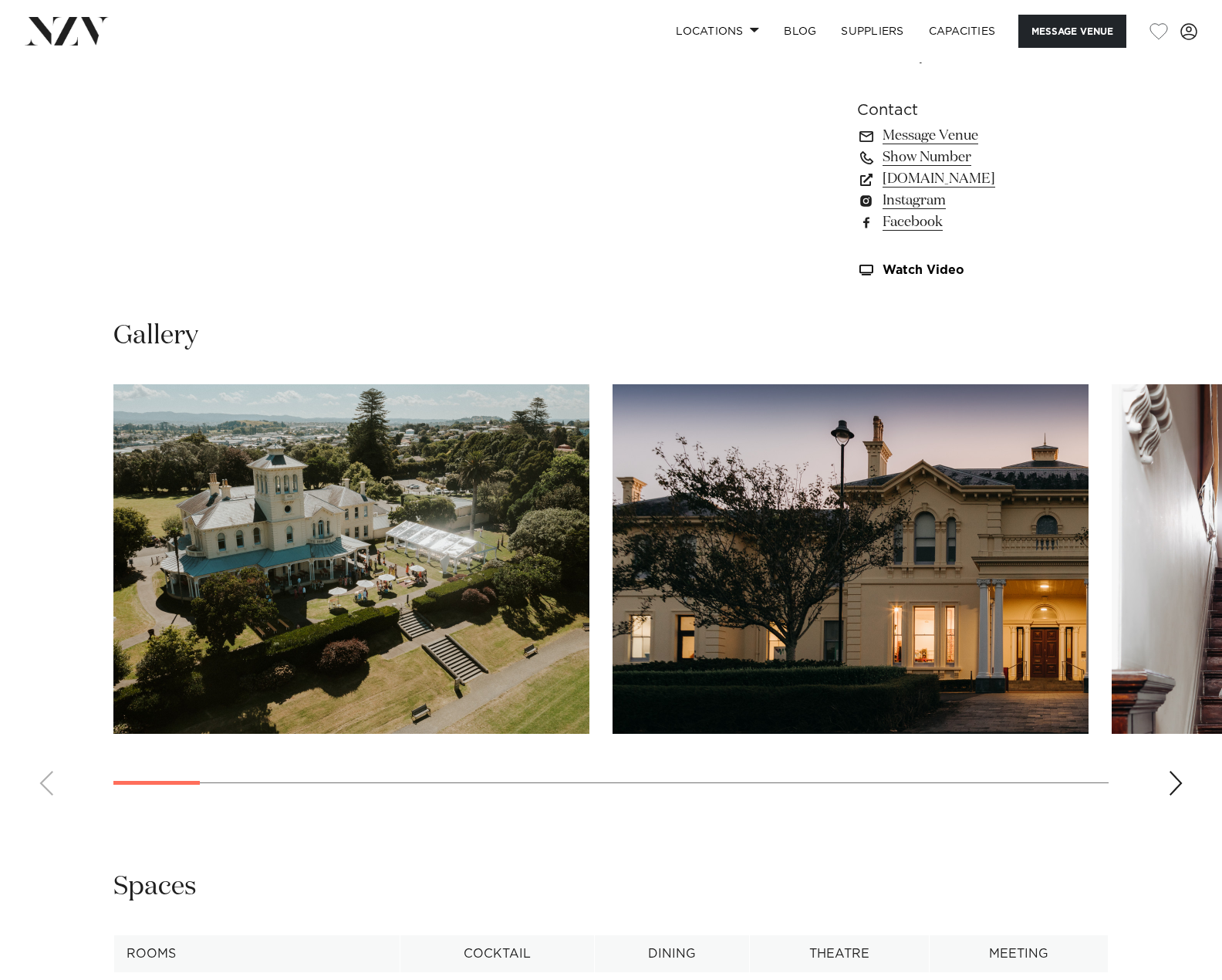
click at [795, 540] on img "2 / 23" at bounding box center [850, 559] width 476 height 349
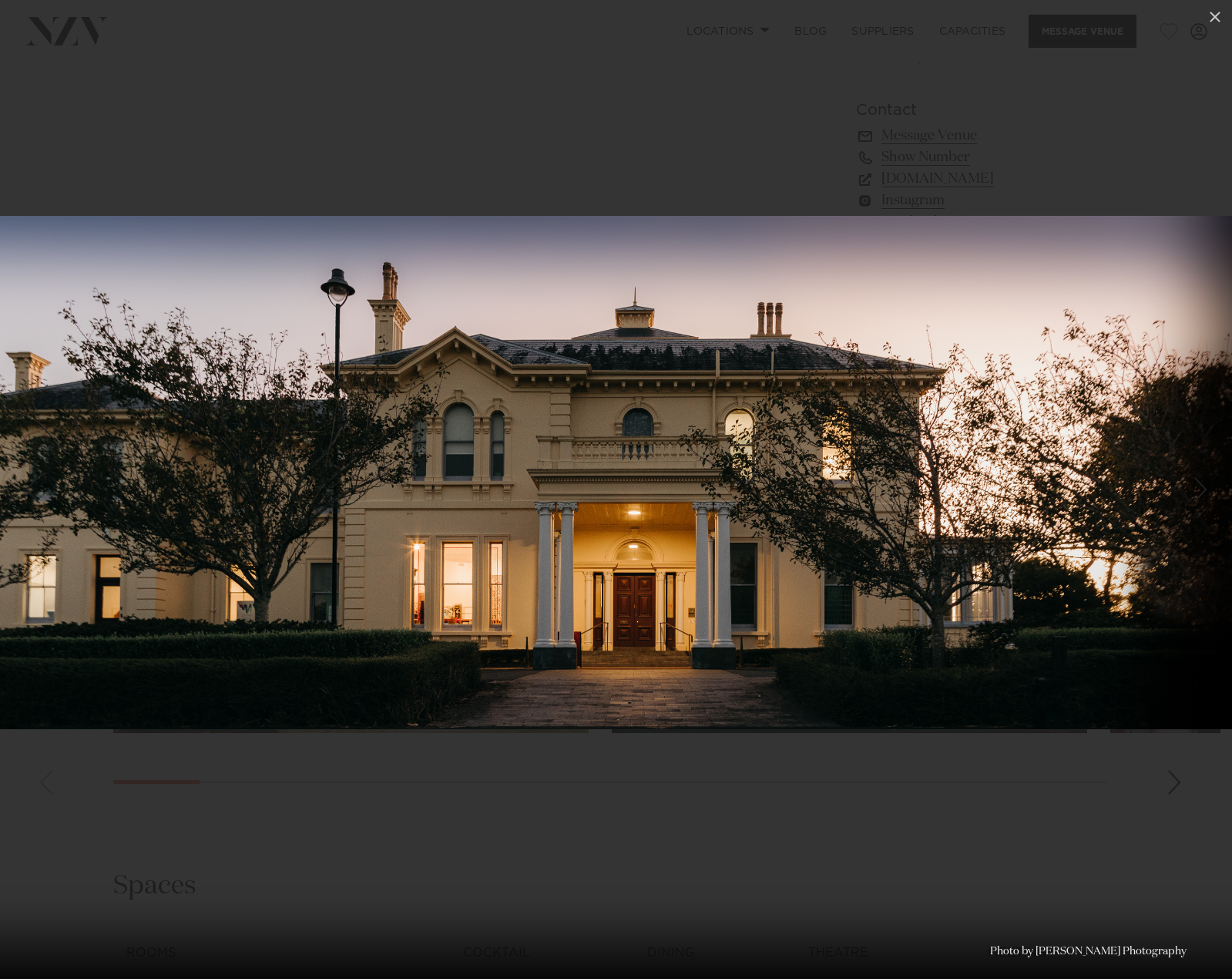
scroll to position [0, 12]
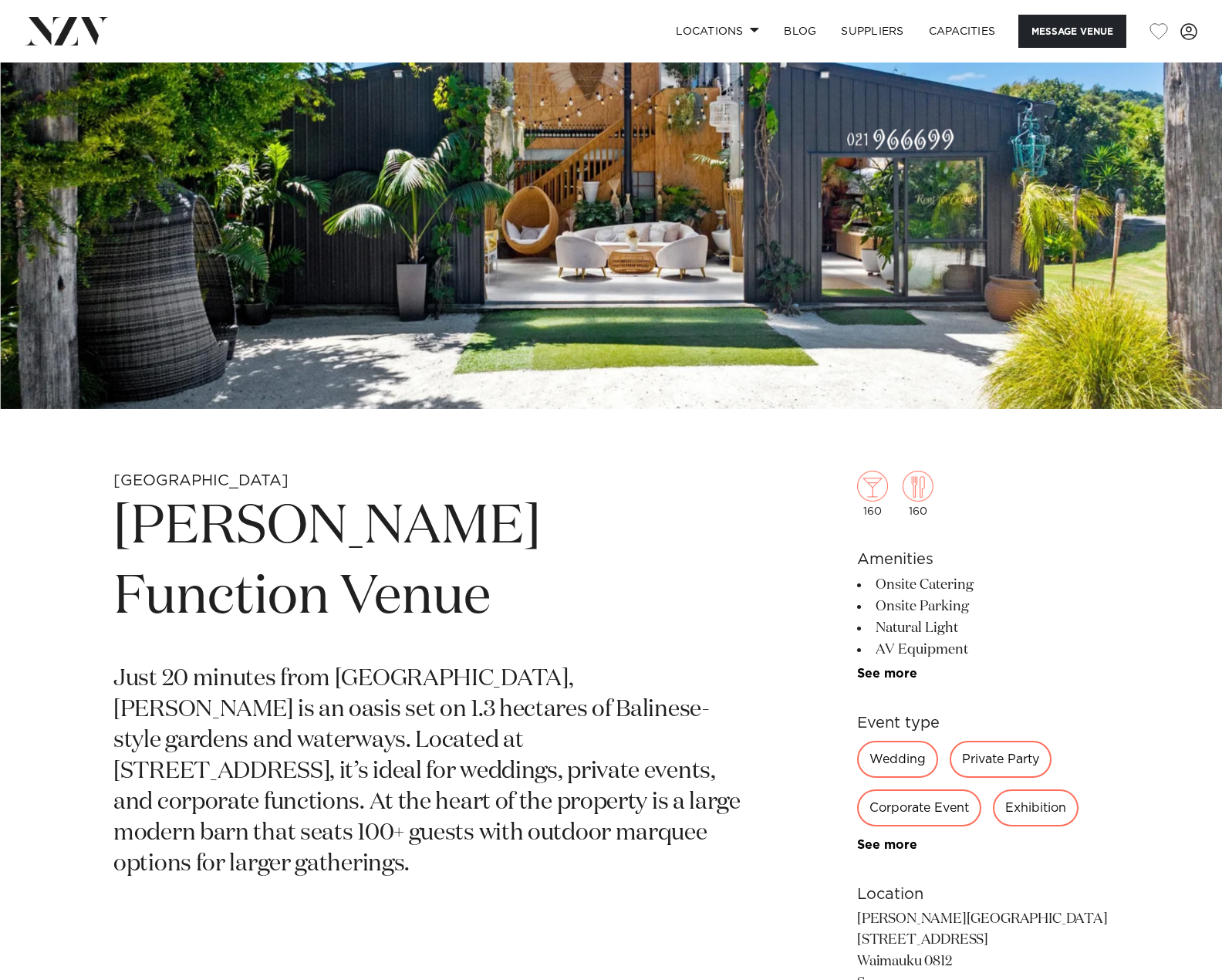
scroll to position [232, 0]
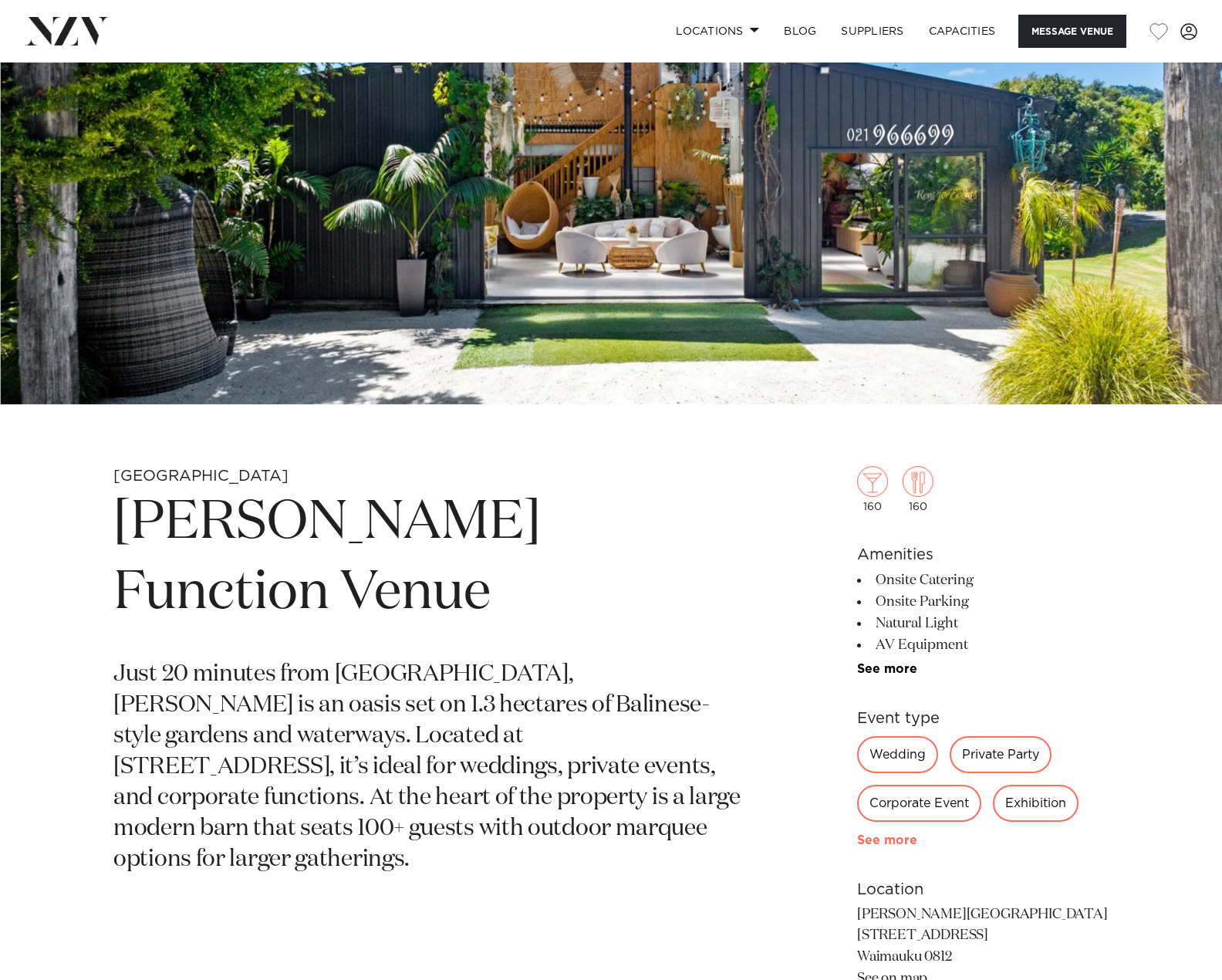
click at [901, 841] on link "See more" at bounding box center [917, 840] width 121 height 12
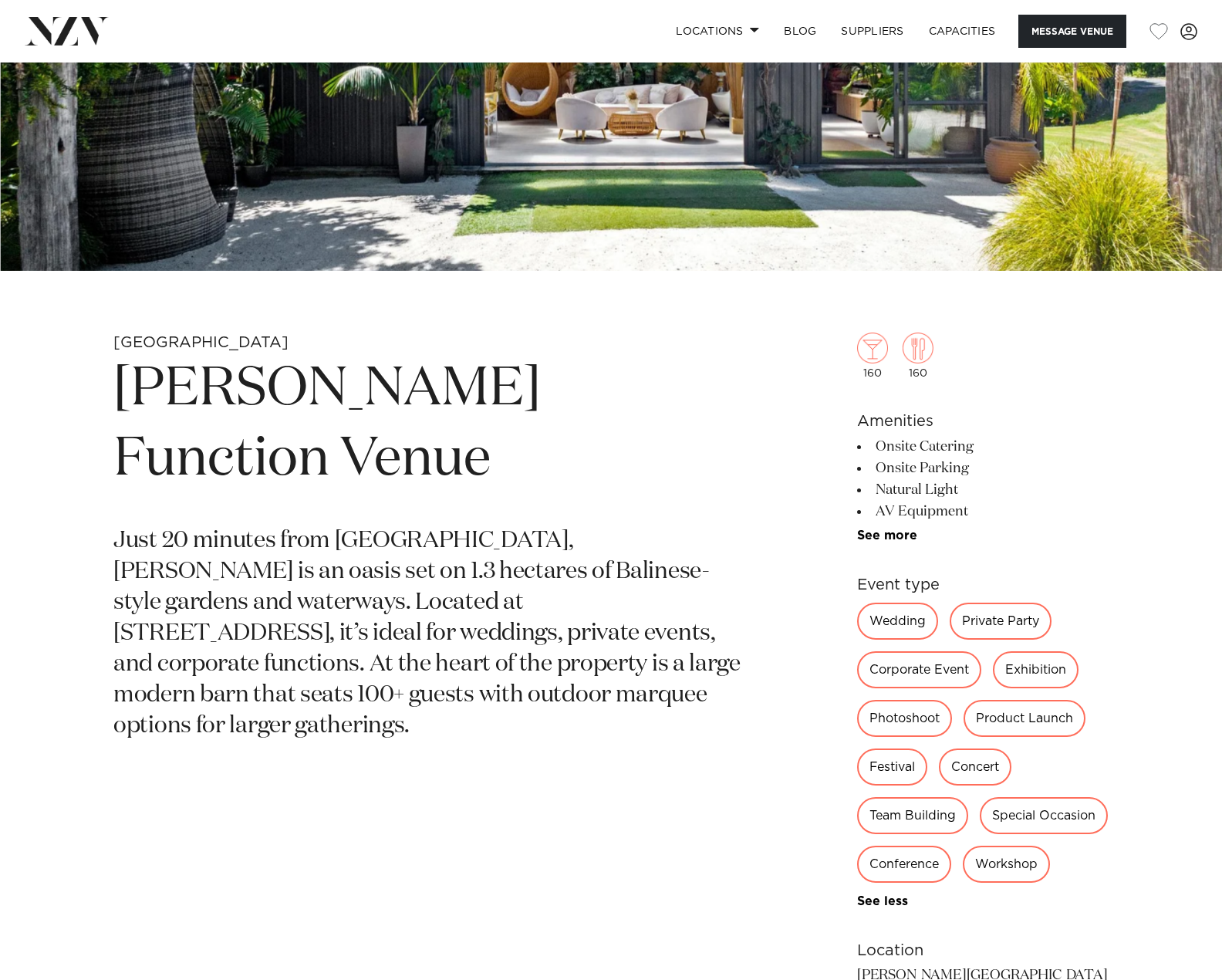
scroll to position [463, 0]
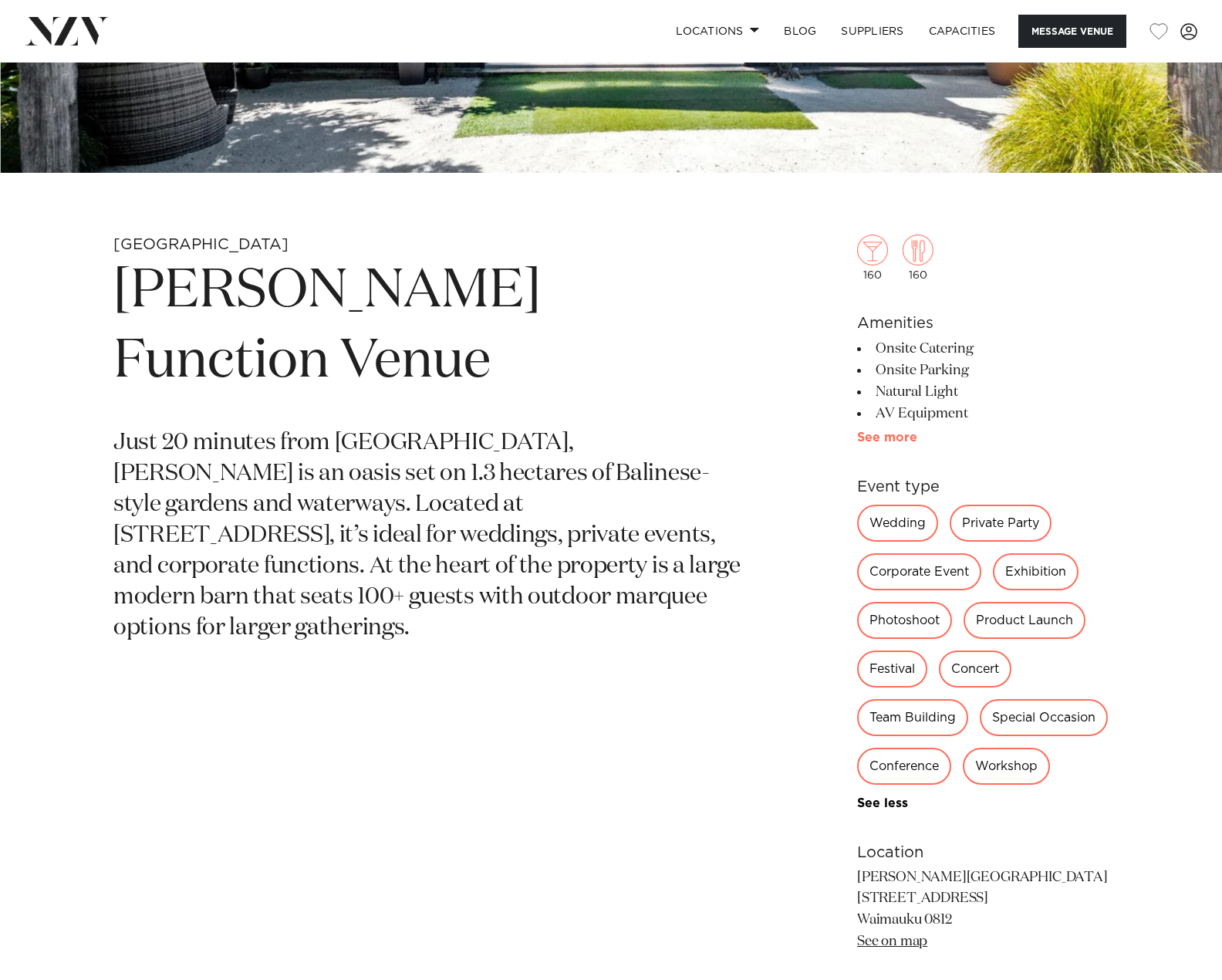
click at [883, 439] on link "See more" at bounding box center [917, 437] width 121 height 12
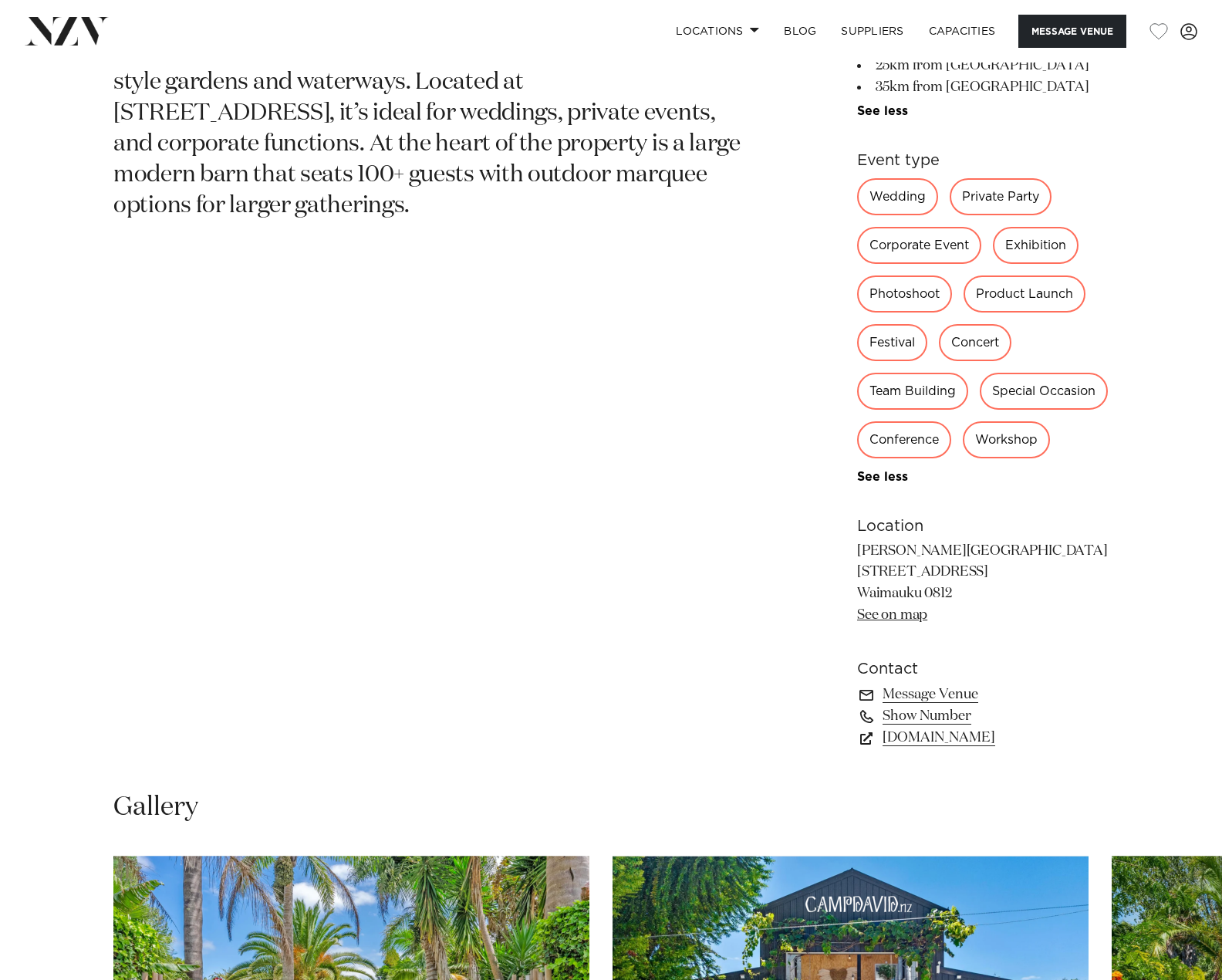
scroll to position [1234, 0]
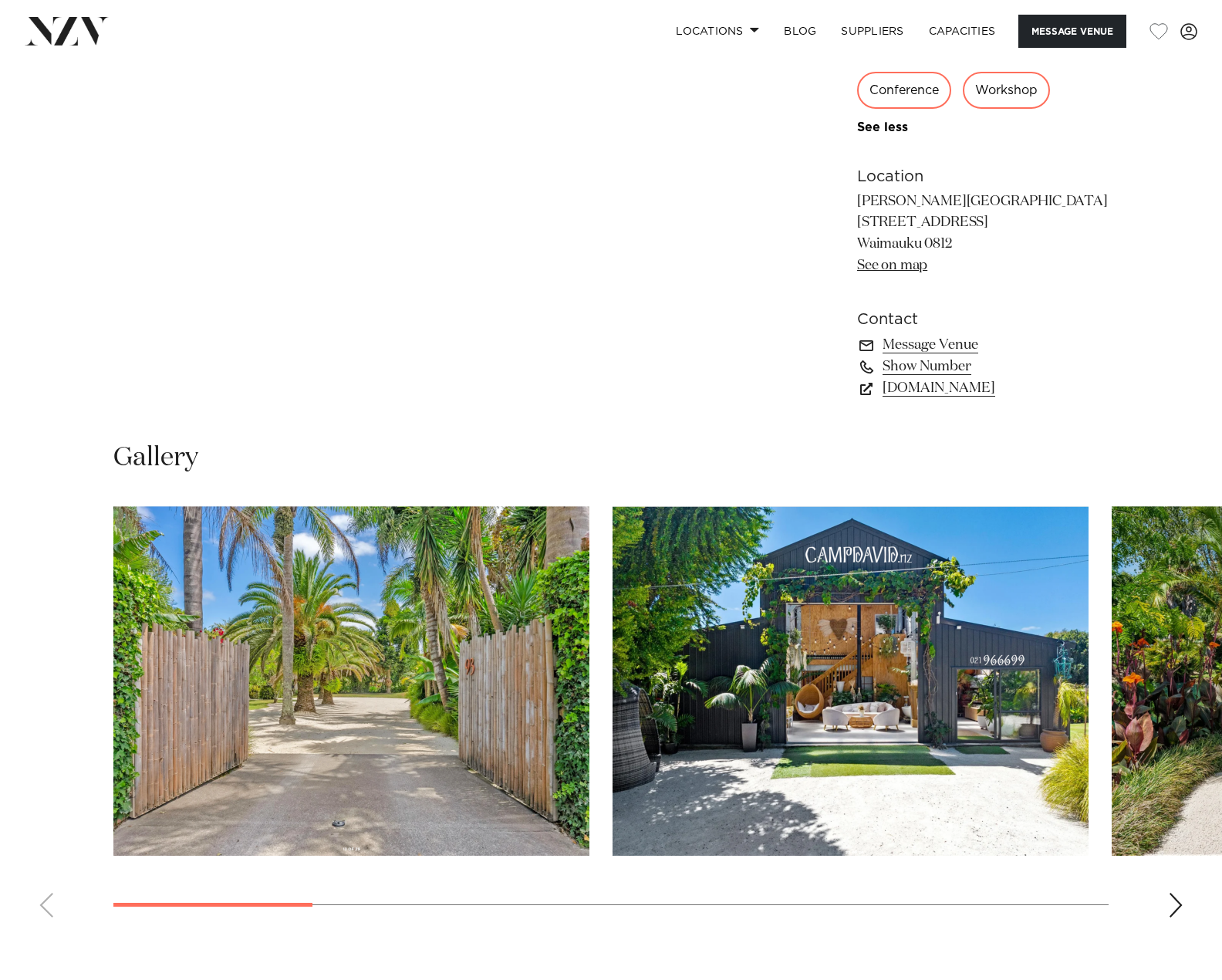
click at [490, 698] on img "1 / 10" at bounding box center [352, 681] width 476 height 349
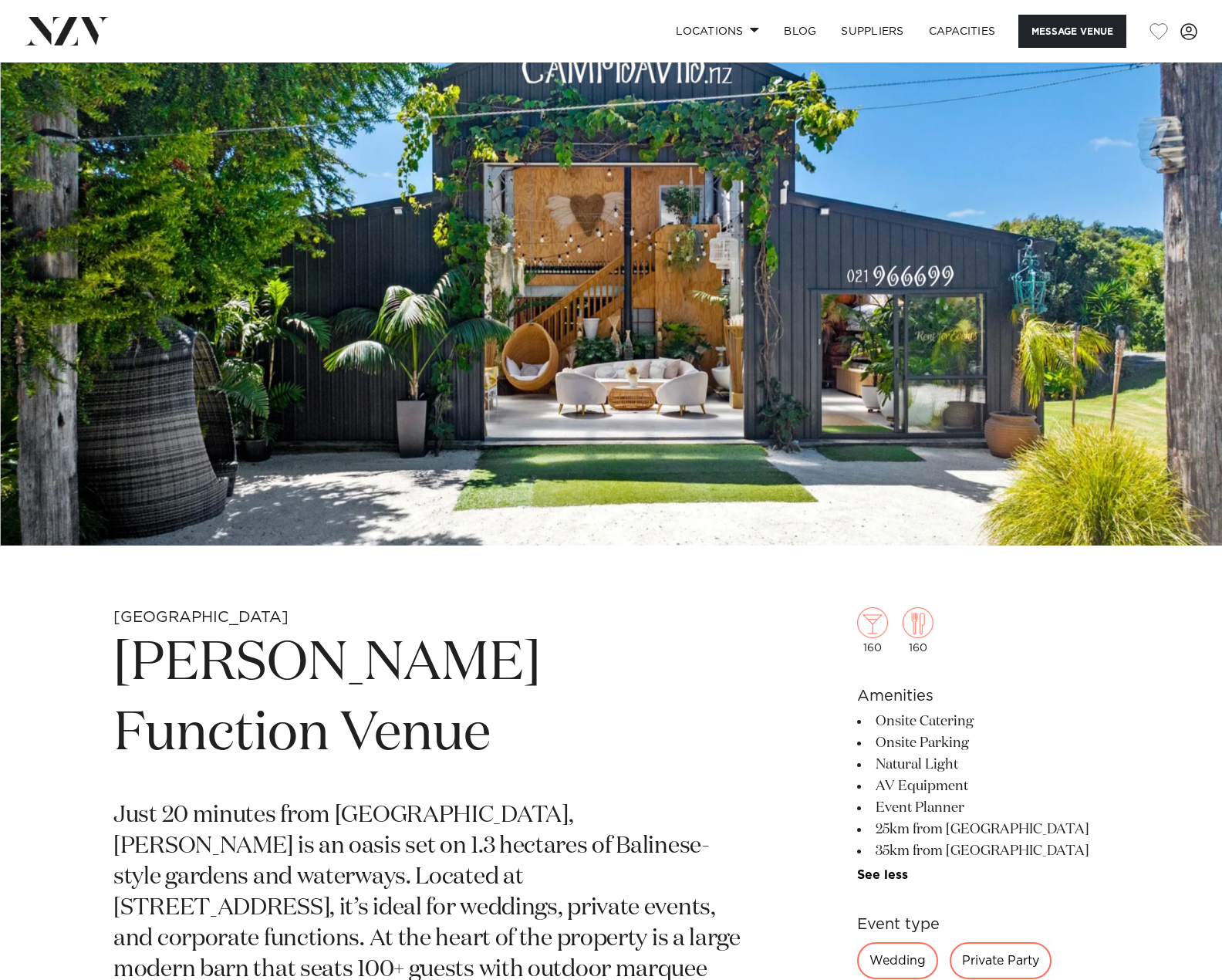
scroll to position [77, 0]
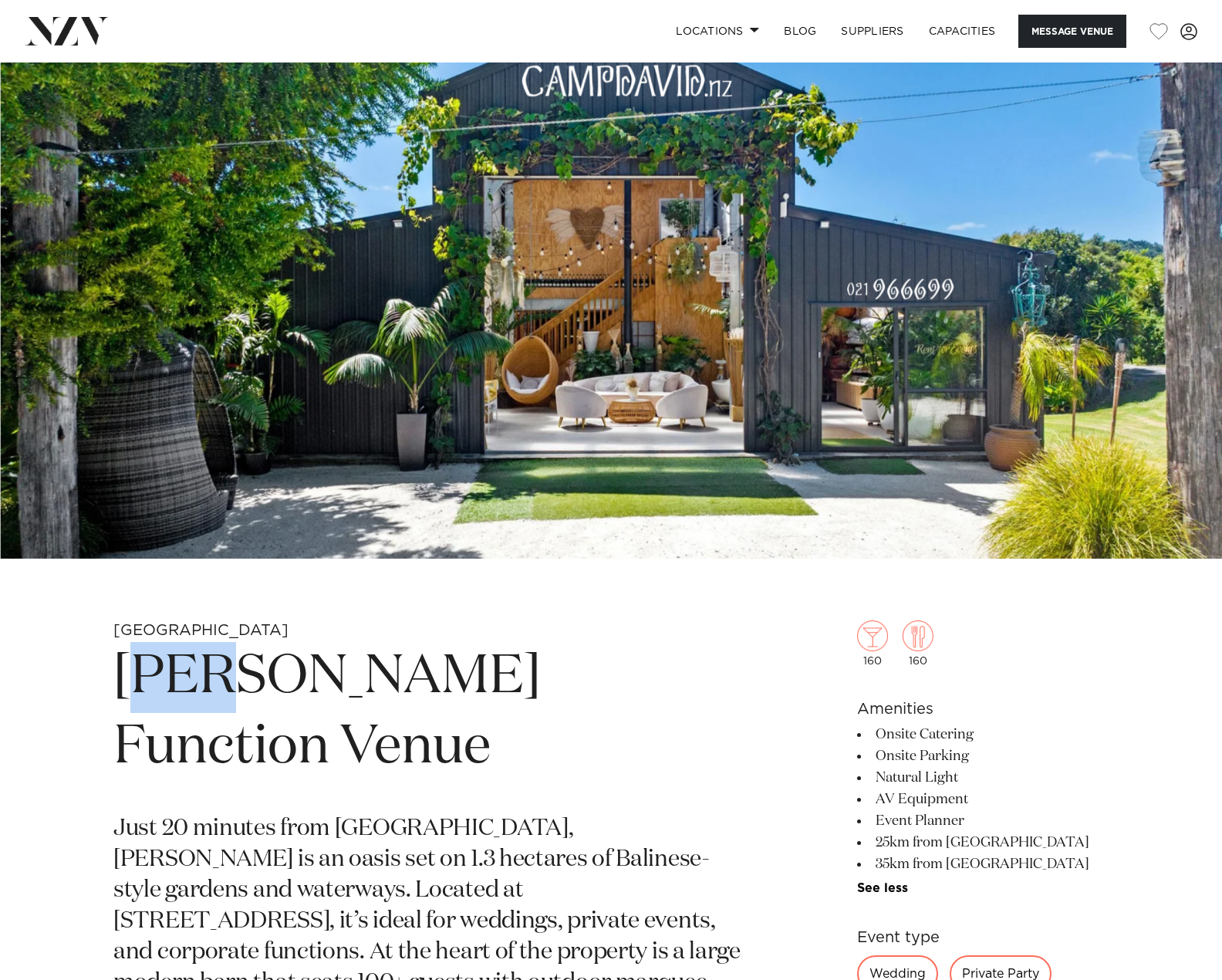
drag, startPoint x: 134, startPoint y: 669, endPoint x: 247, endPoint y: 712, distance: 120.9
click at [254, 710] on h1 "Camp David Function Venue" at bounding box center [430, 713] width 634 height 142
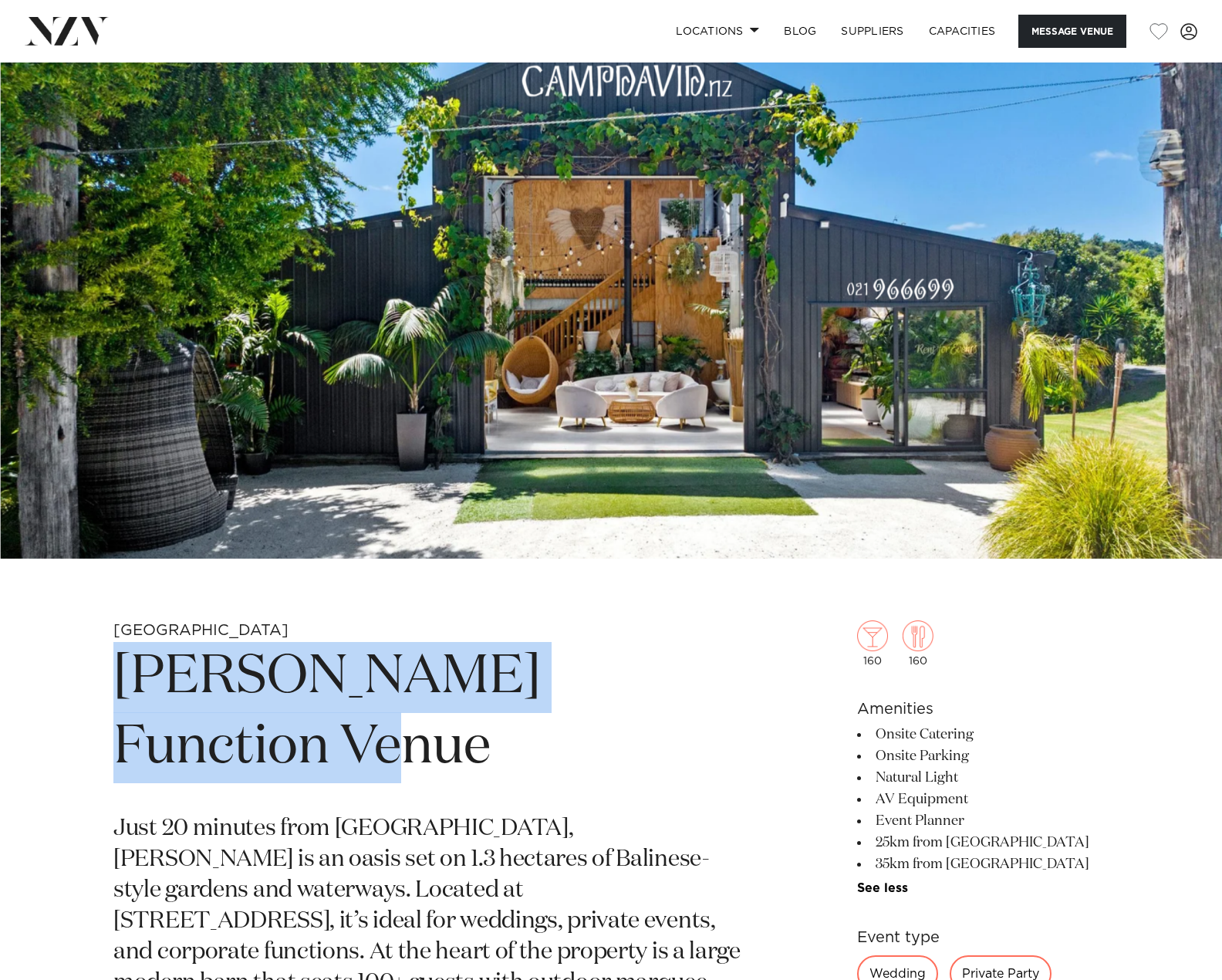
drag, startPoint x: 121, startPoint y: 670, endPoint x: 286, endPoint y: 747, distance: 182.1
click at [297, 753] on h1 "Camp David Function Venue" at bounding box center [430, 713] width 634 height 142
copy h1 "Camp David Function Venue"
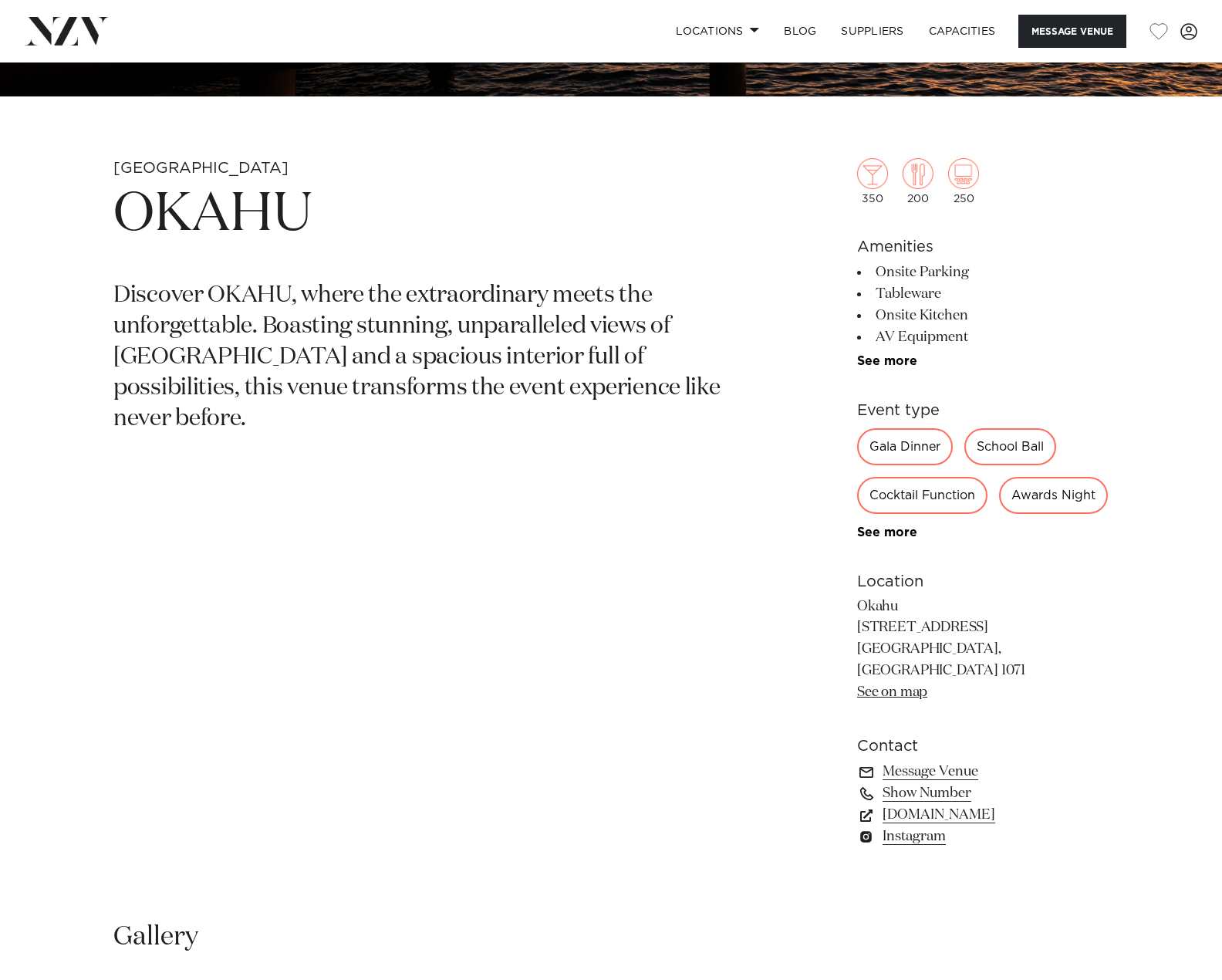
scroll to position [540, 0]
click at [890, 537] on link "See more" at bounding box center [917, 531] width 121 height 12
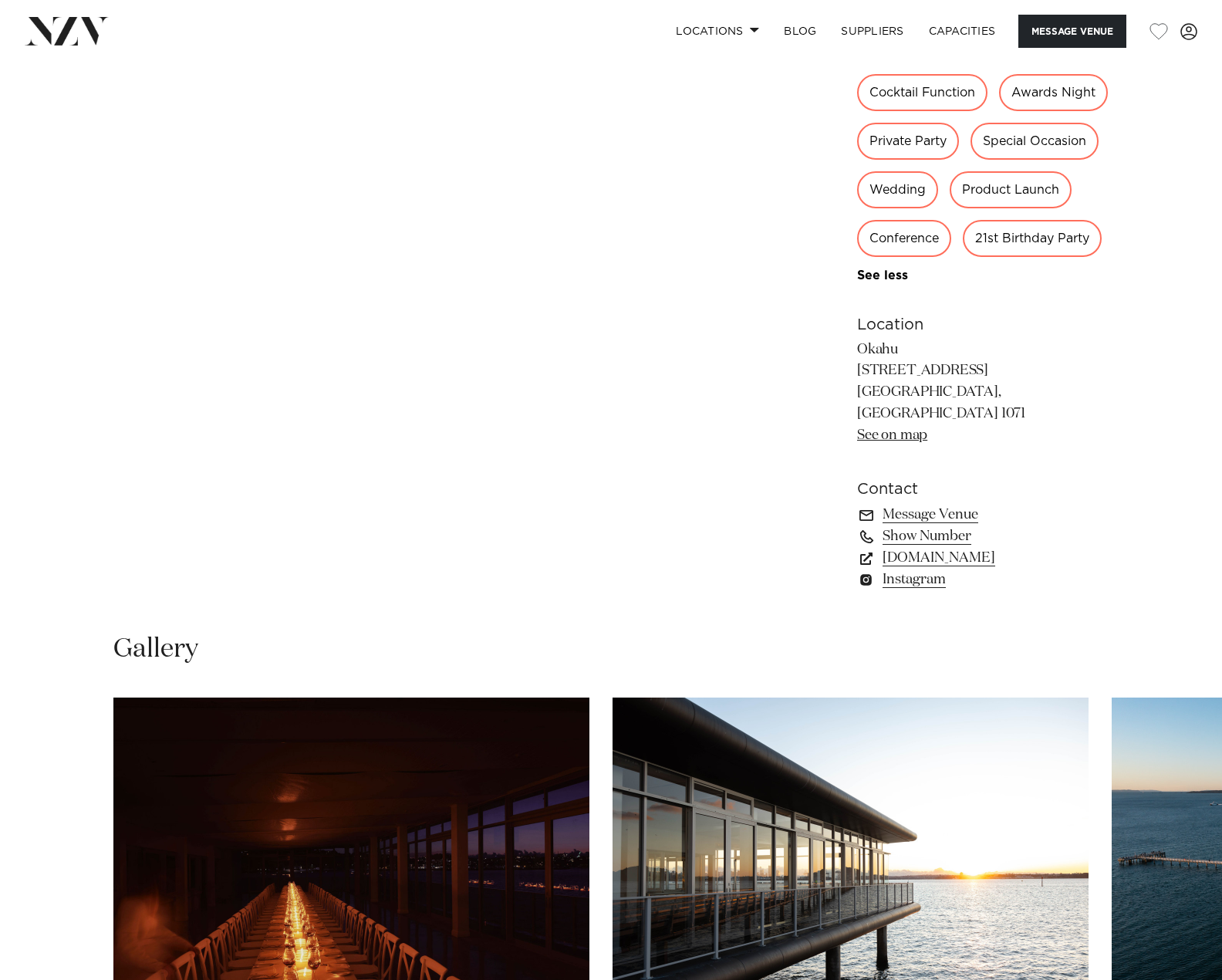
scroll to position [1234, 0]
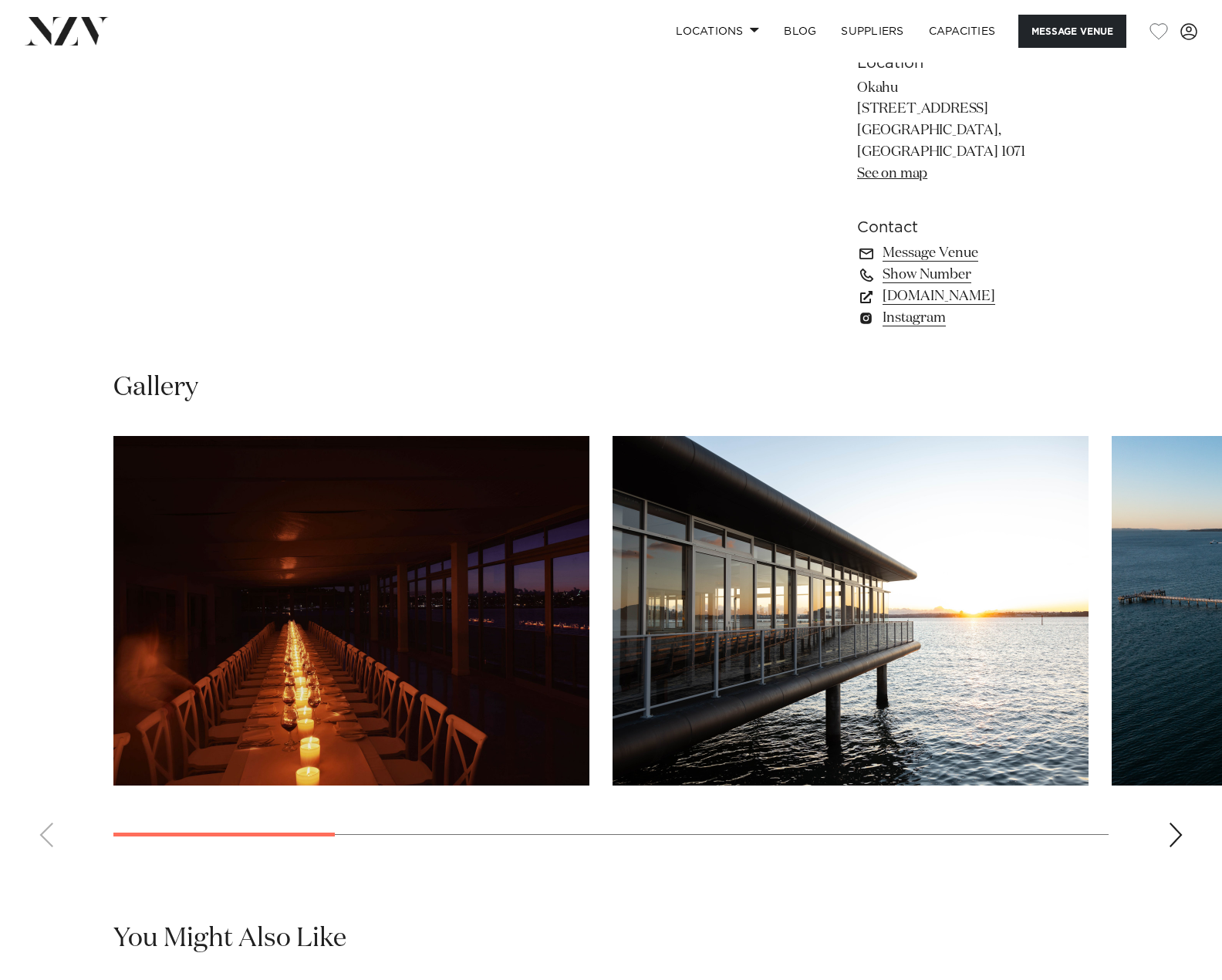
drag, startPoint x: 857, startPoint y: 136, endPoint x: 1002, endPoint y: 180, distance: 151.5
click at [1002, 180] on p "Okahu [STREET_ADDRESS] [GEOGRAPHIC_DATA], [GEOGRAPHIC_DATA] 1071 See on map" at bounding box center [982, 131] width 252 height 107
click at [896, 180] on link "See on map" at bounding box center [891, 173] width 70 height 14
click at [431, 566] on img "1 / 9" at bounding box center [352, 611] width 476 height 349
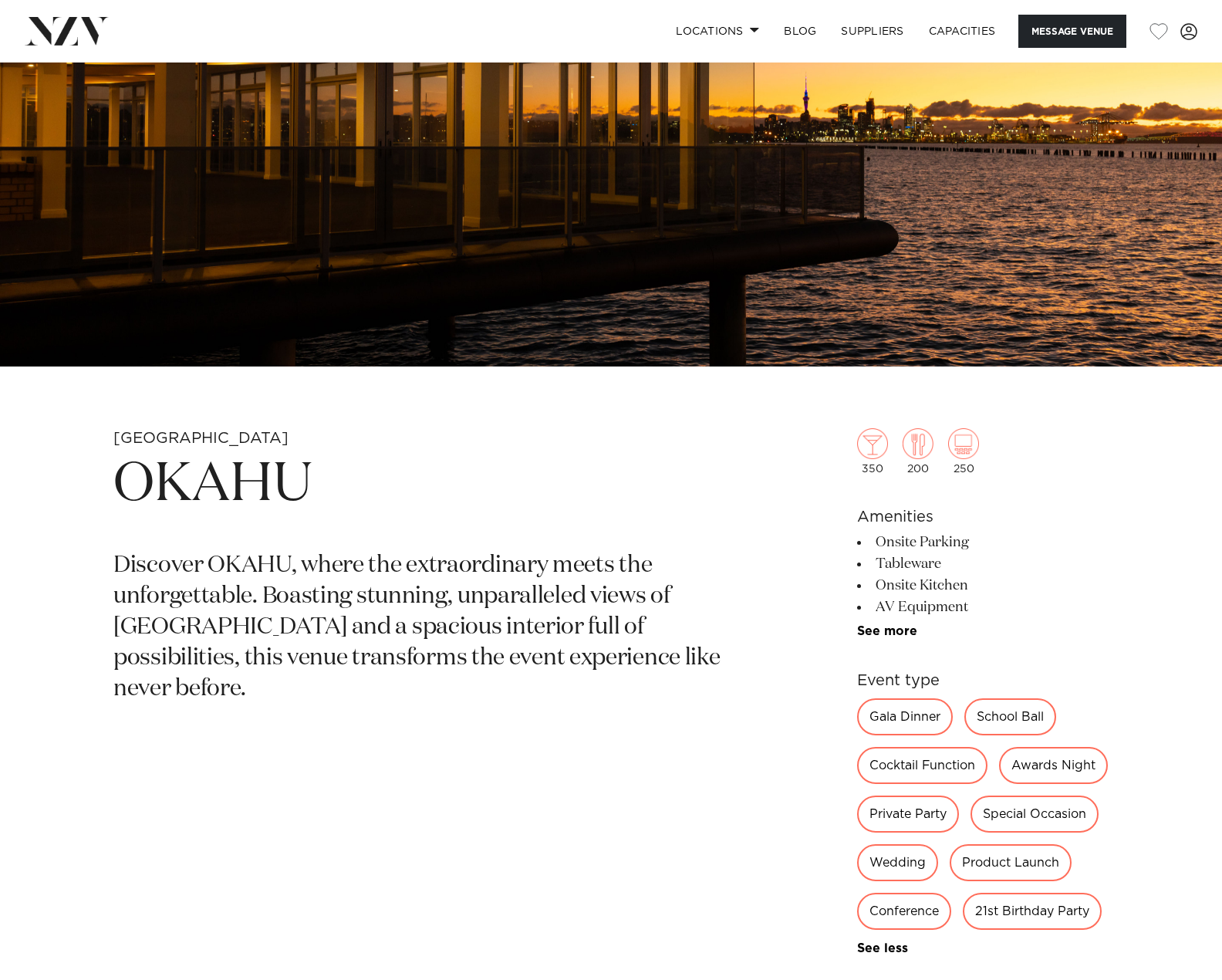
scroll to position [232, 0]
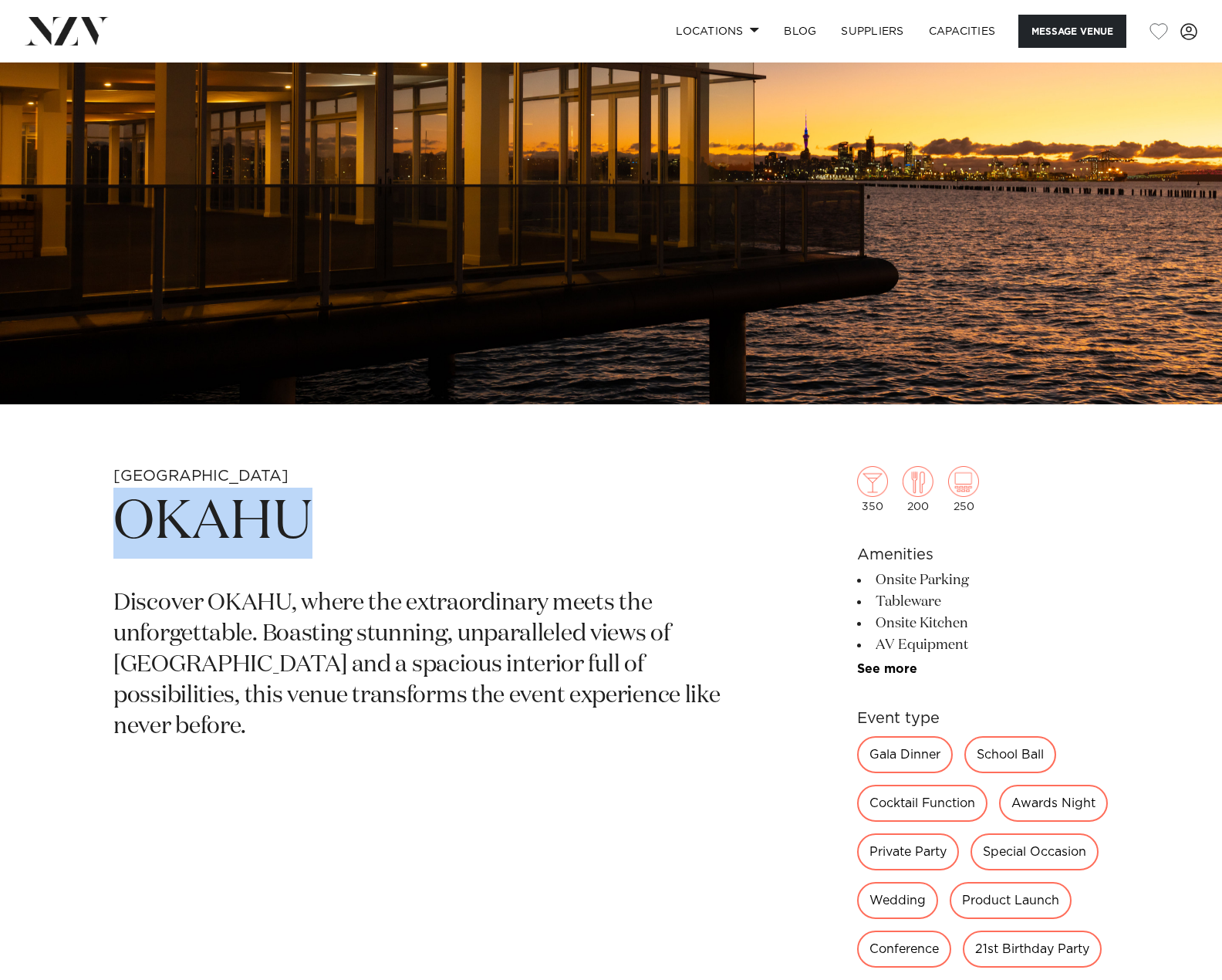
drag, startPoint x: 121, startPoint y: 506, endPoint x: 407, endPoint y: 544, distance: 288.5
click at [407, 544] on h1 "OKAHU" at bounding box center [430, 523] width 634 height 71
copy h1 "OKAHU"
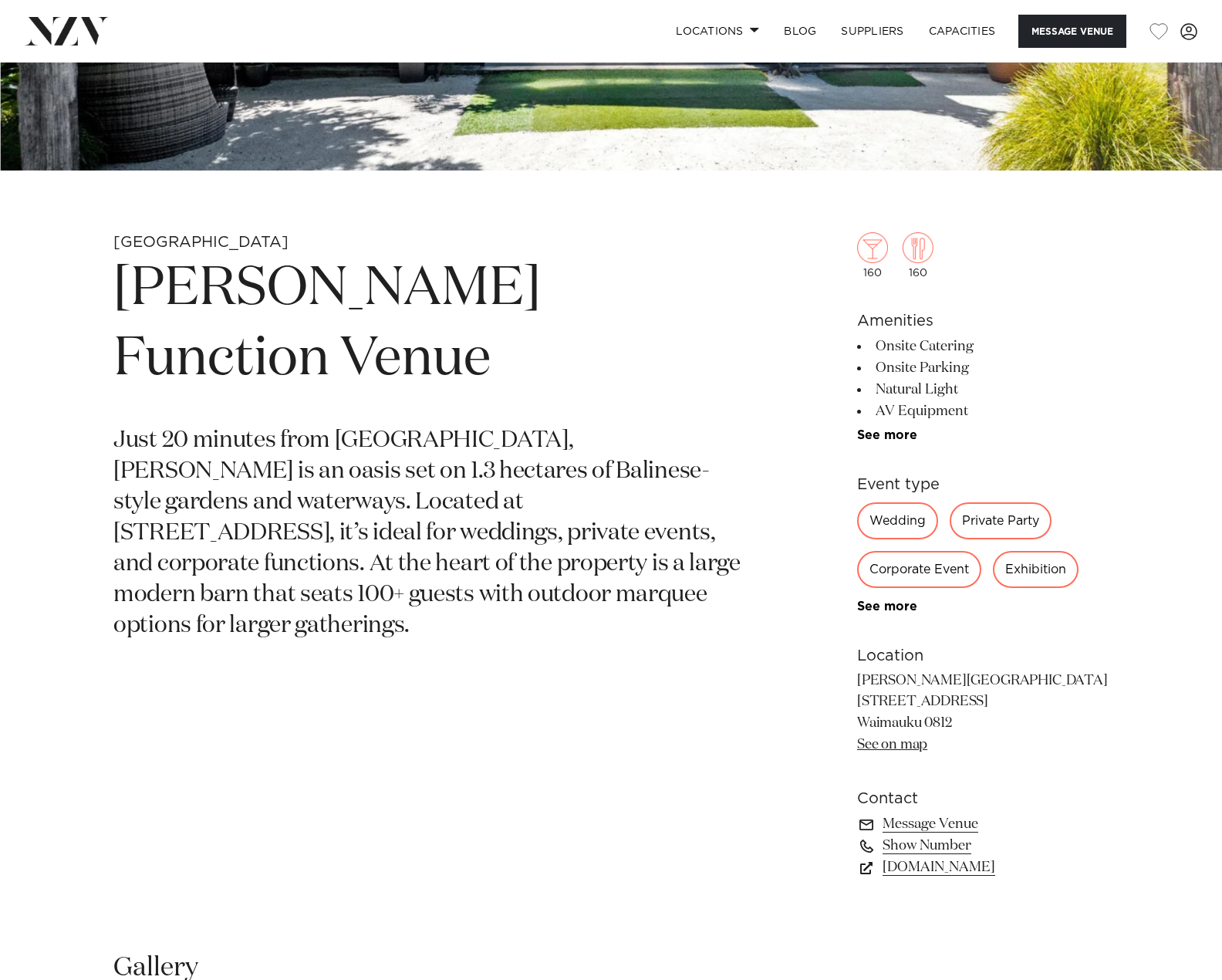
scroll to position [540, 0]
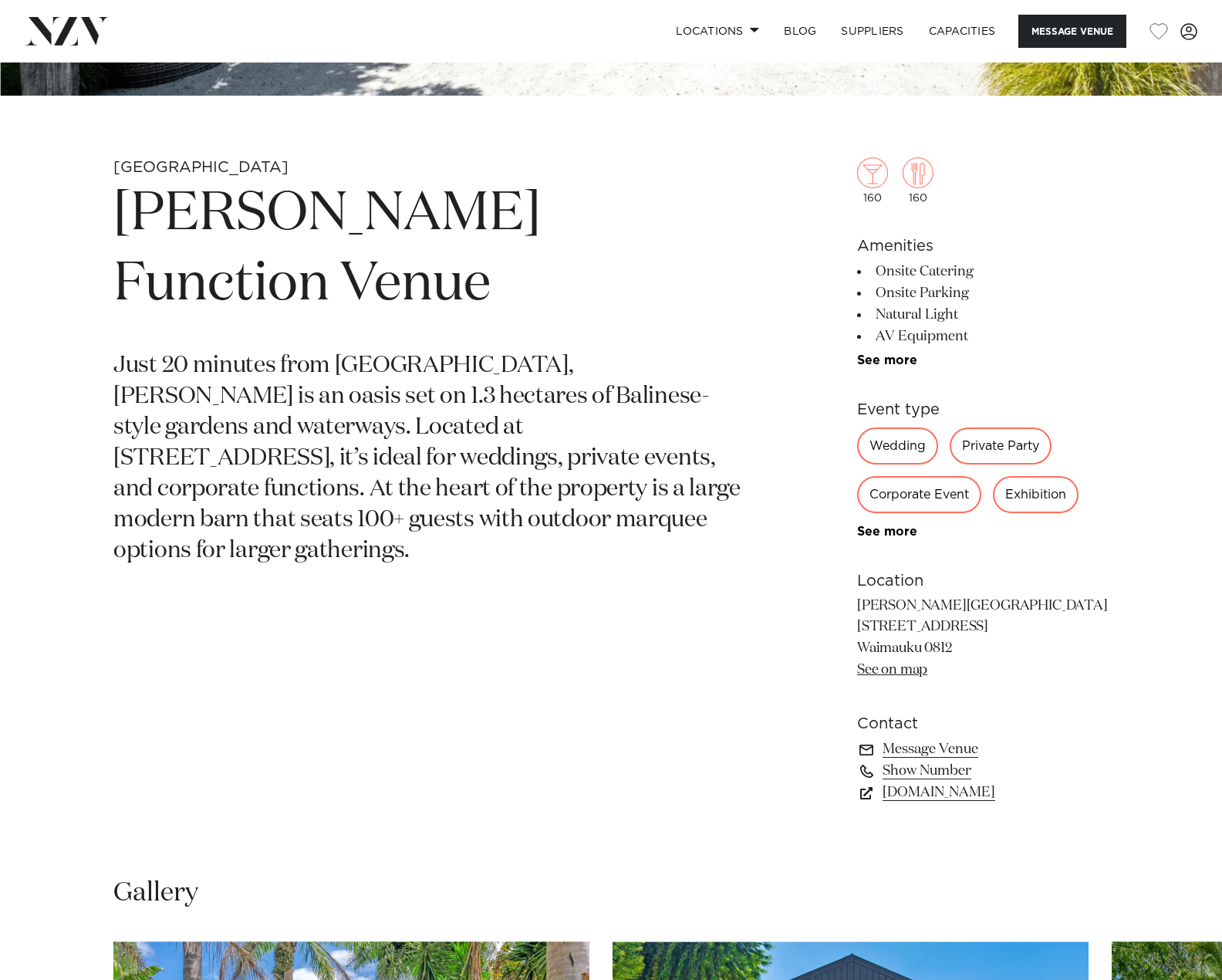
drag, startPoint x: 859, startPoint y: 604, endPoint x: 962, endPoint y: 647, distance: 111.6
click at [962, 647] on p "Camp David Gardens 93-95 Waimauku Station Road Waimauku 0812 See on map" at bounding box center [982, 638] width 252 height 86
click at [902, 673] on link "See on map" at bounding box center [891, 669] width 70 height 14
click at [887, 668] on link "See on map" at bounding box center [891, 669] width 70 height 14
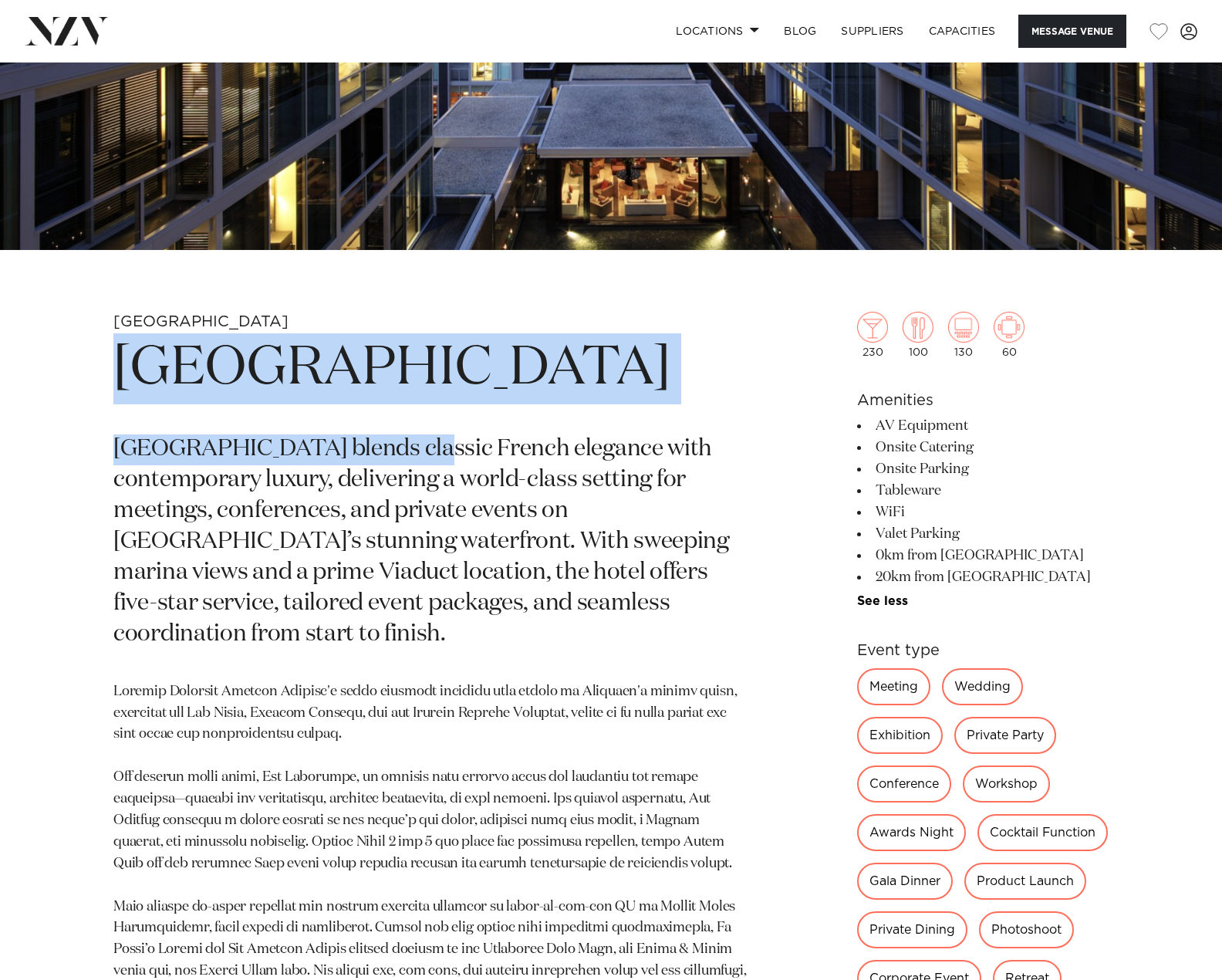
drag, startPoint x: 117, startPoint y: 348, endPoint x: 274, endPoint y: 416, distance: 171.1
click at [405, 484] on section "[GEOGRAPHIC_DATA] Sofitel Auckland Viaduct Harbour blends classic French elegan…" at bounding box center [430, 903] width 634 height 1183
click at [146, 356] on h1 "[GEOGRAPHIC_DATA]" at bounding box center [430, 369] width 634 height 71
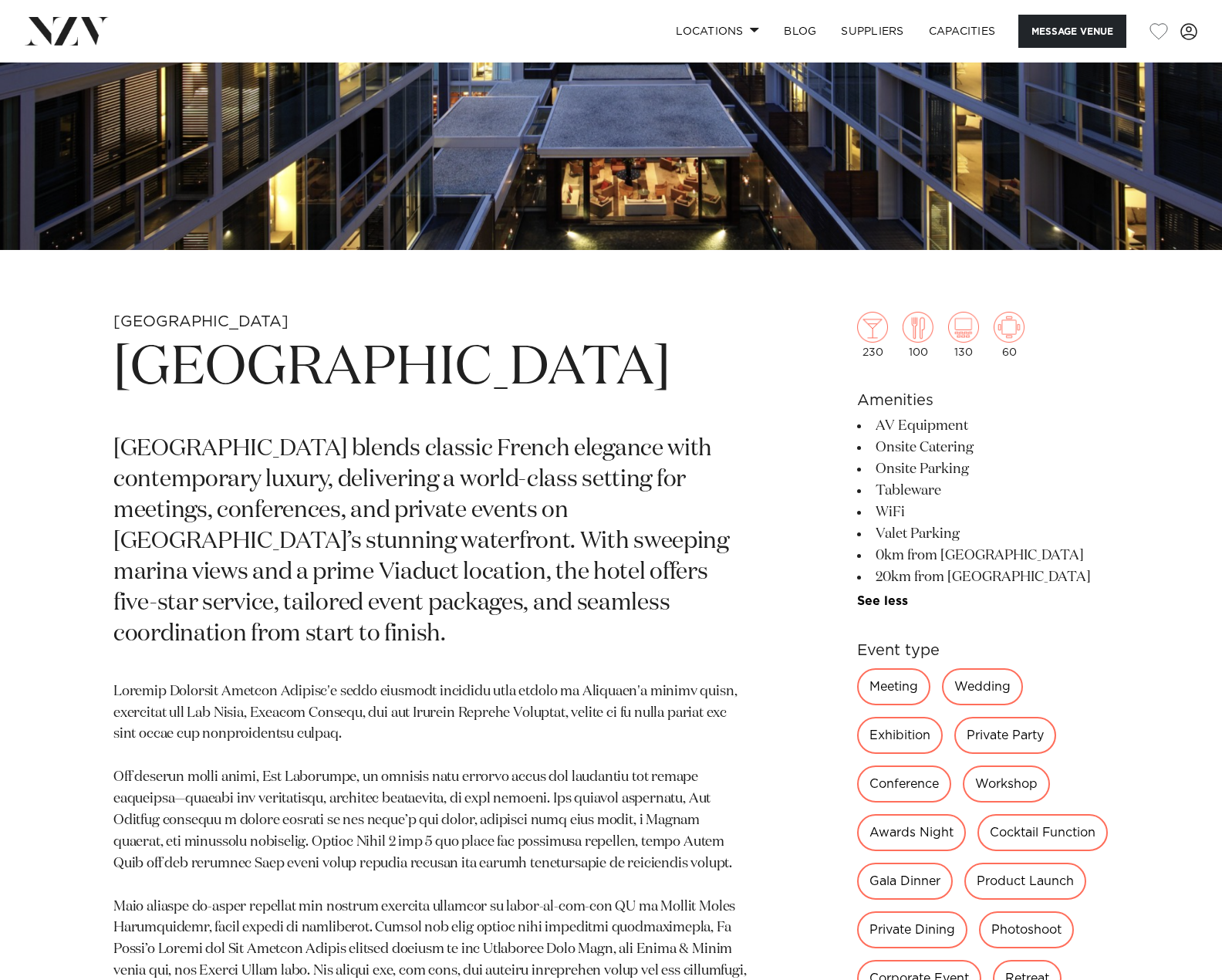
drag, startPoint x: 138, startPoint y: 359, endPoint x: 326, endPoint y: 425, distance: 199.2
click at [326, 405] on h1 "[GEOGRAPHIC_DATA]" at bounding box center [430, 369] width 634 height 71
copy h1 "[GEOGRAPHIC_DATA]"
